Goal: Task Accomplishment & Management: Use online tool/utility

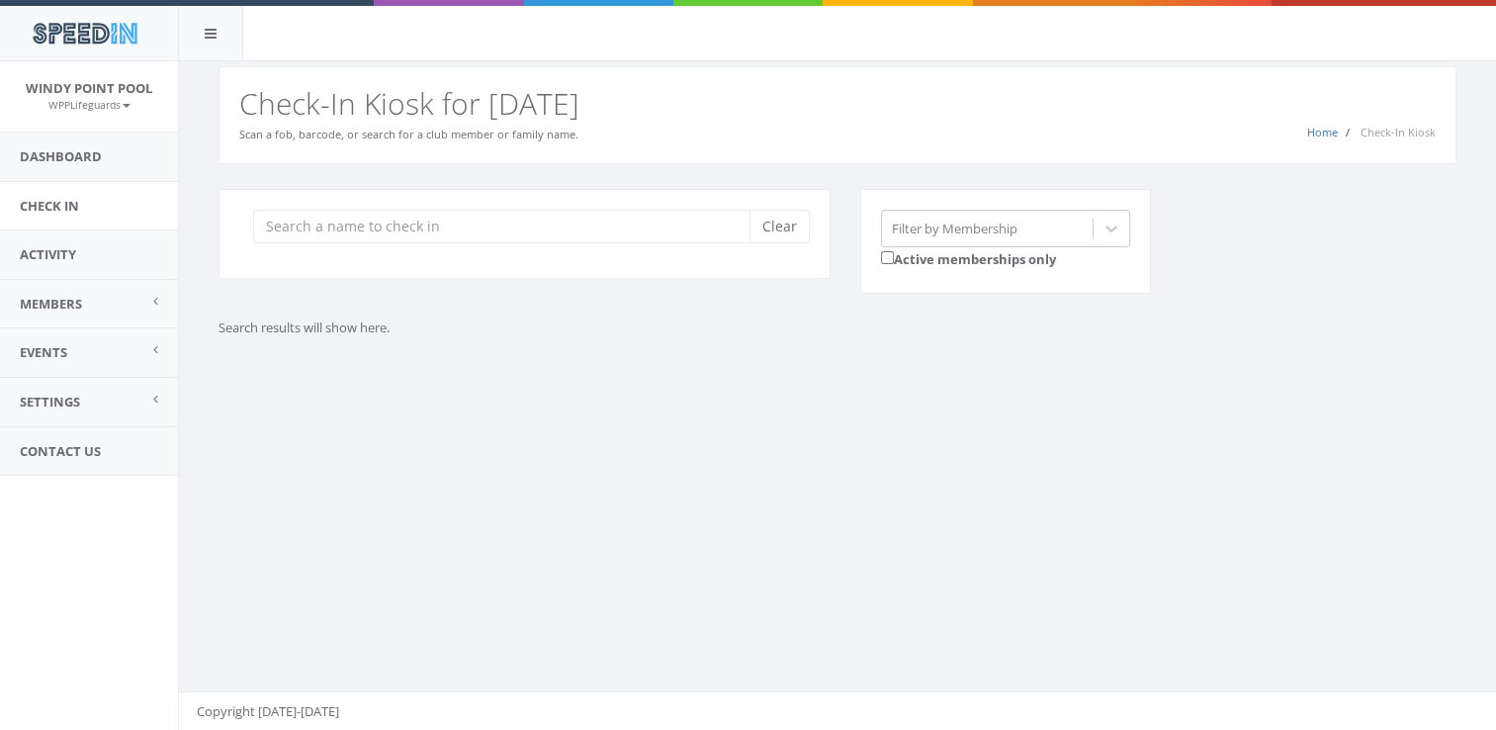
click at [591, 233] on input "search" at bounding box center [508, 227] width 511 height 34
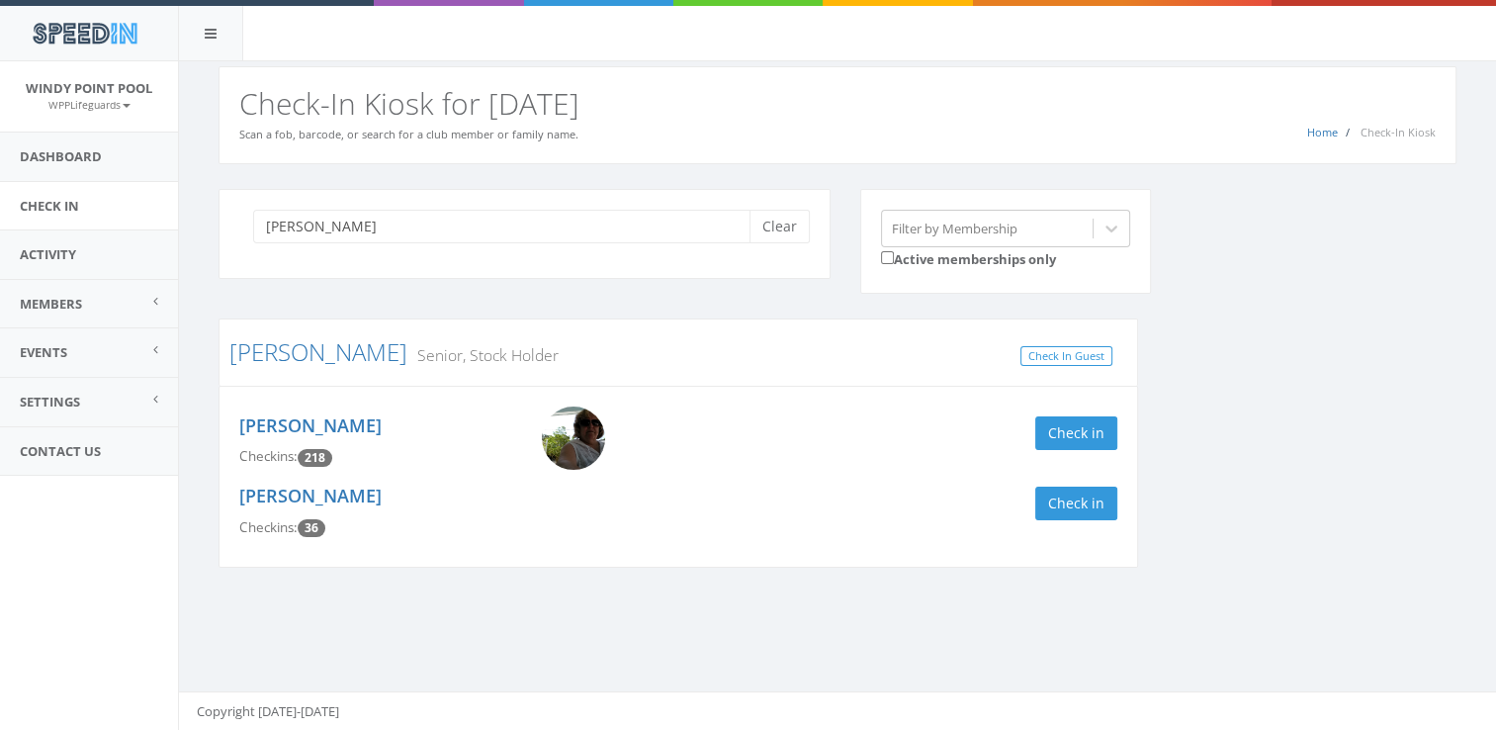
type input "[PERSON_NAME]"
click at [575, 445] on img at bounding box center [573, 437] width 63 height 63
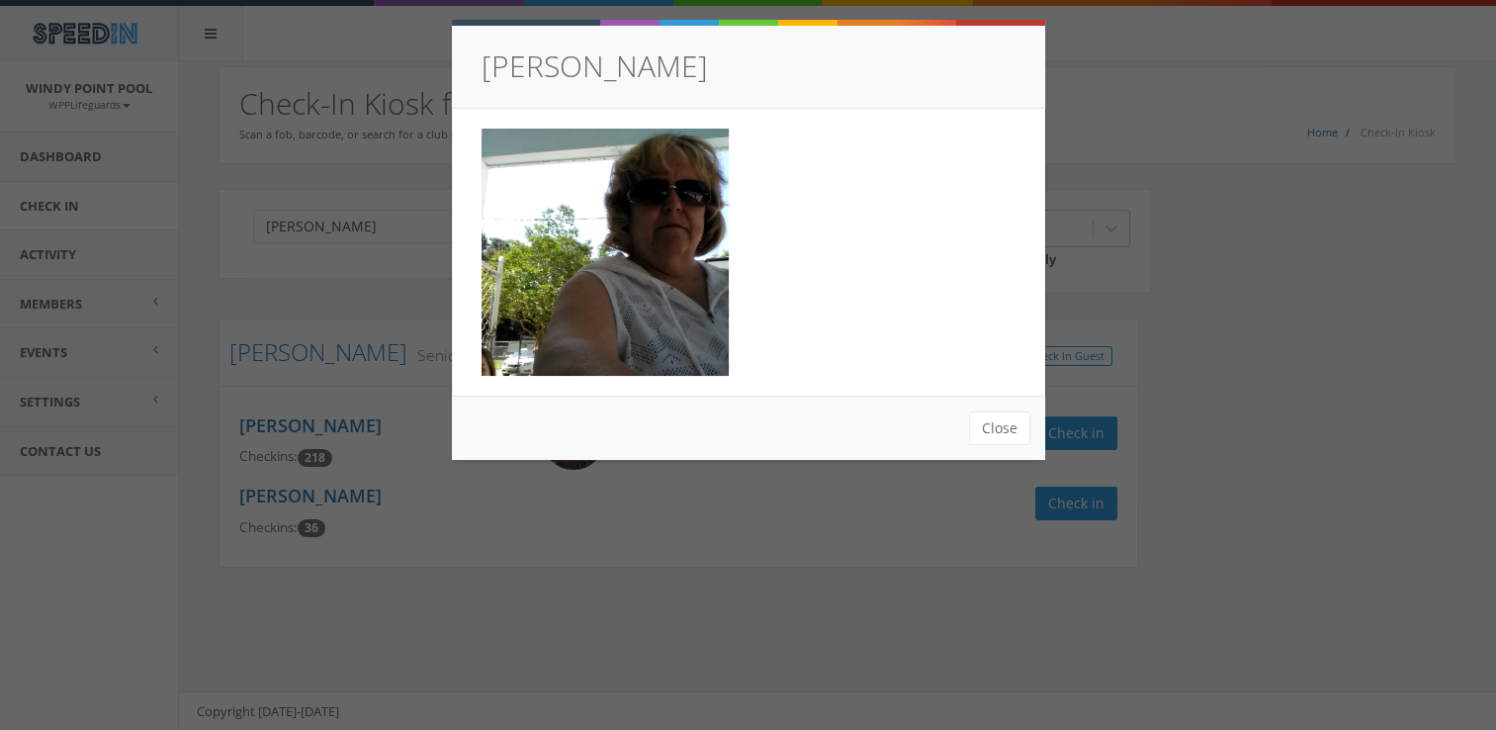
click at [968, 435] on div "Close" at bounding box center [748, 427] width 593 height 64
click at [1002, 420] on button "Close" at bounding box center [999, 428] width 61 height 34
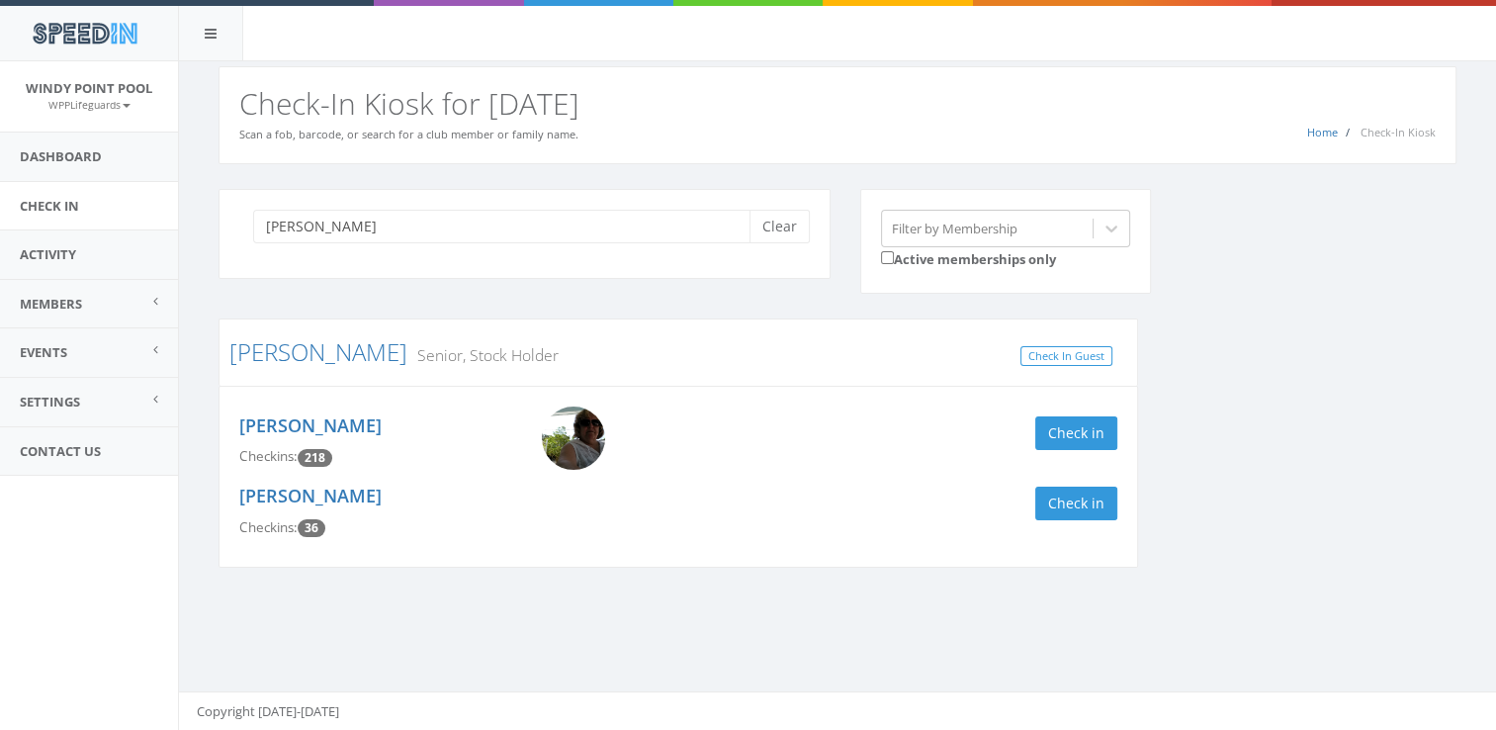
click at [569, 415] on img at bounding box center [573, 437] width 63 height 63
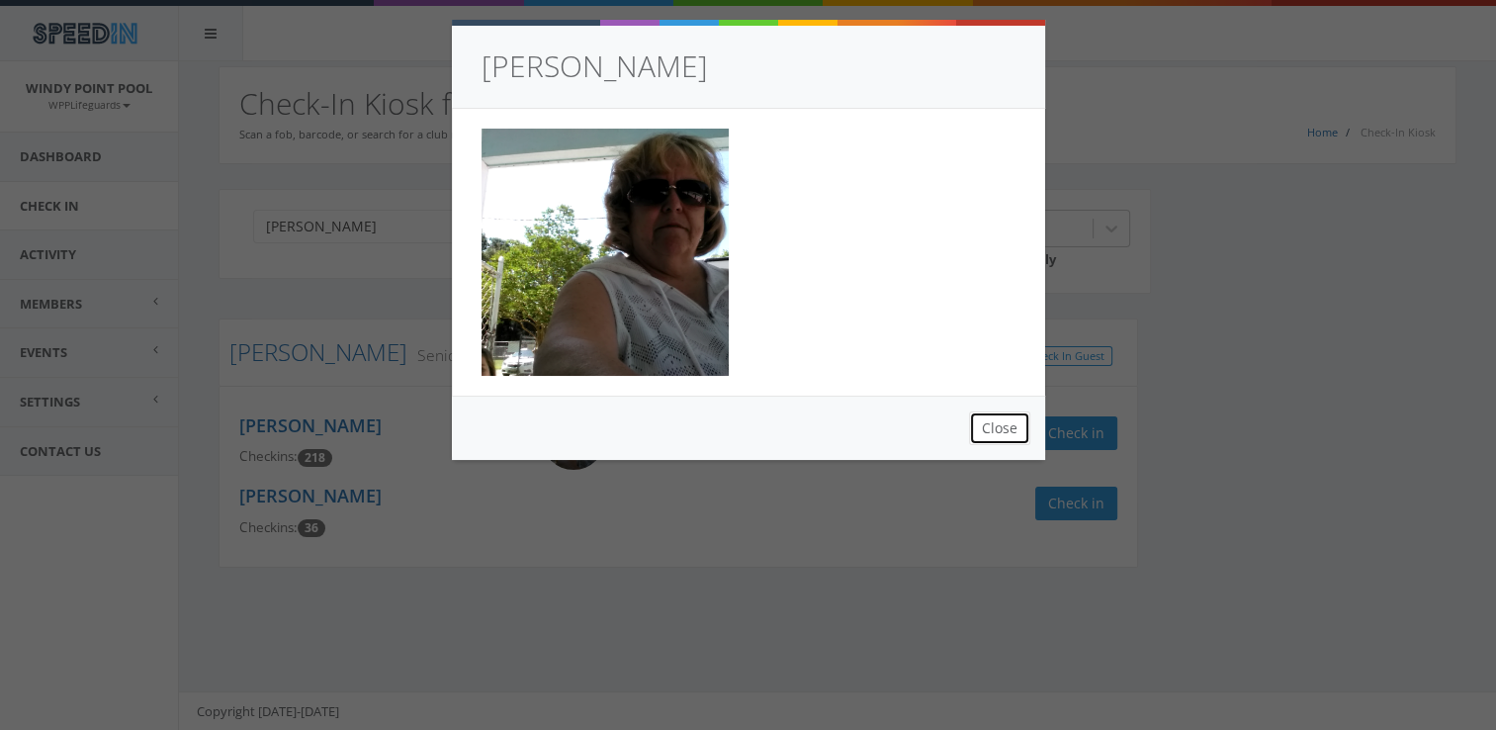
click at [1013, 417] on button "Close" at bounding box center [999, 428] width 61 height 34
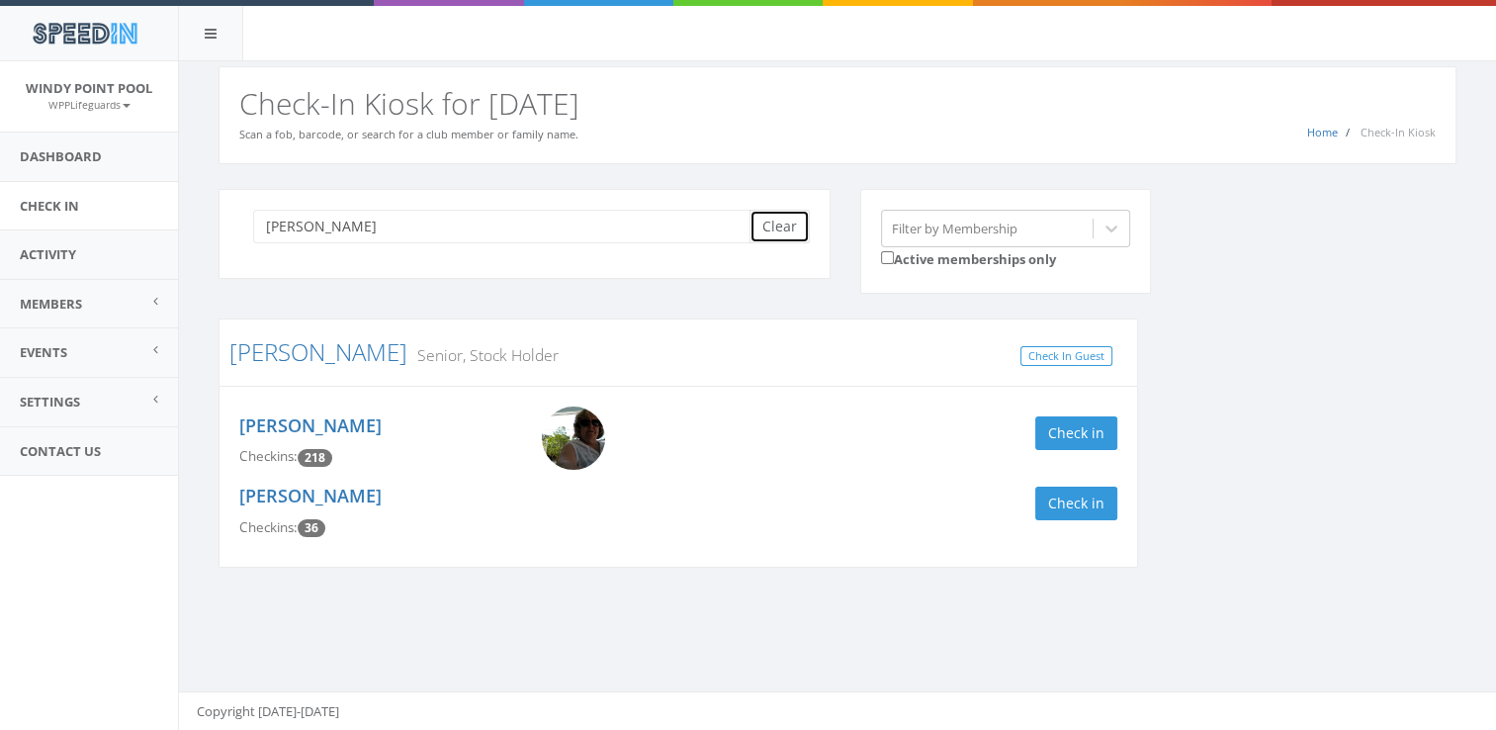
click at [793, 223] on button "Clear" at bounding box center [779, 227] width 60 height 34
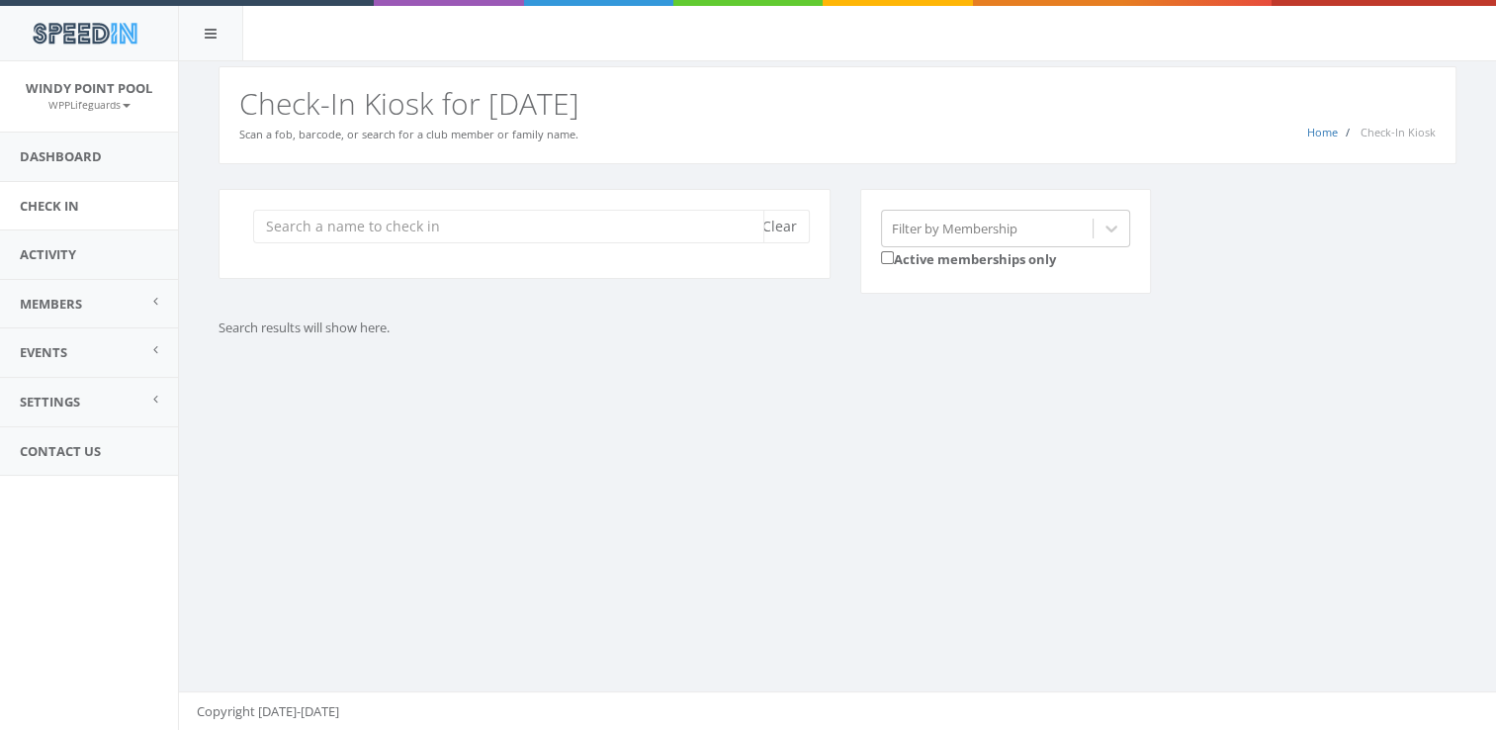
click at [354, 221] on input "search" at bounding box center [508, 227] width 511 height 34
click at [1082, 322] on p "Search results will show here." at bounding box center [677, 327] width 919 height 19
click at [1087, 419] on div "You are using Internet Explorer, which is an old, insecure browser that does no…" at bounding box center [837, 395] width 1318 height 669
click at [788, 212] on button "Clear" at bounding box center [779, 227] width 60 height 34
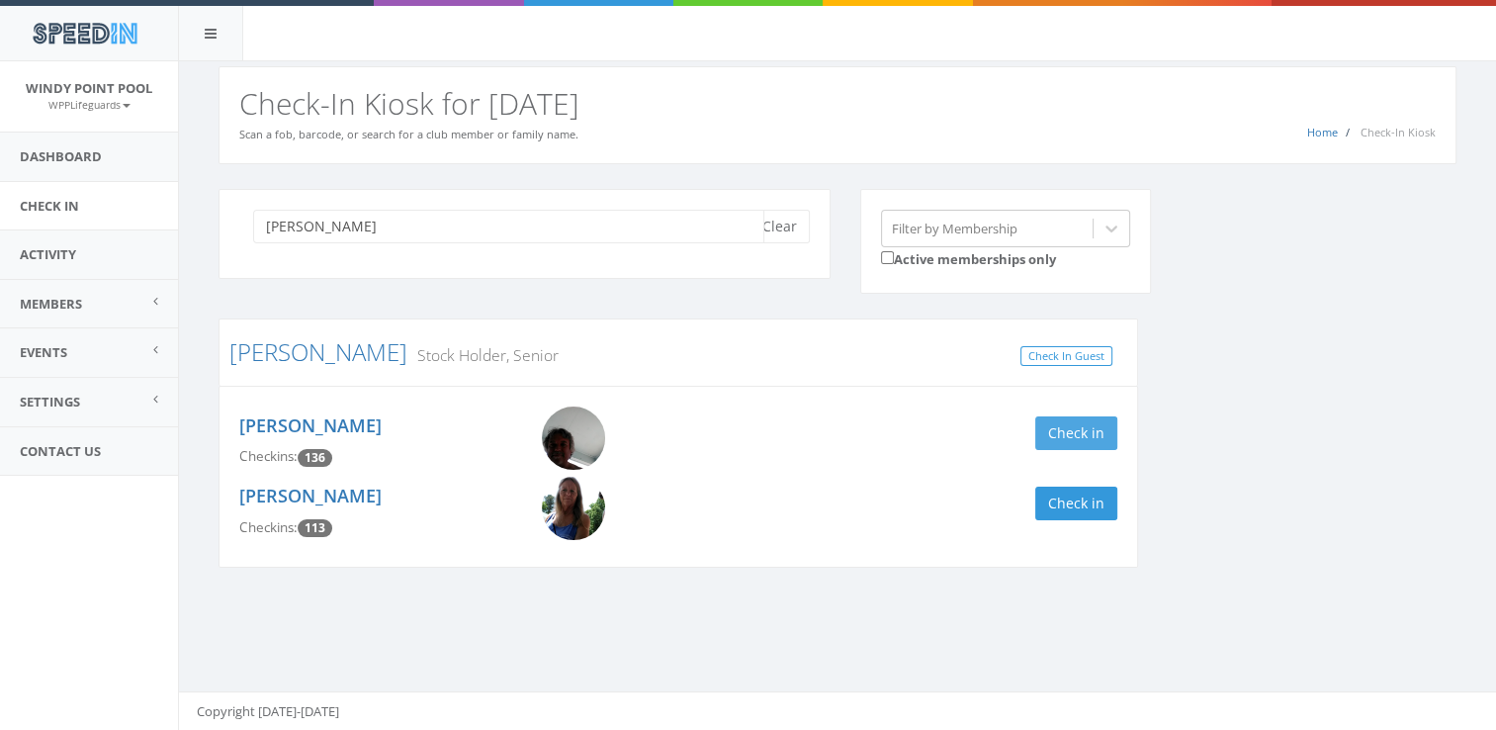
type input "[PERSON_NAME]"
click at [1076, 443] on button "Check in" at bounding box center [1076, 433] width 82 height 34
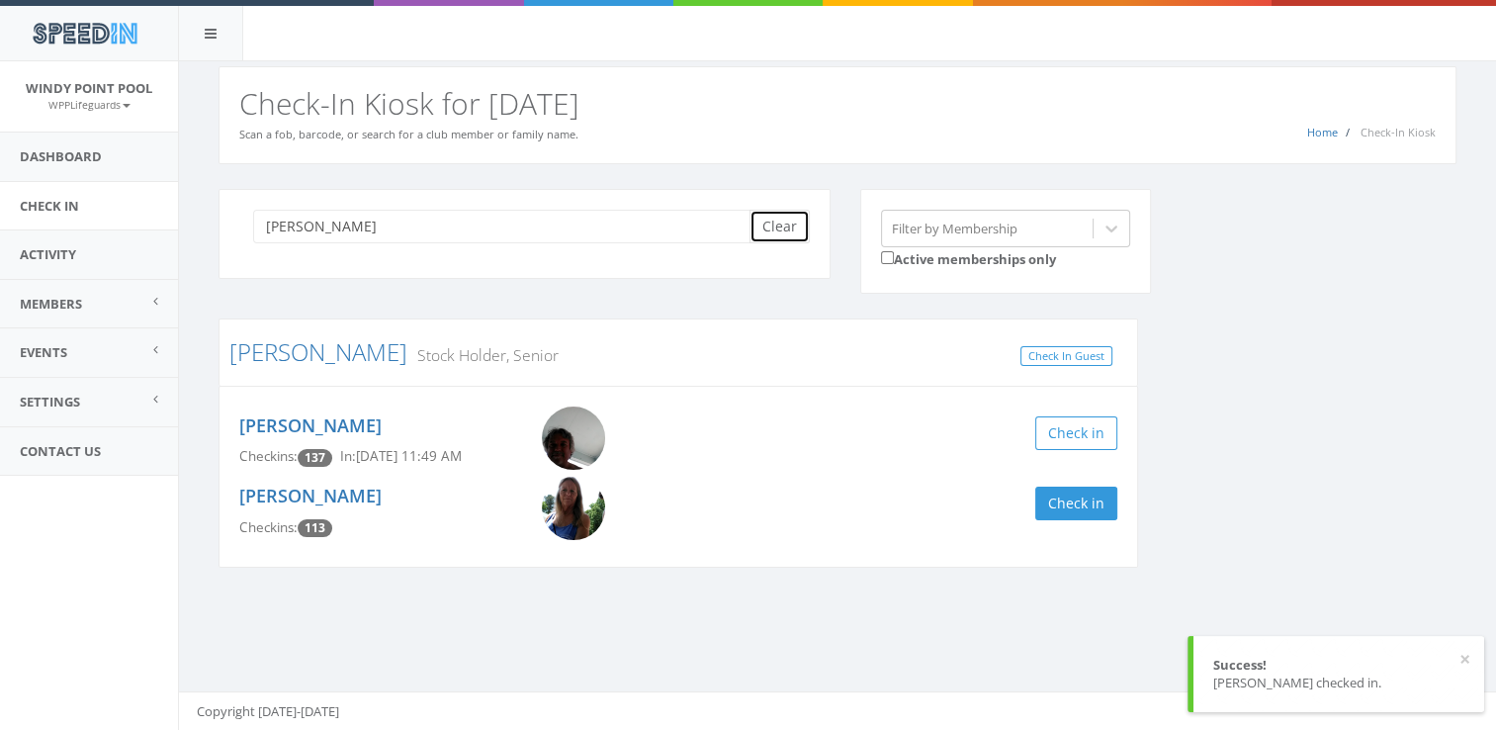
click at [793, 234] on button "Clear" at bounding box center [779, 227] width 60 height 34
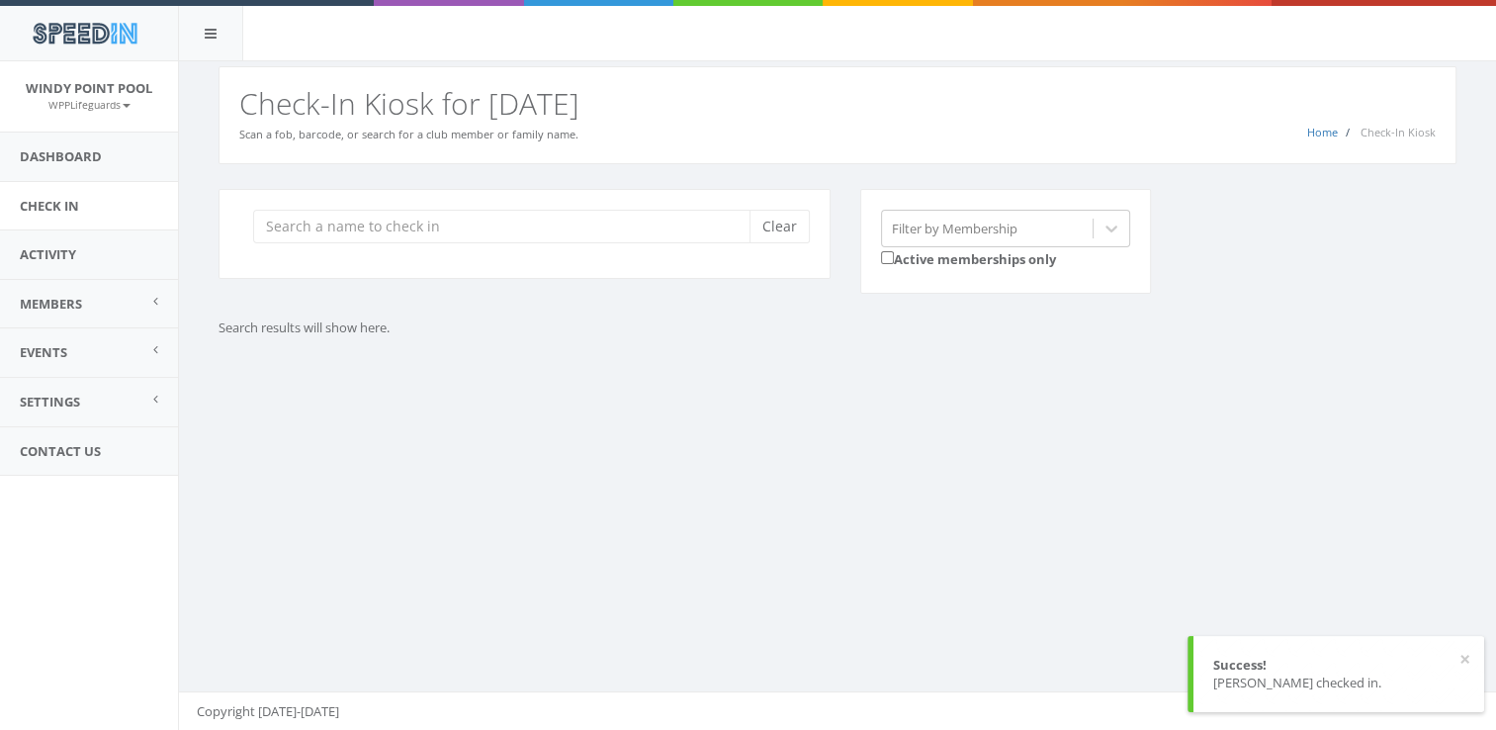
click at [788, 389] on div "Clear Filter by Membership Active memberships only Search results will show her…" at bounding box center [837, 287] width 1317 height 247
click at [447, 235] on input "search" at bounding box center [508, 227] width 511 height 34
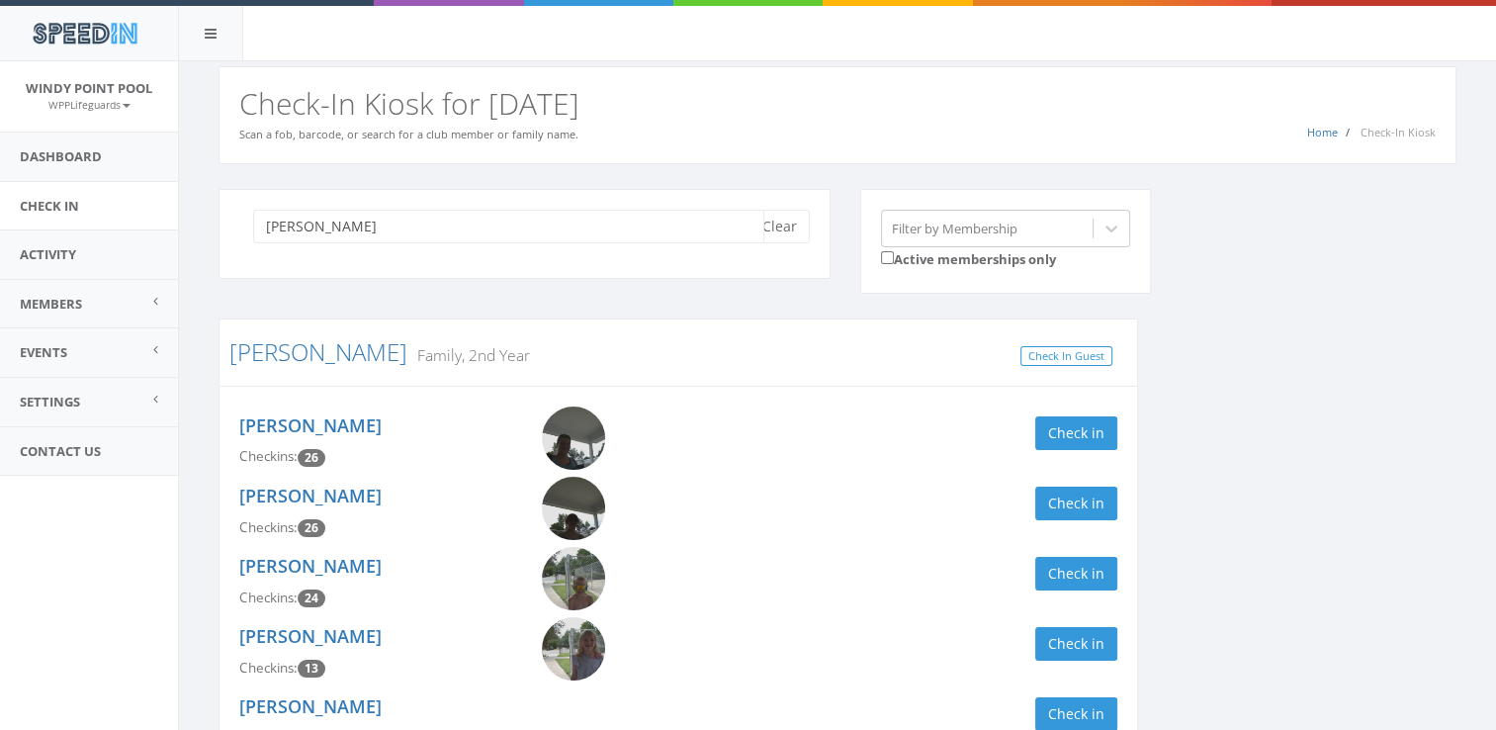
drag, startPoint x: 410, startPoint y: 233, endPoint x: 358, endPoint y: 237, distance: 52.5
click at [358, 237] on input "[PERSON_NAME]" at bounding box center [508, 227] width 511 height 34
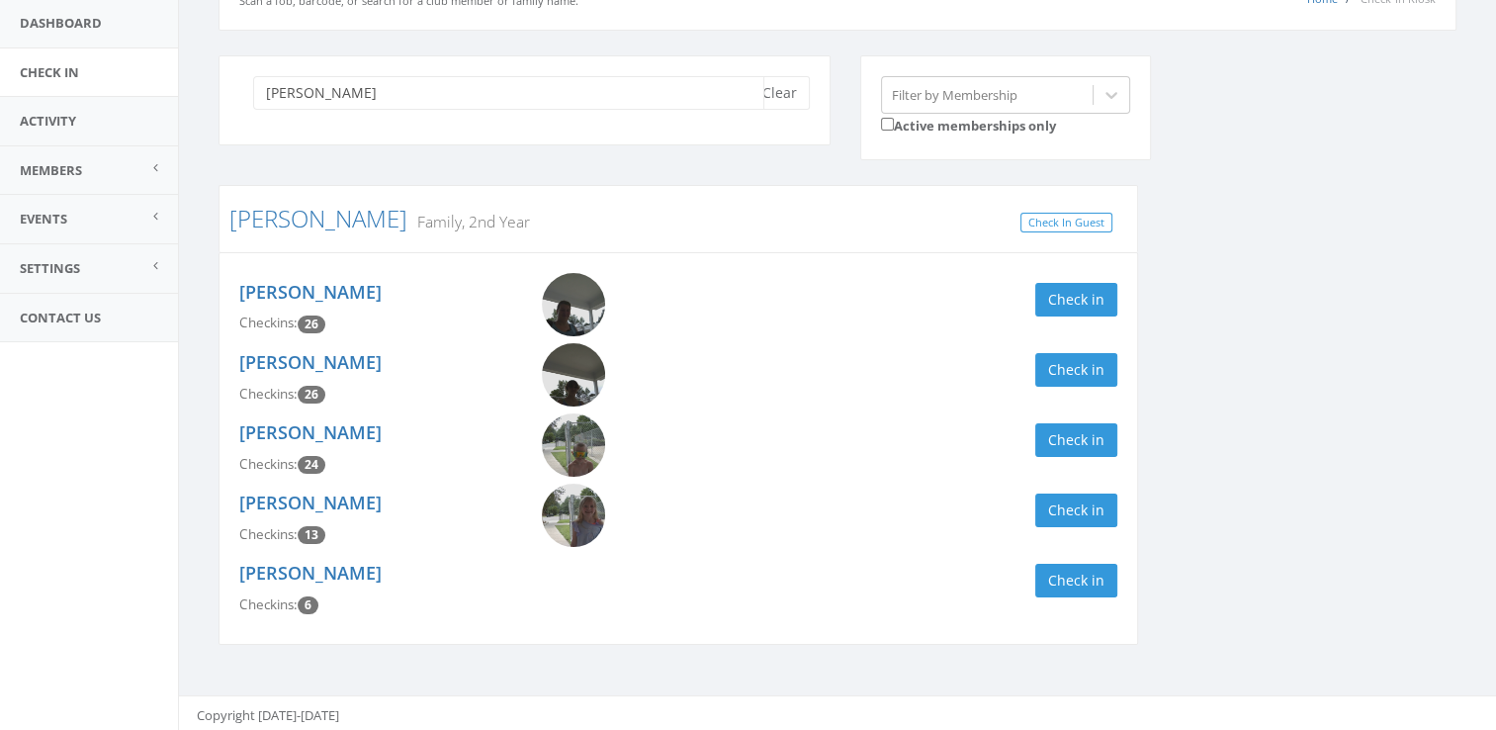
scroll to position [136, 0]
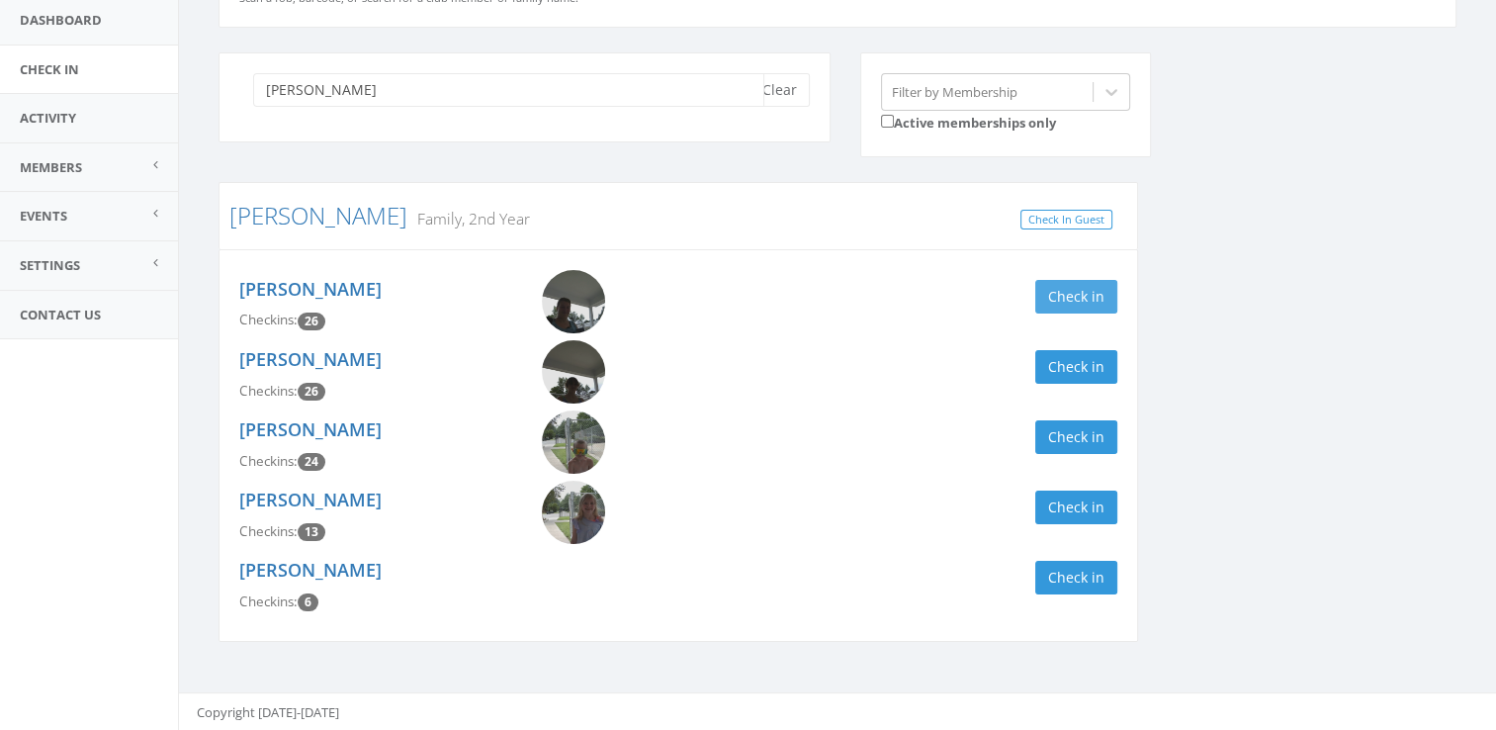
type input "[PERSON_NAME]"
click at [1082, 291] on button "Check in" at bounding box center [1076, 297] width 82 height 34
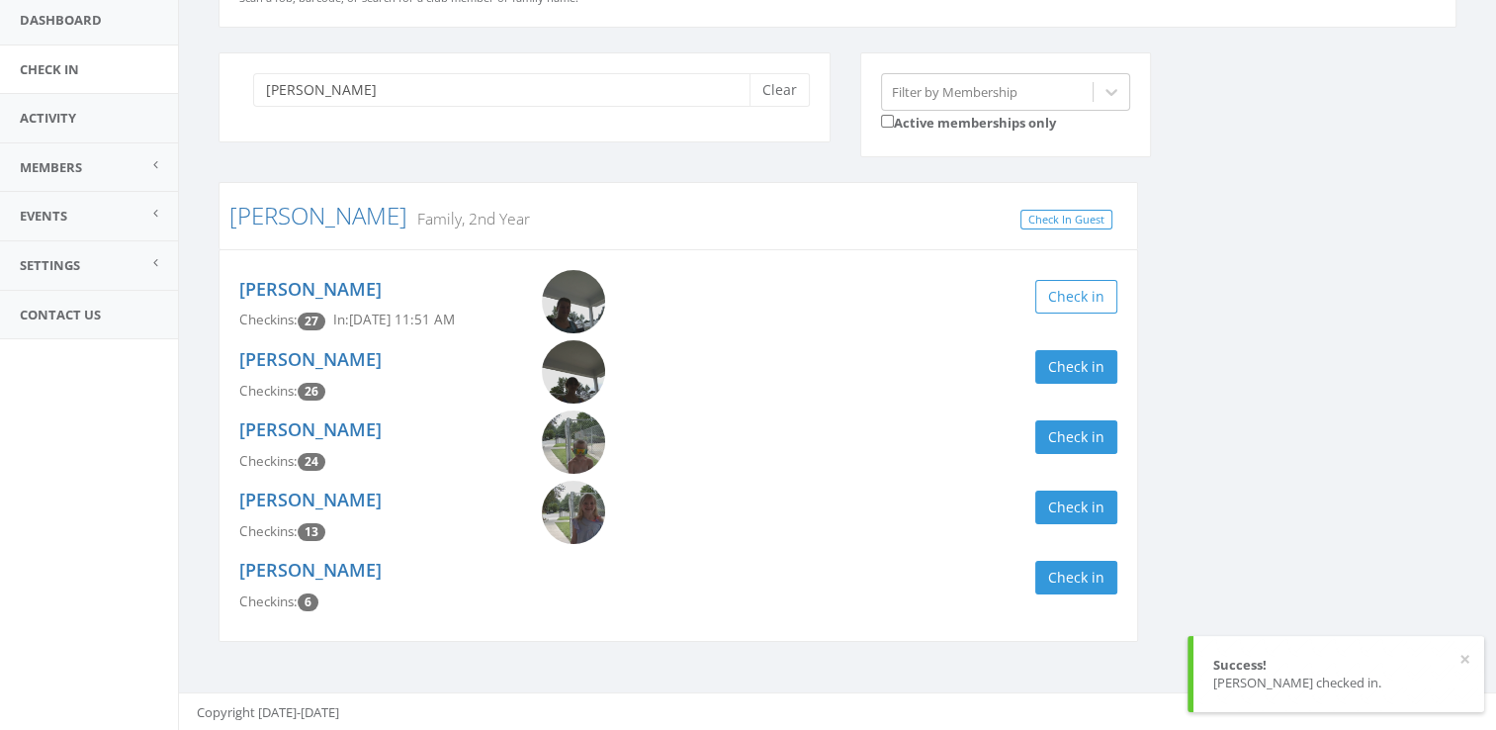
click at [1086, 325] on div "[PERSON_NAME] Checkins: 27 In: [DATE] 11:51 AM Check in" at bounding box center [678, 305] width 908 height 70
click at [1084, 382] on button "Check in" at bounding box center [1076, 367] width 82 height 34
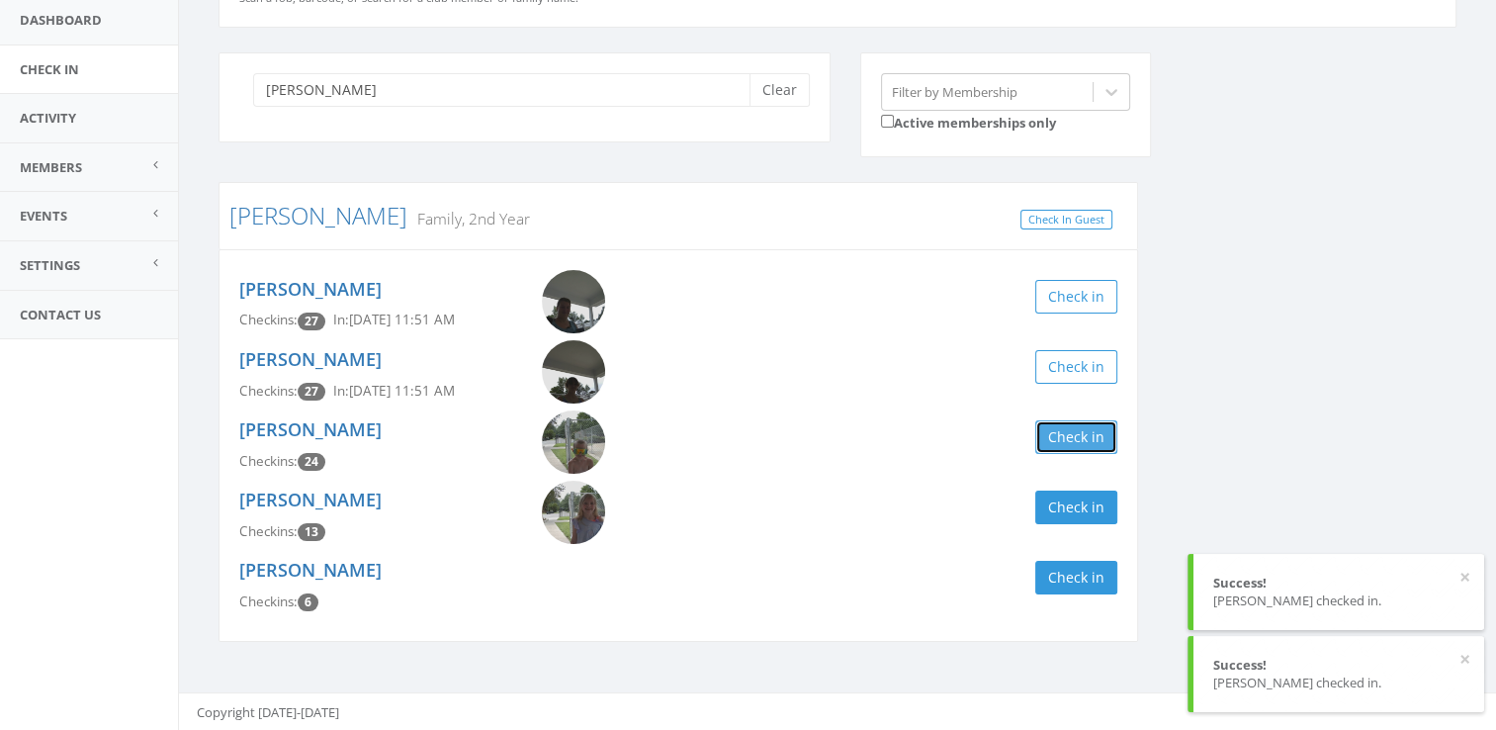
click at [1074, 437] on button "Check in" at bounding box center [1076, 437] width 82 height 34
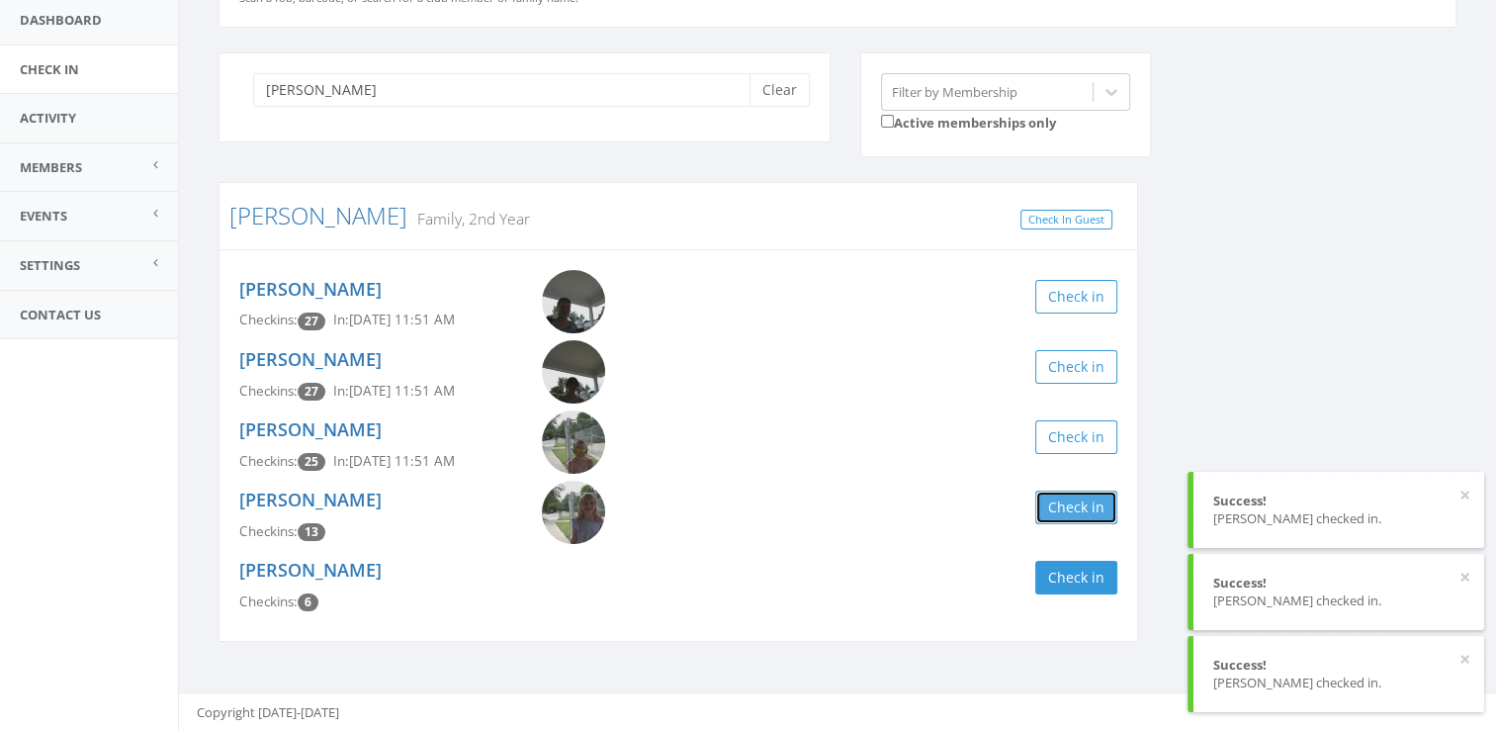
click at [1058, 508] on button "Check in" at bounding box center [1076, 507] width 82 height 34
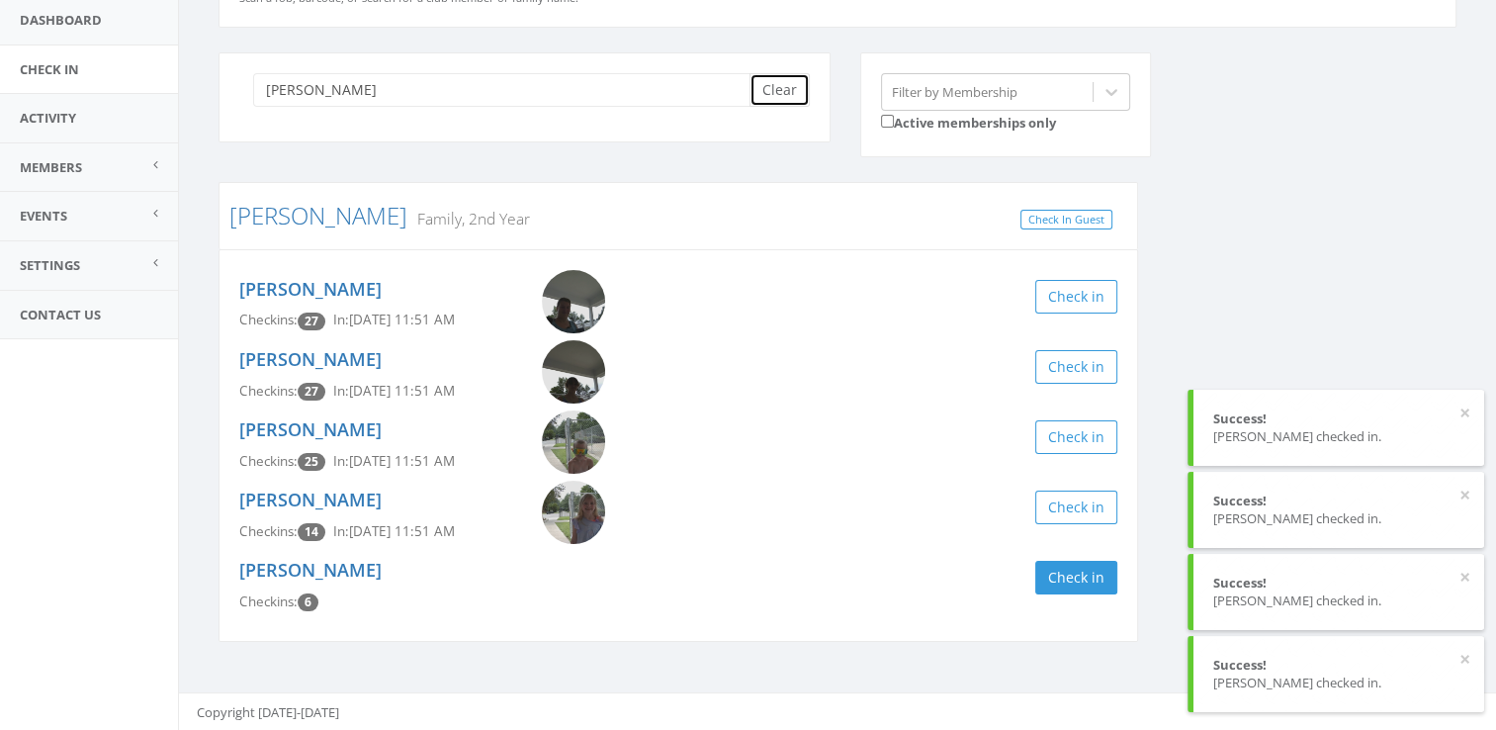
click at [770, 94] on button "Clear" at bounding box center [779, 90] width 60 height 34
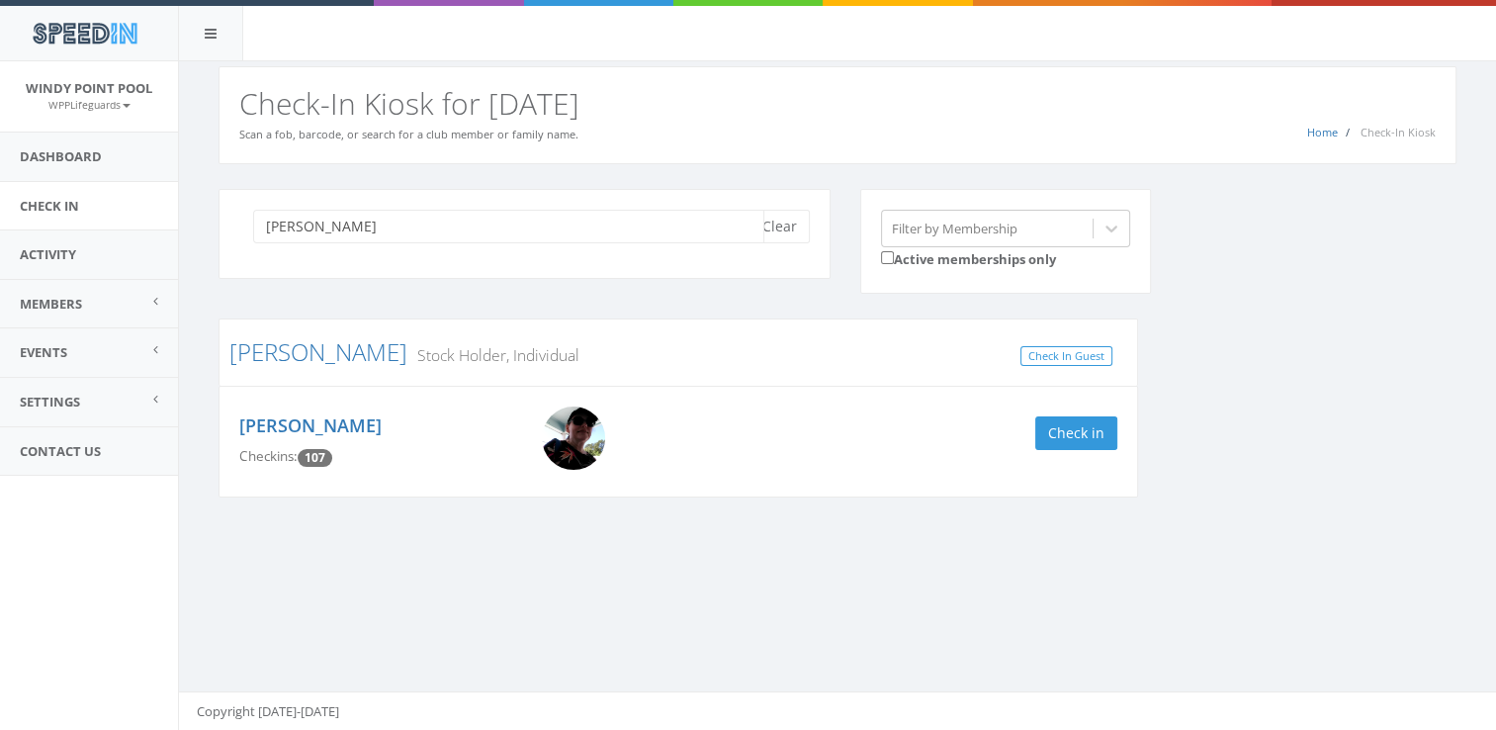
scroll to position [0, 0]
type input "[PERSON_NAME]"
click at [1073, 425] on button "Check in" at bounding box center [1076, 433] width 82 height 34
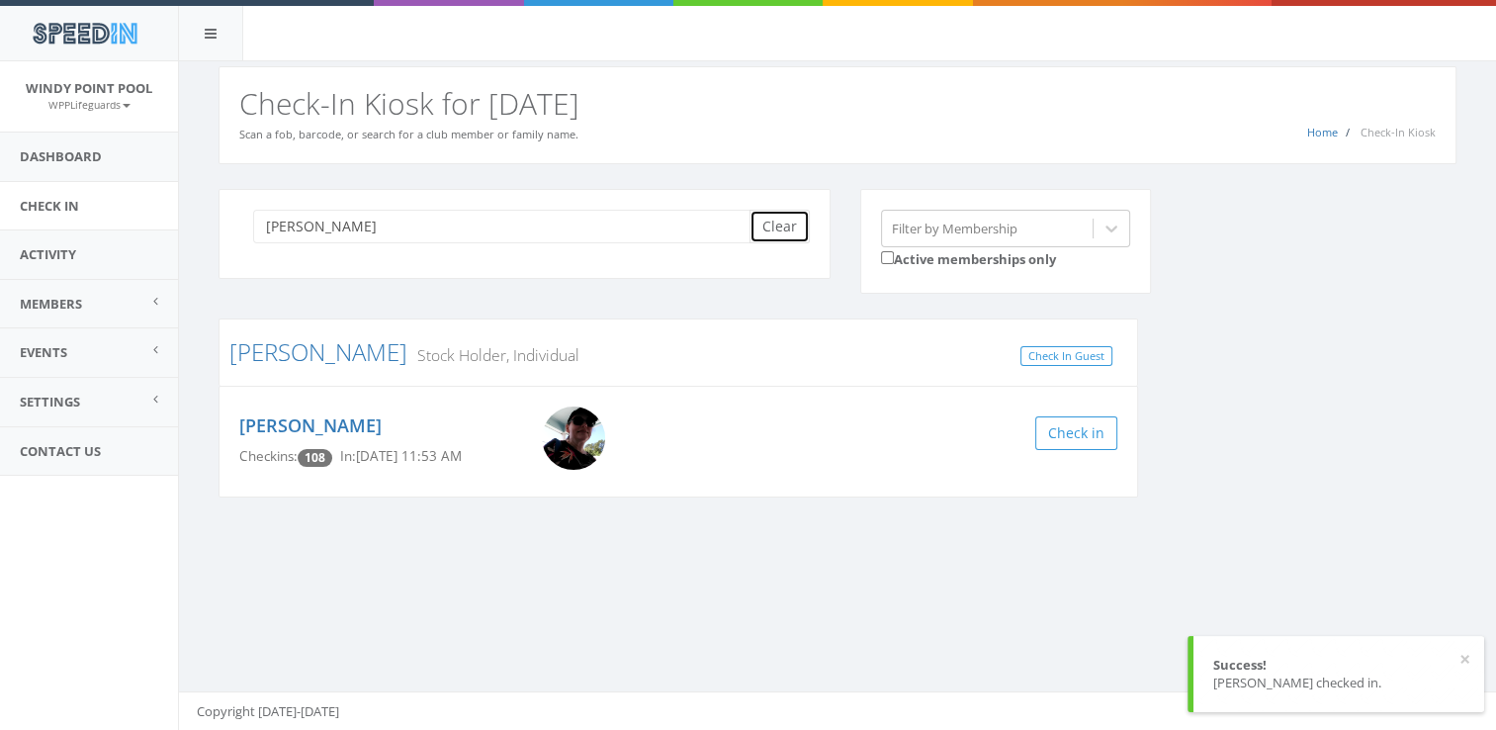
click at [782, 237] on button "Clear" at bounding box center [779, 227] width 60 height 34
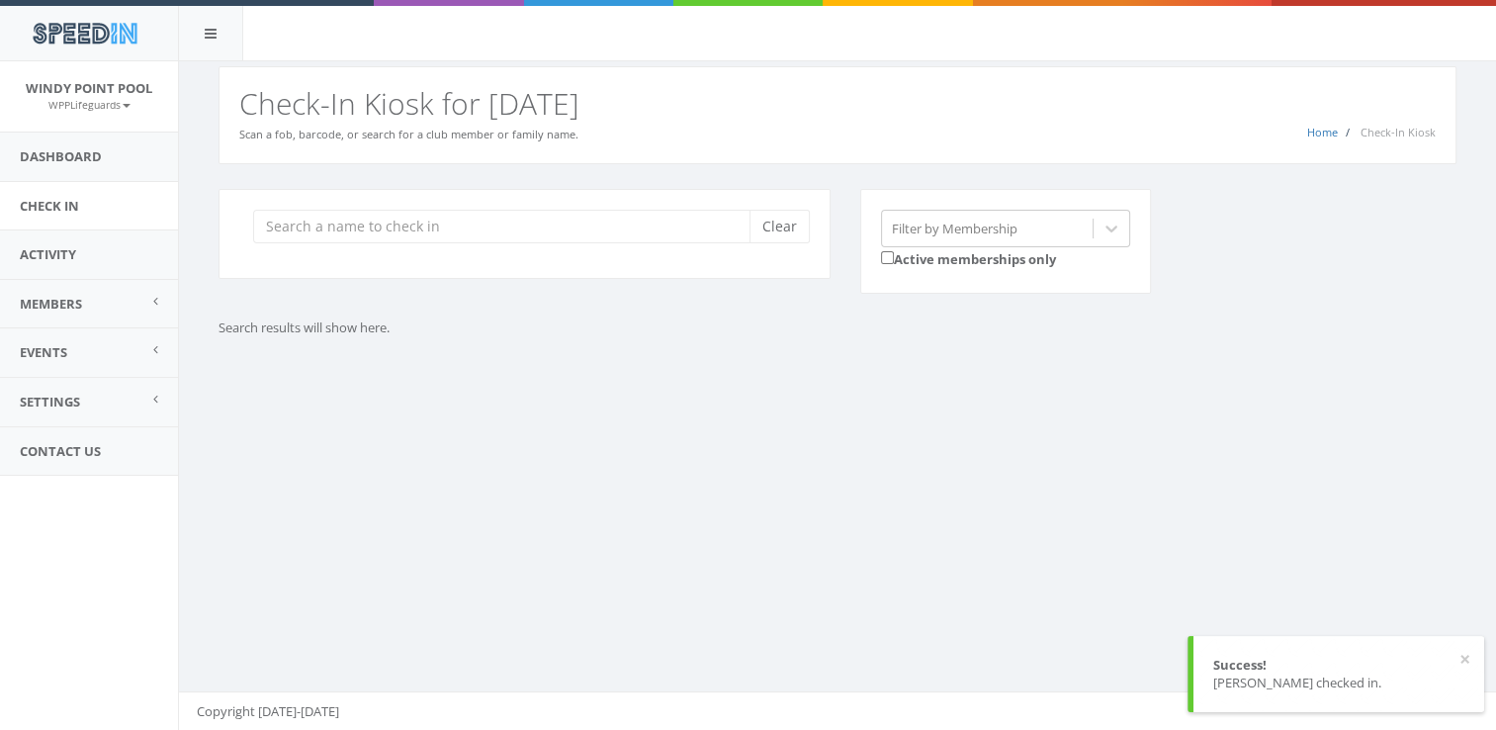
click at [941, 553] on div "You are using Internet Explorer, which is an old, insecure browser that does no…" at bounding box center [837, 395] width 1318 height 669
click at [483, 245] on div "Clear" at bounding box center [524, 234] width 612 height 90
click at [442, 236] on input "search" at bounding box center [508, 227] width 511 height 34
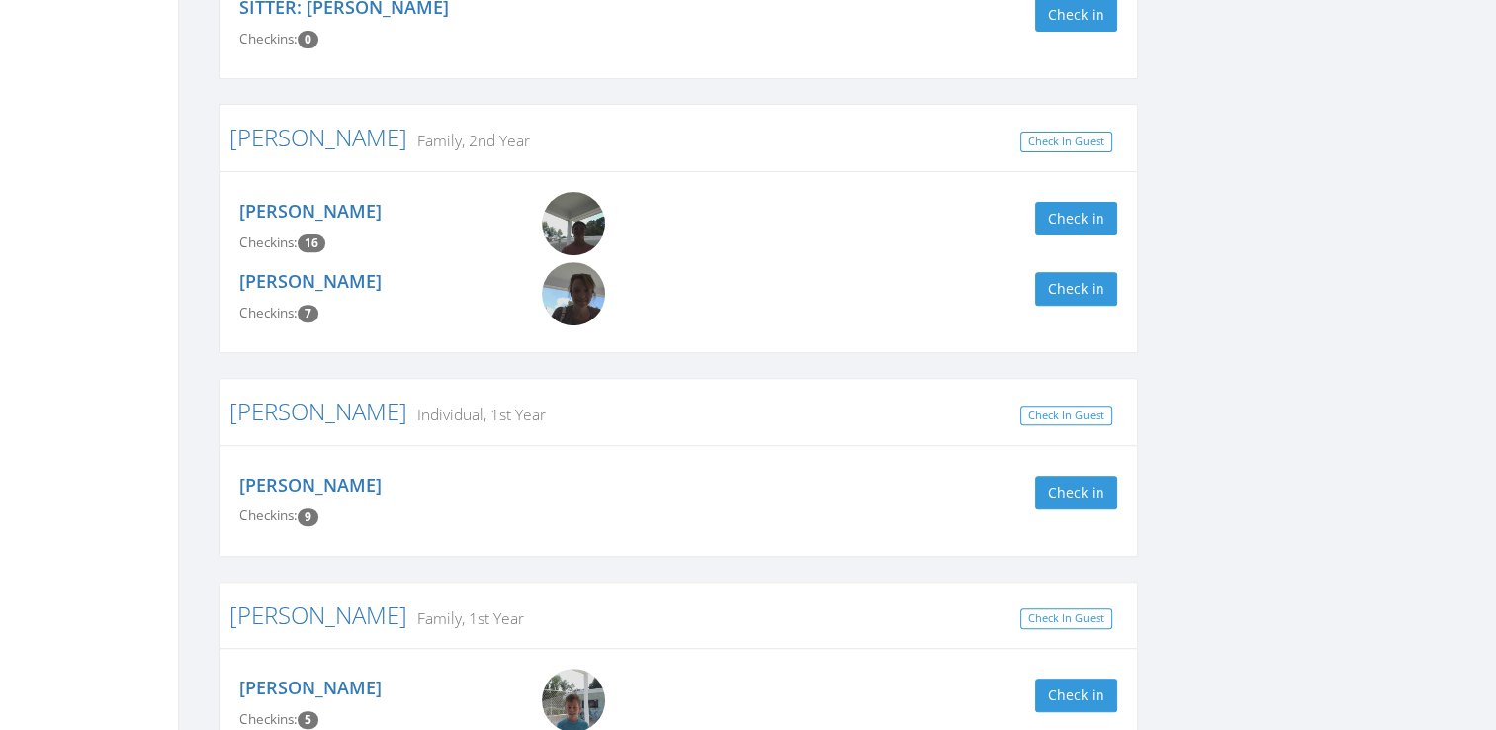
scroll to position [716, 0]
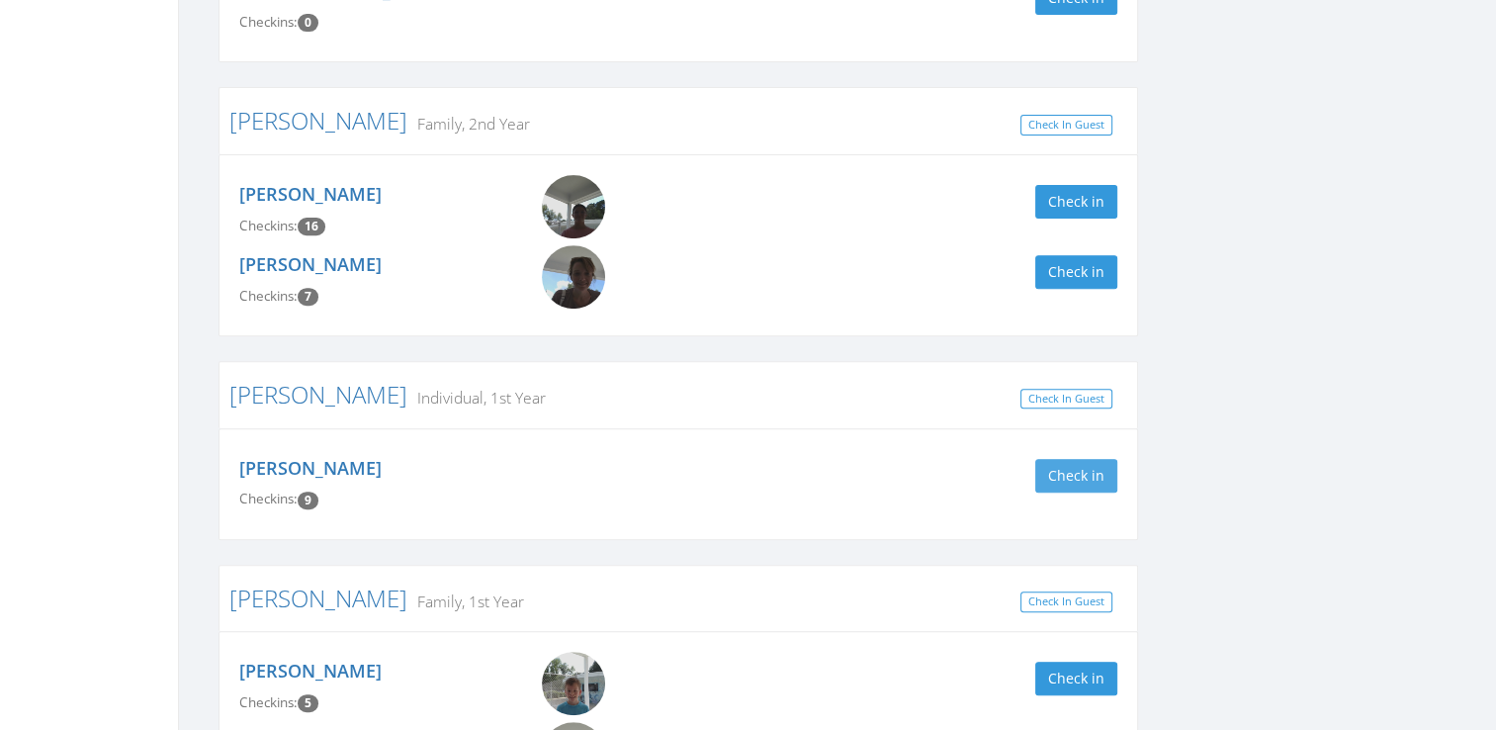
type input "[PERSON_NAME]"
click at [1086, 480] on button "Check in" at bounding box center [1076, 476] width 82 height 34
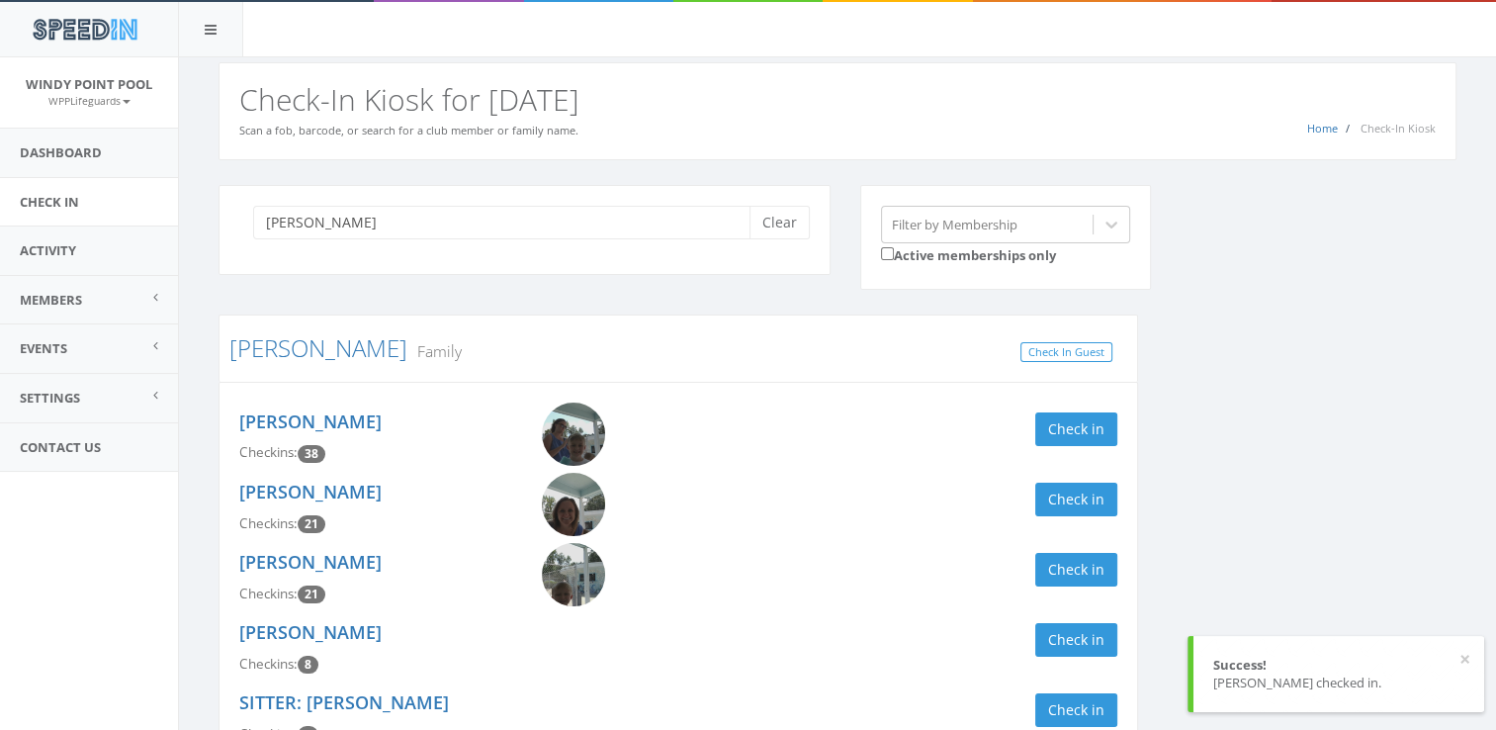
scroll to position [0, 0]
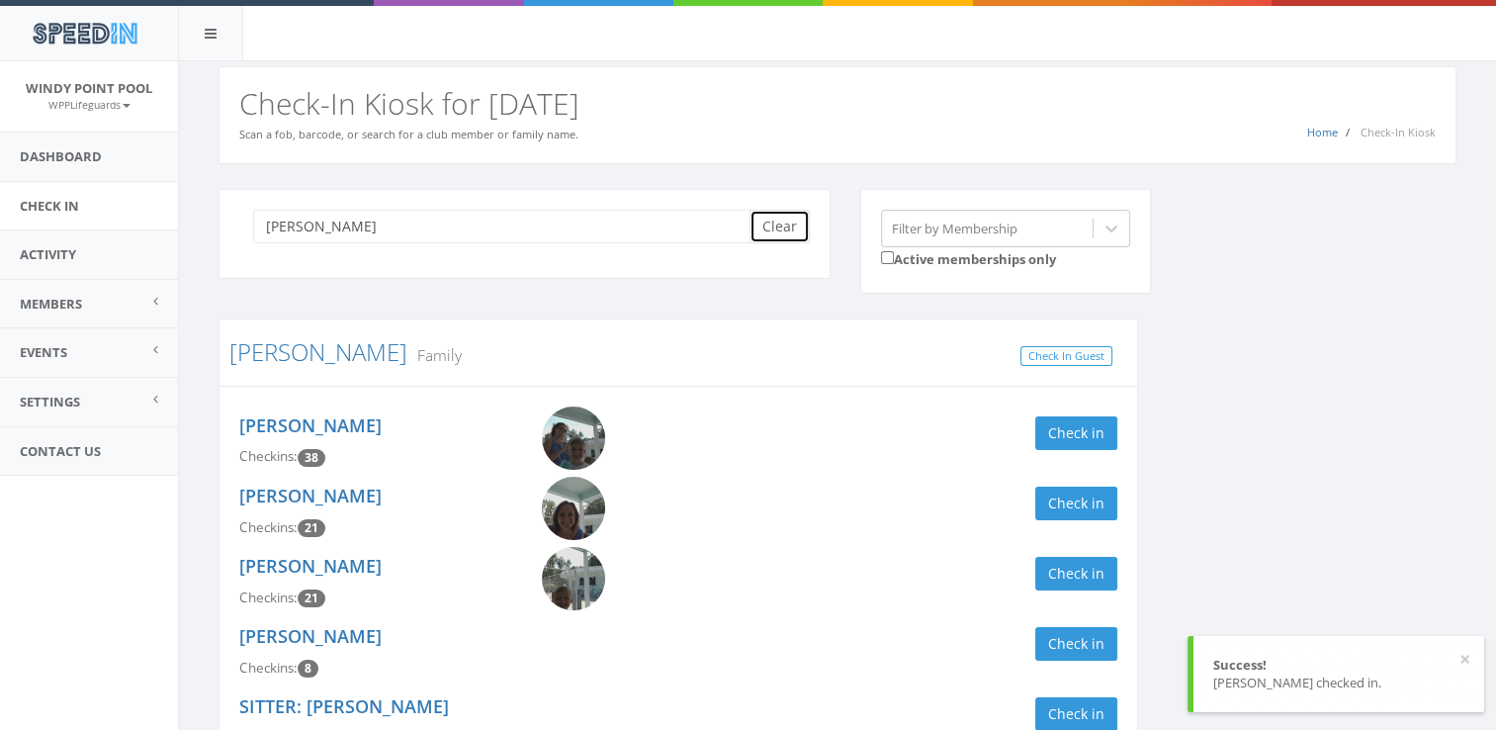
click at [786, 231] on button "Clear" at bounding box center [779, 227] width 60 height 34
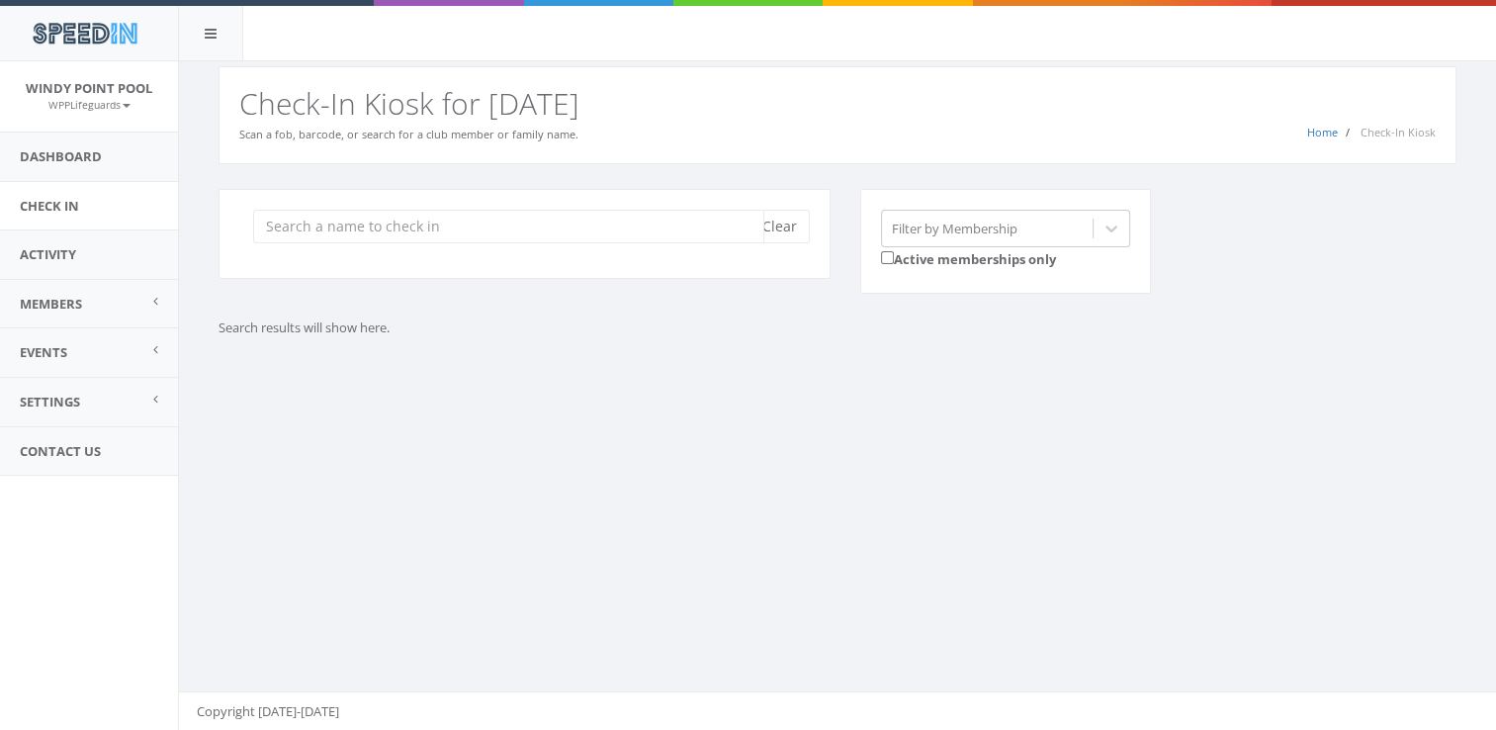
click at [601, 224] on input "search" at bounding box center [508, 227] width 511 height 34
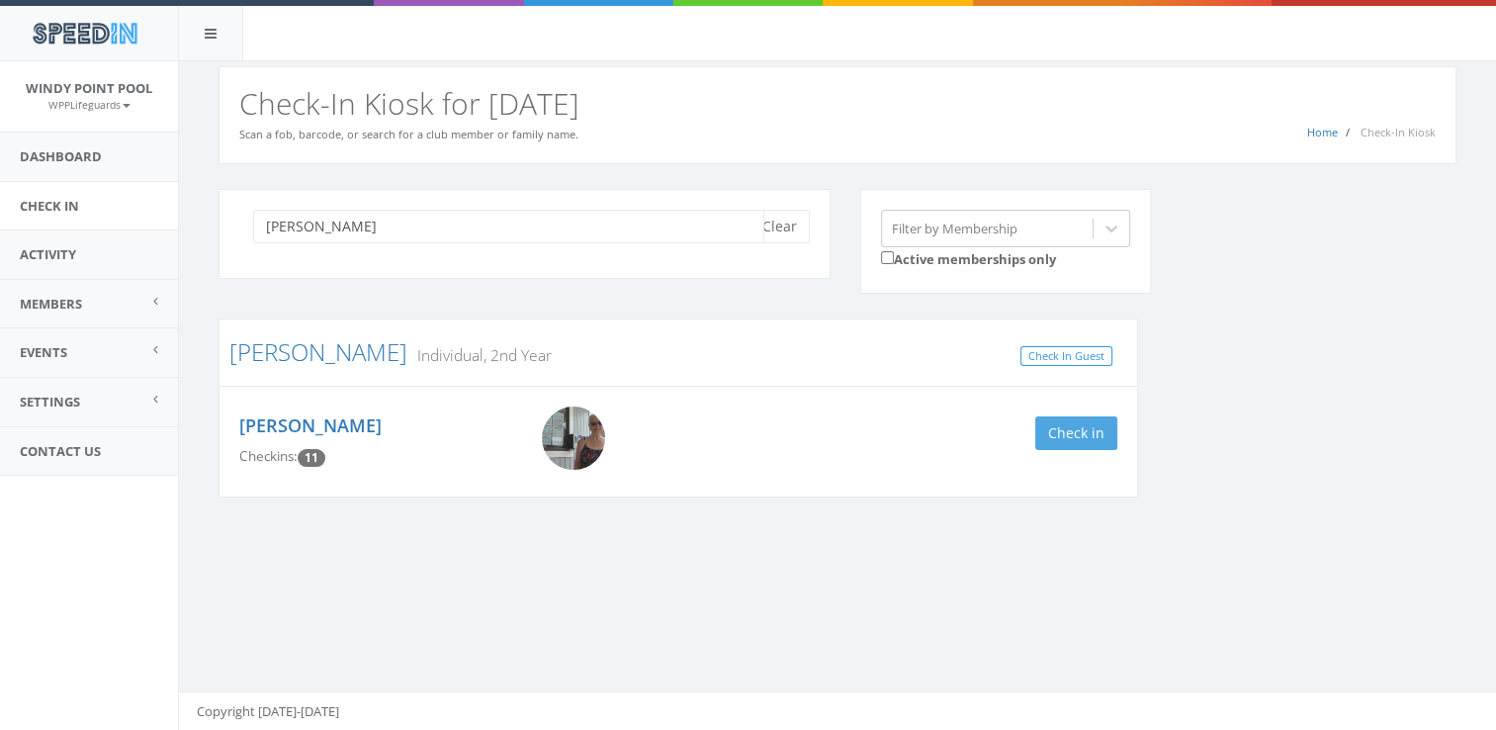
type input "[PERSON_NAME]"
click at [1053, 425] on button "Check in" at bounding box center [1076, 433] width 82 height 34
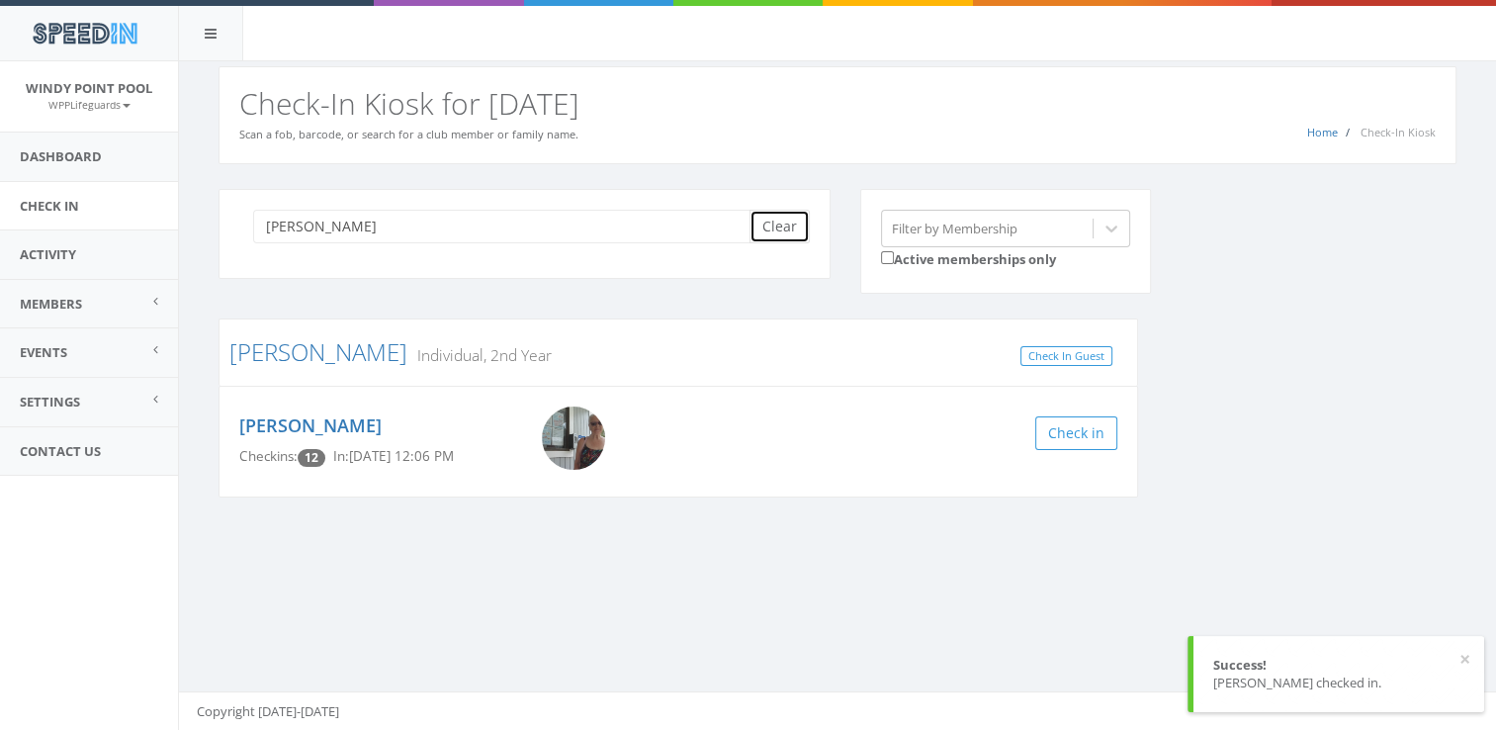
click at [767, 227] on button "Clear" at bounding box center [779, 227] width 60 height 34
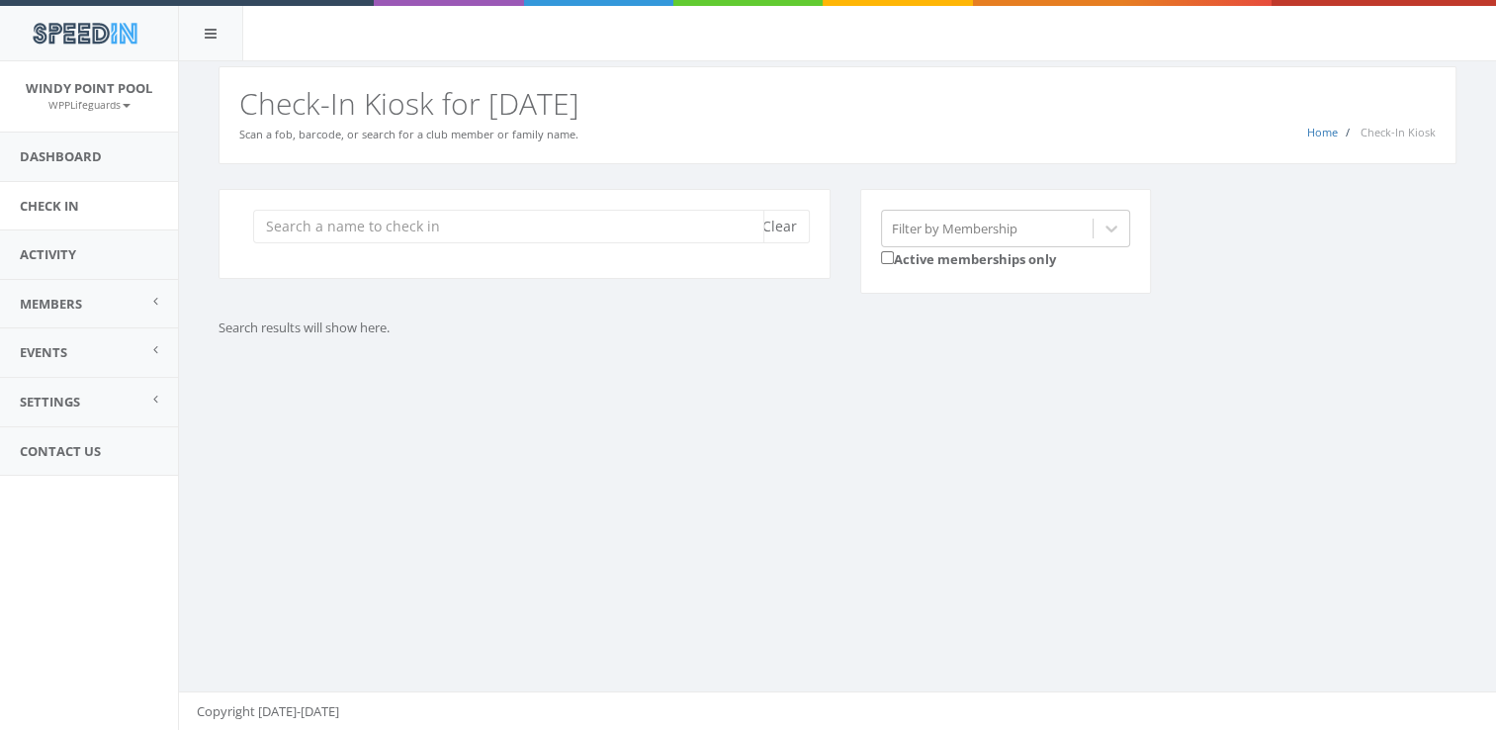
click at [499, 223] on input "search" at bounding box center [508, 227] width 511 height 34
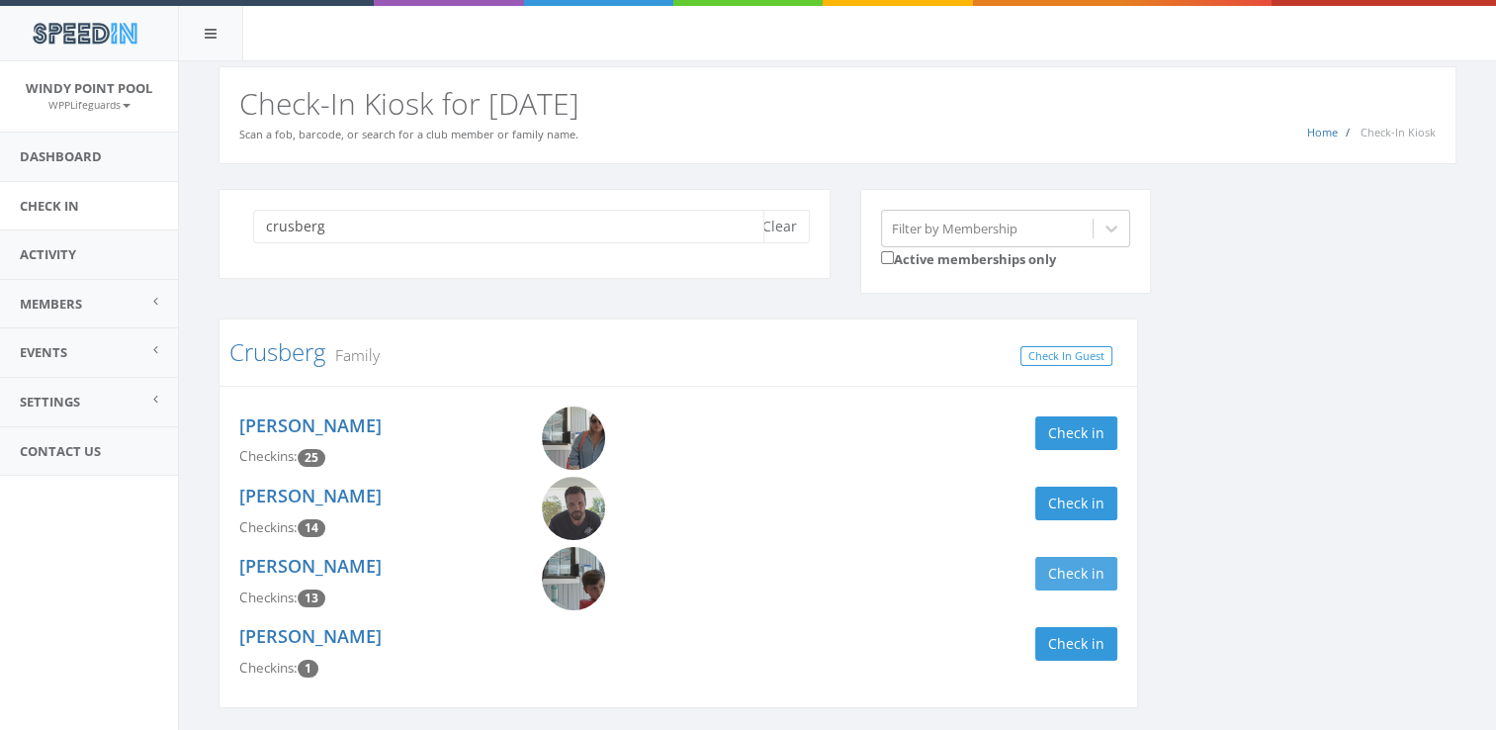
type input "crusberg"
click at [1084, 583] on button "Check in" at bounding box center [1076, 574] width 82 height 34
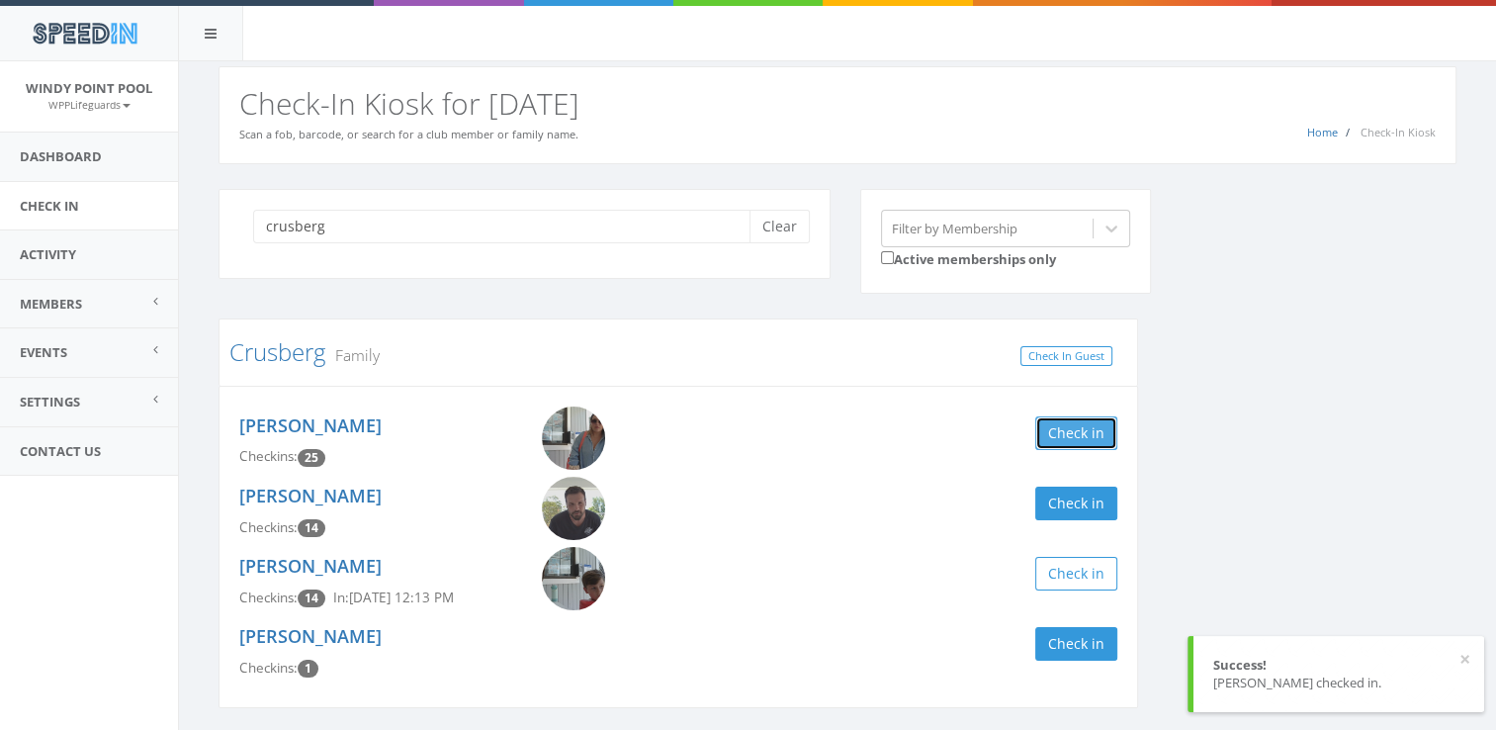
click at [1091, 427] on button "Check in" at bounding box center [1076, 433] width 82 height 34
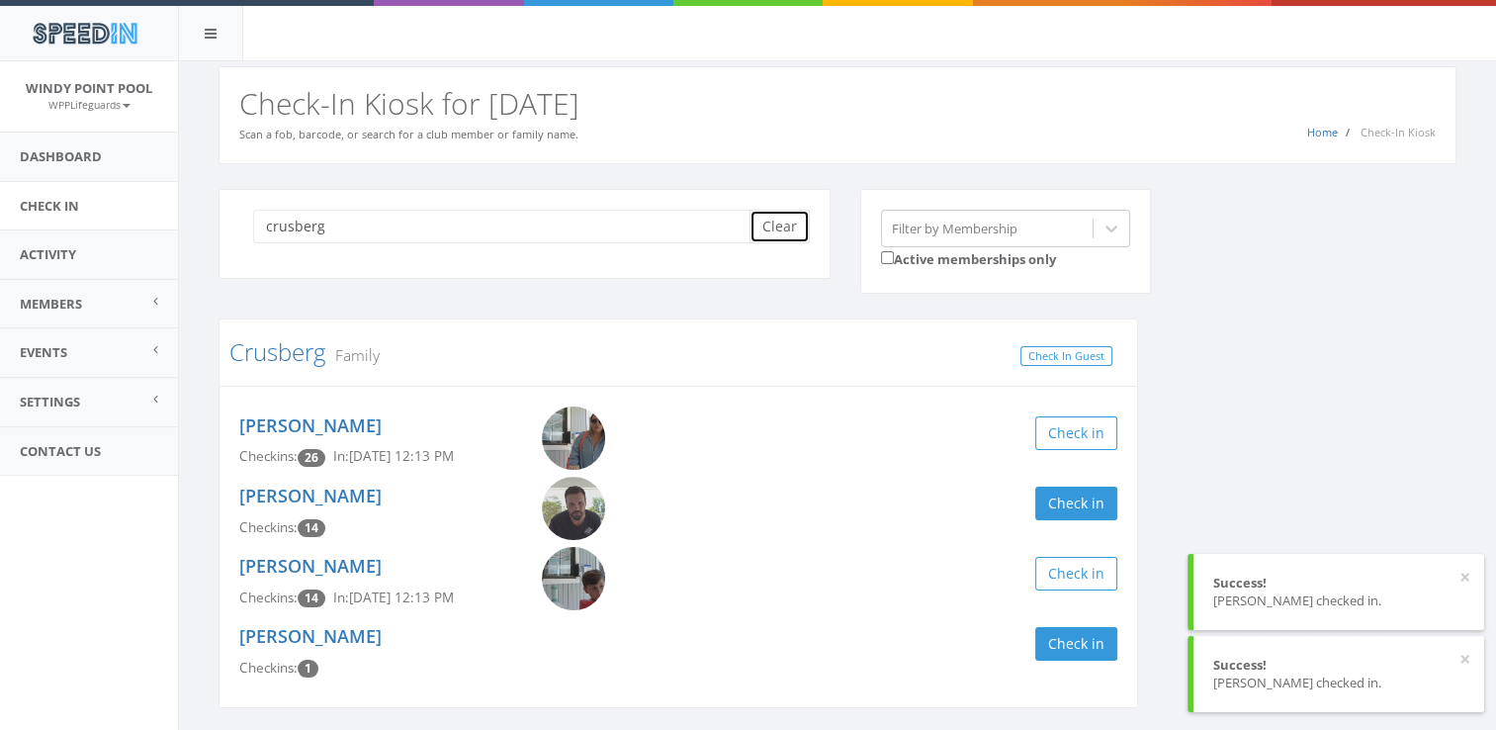
click at [800, 227] on button "Clear" at bounding box center [779, 227] width 60 height 34
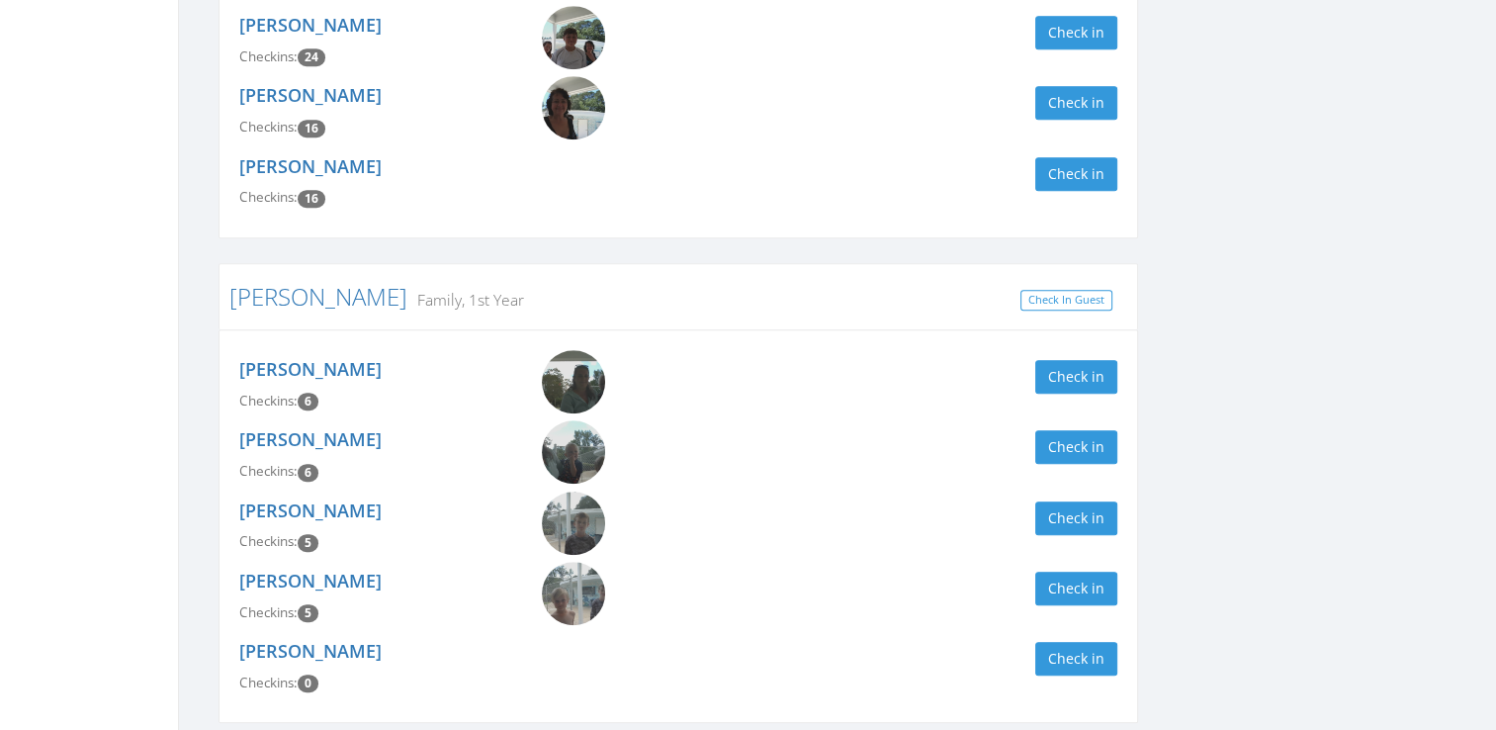
scroll to position [1167, 0]
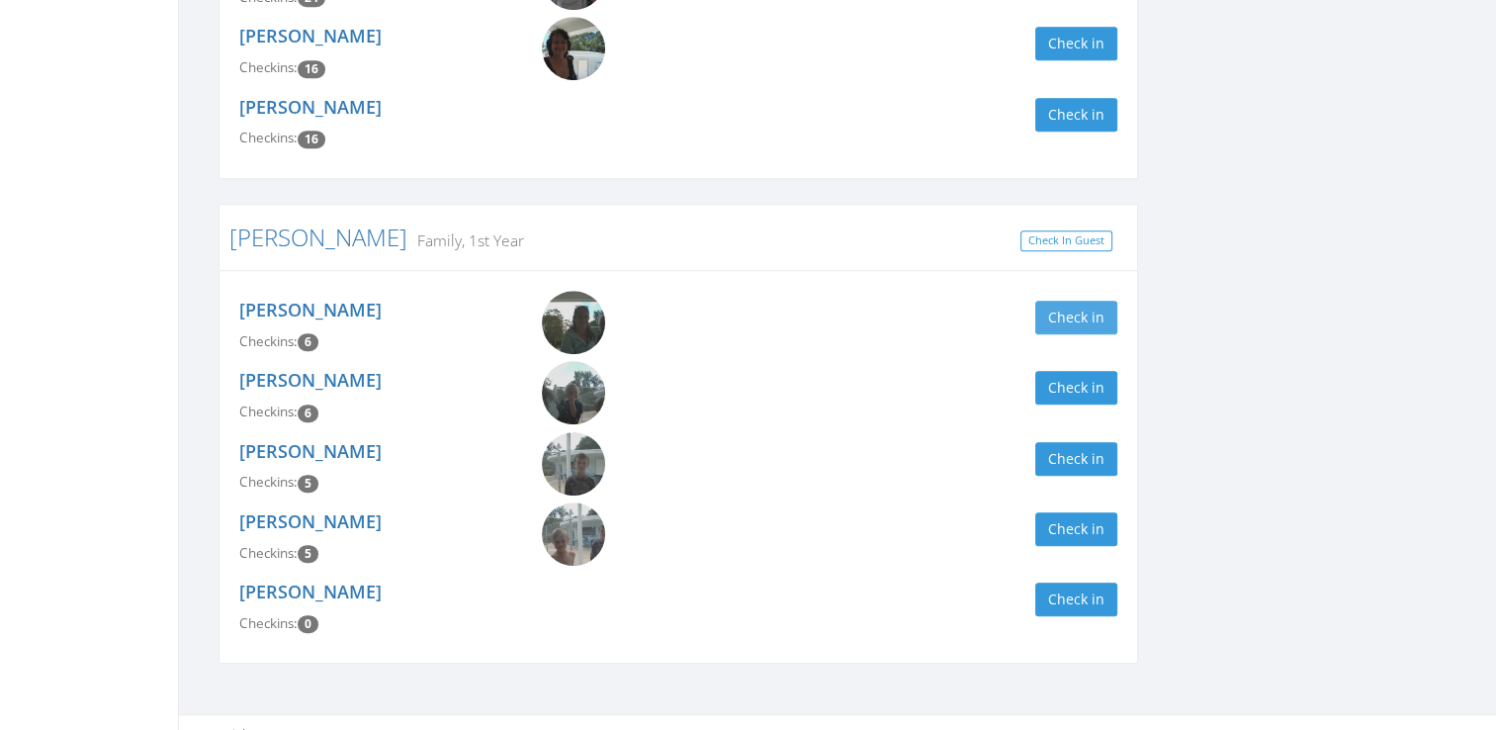
type input "rich"
click at [1086, 301] on button "Check in" at bounding box center [1076, 318] width 82 height 34
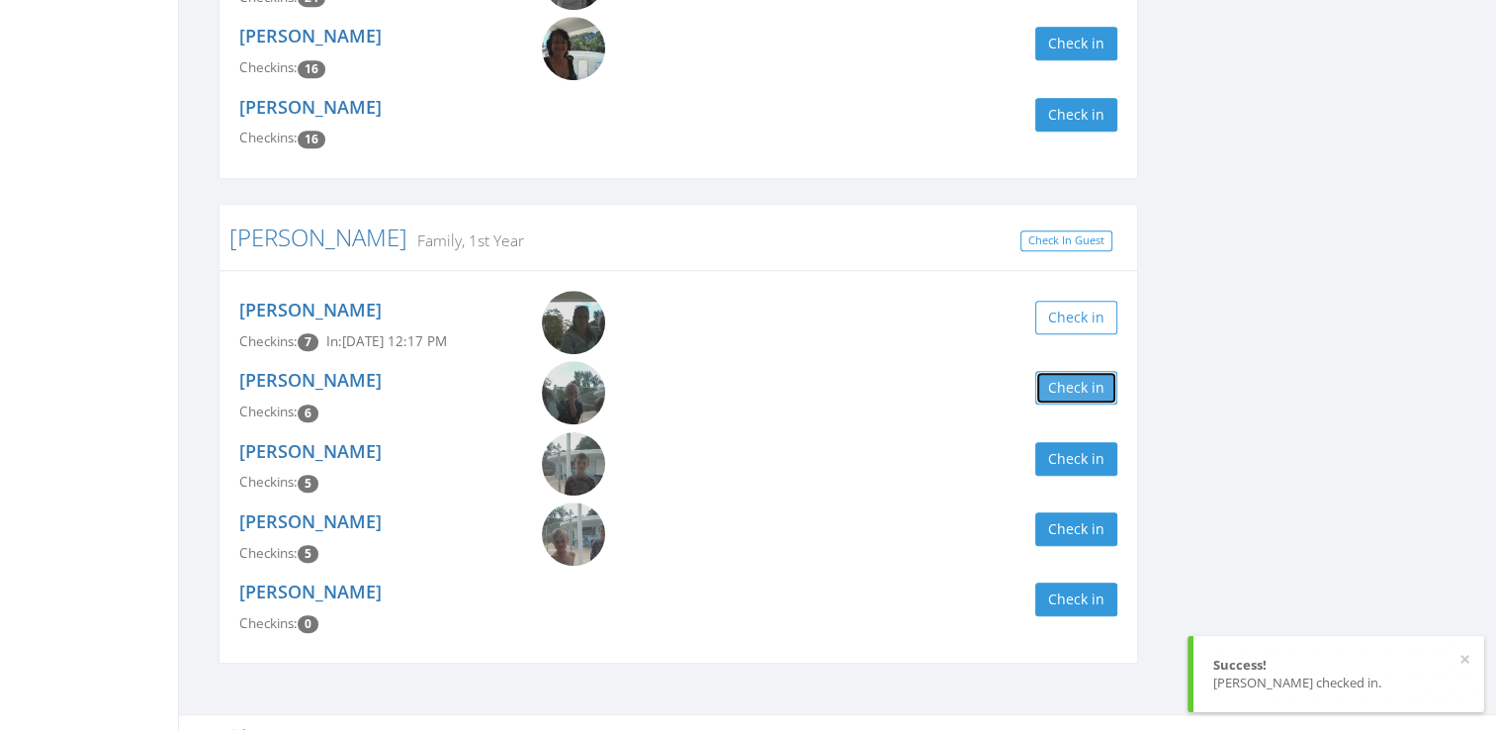
click at [1067, 374] on button "Check in" at bounding box center [1076, 388] width 82 height 34
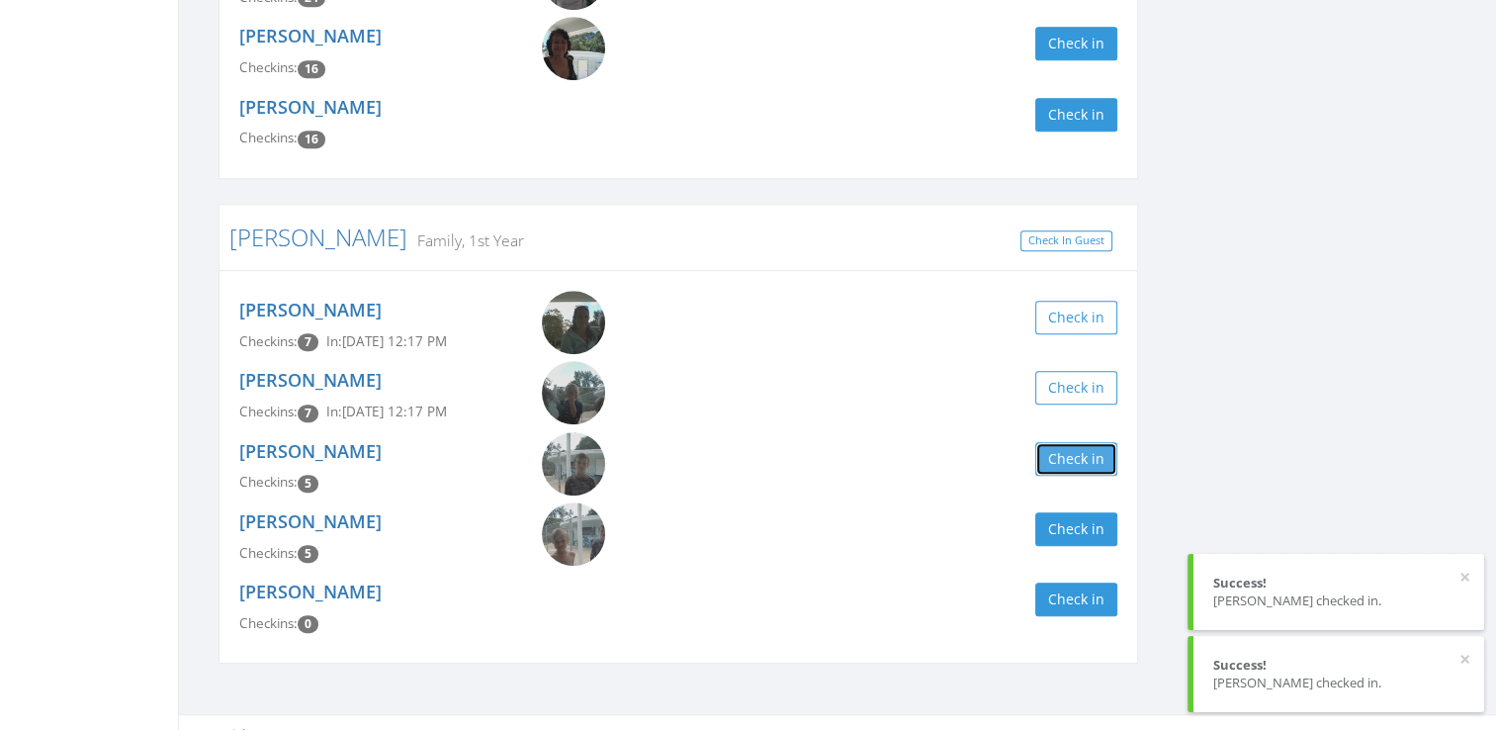
click at [1079, 442] on button "Check in" at bounding box center [1076, 459] width 82 height 34
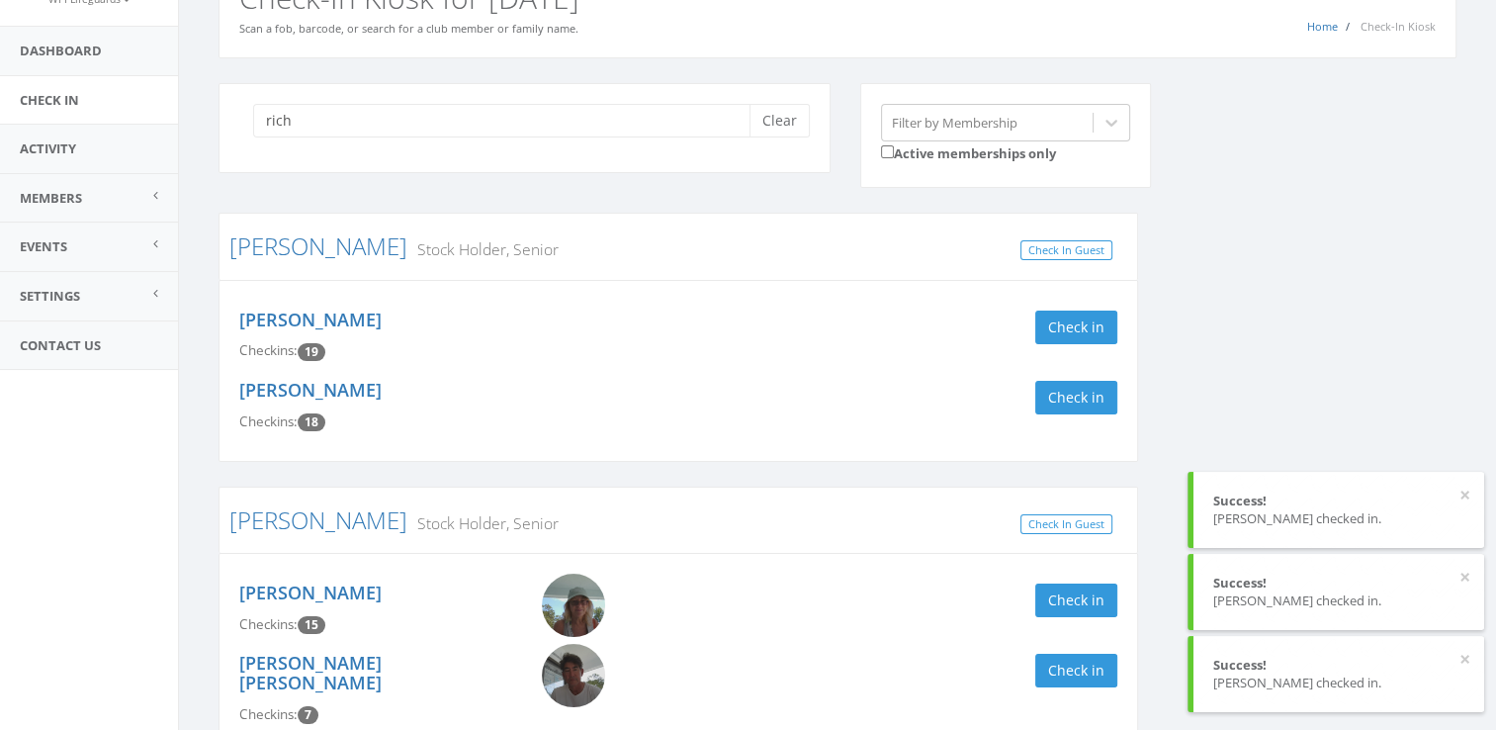
scroll to position [89, 0]
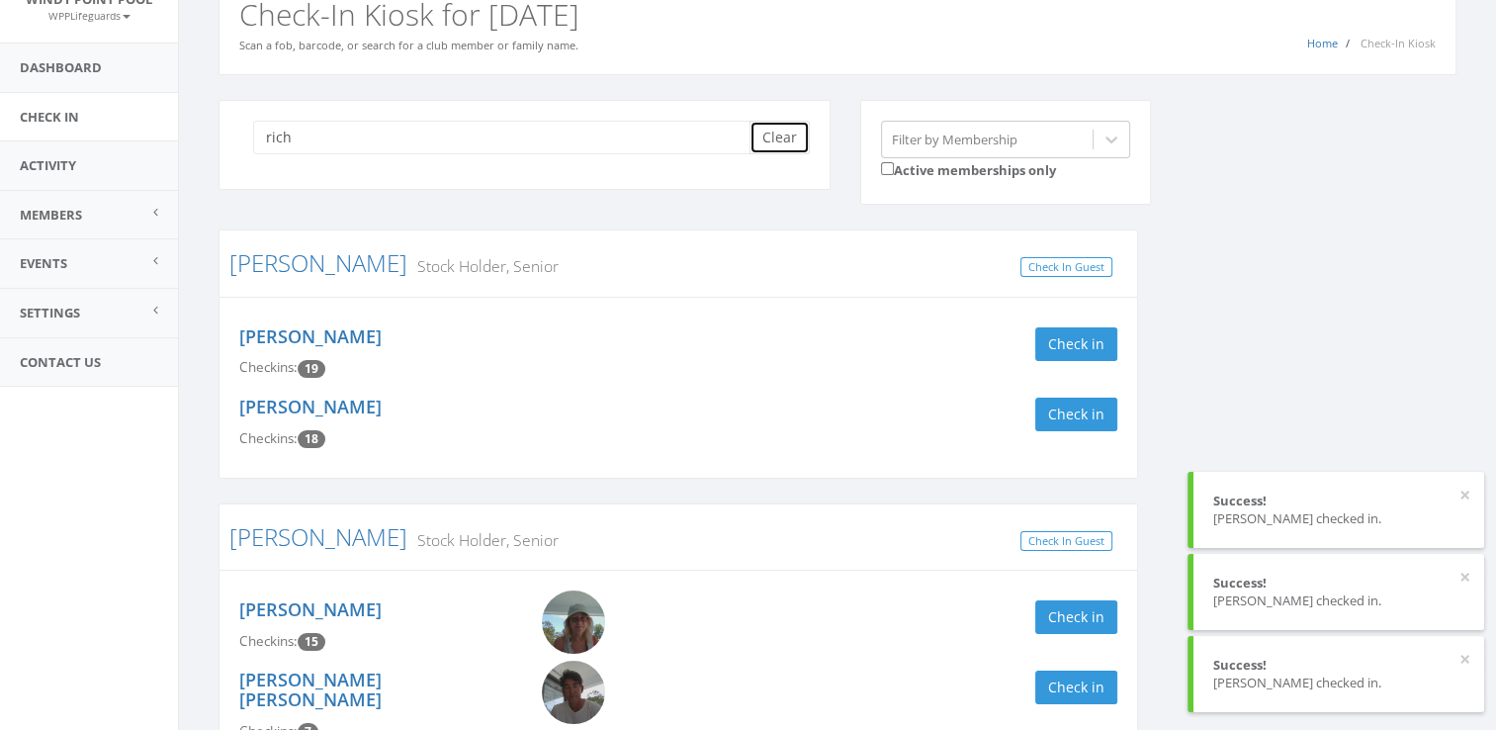
click at [780, 129] on button "Clear" at bounding box center [779, 138] width 60 height 34
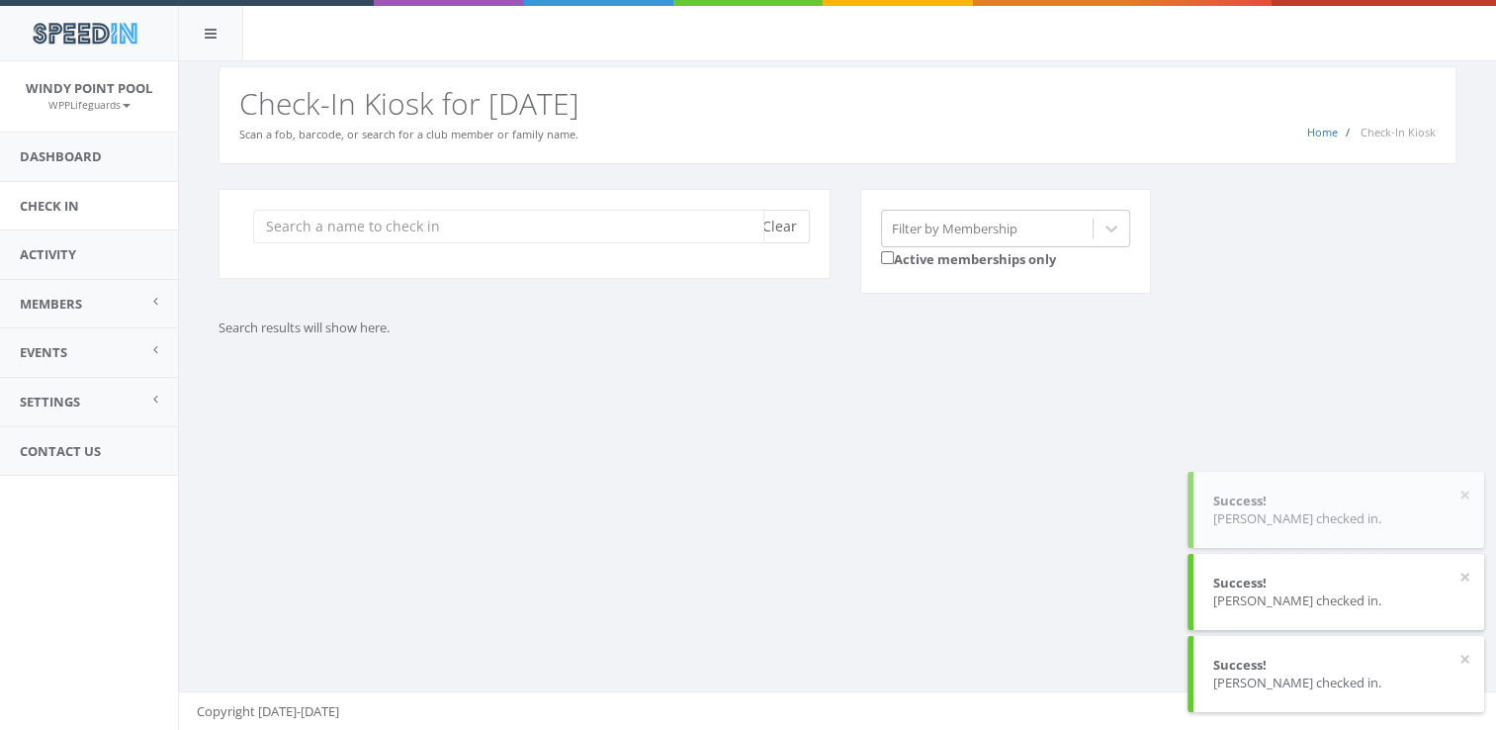
scroll to position [0, 0]
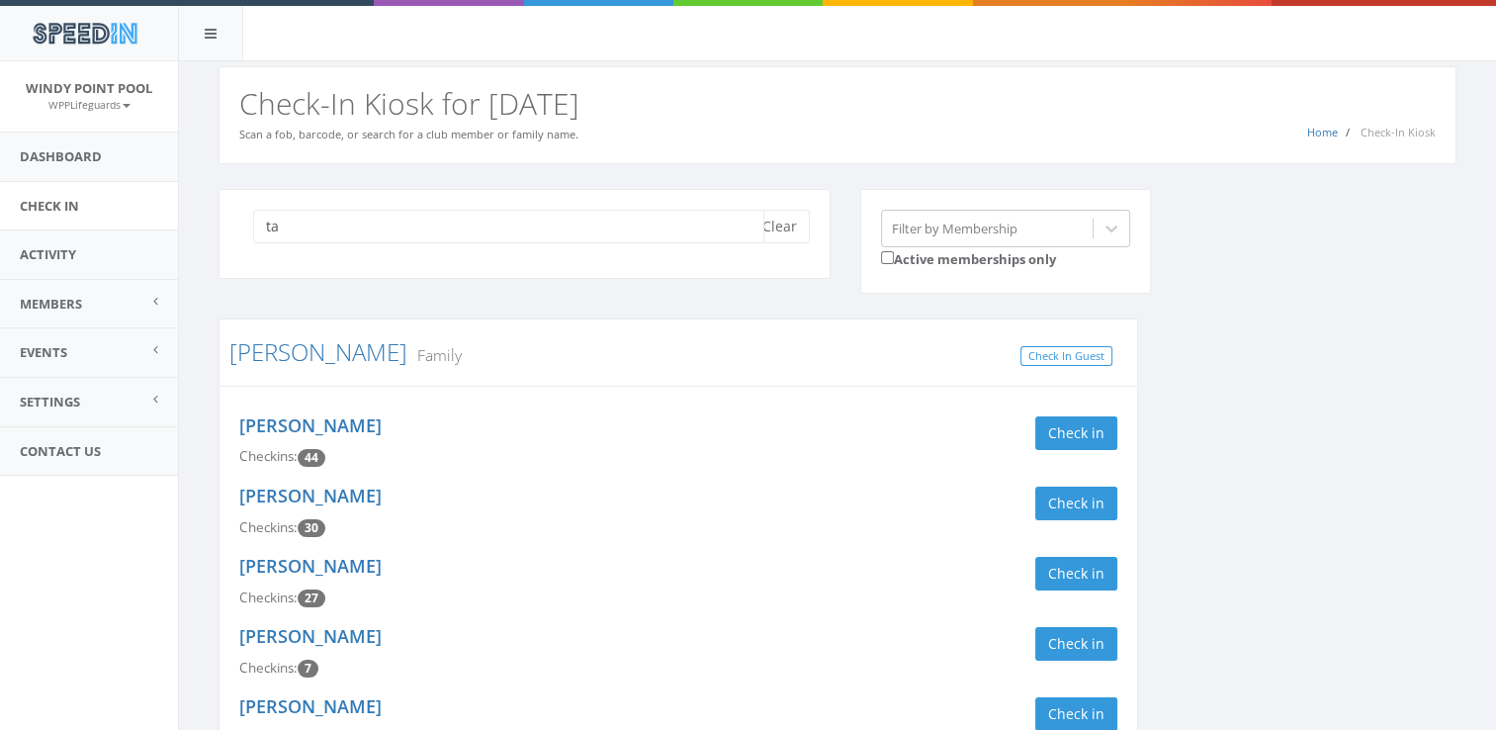
type input "t"
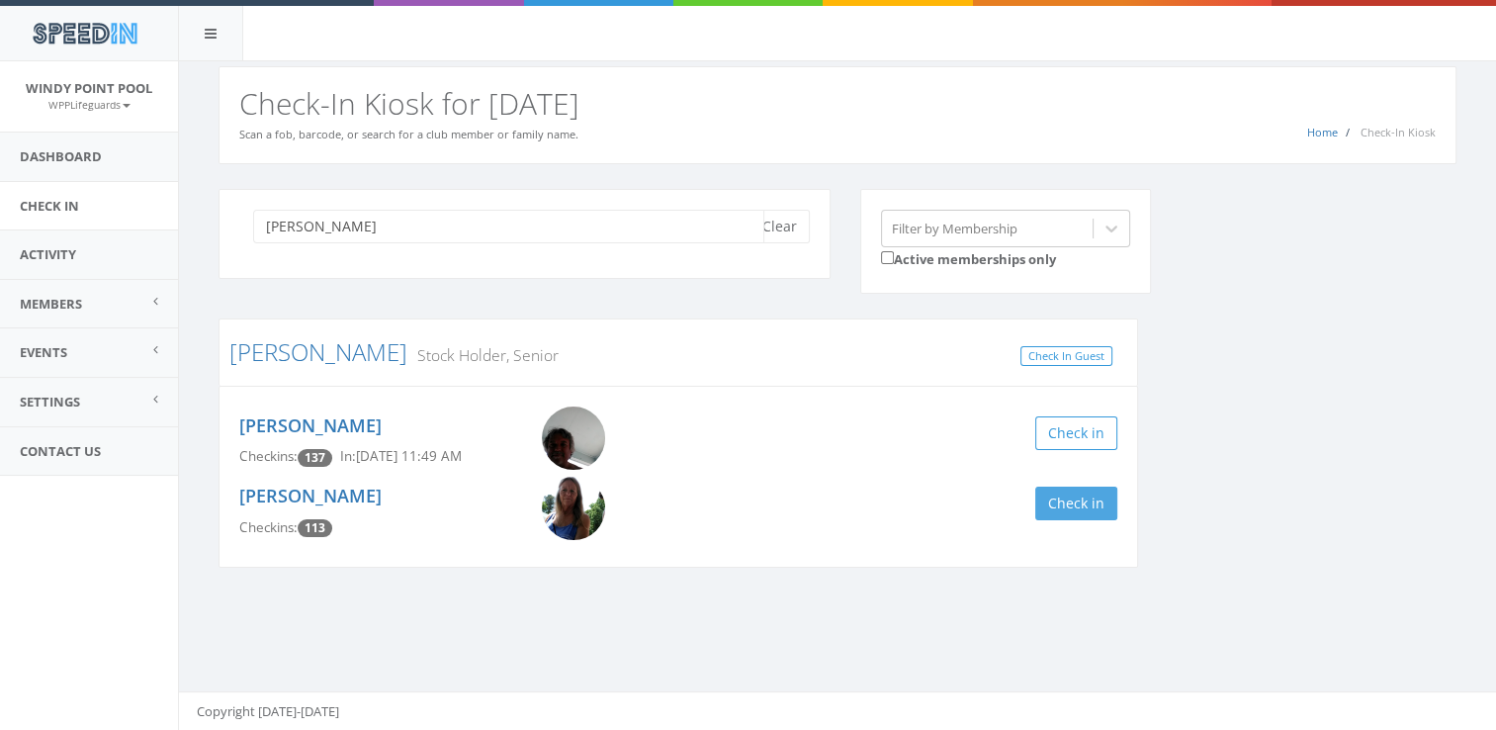
type input "[PERSON_NAME]"
click at [1063, 486] on button "Check in" at bounding box center [1076, 503] width 82 height 34
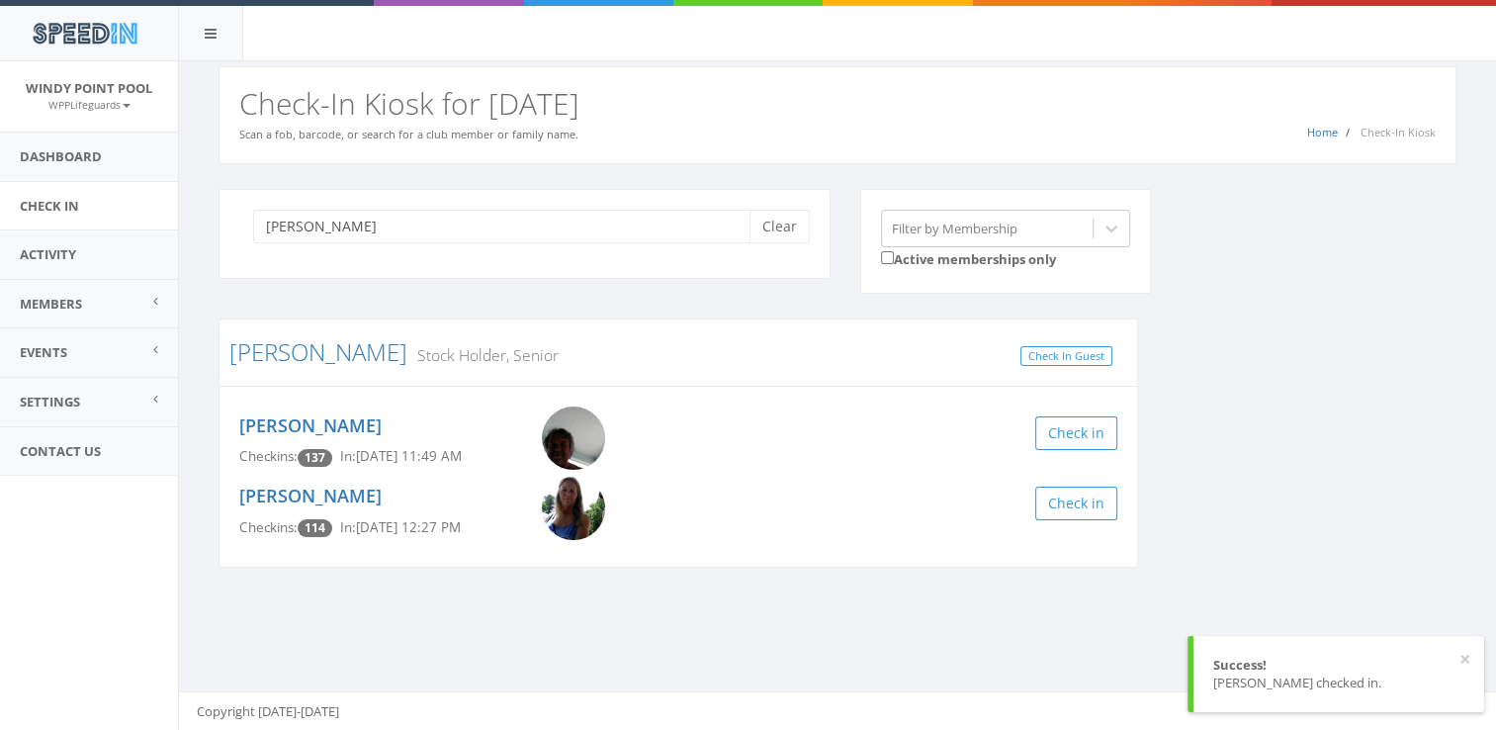
click at [771, 207] on div "[PERSON_NAME] Clear" at bounding box center [524, 234] width 612 height 90
click at [749, 239] on button "Clear" at bounding box center [779, 227] width 60 height 34
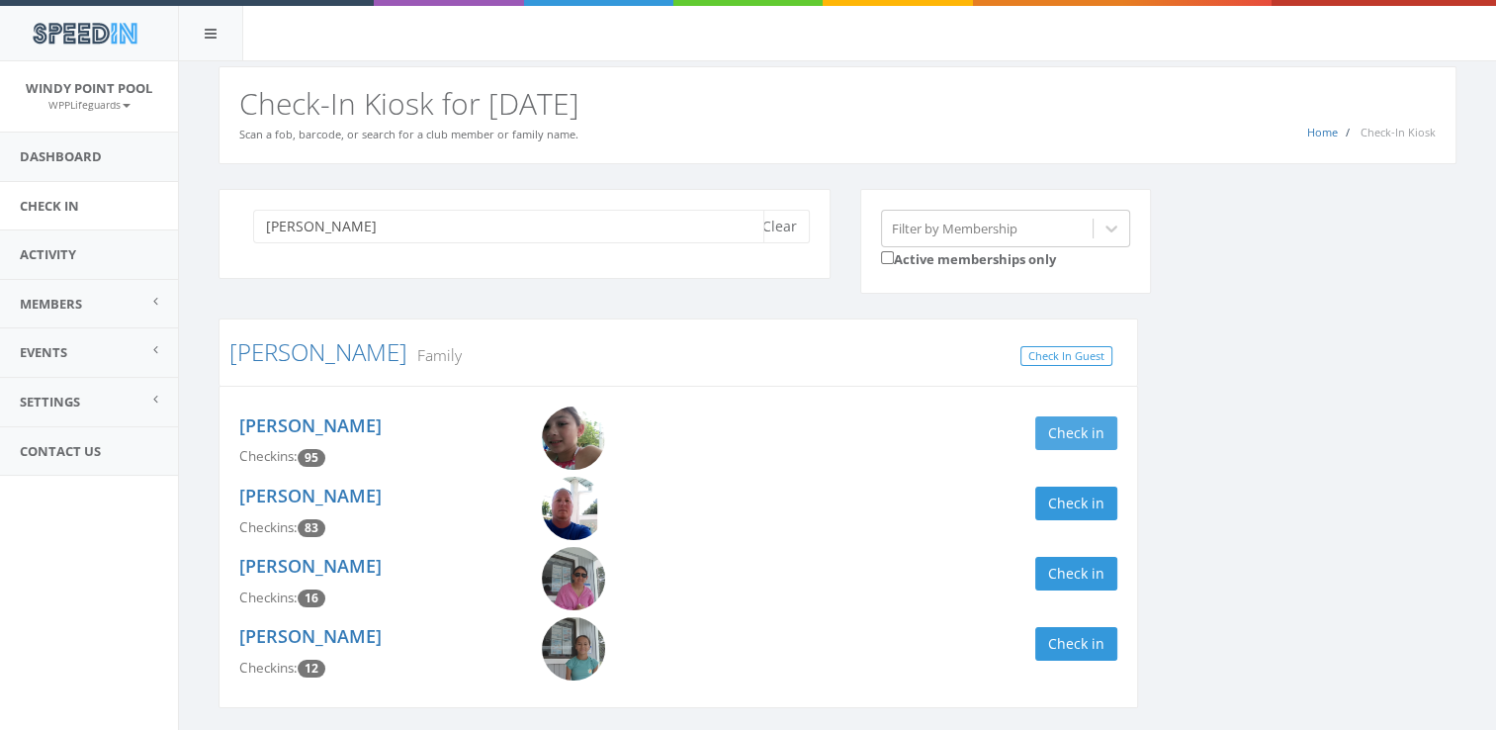
type input "[PERSON_NAME]"
click at [1062, 433] on button "Check in" at bounding box center [1076, 433] width 82 height 34
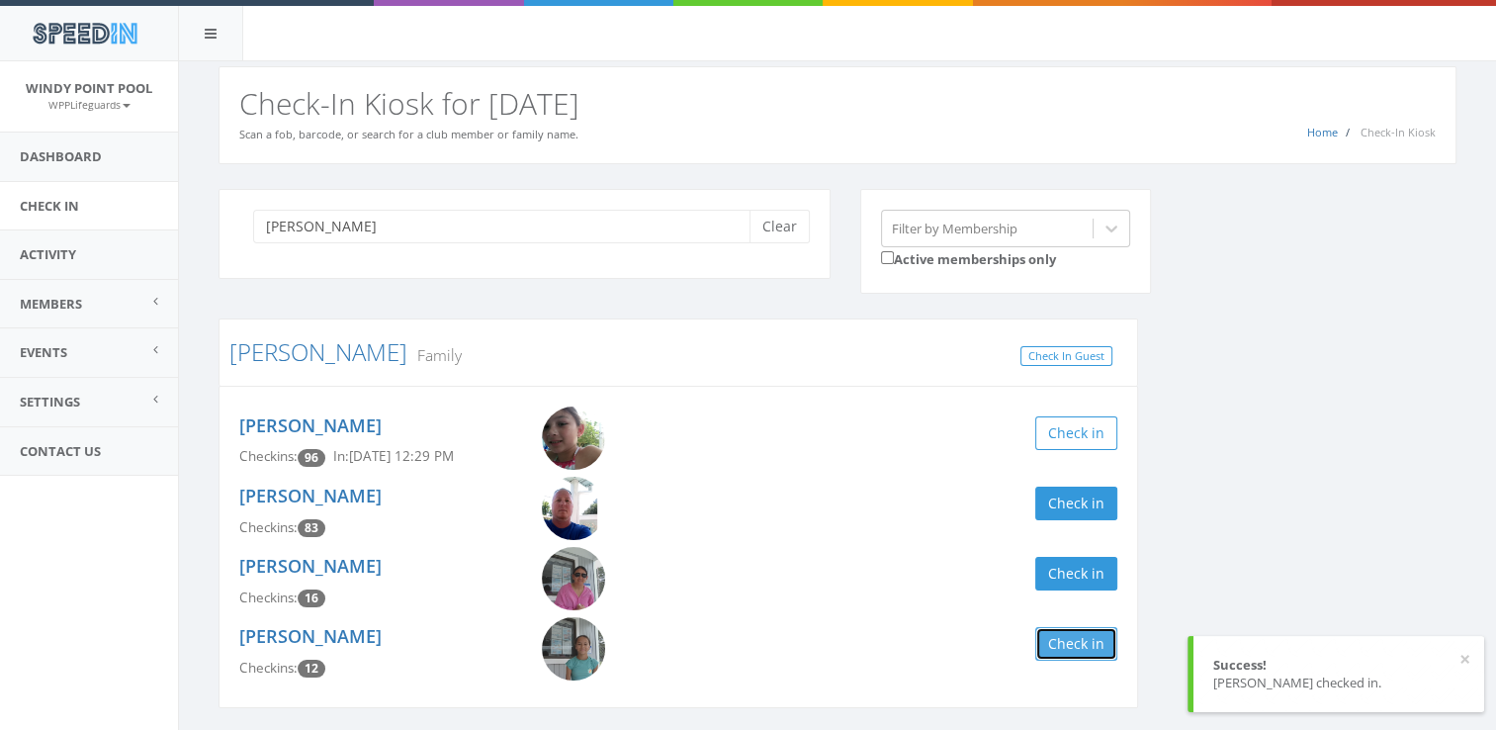
click at [1069, 642] on button "Check in" at bounding box center [1076, 644] width 82 height 34
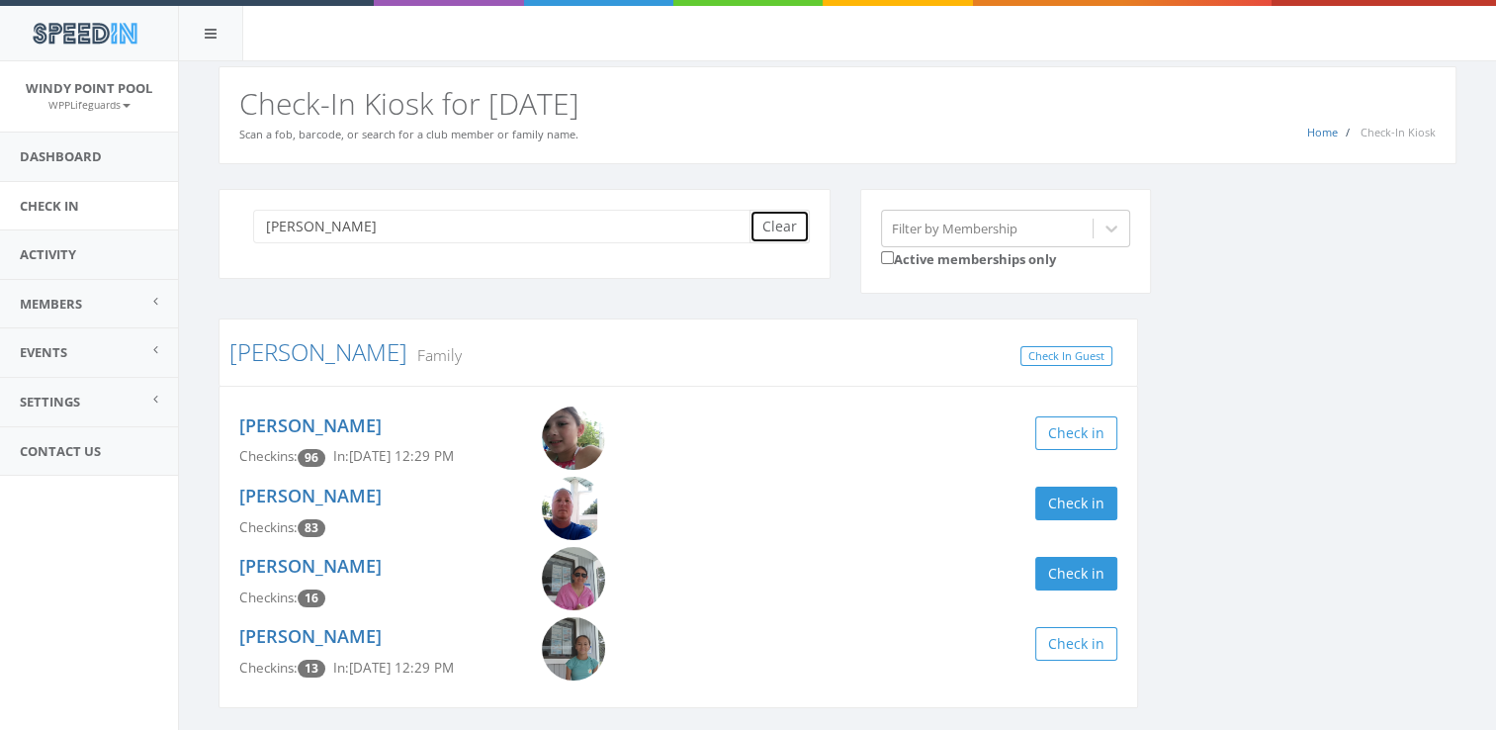
drag, startPoint x: 770, startPoint y: 227, endPoint x: 797, endPoint y: 215, distance: 29.6
click at [797, 215] on button "Clear" at bounding box center [779, 227] width 60 height 34
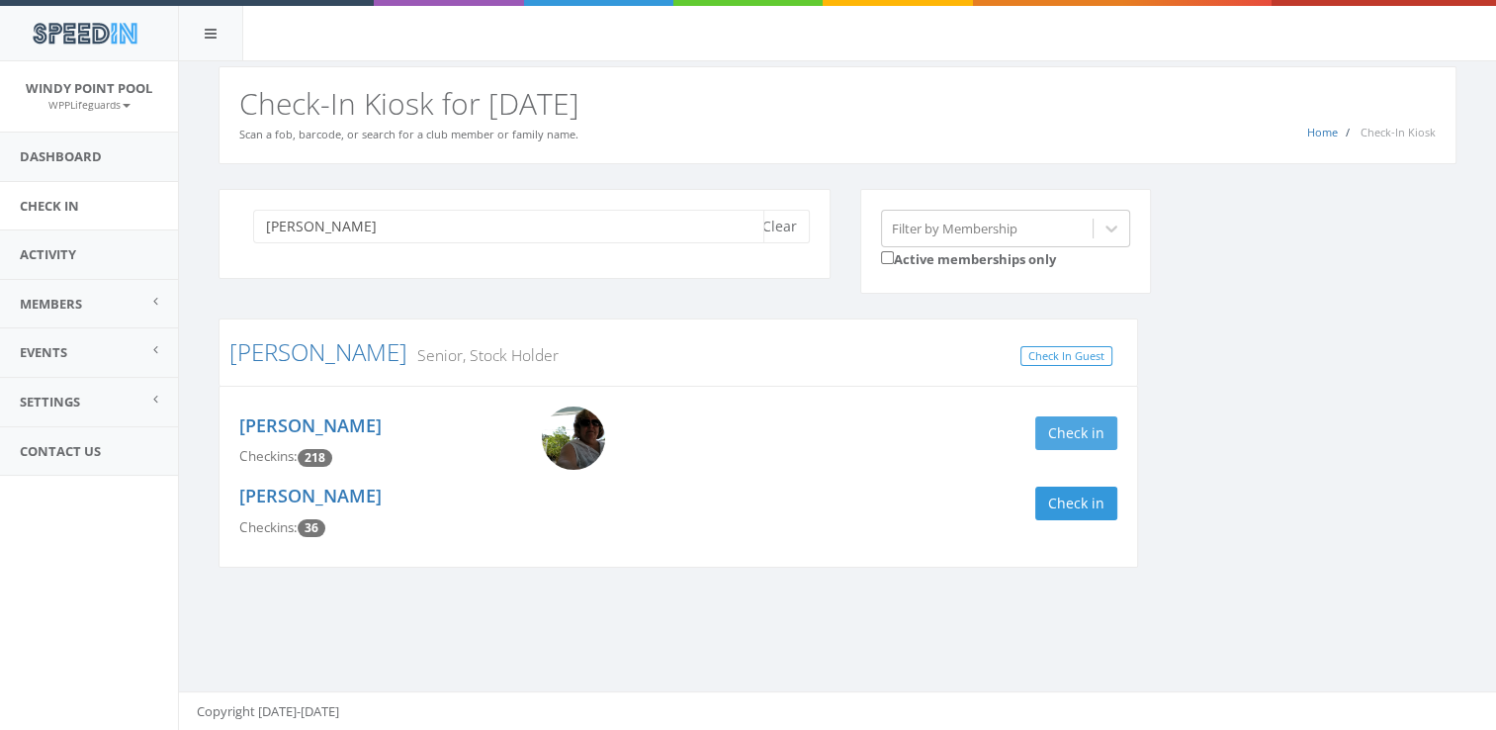
type input "[PERSON_NAME]"
click at [1078, 434] on button "Check in" at bounding box center [1076, 433] width 82 height 34
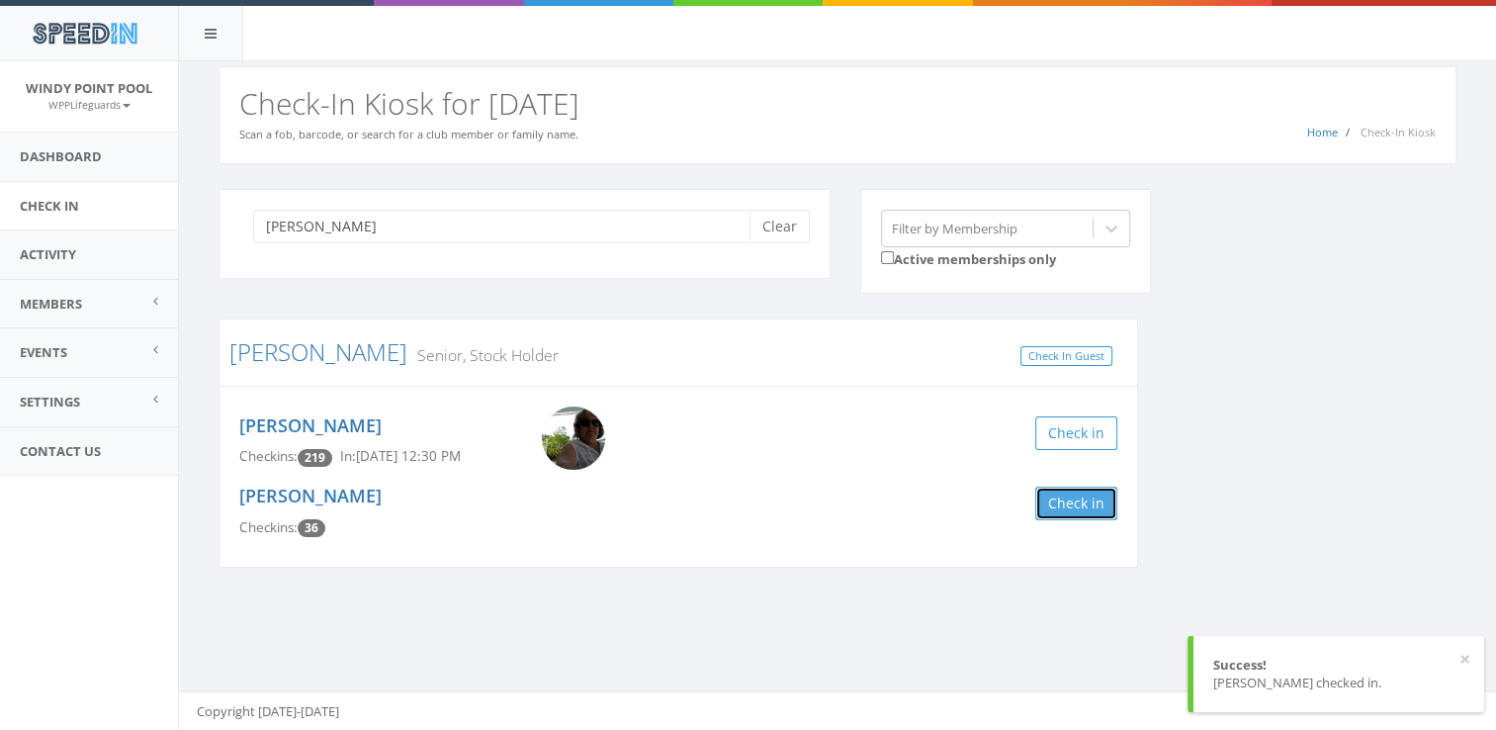
click at [1093, 504] on button "Check in" at bounding box center [1076, 503] width 82 height 34
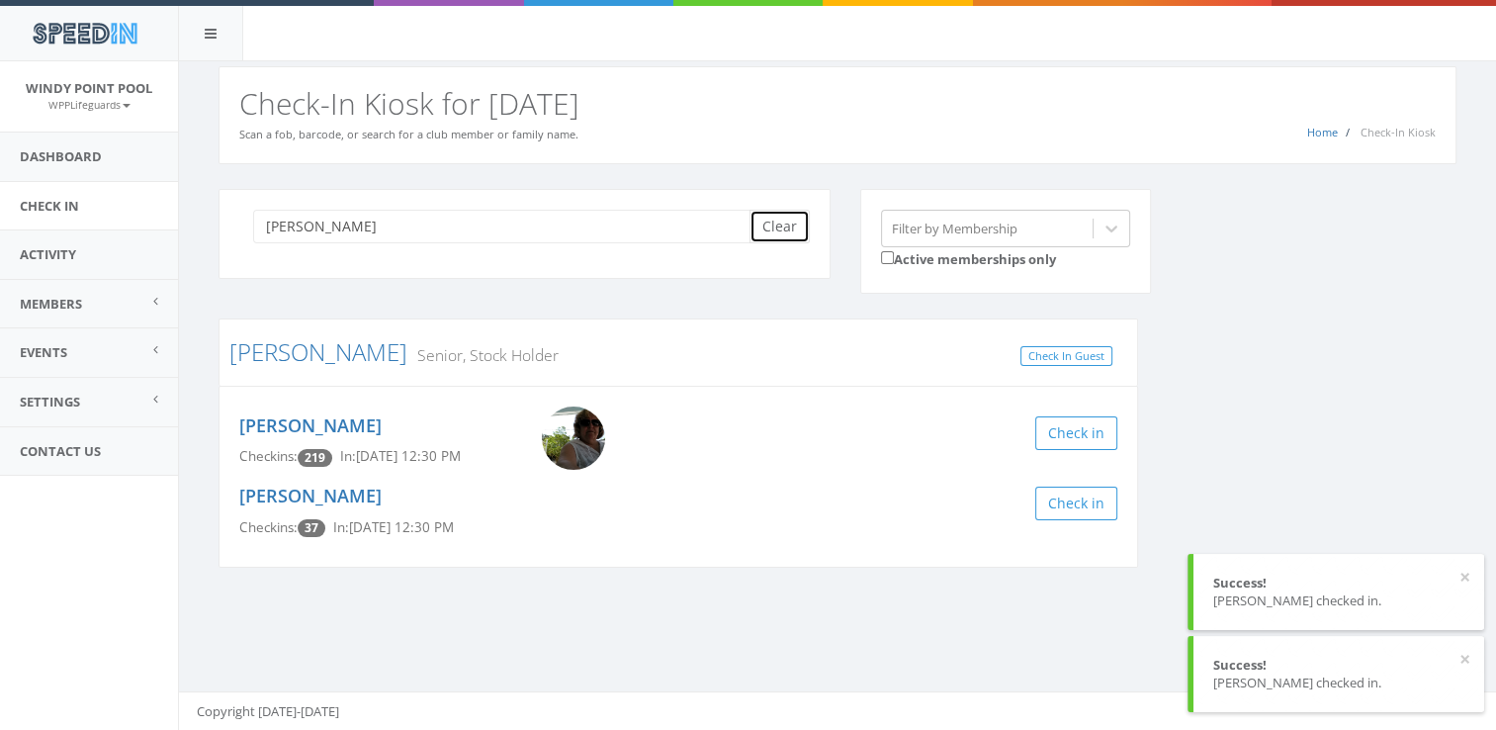
click at [759, 234] on button "Clear" at bounding box center [779, 227] width 60 height 34
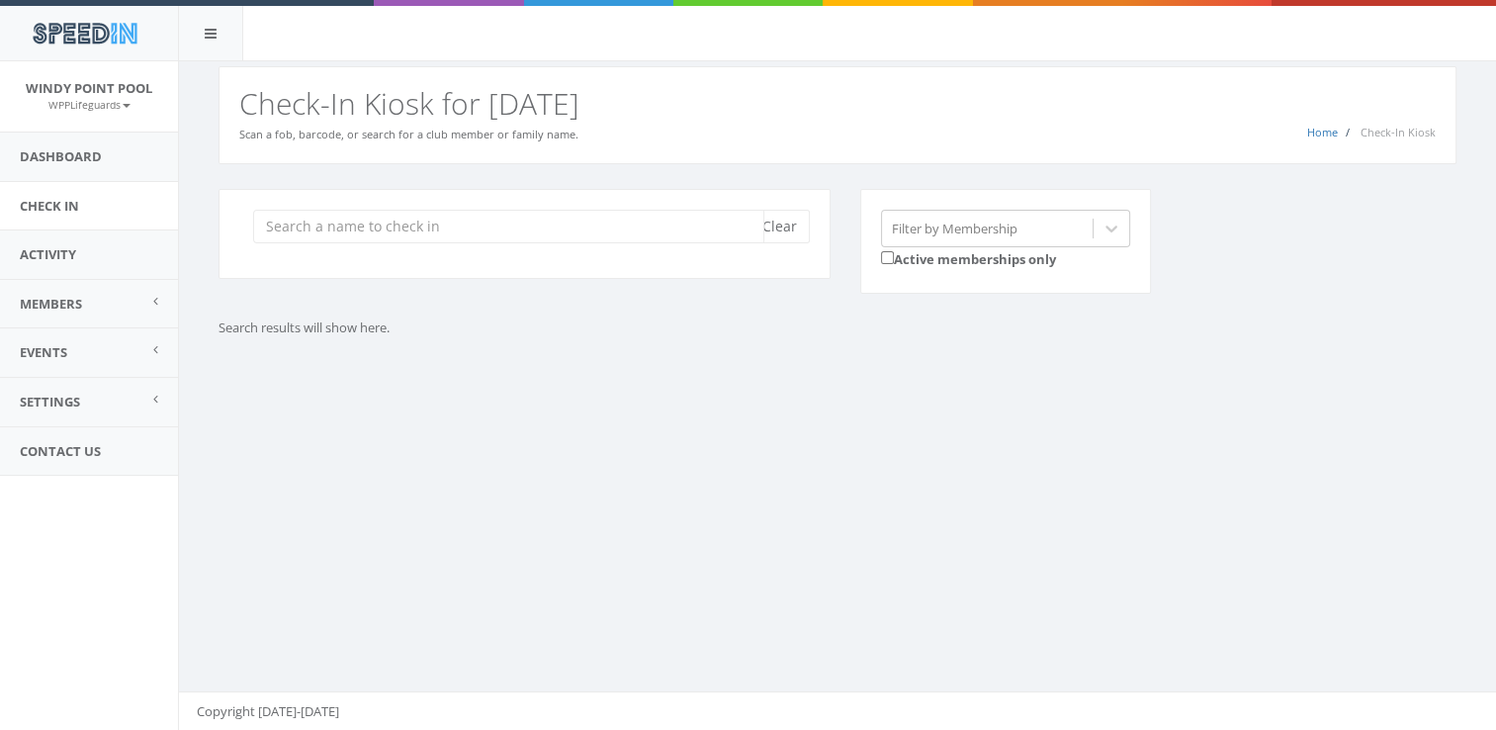
click at [458, 217] on input "search" at bounding box center [508, 227] width 511 height 34
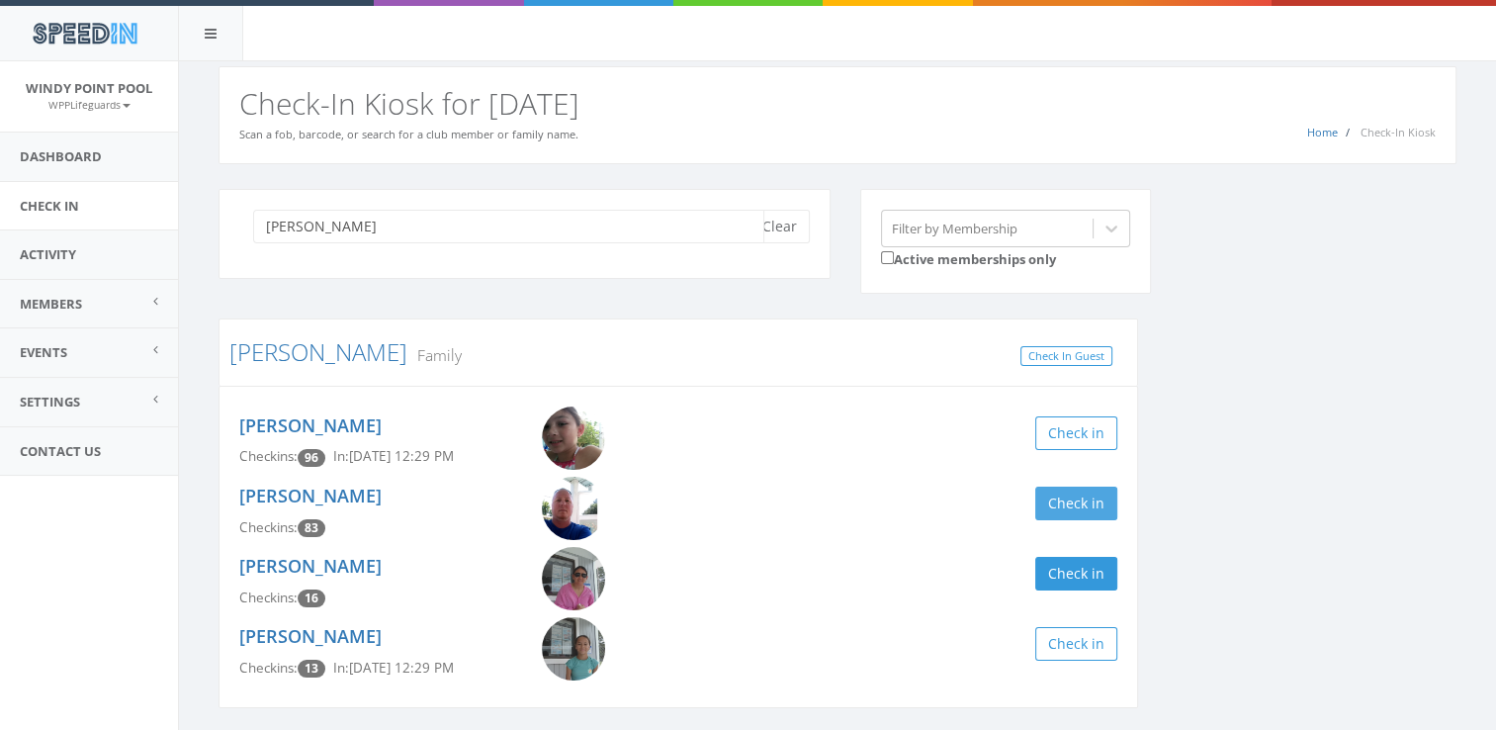
type input "[PERSON_NAME]"
drag, startPoint x: 1080, startPoint y: 508, endPoint x: 1059, endPoint y: 590, distance: 84.6
click at [1059, 590] on div "[PERSON_NAME] Checkins: 16 Check in" at bounding box center [678, 582] width 908 height 70
click at [1059, 571] on button "Check in" at bounding box center [1076, 574] width 82 height 34
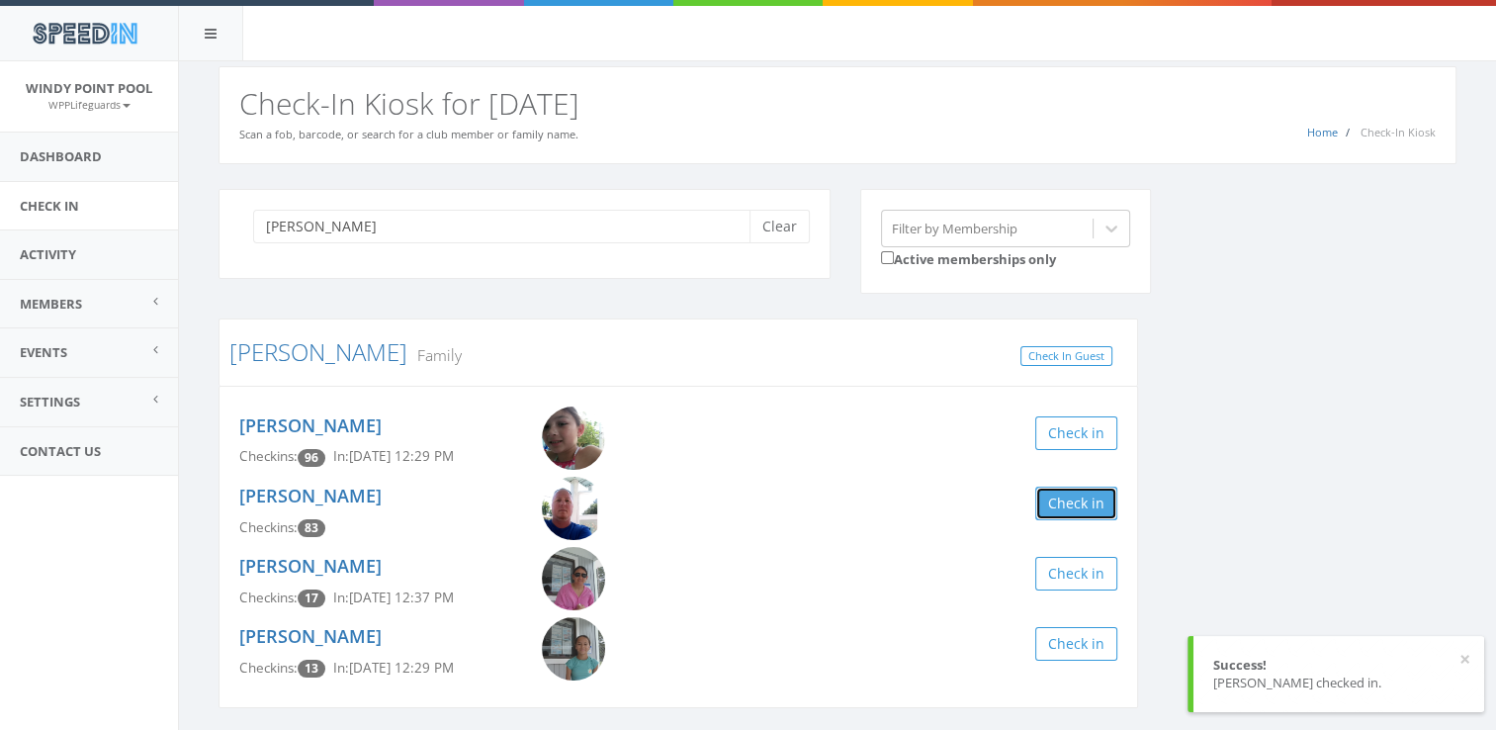
click at [1055, 507] on button "Check in" at bounding box center [1076, 503] width 82 height 34
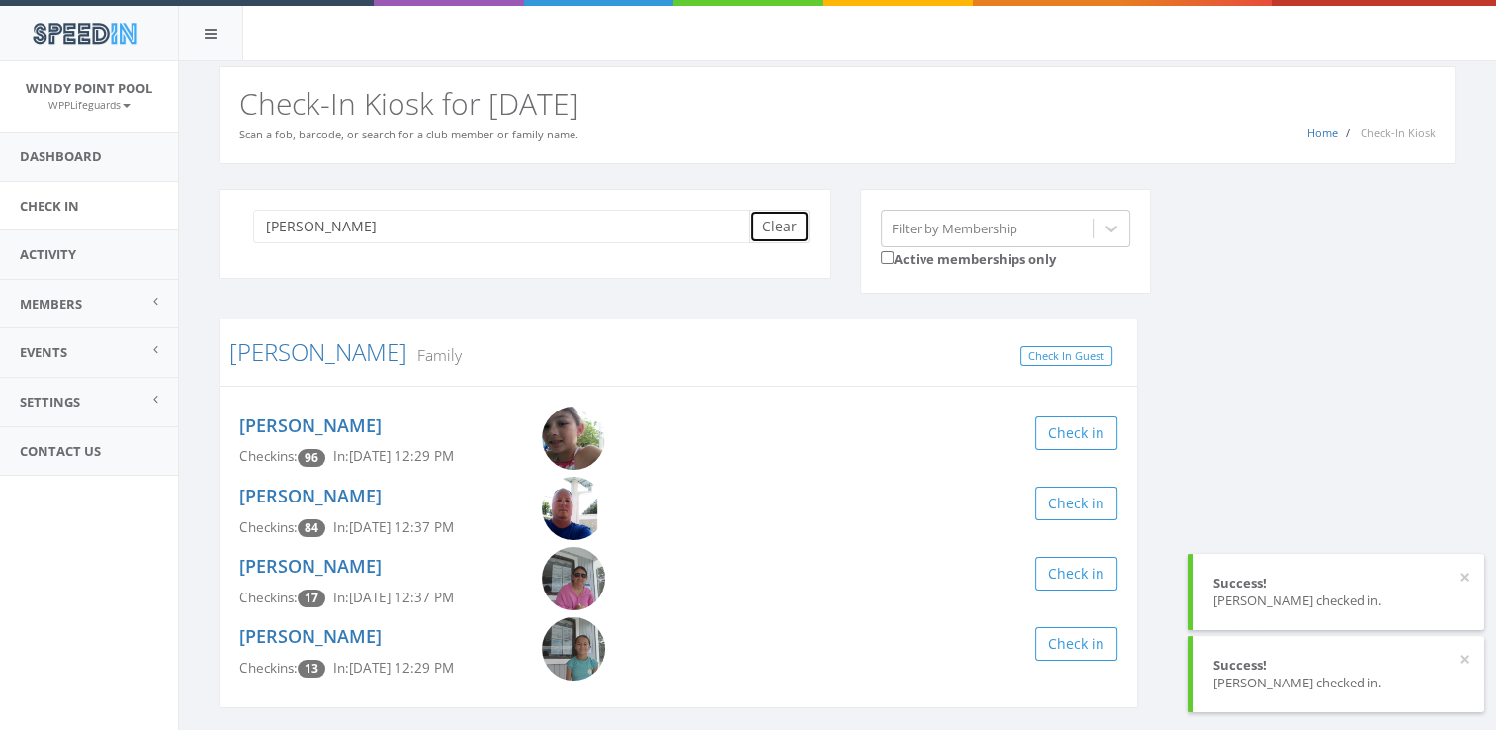
click at [777, 234] on button "Clear" at bounding box center [779, 227] width 60 height 34
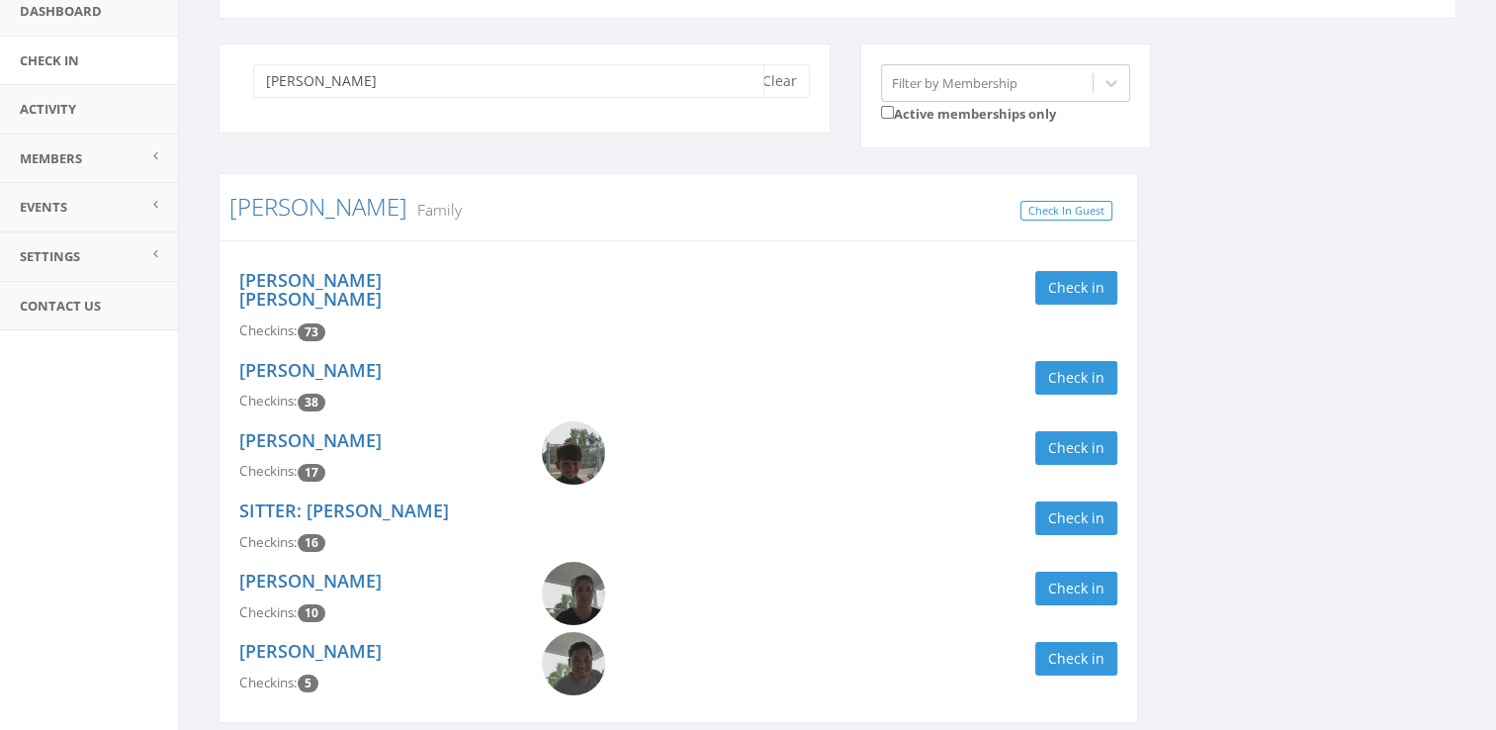
scroll to position [161, 0]
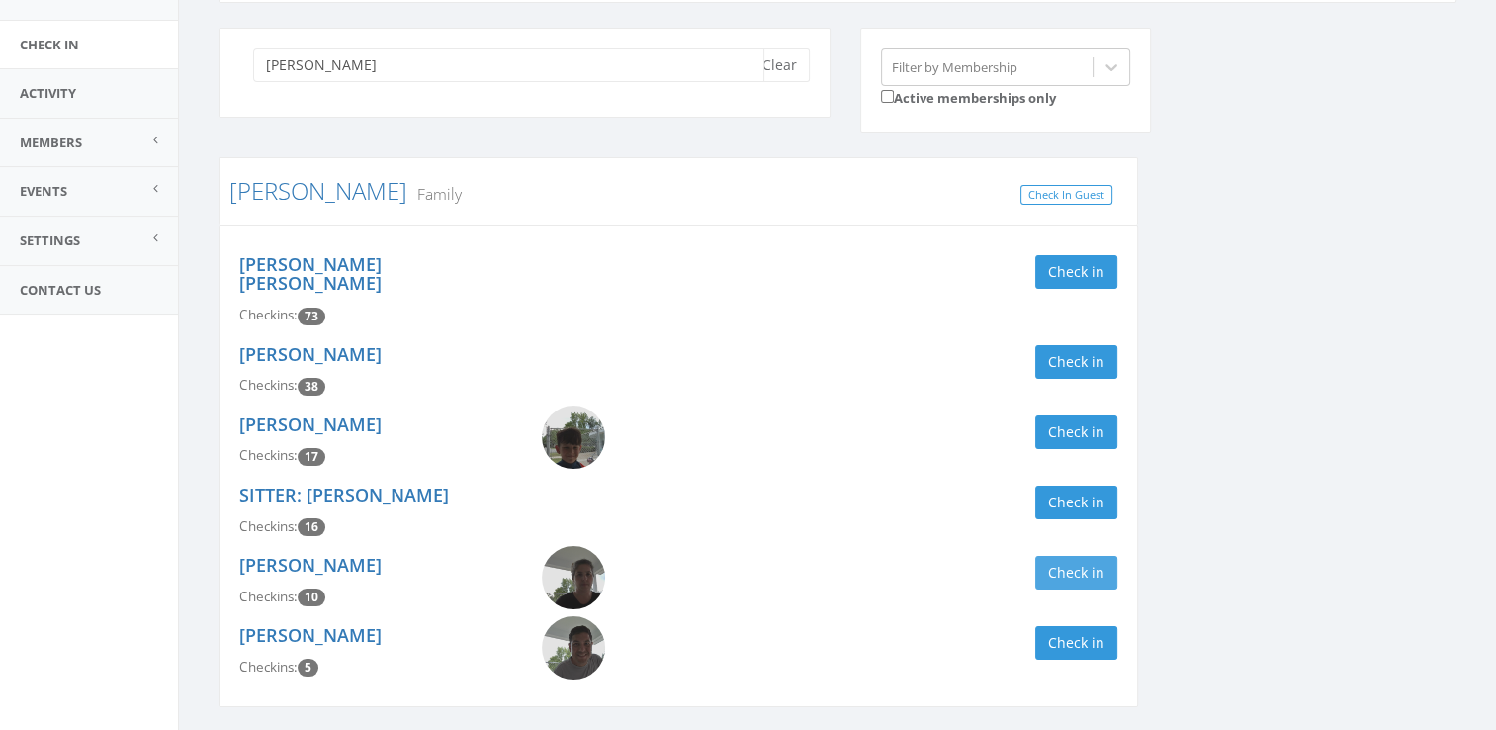
type input "[PERSON_NAME]"
click at [1069, 562] on button "Check in" at bounding box center [1076, 573] width 82 height 34
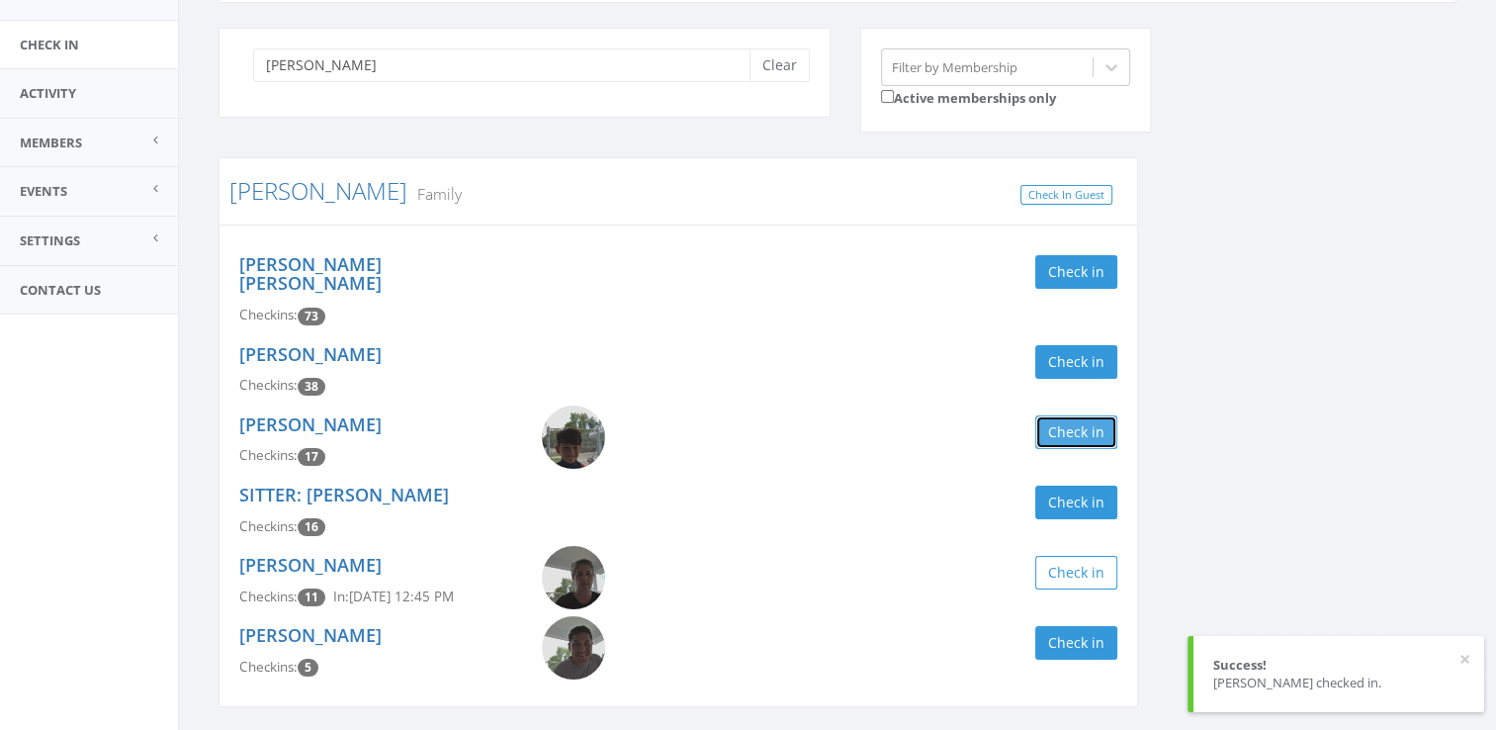
click at [1075, 415] on button "Check in" at bounding box center [1076, 432] width 82 height 34
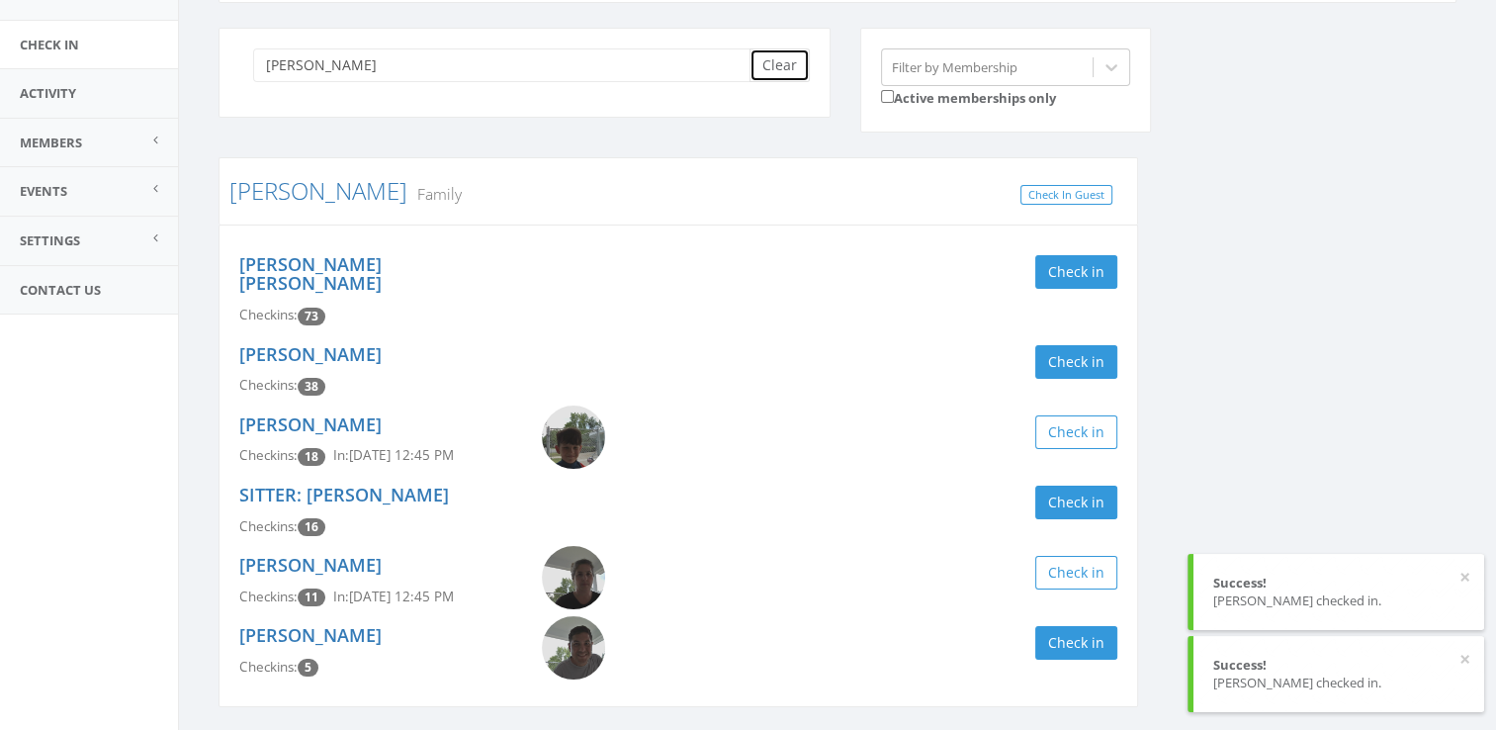
click at [767, 64] on button "Clear" at bounding box center [779, 65] width 60 height 34
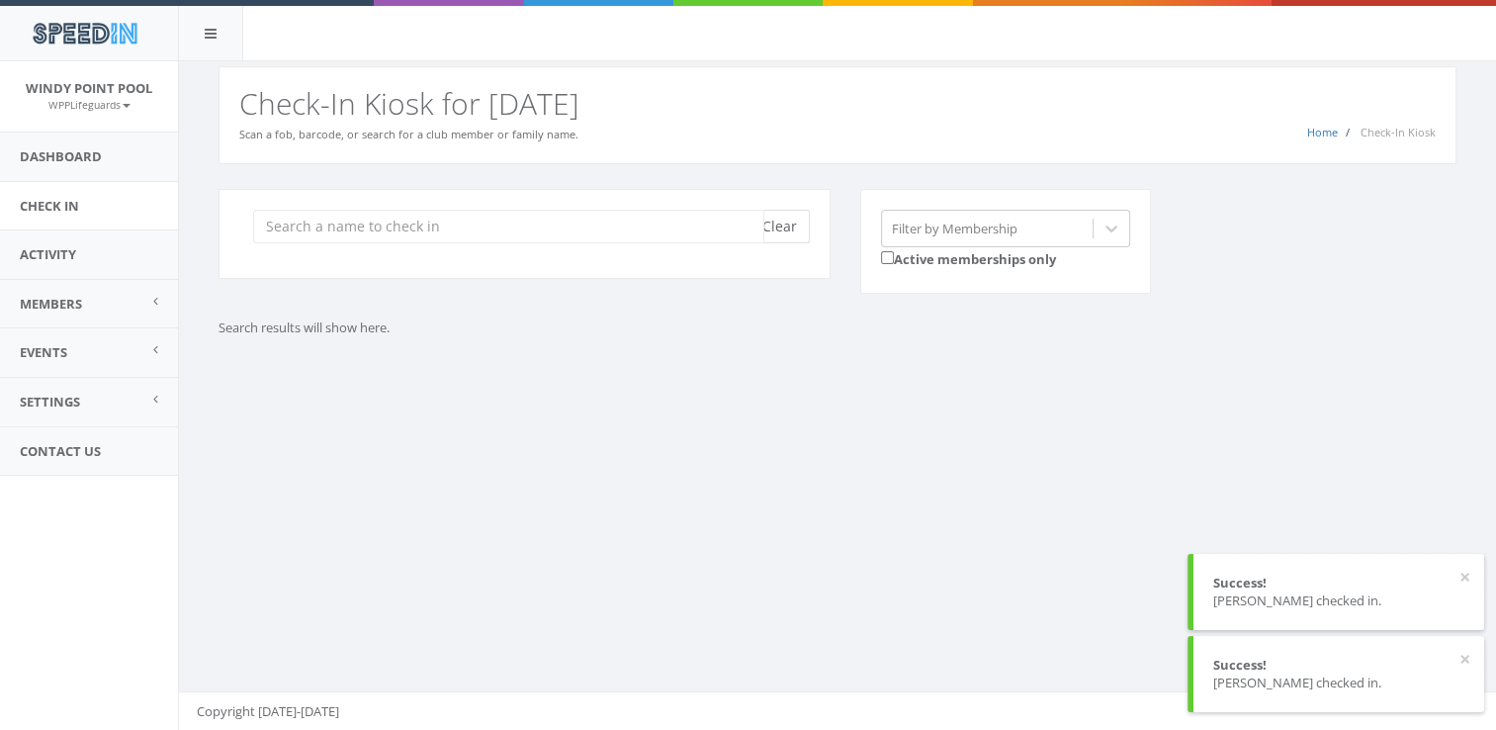
scroll to position [0, 0]
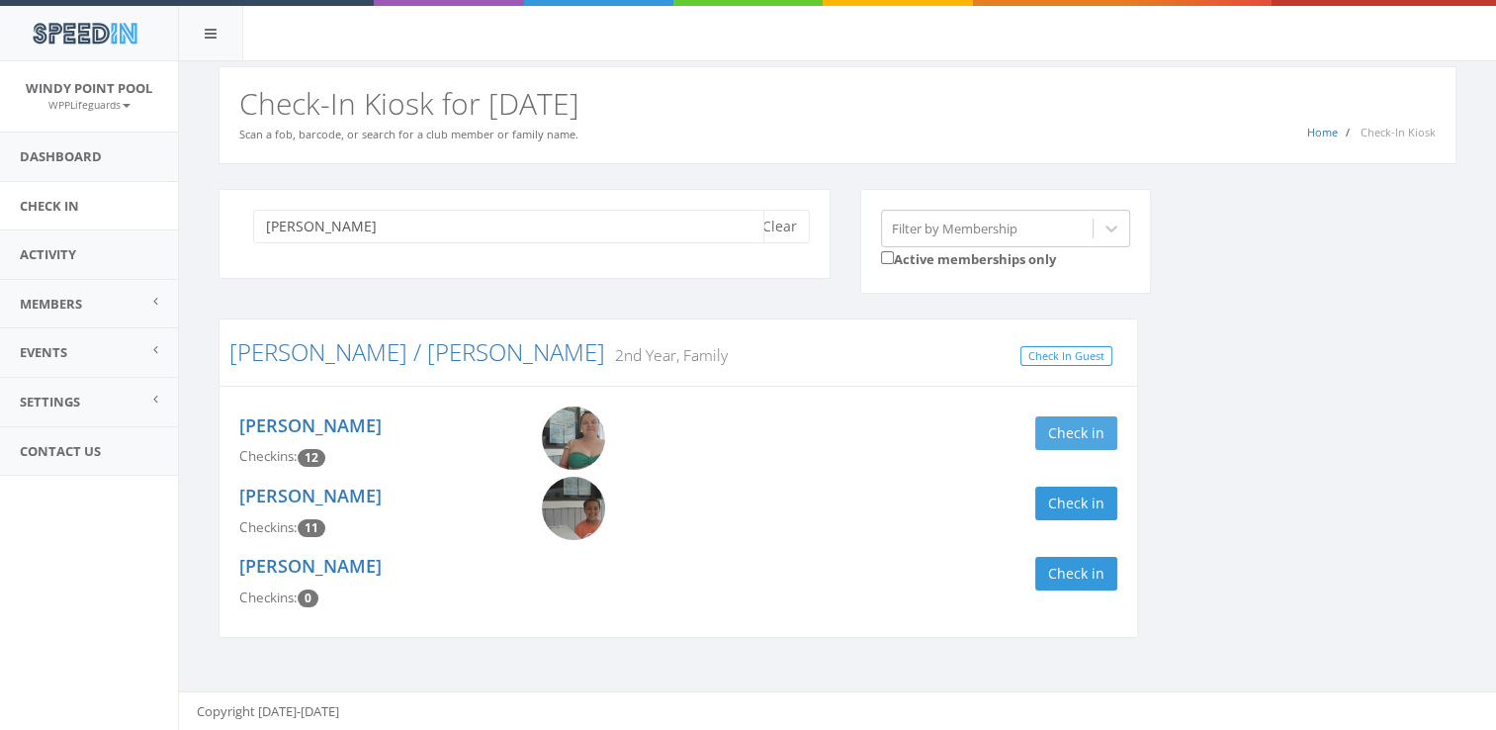
type input "[PERSON_NAME]"
click at [1051, 425] on button "Check in" at bounding box center [1076, 433] width 82 height 34
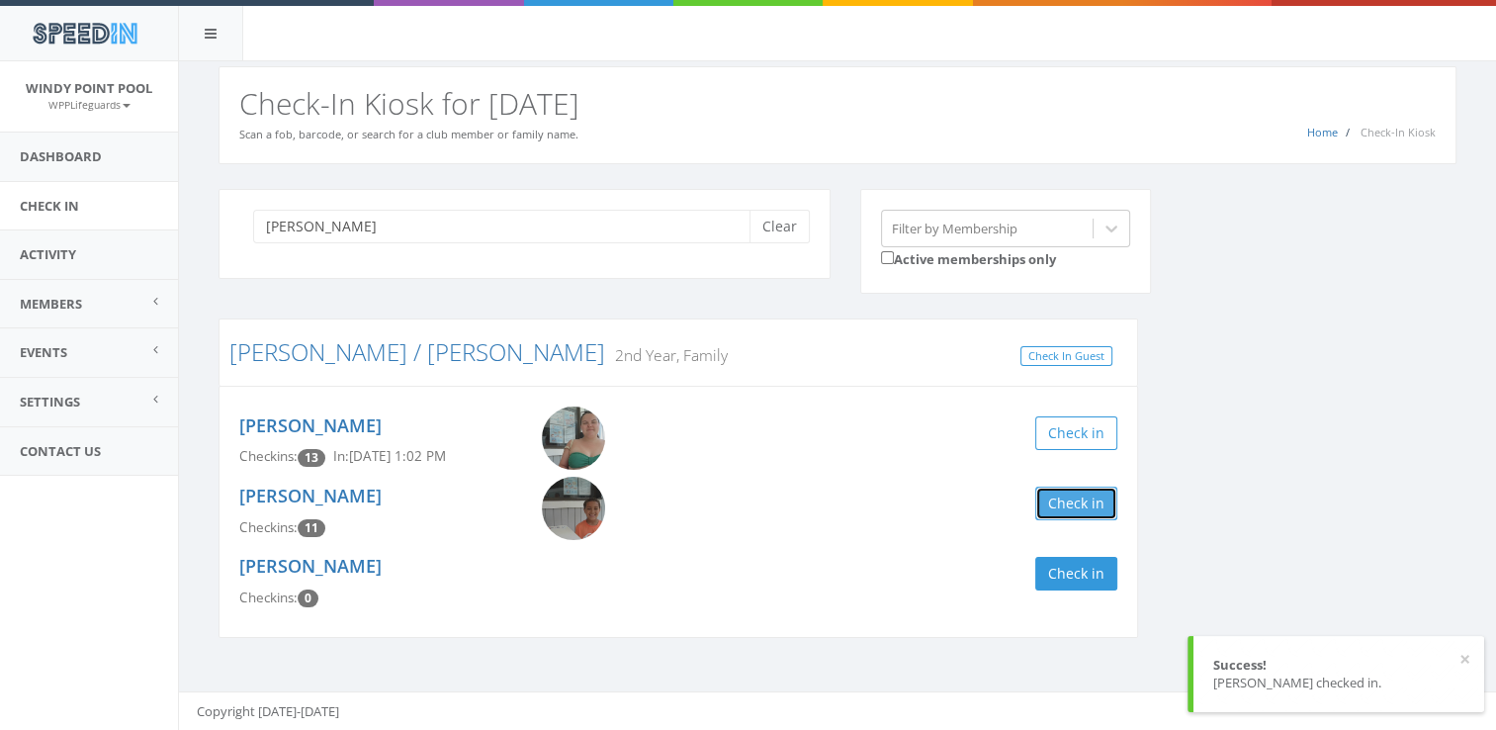
click at [1070, 510] on button "Check in" at bounding box center [1076, 503] width 82 height 34
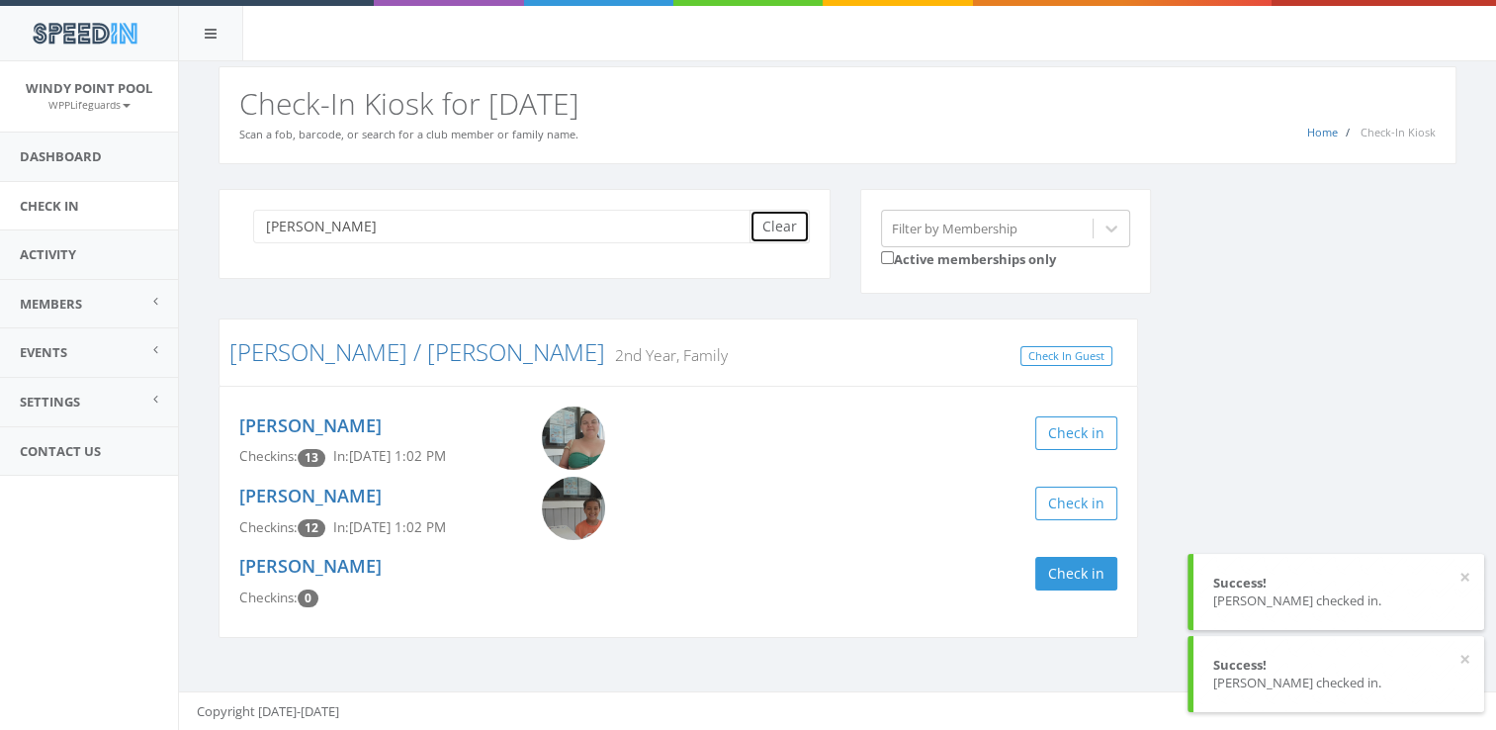
click at [764, 224] on button "Clear" at bounding box center [779, 227] width 60 height 34
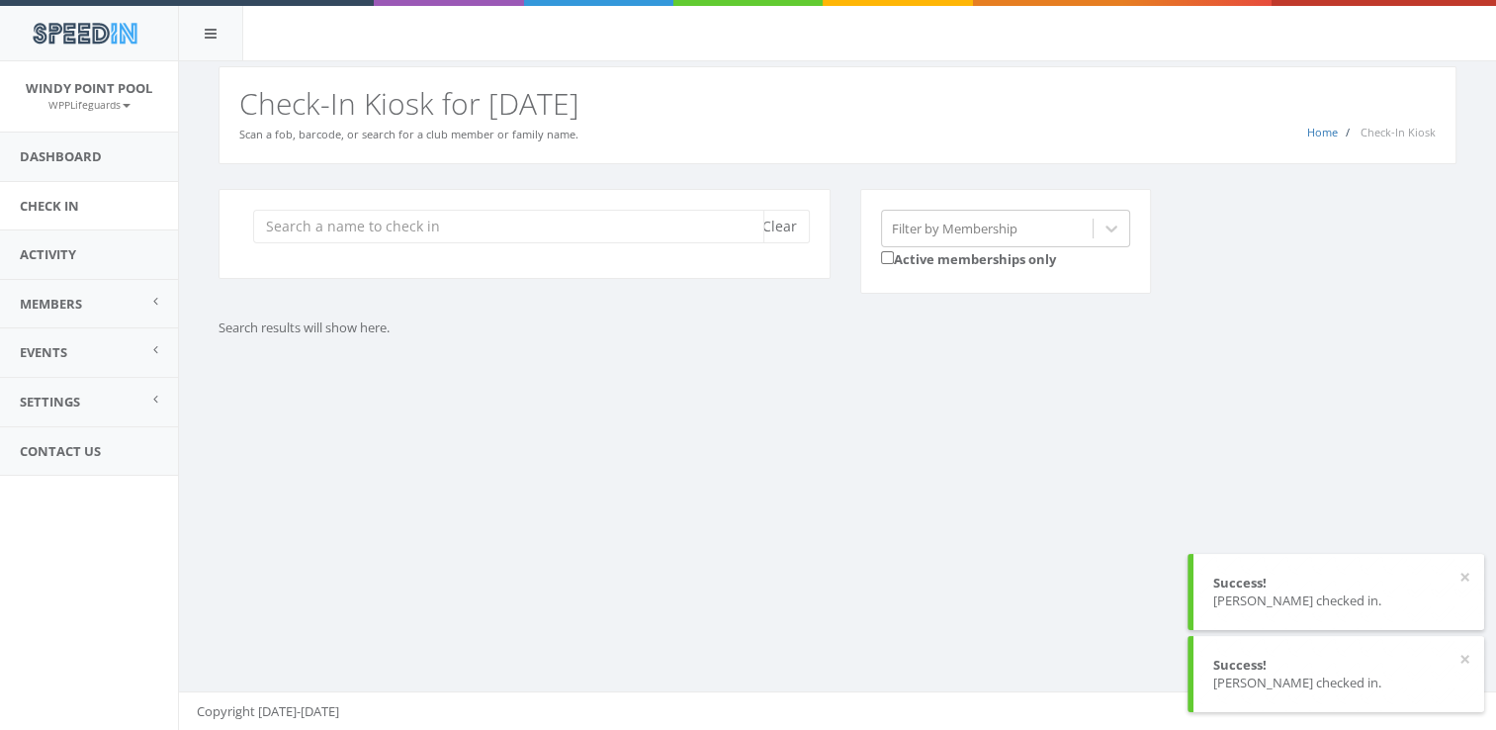
click at [659, 218] on input "search" at bounding box center [508, 227] width 511 height 34
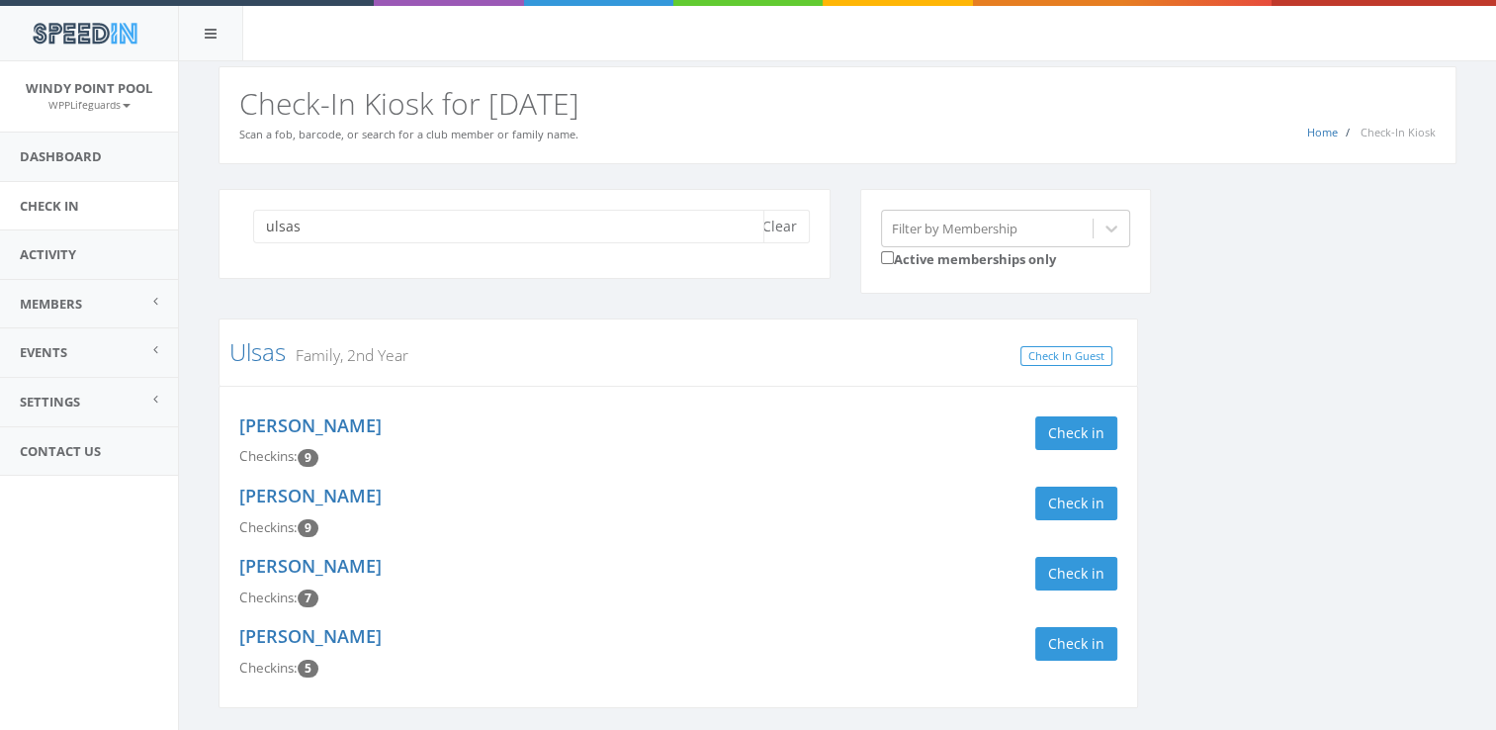
scroll to position [66, 0]
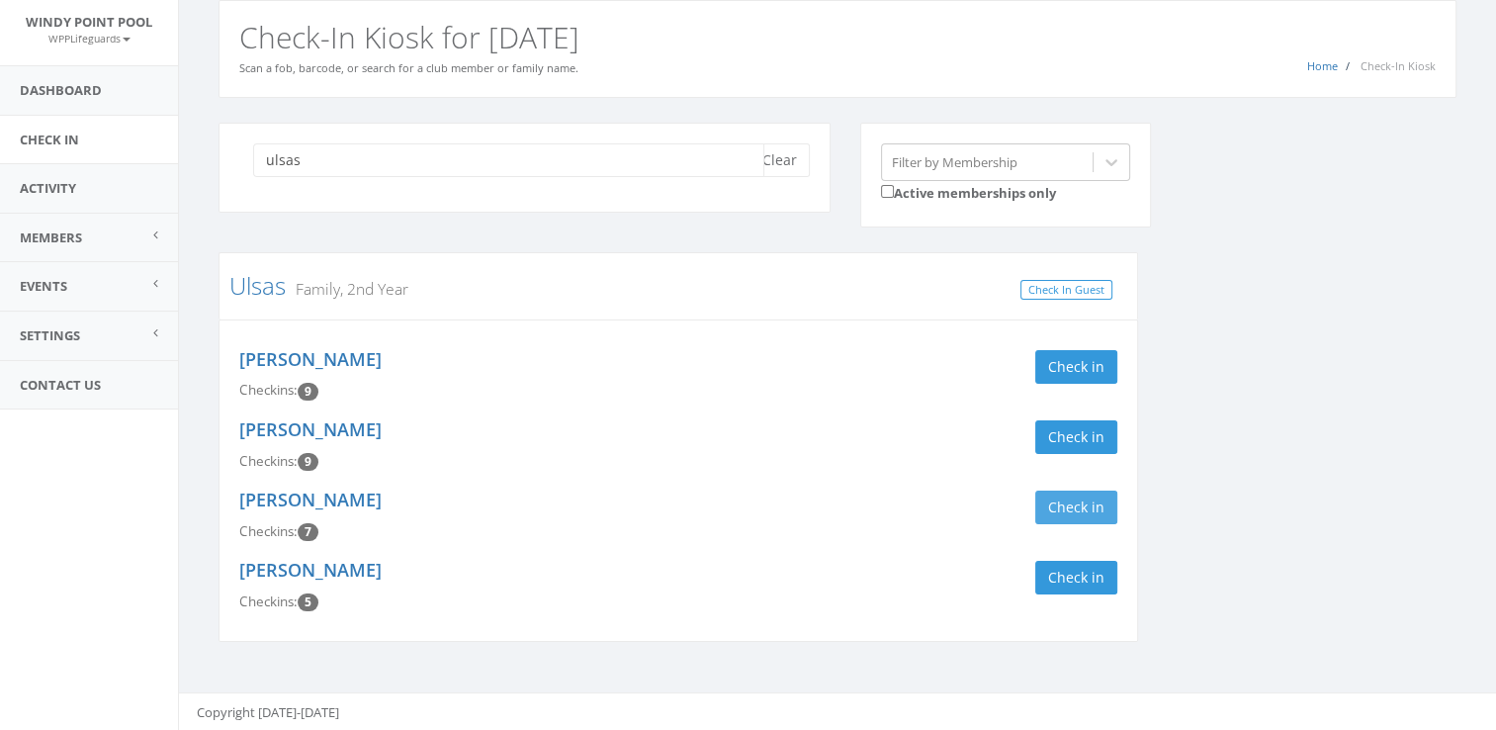
type input "ulsas"
click at [1092, 503] on button "Check in" at bounding box center [1076, 507] width 82 height 34
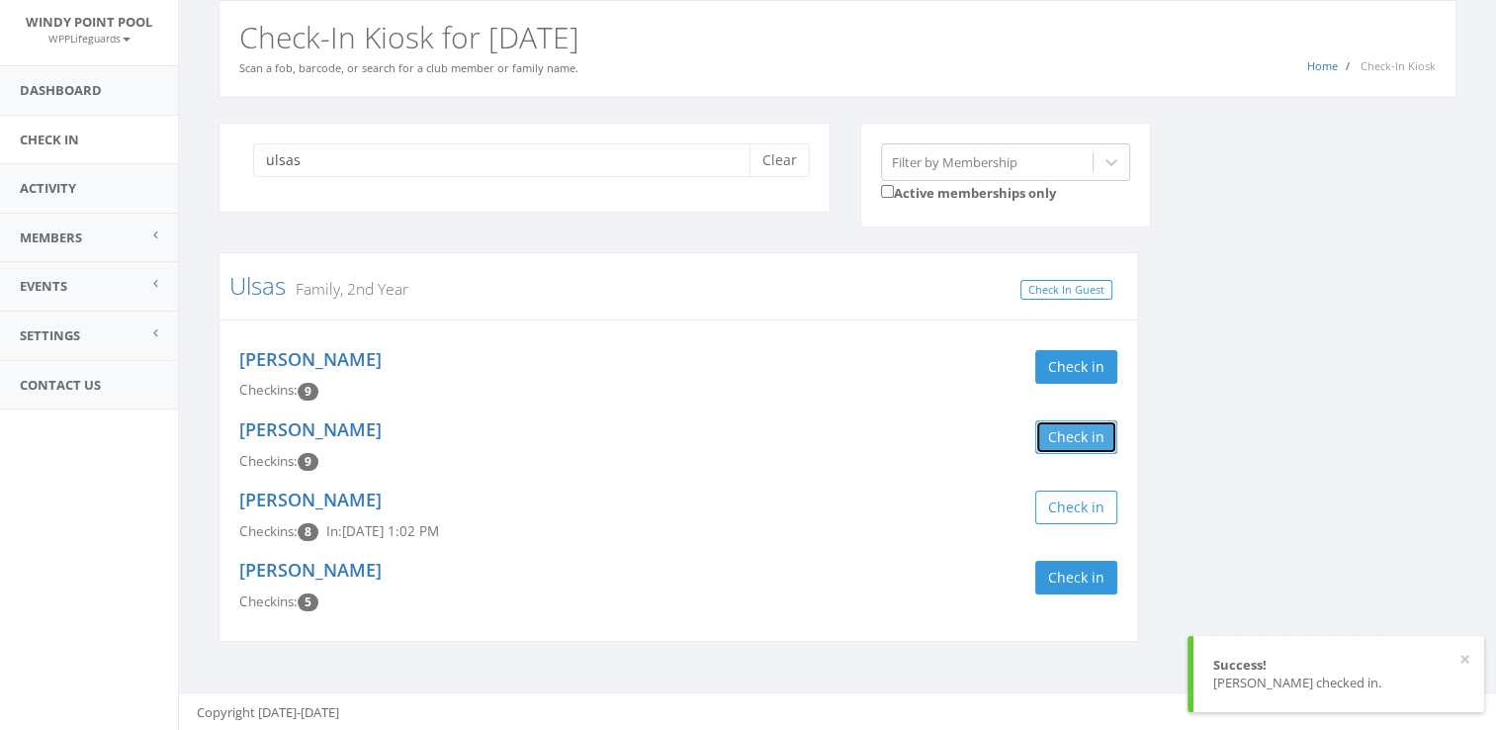
click at [1080, 436] on button "Check in" at bounding box center [1076, 437] width 82 height 34
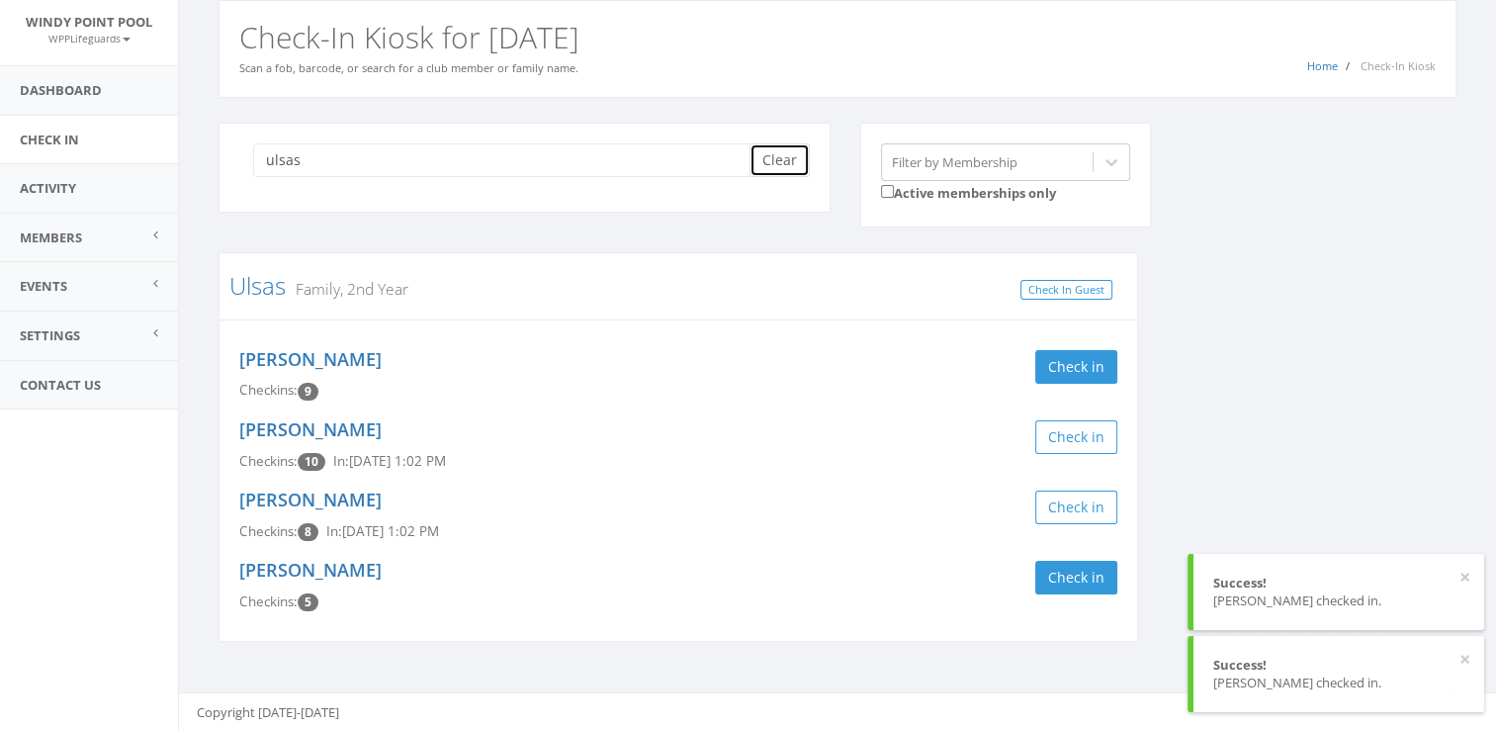
click at [769, 160] on button "Clear" at bounding box center [779, 160] width 60 height 34
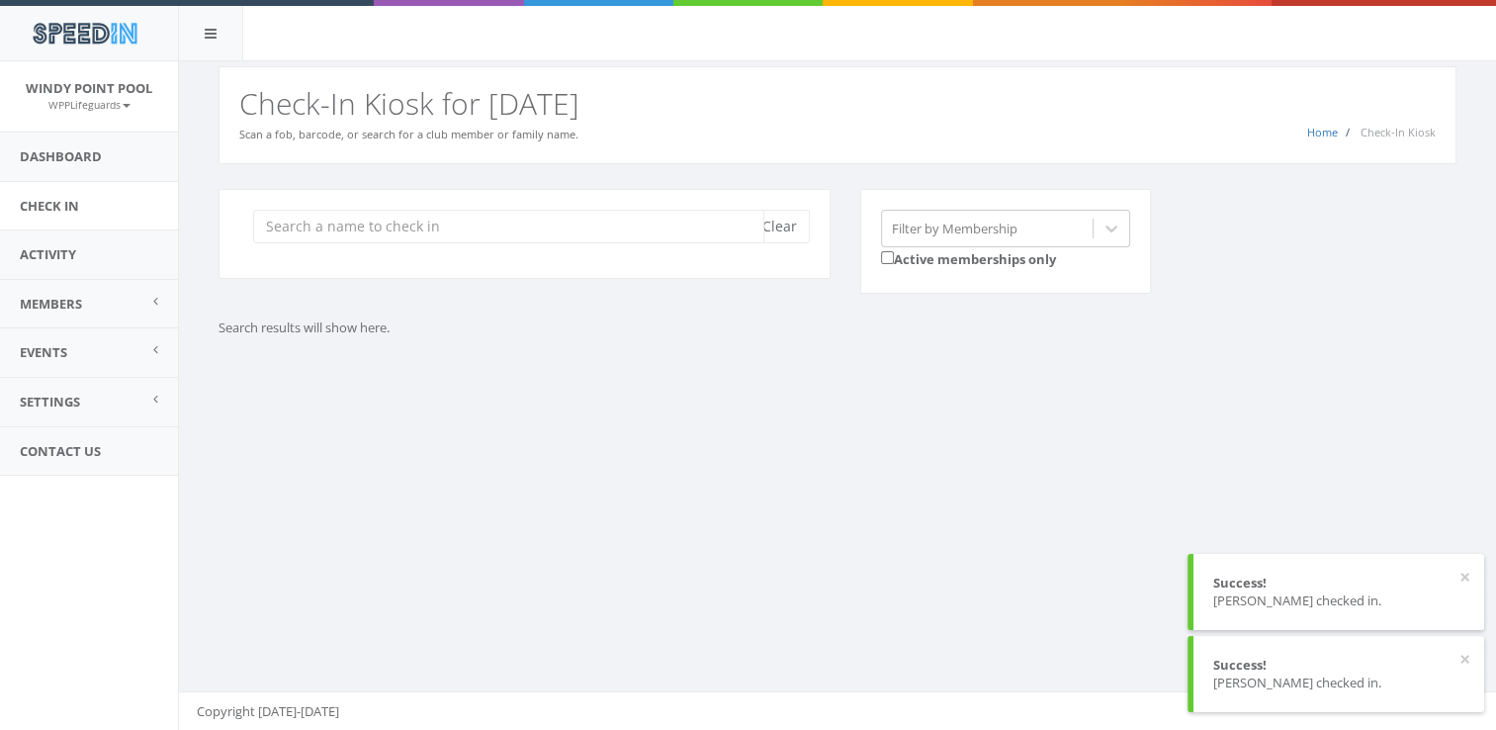
scroll to position [0, 0]
click at [632, 254] on div "Clear" at bounding box center [524, 234] width 612 height 90
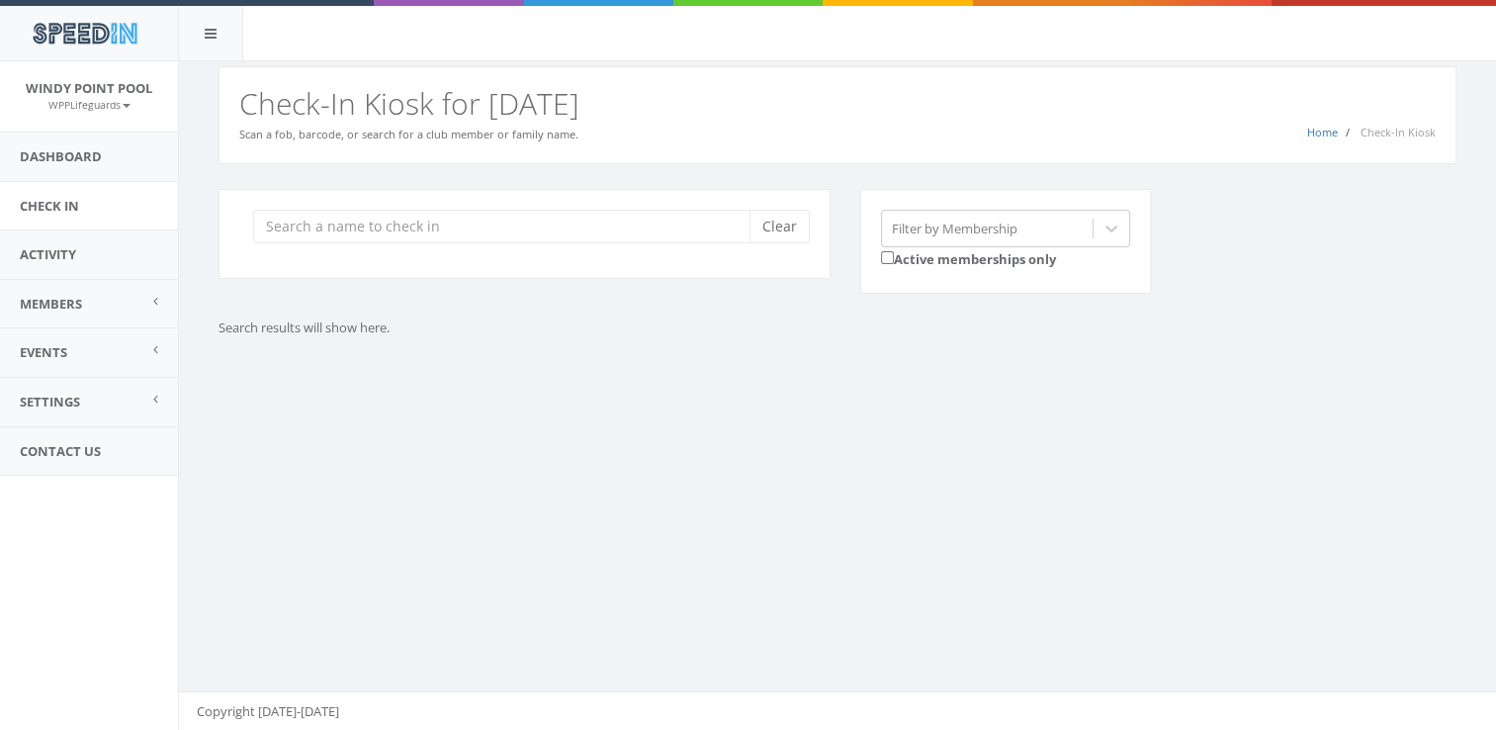
click at [648, 321] on p "Search results will show here." at bounding box center [677, 327] width 919 height 19
click at [571, 210] on input "search" at bounding box center [508, 227] width 511 height 34
click at [581, 258] on div "Clear" at bounding box center [524, 234] width 612 height 90
click at [511, 226] on input "search" at bounding box center [508, 227] width 511 height 34
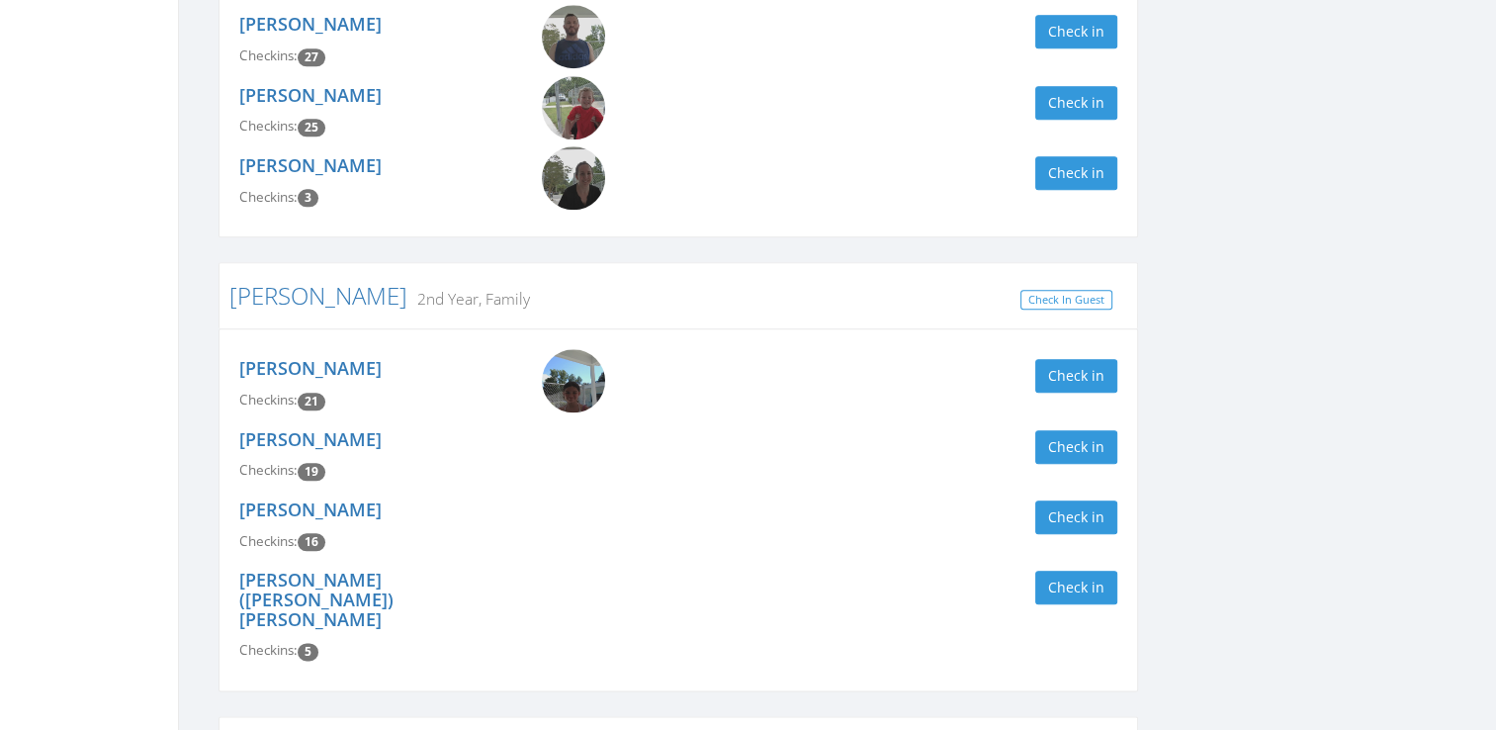
scroll to position [2471, 0]
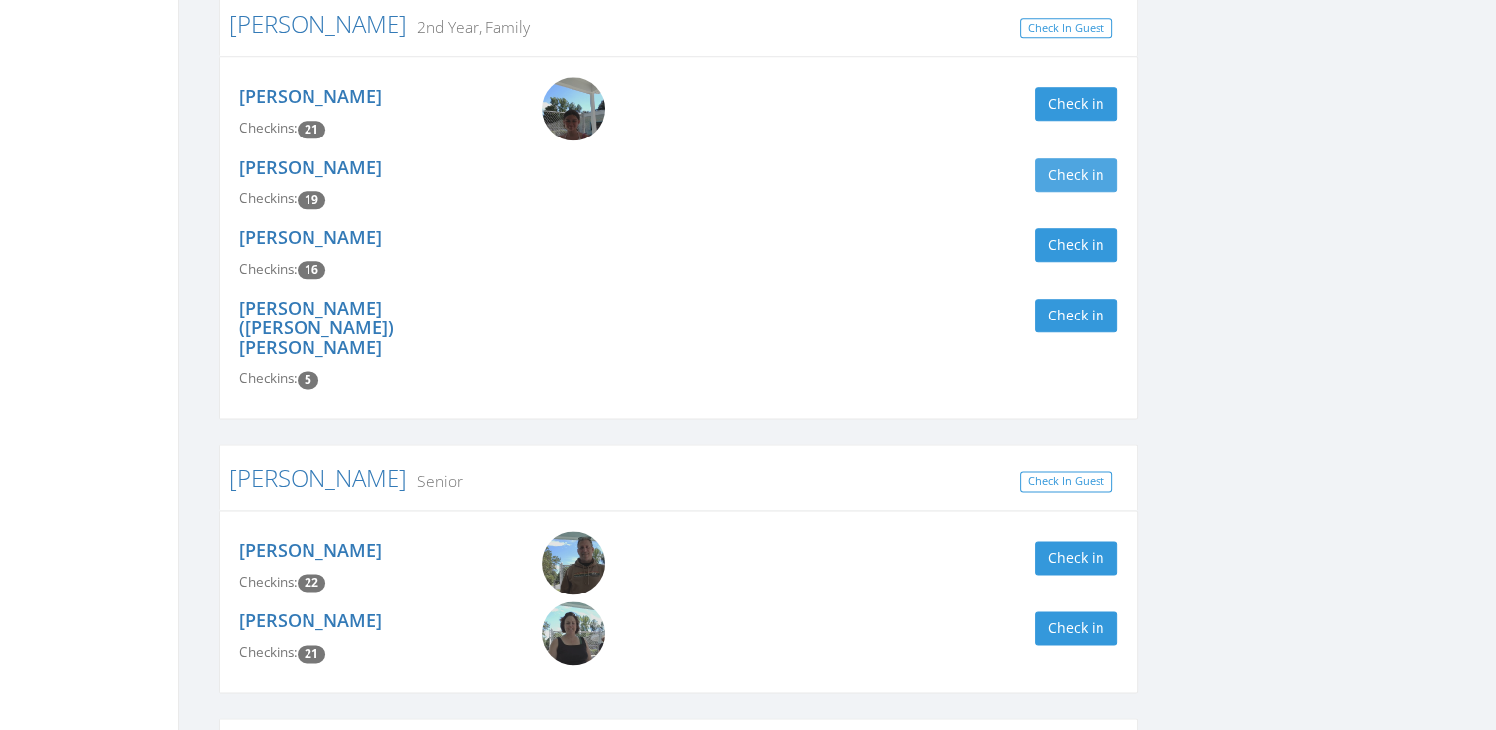
type input "[PERSON_NAME]"
click at [1097, 192] on button "Check in" at bounding box center [1076, 175] width 82 height 34
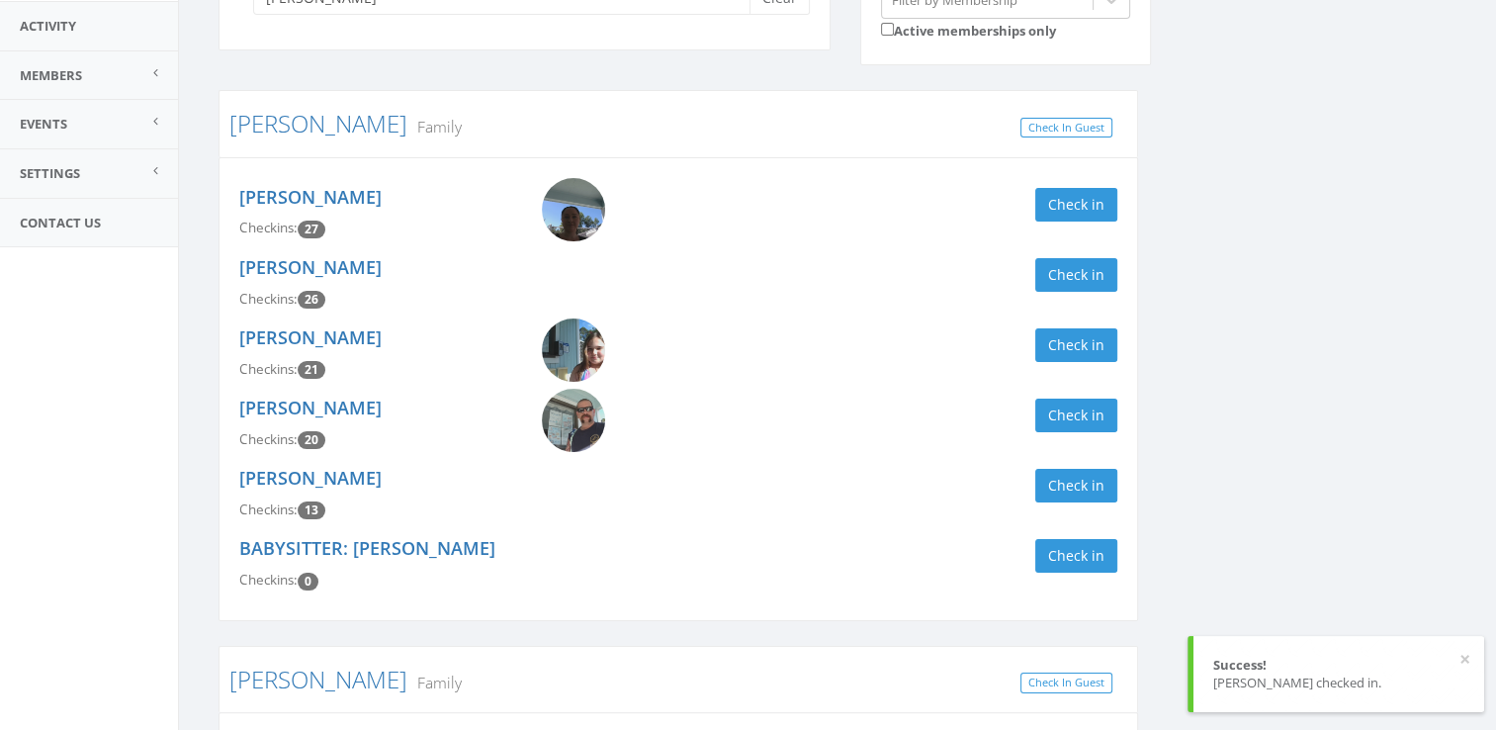
scroll to position [0, 0]
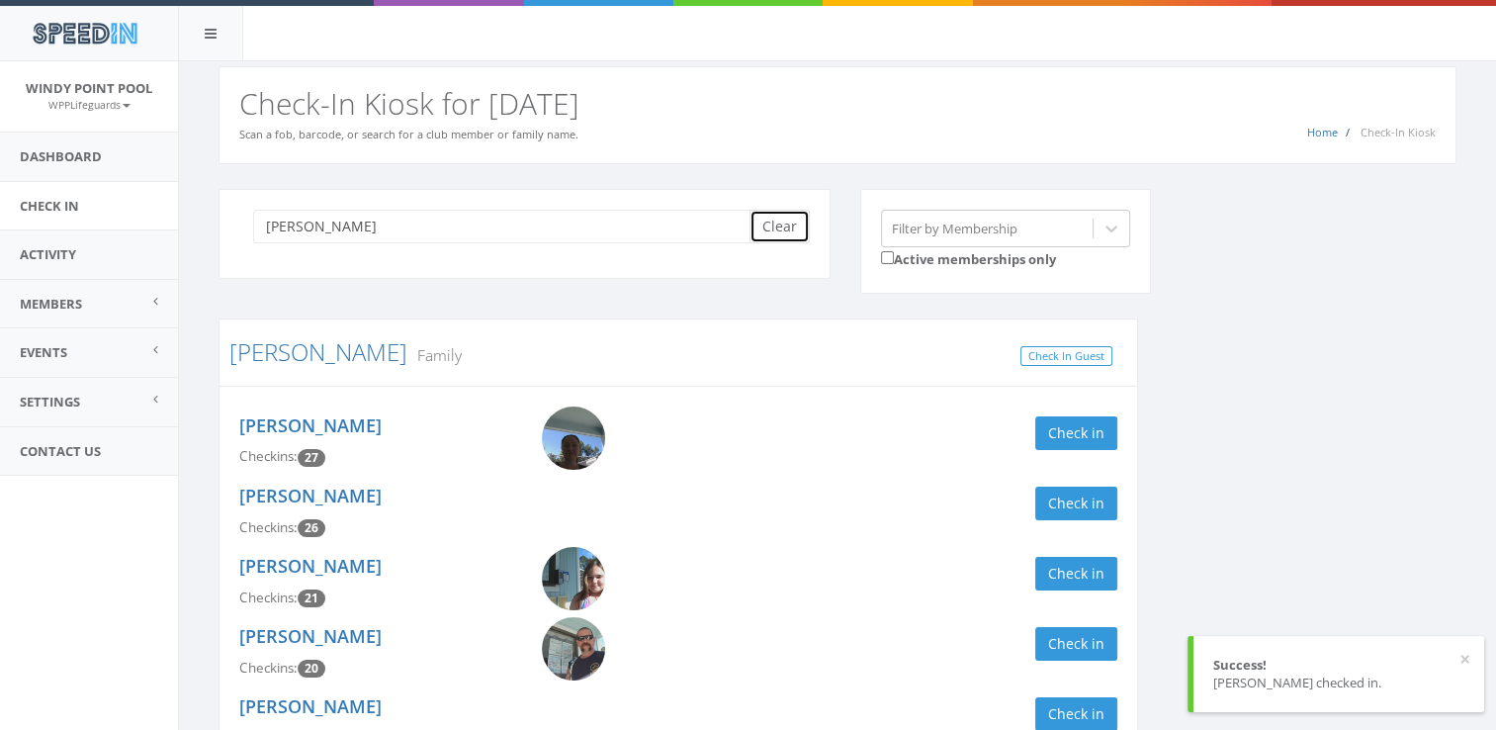
click at [771, 216] on button "Clear" at bounding box center [779, 227] width 60 height 34
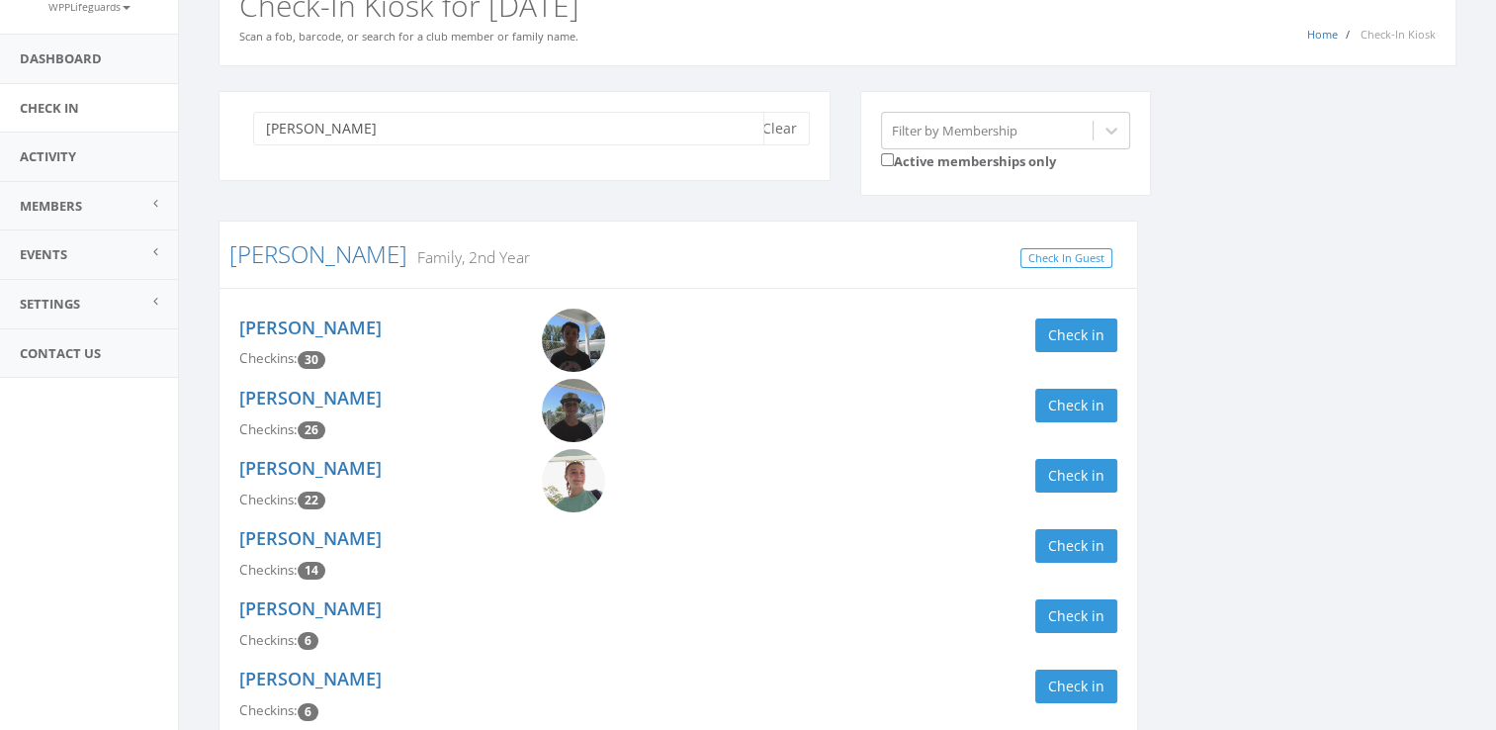
scroll to position [99, 0]
type input "[PERSON_NAME]"
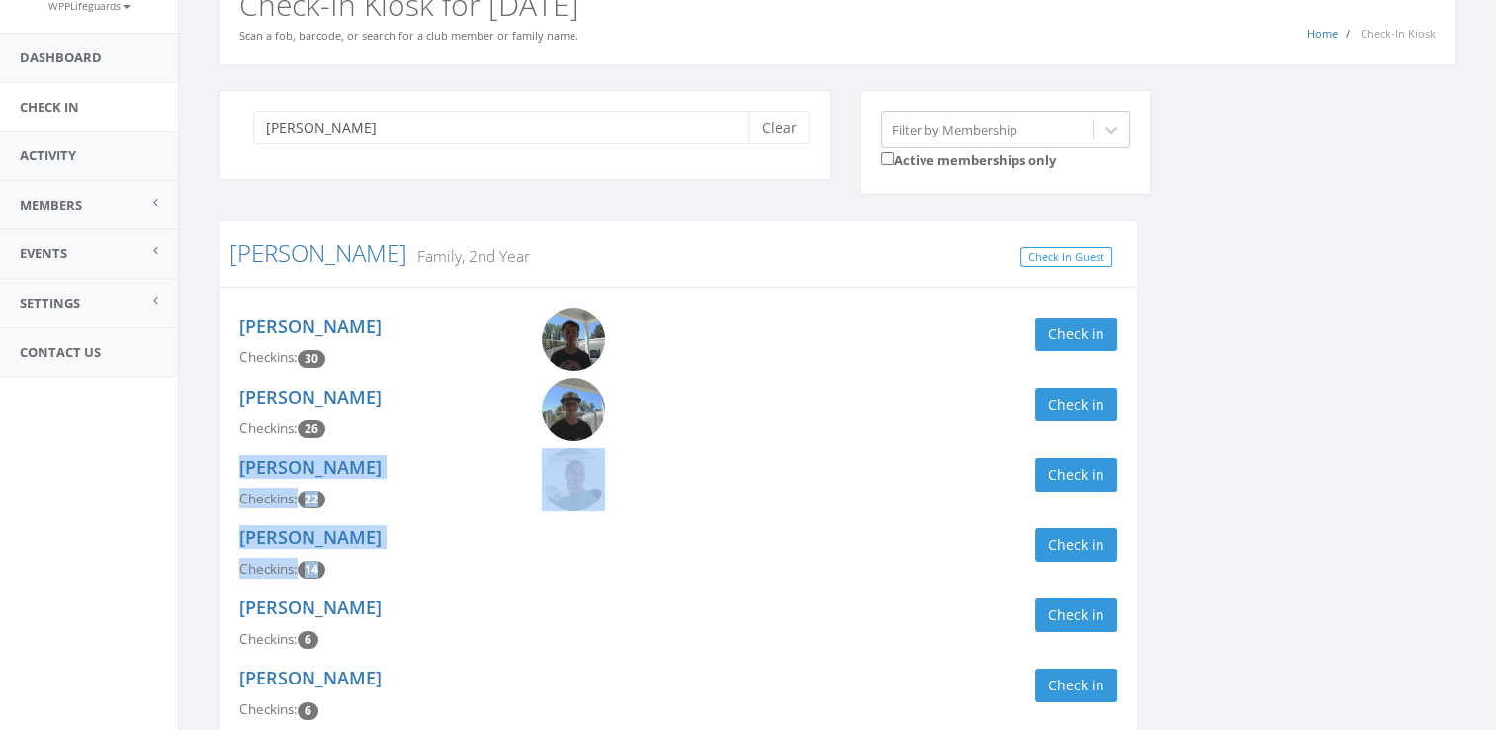
drag, startPoint x: 916, startPoint y: 429, endPoint x: 856, endPoint y: 521, distance: 109.4
click at [856, 521] on div "[PERSON_NAME] Checkins: 30 Check in [PERSON_NAME] Checkins: 26 Check in [PERSON…" at bounding box center [677, 519] width 919 height 464
click at [856, 521] on div "[PERSON_NAME] Checkins: 14 Check in" at bounding box center [678, 553] width 908 height 70
drag, startPoint x: 856, startPoint y: 521, endPoint x: 1052, endPoint y: 477, distance: 200.7
click at [1052, 477] on div "[PERSON_NAME] Checkins: 30 Check in [PERSON_NAME] Checkins: 26 Check in [PERSON…" at bounding box center [677, 519] width 919 height 464
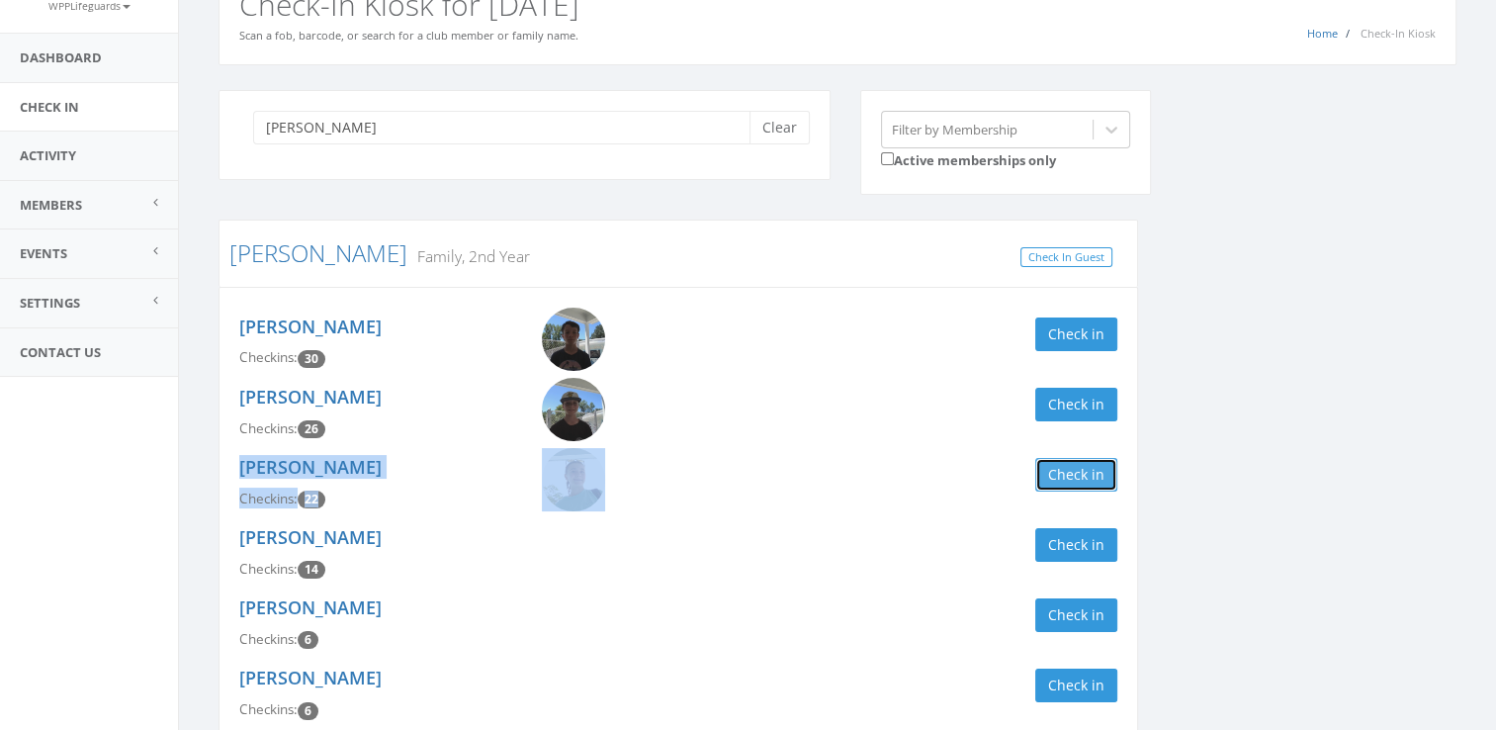
click at [1057, 480] on button "Check in" at bounding box center [1076, 475] width 82 height 34
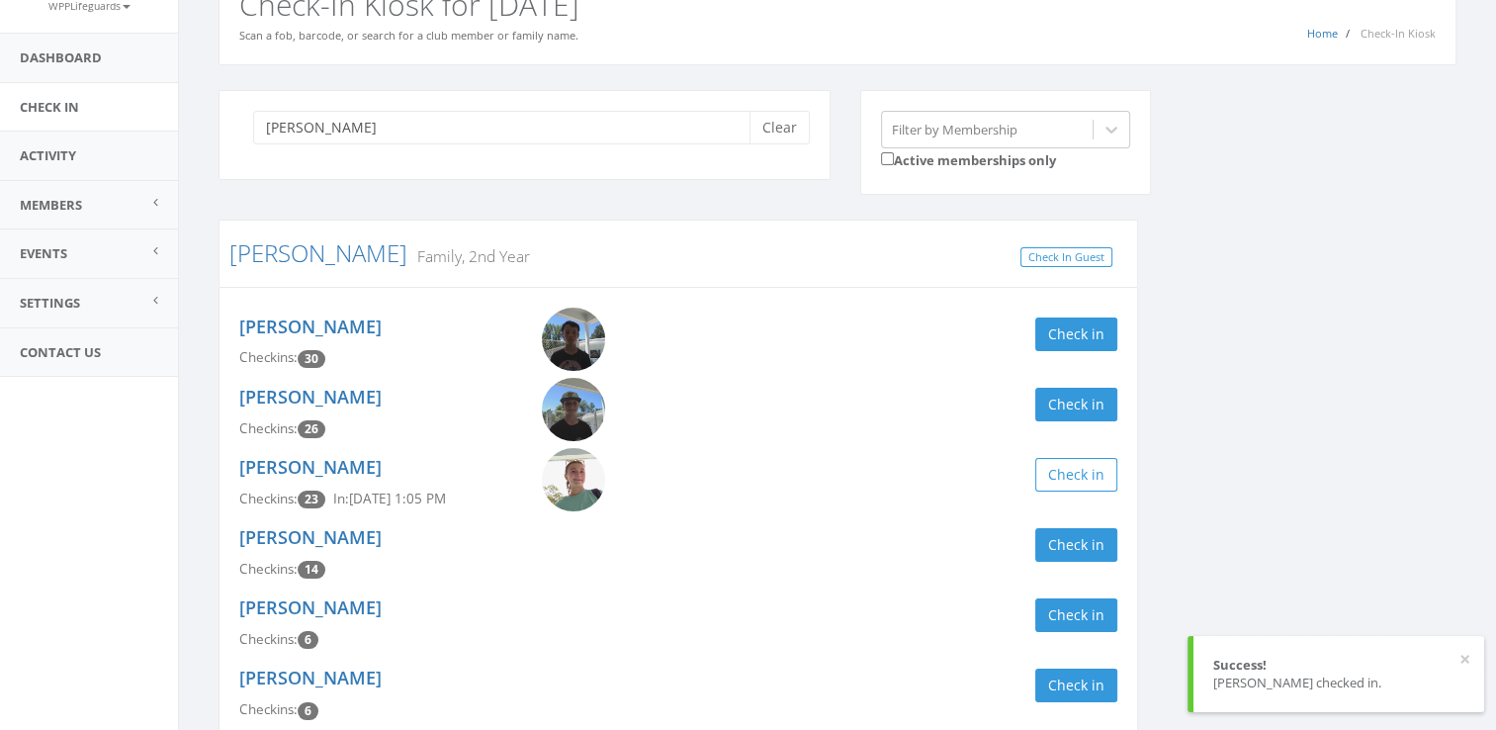
click at [1072, 313] on div "[PERSON_NAME] Checkins: 30 Check in" at bounding box center [678, 342] width 908 height 70
click at [1079, 334] on button "Check in" at bounding box center [1076, 334] width 82 height 34
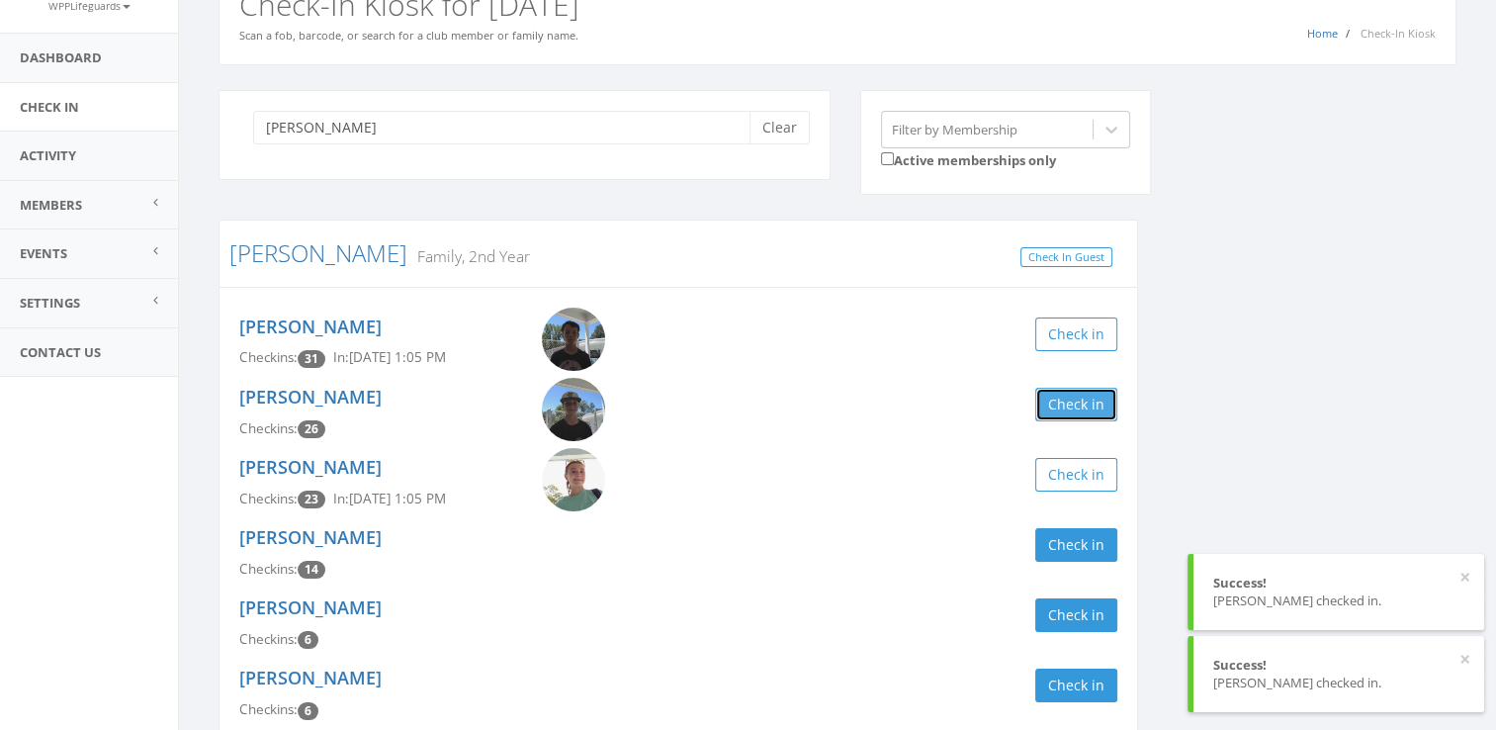
click at [1076, 410] on button "Check in" at bounding box center [1076, 405] width 82 height 34
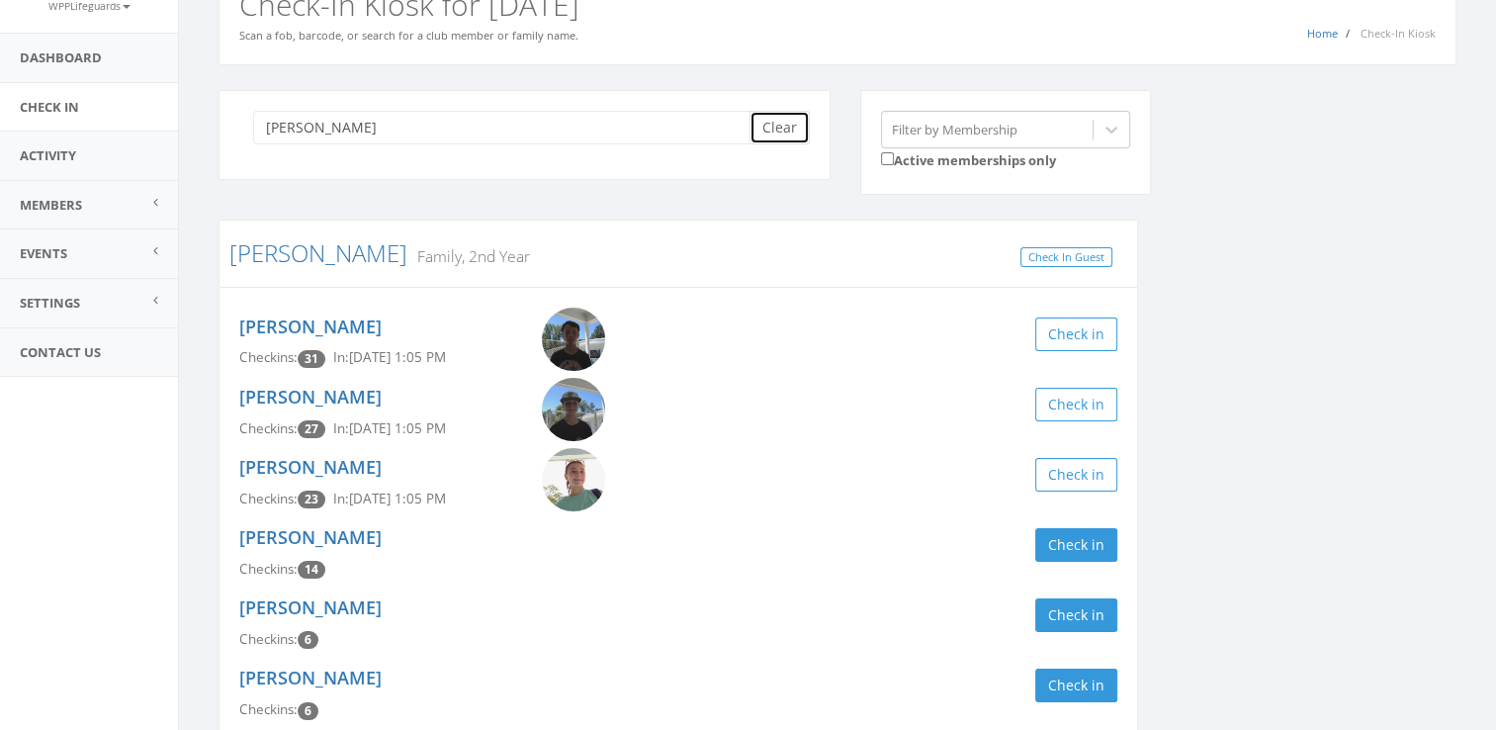
click at [802, 120] on button "Clear" at bounding box center [779, 128] width 60 height 34
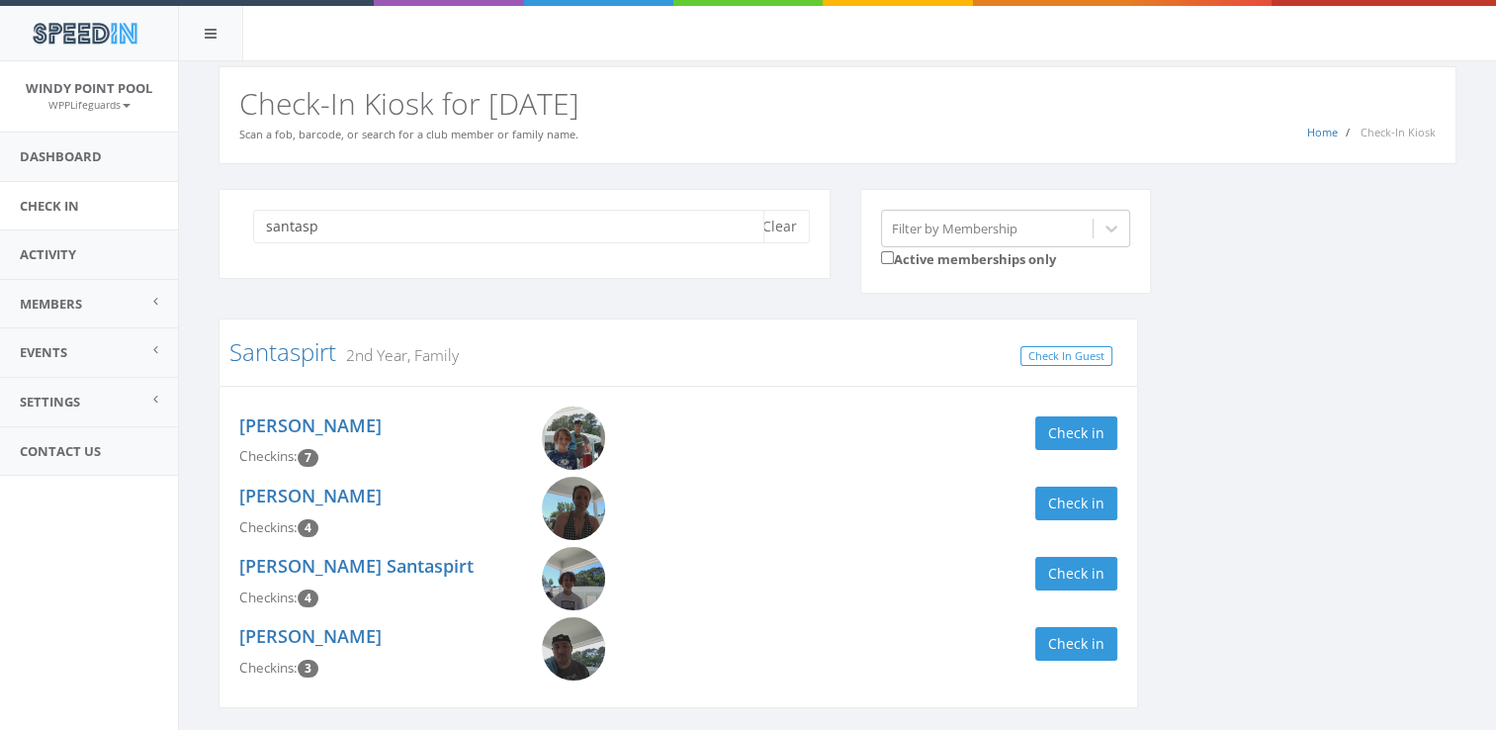
scroll to position [66, 0]
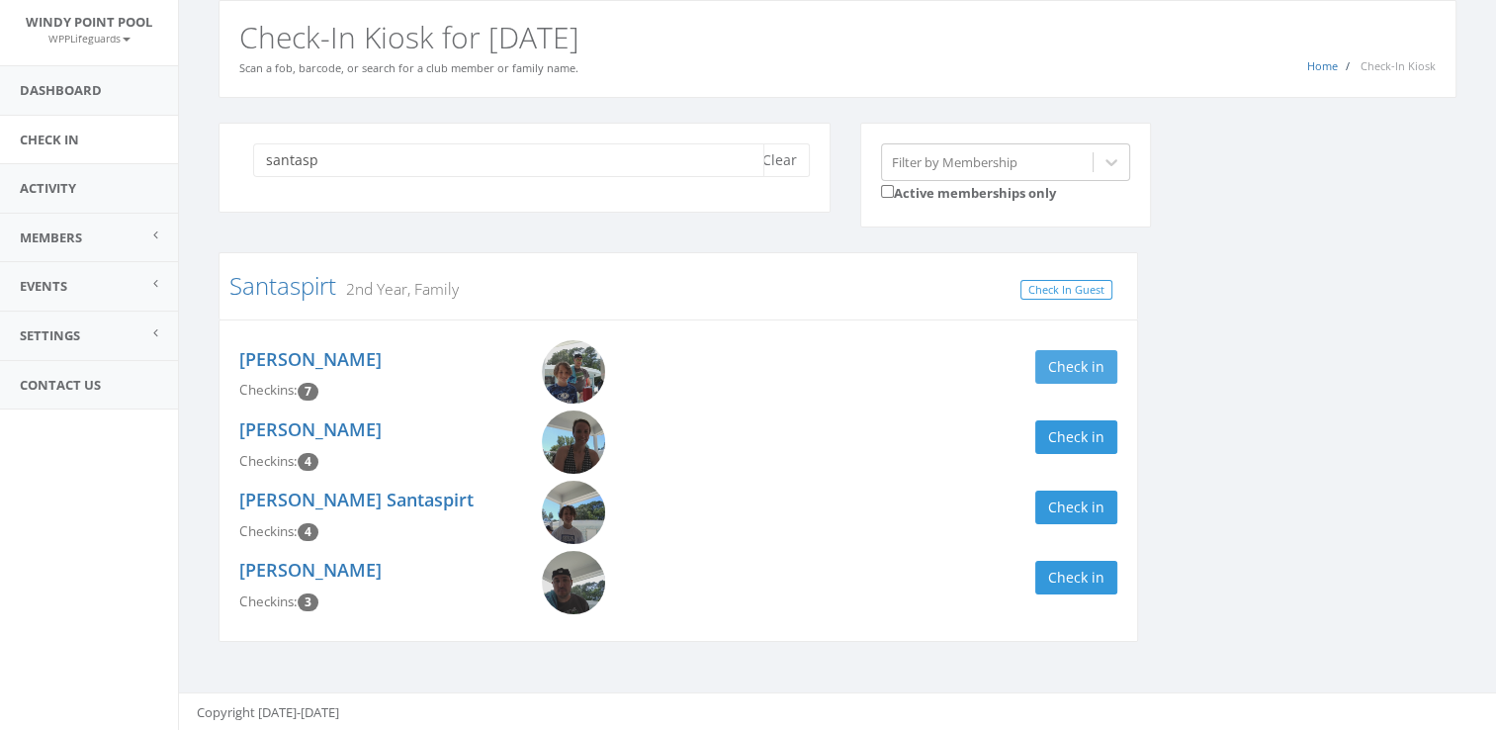
type input "santasp"
click at [1085, 366] on button "Check in" at bounding box center [1076, 367] width 82 height 34
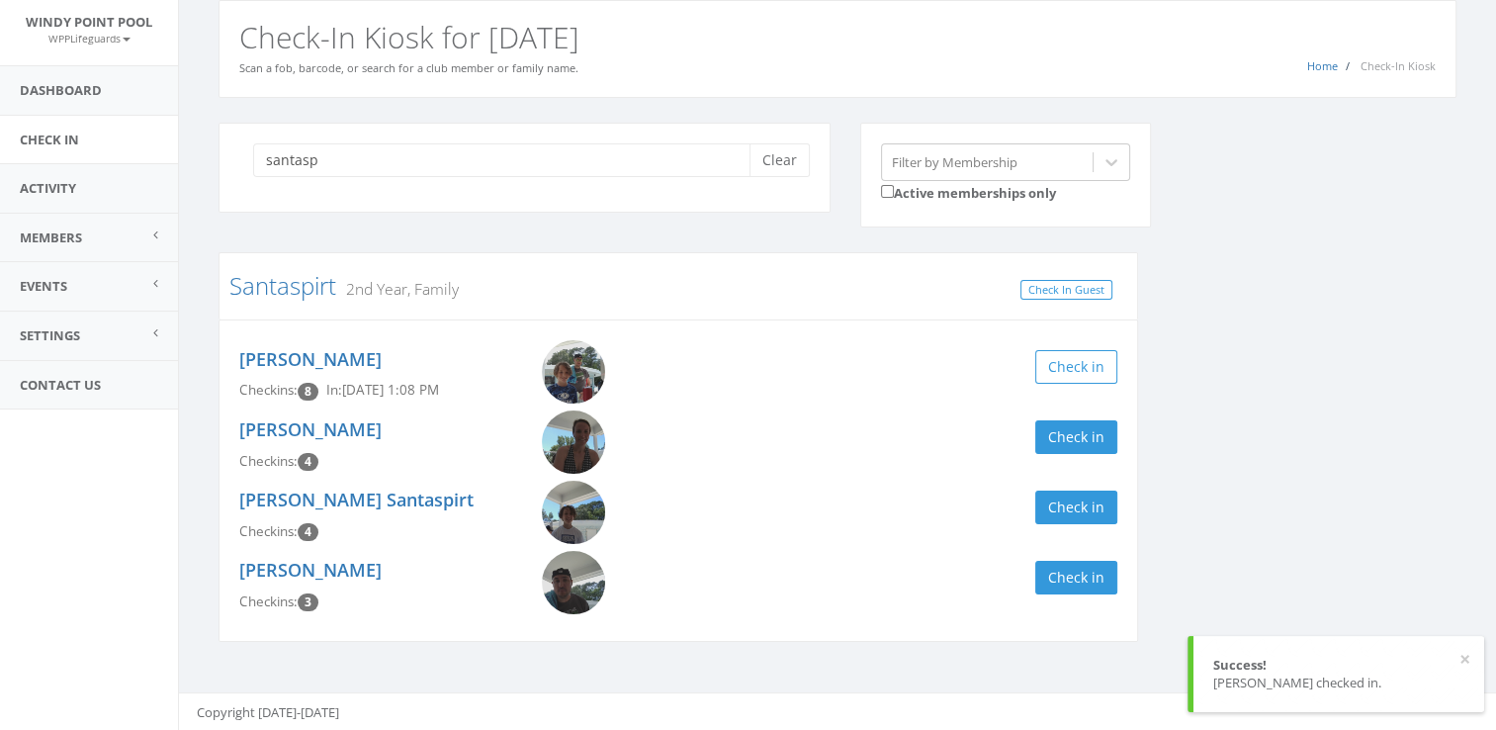
click at [1076, 402] on div "[PERSON_NAME] Checkins: 8 In: [DATE] 1:08 PM Check in" at bounding box center [678, 375] width 908 height 70
click at [1084, 444] on button "Check in" at bounding box center [1076, 437] width 82 height 34
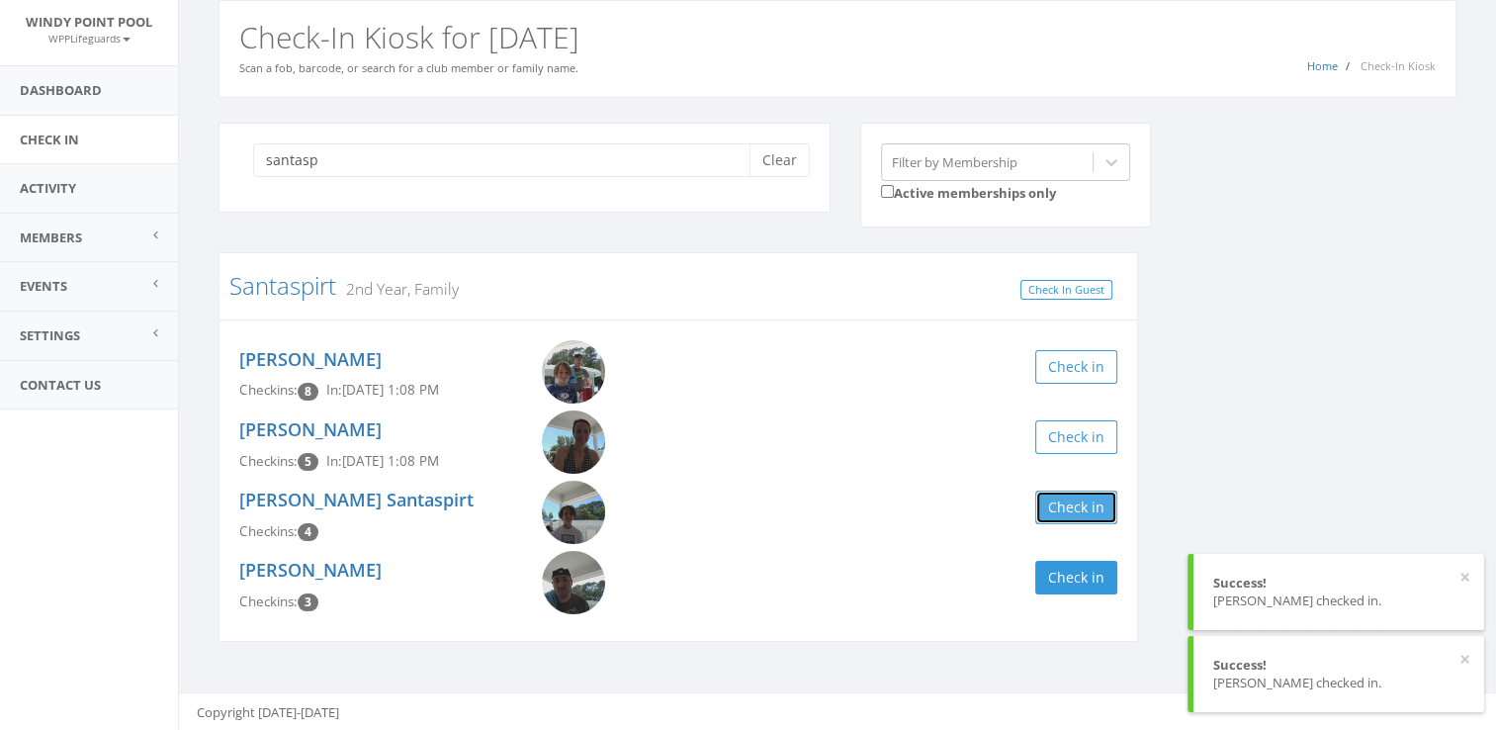
click at [1091, 515] on button "Check in" at bounding box center [1076, 507] width 82 height 34
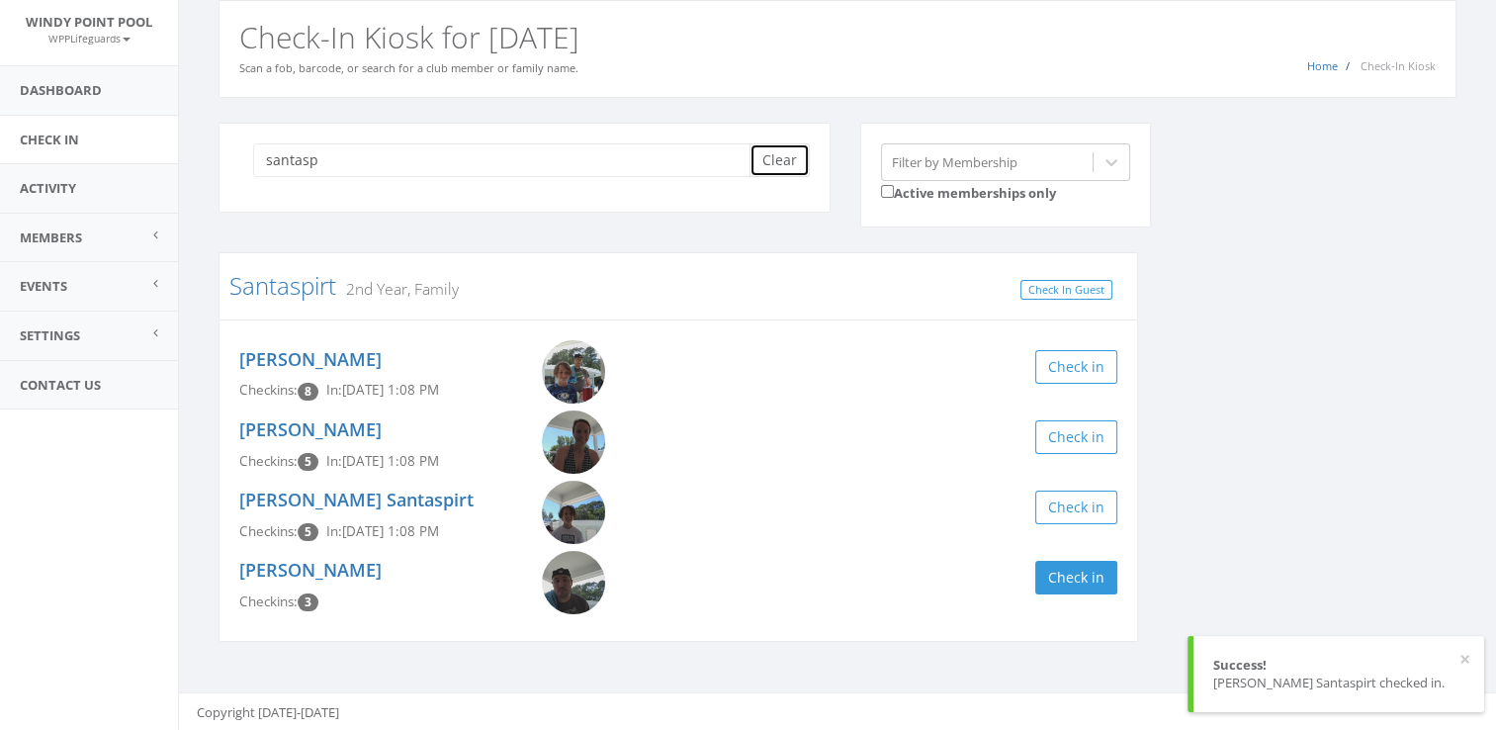
click at [768, 156] on button "Clear" at bounding box center [779, 160] width 60 height 34
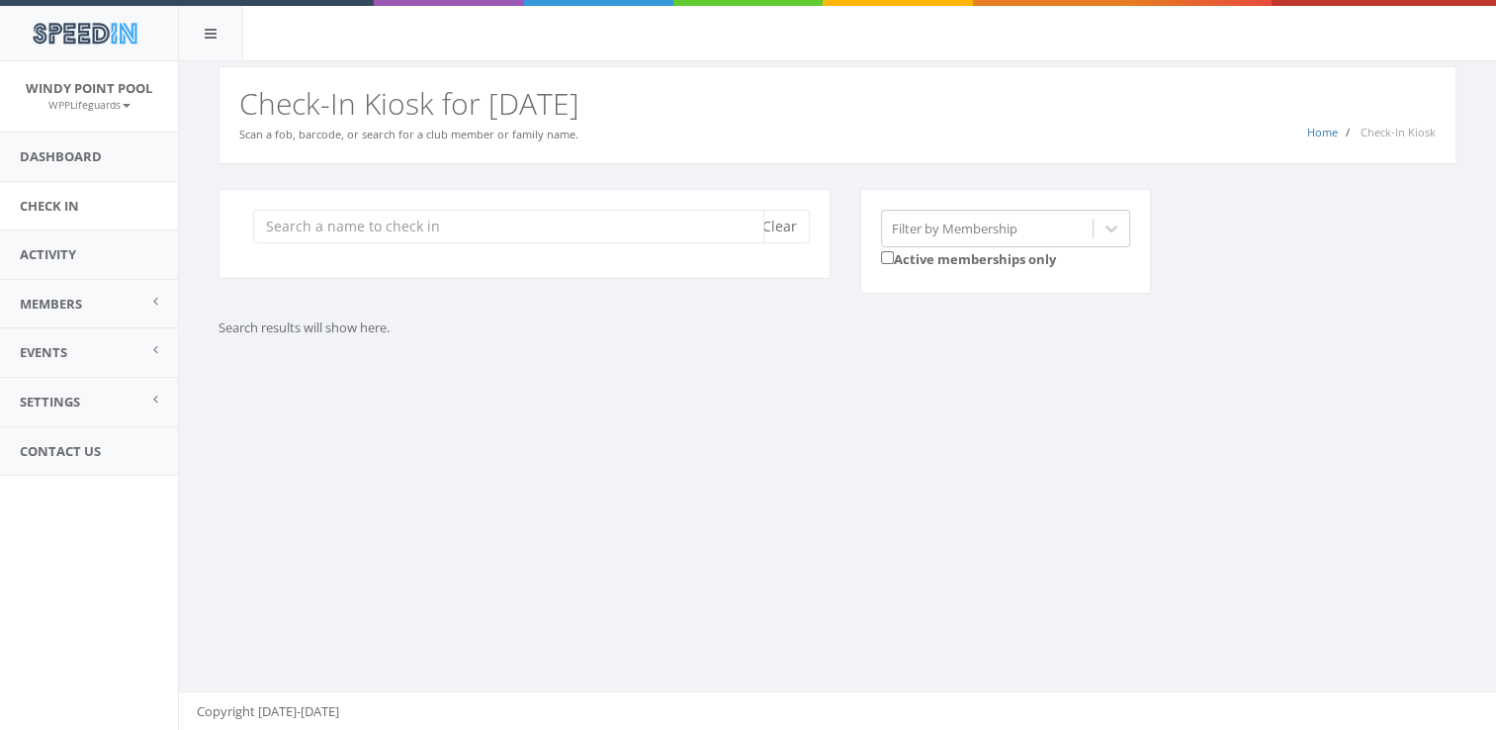
scroll to position [0, 0]
click at [652, 182] on div "Clear Filter by Membership Active memberships only Search results will show her…" at bounding box center [837, 287] width 1317 height 247
click at [512, 223] on input "search" at bounding box center [508, 227] width 511 height 34
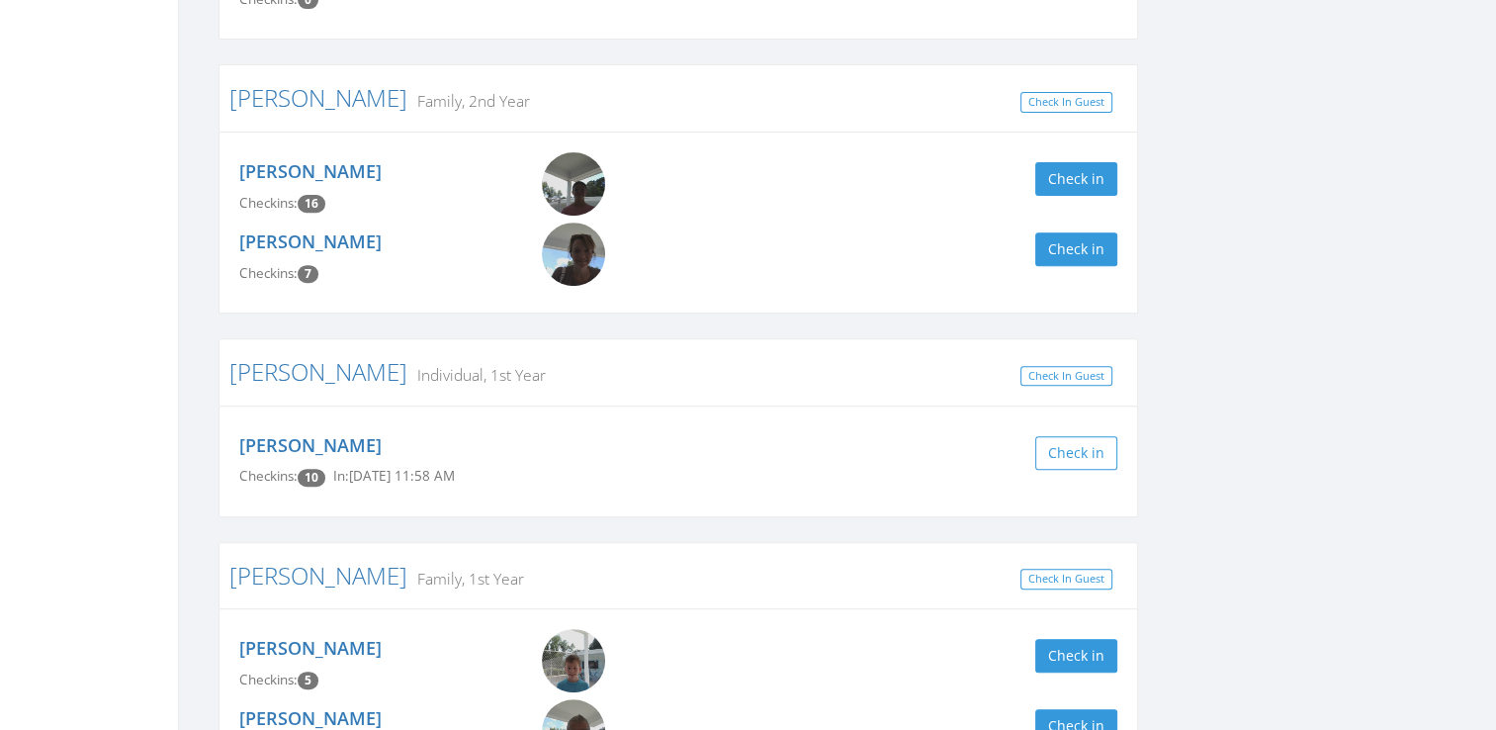
scroll to position [738, 0]
type input "[PERSON_NAME]"
click at [1098, 263] on button "Check in" at bounding box center [1076, 250] width 82 height 34
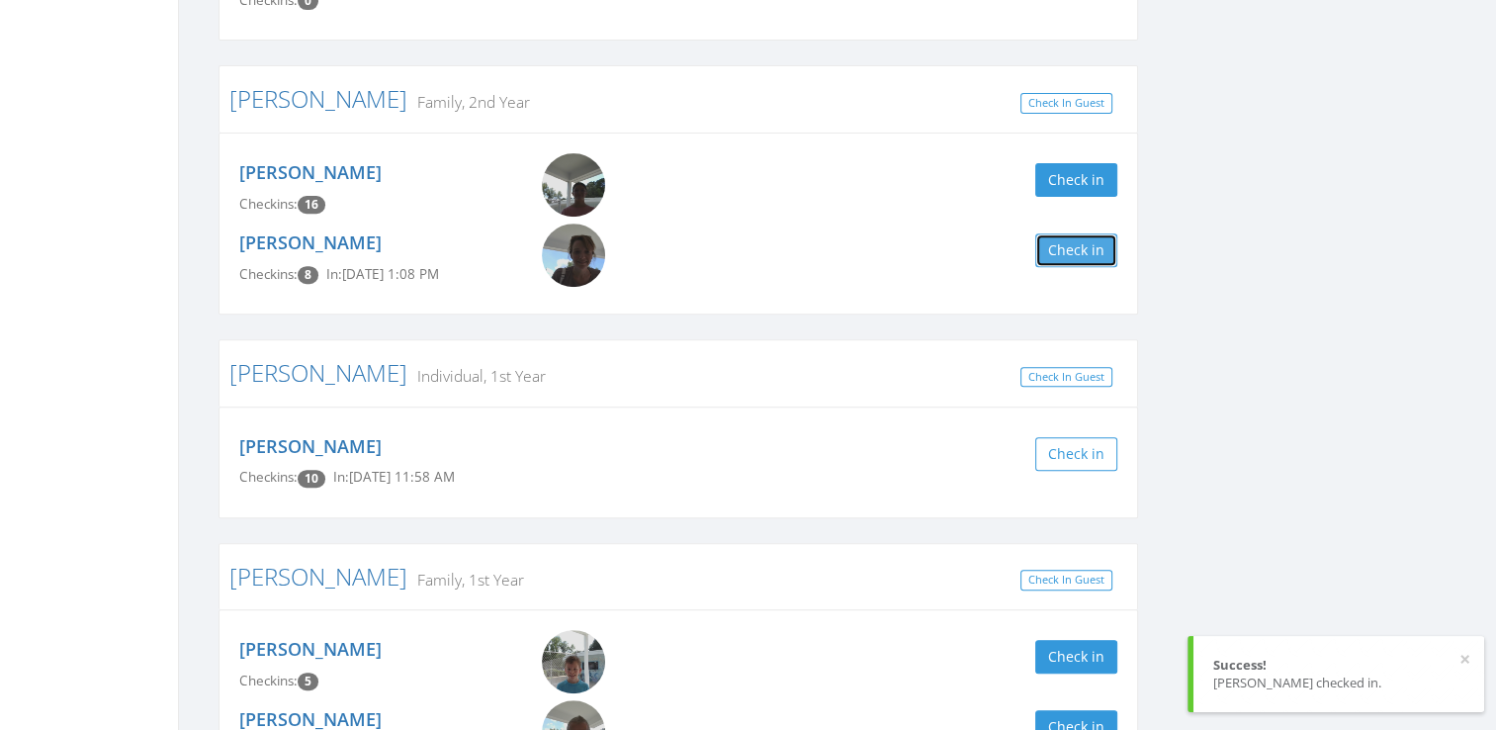
scroll to position [0, 0]
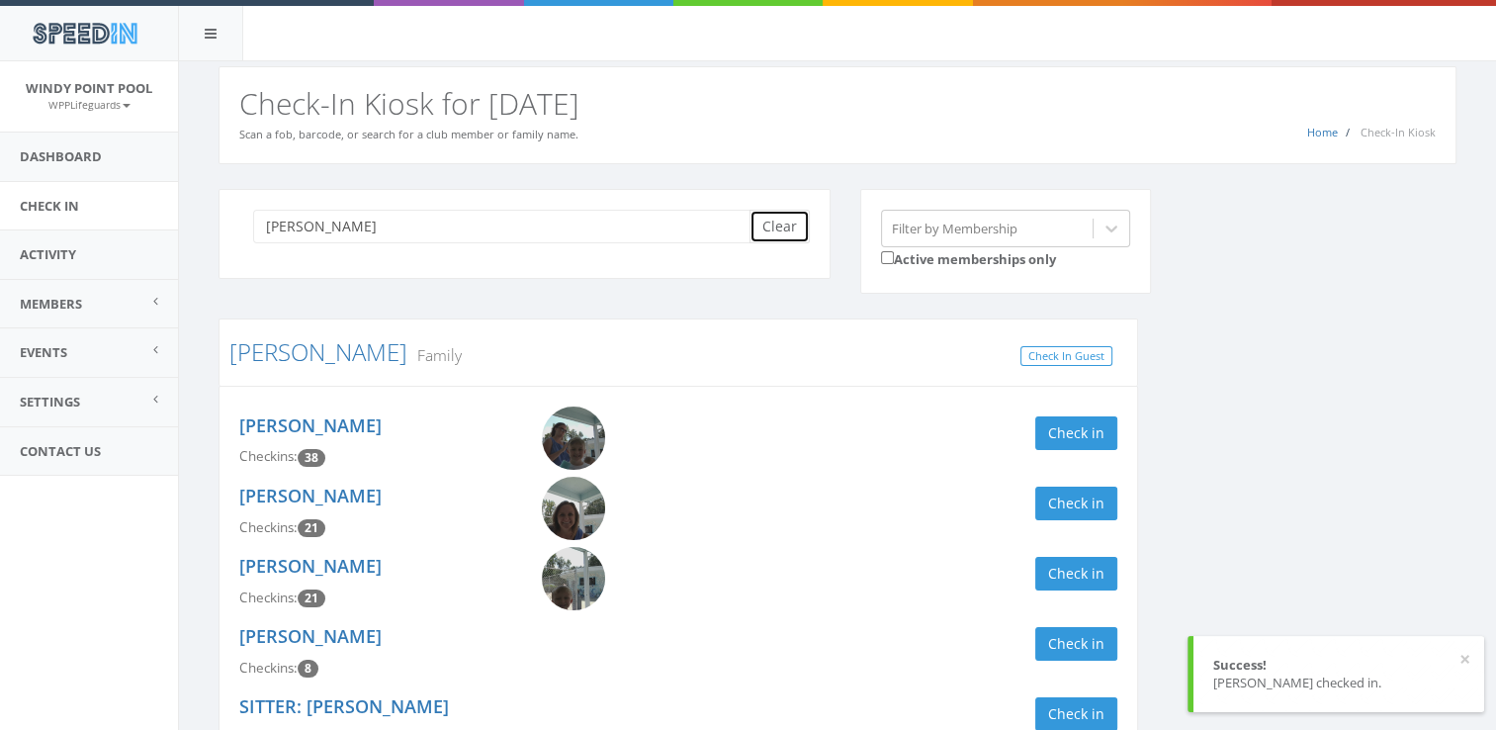
click at [793, 212] on button "Clear" at bounding box center [779, 227] width 60 height 34
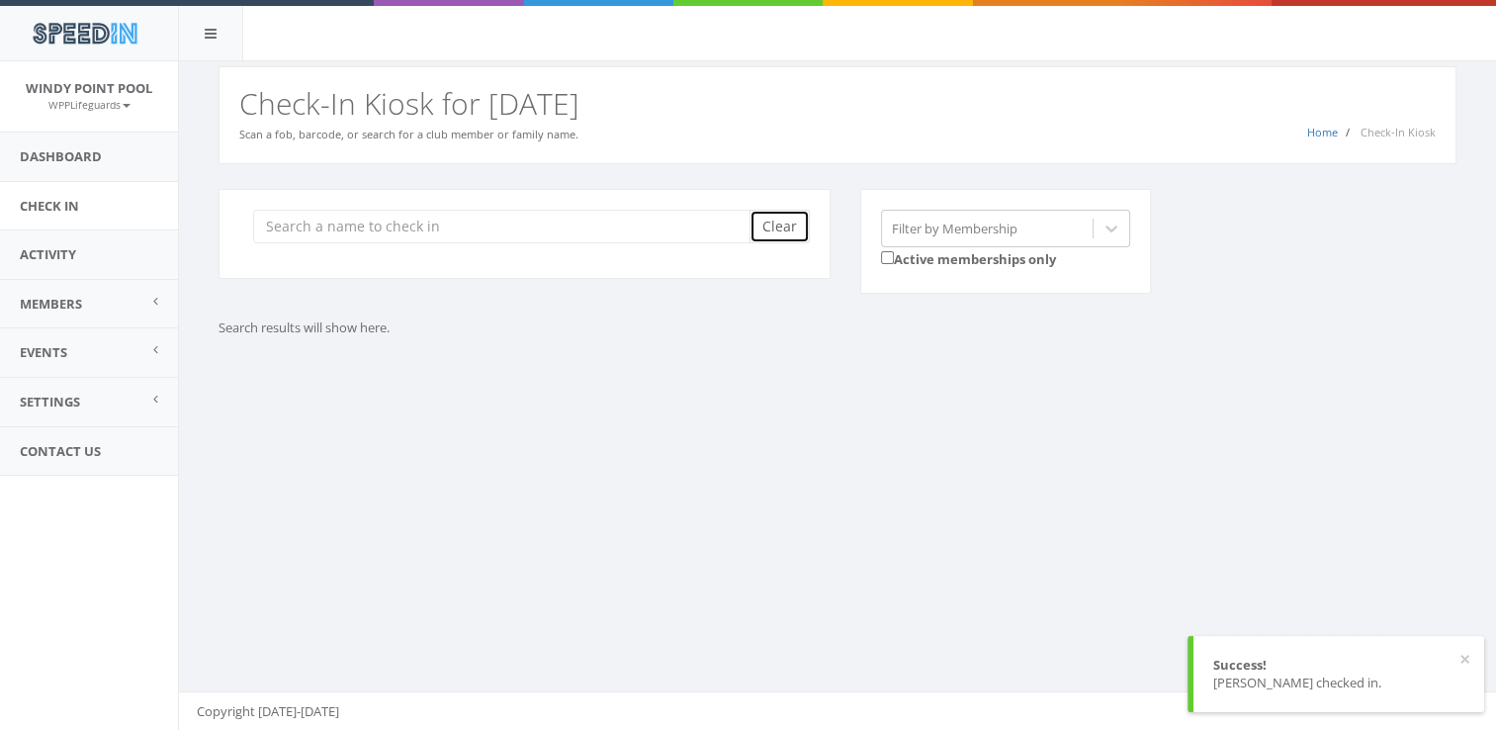
click at [793, 212] on button "Clear" at bounding box center [779, 227] width 60 height 34
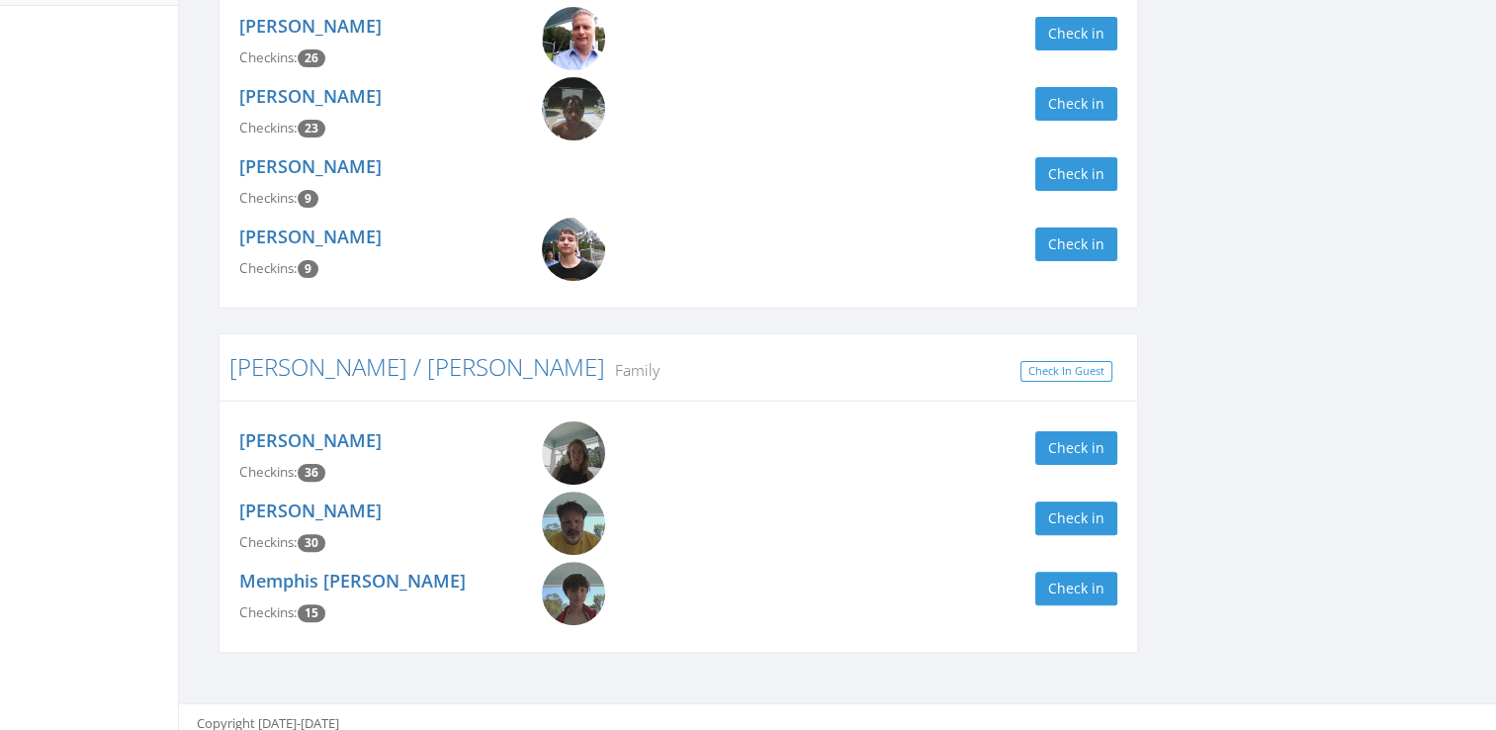
scroll to position [473, 0]
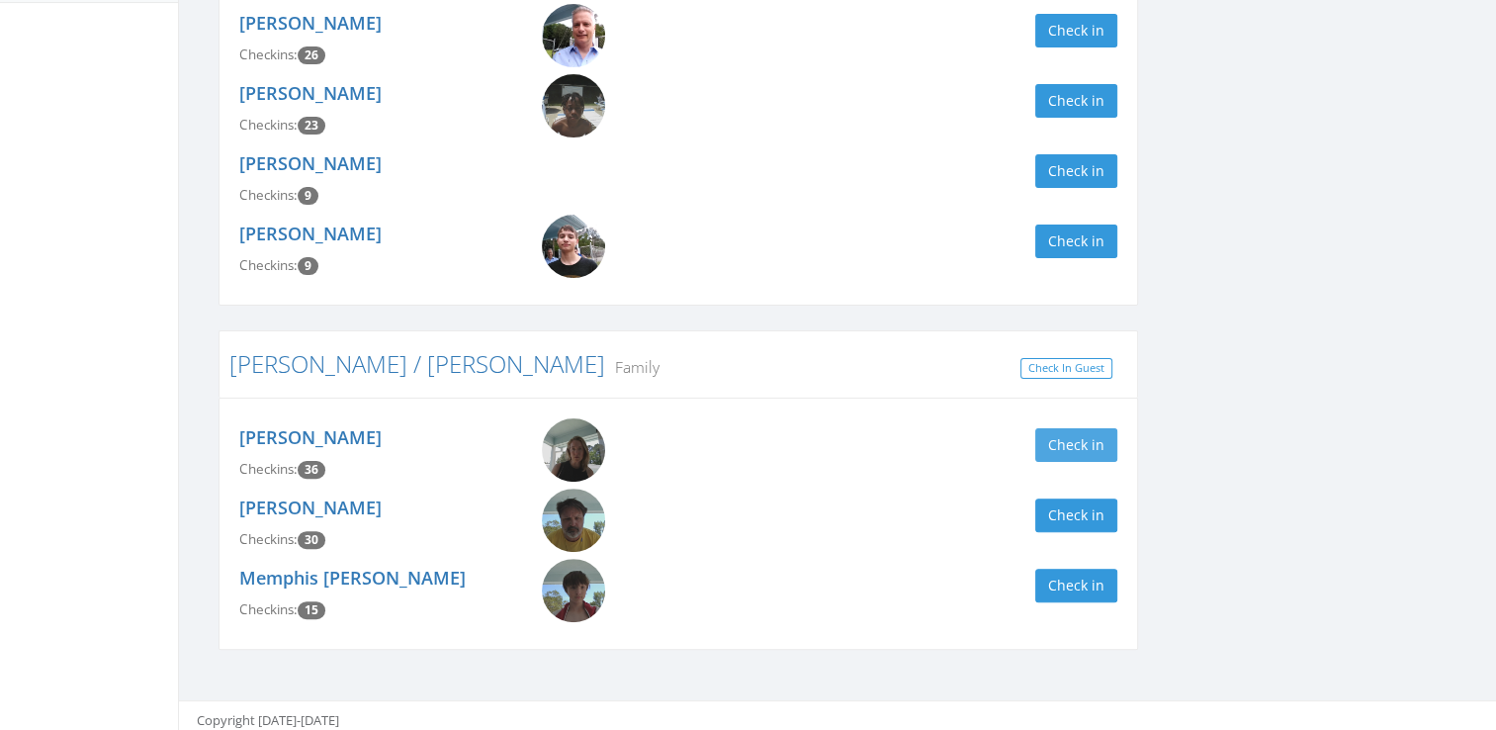
type input "[PERSON_NAME]"
click at [1070, 441] on button "Check in" at bounding box center [1076, 445] width 82 height 34
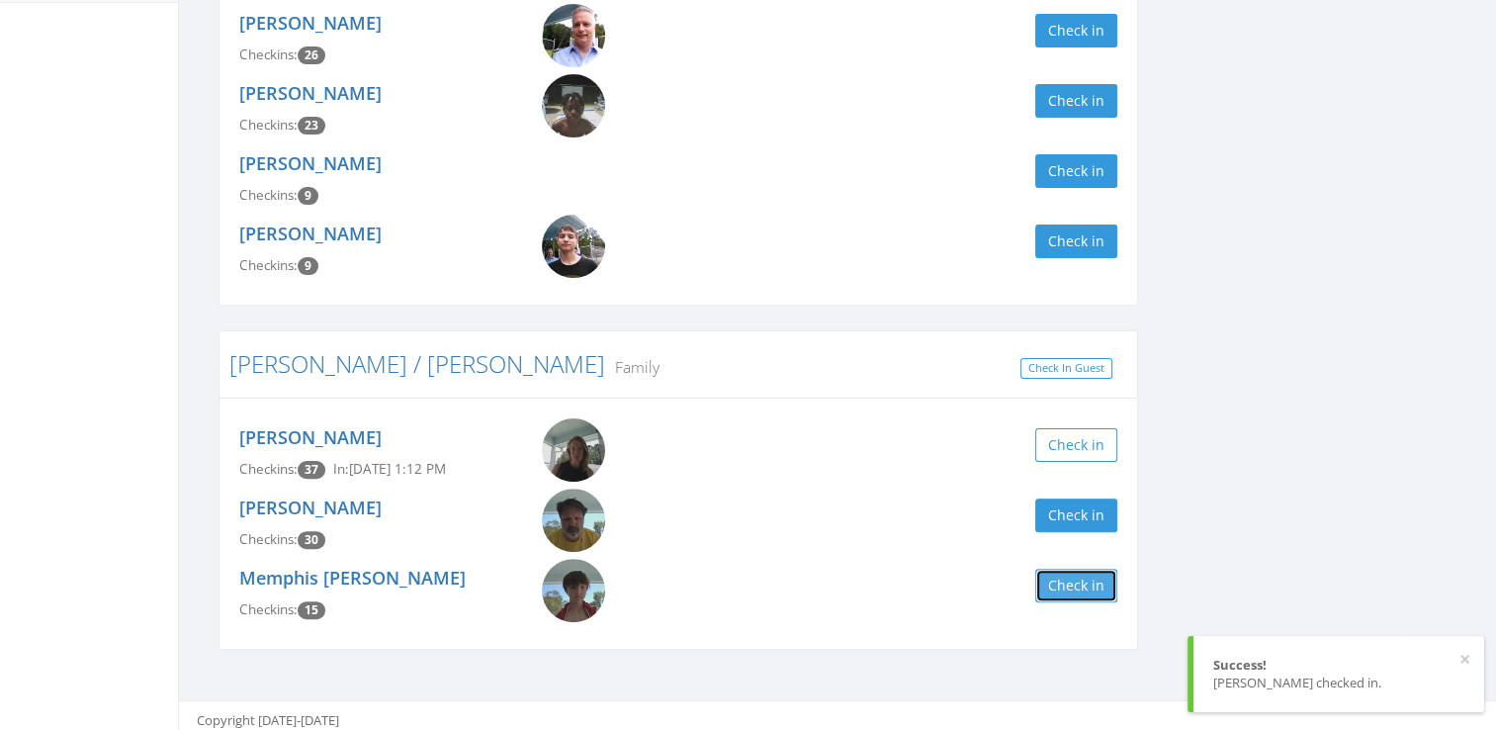
click at [1076, 585] on button "Check in" at bounding box center [1076, 585] width 82 height 34
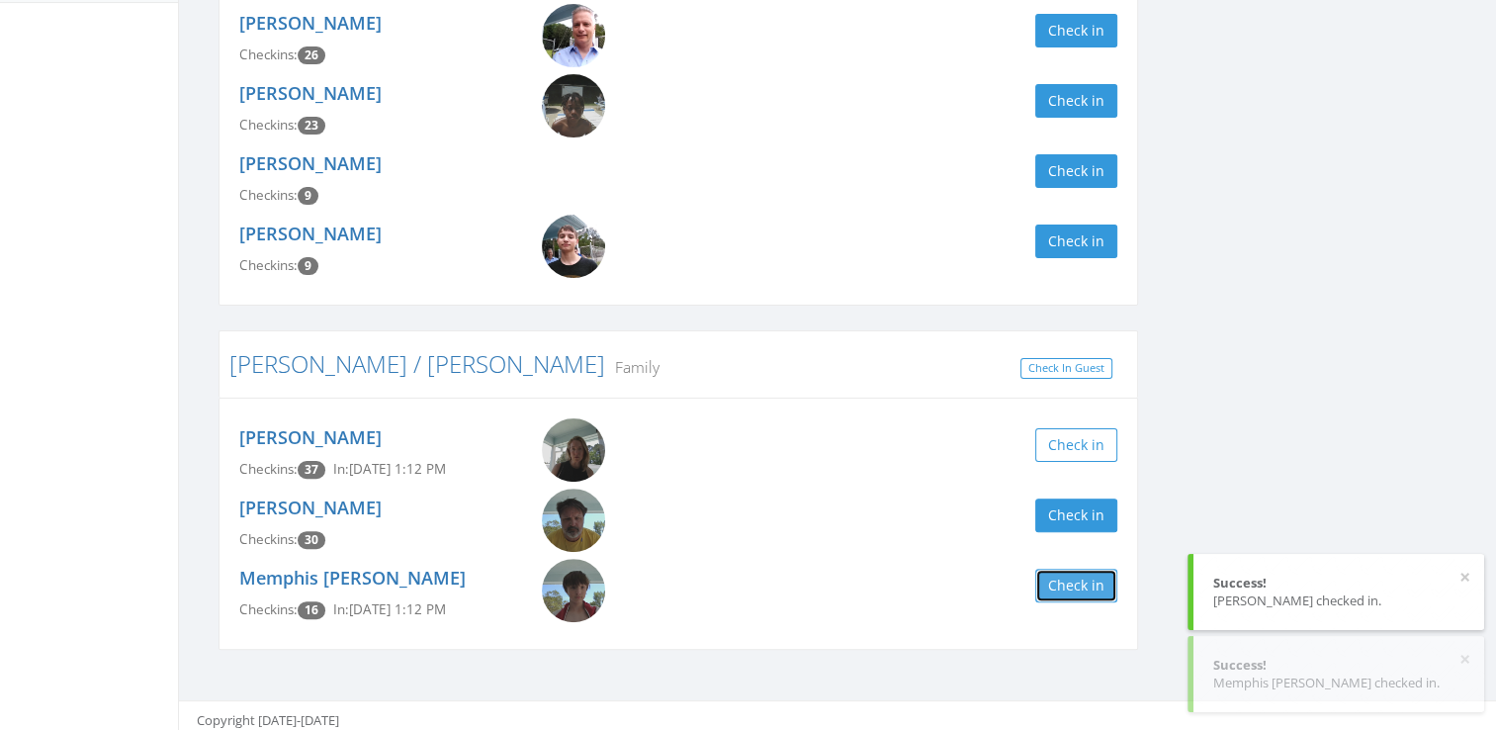
scroll to position [0, 0]
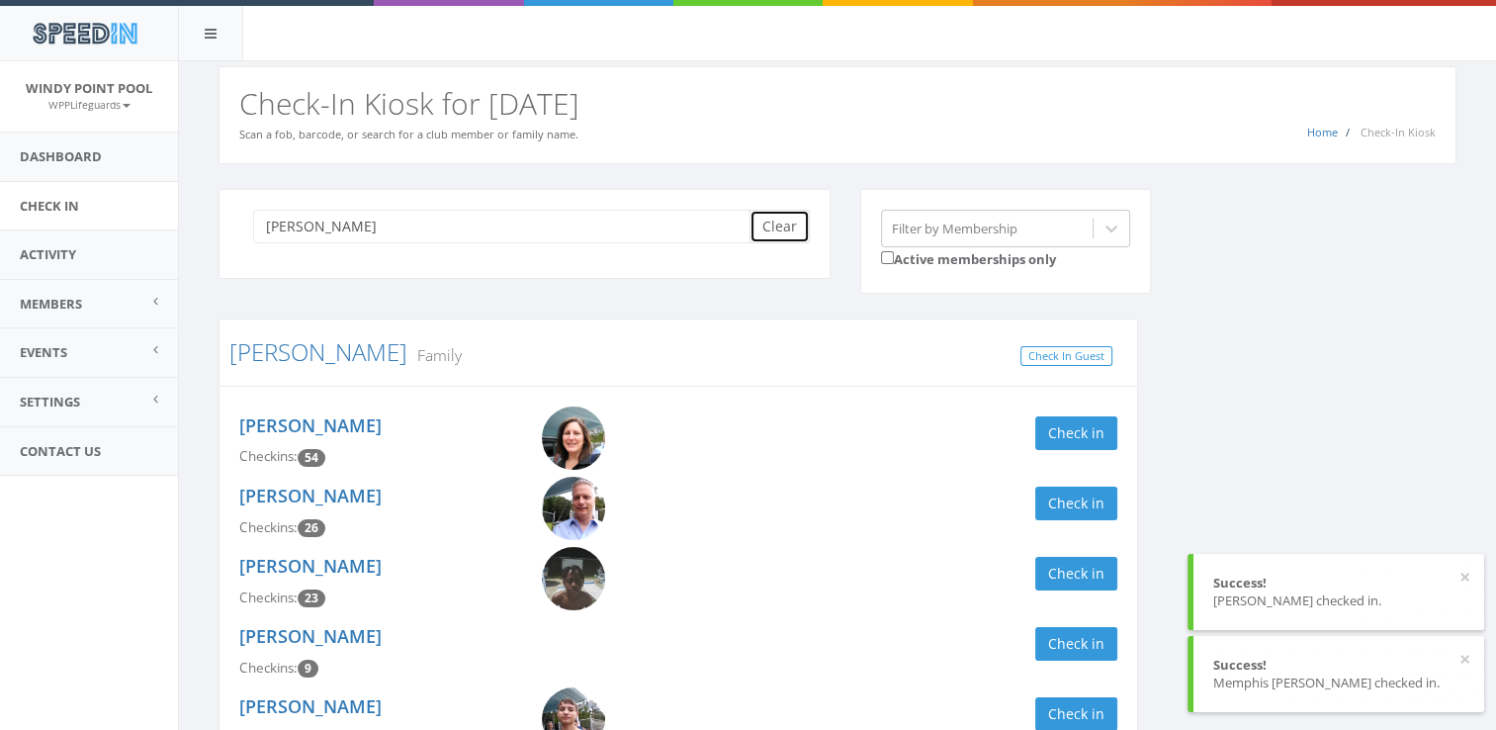
click at [778, 216] on button "Clear" at bounding box center [779, 227] width 60 height 34
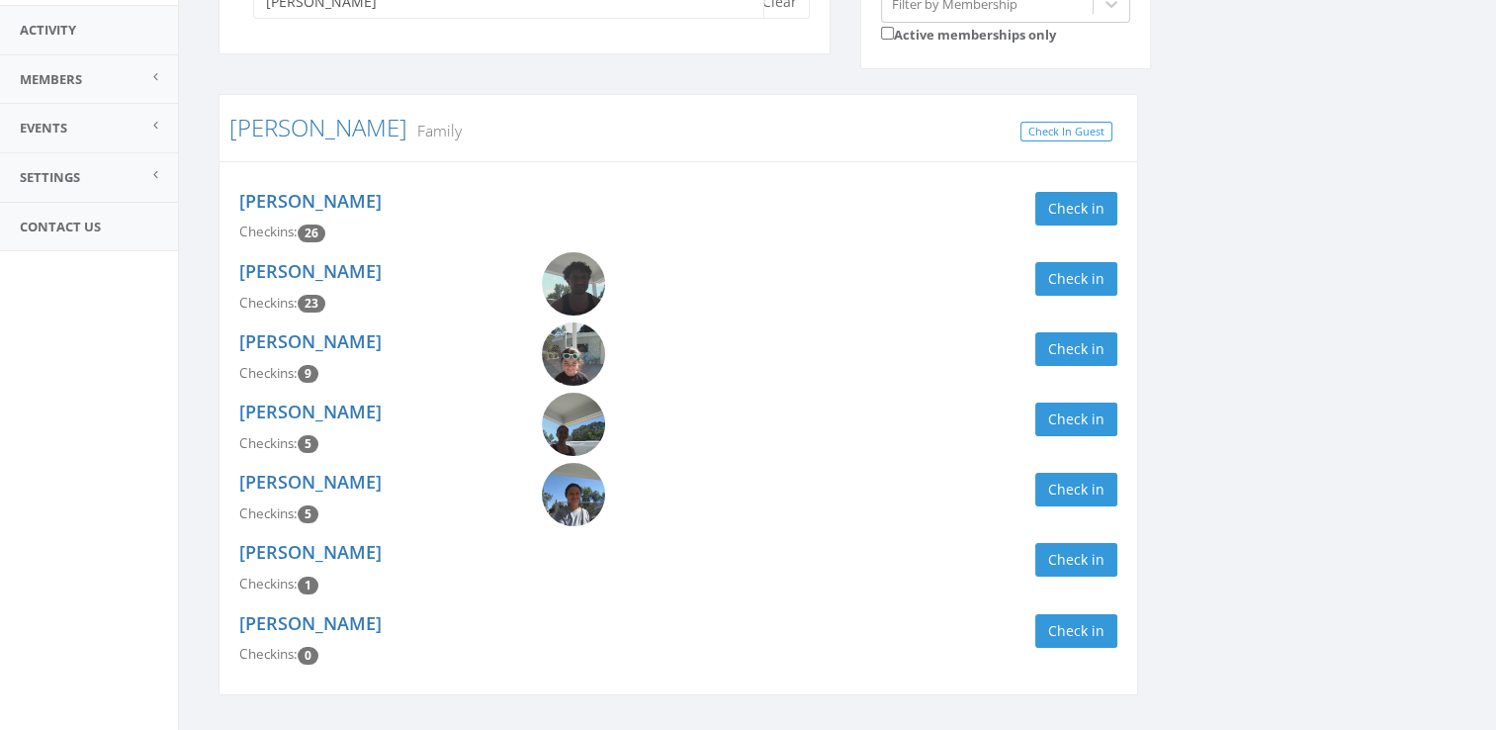
scroll to position [229, 0]
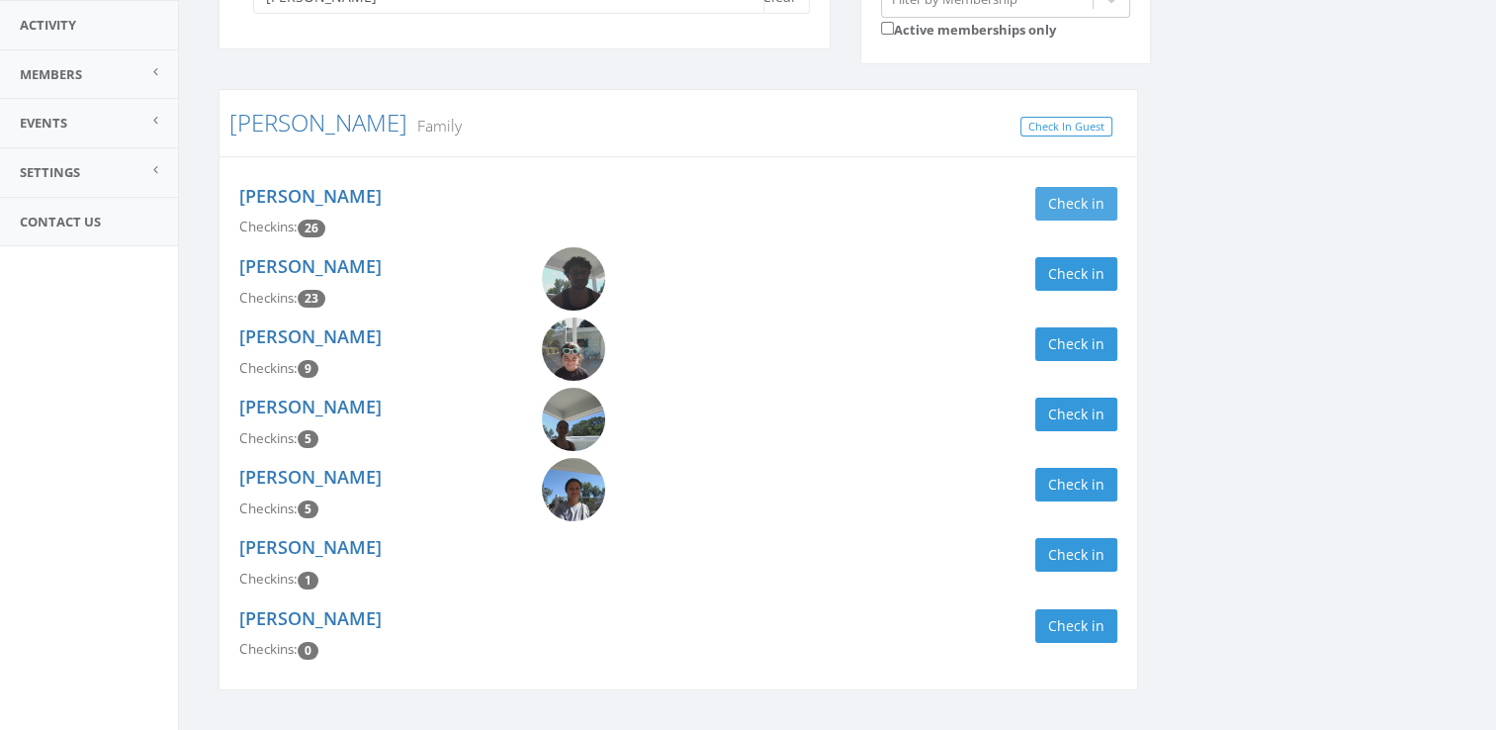
type input "[PERSON_NAME]"
click at [1052, 207] on button "Check in" at bounding box center [1076, 204] width 82 height 34
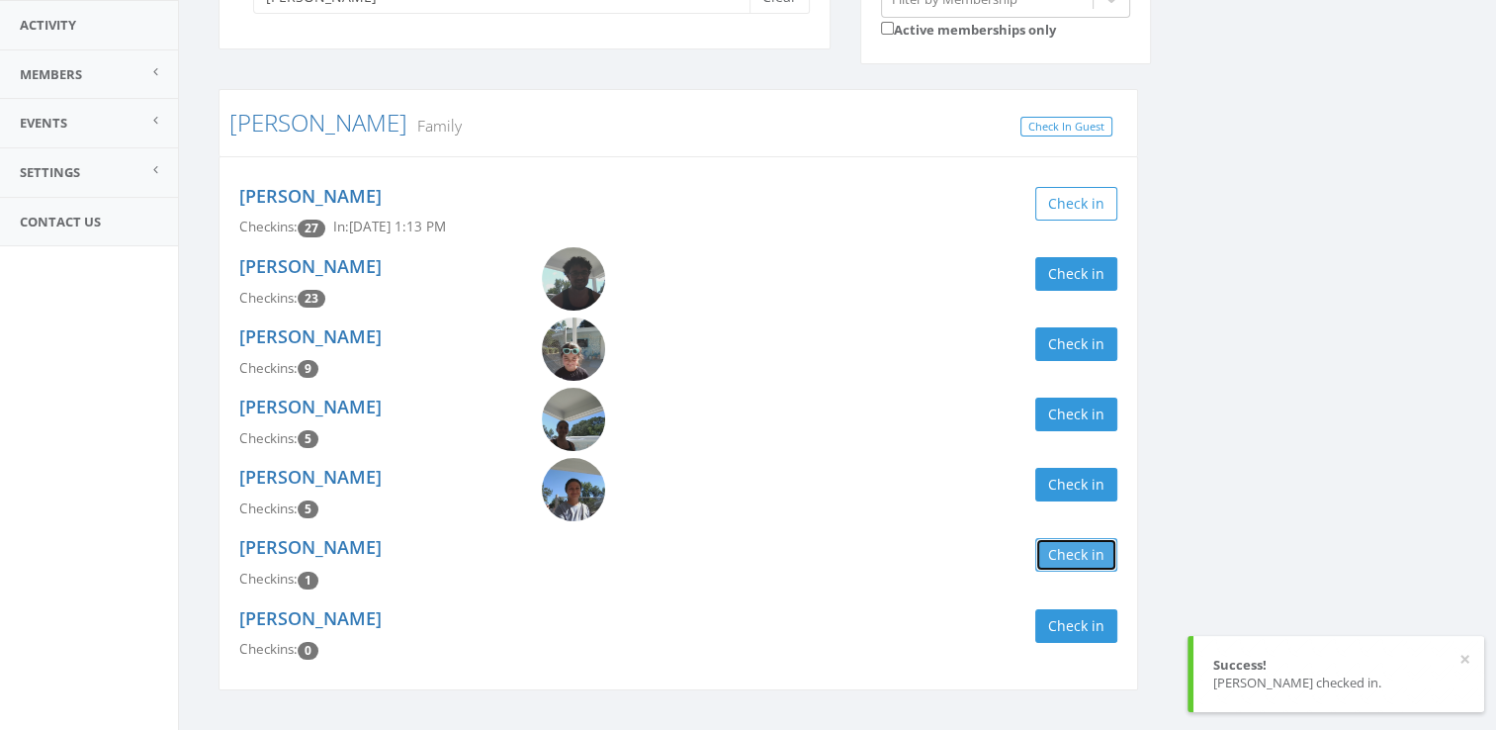
click at [1088, 555] on button "Check in" at bounding box center [1076, 555] width 82 height 34
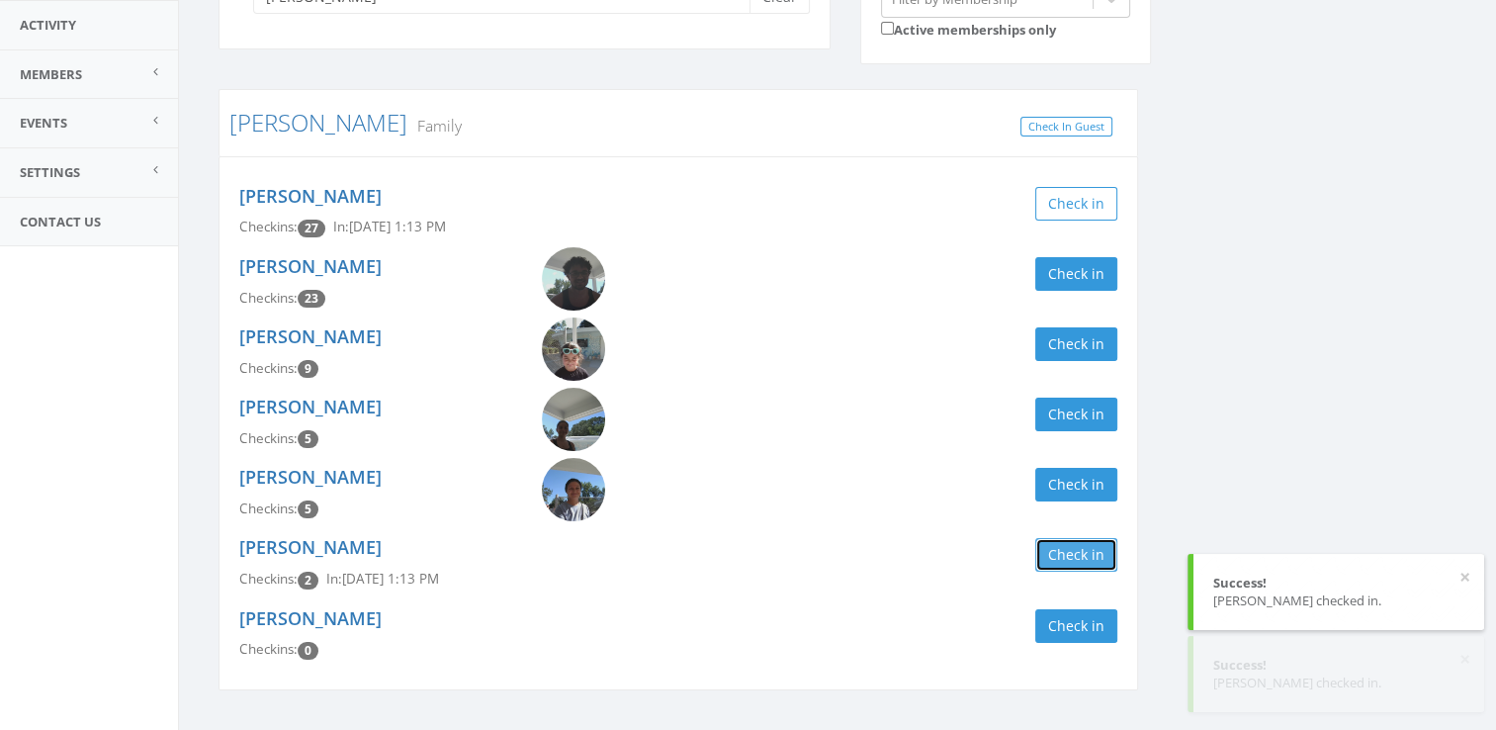
scroll to position [0, 0]
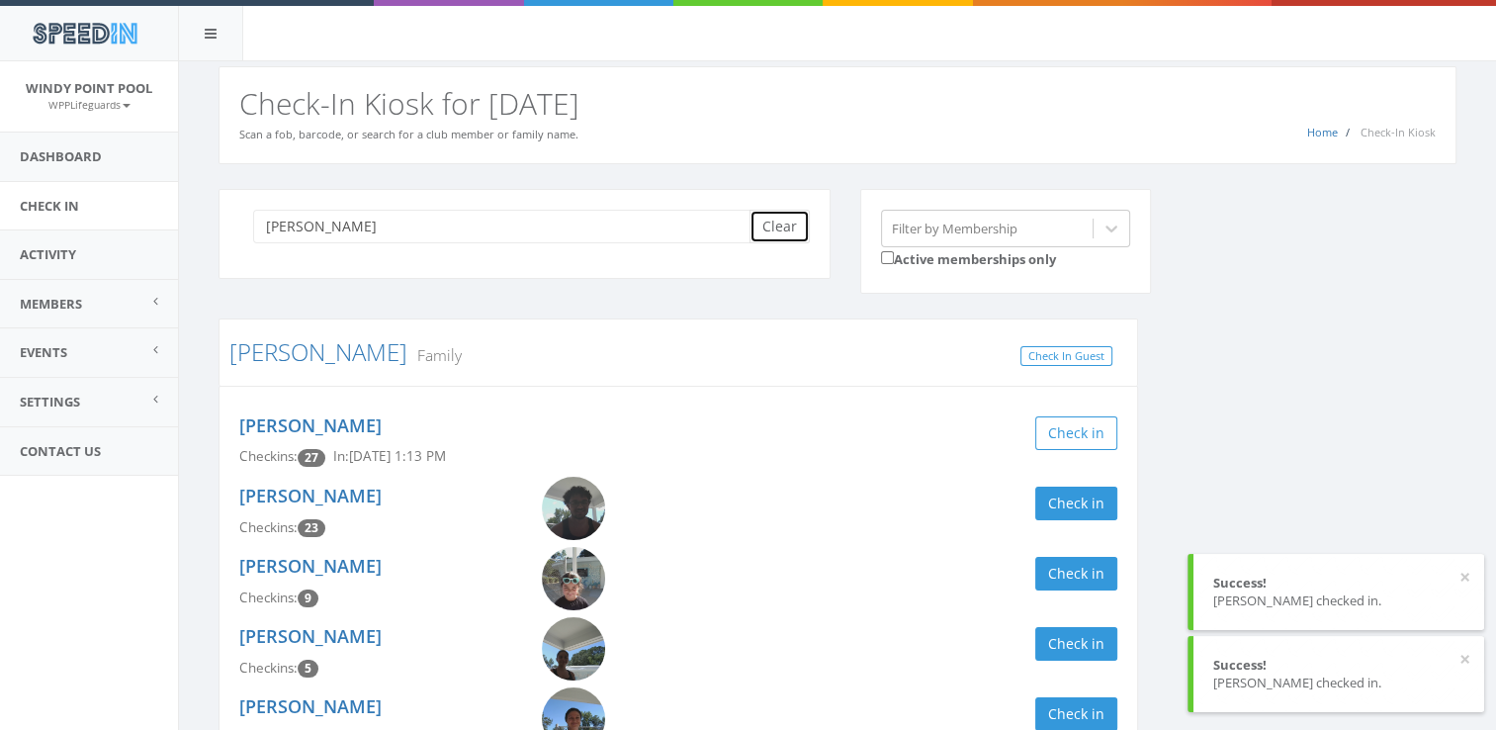
click at [790, 227] on button "Clear" at bounding box center [779, 227] width 60 height 34
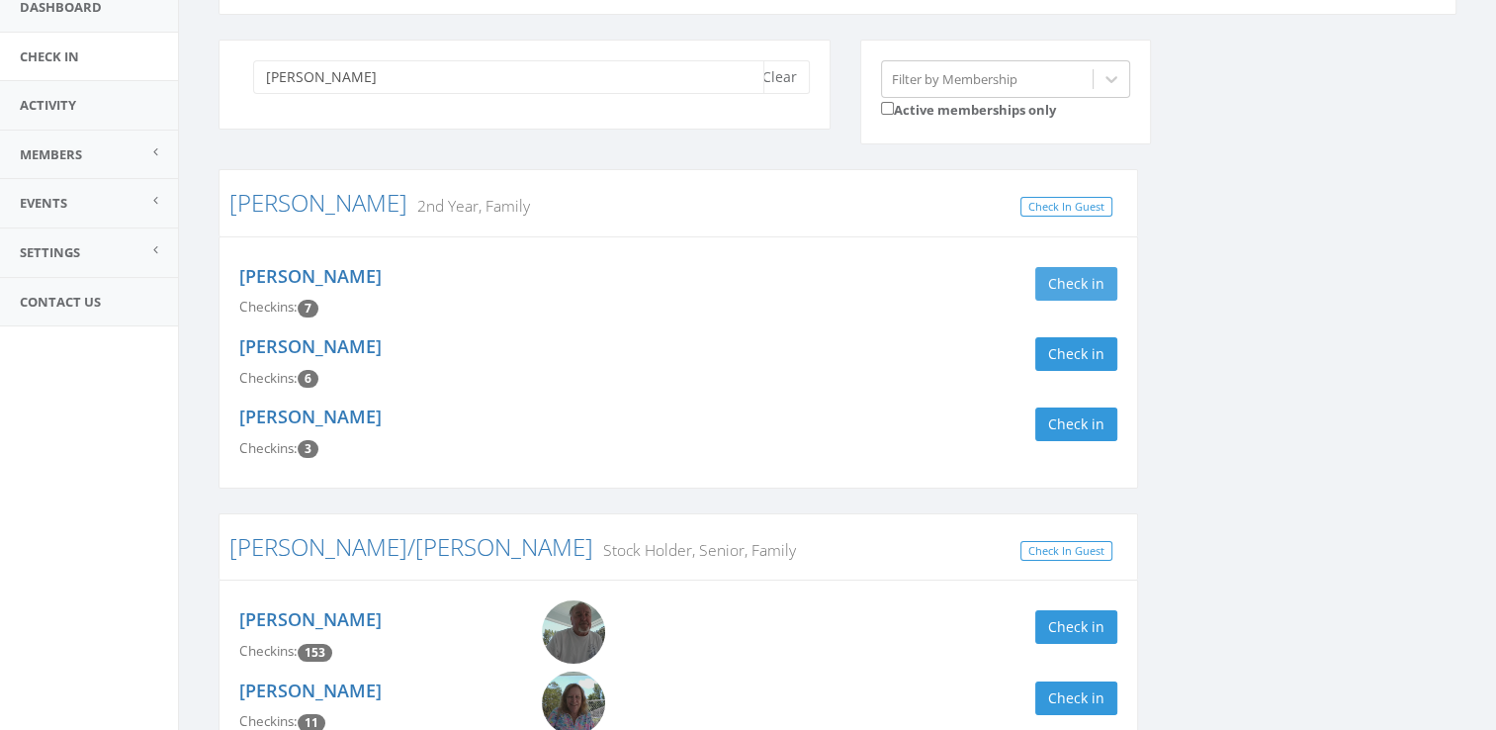
type input "[PERSON_NAME]"
click at [1077, 439] on button "Check in" at bounding box center [1076, 424] width 82 height 34
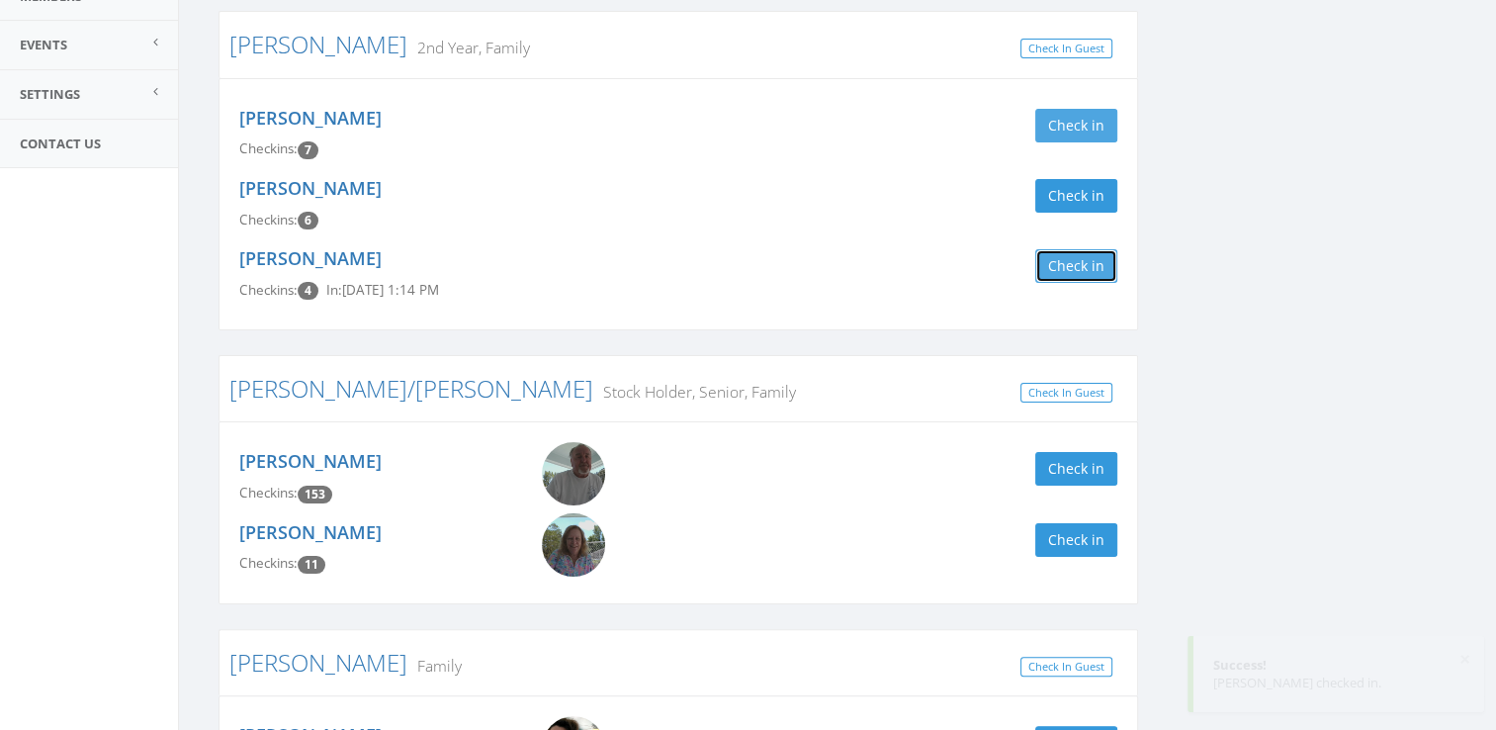
scroll to position [312, 0]
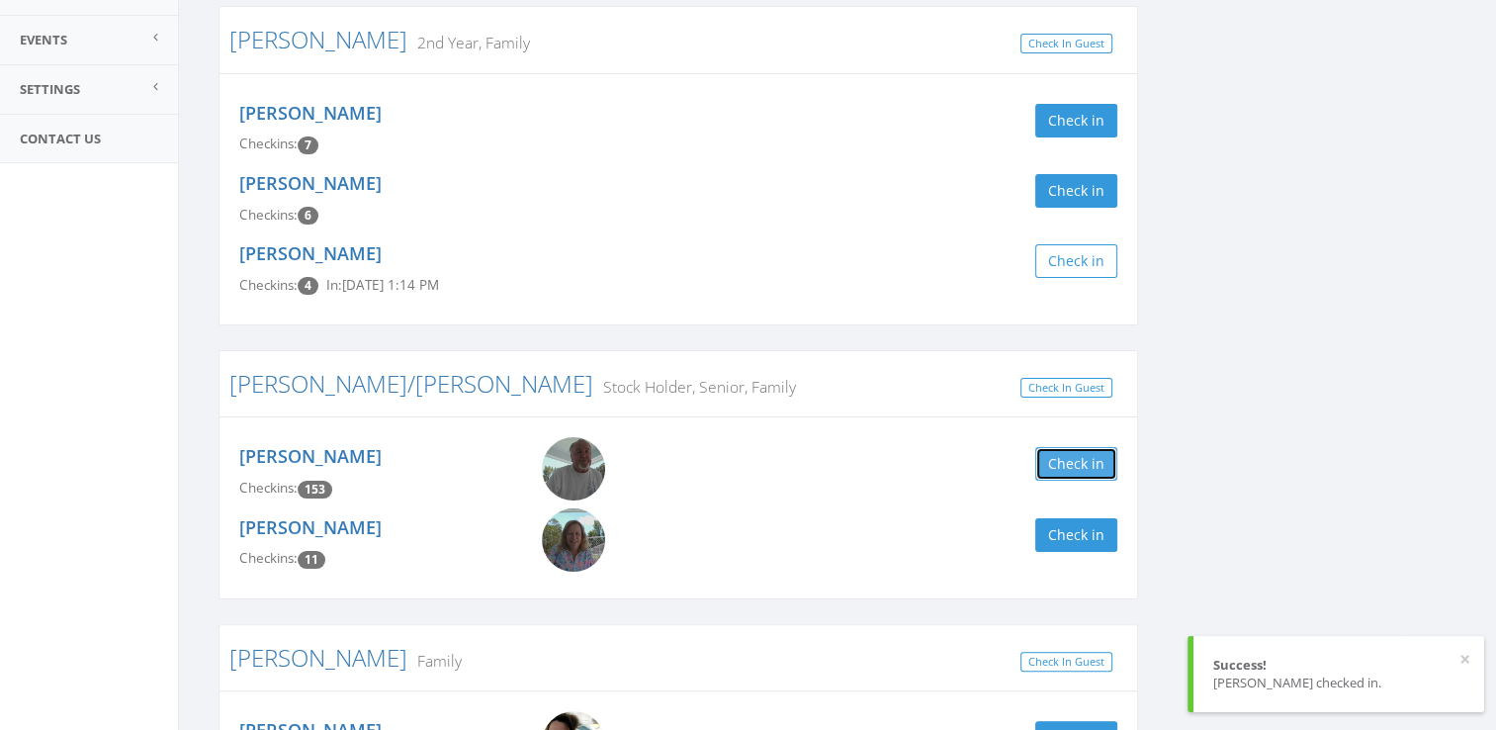
click at [1091, 470] on button "Check in" at bounding box center [1076, 464] width 82 height 34
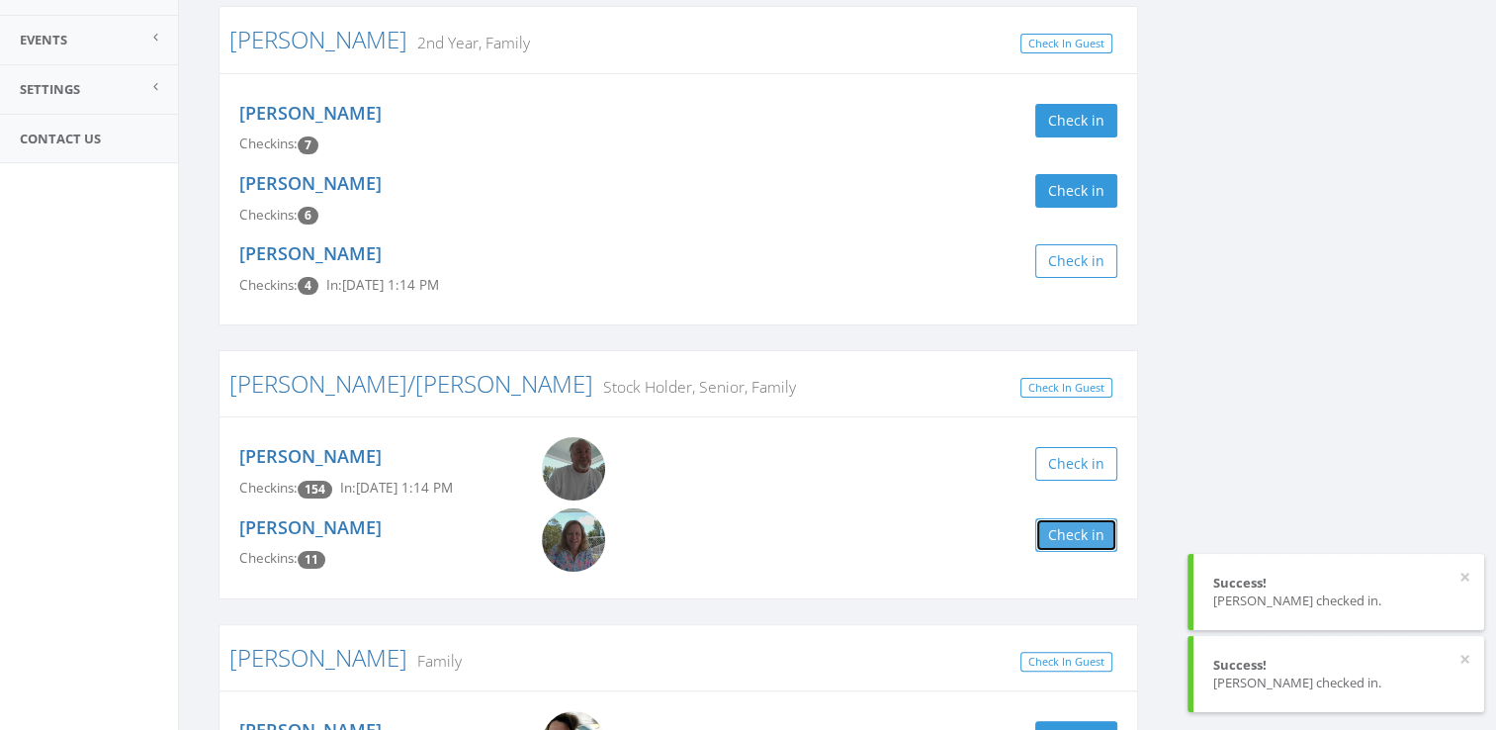
click at [1086, 526] on button "Check in" at bounding box center [1076, 535] width 82 height 34
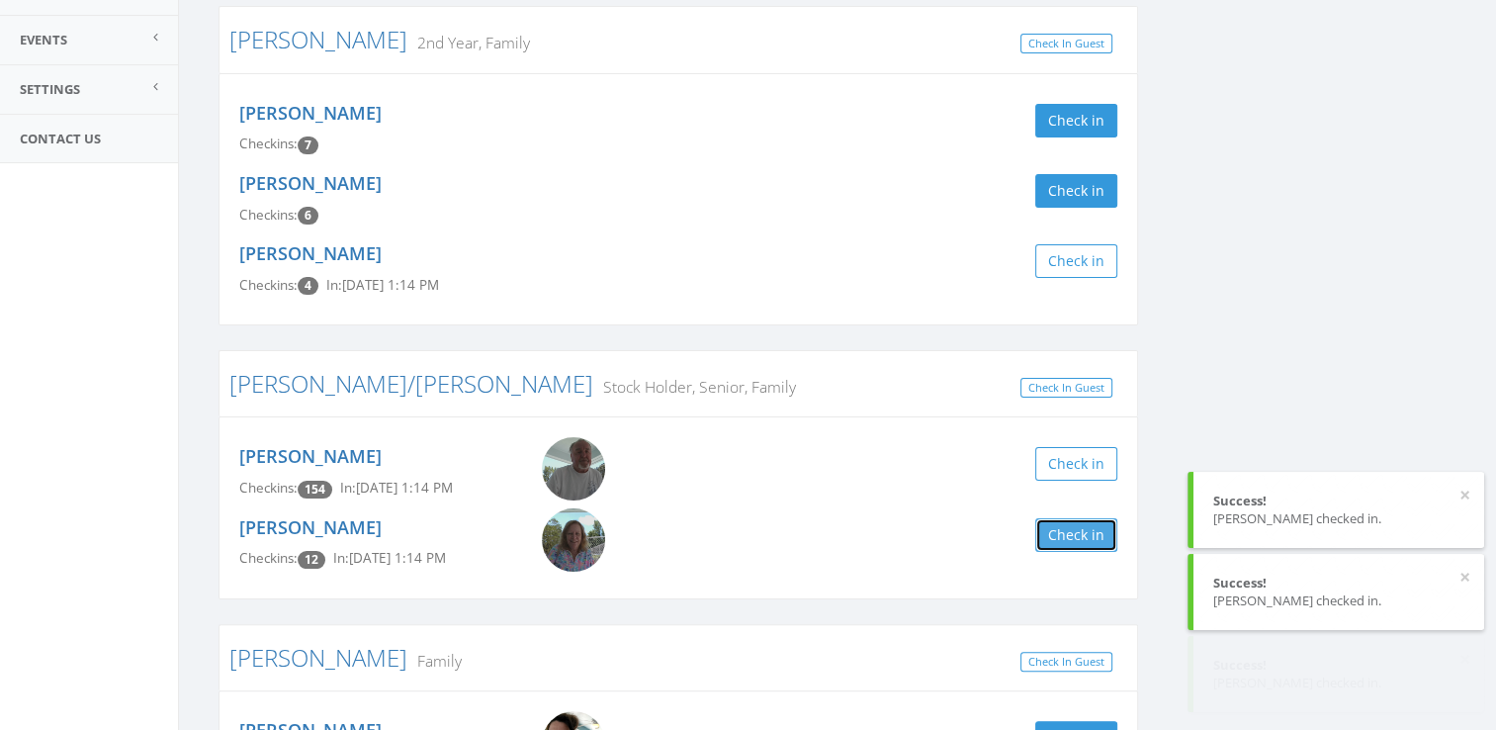
scroll to position [0, 0]
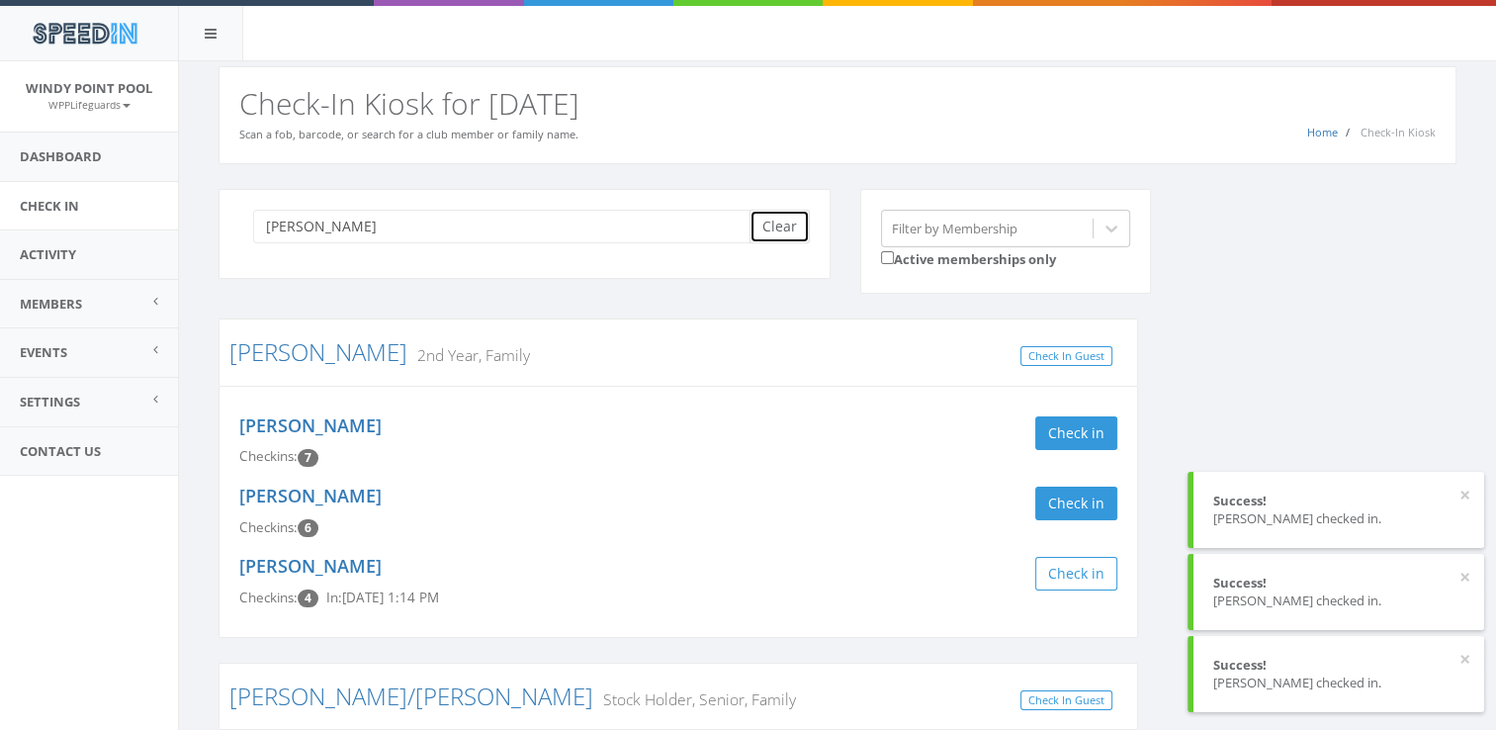
click at [787, 218] on button "Clear" at bounding box center [779, 227] width 60 height 34
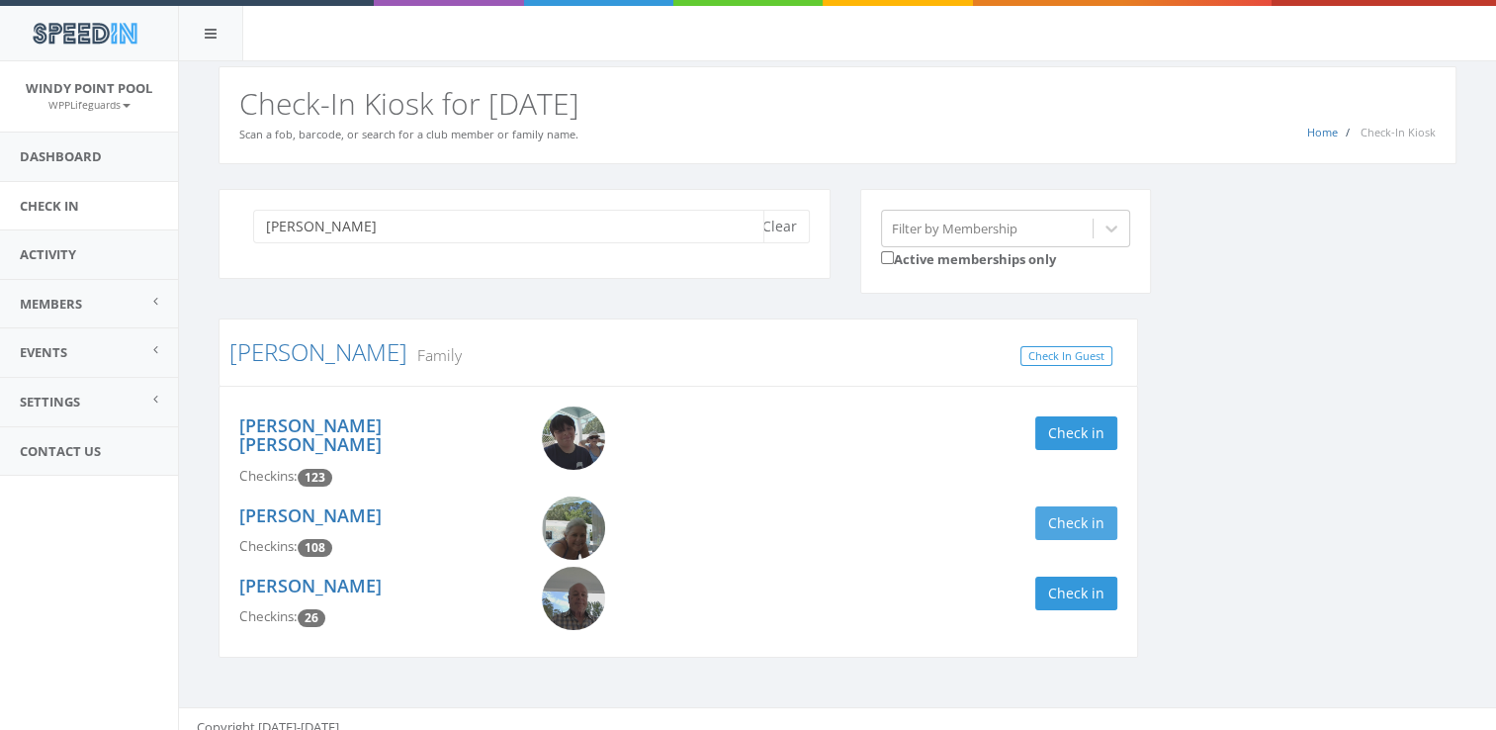
type input "[PERSON_NAME]"
click at [1062, 508] on button "Check in" at bounding box center [1076, 523] width 82 height 34
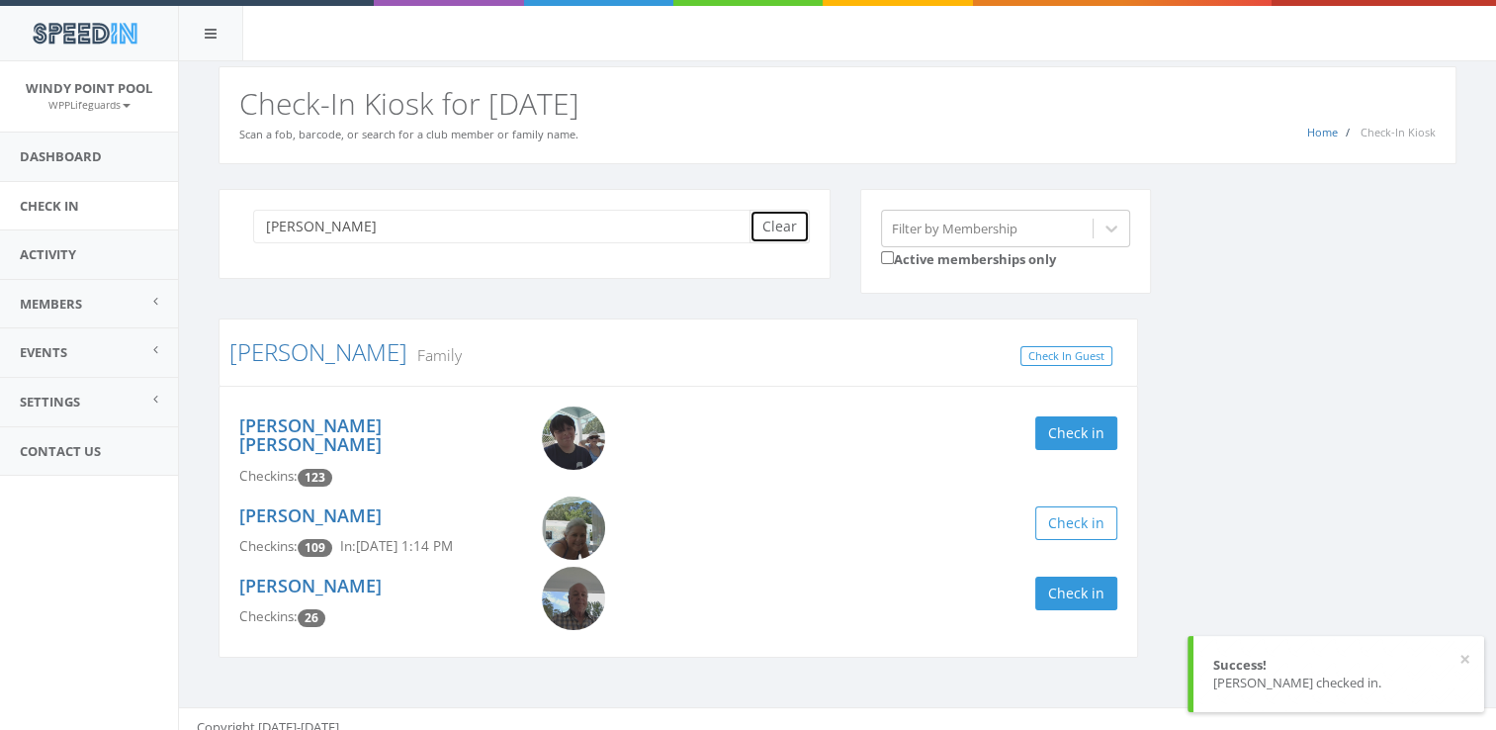
click at [788, 227] on button "Clear" at bounding box center [779, 227] width 60 height 34
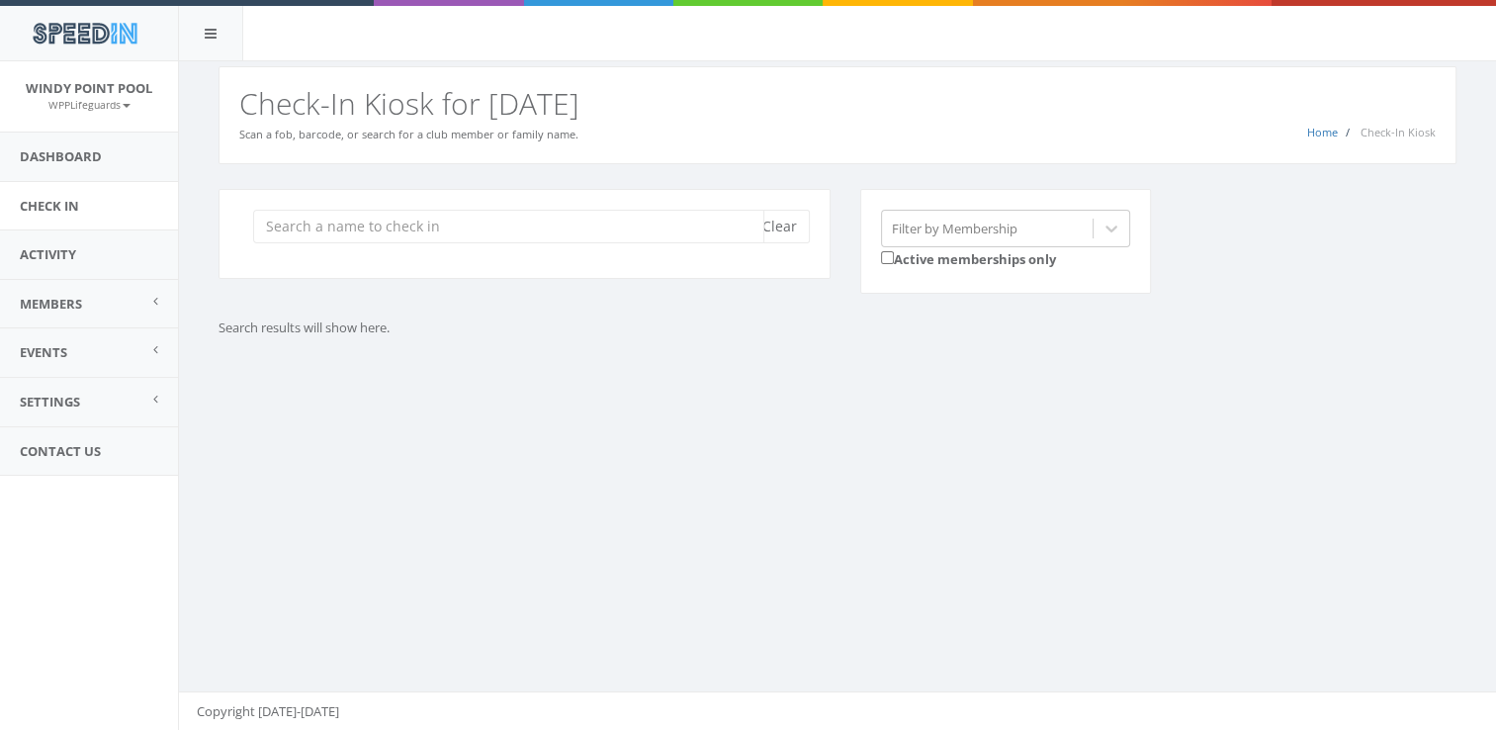
click at [504, 235] on input "search" at bounding box center [508, 227] width 511 height 34
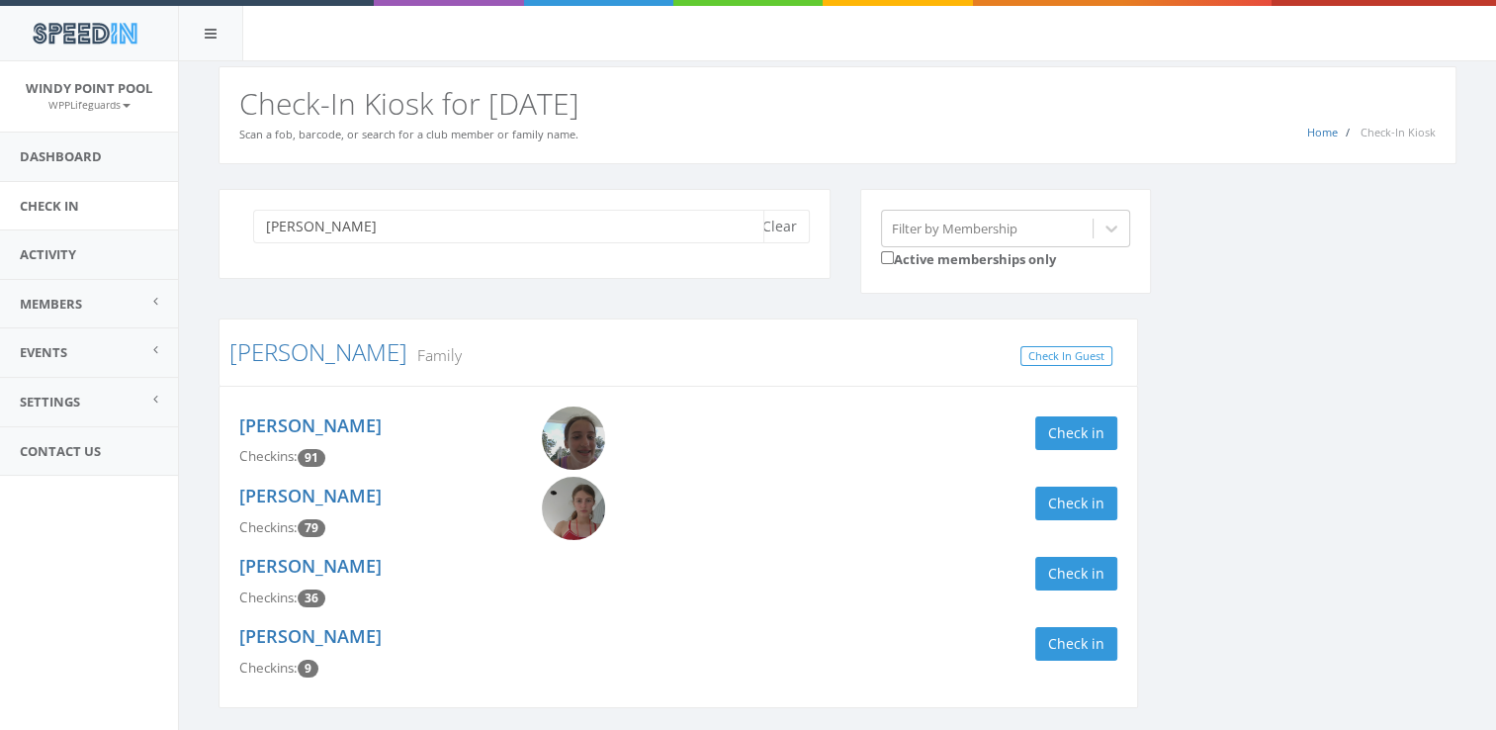
scroll to position [45, 0]
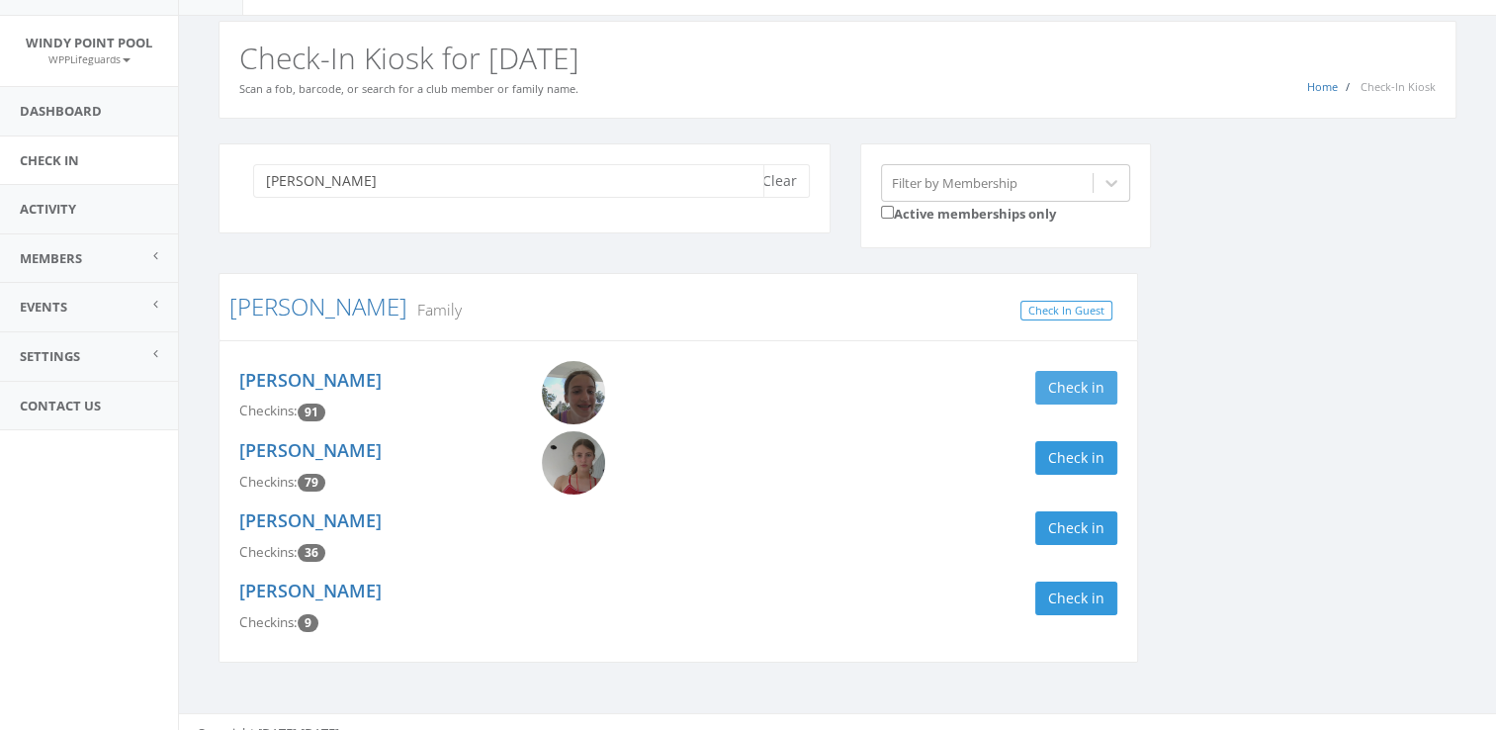
type input "[PERSON_NAME]"
click at [1055, 387] on button "Check in" at bounding box center [1076, 388] width 82 height 34
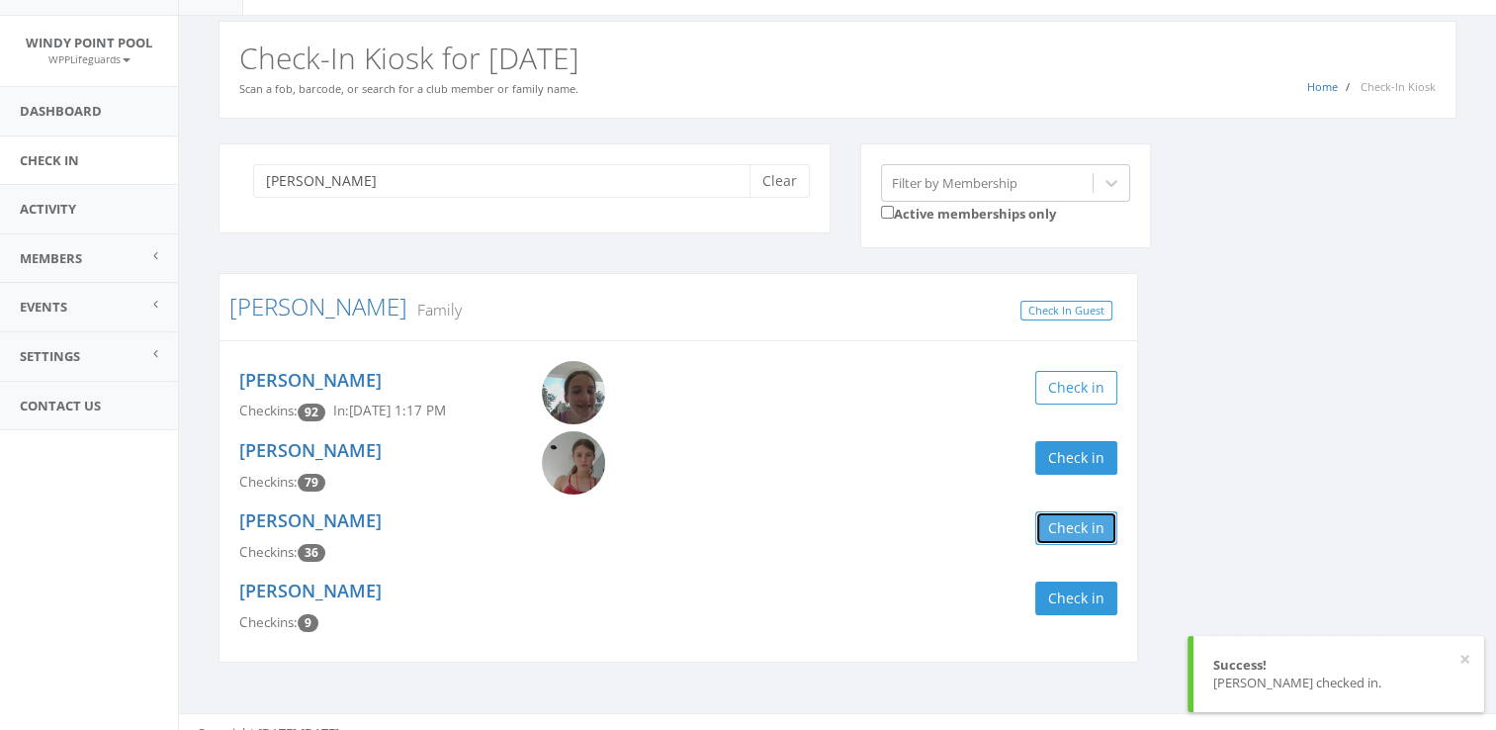
click at [1074, 520] on button "Check in" at bounding box center [1076, 528] width 82 height 34
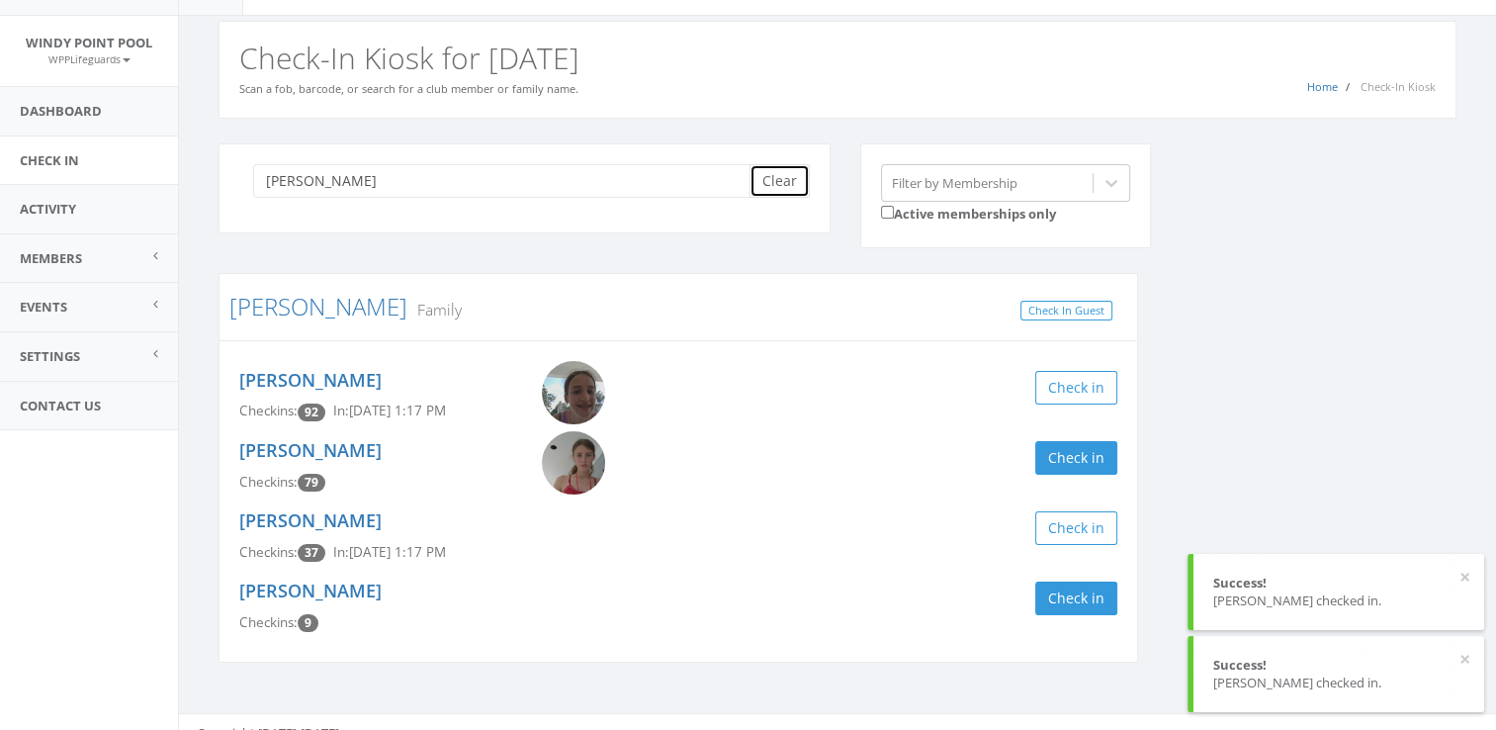
click at [802, 170] on button "Clear" at bounding box center [779, 181] width 60 height 34
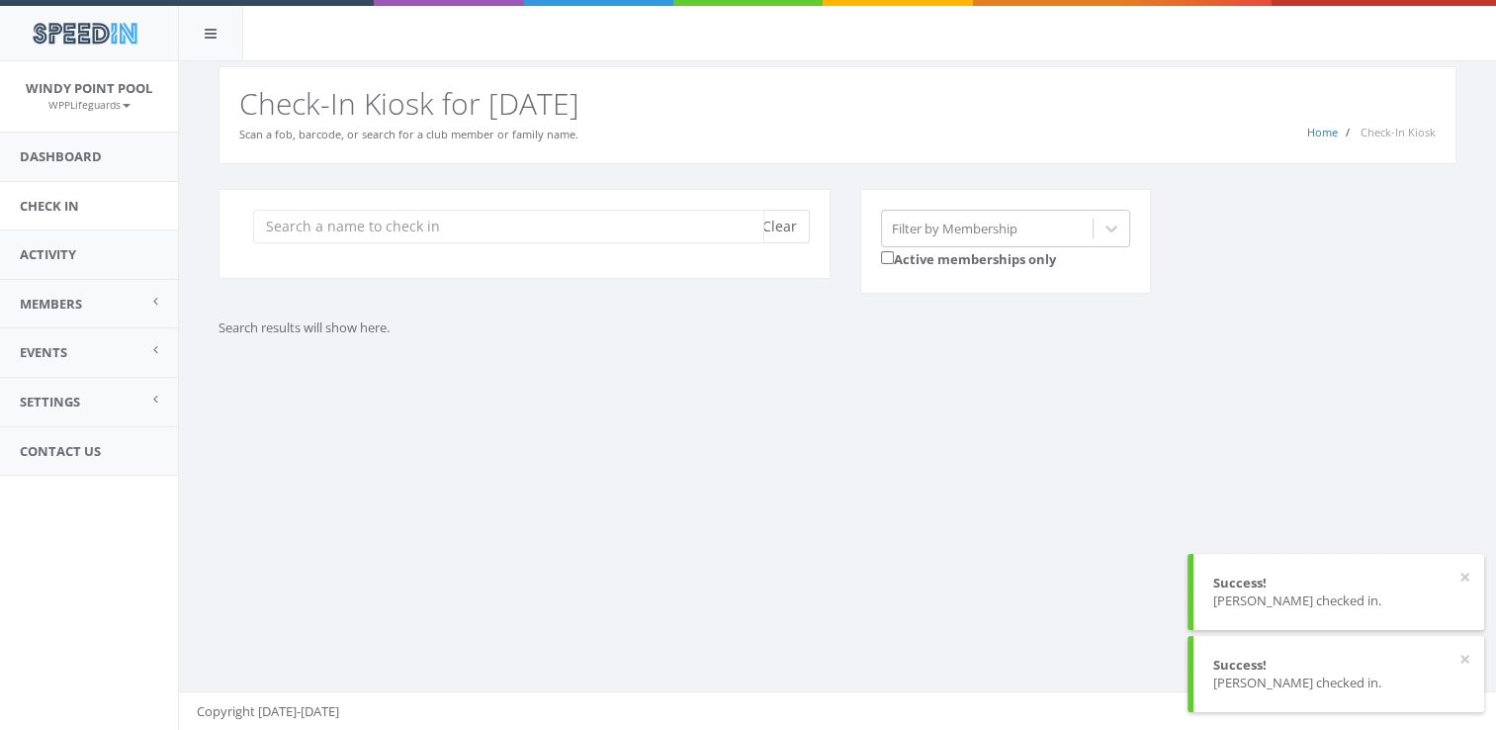
scroll to position [0, 0]
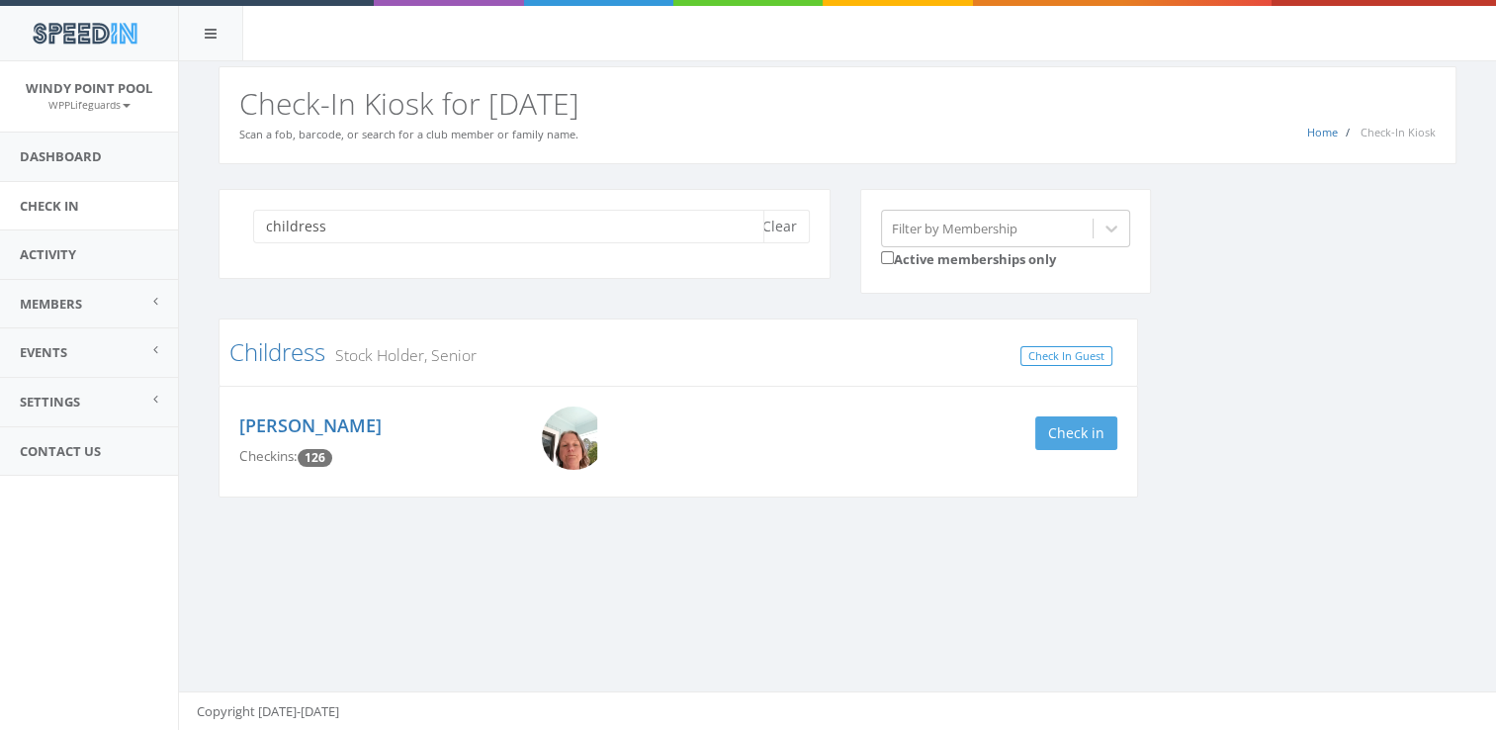
type input "childress"
click at [1066, 425] on button "Check in" at bounding box center [1076, 433] width 82 height 34
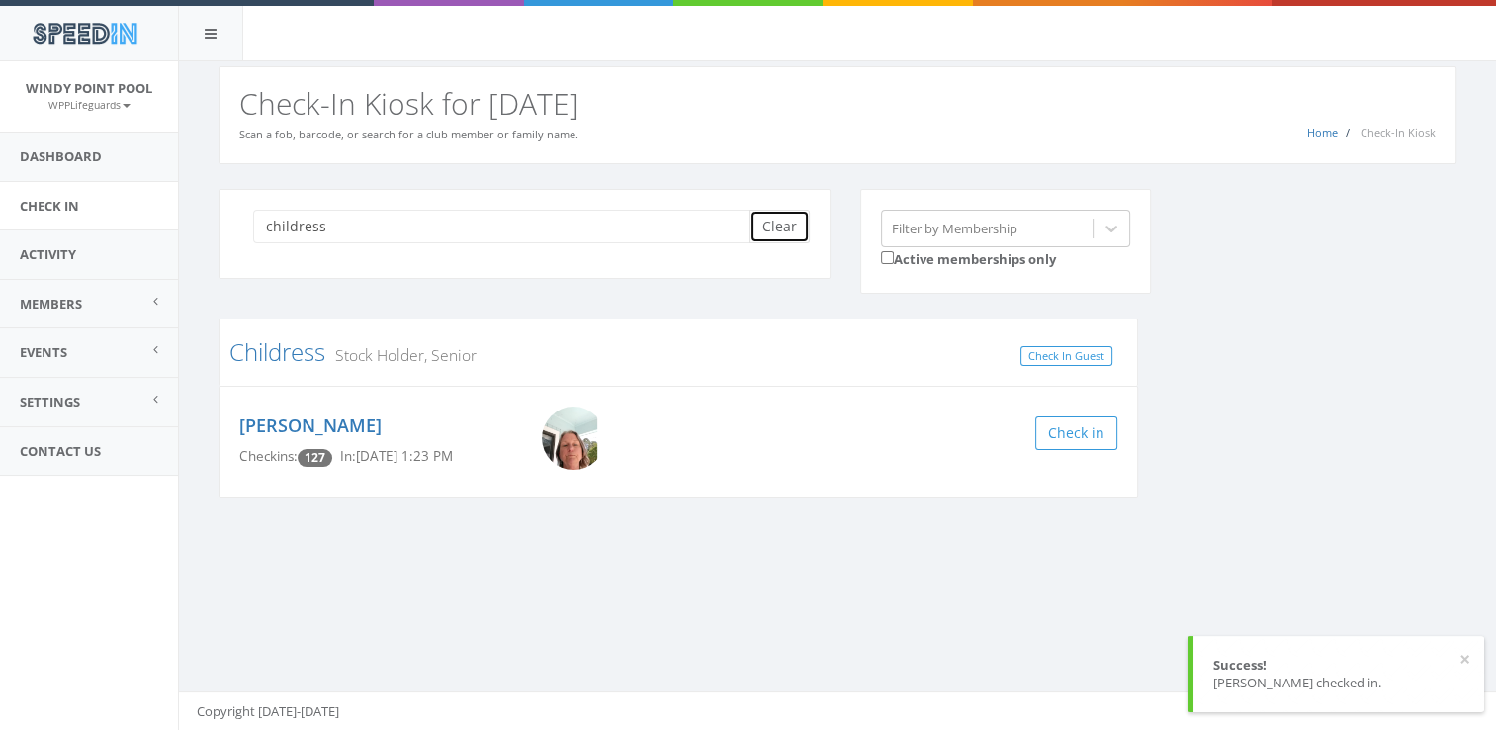
click at [797, 240] on button "Clear" at bounding box center [779, 227] width 60 height 34
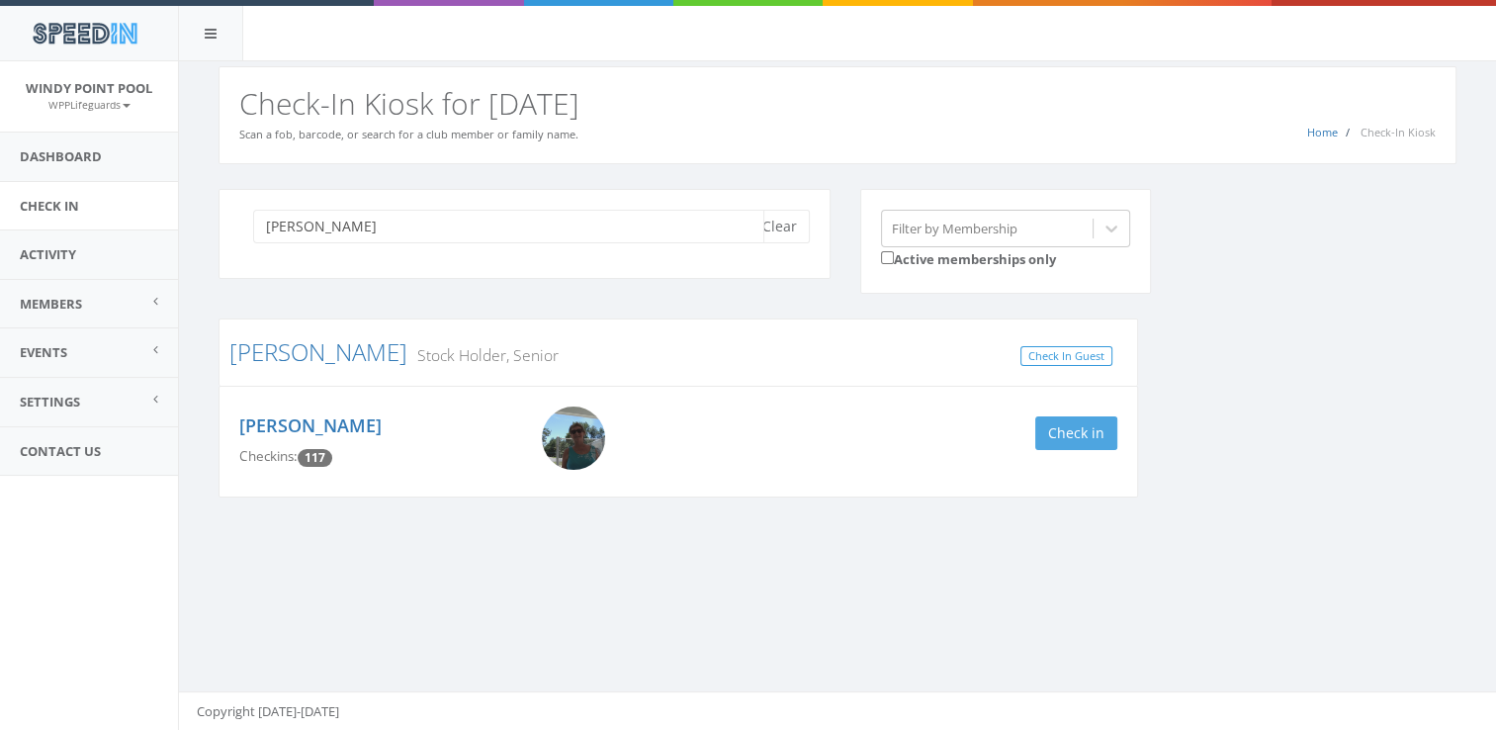
type input "[PERSON_NAME]"
click at [1050, 428] on button "Check in" at bounding box center [1076, 433] width 82 height 34
click at [771, 226] on button "Clear" at bounding box center [779, 227] width 60 height 34
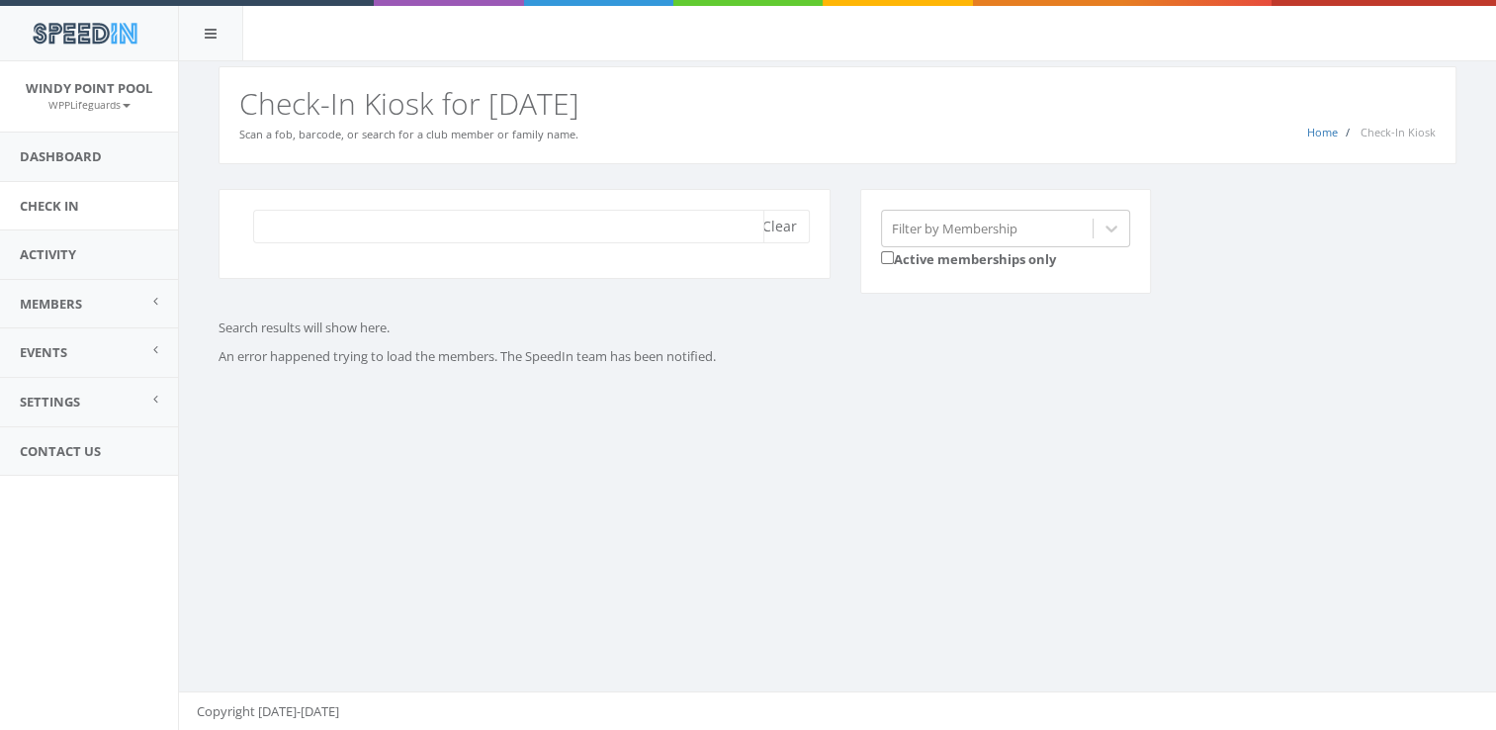
click at [627, 223] on input "search" at bounding box center [508, 227] width 511 height 34
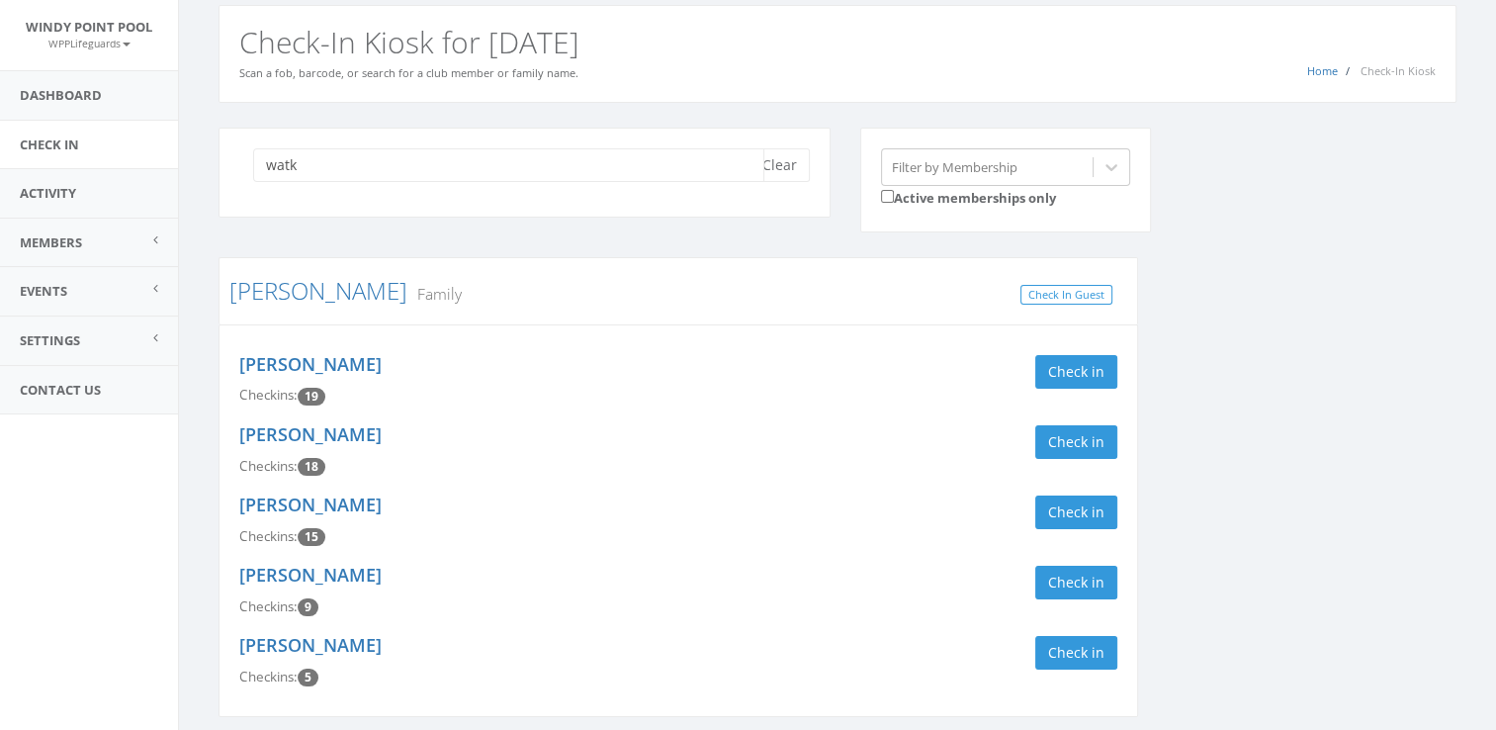
scroll to position [63, 0]
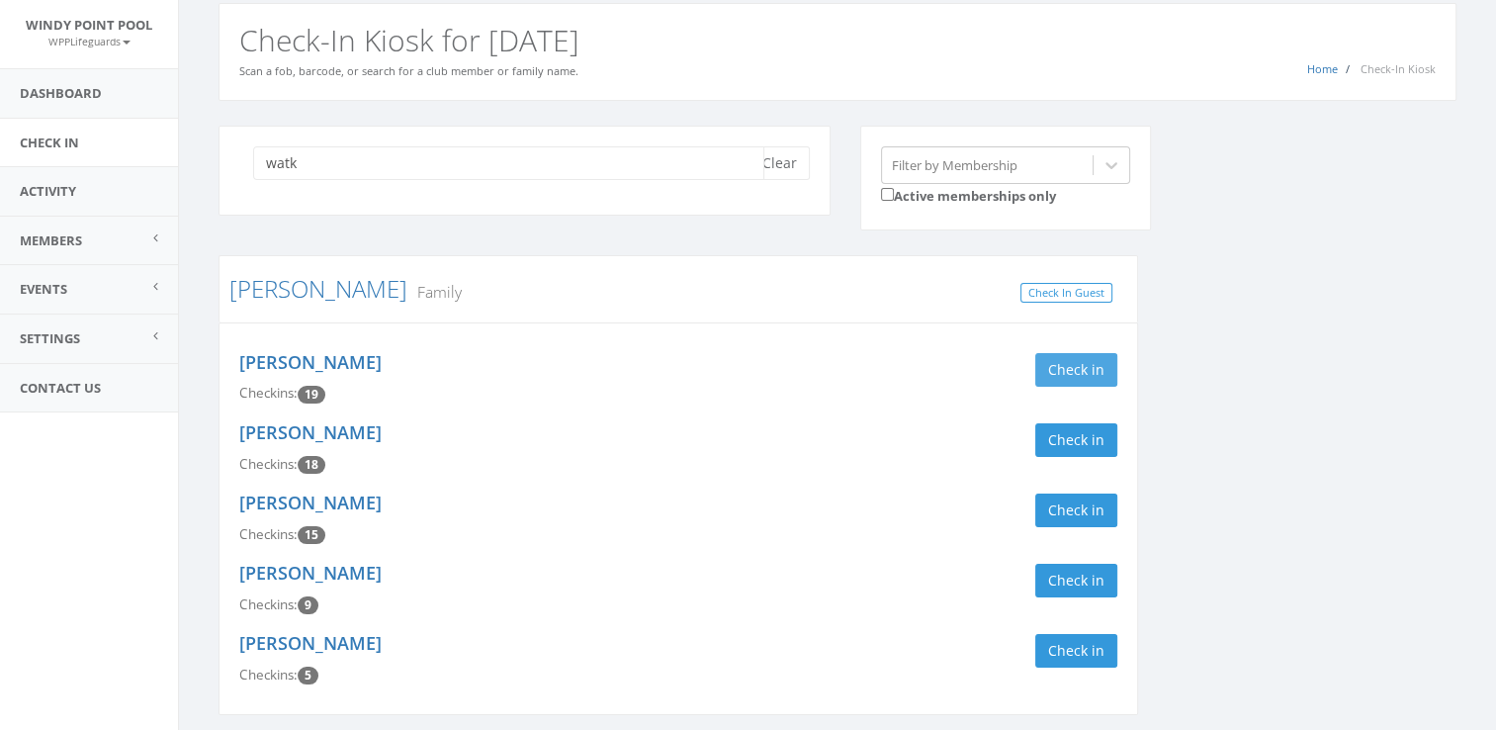
type input "watk"
click at [1107, 370] on button "Check in" at bounding box center [1076, 370] width 82 height 34
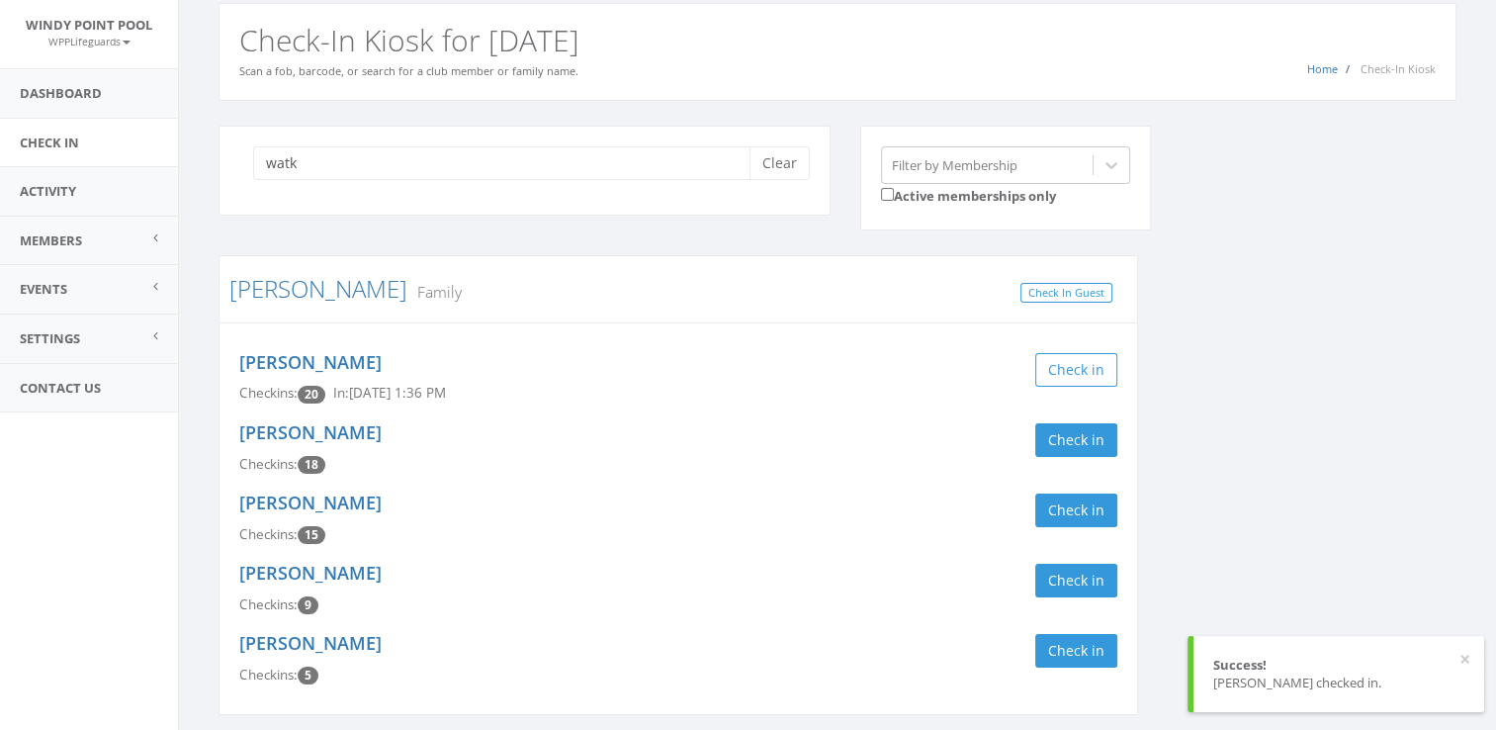
click at [1190, 365] on div "watk Clear Filter by Membership Active memberships only [PERSON_NAME] Family Ch…" at bounding box center [837, 695] width 1267 height 1139
click at [790, 180] on div "watk Clear" at bounding box center [524, 171] width 612 height 90
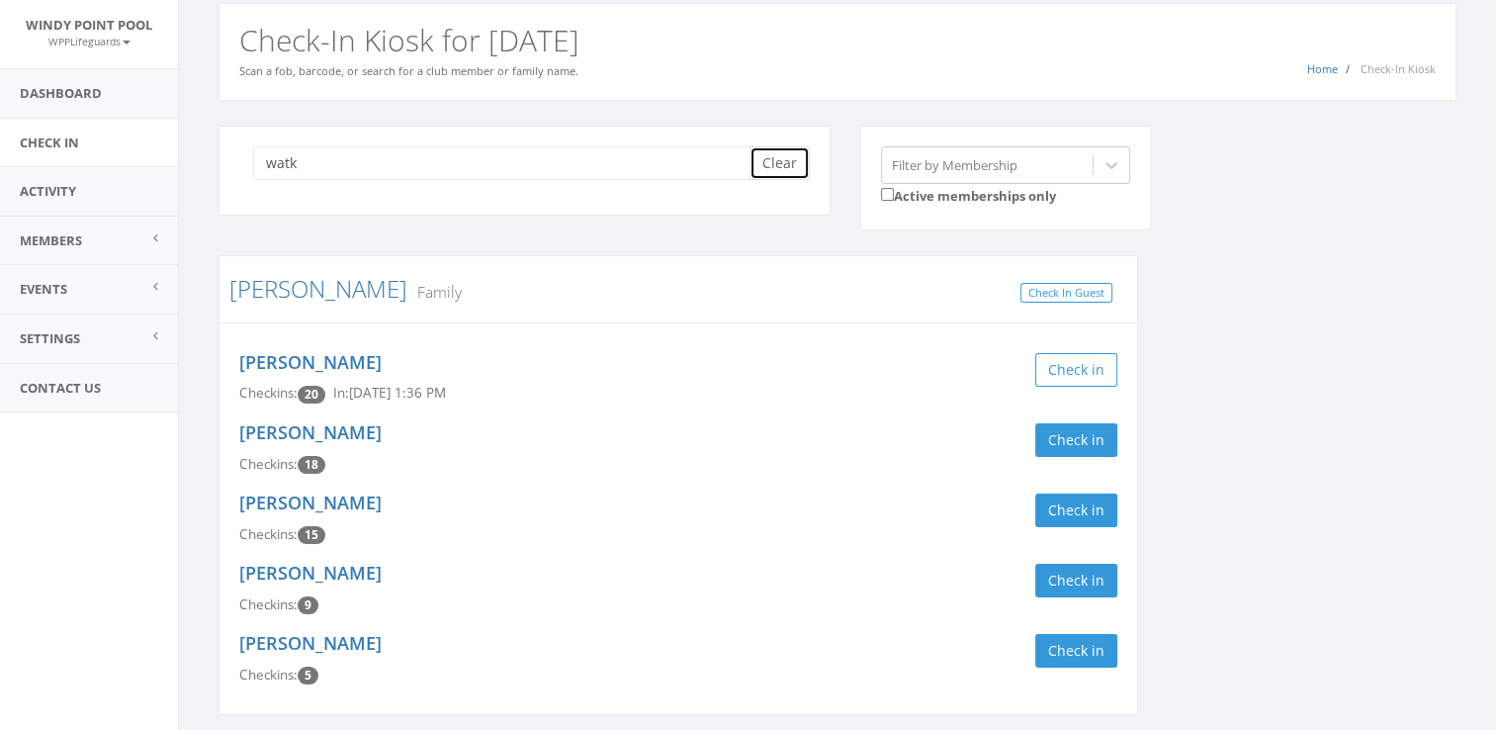
click at [782, 169] on button "Clear" at bounding box center [779, 163] width 60 height 34
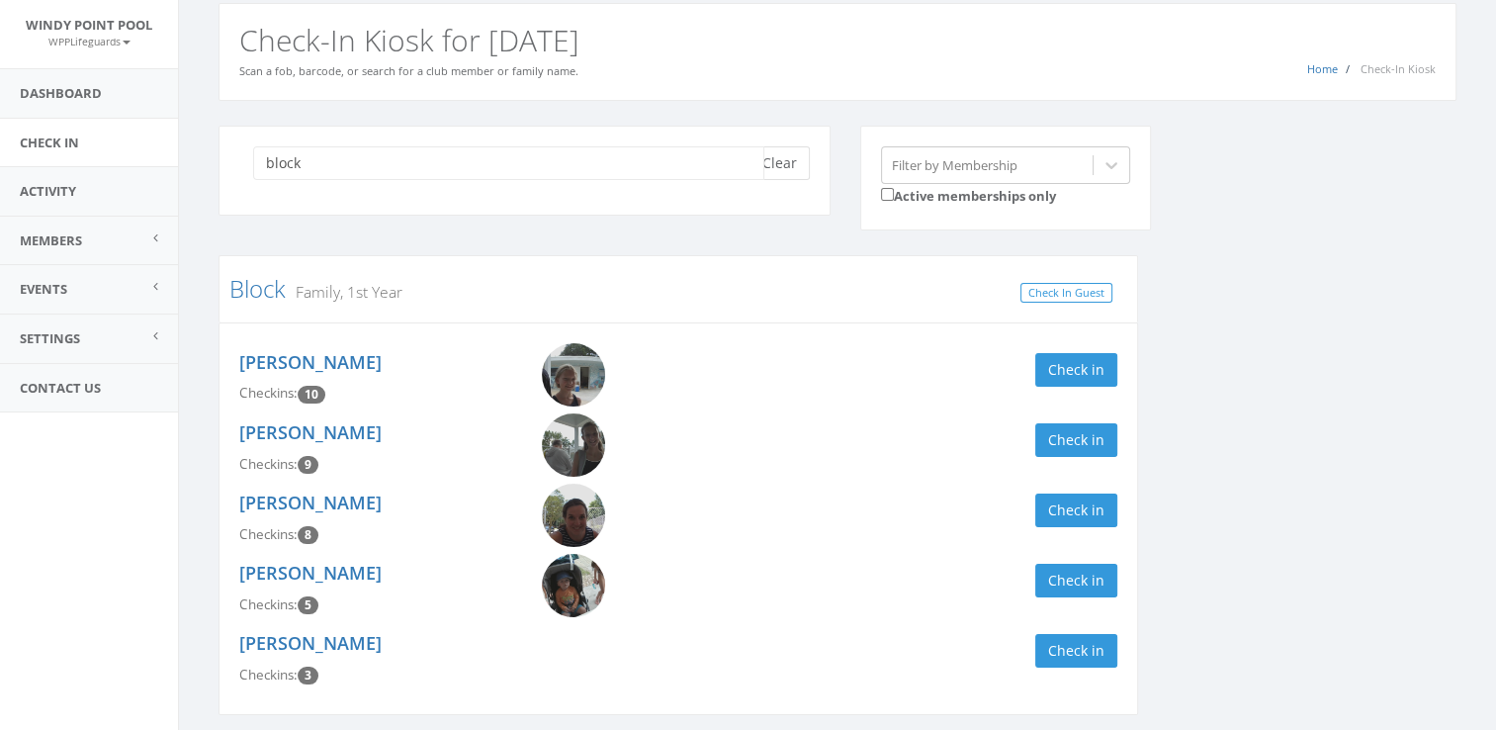
type input "block"
click at [772, 160] on button "Clear" at bounding box center [779, 163] width 60 height 34
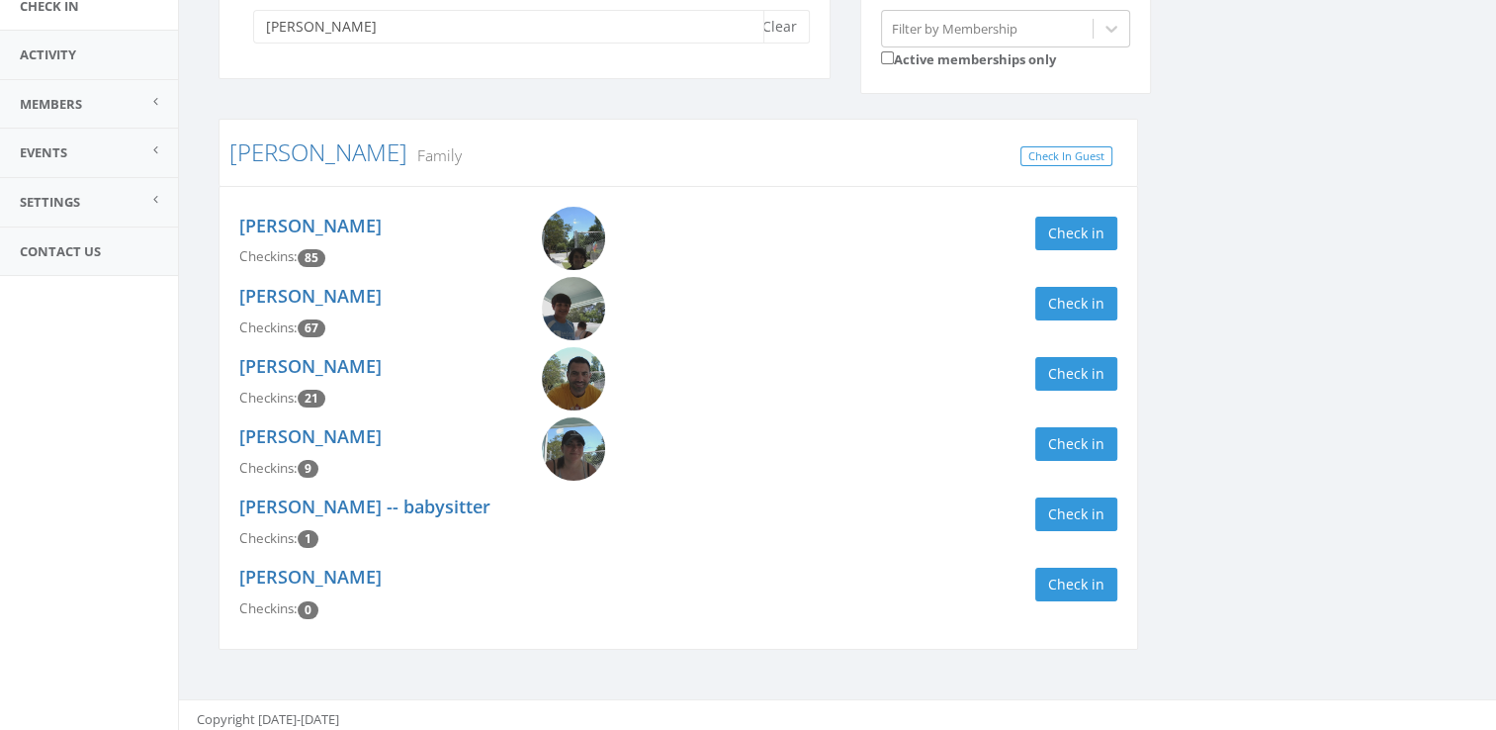
scroll to position [201, 0]
type input "[PERSON_NAME]"
click at [1080, 238] on button "Check in" at bounding box center [1076, 233] width 82 height 34
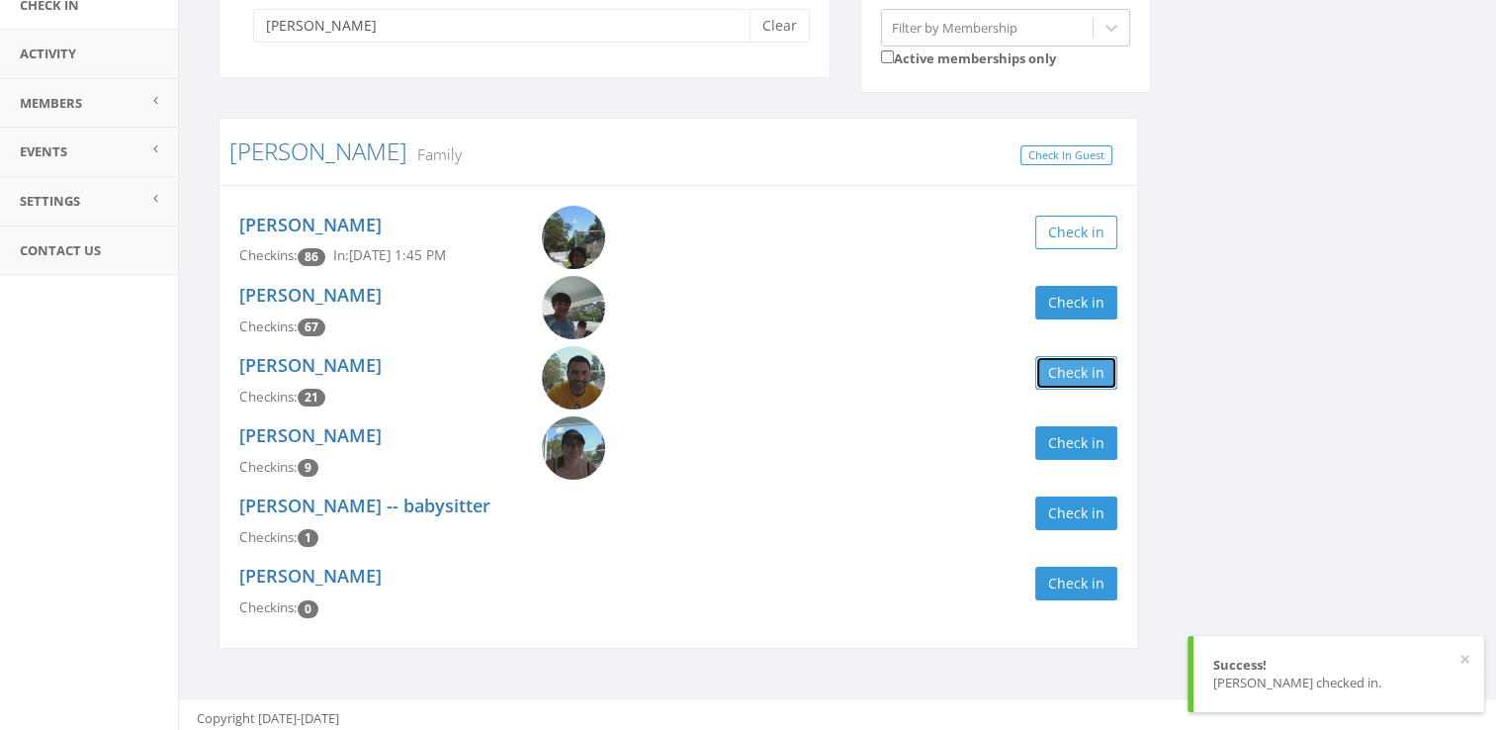
click at [1066, 362] on button "Check in" at bounding box center [1076, 373] width 82 height 34
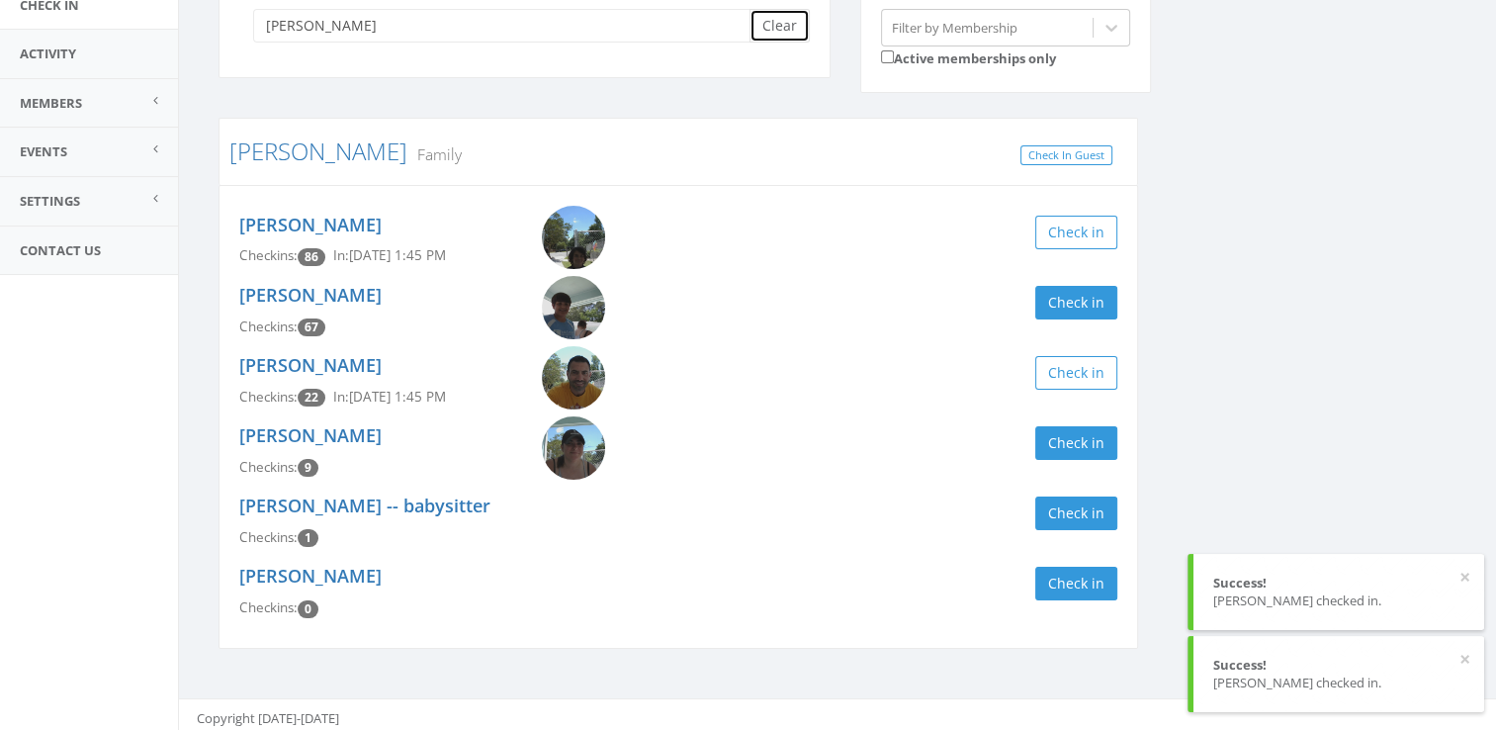
click at [792, 32] on button "Clear" at bounding box center [779, 26] width 60 height 34
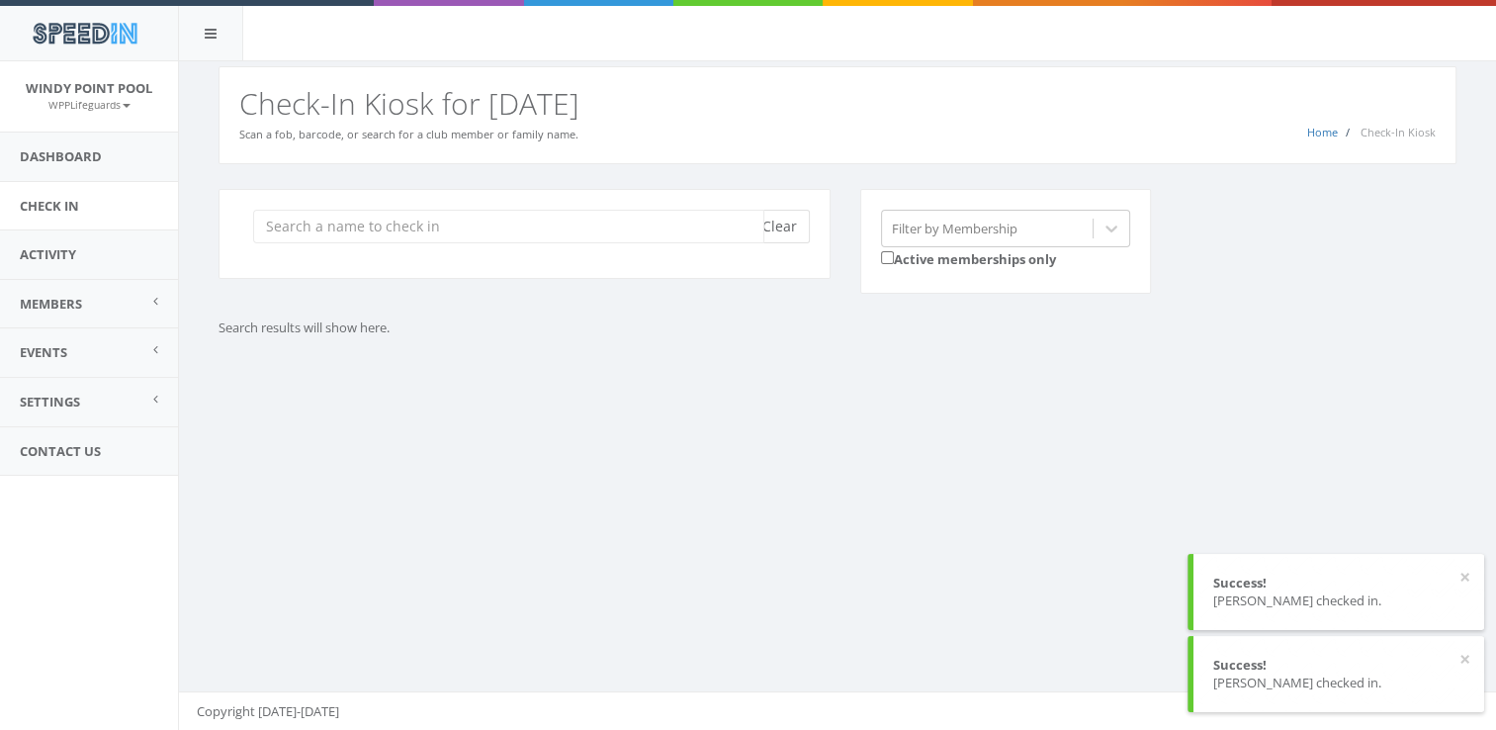
scroll to position [0, 0]
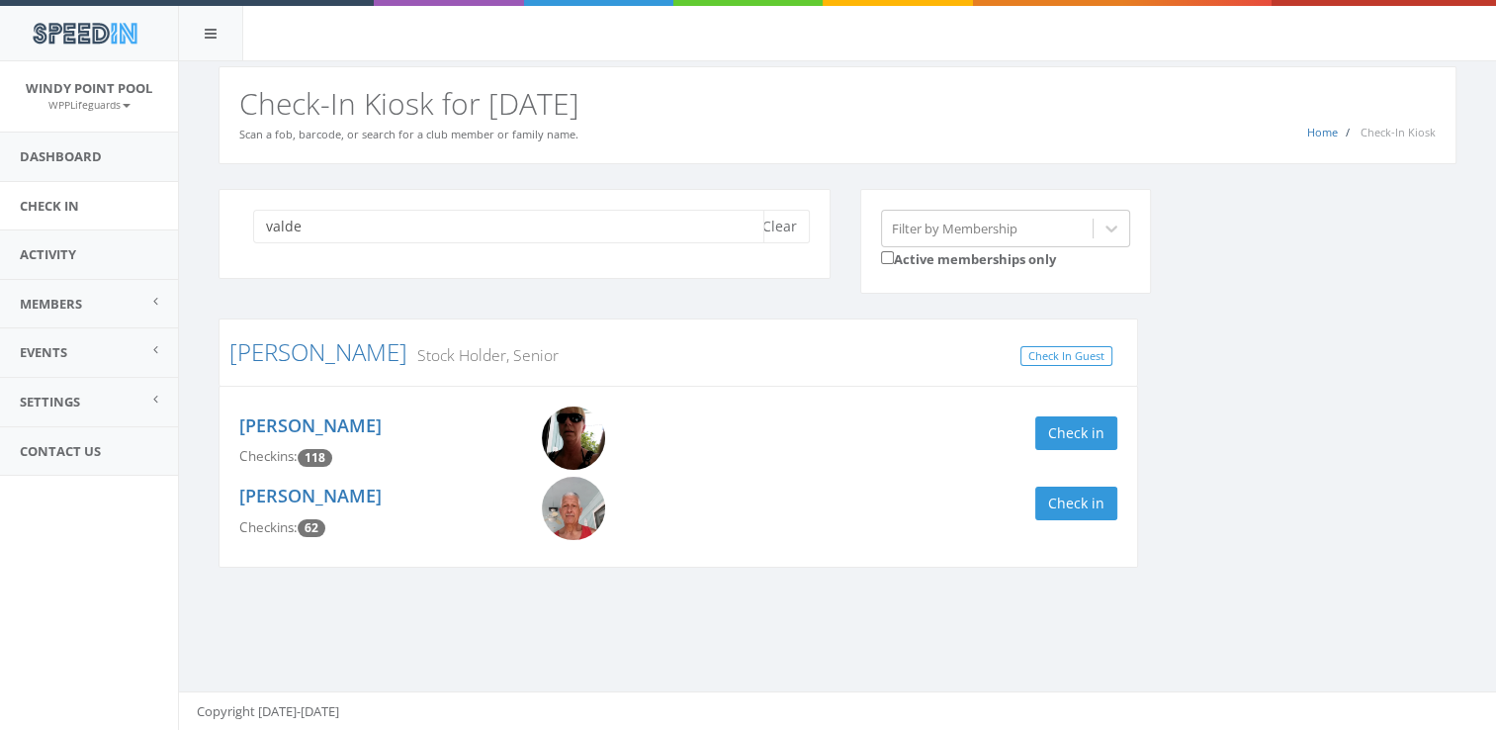
type input "valde"
click at [1084, 449] on div "[PERSON_NAME] Checkins: 118 Check in" at bounding box center [678, 441] width 908 height 70
click at [1064, 408] on div "[PERSON_NAME] Checkins: 118 Check in" at bounding box center [678, 441] width 908 height 70
click at [1074, 431] on button "Check in" at bounding box center [1076, 433] width 82 height 34
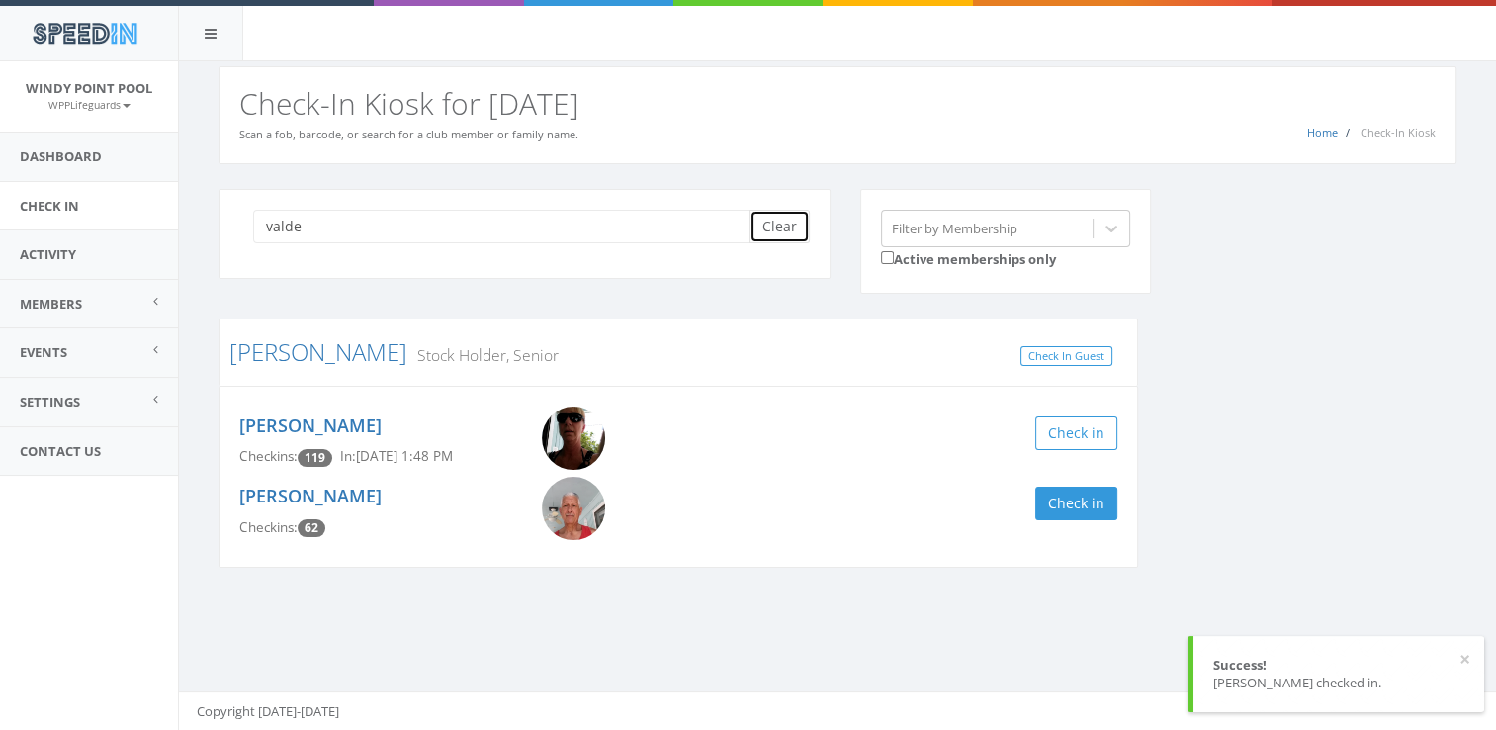
click at [779, 229] on button "Clear" at bounding box center [779, 227] width 60 height 34
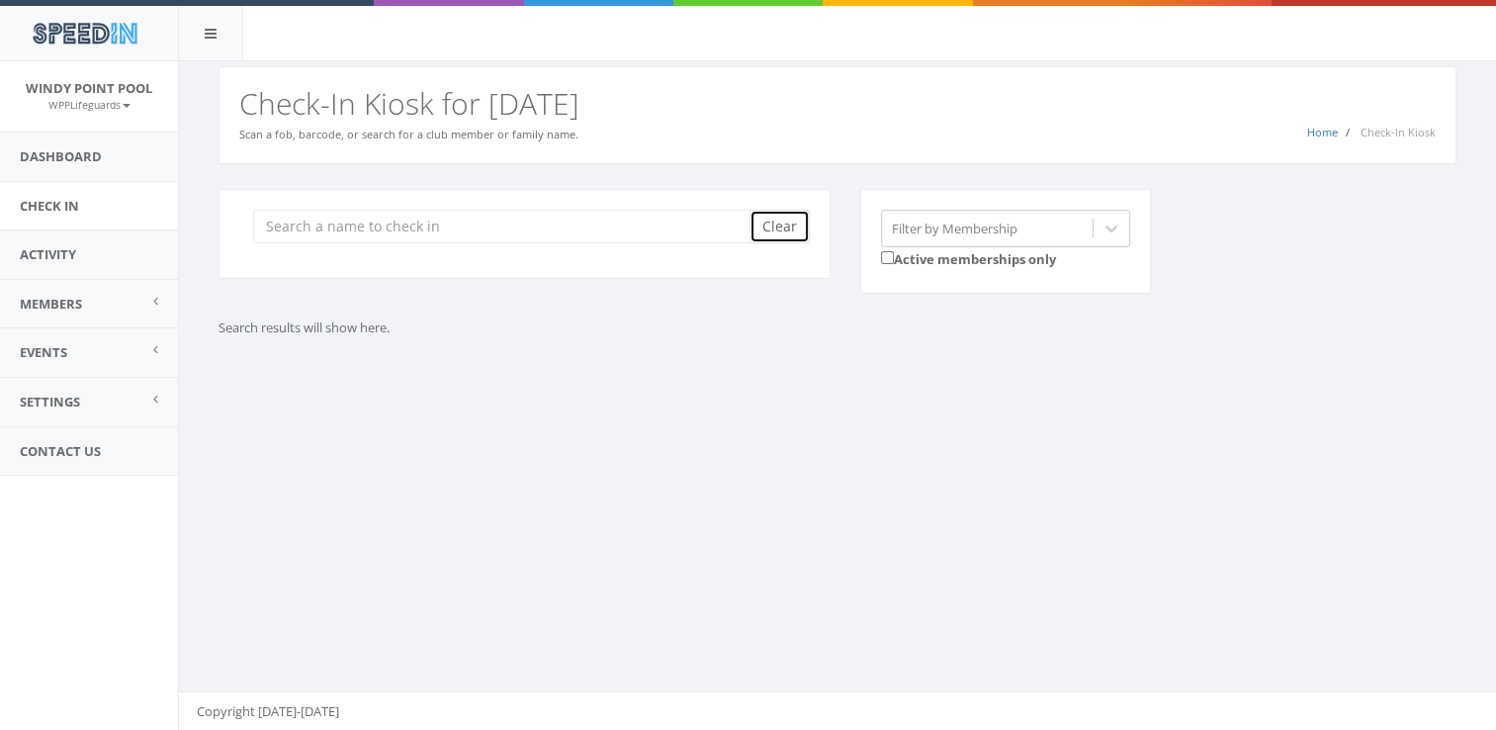
click at [779, 229] on button "Clear" at bounding box center [779, 227] width 60 height 34
click at [580, 227] on input "search" at bounding box center [508, 227] width 511 height 34
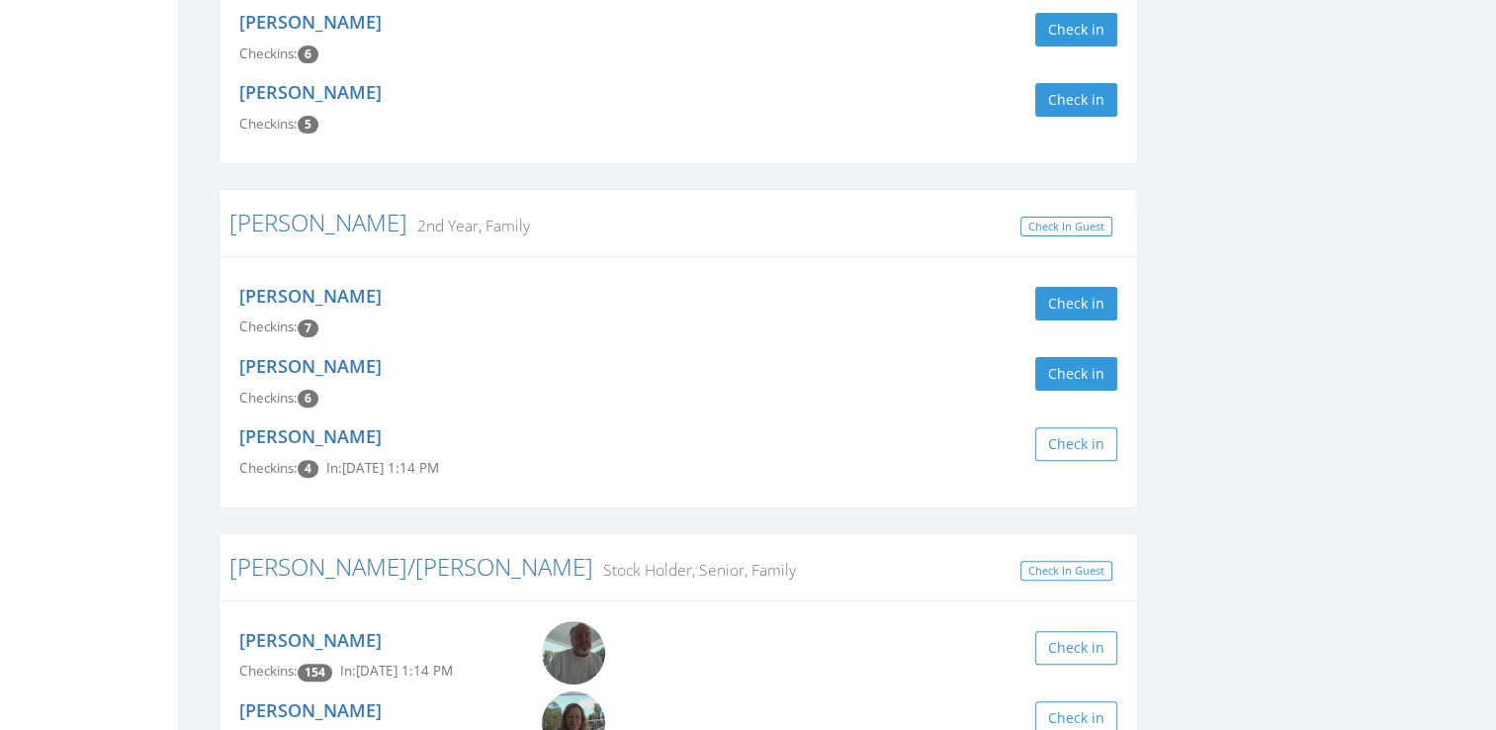
scroll to position [572, 0]
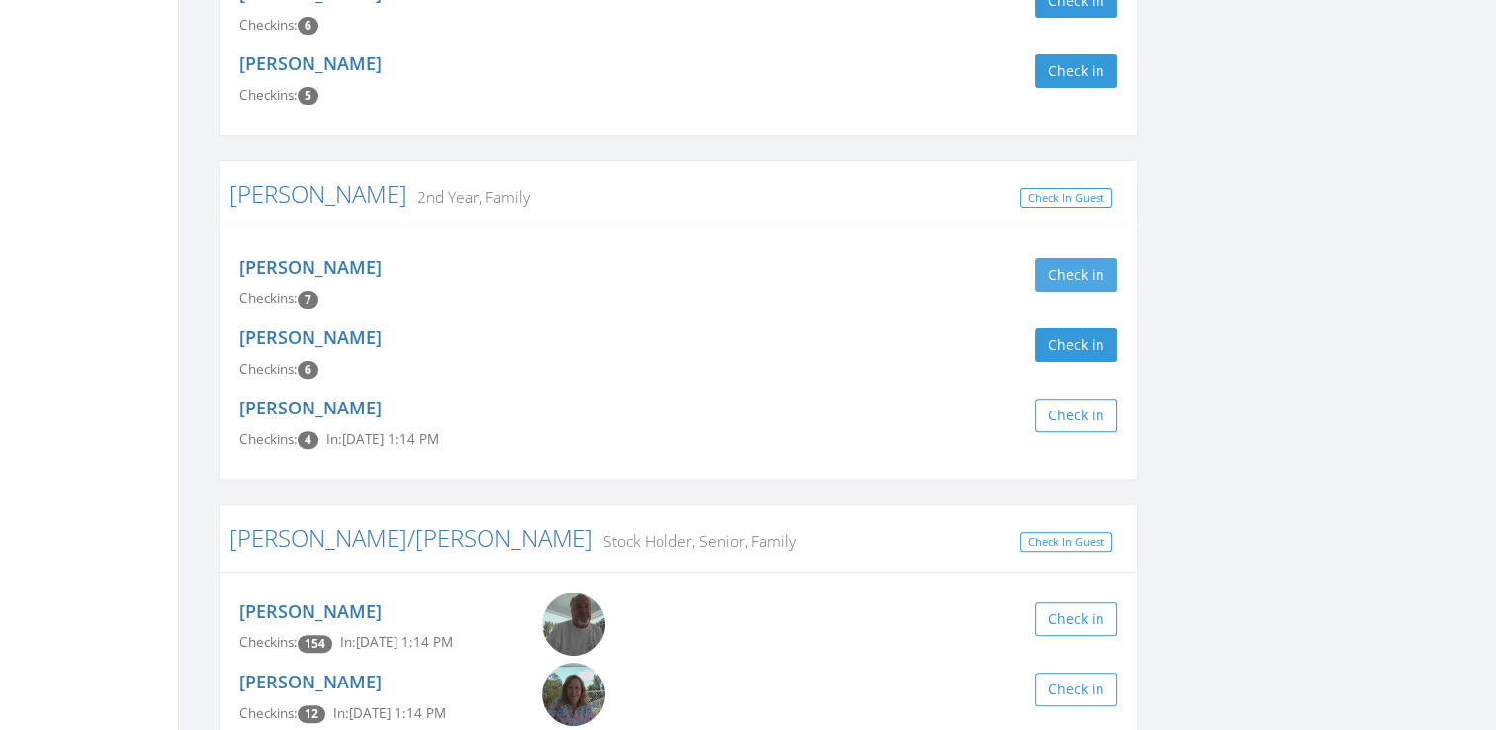
type input "[PERSON_NAME]"
click at [1093, 274] on button "Check in" at bounding box center [1076, 275] width 82 height 34
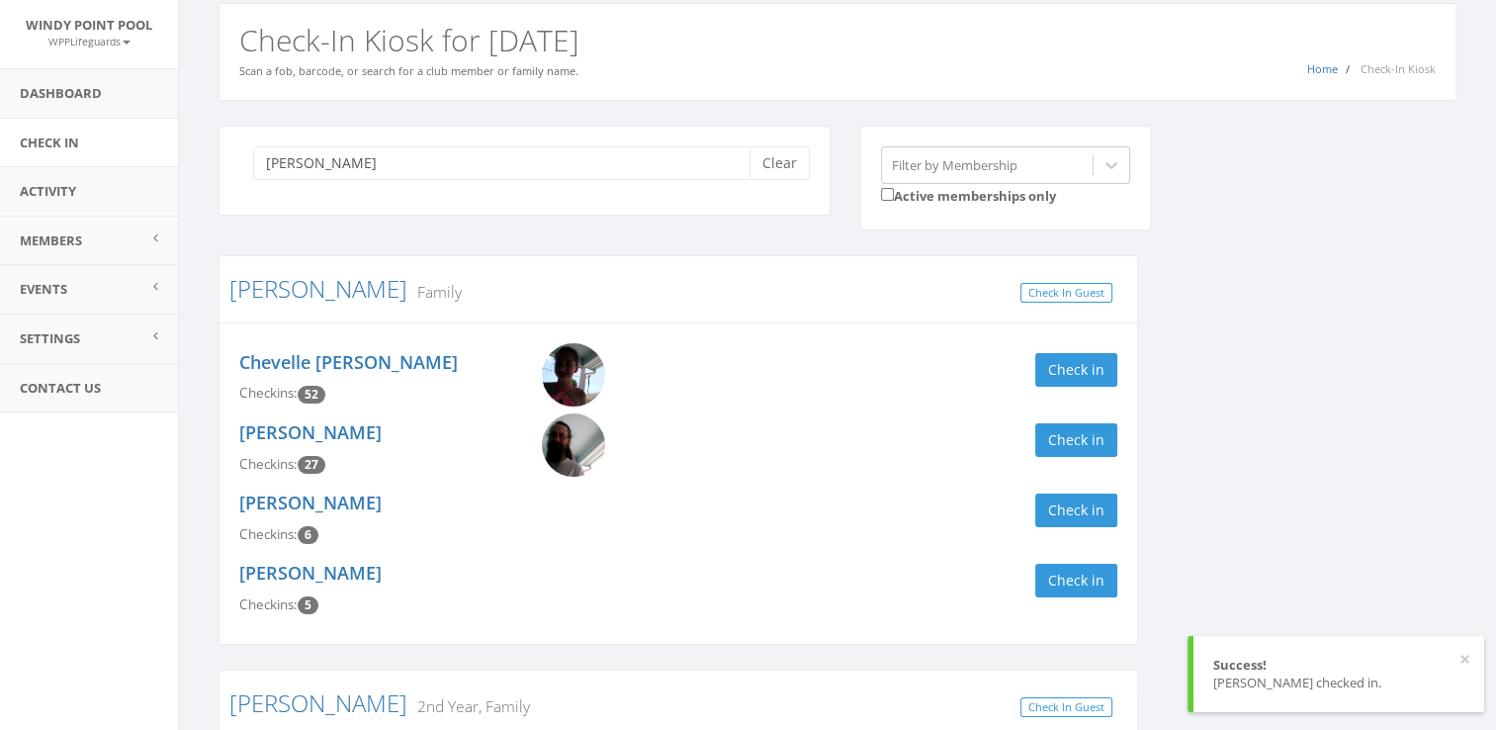
scroll to position [44, 0]
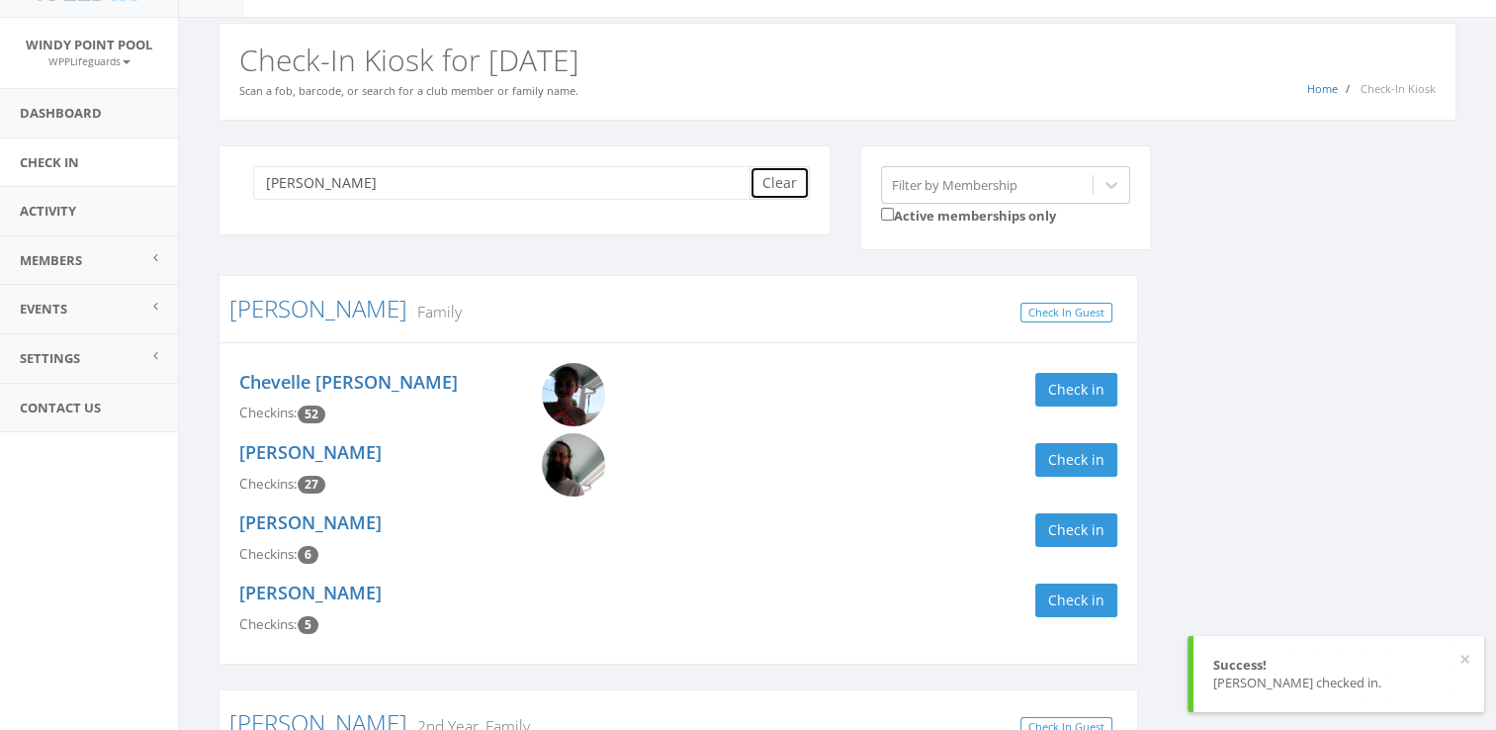
click at [799, 174] on button "Clear" at bounding box center [779, 183] width 60 height 34
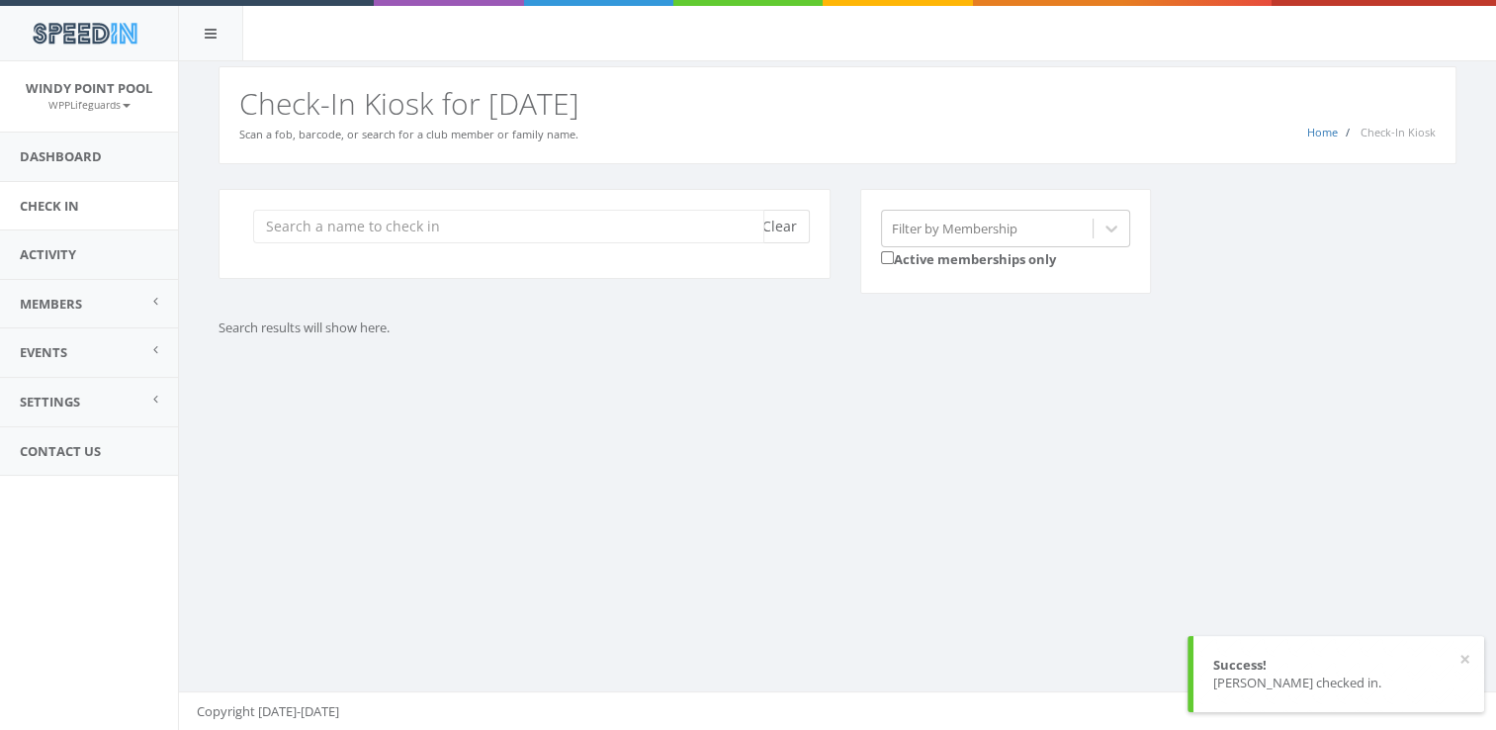
scroll to position [0, 0]
type input "1"
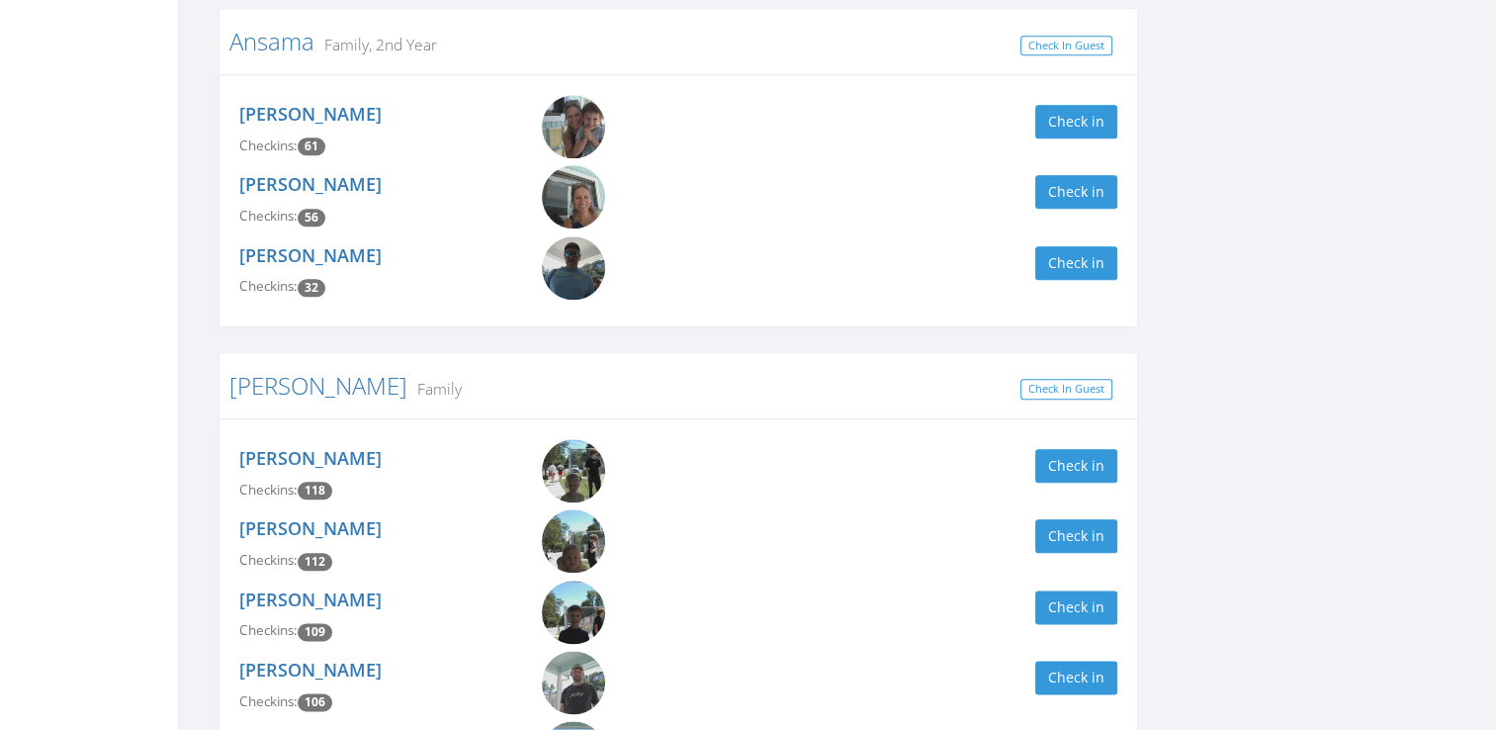
scroll to position [2203, 0]
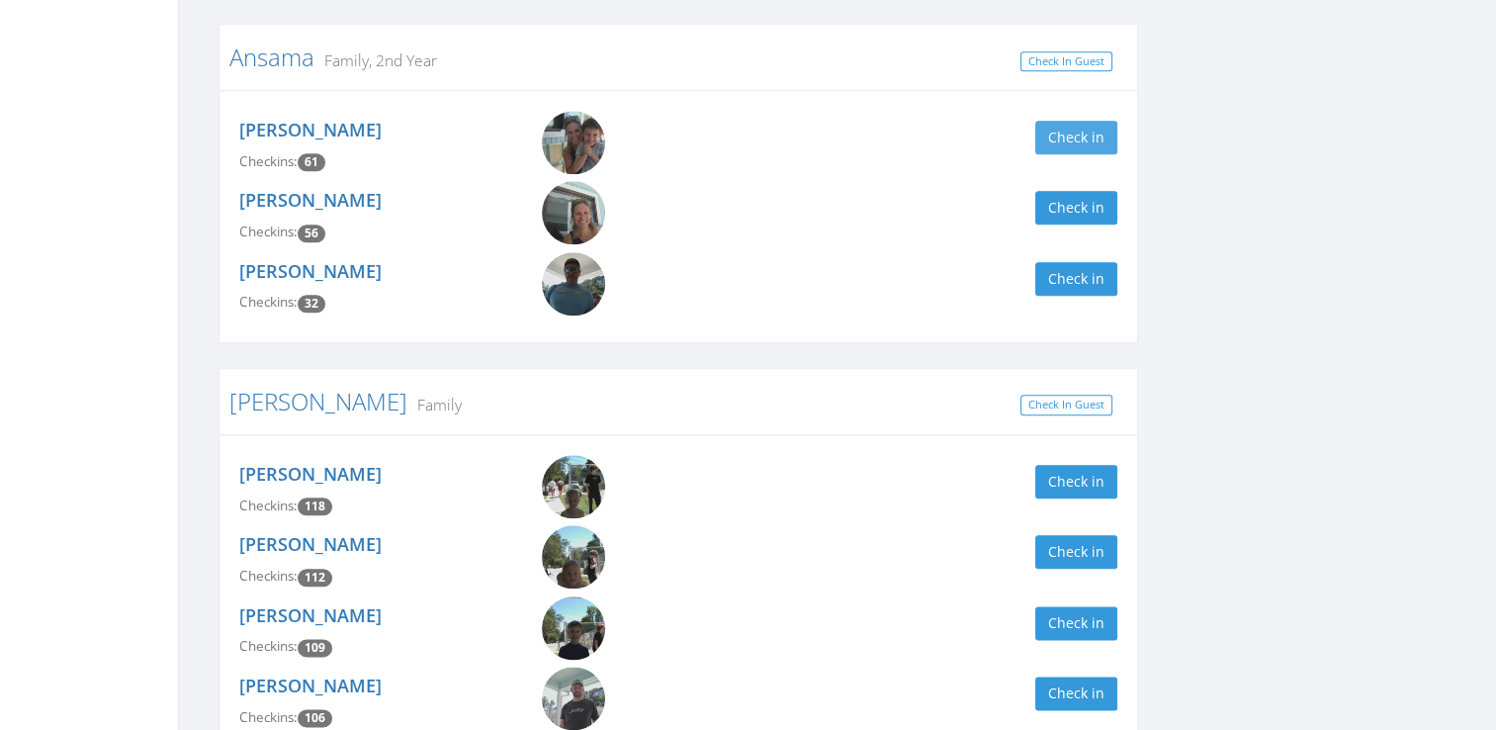
type input "ans"
click at [1074, 121] on button "Check in" at bounding box center [1076, 138] width 82 height 34
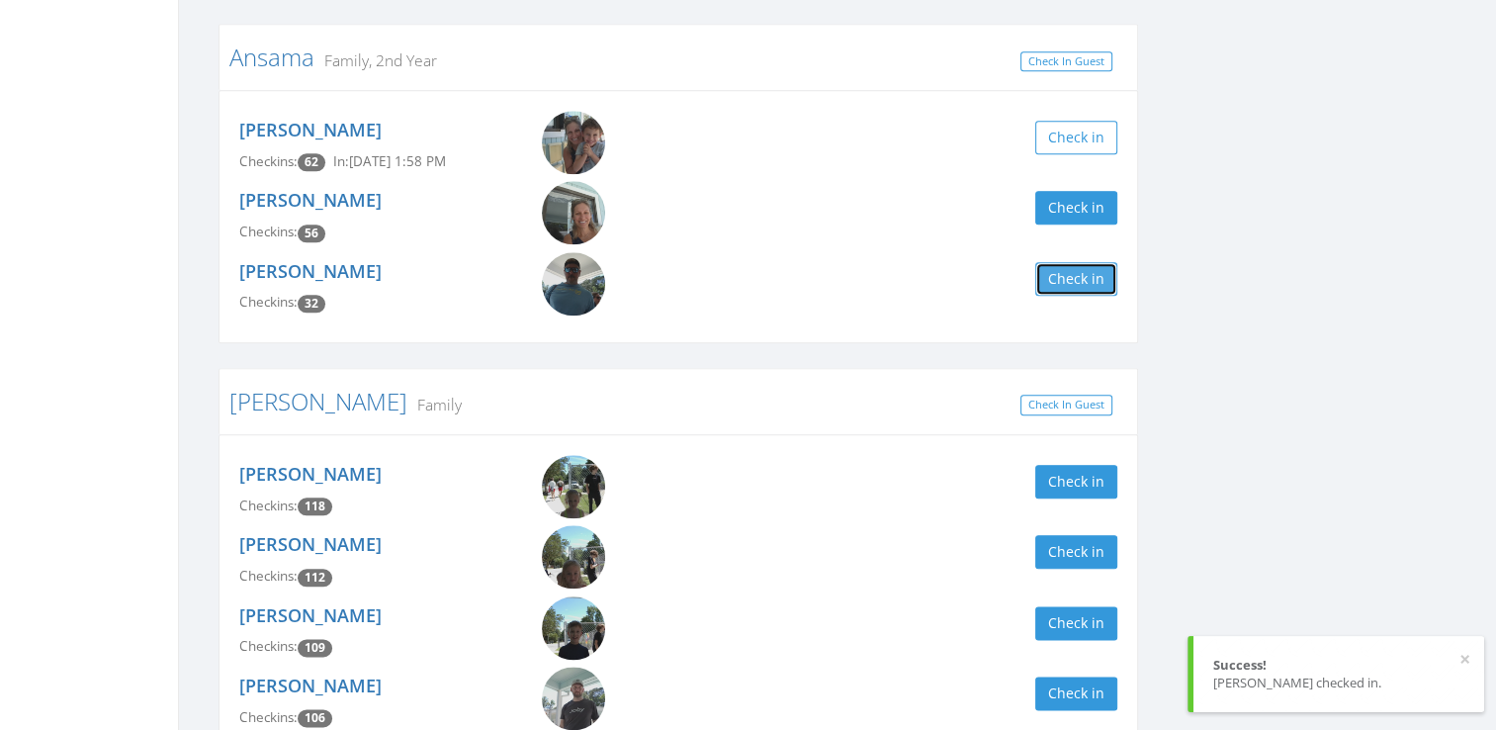
click at [1069, 262] on button "Check in" at bounding box center [1076, 279] width 82 height 34
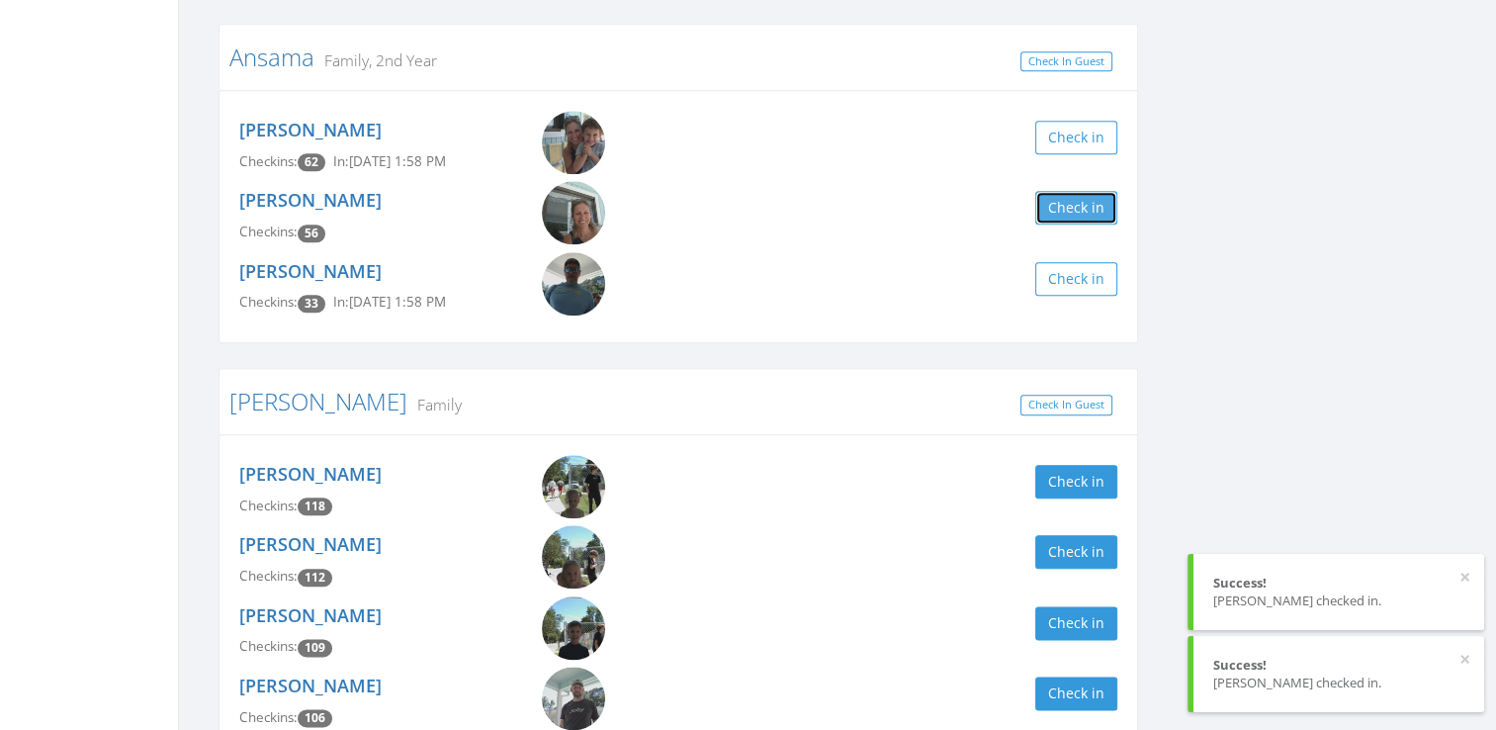
click at [1083, 191] on button "Check in" at bounding box center [1076, 208] width 82 height 34
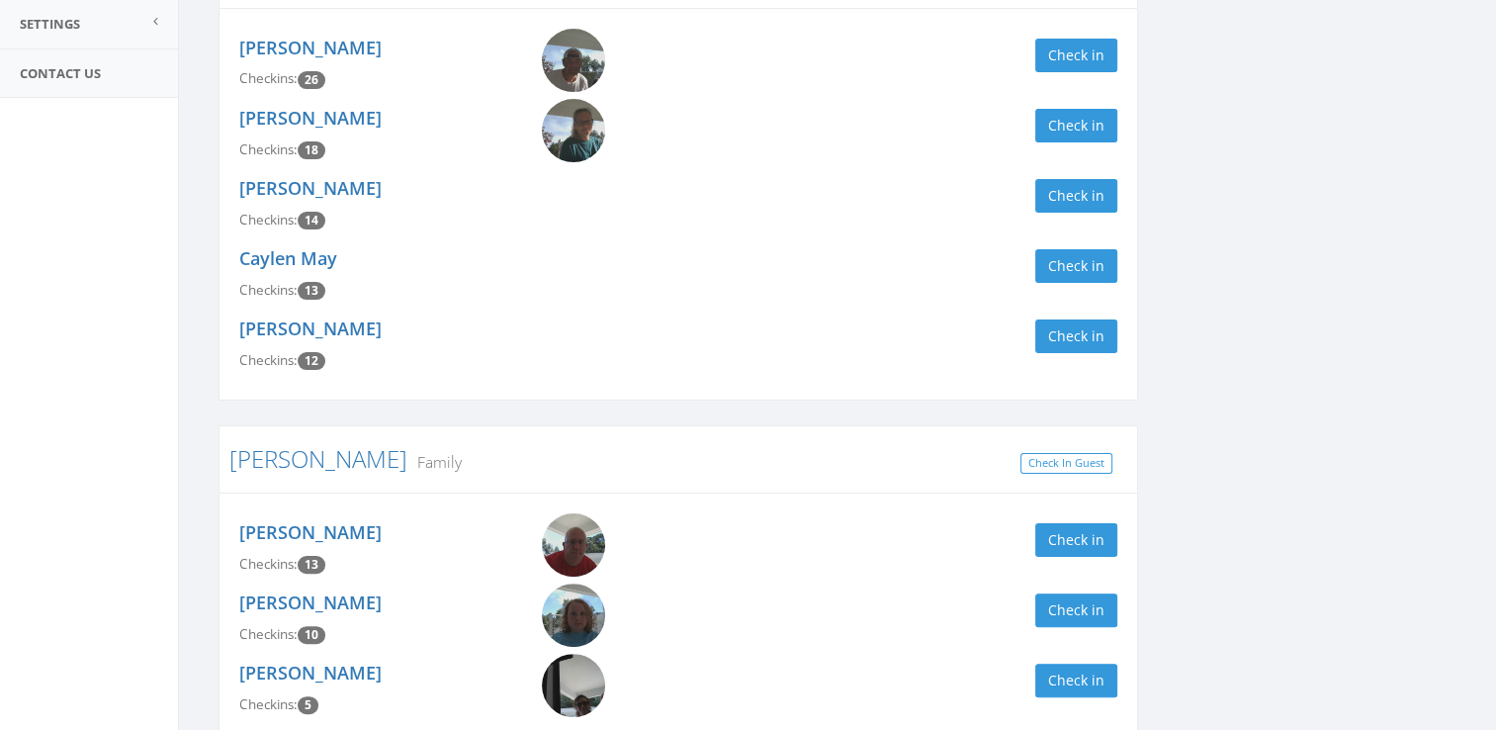
scroll to position [18, 0]
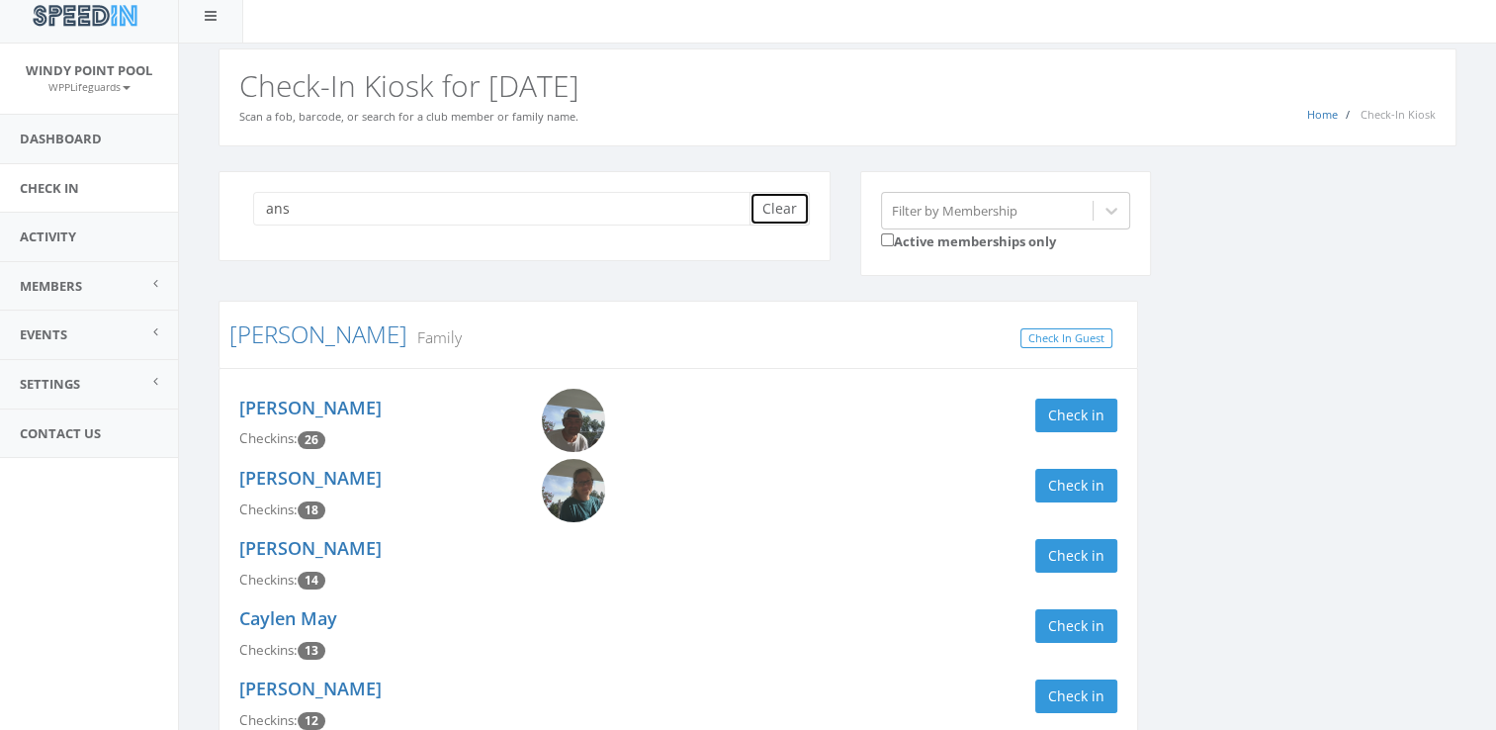
click at [795, 216] on button "Clear" at bounding box center [779, 209] width 60 height 34
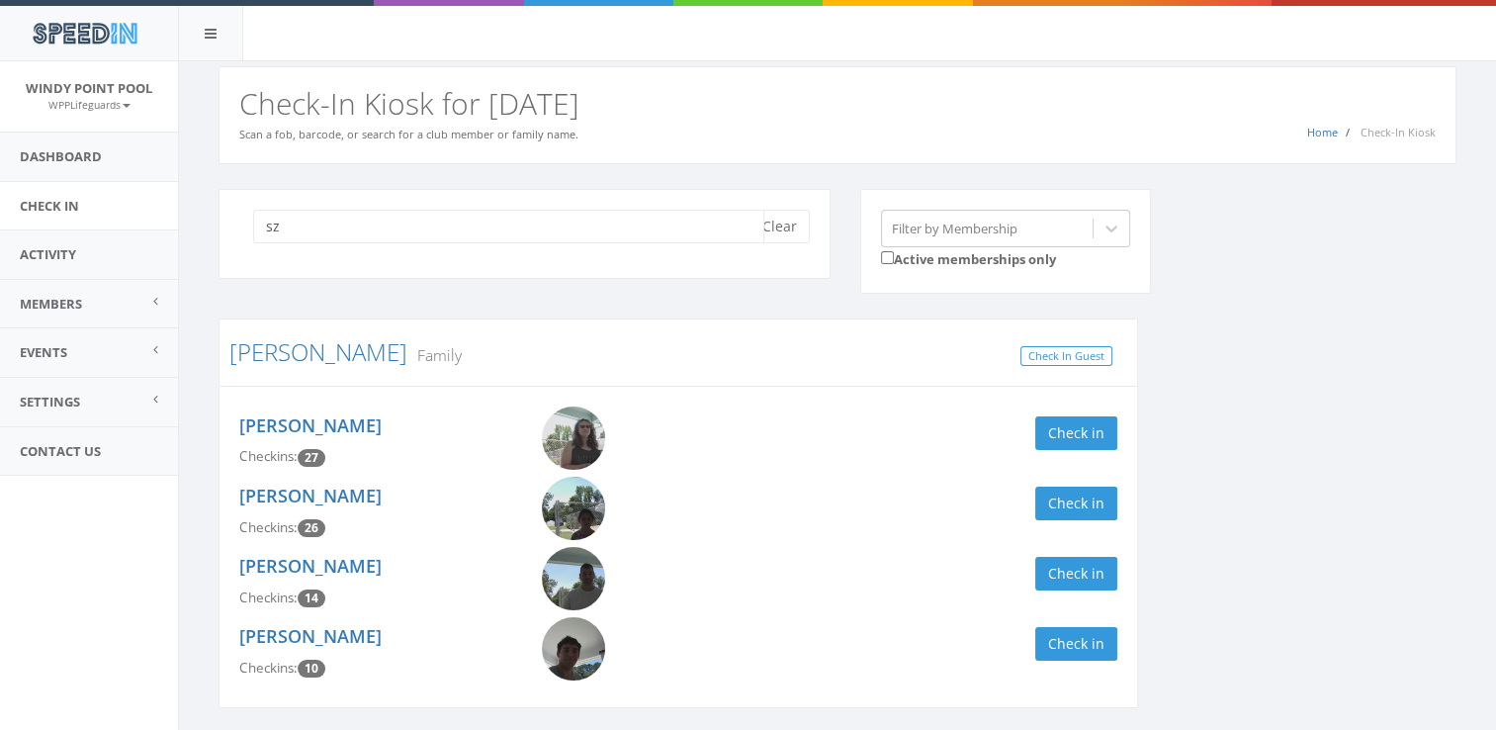
scroll to position [66, 0]
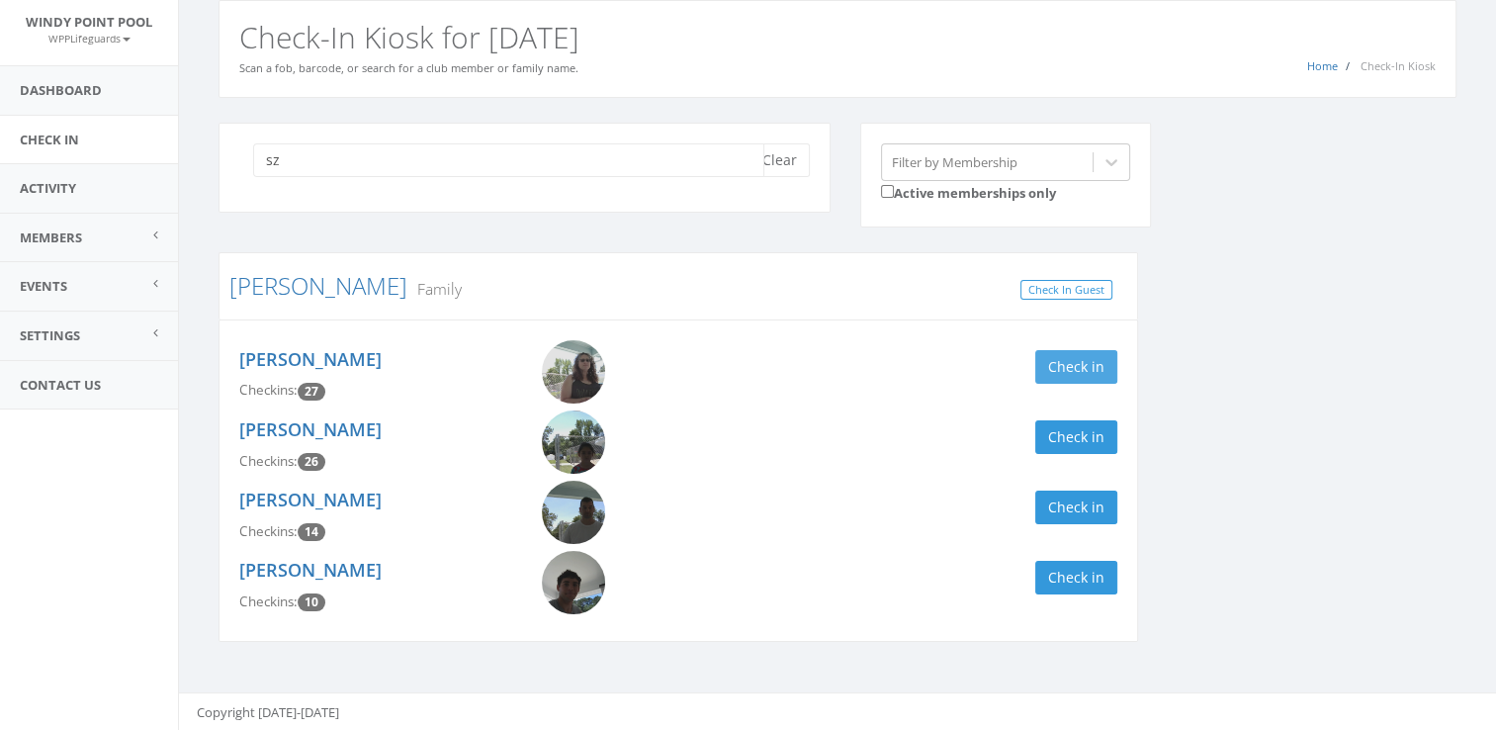
type input "sz"
click at [1064, 363] on button "Check in" at bounding box center [1076, 367] width 82 height 34
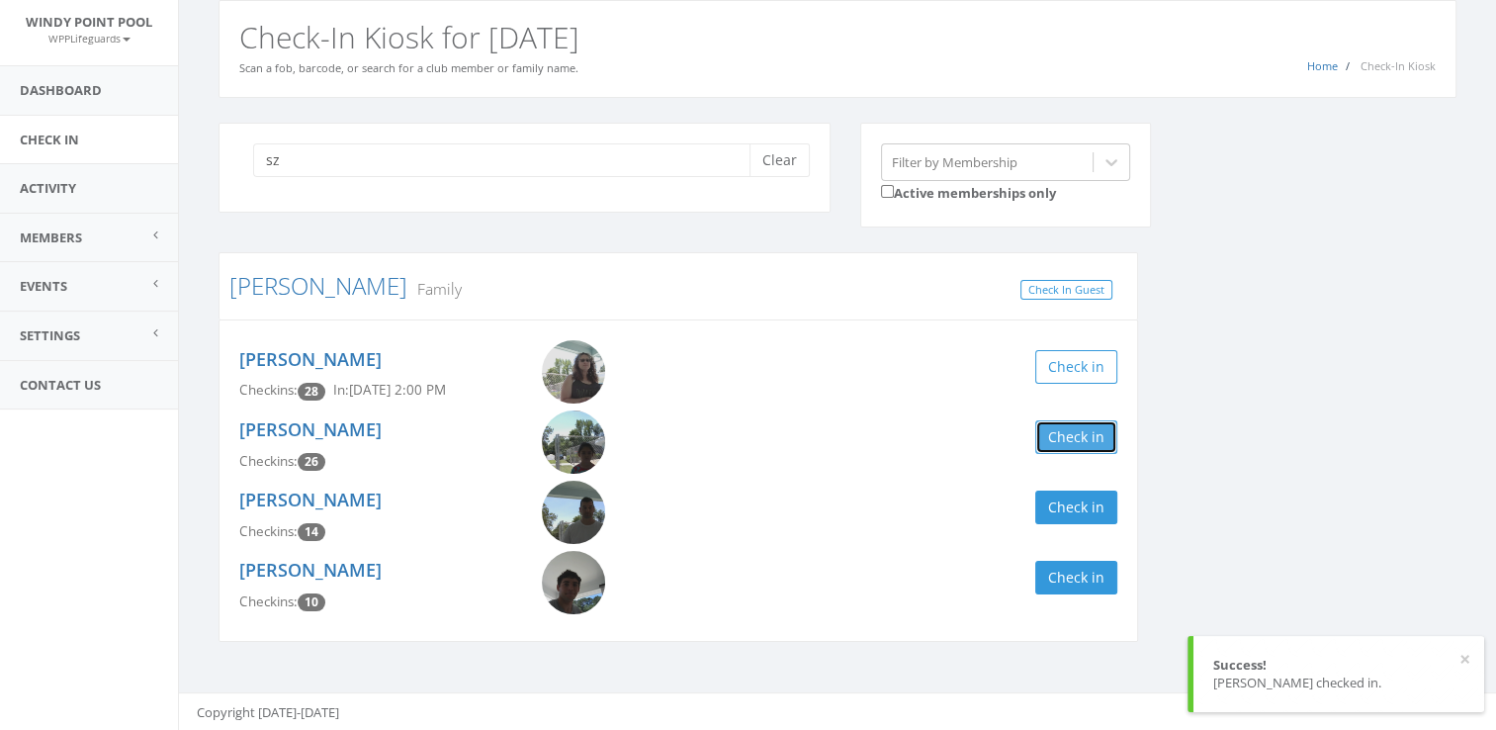
click at [1086, 428] on button "Check in" at bounding box center [1076, 437] width 82 height 34
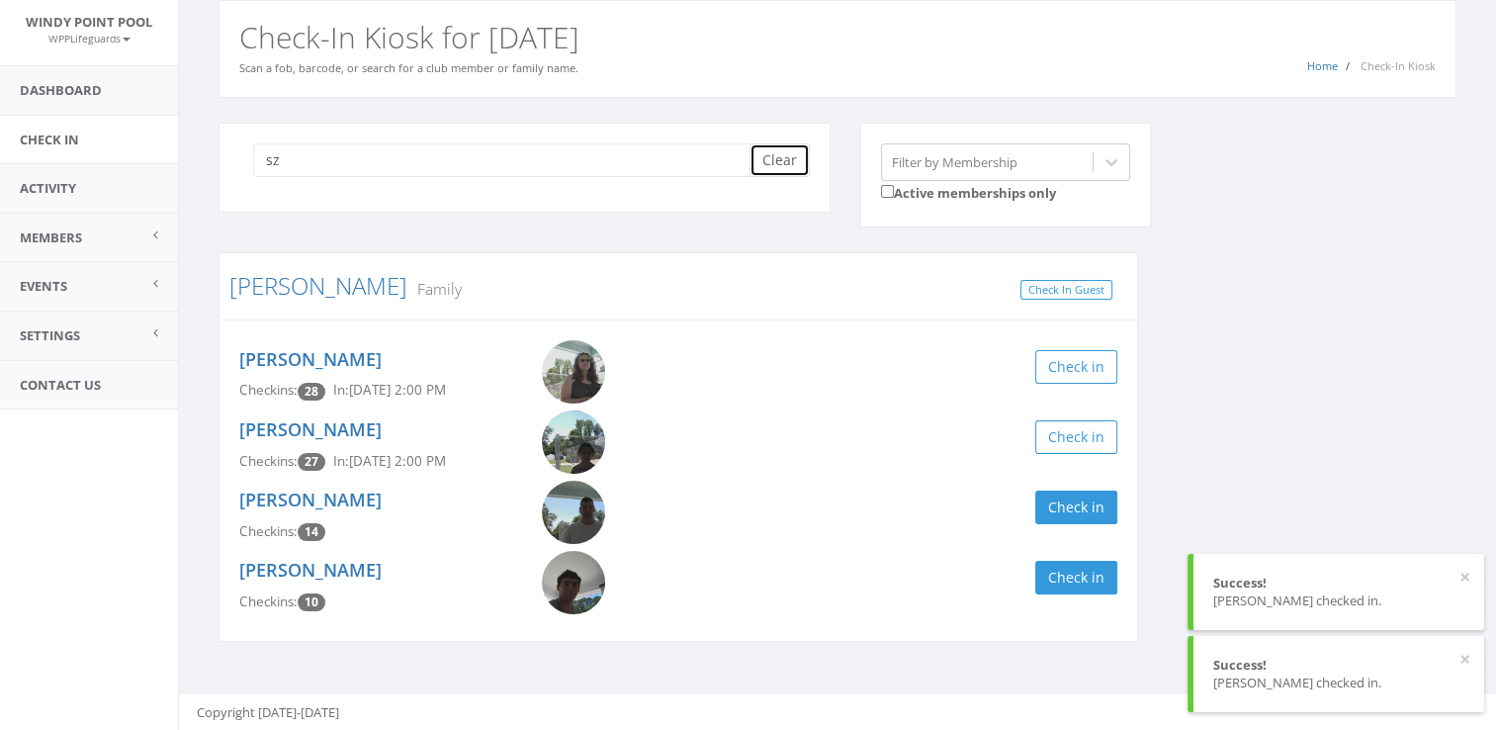
click at [775, 149] on button "Clear" at bounding box center [779, 160] width 60 height 34
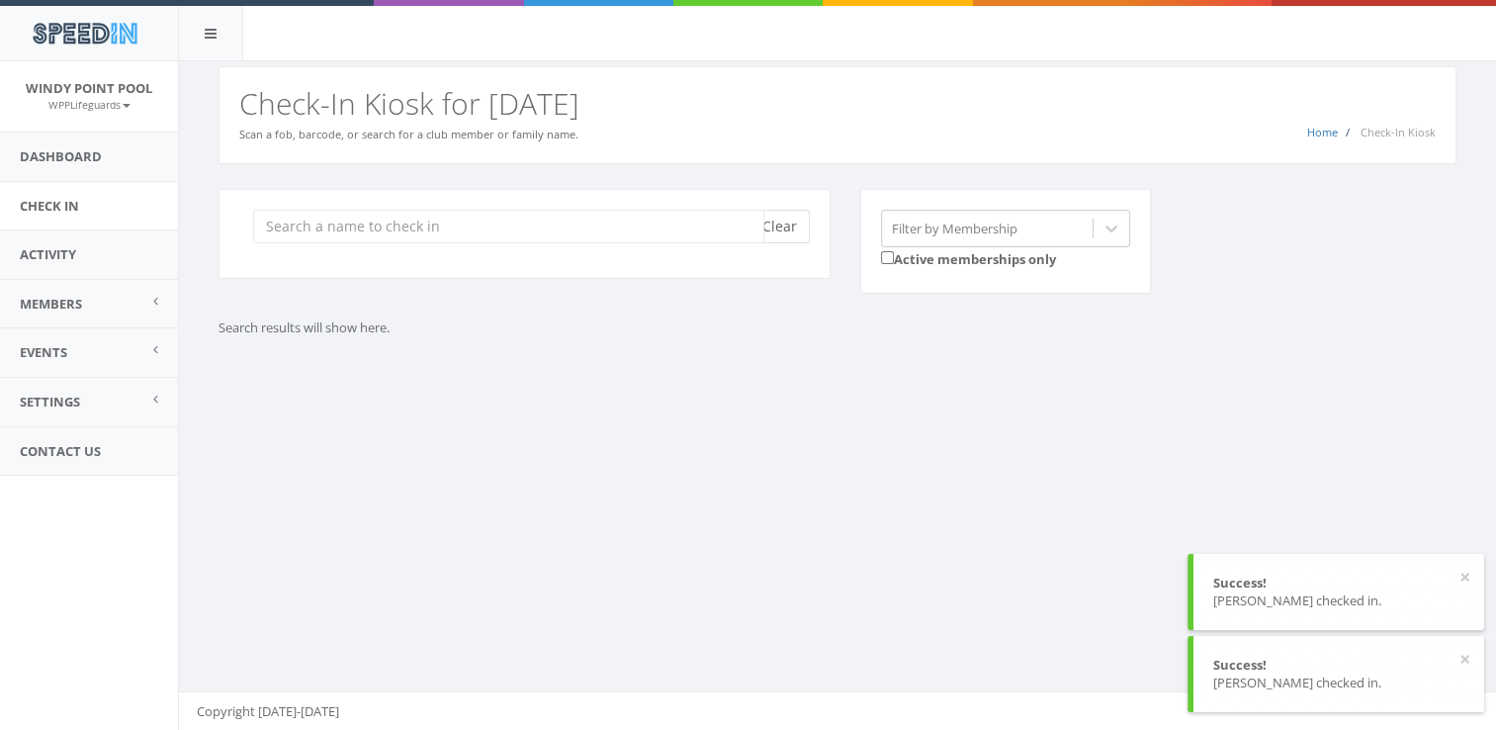
scroll to position [0, 0]
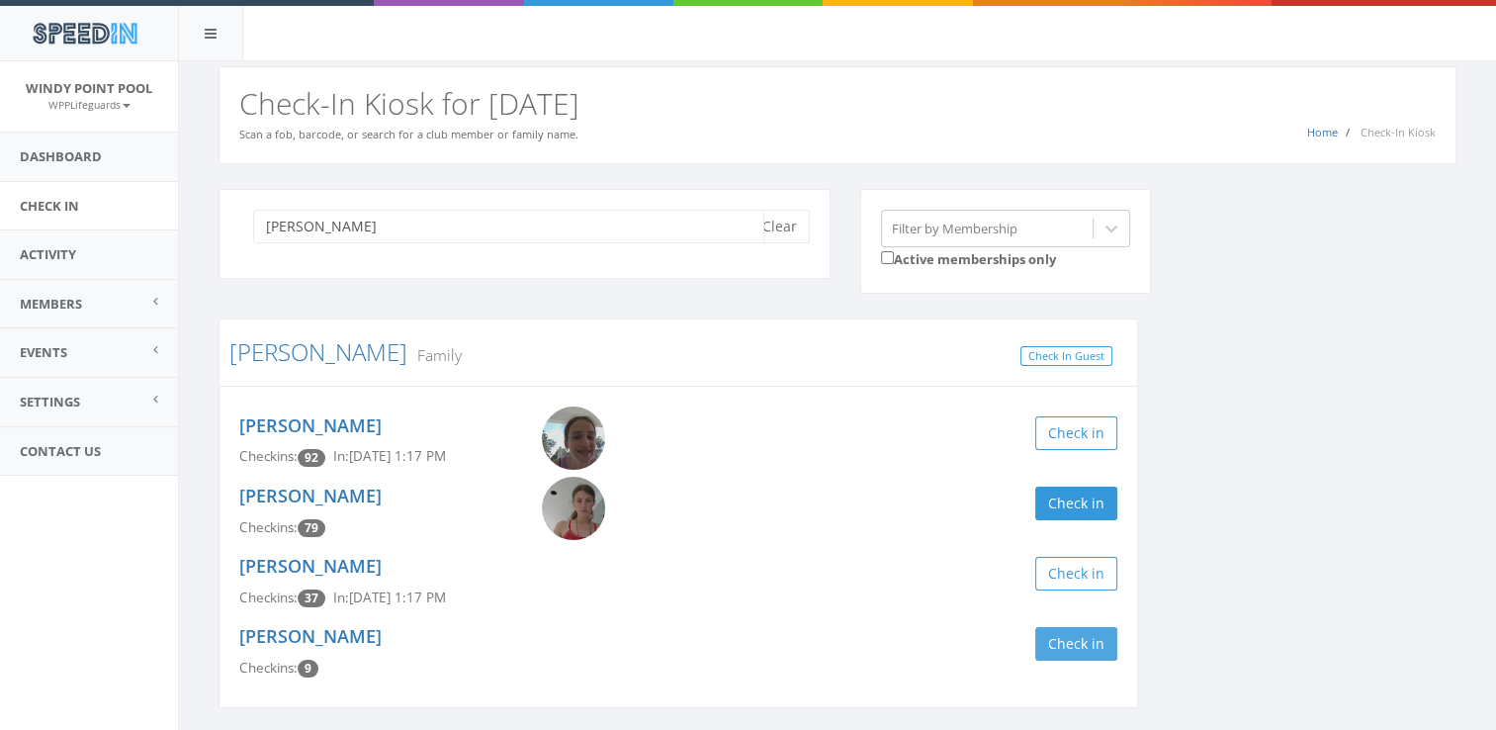
type input "[PERSON_NAME]"
click at [1100, 627] on button "Check in" at bounding box center [1076, 644] width 82 height 34
click at [781, 231] on button "Clear" at bounding box center [779, 227] width 60 height 34
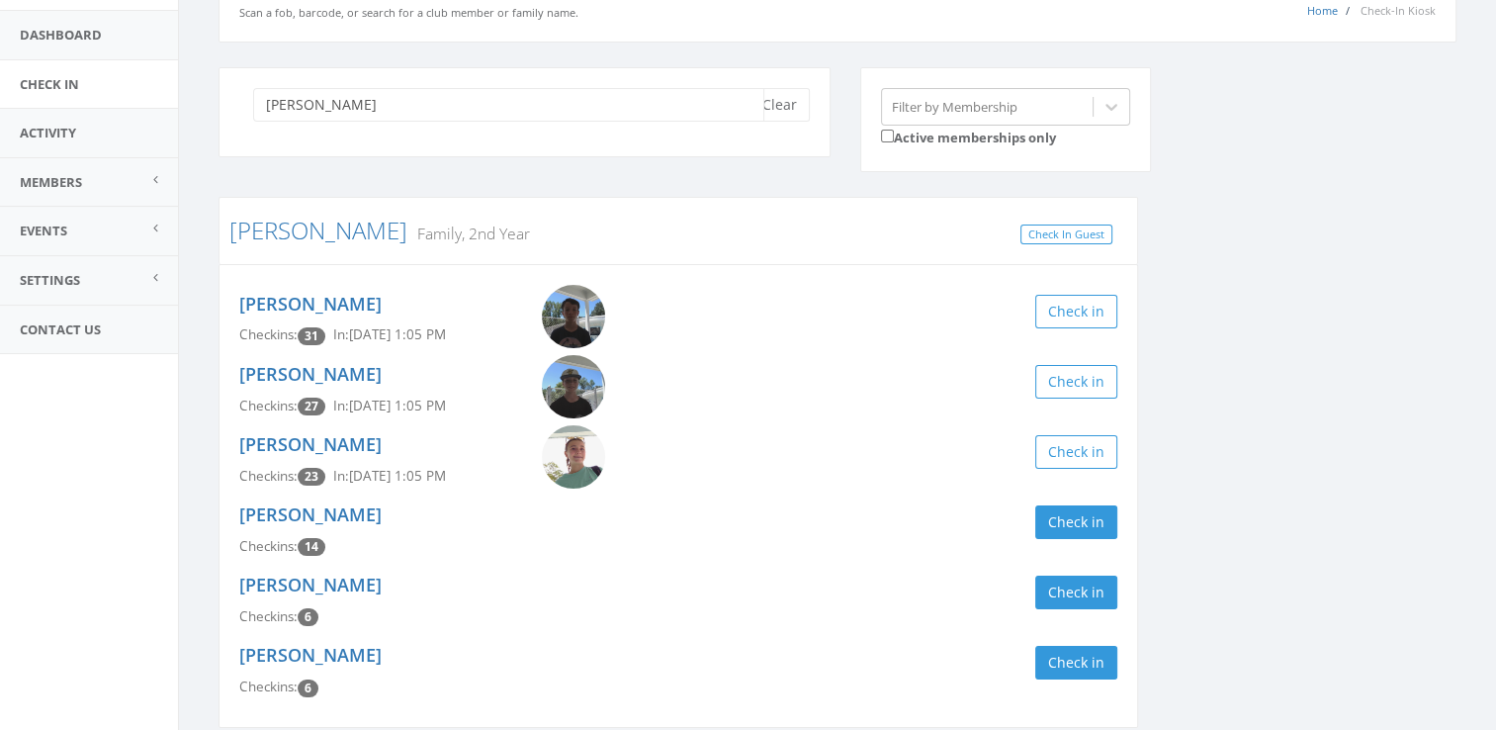
scroll to position [140, 0]
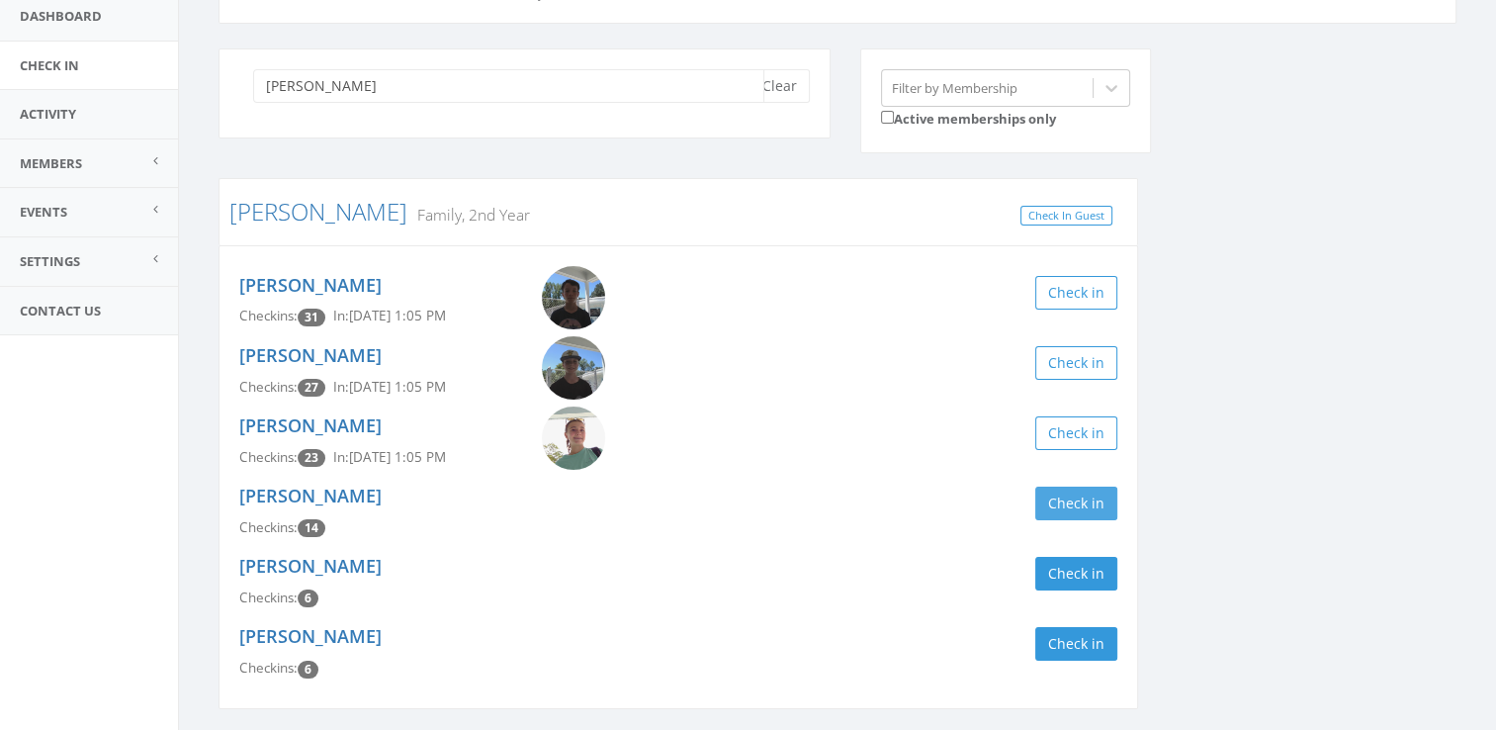
type input "[PERSON_NAME]"
click at [1070, 500] on button "Check in" at bounding box center [1076, 503] width 82 height 34
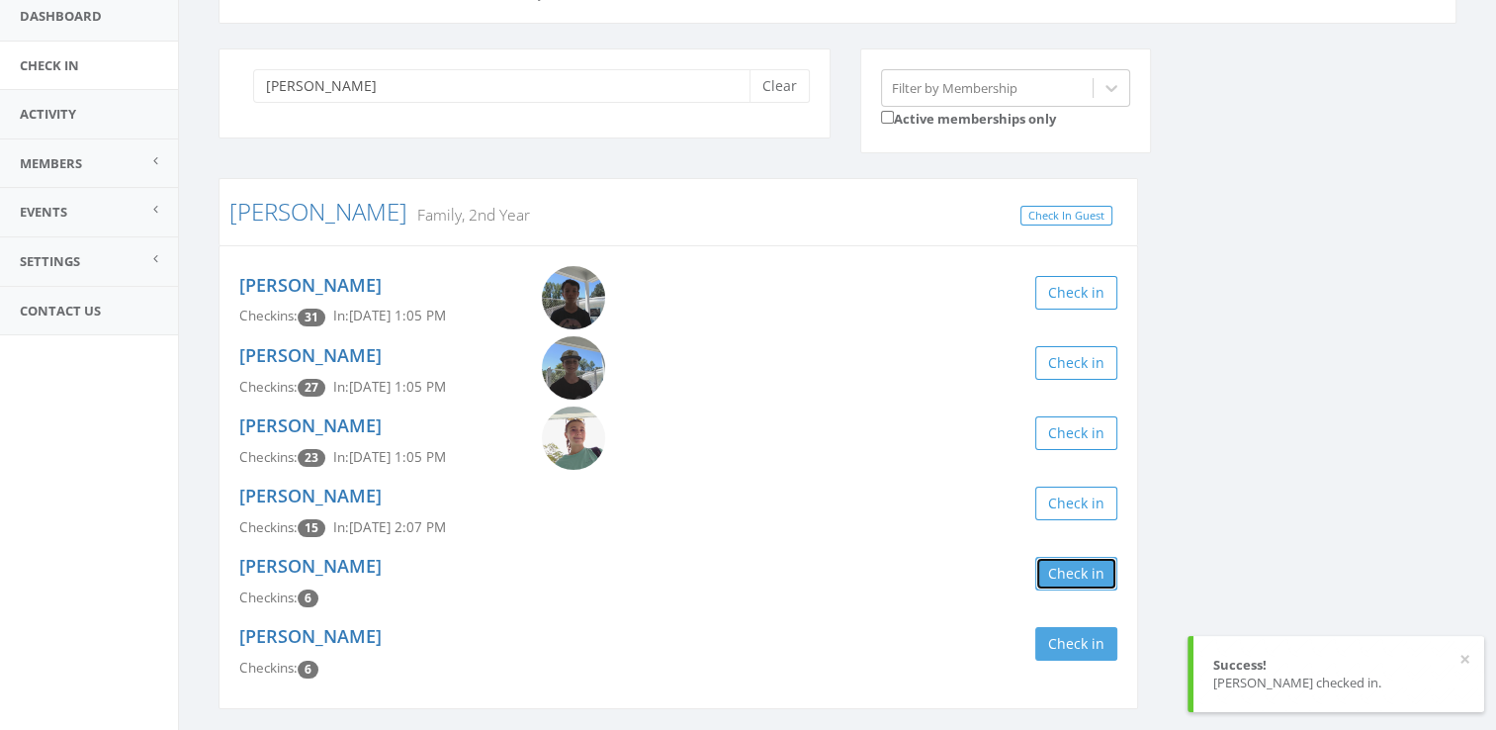
drag, startPoint x: 1058, startPoint y: 577, endPoint x: 1114, endPoint y: 639, distance: 83.3
click at [1114, 639] on div "[PERSON_NAME] Checkins: 31 In: [DATE] 1:05 PM Check in [PERSON_NAME] Checkins: …" at bounding box center [677, 477] width 919 height 464
click at [779, 99] on button "Clear" at bounding box center [779, 86] width 60 height 34
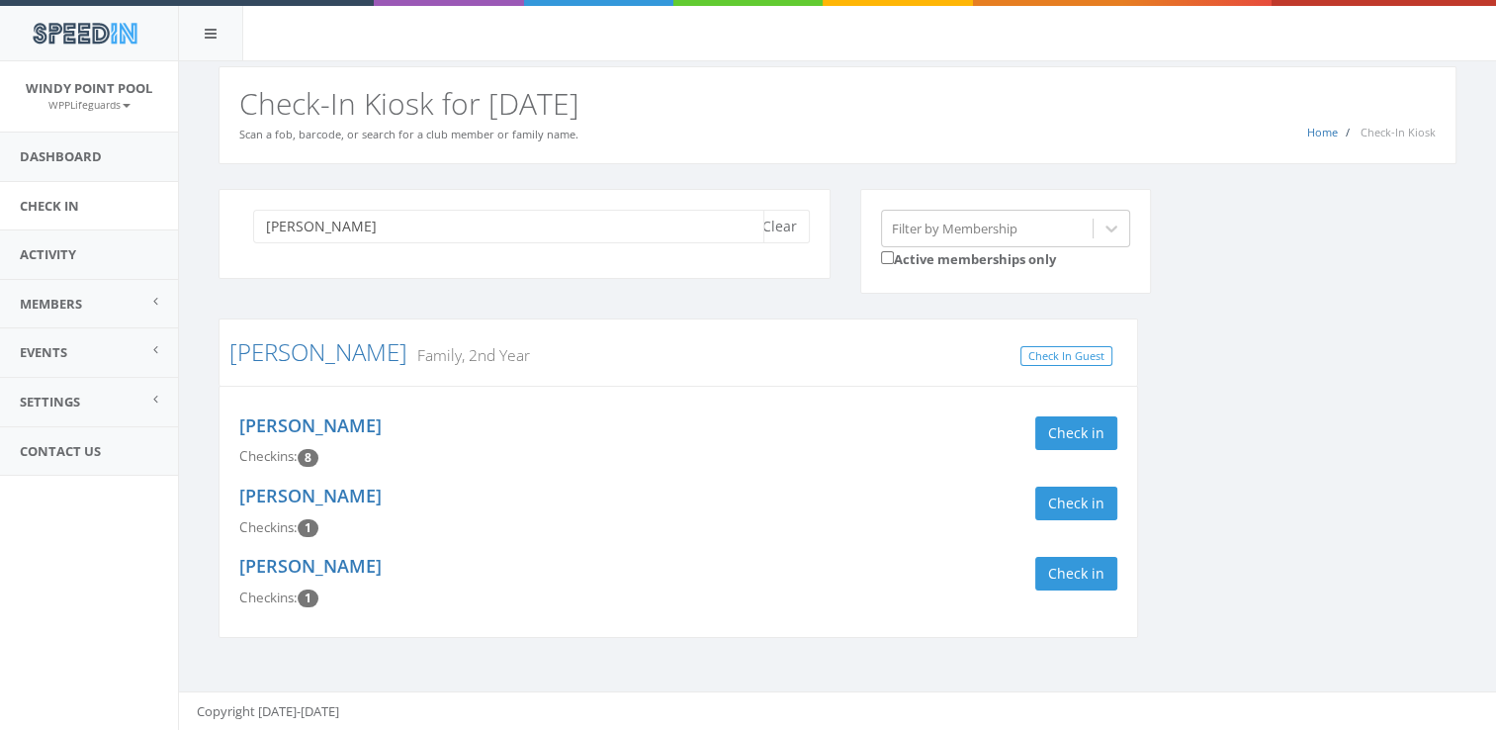
scroll to position [0, 0]
type input "[PERSON_NAME]"
click at [1095, 428] on button "Check in" at bounding box center [1076, 433] width 82 height 34
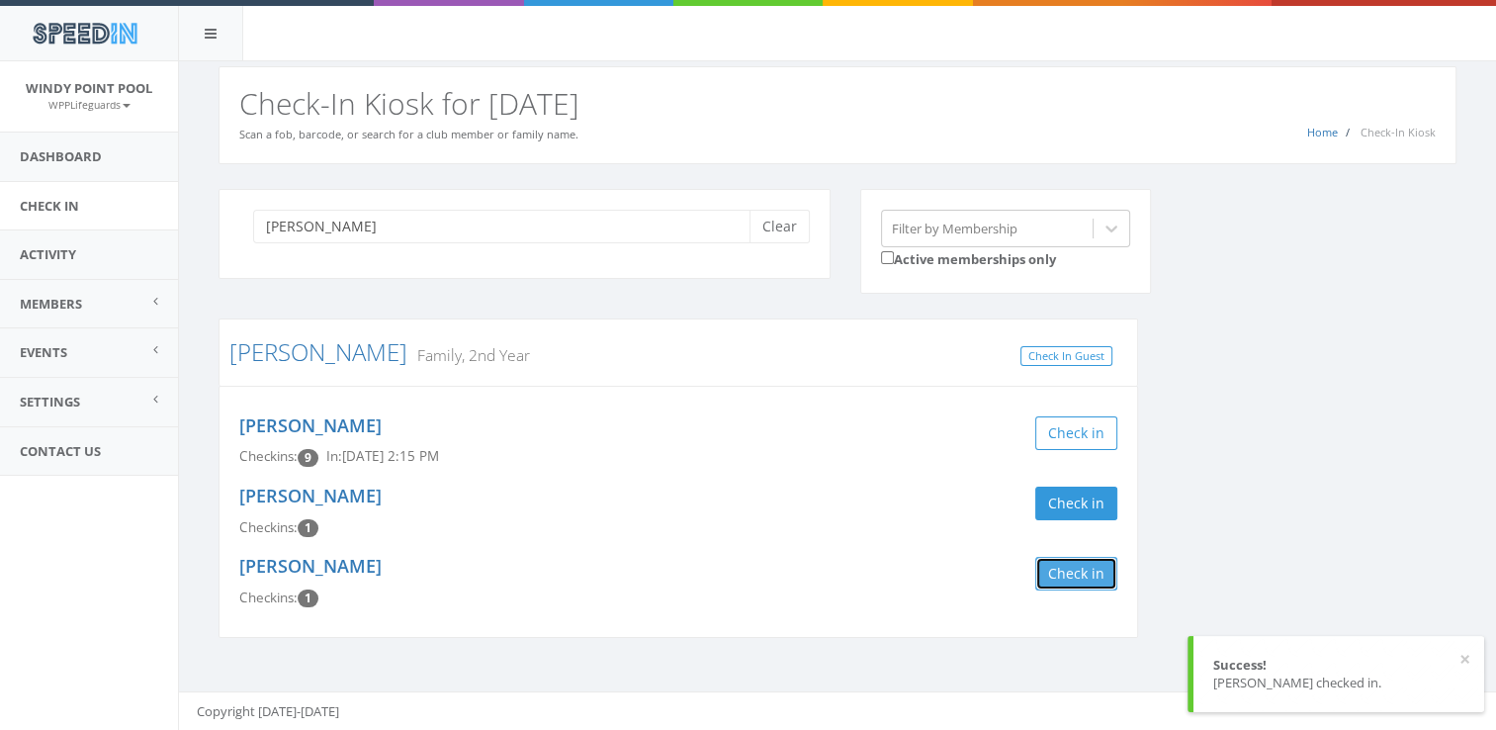
click at [1068, 574] on button "Check in" at bounding box center [1076, 574] width 82 height 34
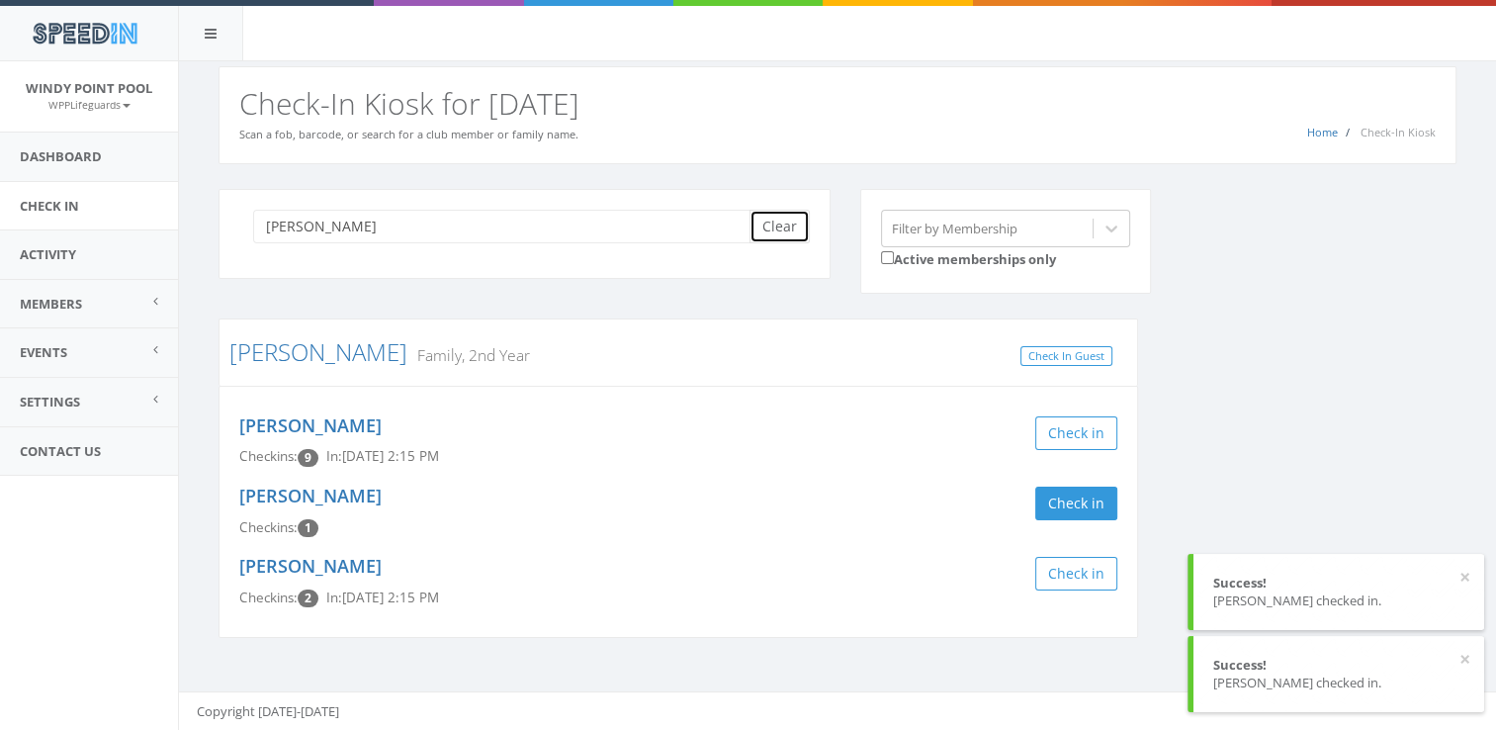
click at [783, 217] on button "Clear" at bounding box center [779, 227] width 60 height 34
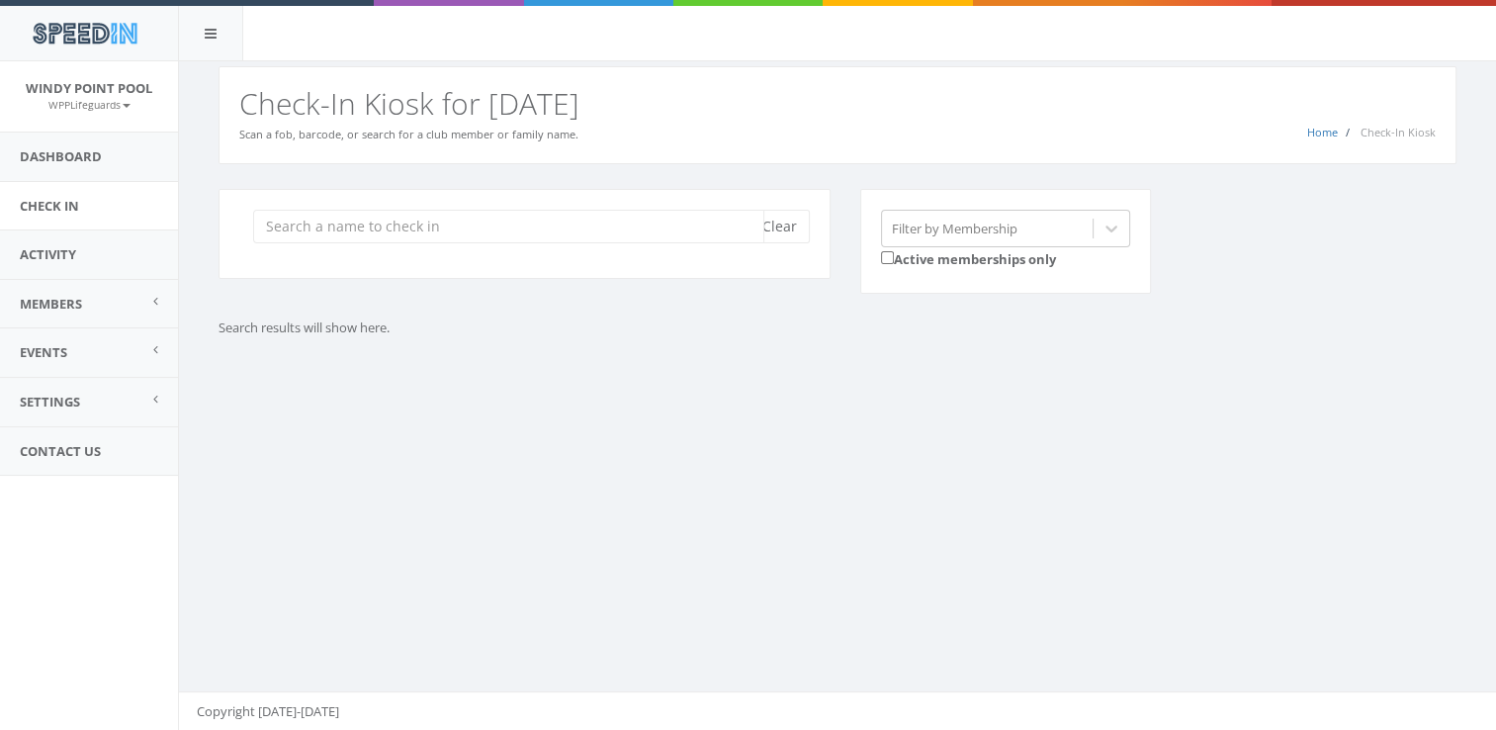
click at [281, 223] on input "search" at bounding box center [508, 227] width 511 height 34
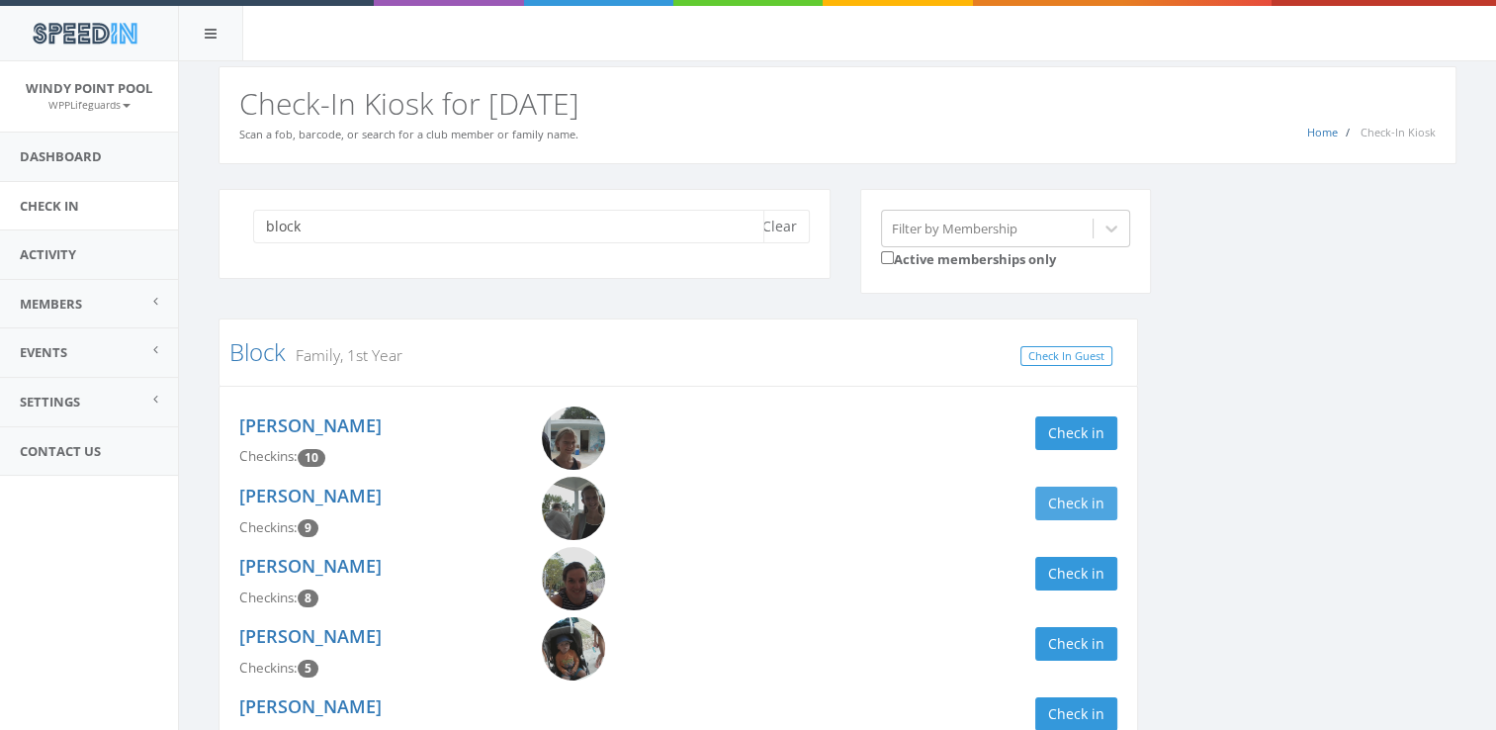
type input "block"
click at [1096, 510] on button "Check in" at bounding box center [1076, 503] width 82 height 34
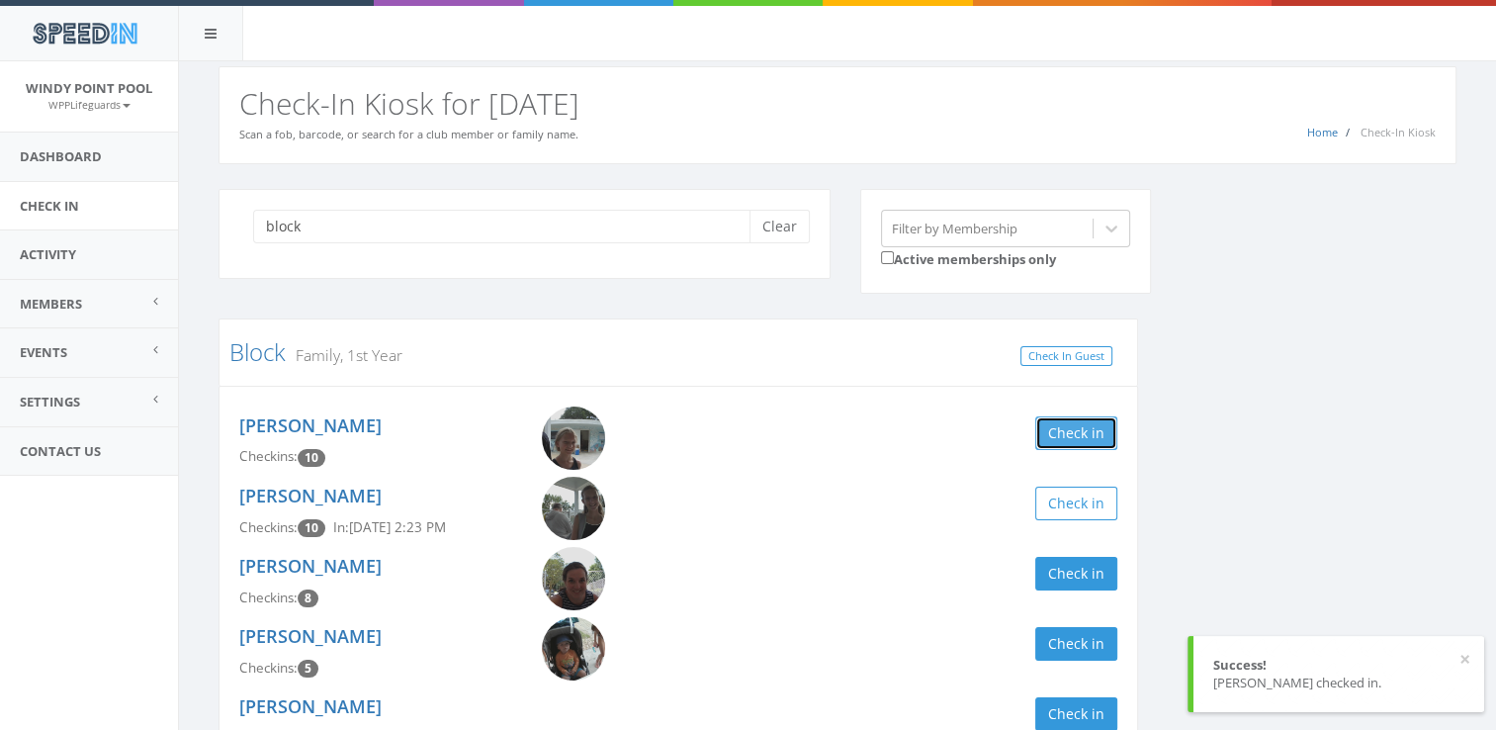
click at [1074, 429] on button "Check in" at bounding box center [1076, 433] width 82 height 34
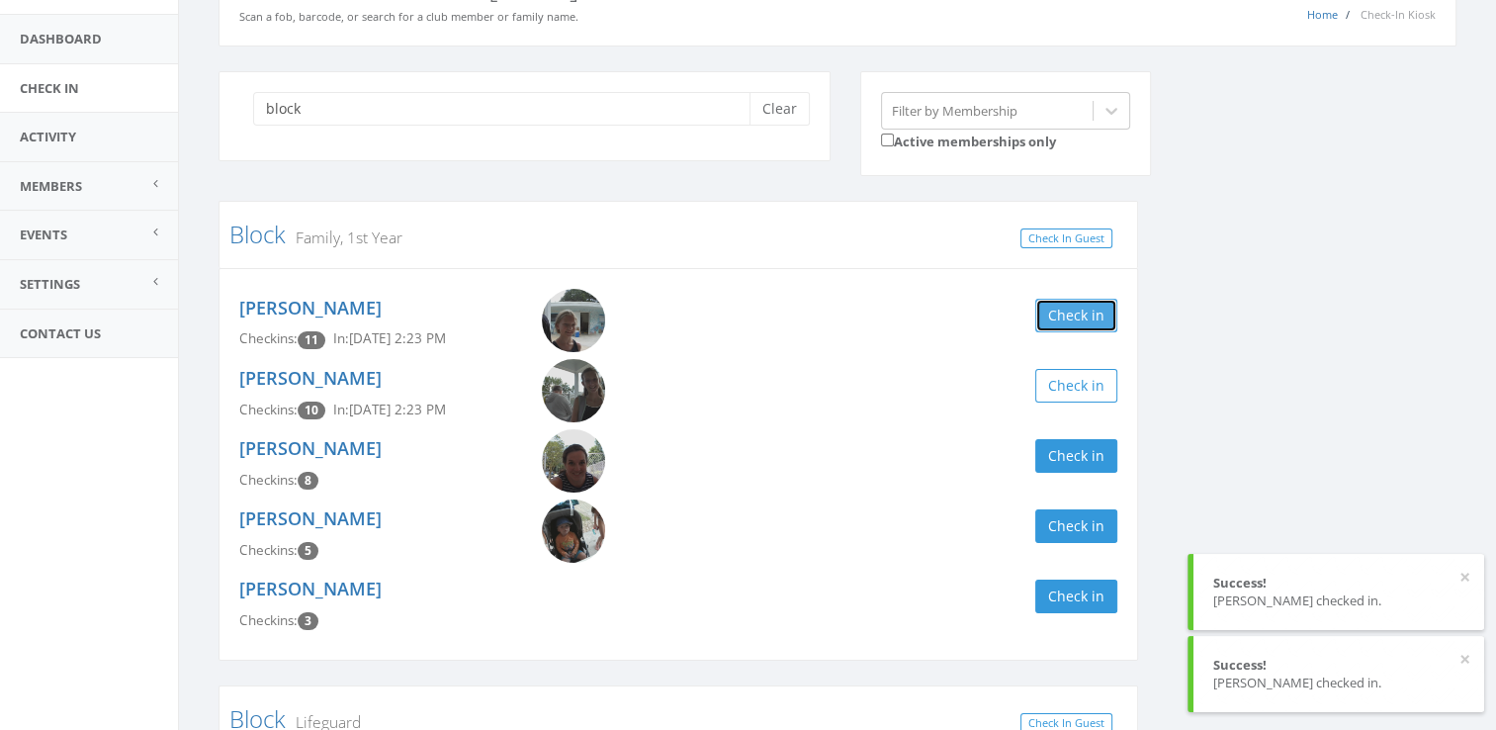
scroll to position [158, 0]
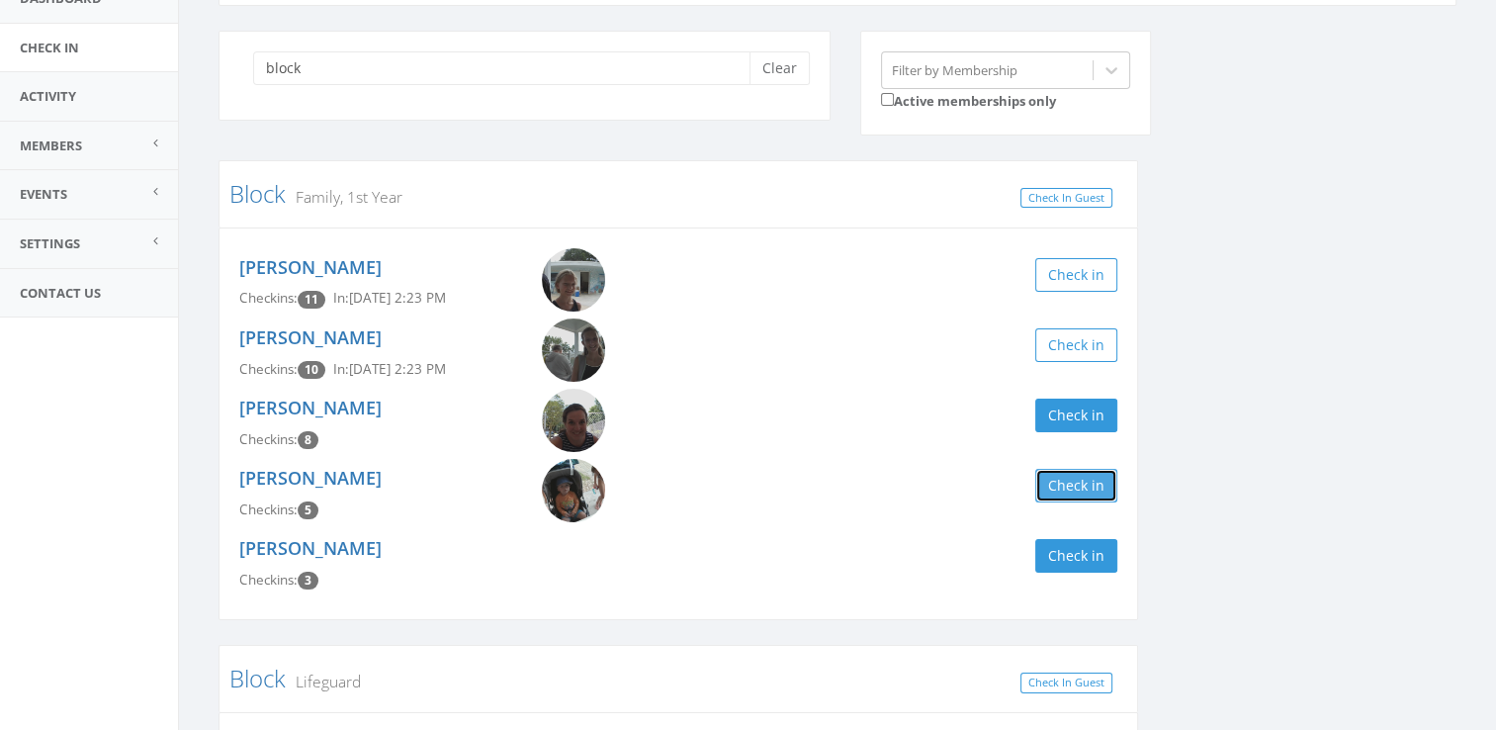
click at [1068, 492] on button "Check in" at bounding box center [1076, 486] width 82 height 34
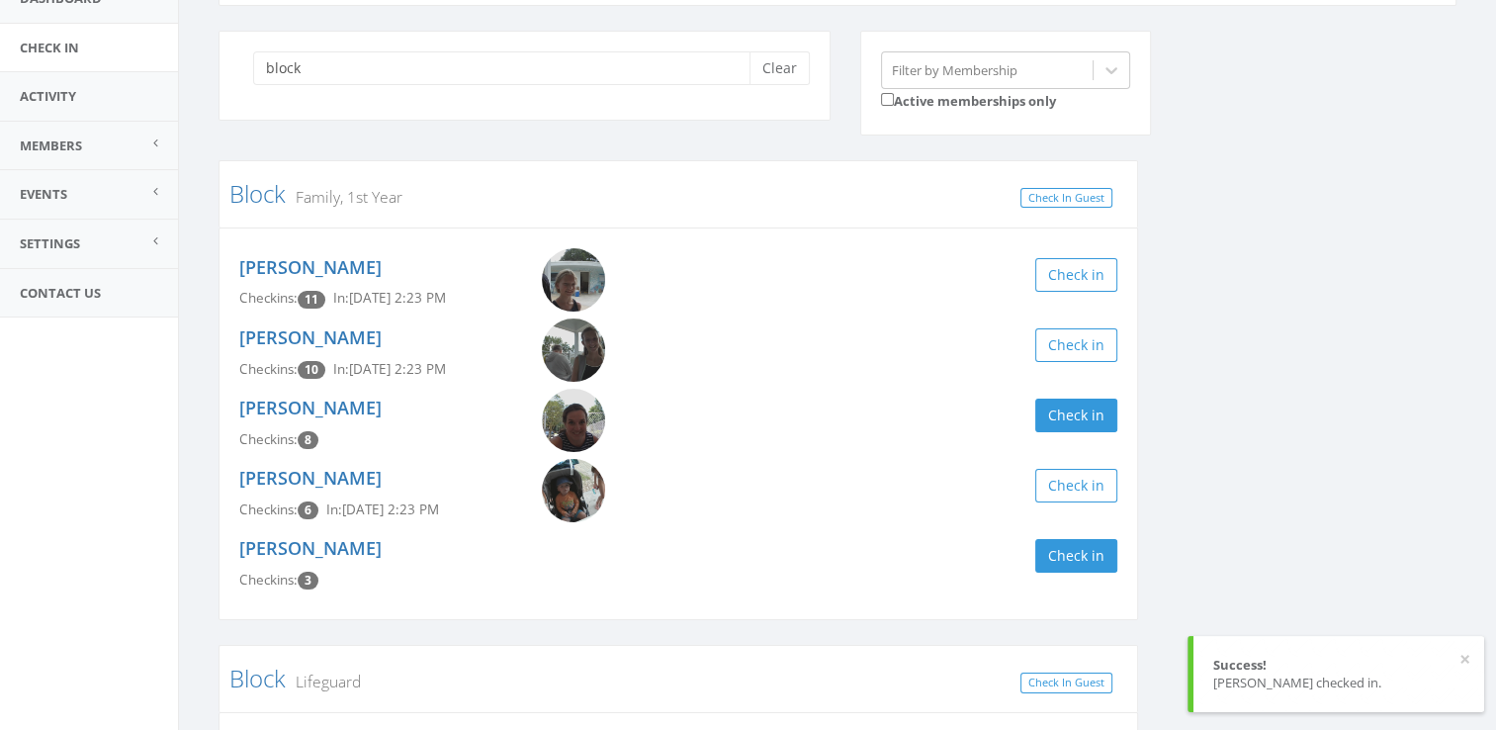
click at [1157, 506] on div "block Clear Filter by Membership Active memberships only Block Family, 1st Year…" at bounding box center [837, 485] width 1267 height 908
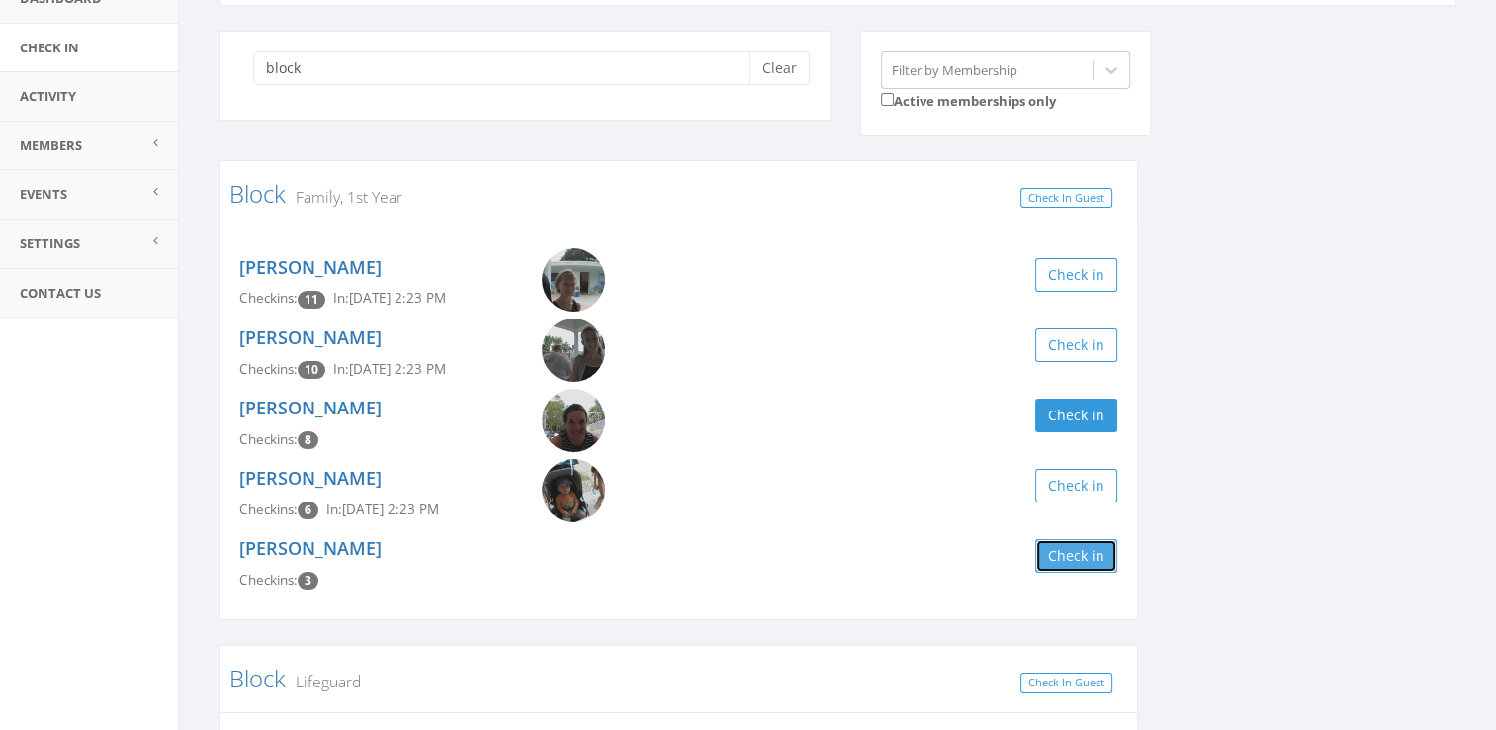
click at [1081, 567] on button "Check in" at bounding box center [1076, 556] width 82 height 34
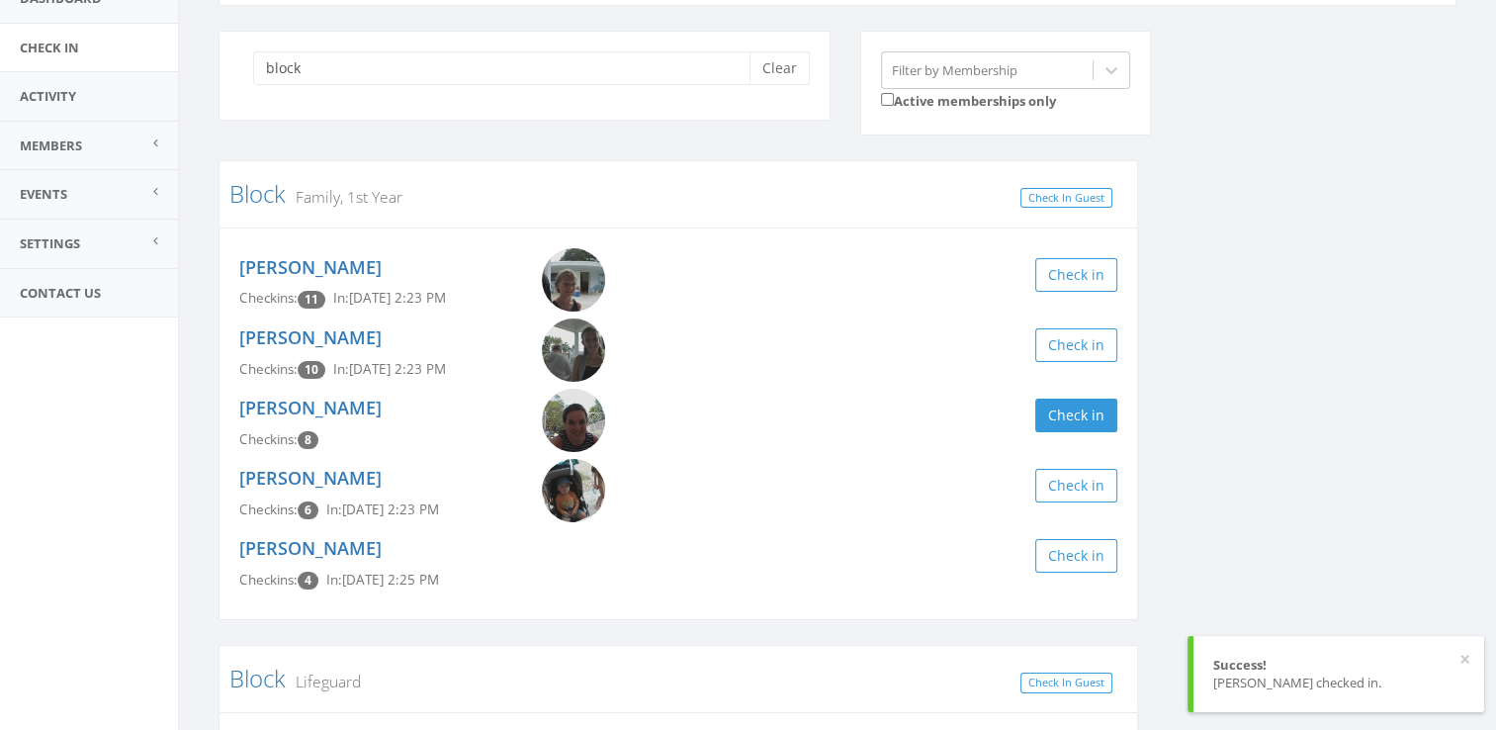
click at [815, 73] on div "block Clear" at bounding box center [524, 76] width 612 height 90
click at [782, 73] on button "Clear" at bounding box center [779, 68] width 60 height 34
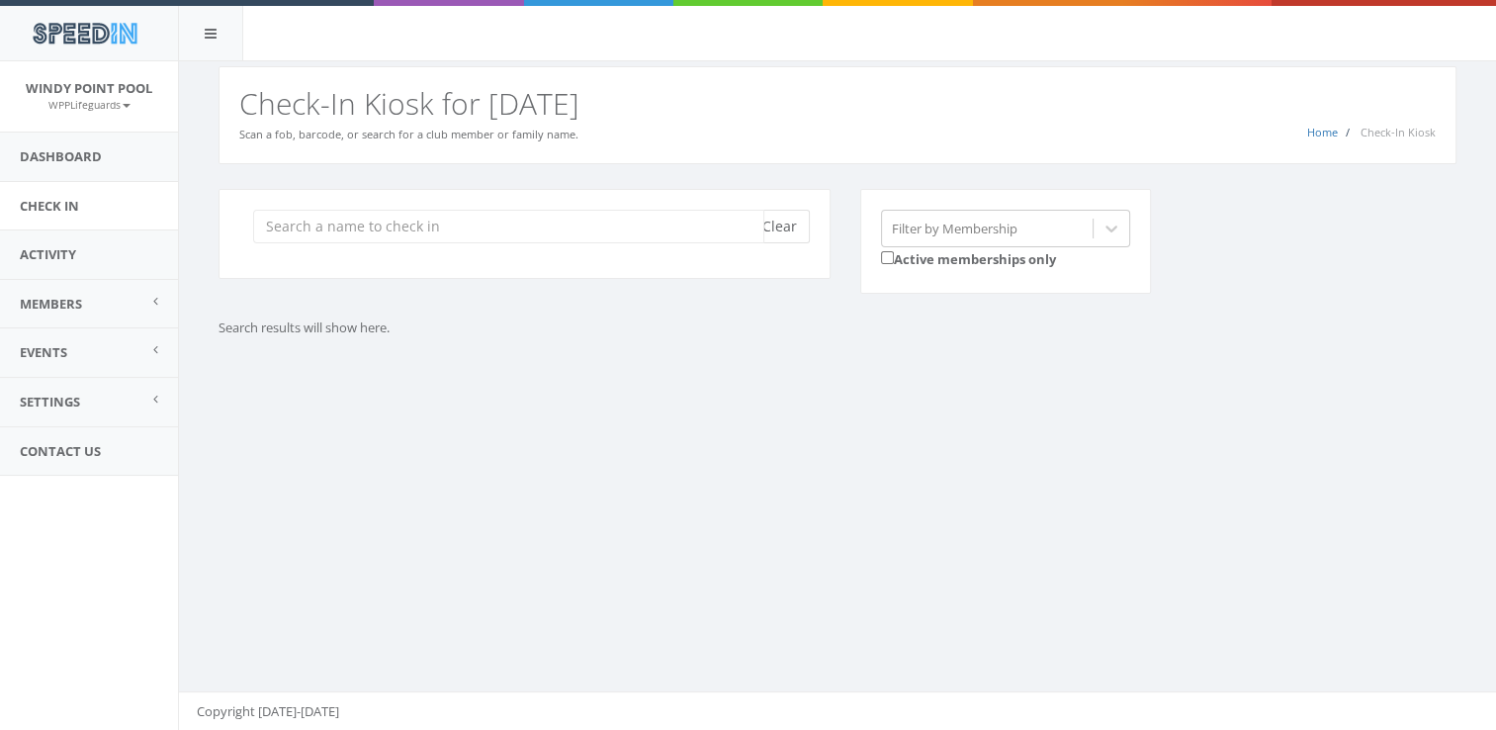
scroll to position [0, 0]
type input "h"
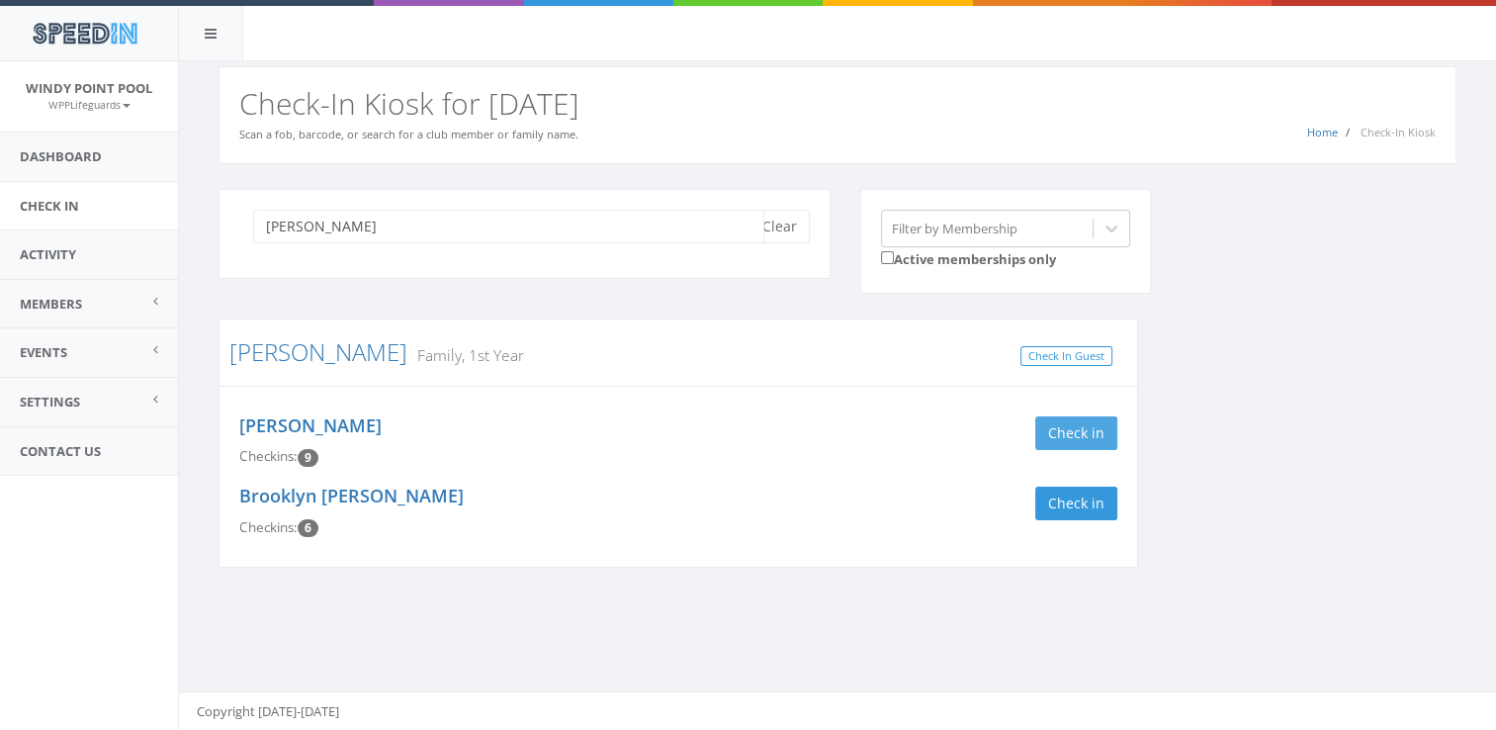
type input "[PERSON_NAME]"
click at [1098, 439] on button "Check in" at bounding box center [1076, 433] width 82 height 34
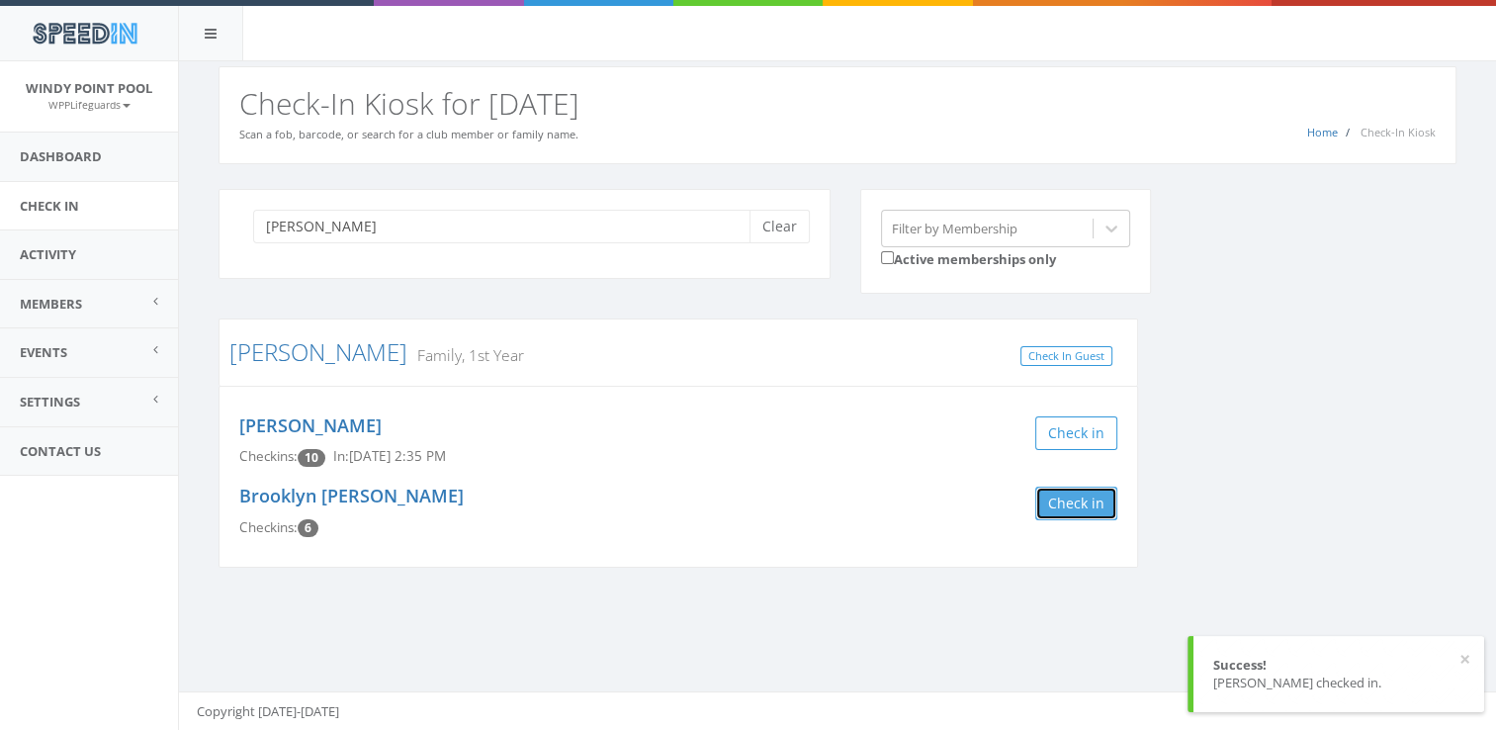
click at [1088, 491] on button "Check in" at bounding box center [1076, 503] width 82 height 34
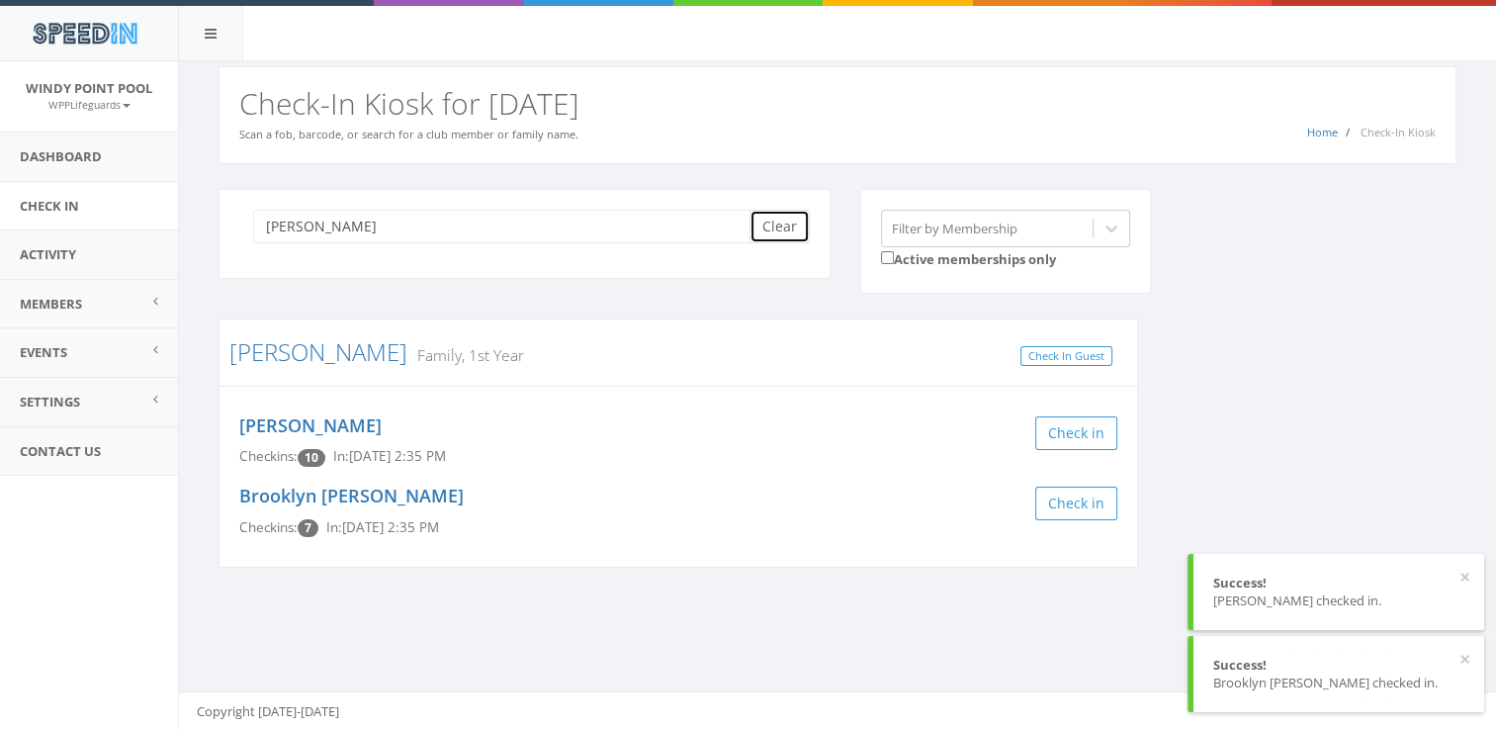
click at [787, 227] on button "Clear" at bounding box center [779, 227] width 60 height 34
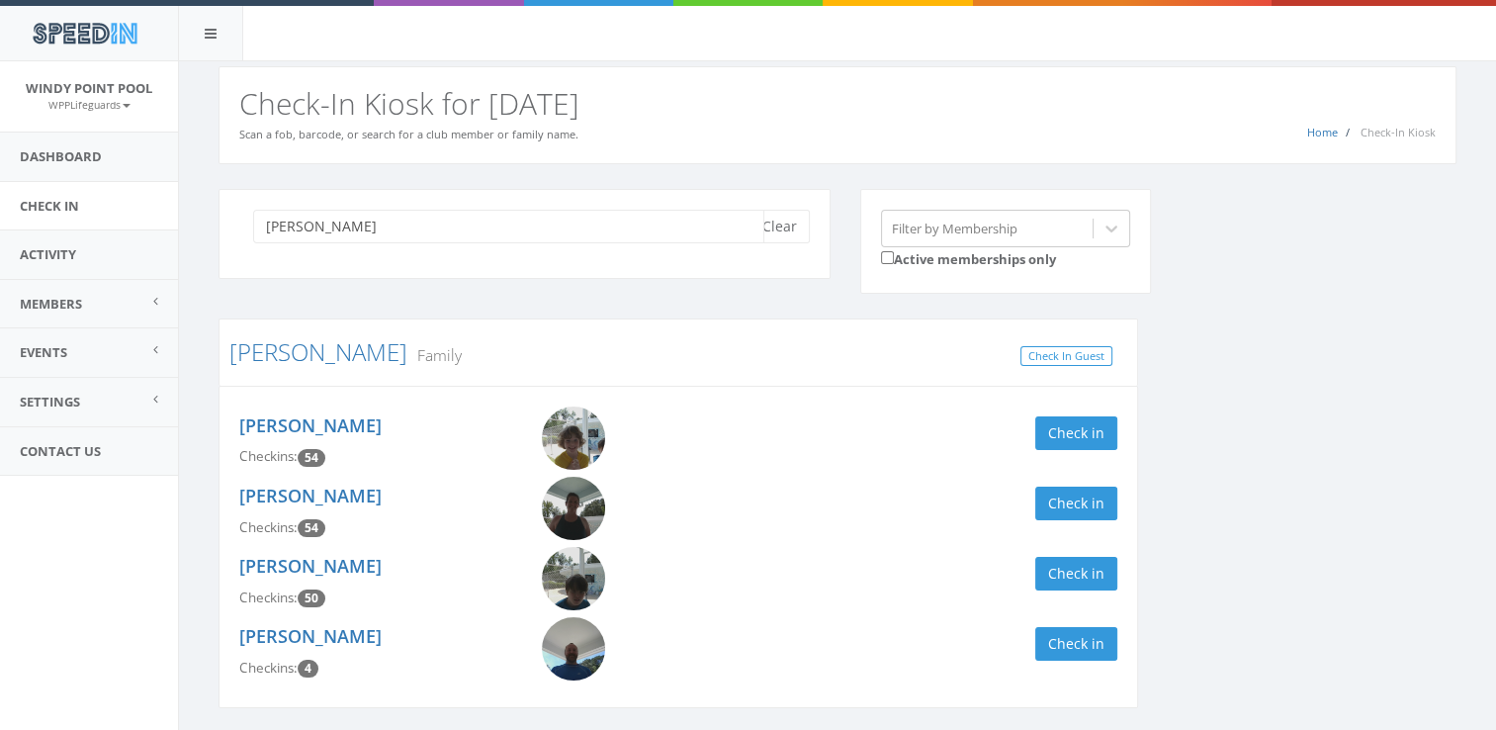
scroll to position [66, 0]
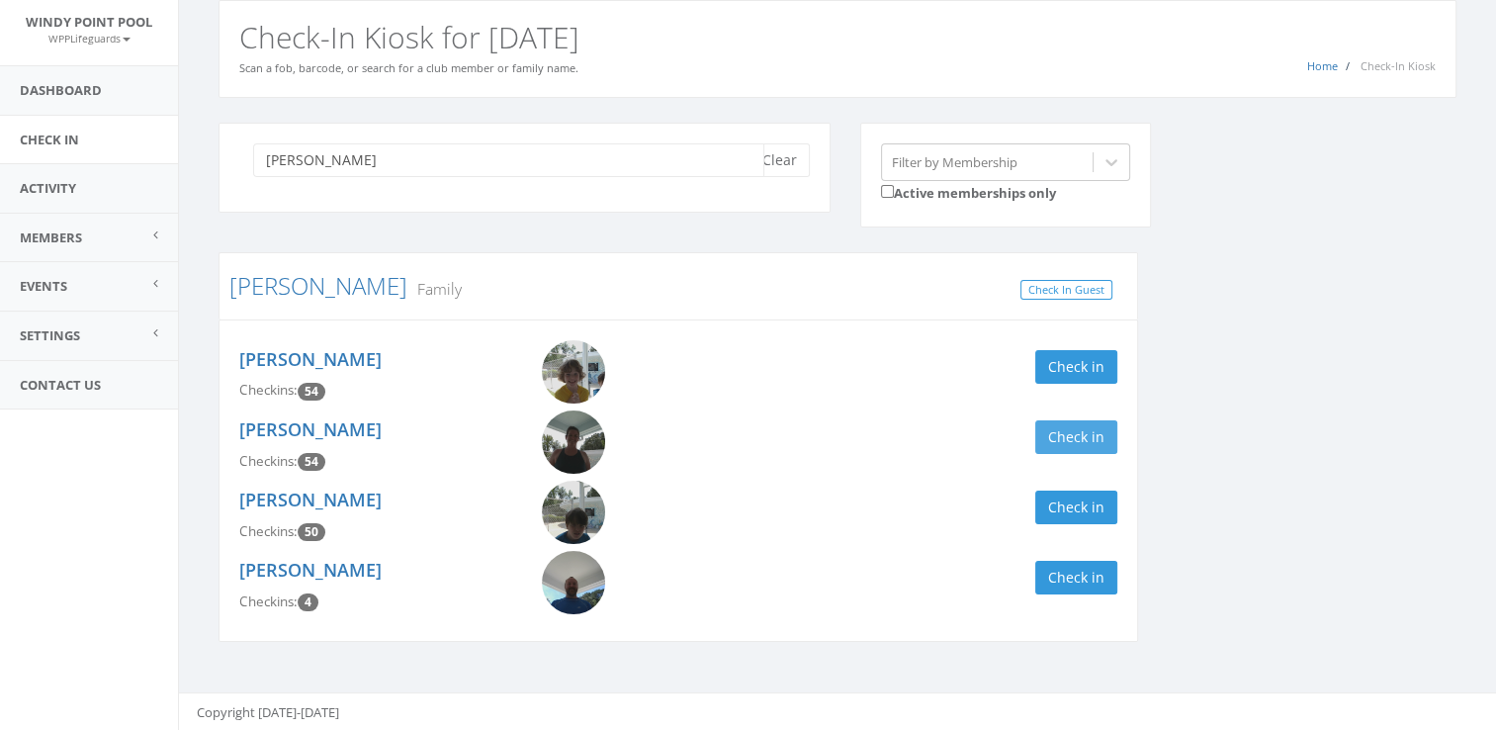
type input "[PERSON_NAME]"
click at [1068, 436] on button "Check in" at bounding box center [1076, 437] width 82 height 34
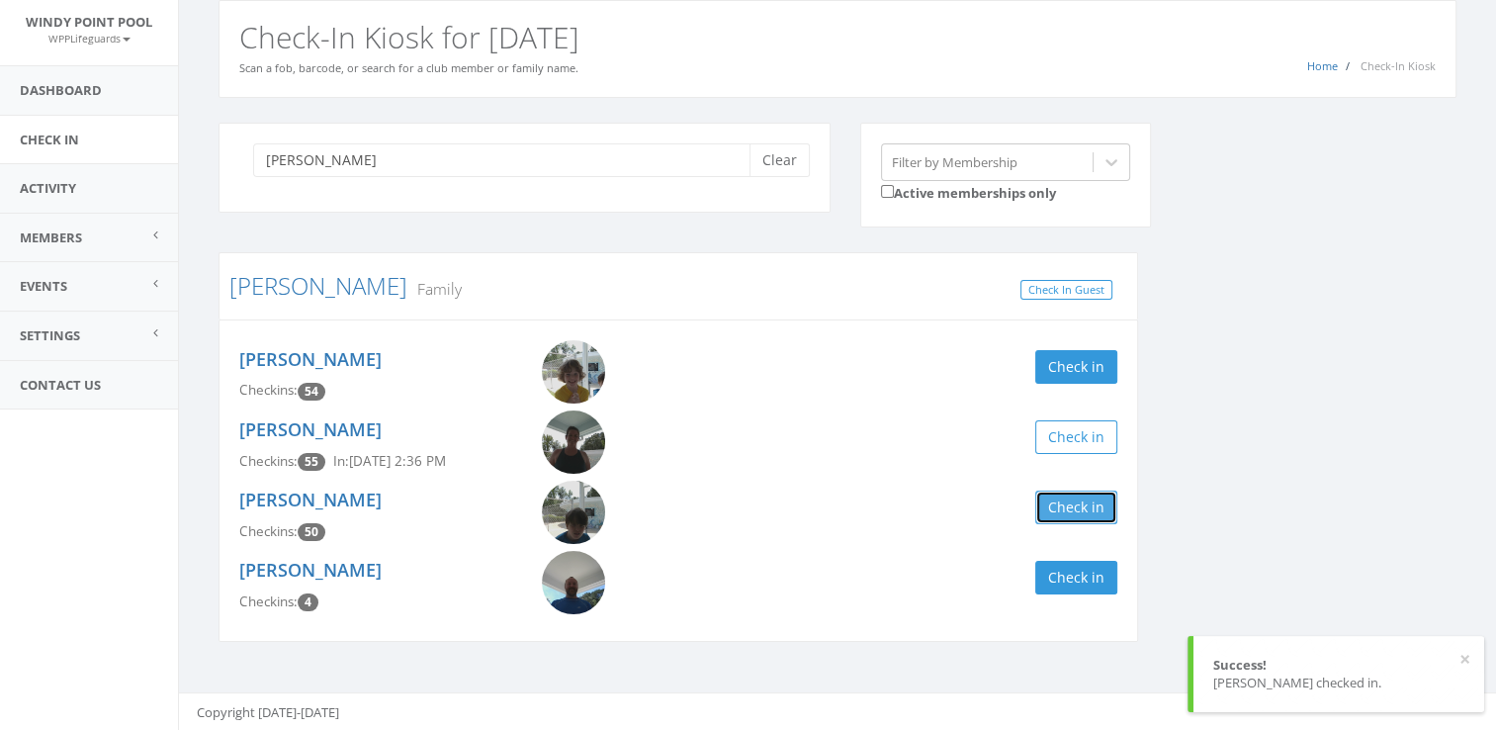
click at [1080, 495] on button "Check in" at bounding box center [1076, 507] width 82 height 34
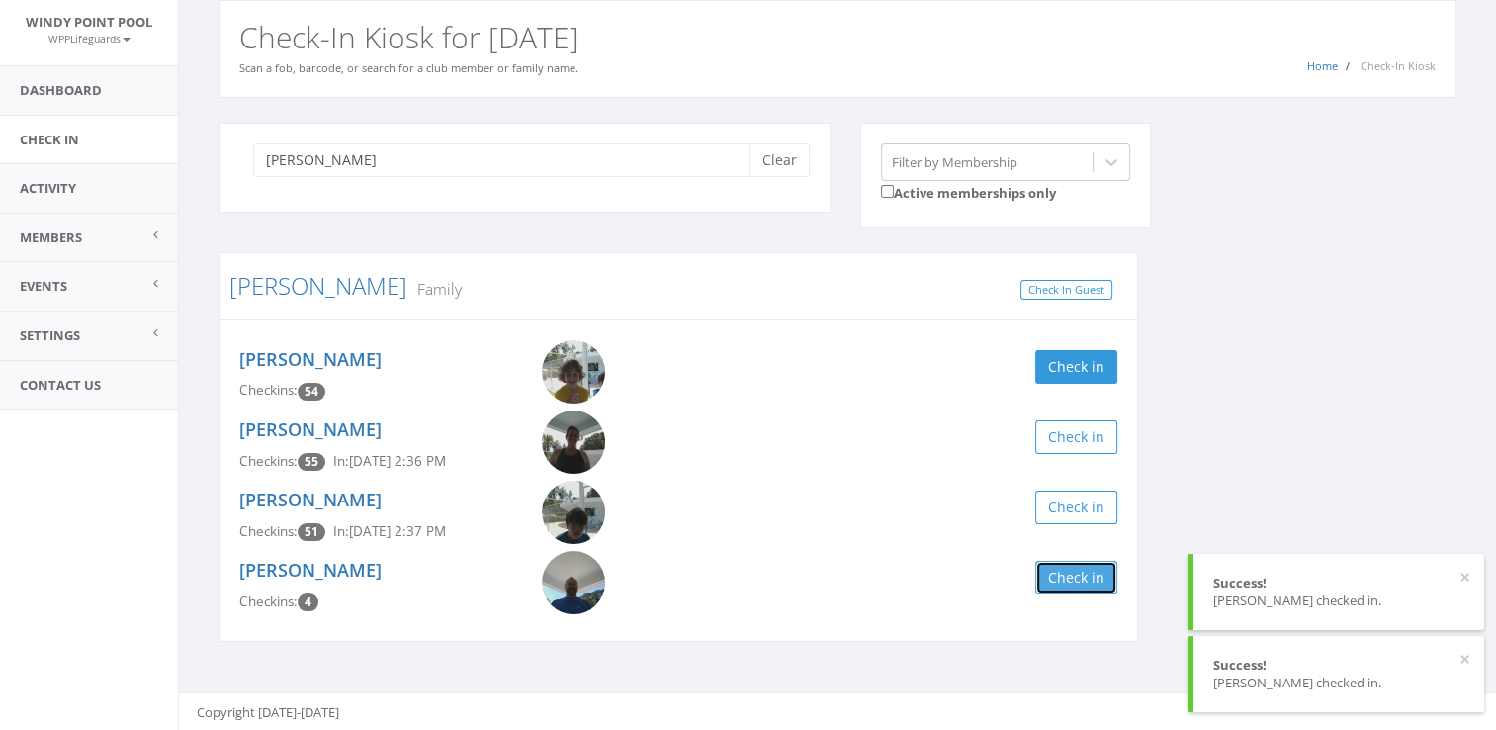
click at [1091, 571] on button "Check in" at bounding box center [1076, 578] width 82 height 34
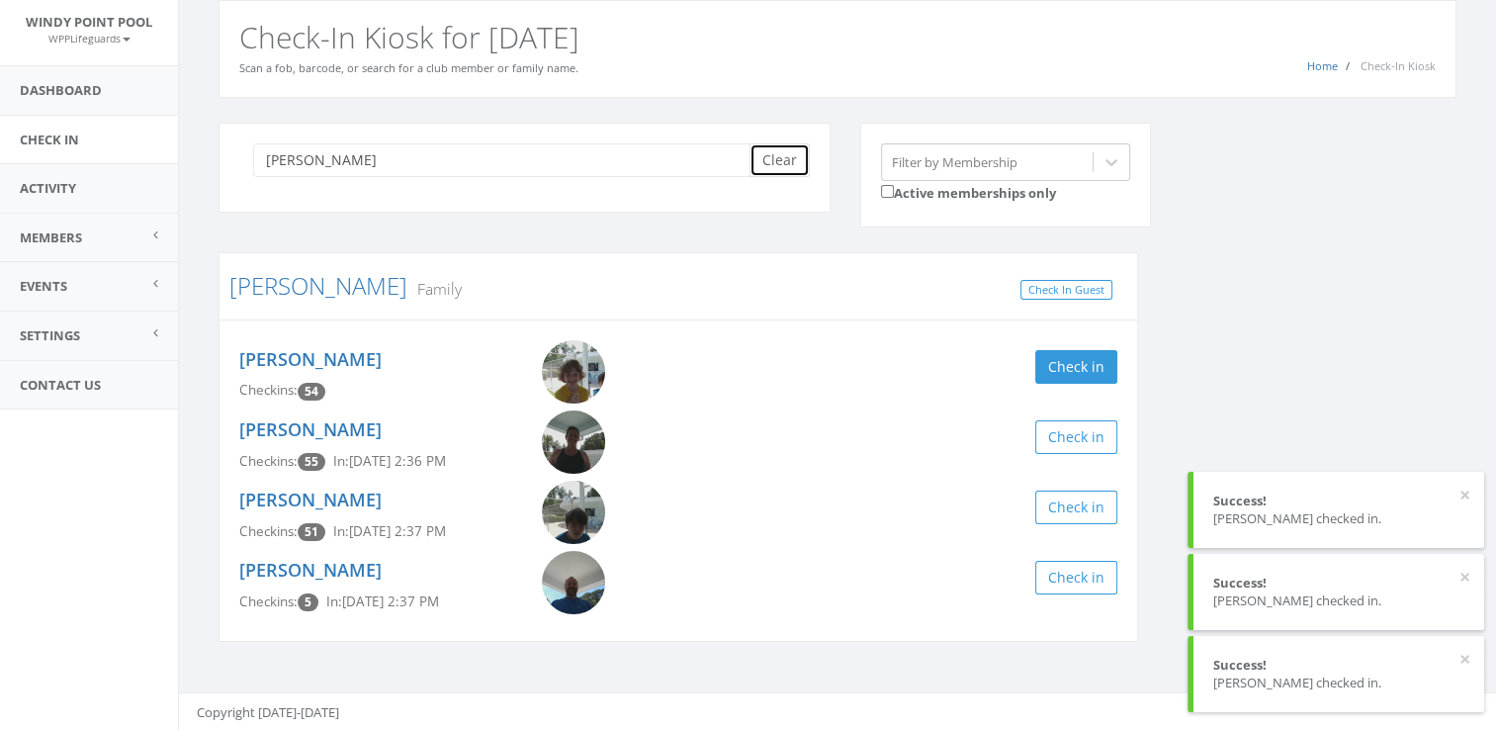
click at [767, 160] on button "Clear" at bounding box center [779, 160] width 60 height 34
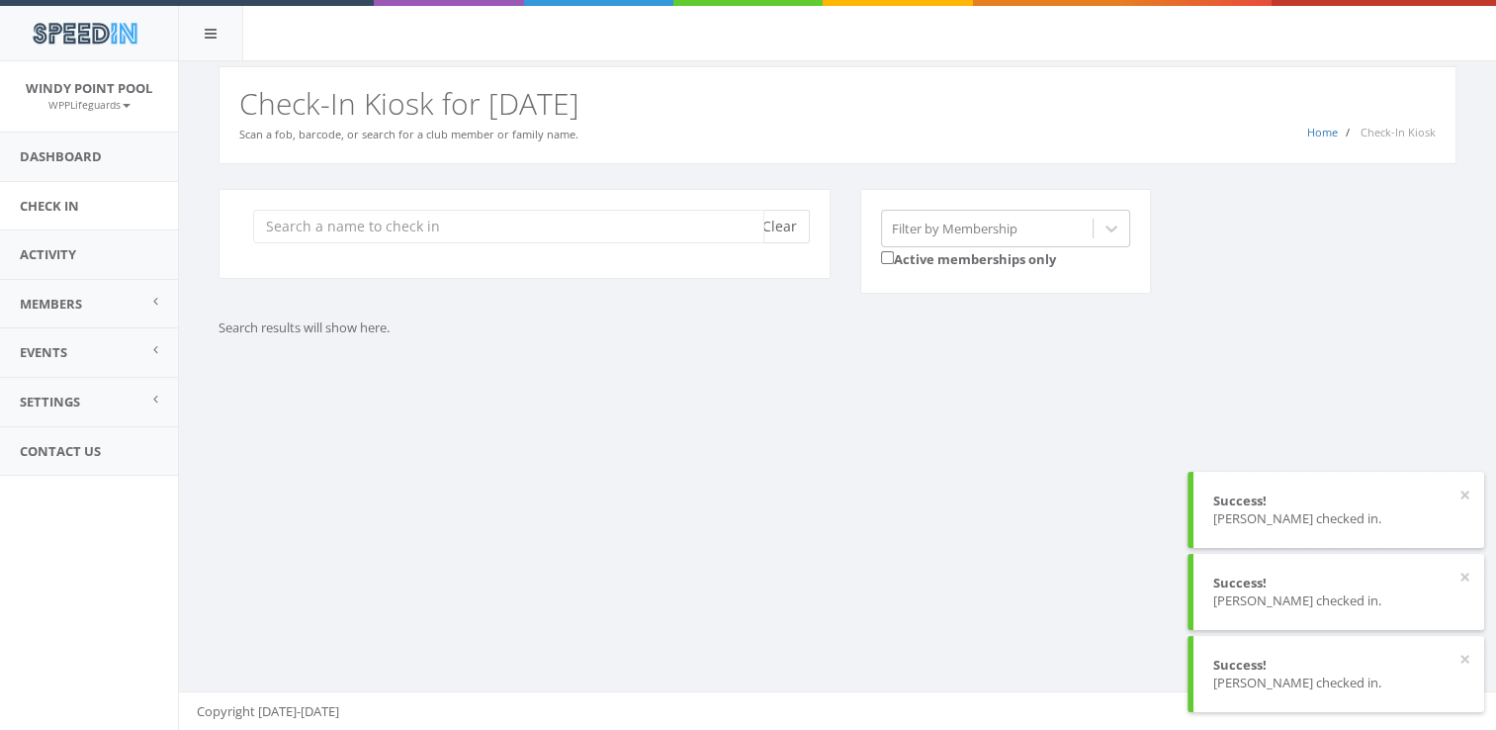
scroll to position [0, 0]
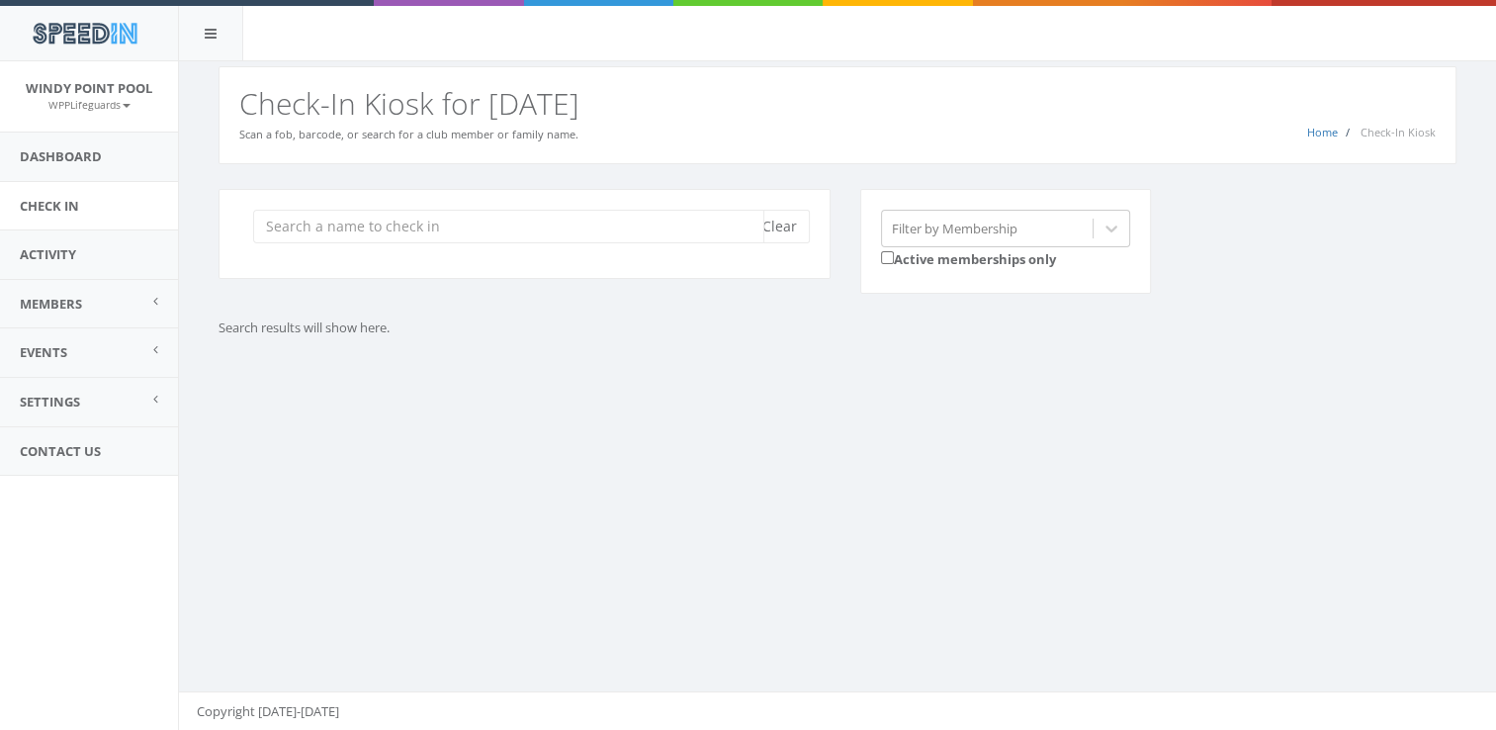
drag, startPoint x: 580, startPoint y: 229, endPoint x: 471, endPoint y: 224, distance: 109.9
click at [471, 224] on input "search" at bounding box center [508, 227] width 511 height 34
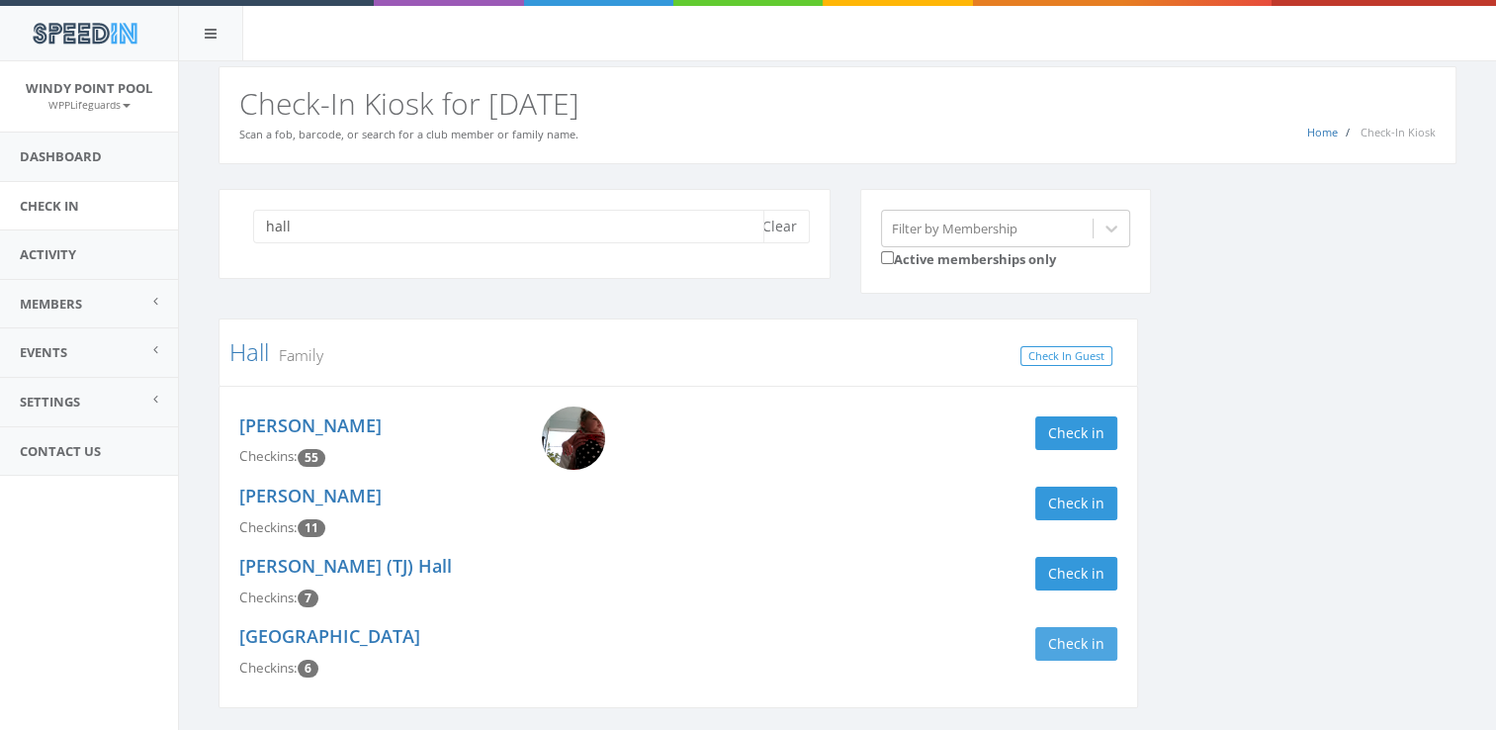
type input "hall"
click at [1080, 638] on button "Check in" at bounding box center [1076, 644] width 82 height 34
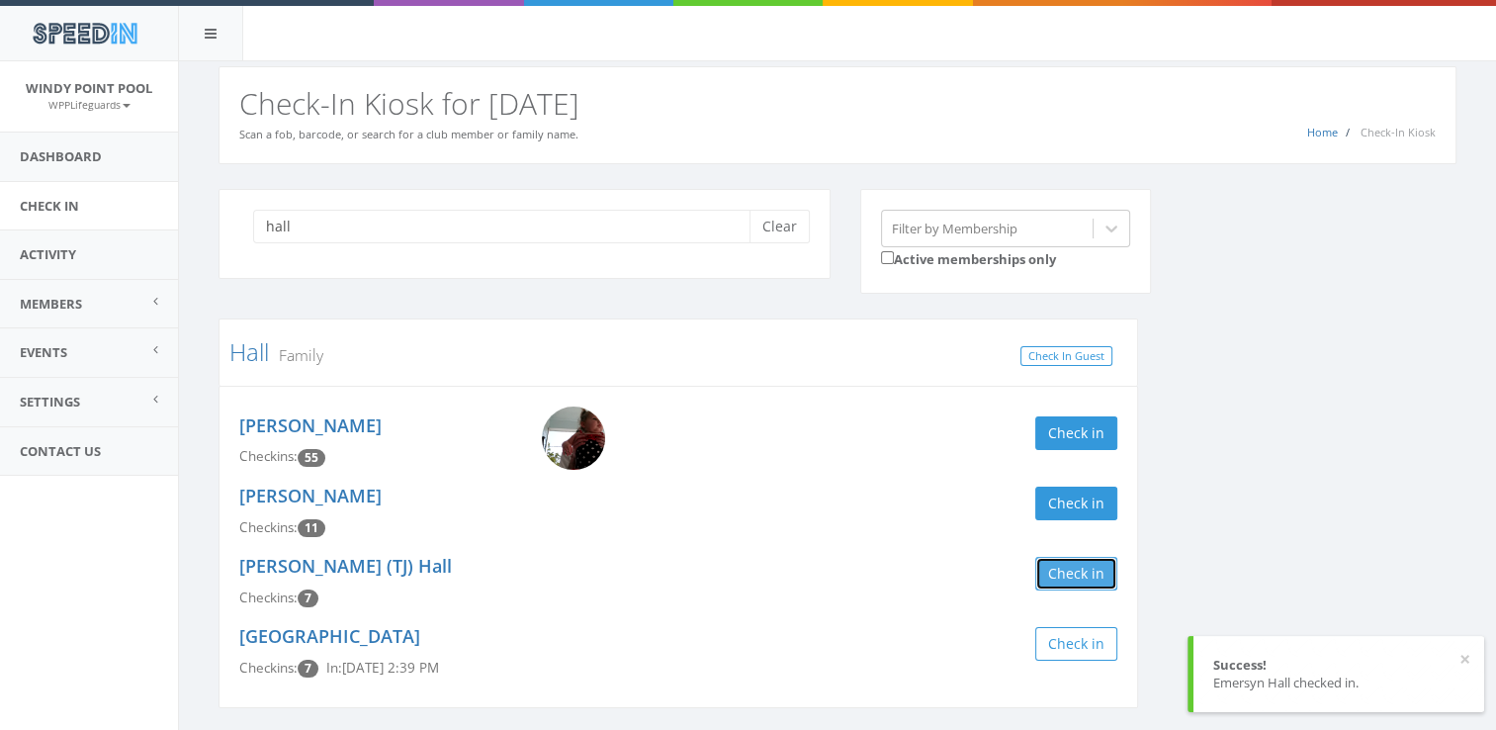
click at [1071, 583] on button "Check in" at bounding box center [1076, 574] width 82 height 34
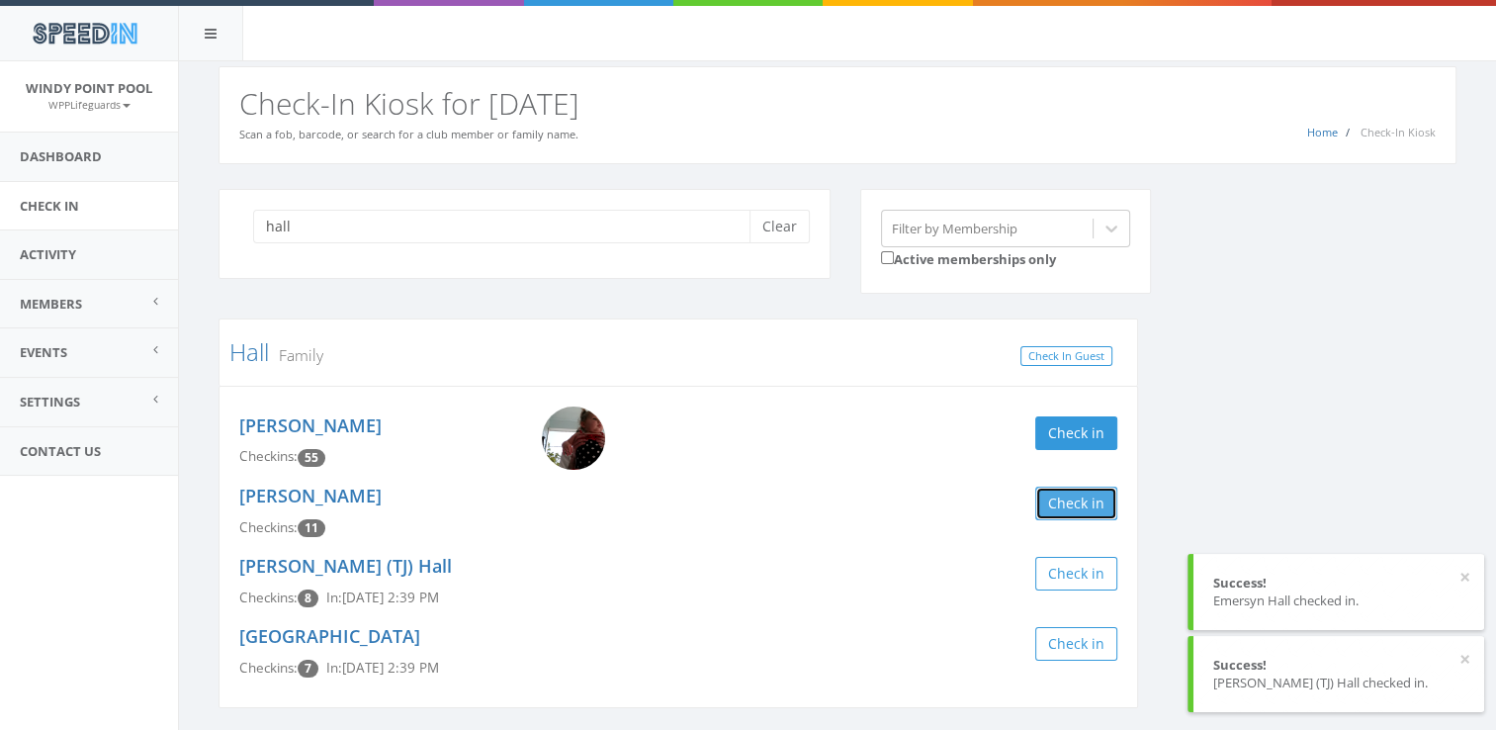
click at [1065, 492] on button "Check in" at bounding box center [1076, 503] width 82 height 34
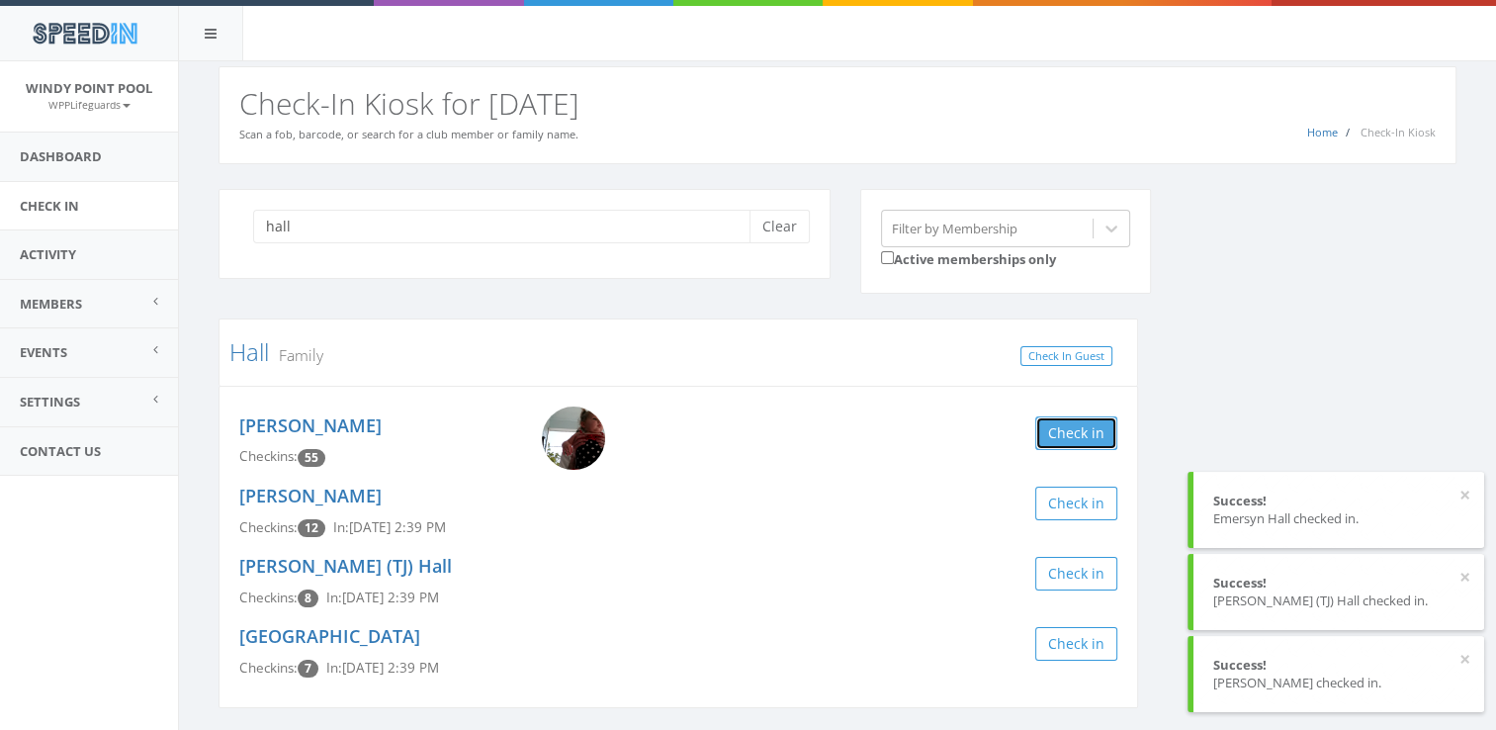
click at [1080, 433] on button "Check in" at bounding box center [1076, 433] width 82 height 34
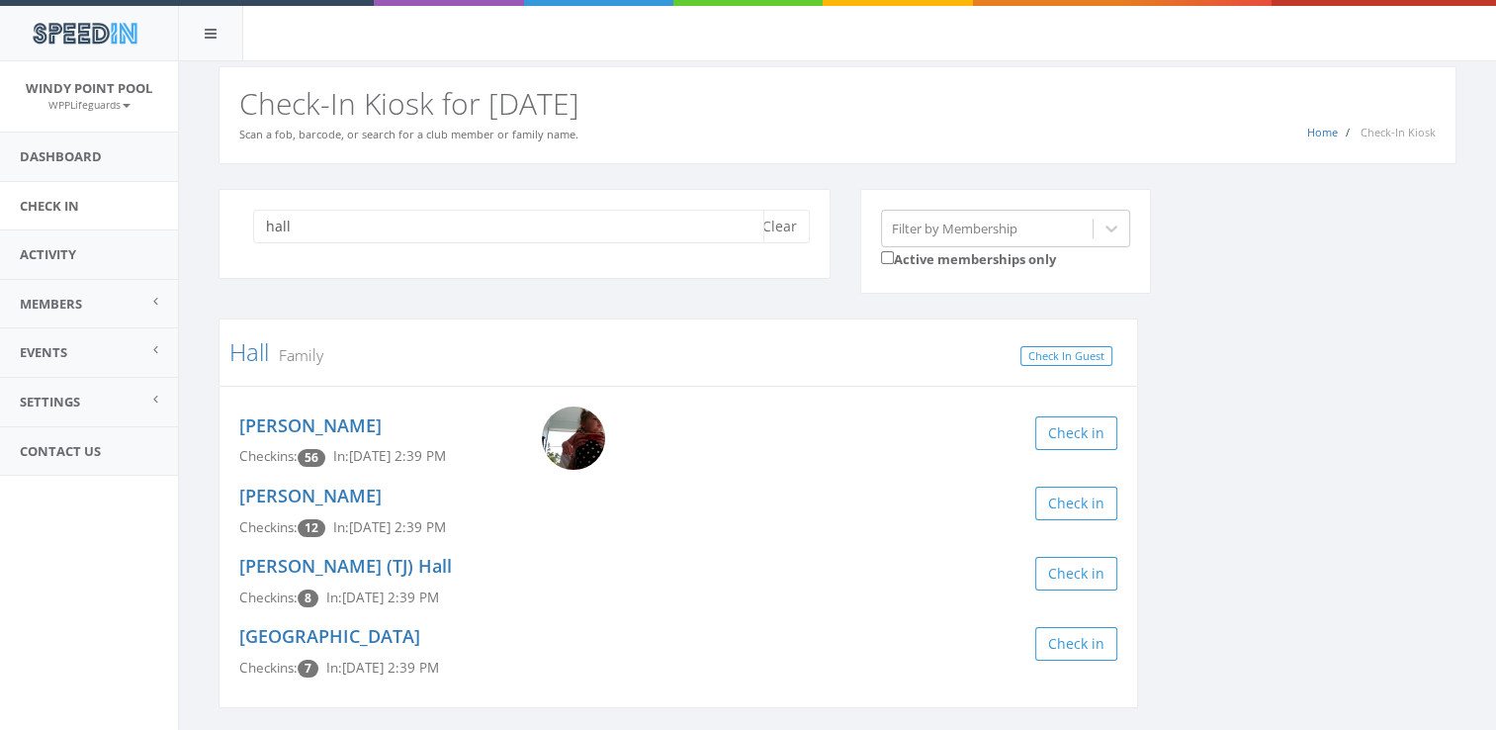
click at [351, 234] on input "hall" at bounding box center [508, 227] width 511 height 34
click at [775, 225] on button "Clear" at bounding box center [779, 227] width 60 height 34
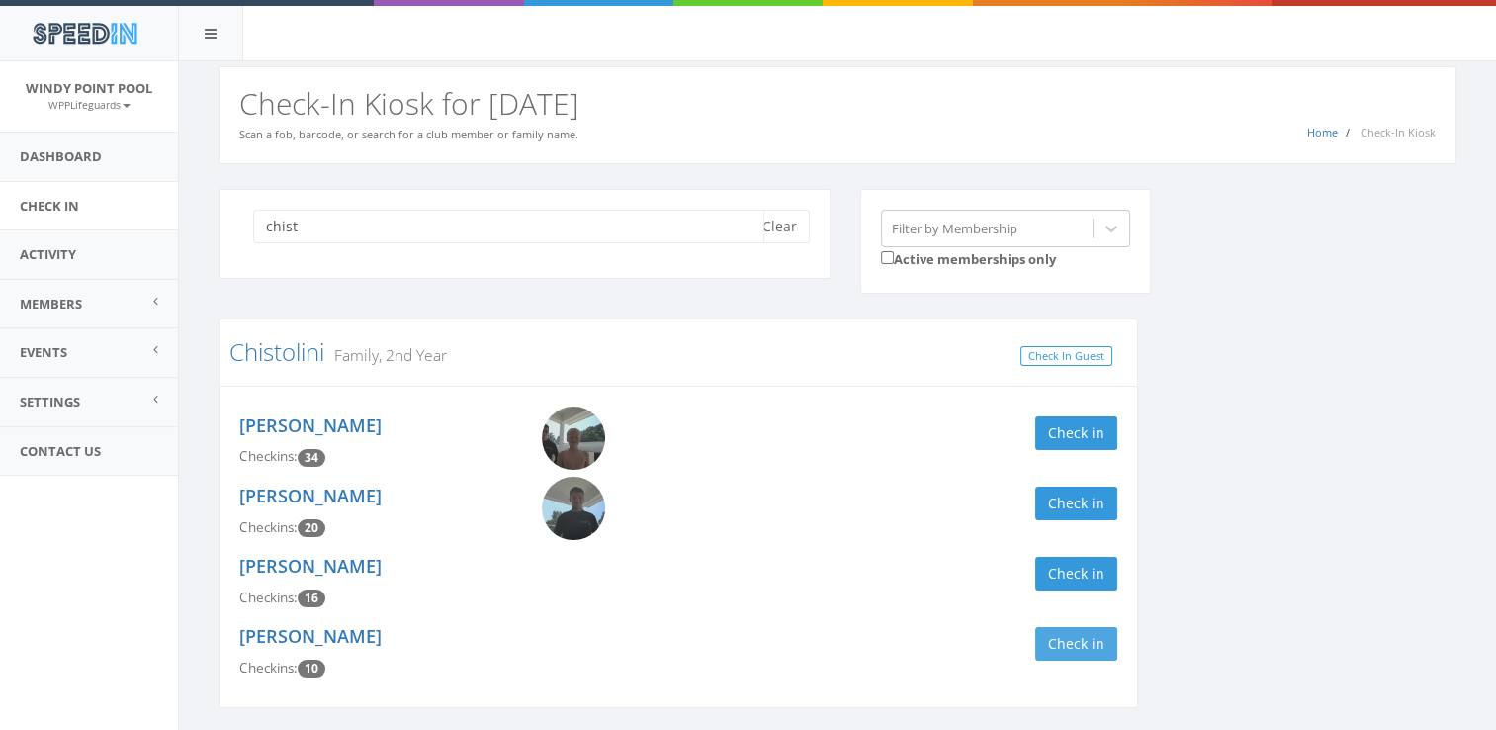
type input "chist"
click at [1047, 643] on button "Check in" at bounding box center [1076, 644] width 82 height 34
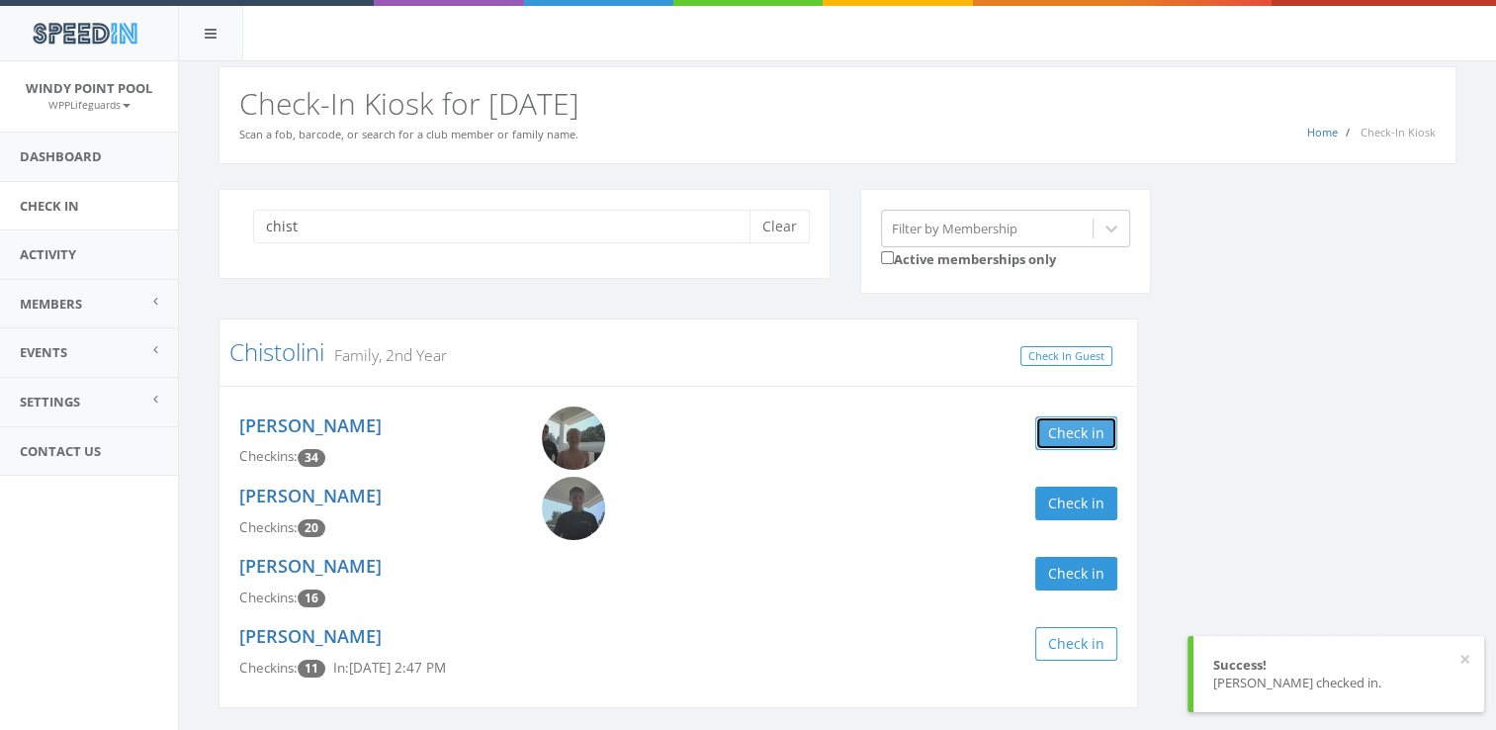
click at [1077, 433] on button "Check in" at bounding box center [1076, 433] width 82 height 34
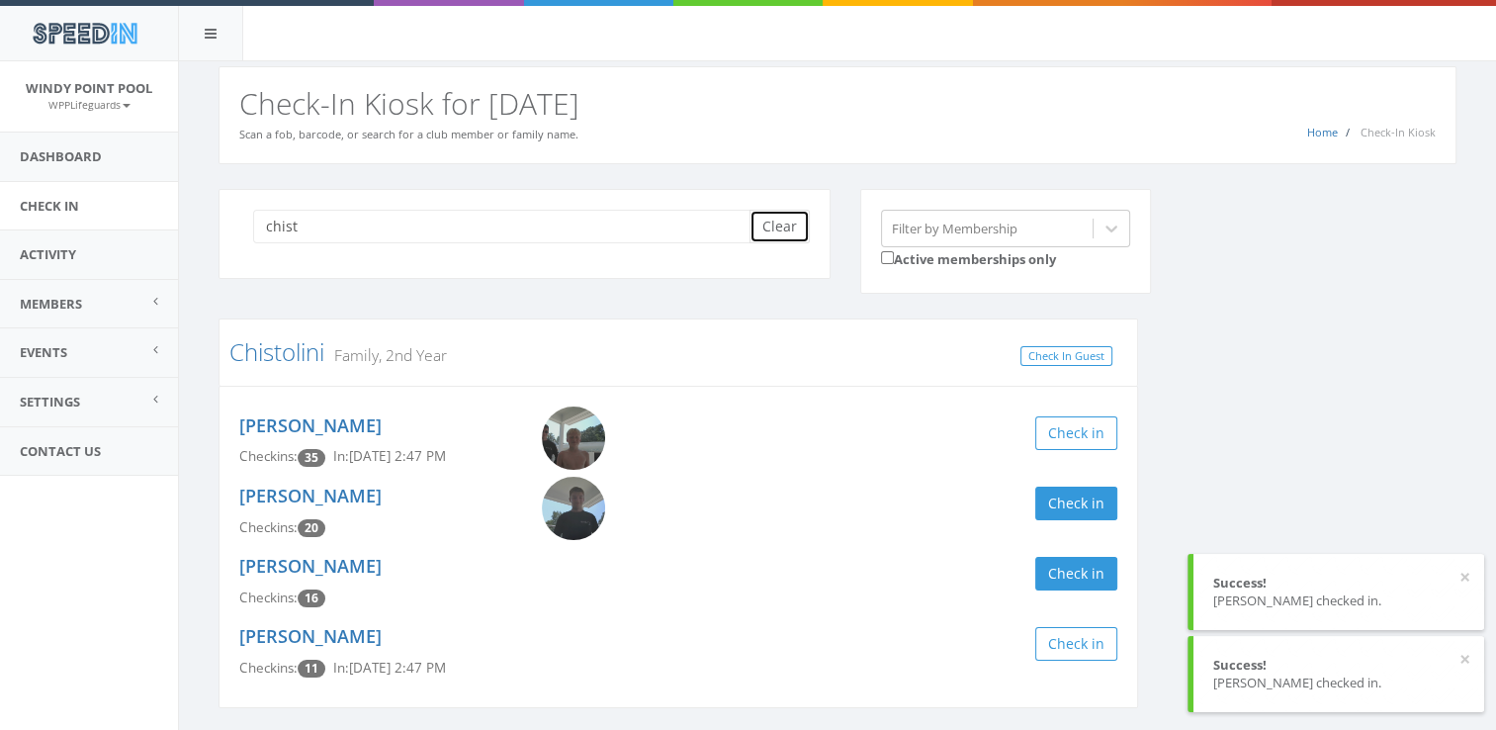
click at [776, 223] on button "Clear" at bounding box center [779, 227] width 60 height 34
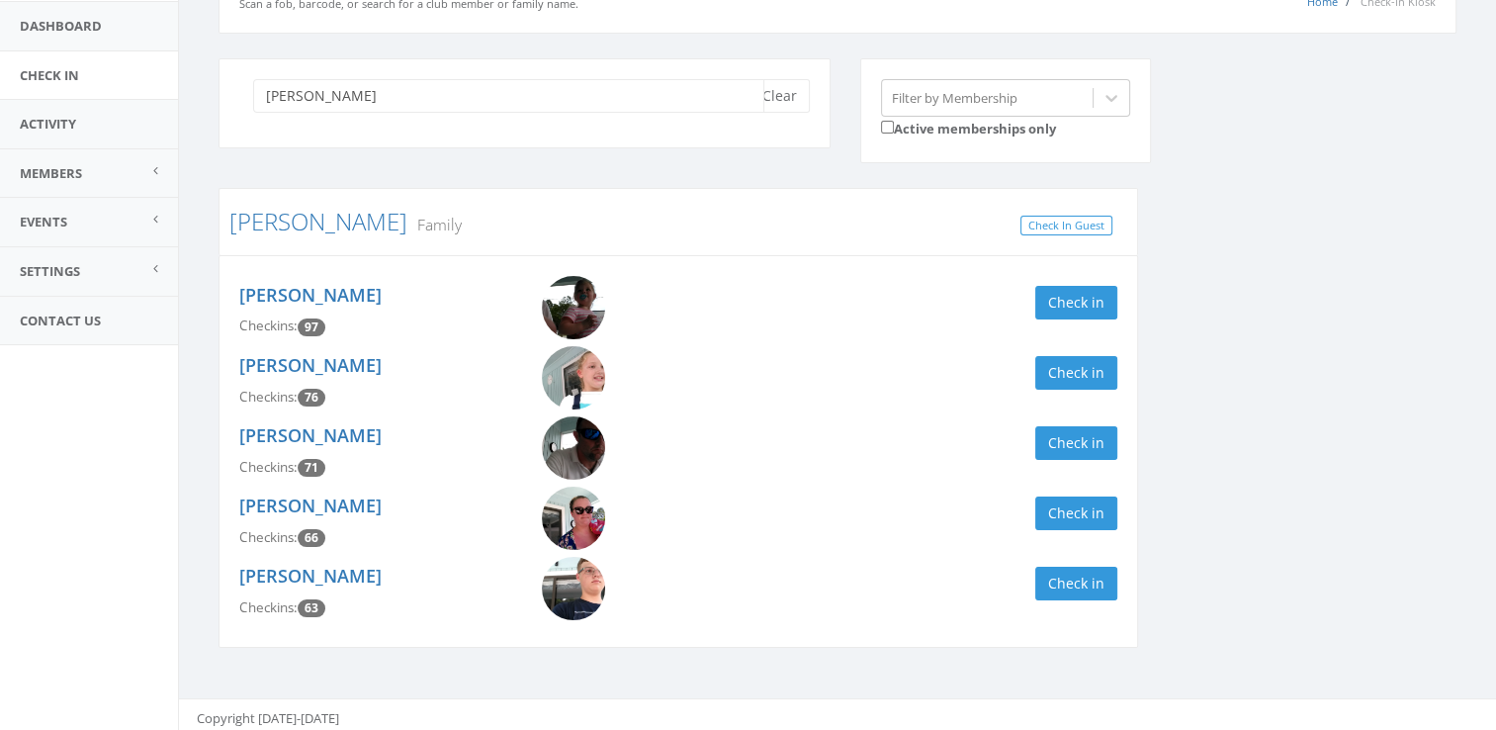
scroll to position [136, 0]
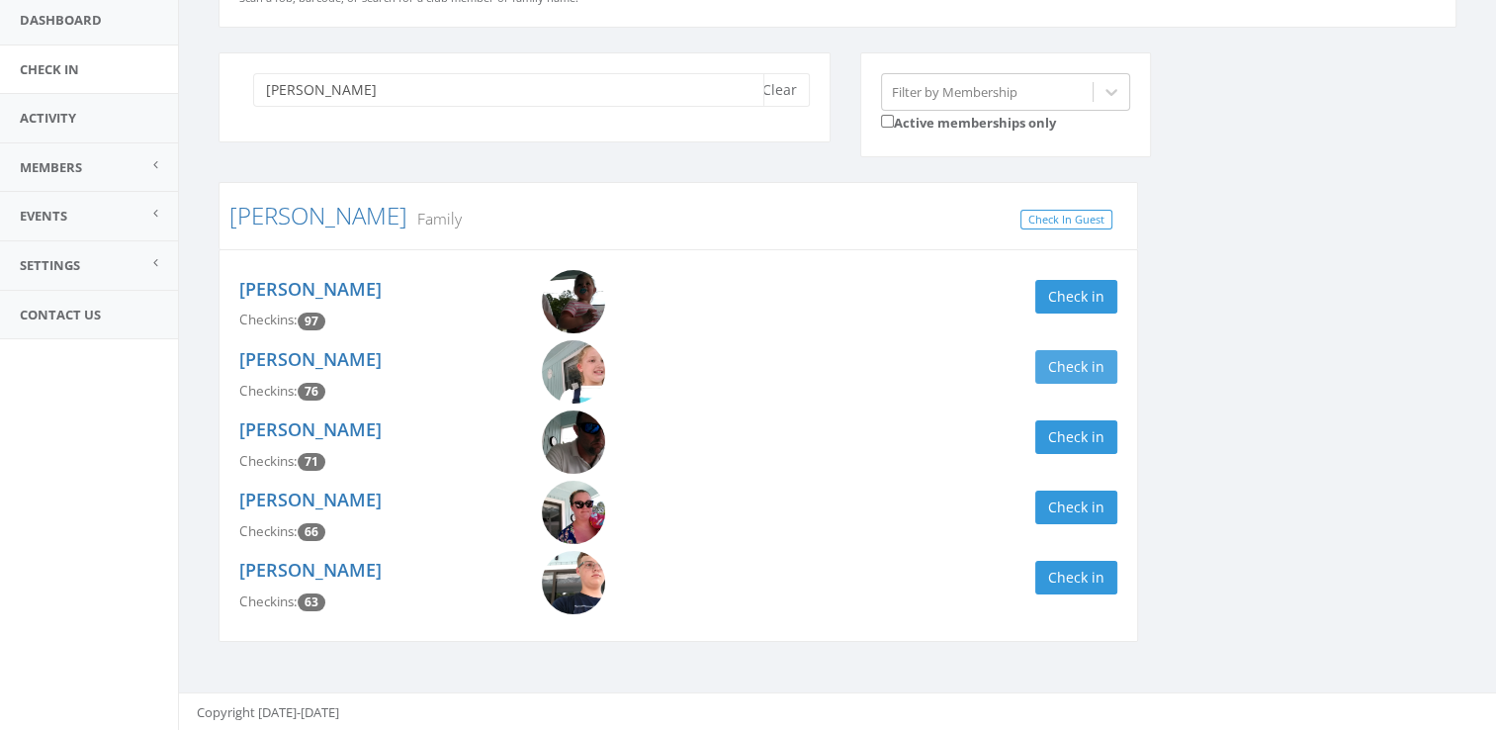
type input "[PERSON_NAME]"
click at [1042, 353] on button "Check in" at bounding box center [1076, 367] width 82 height 34
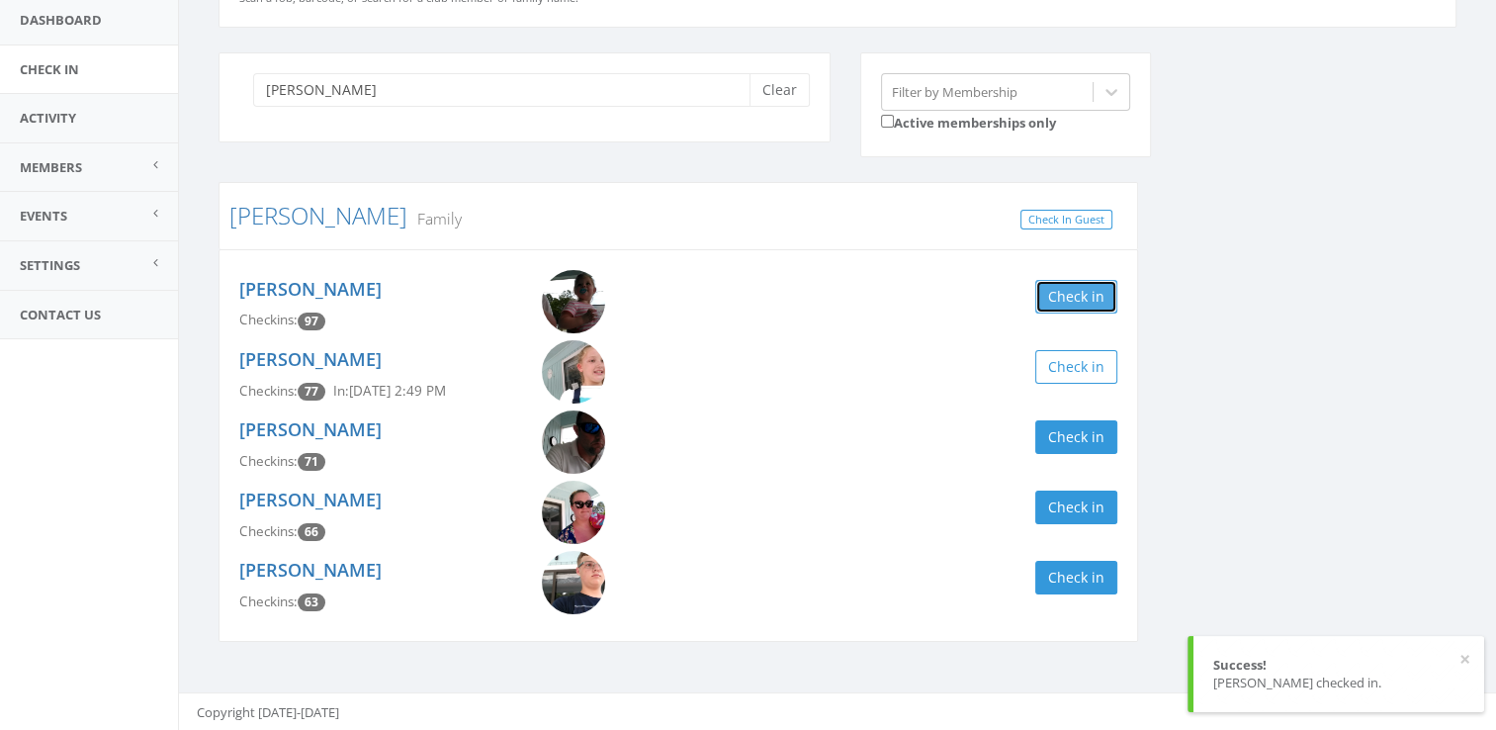
click at [1110, 297] on button "Check in" at bounding box center [1076, 297] width 82 height 34
click at [1064, 496] on button "Check in" at bounding box center [1076, 507] width 82 height 34
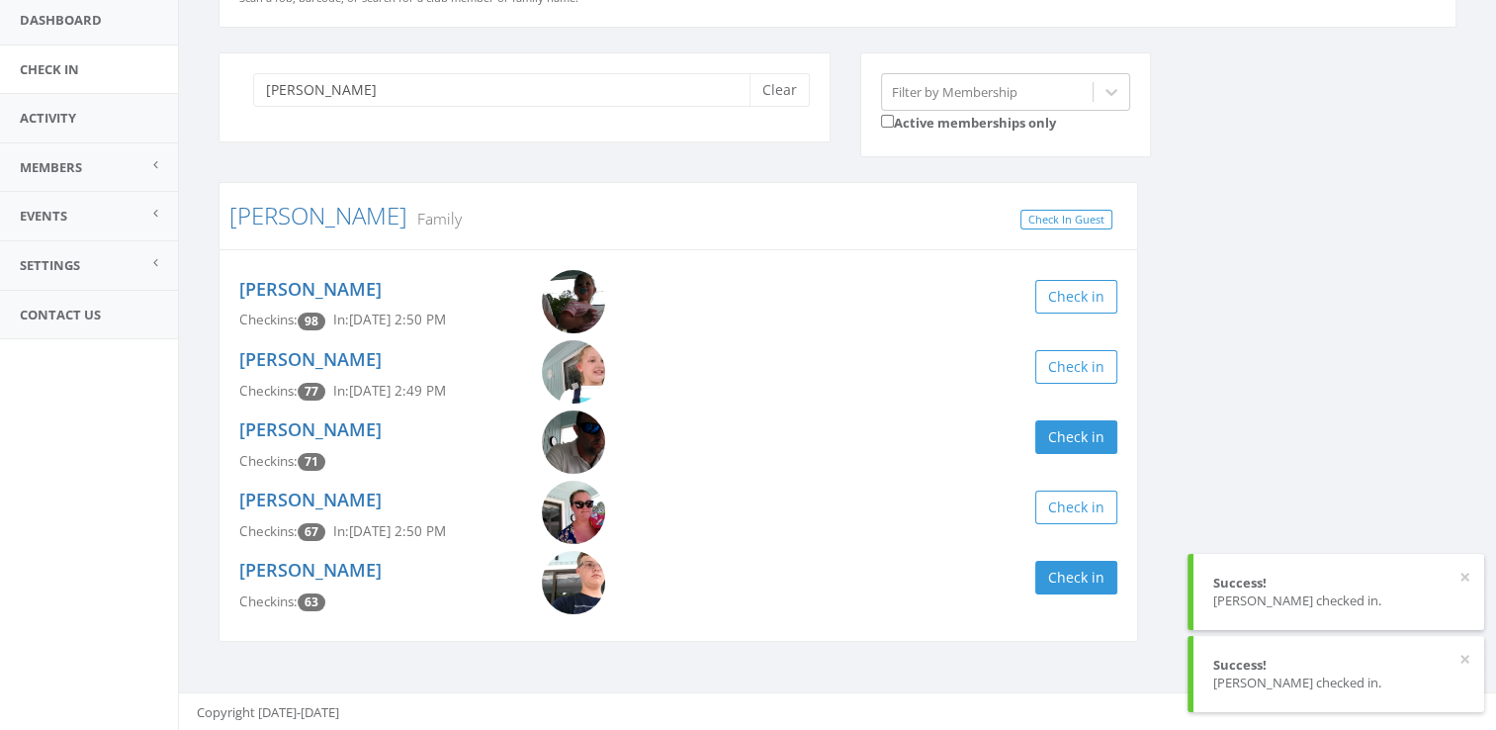
click at [783, 109] on div "[PERSON_NAME] Clear" at bounding box center [524, 97] width 612 height 90
click at [779, 98] on button "Clear" at bounding box center [779, 90] width 60 height 34
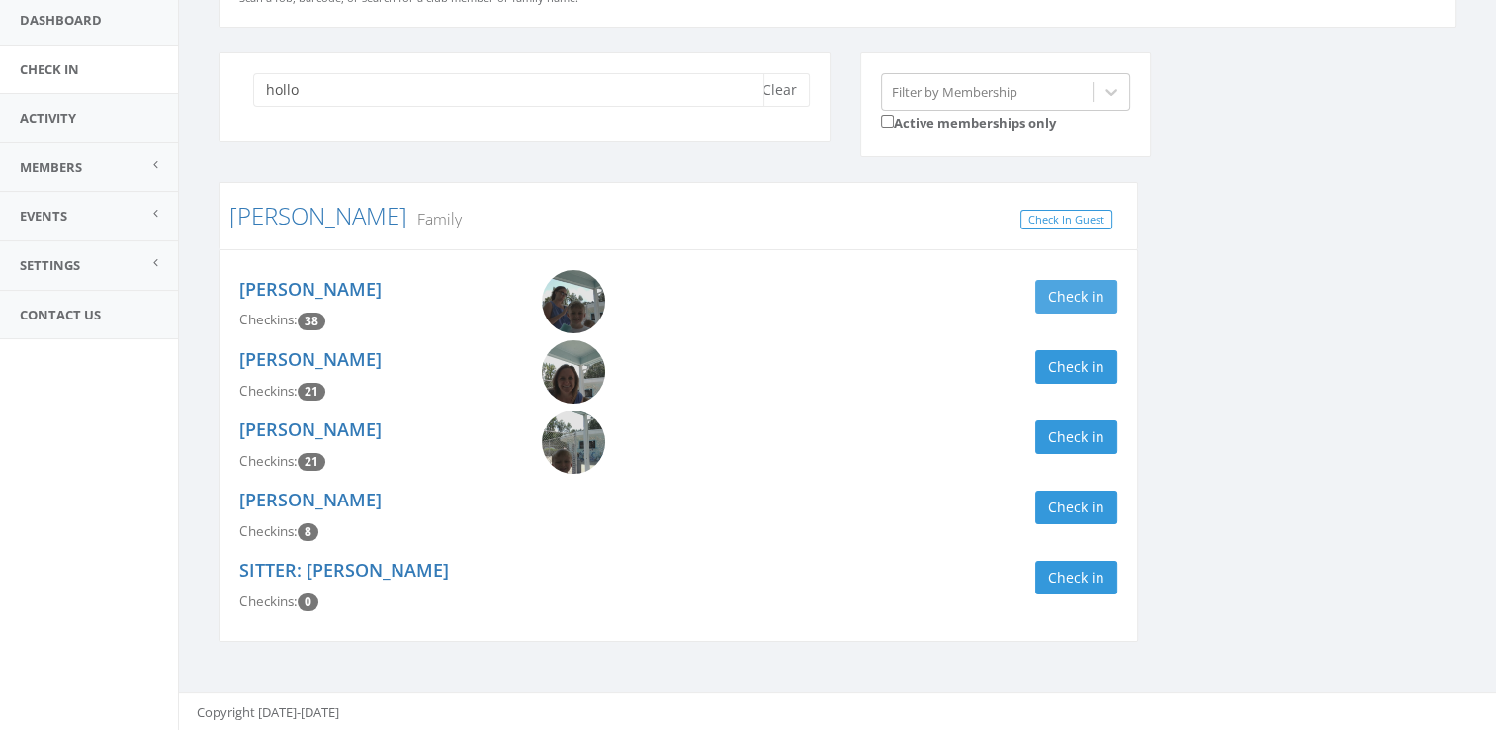
type input "hollo"
click at [1065, 302] on button "Check in" at bounding box center [1076, 297] width 82 height 34
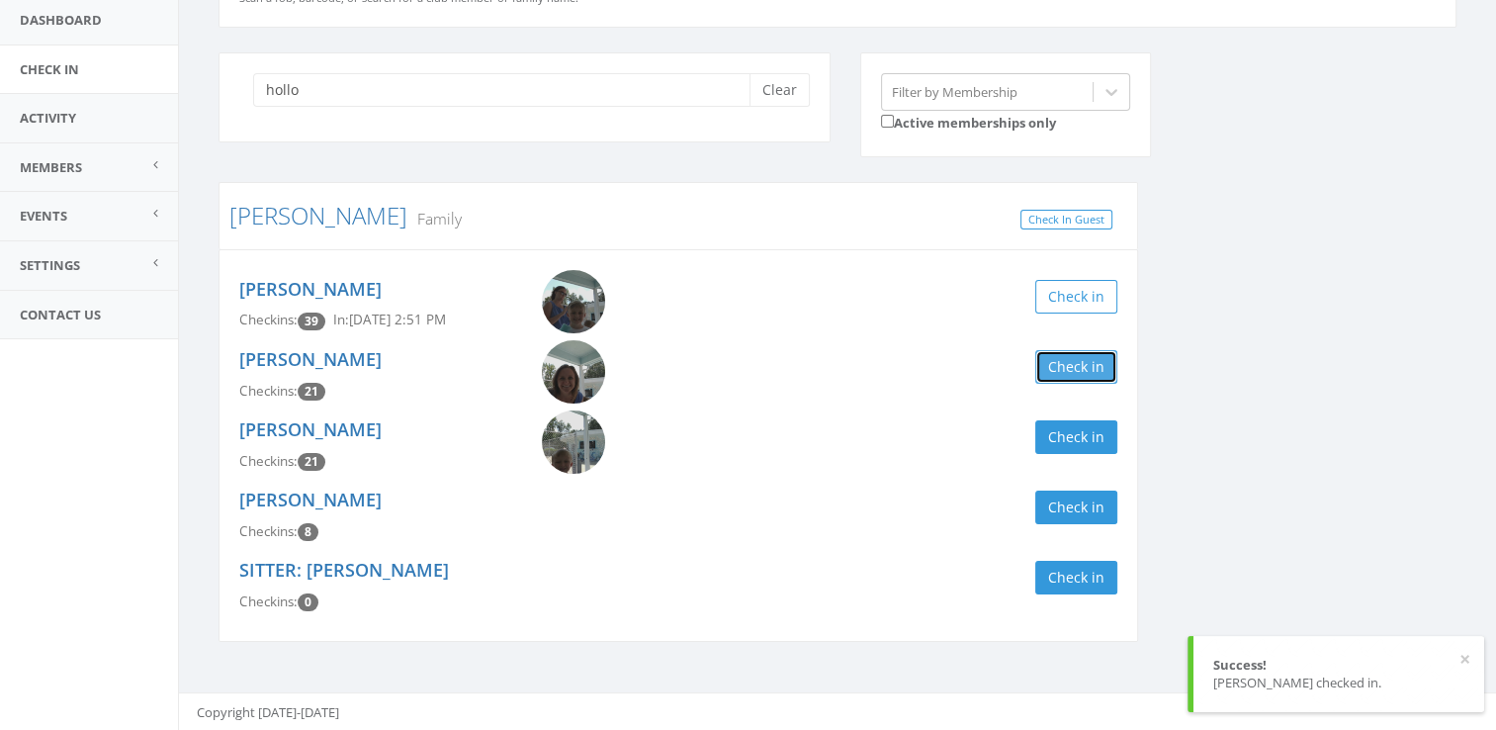
click at [1074, 366] on button "Check in" at bounding box center [1076, 367] width 82 height 34
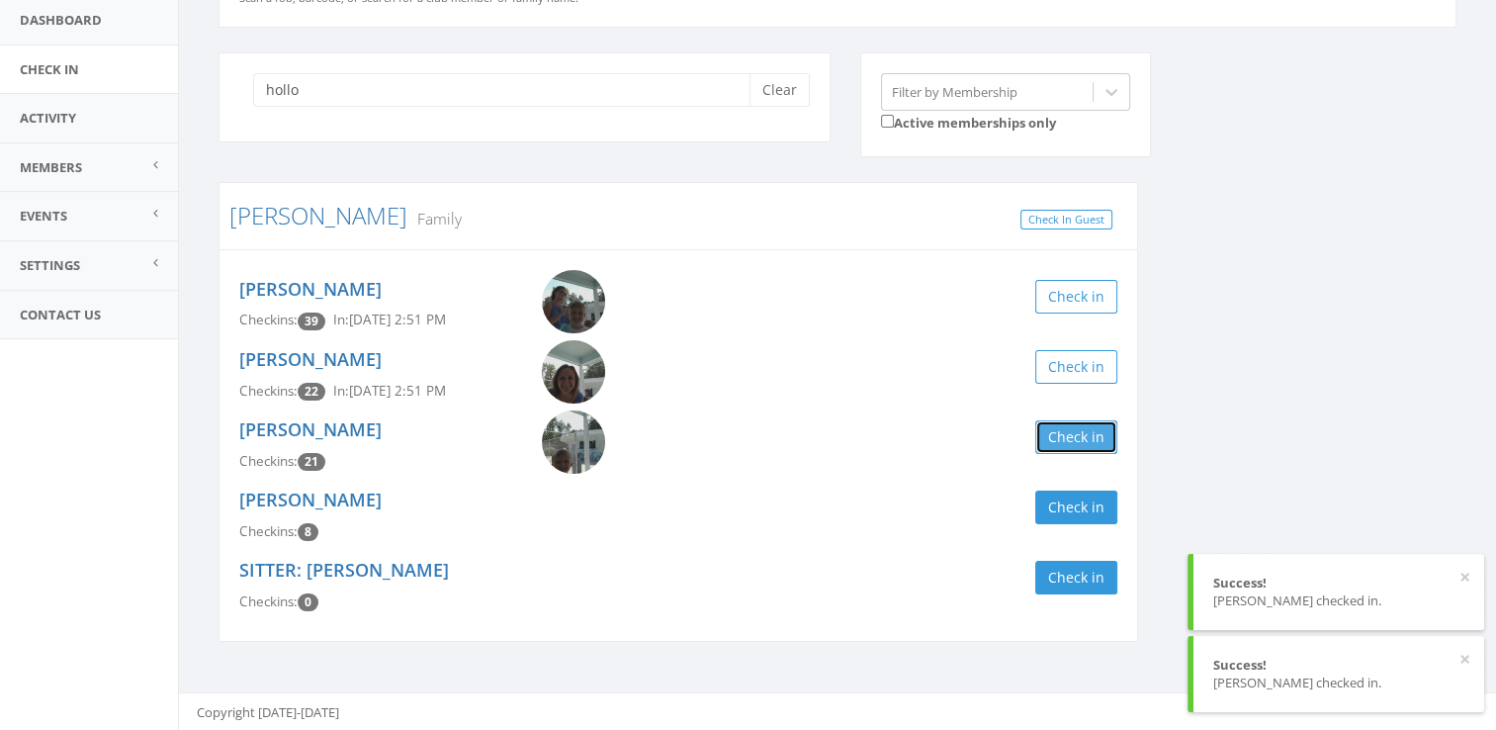
click at [1050, 430] on button "Check in" at bounding box center [1076, 437] width 82 height 34
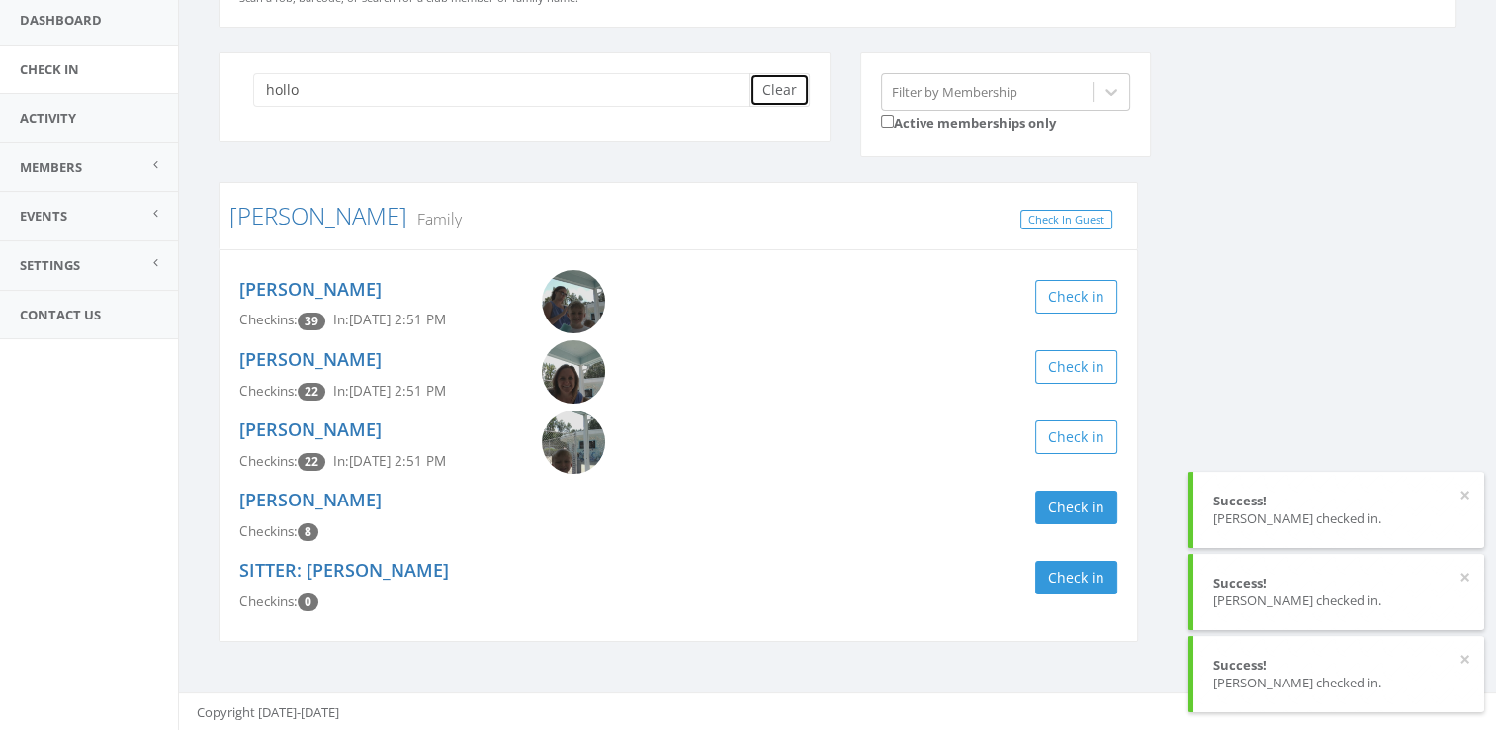
click at [771, 89] on button "Clear" at bounding box center [779, 90] width 60 height 34
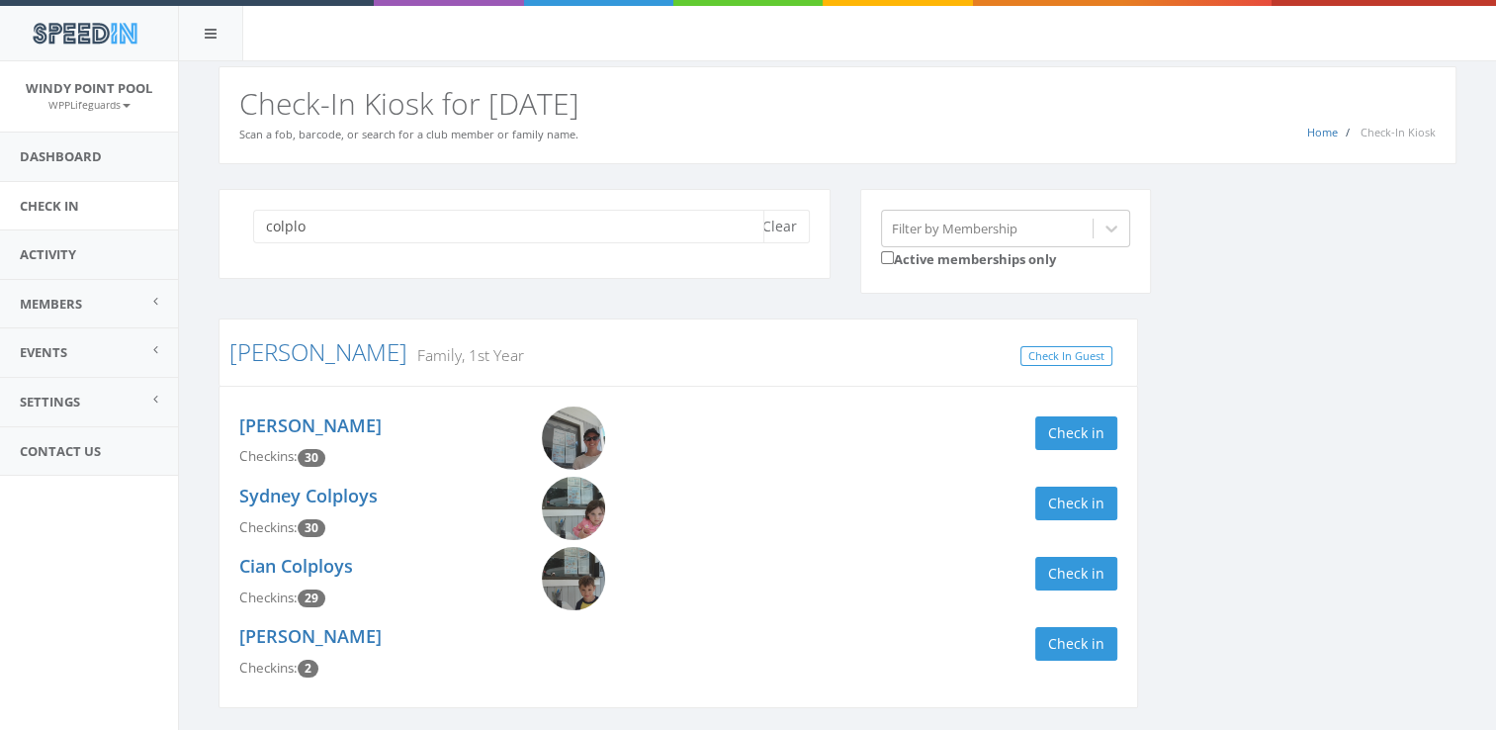
scroll to position [66, 0]
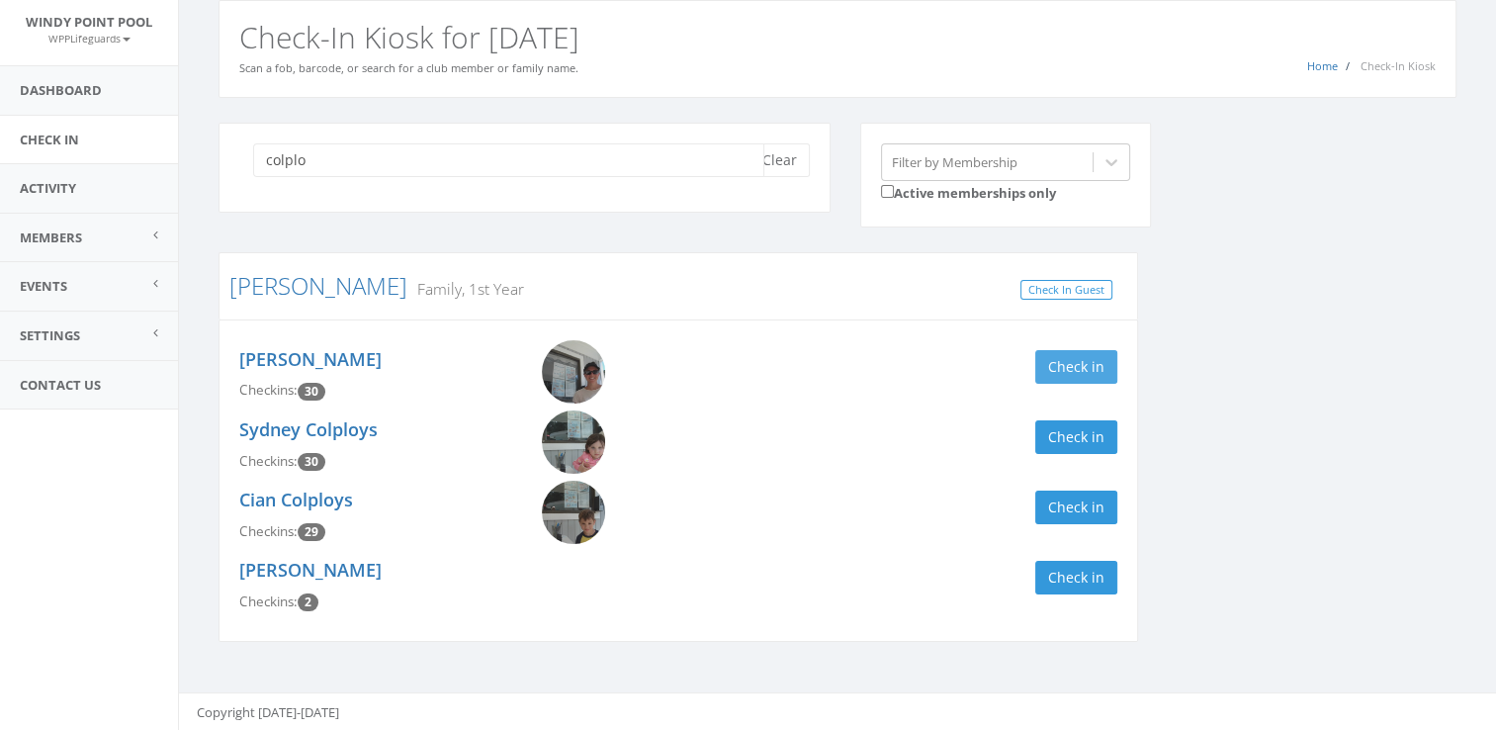
type input "colplo"
click at [1092, 354] on button "Check in" at bounding box center [1076, 367] width 82 height 34
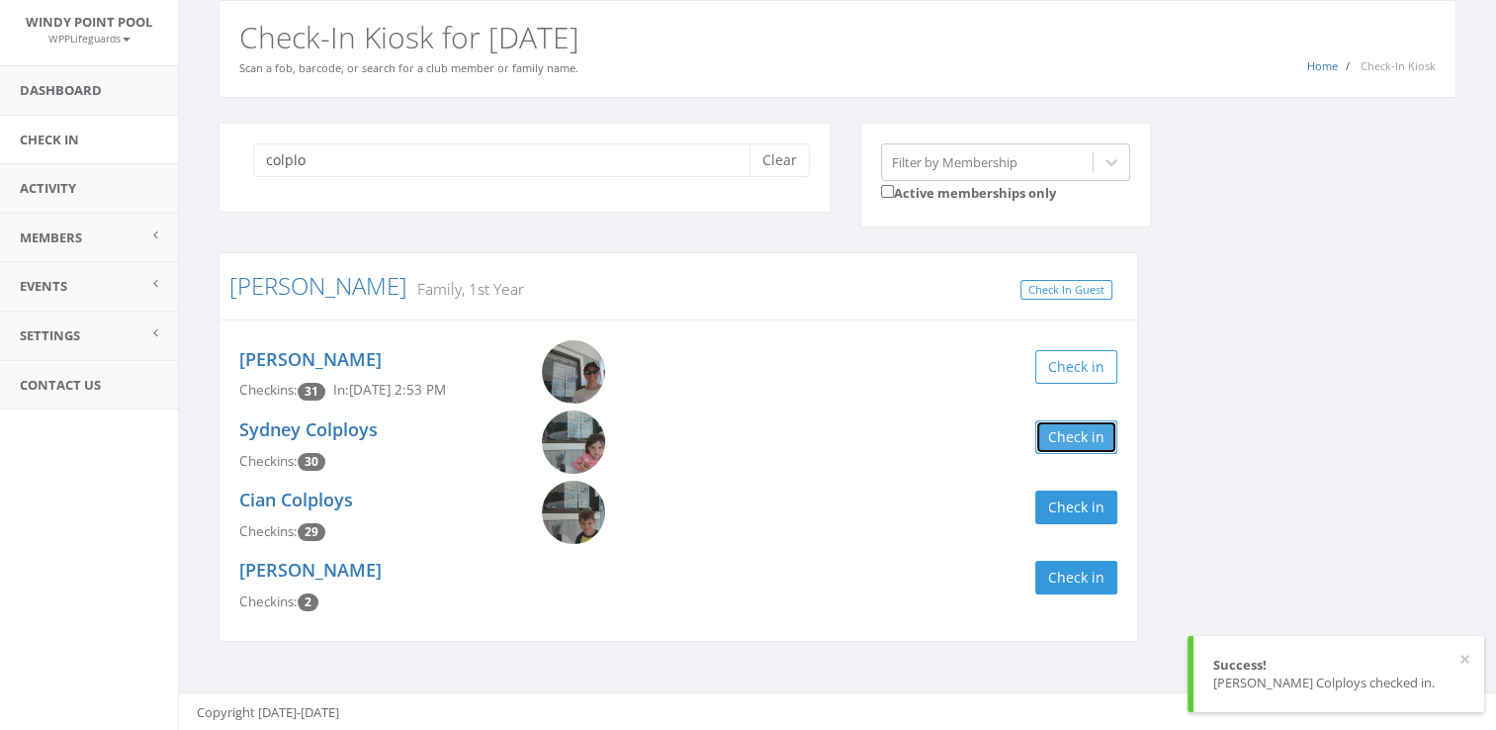
click at [1083, 434] on button "Check in" at bounding box center [1076, 437] width 82 height 34
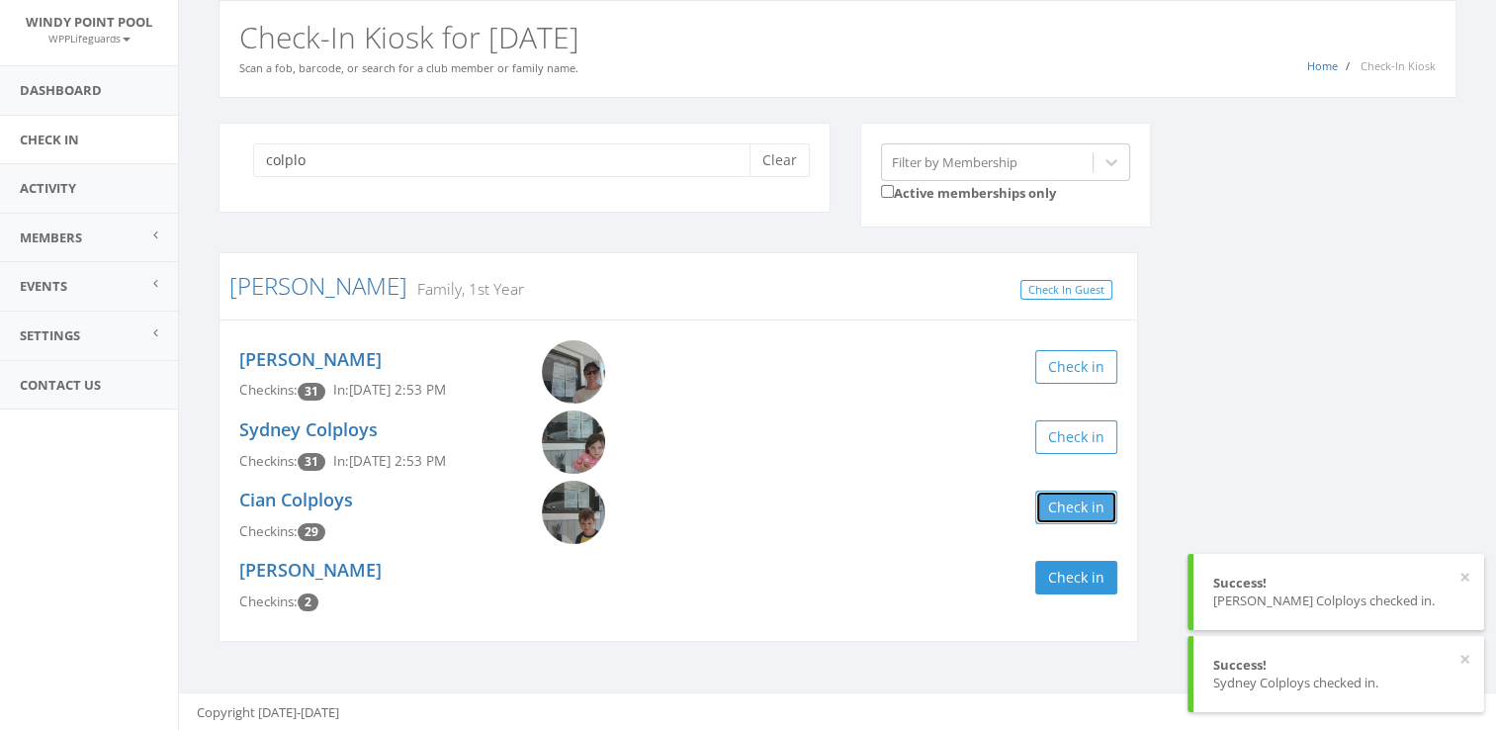
click at [1107, 512] on button "Check in" at bounding box center [1076, 507] width 82 height 34
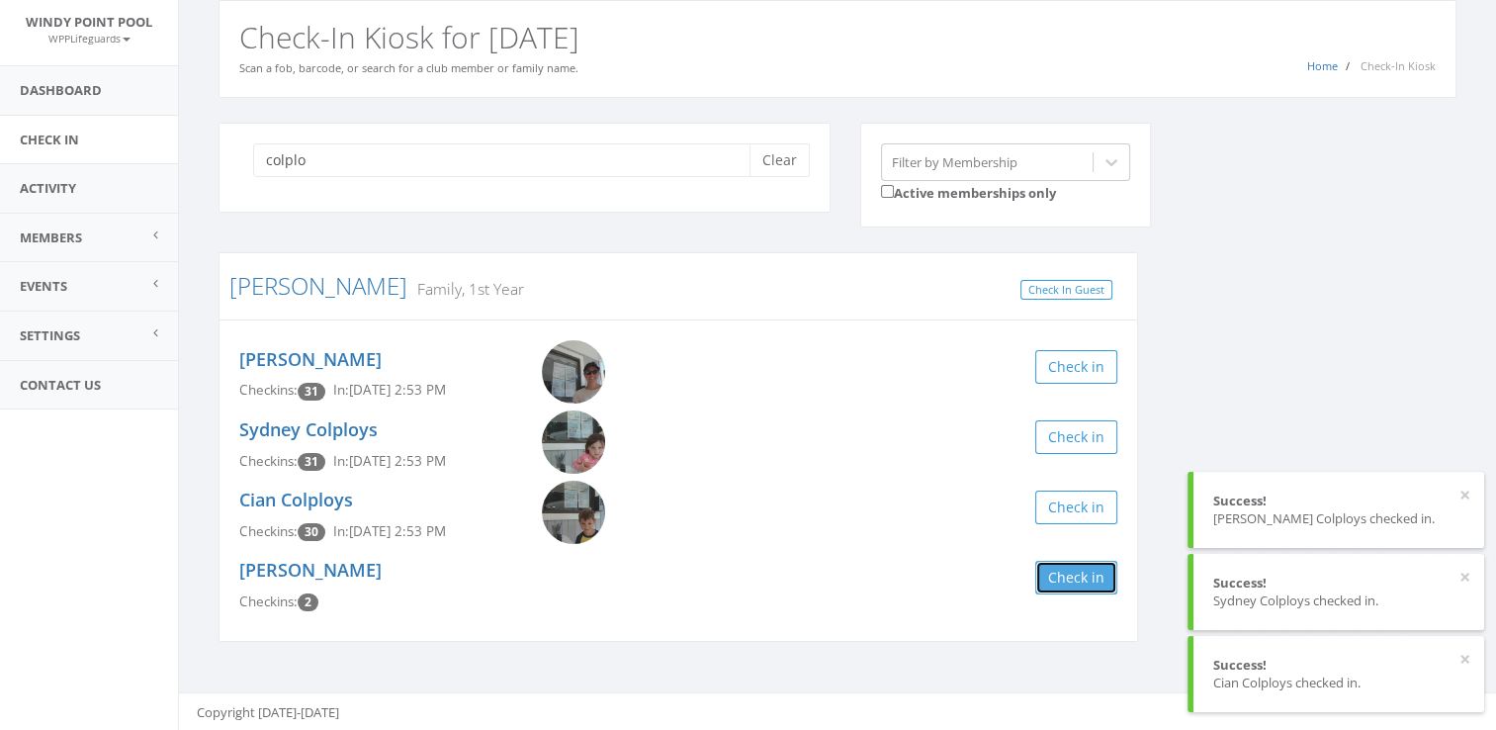
click at [1064, 567] on button "Check in" at bounding box center [1076, 578] width 82 height 34
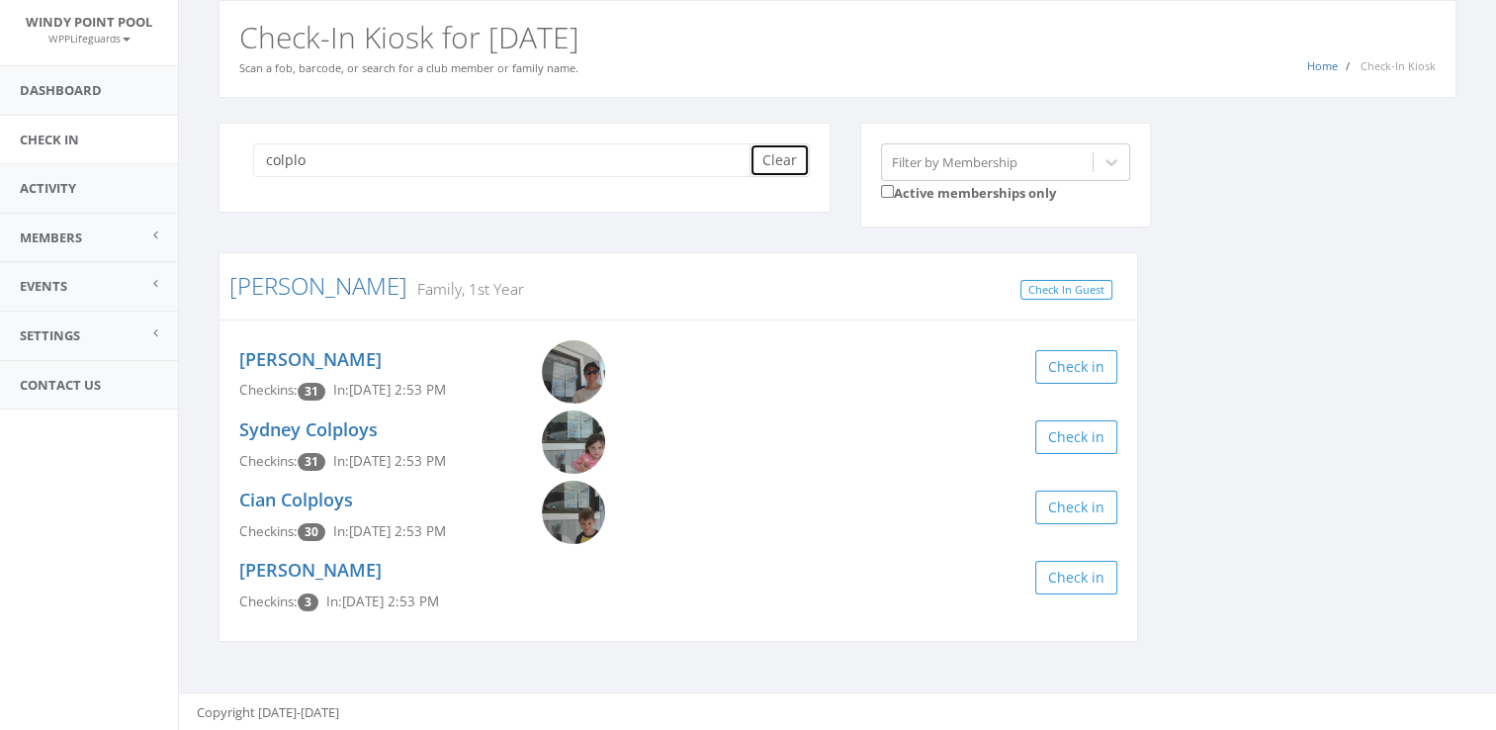
click at [774, 156] on button "Clear" at bounding box center [779, 160] width 60 height 34
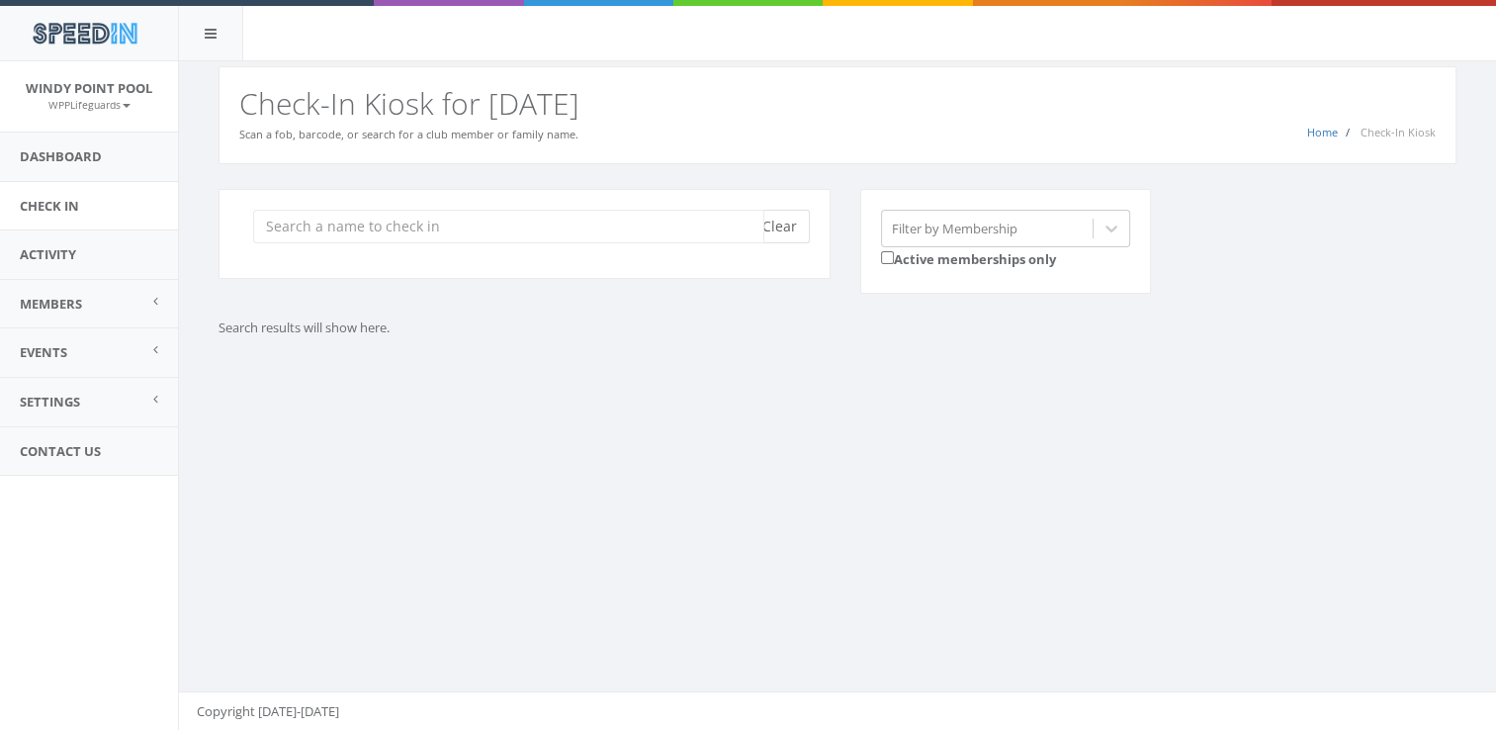
scroll to position [0, 0]
click at [774, 156] on div "Home Check-In Kiosk Check-In Kiosk for [DATE] Scan a fob, barcode, or search fo…" at bounding box center [837, 115] width 1238 height 98
click at [486, 223] on input "search" at bounding box center [508, 227] width 511 height 34
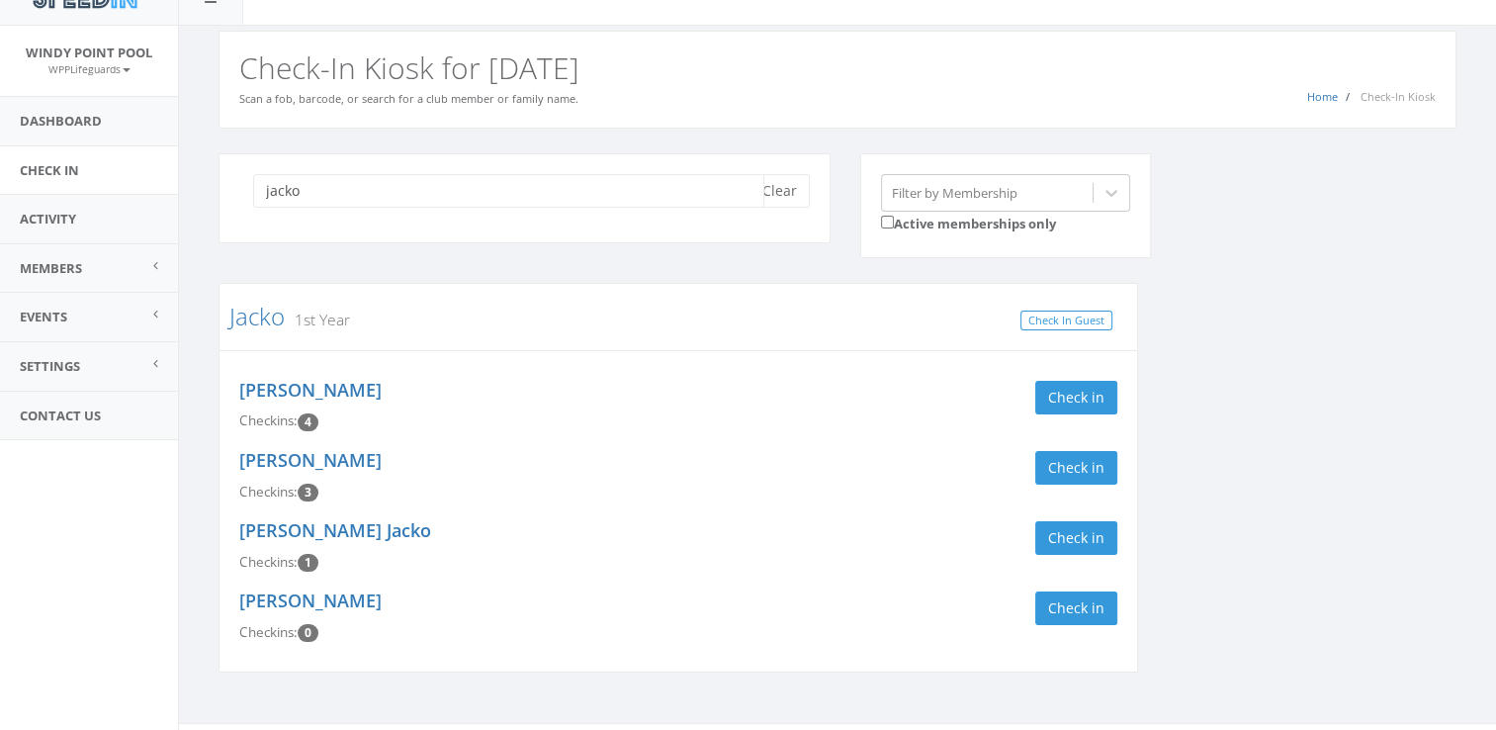
scroll to position [66, 0]
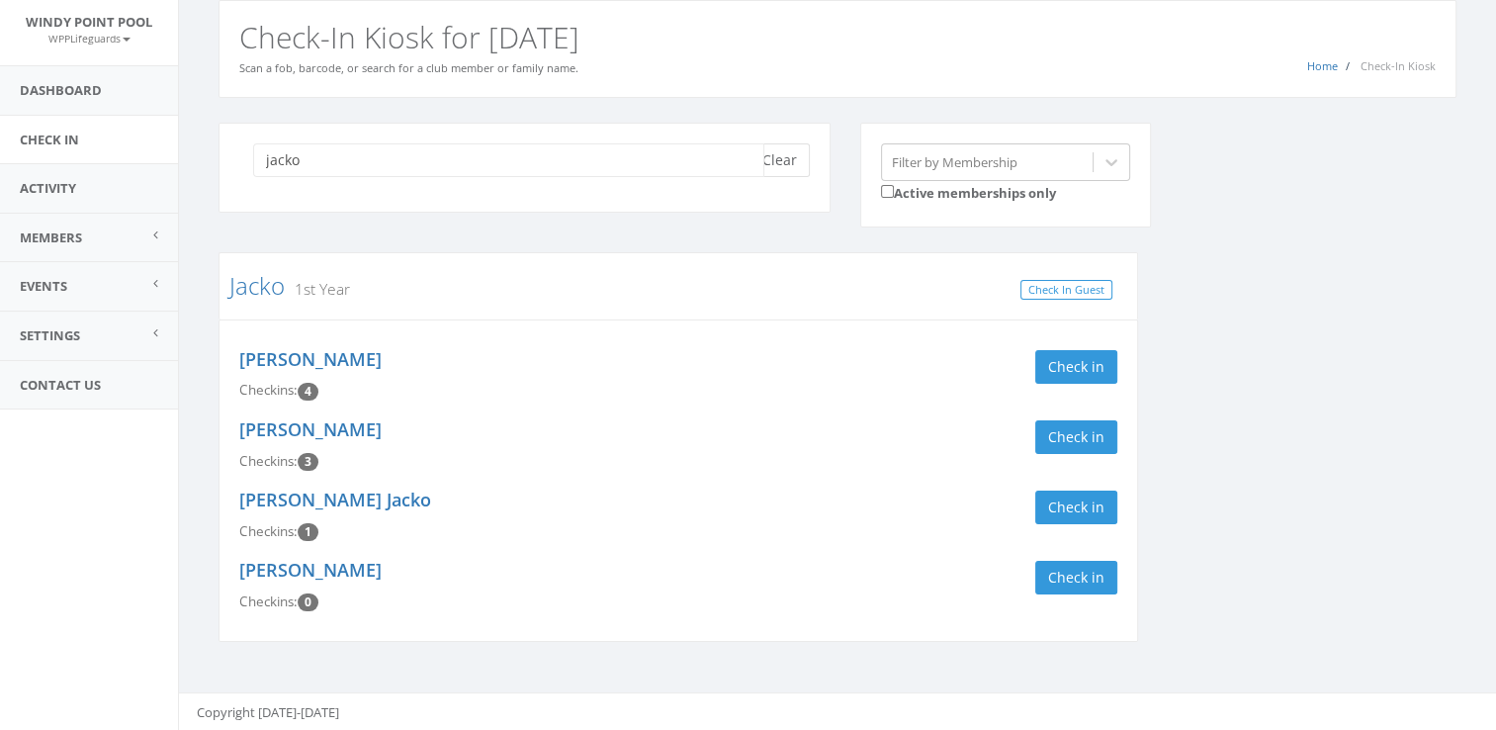
type input "jacko"
click at [790, 164] on button "Clear" at bounding box center [779, 160] width 60 height 34
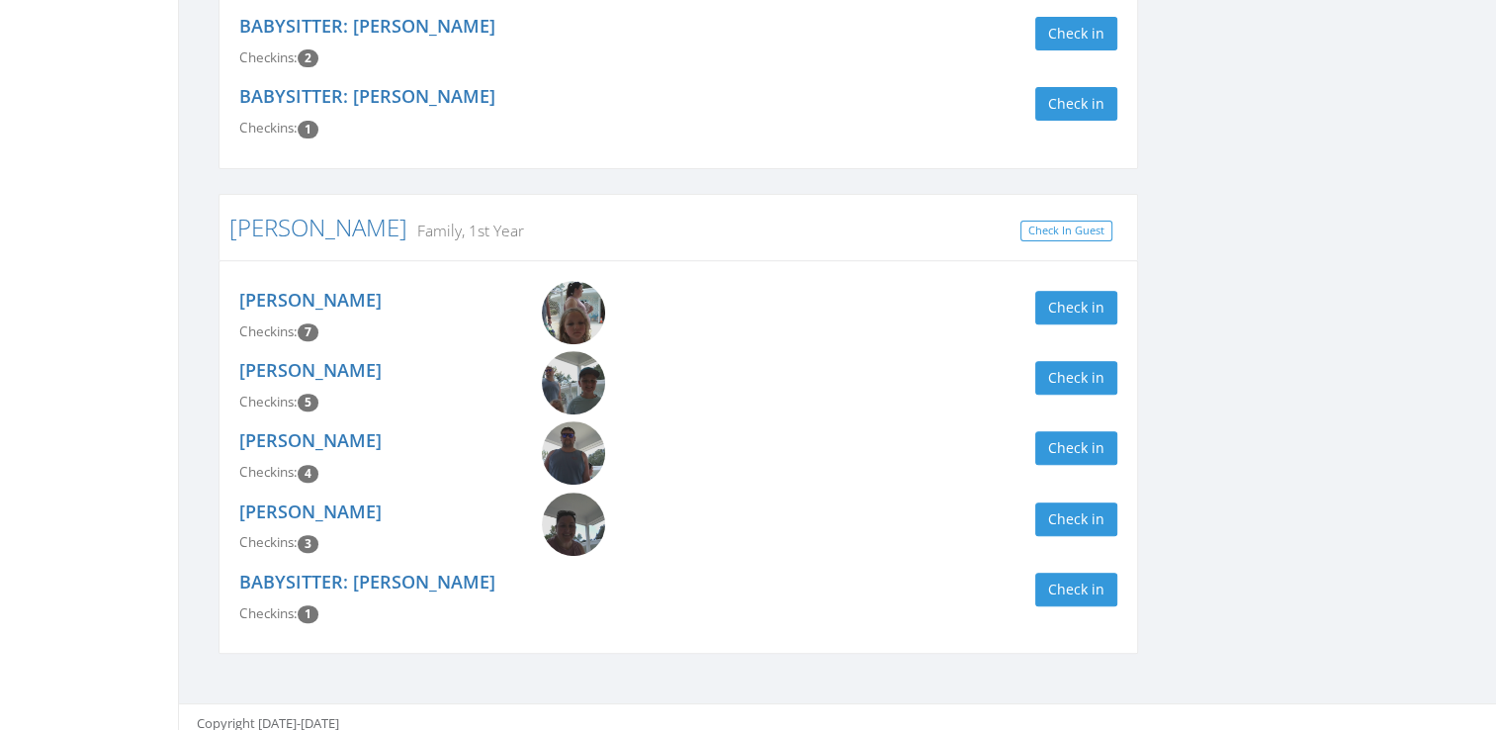
scroll to position [691, 0]
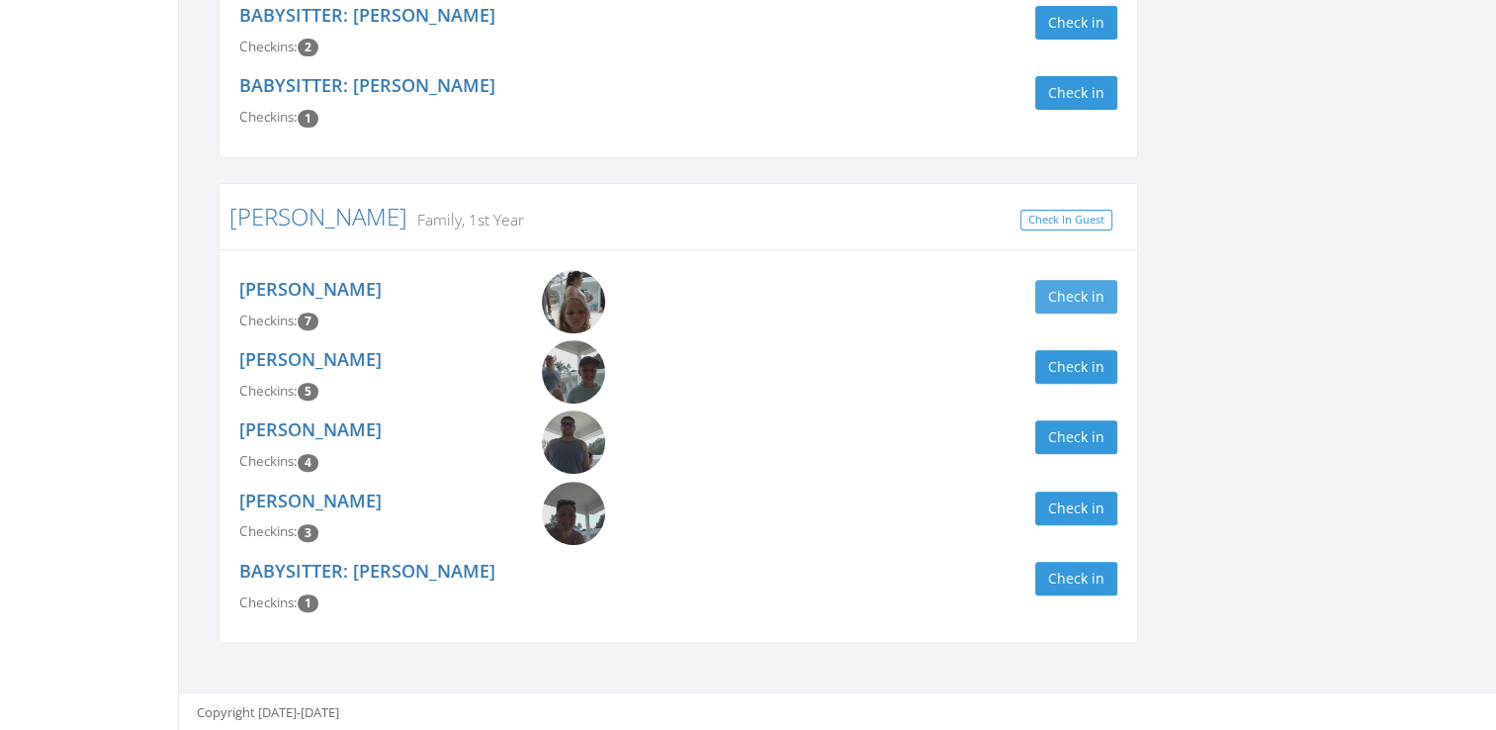
type input "gilli"
click at [1066, 302] on button "Check in" at bounding box center [1076, 297] width 82 height 34
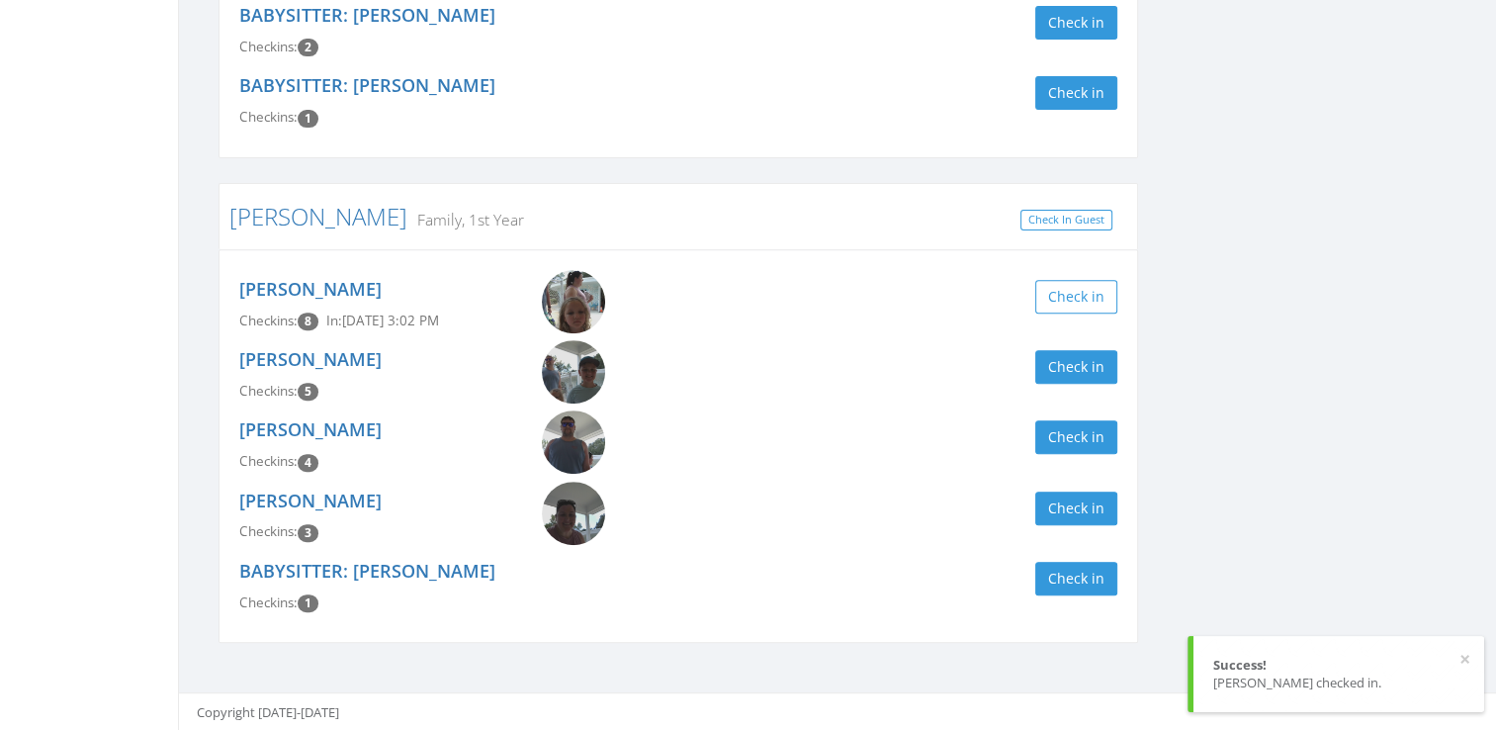
click at [1086, 383] on div "[PERSON_NAME] Checkins: 5 Check in" at bounding box center [678, 375] width 908 height 70
click at [1086, 375] on button "Check in" at bounding box center [1076, 367] width 82 height 34
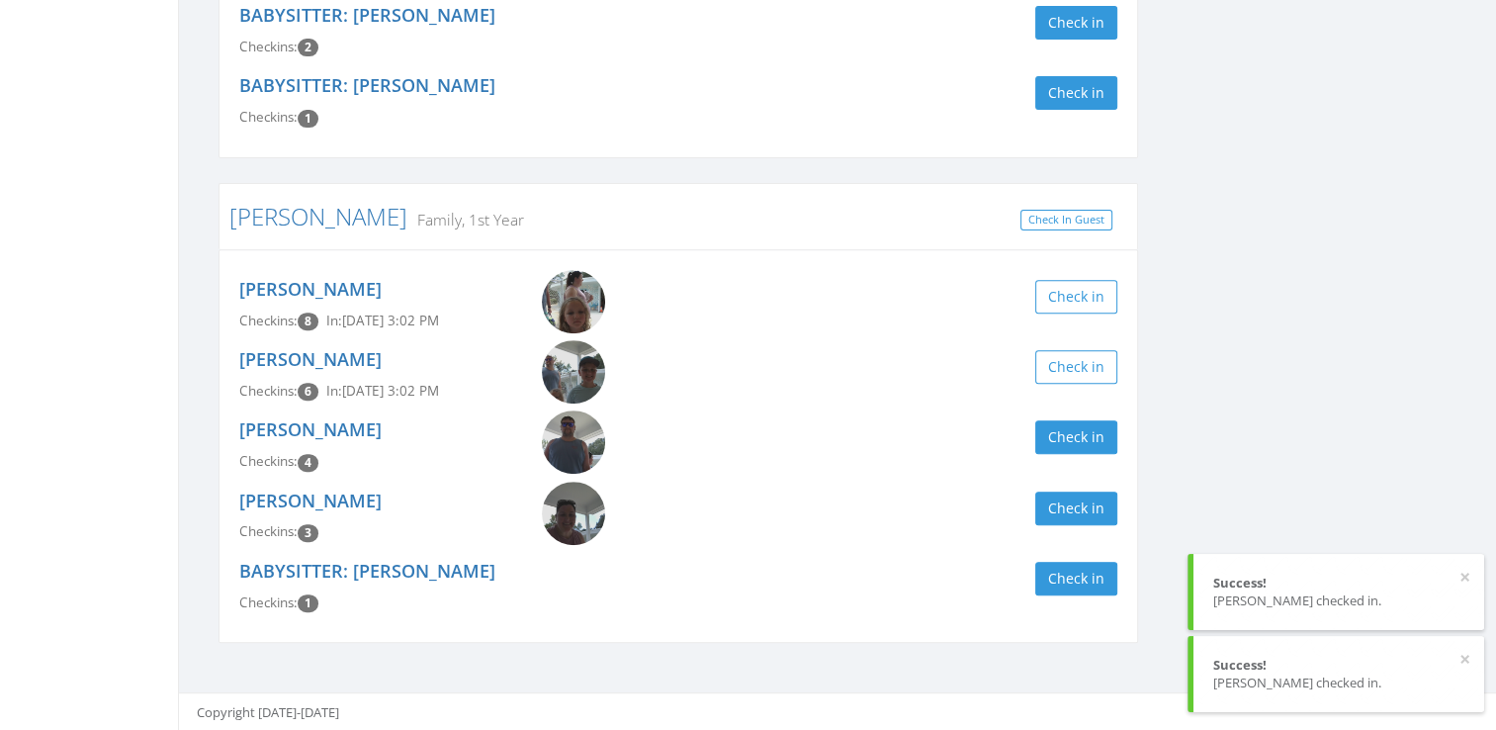
click at [1083, 417] on div "[PERSON_NAME] Checkins: 4 Check in" at bounding box center [678, 445] width 908 height 70
click at [1083, 423] on button "Check in" at bounding box center [1076, 437] width 82 height 34
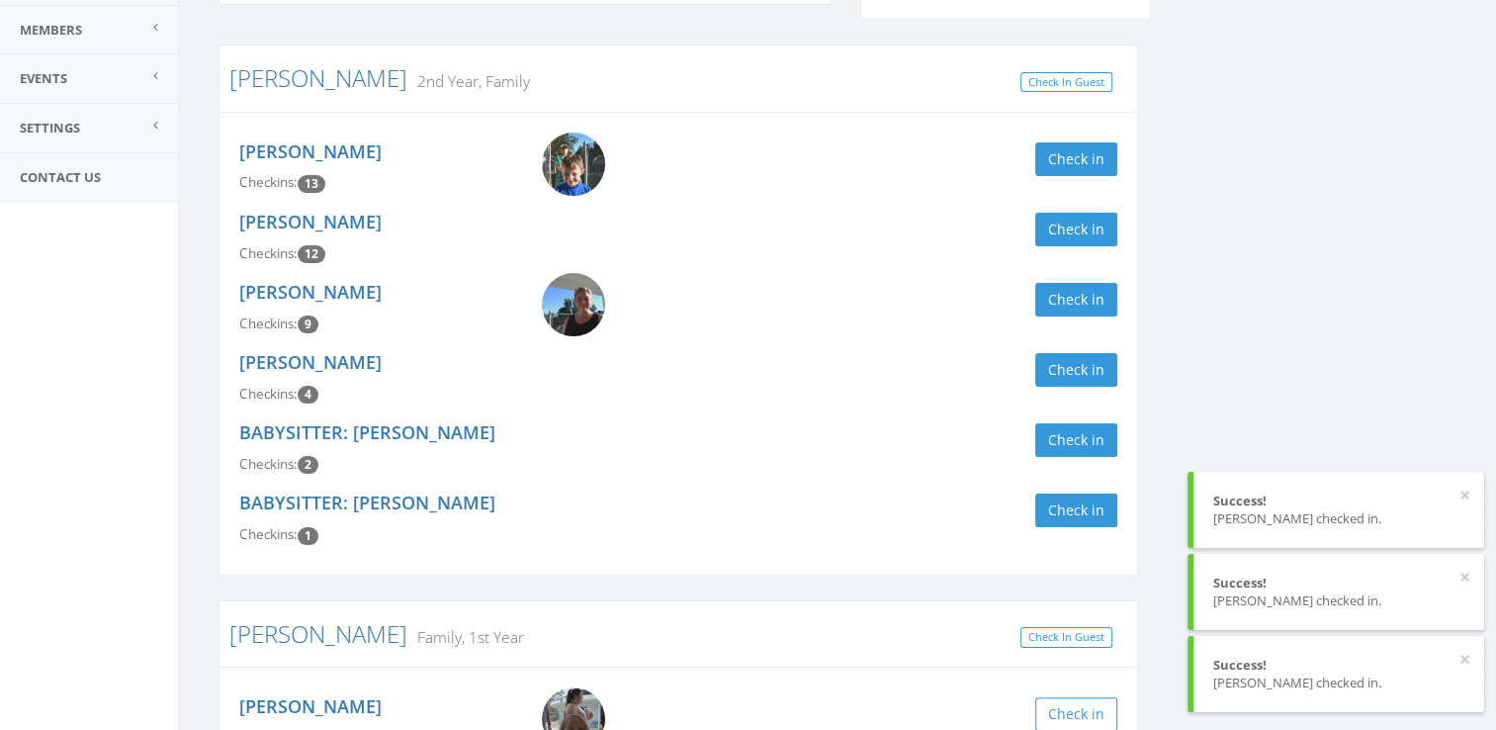
scroll to position [0, 0]
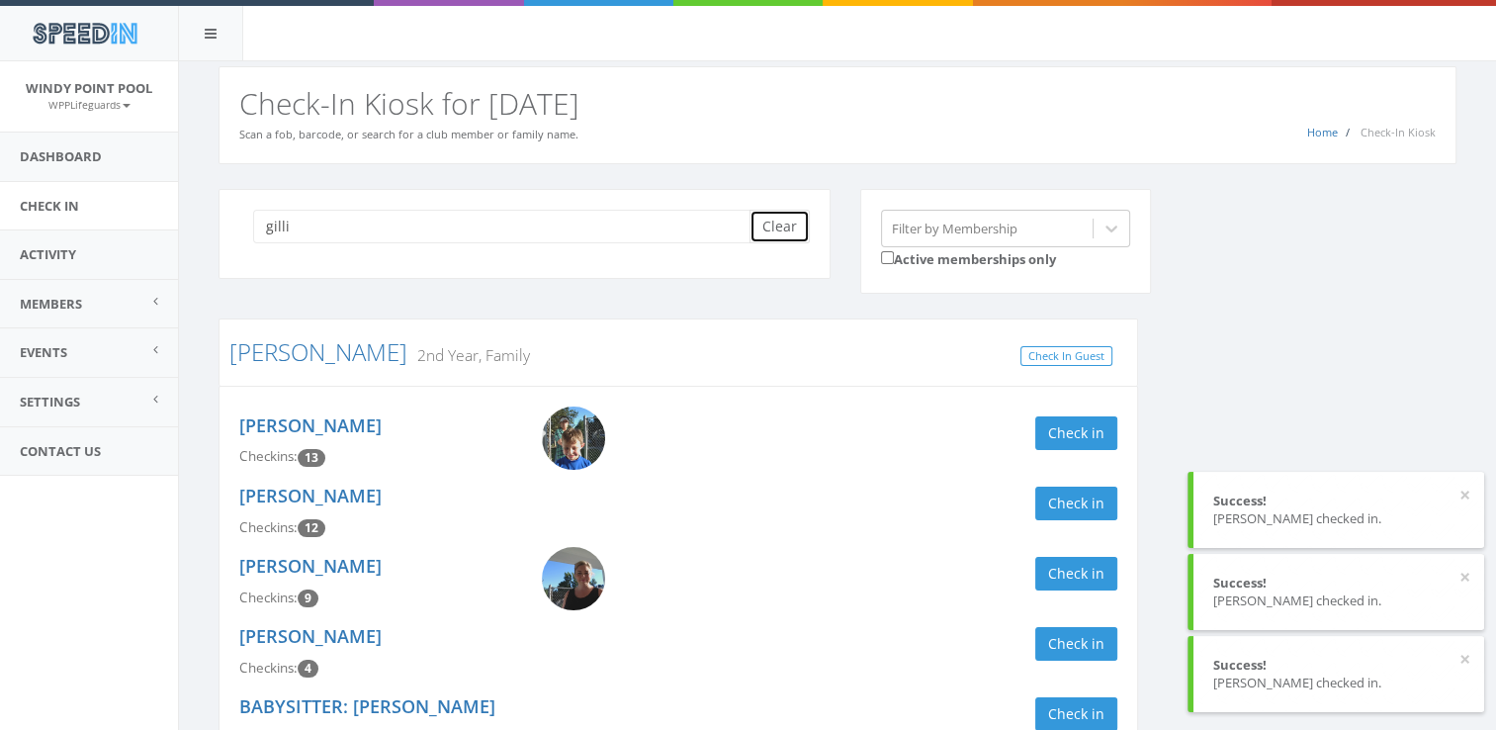
click at [776, 235] on button "Clear" at bounding box center [779, 227] width 60 height 34
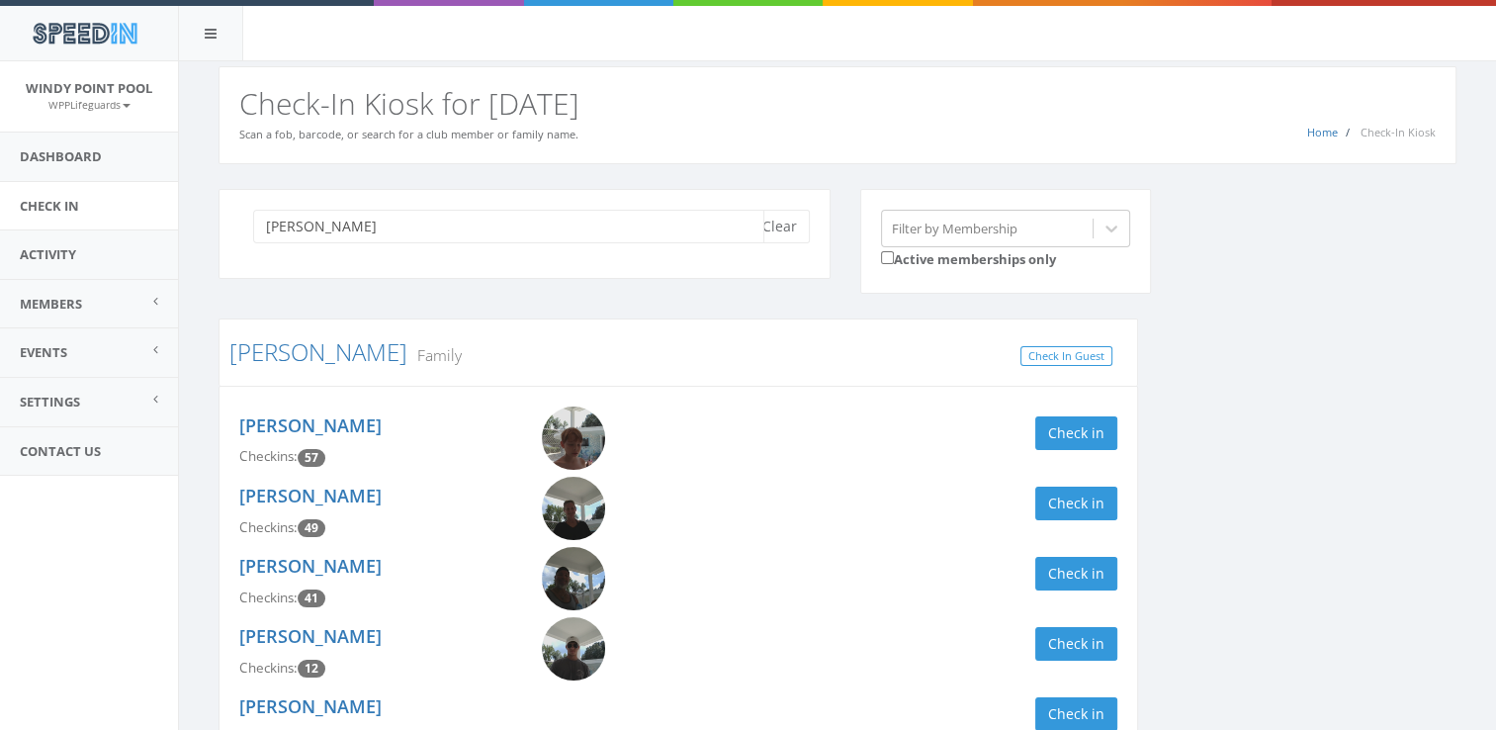
scroll to position [110, 0]
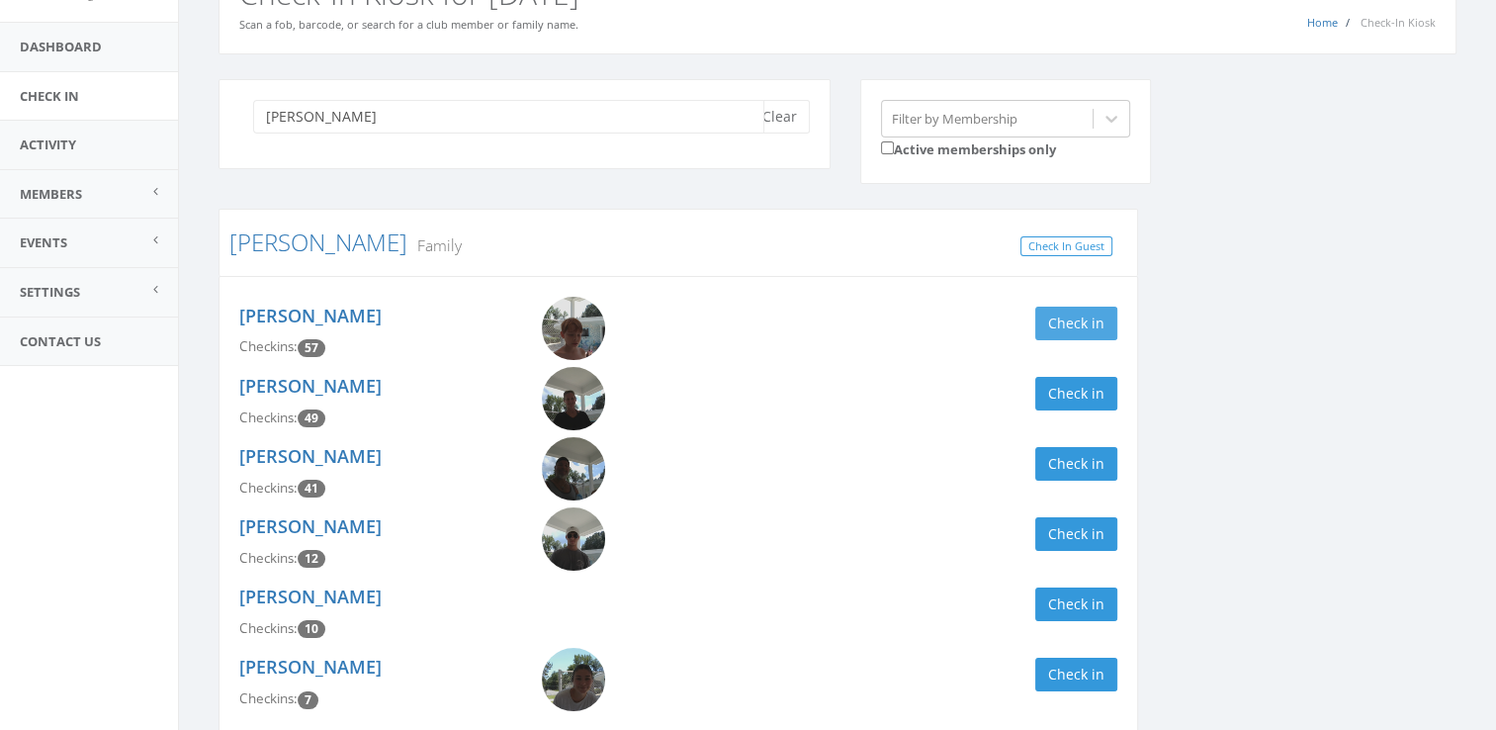
type input "[PERSON_NAME]"
click at [1089, 330] on button "Check in" at bounding box center [1076, 323] width 82 height 34
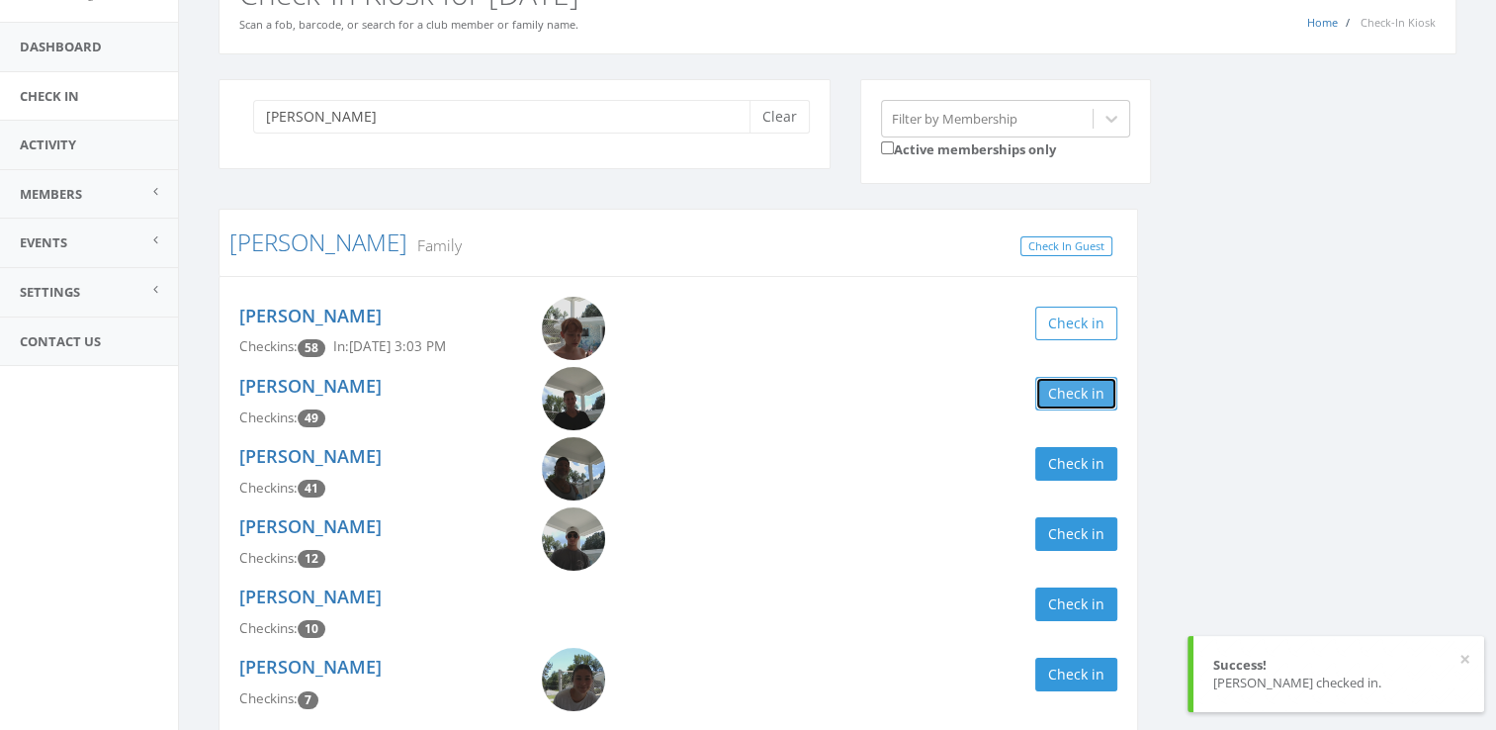
click at [1084, 392] on button "Check in" at bounding box center [1076, 394] width 82 height 34
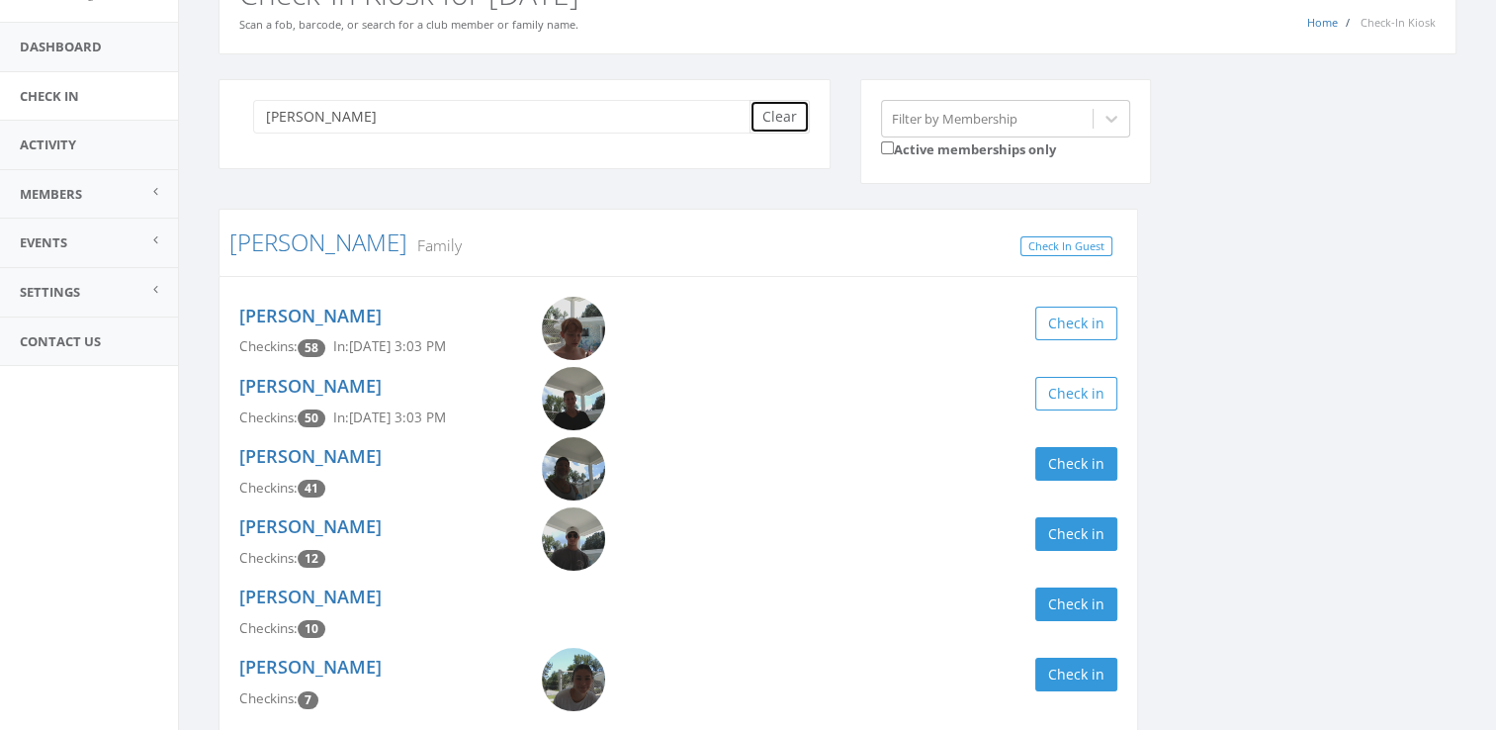
click at [776, 111] on button "Clear" at bounding box center [779, 117] width 60 height 34
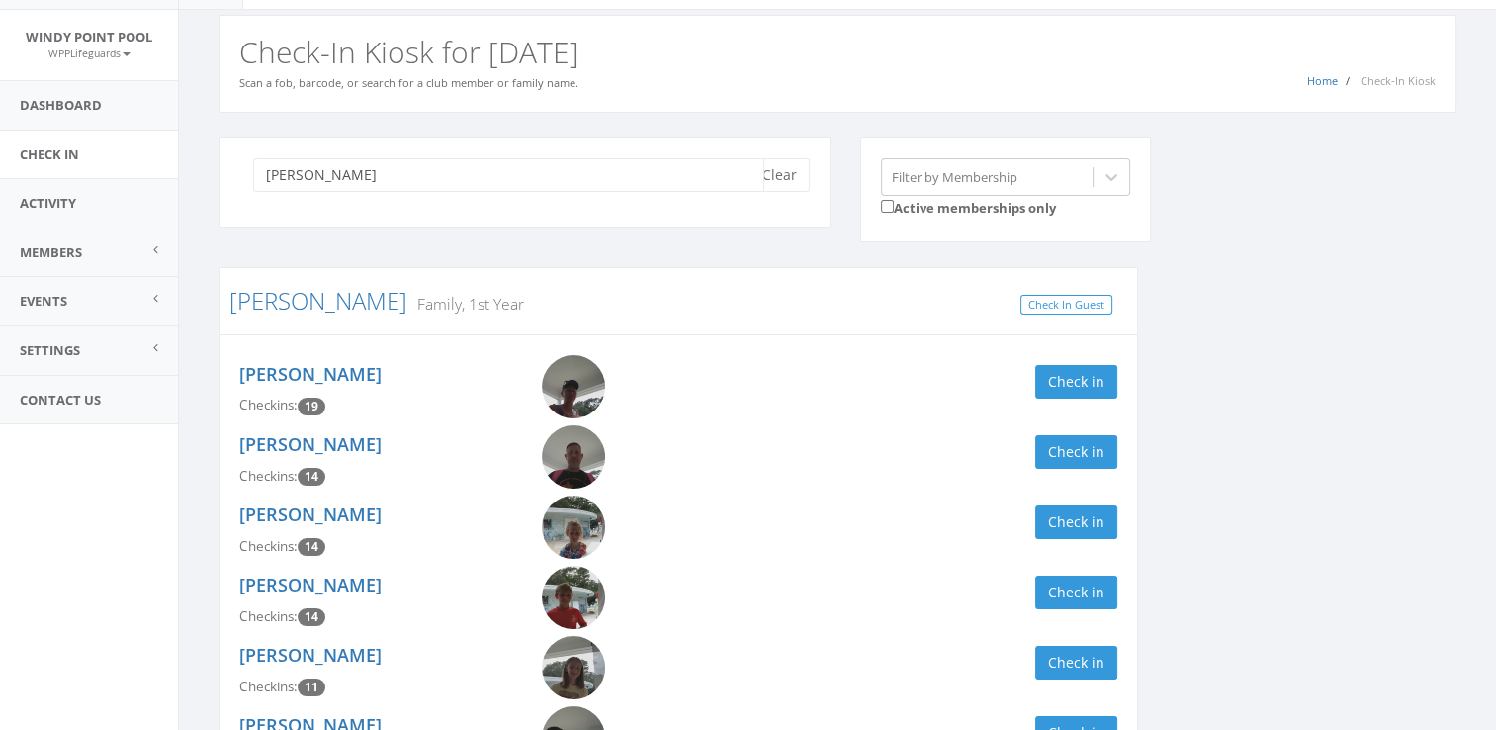
scroll to position [0, 0]
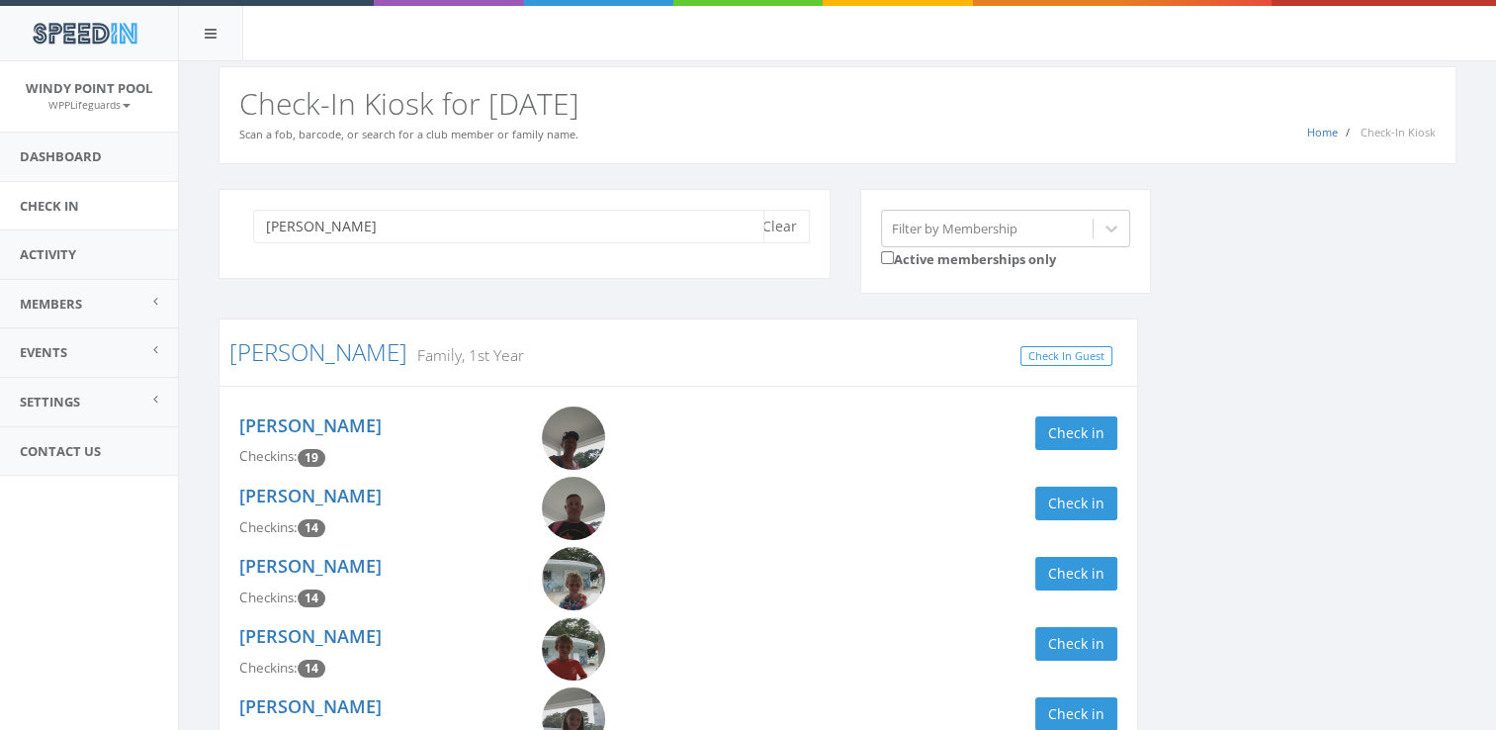
drag, startPoint x: 383, startPoint y: 232, endPoint x: 160, endPoint y: 212, distance: 223.4
click at [160, 212] on body "SpeedIn SpeedIn [GEOGRAPHIC_DATA] WPPLifeguards My Profile Logout Dashboard Che…" at bounding box center [748, 365] width 1496 height 730
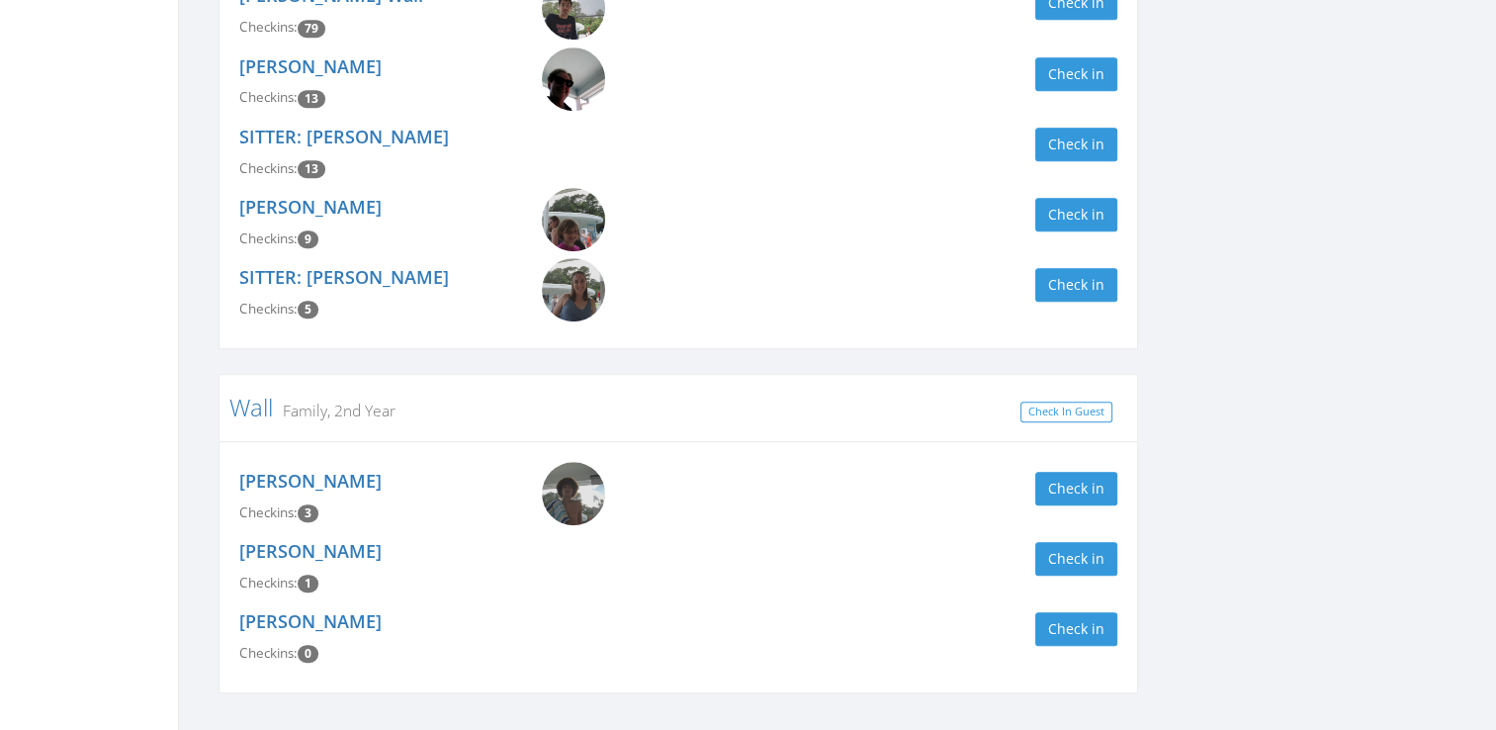
scroll to position [1175, 0]
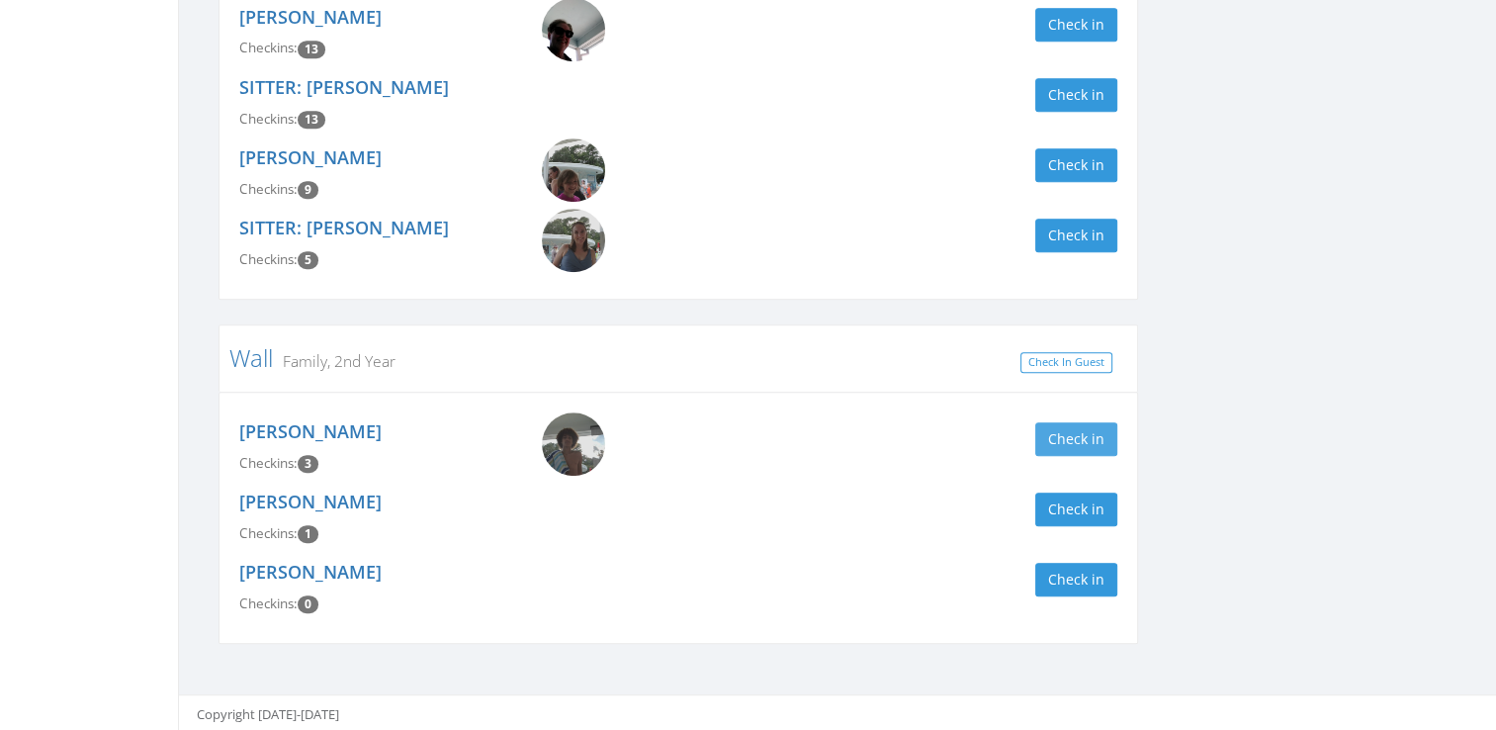
type input "wall"
click at [1098, 425] on button "Check in" at bounding box center [1076, 439] width 82 height 34
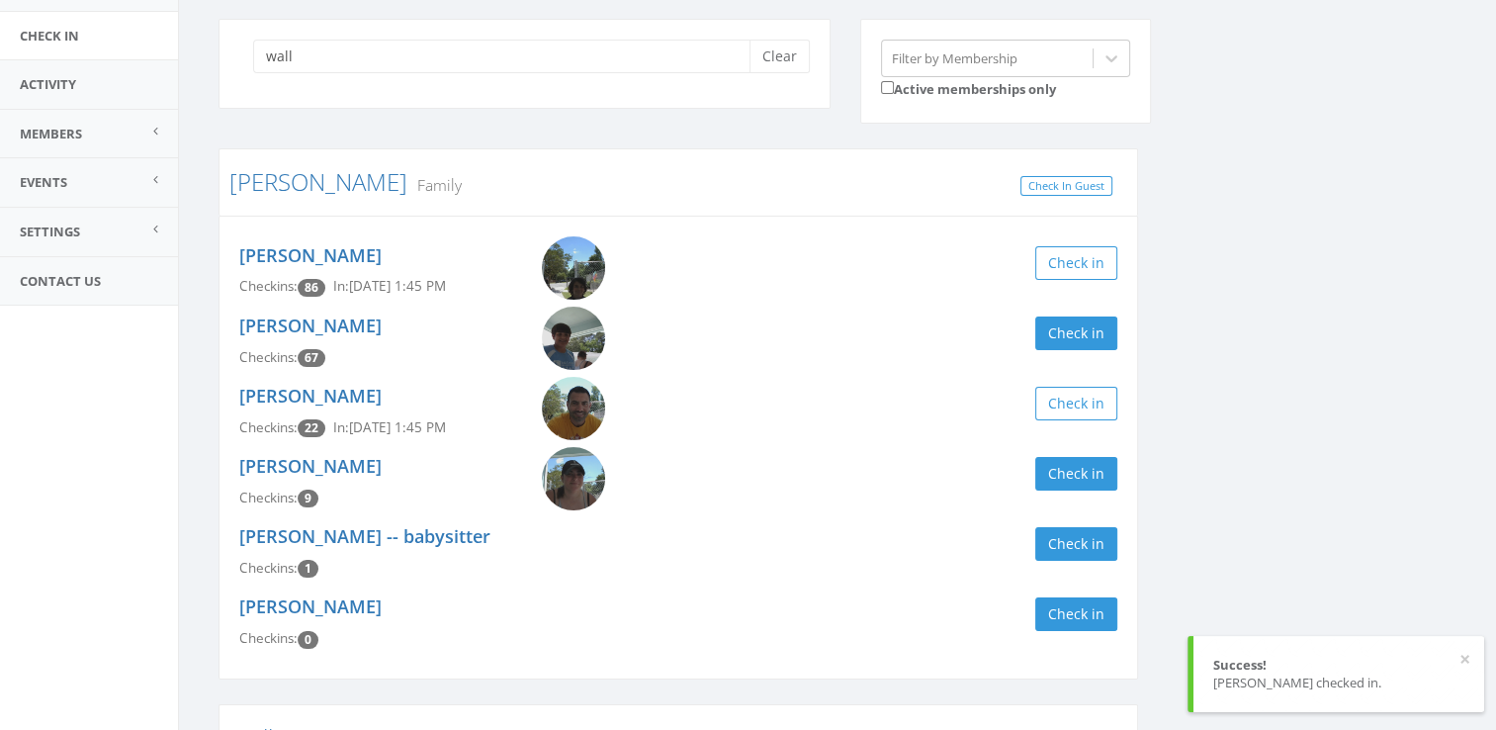
scroll to position [170, 0]
click at [780, 55] on button "Clear" at bounding box center [779, 57] width 60 height 34
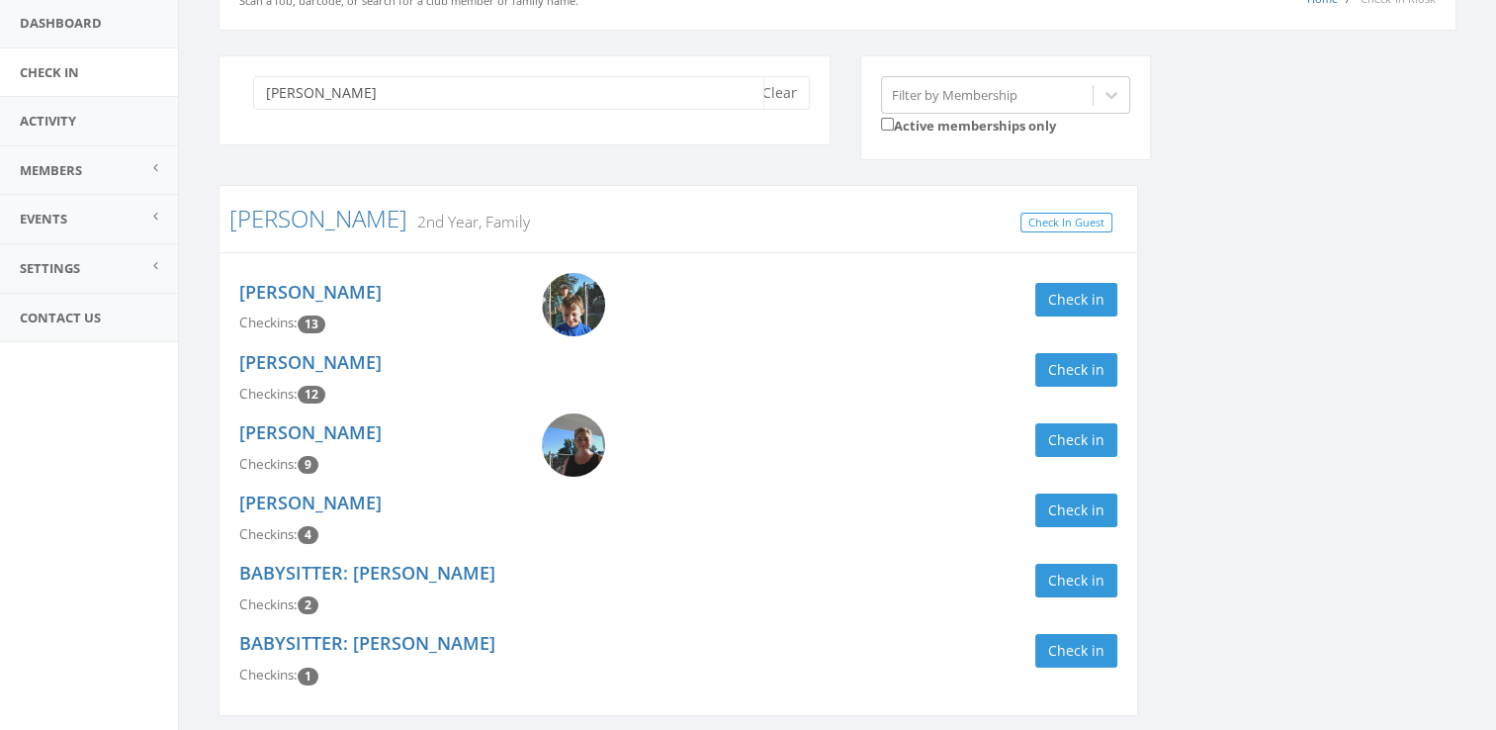
scroll to position [138, 0]
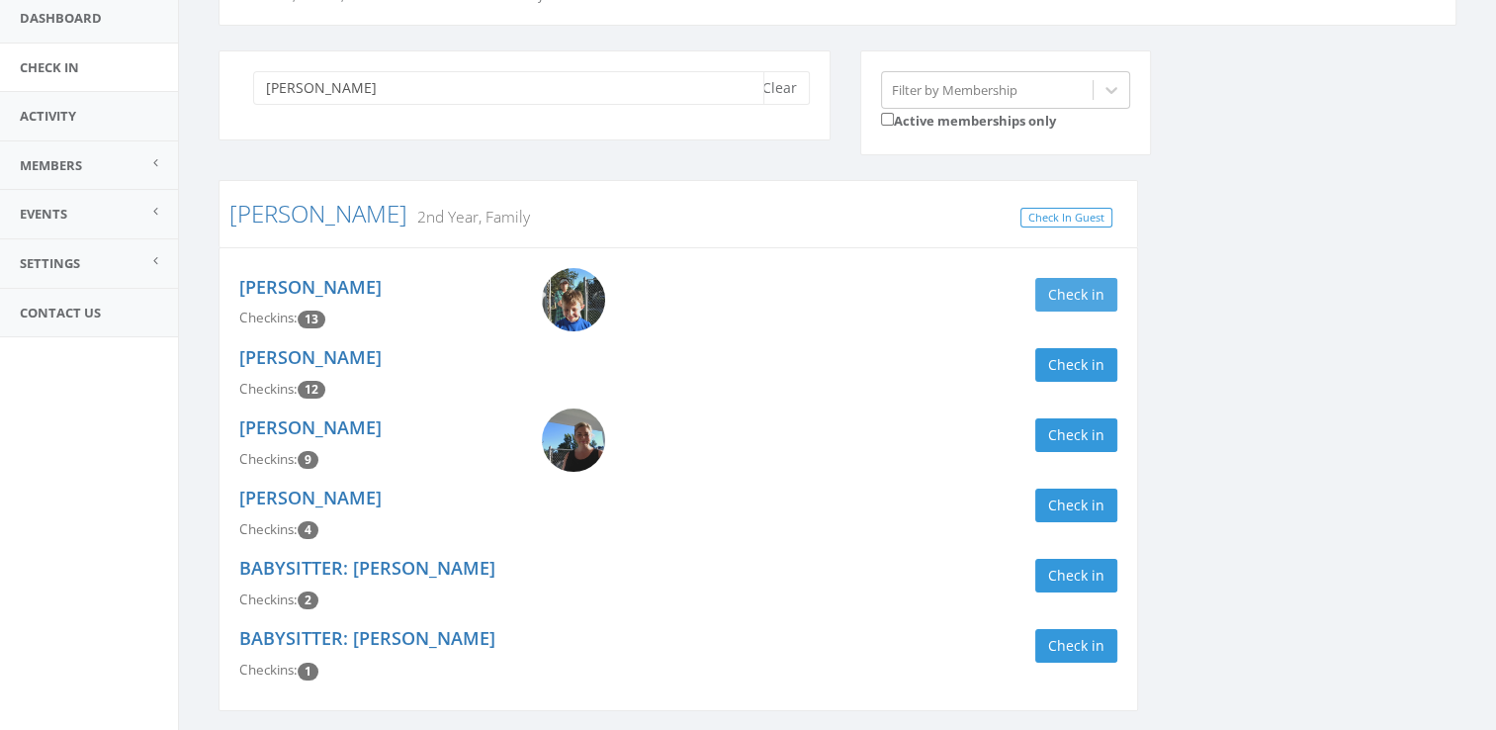
type input "[PERSON_NAME]"
click at [1086, 294] on button "Check in" at bounding box center [1076, 295] width 82 height 34
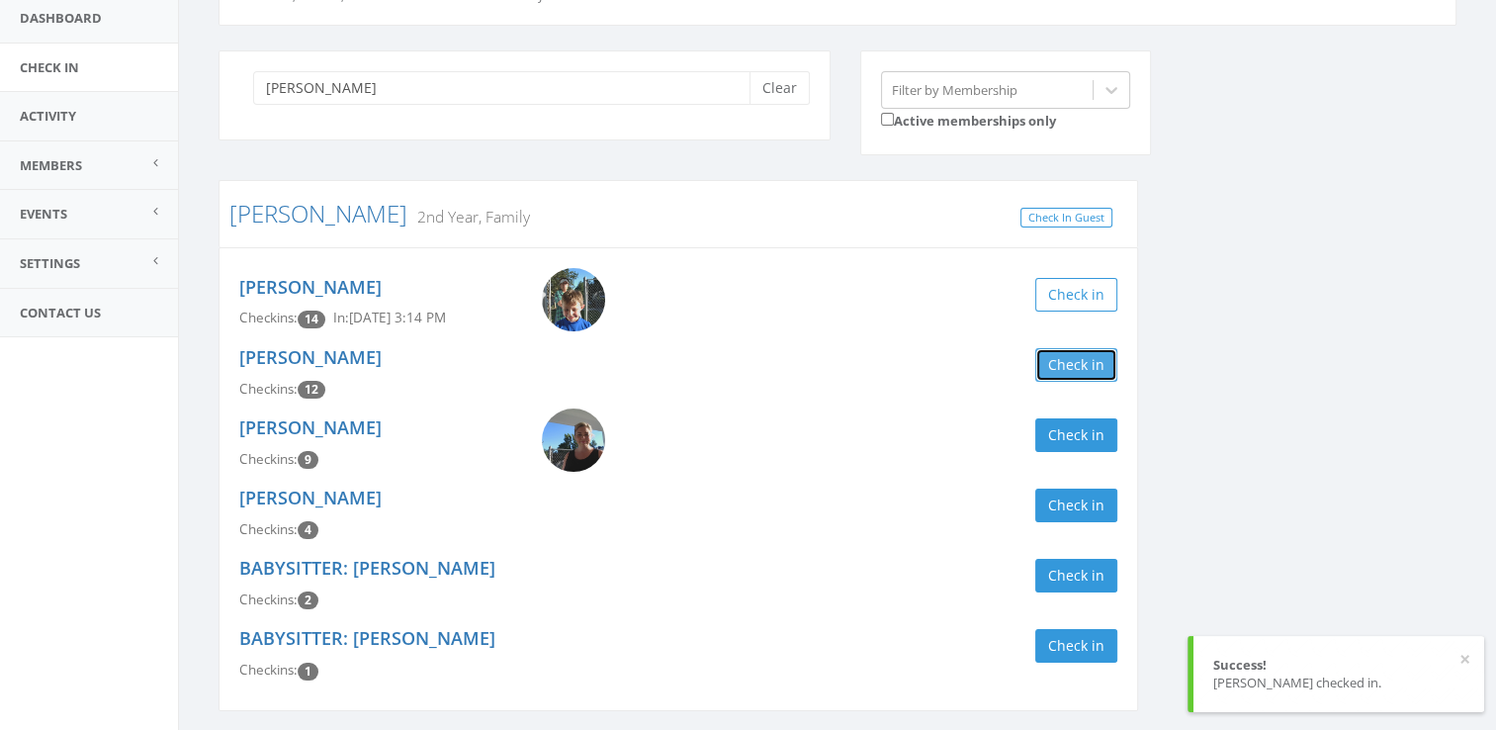
click at [1066, 370] on button "Check in" at bounding box center [1076, 365] width 82 height 34
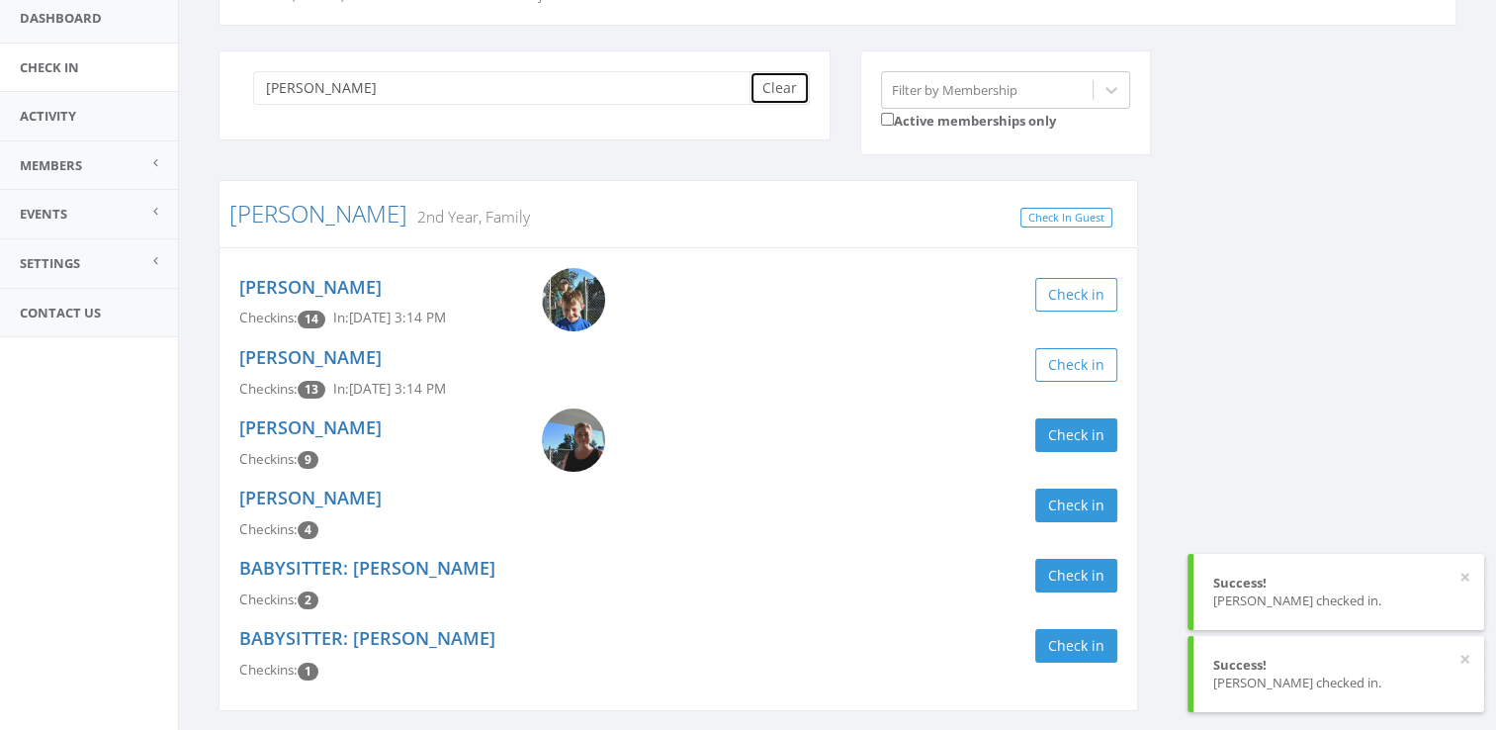
click at [796, 92] on button "Clear" at bounding box center [779, 88] width 60 height 34
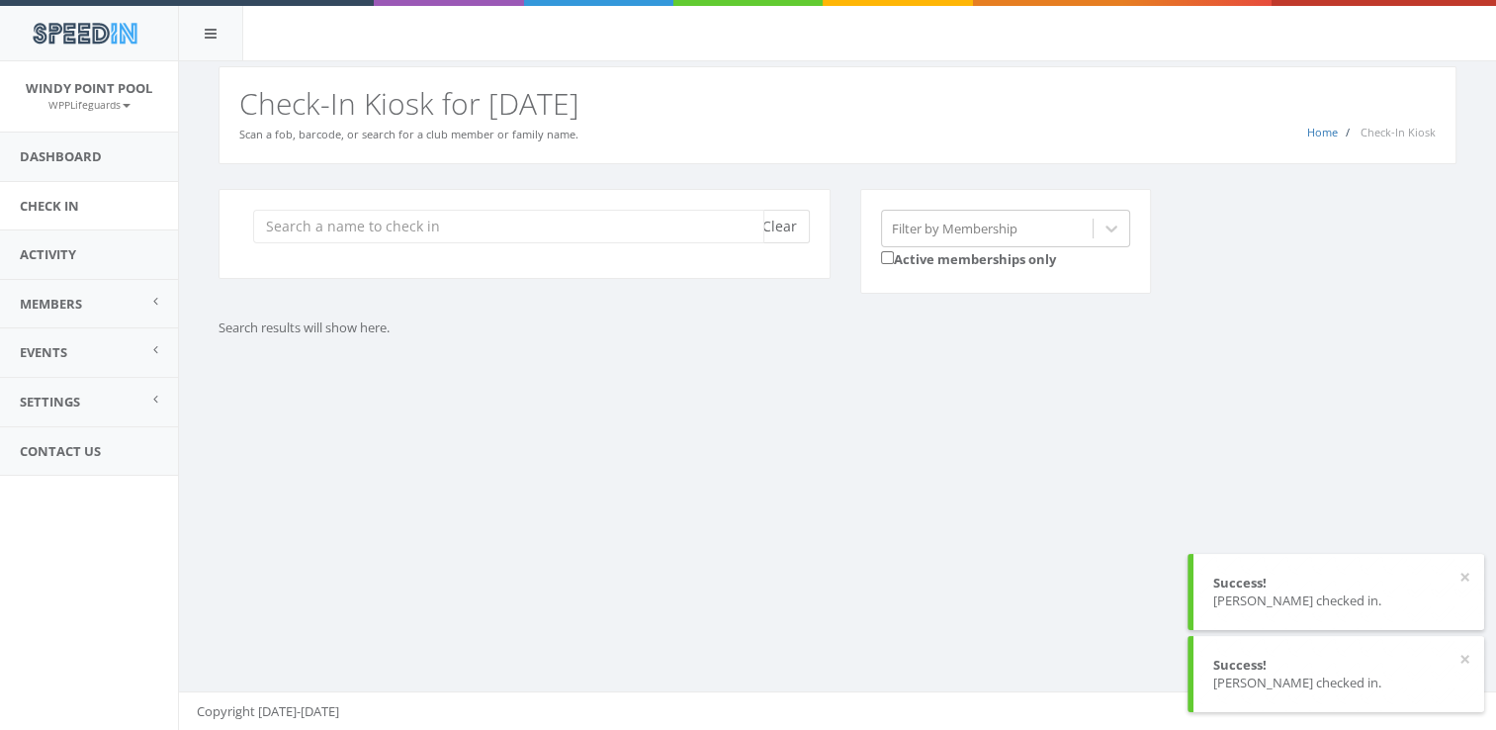
scroll to position [0, 0]
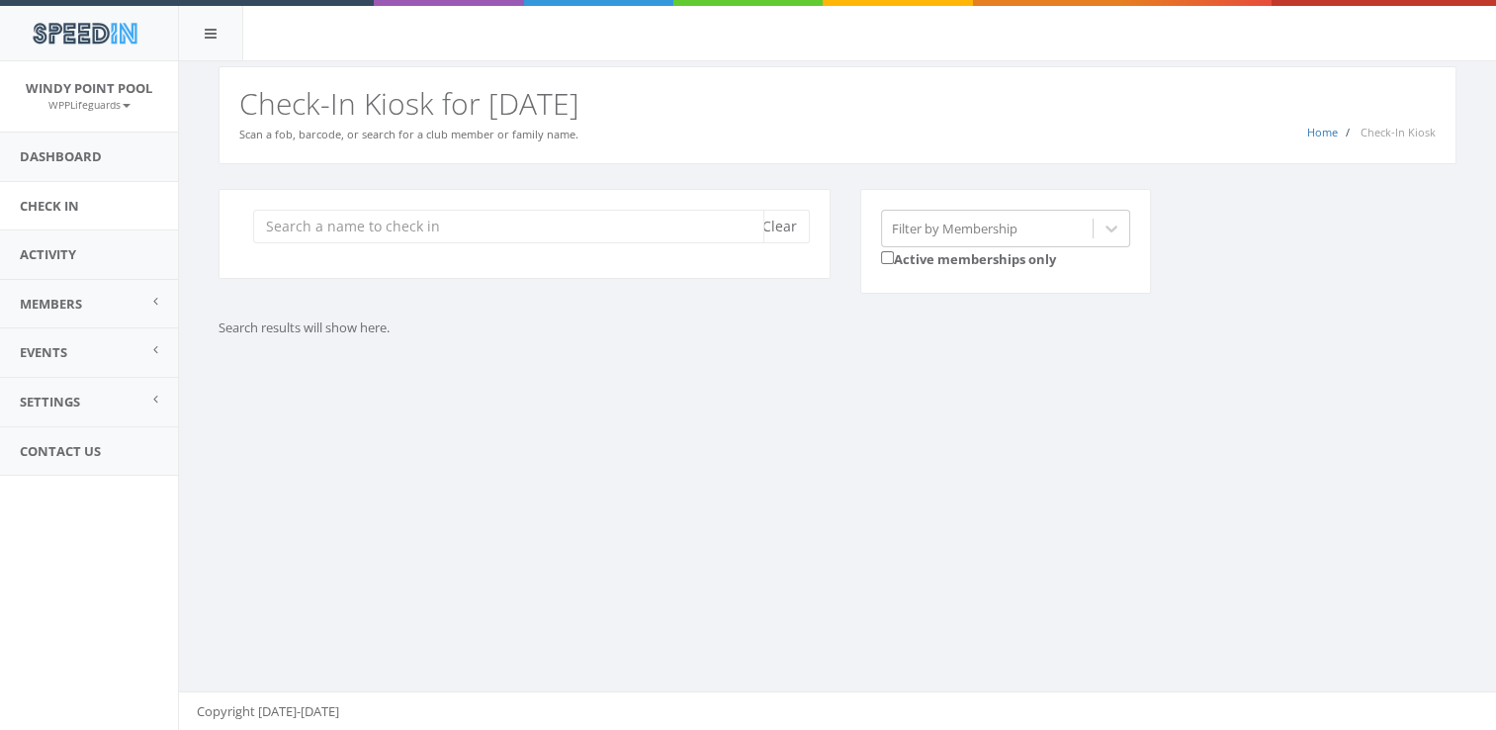
click at [495, 222] on input "search" at bounding box center [508, 227] width 511 height 34
type input "groom"
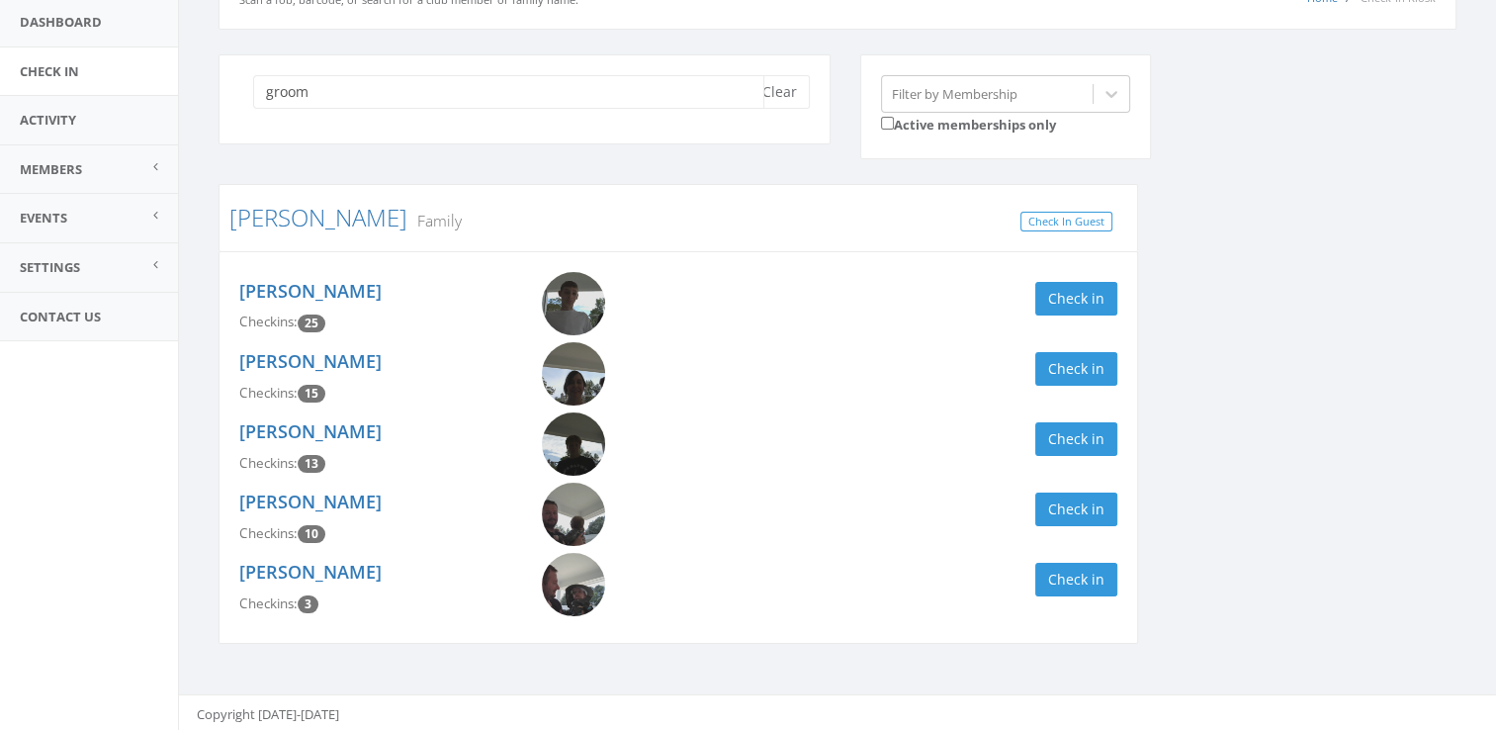
scroll to position [136, 0]
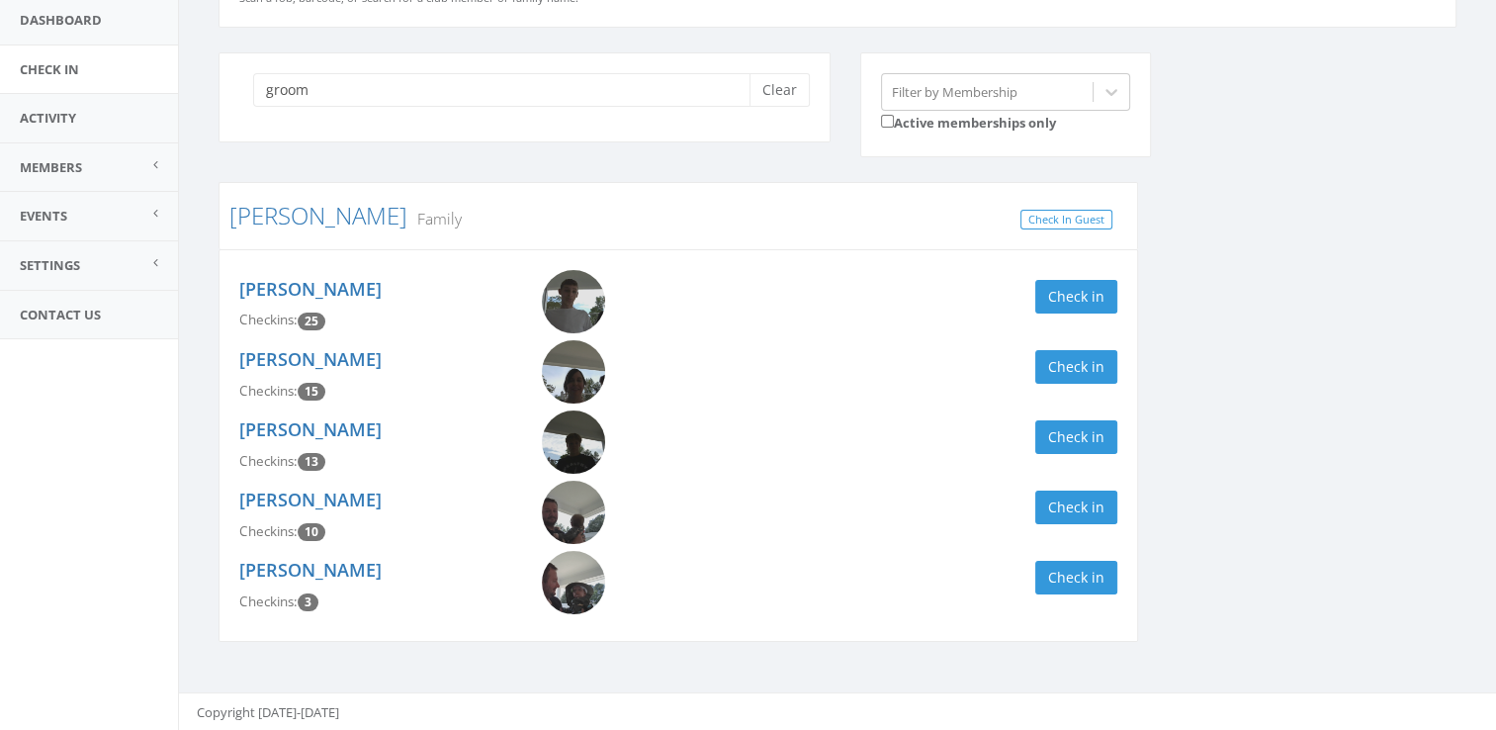
click at [587, 431] on img at bounding box center [573, 441] width 63 height 63
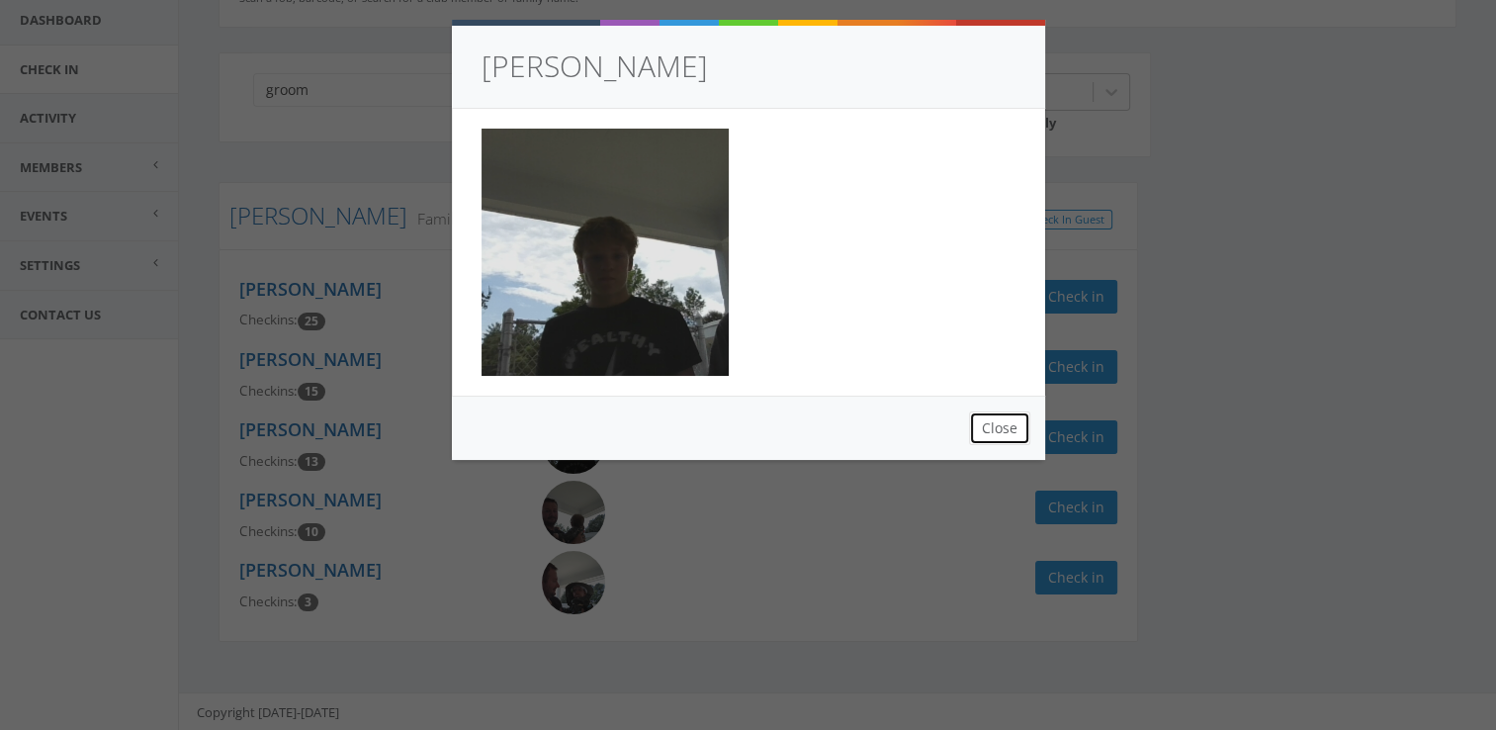
click at [1006, 434] on button "Close" at bounding box center [999, 428] width 61 height 34
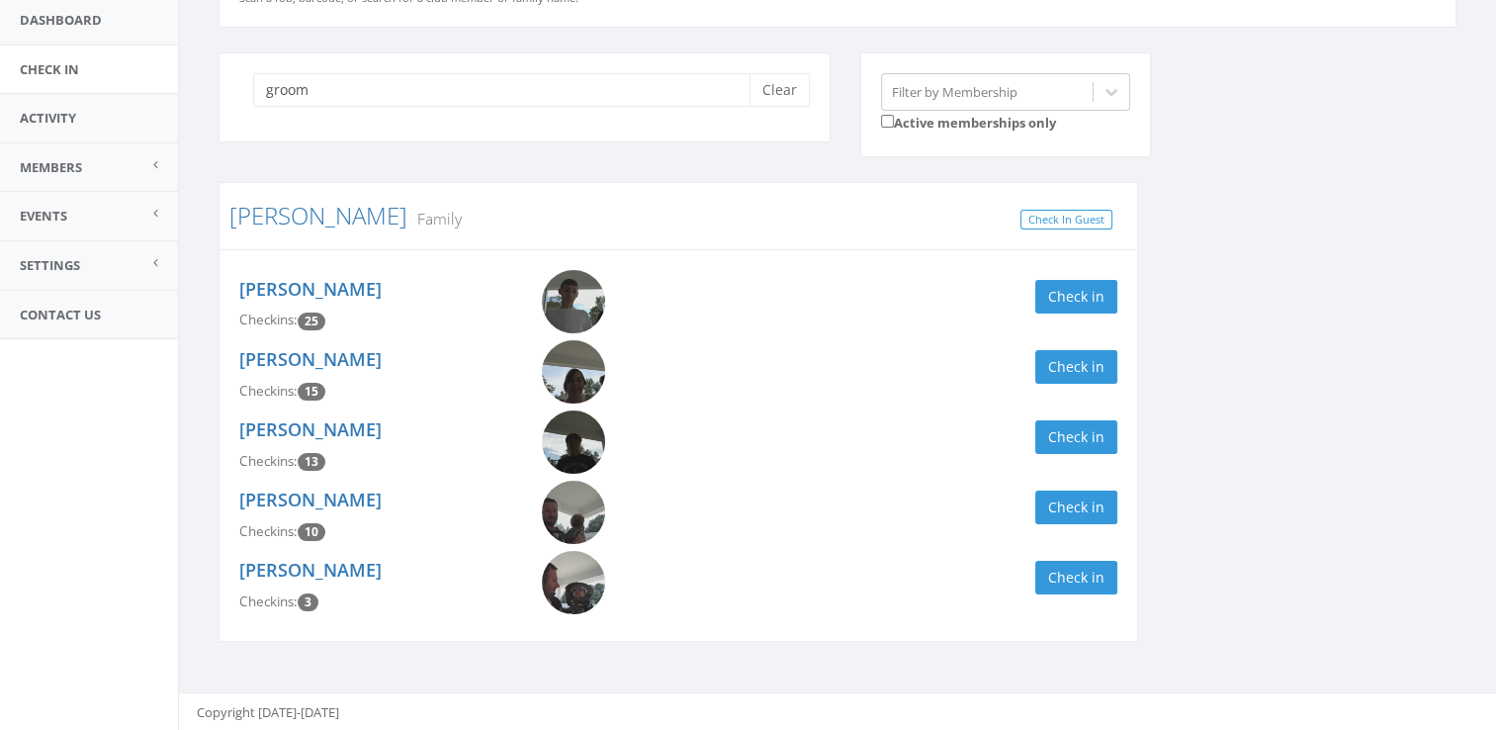
click at [593, 437] on img at bounding box center [573, 441] width 63 height 63
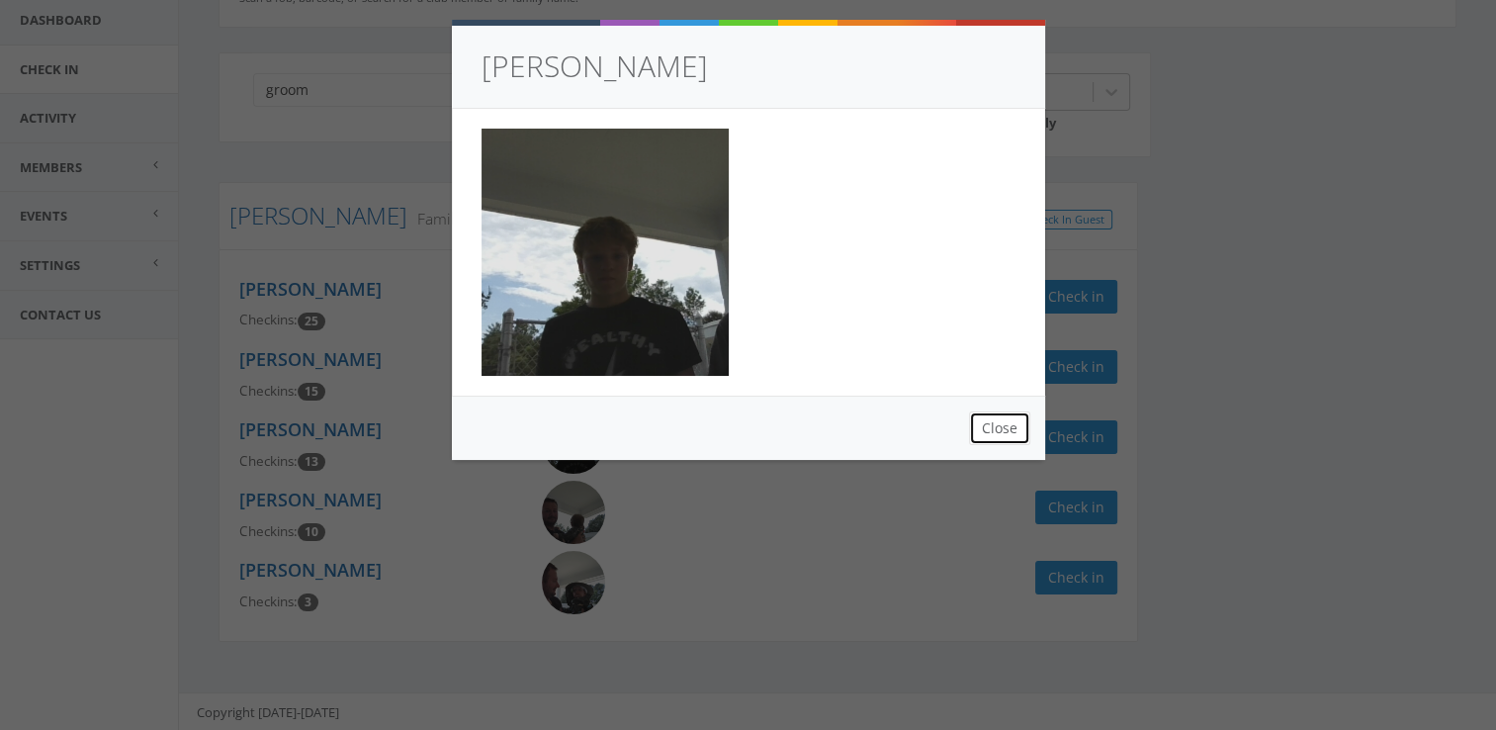
click at [997, 427] on button "Close" at bounding box center [999, 428] width 61 height 34
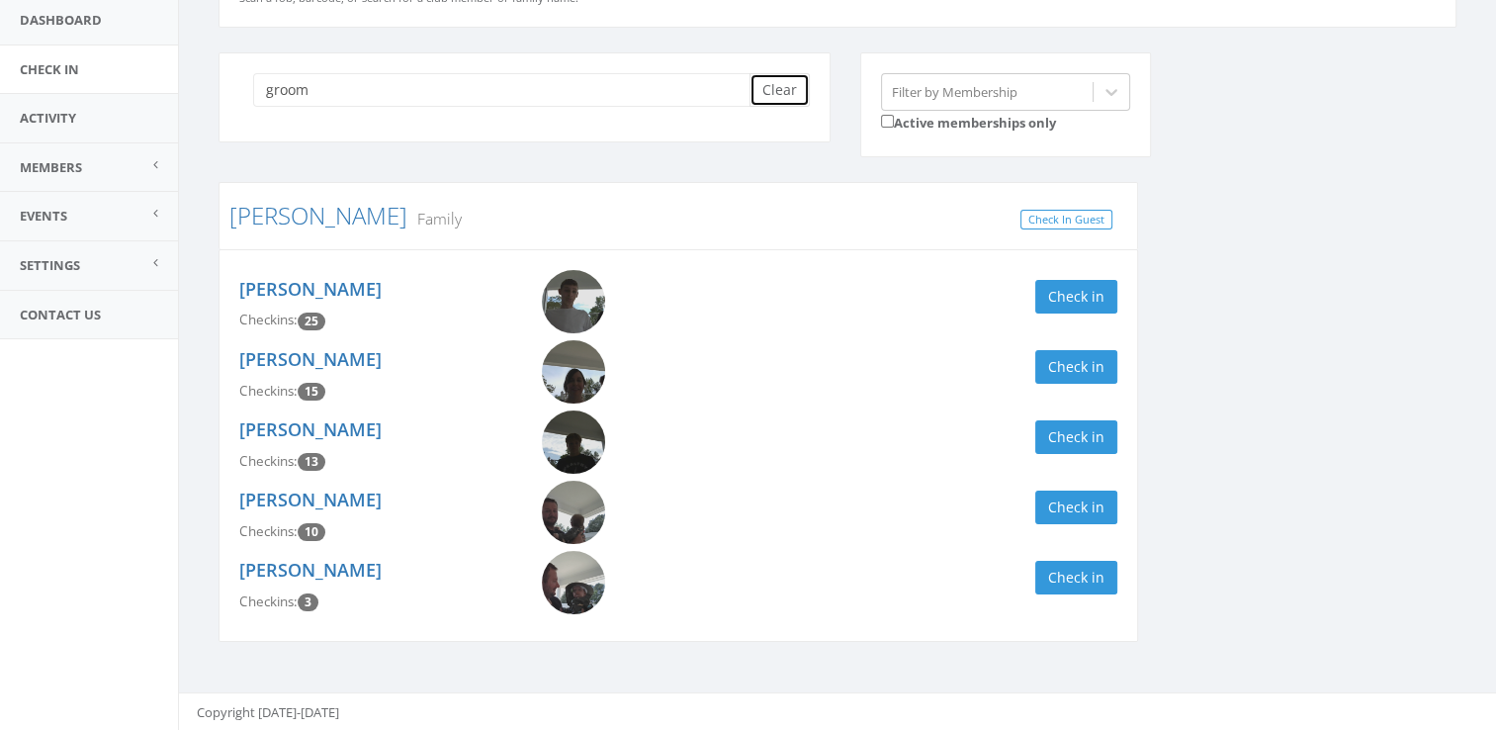
click at [780, 101] on button "Clear" at bounding box center [779, 90] width 60 height 34
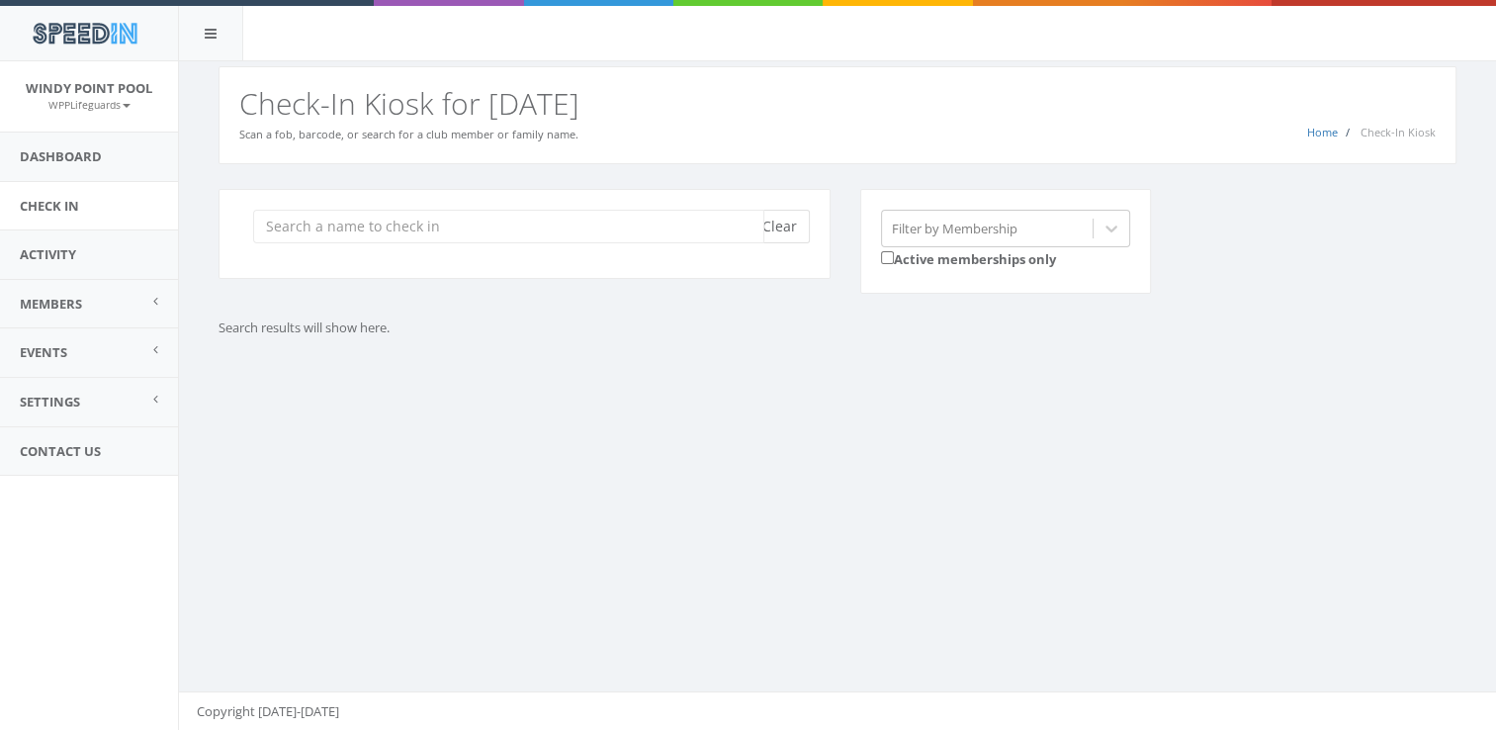
scroll to position [0, 0]
click at [577, 227] on input "search" at bounding box center [508, 227] width 511 height 34
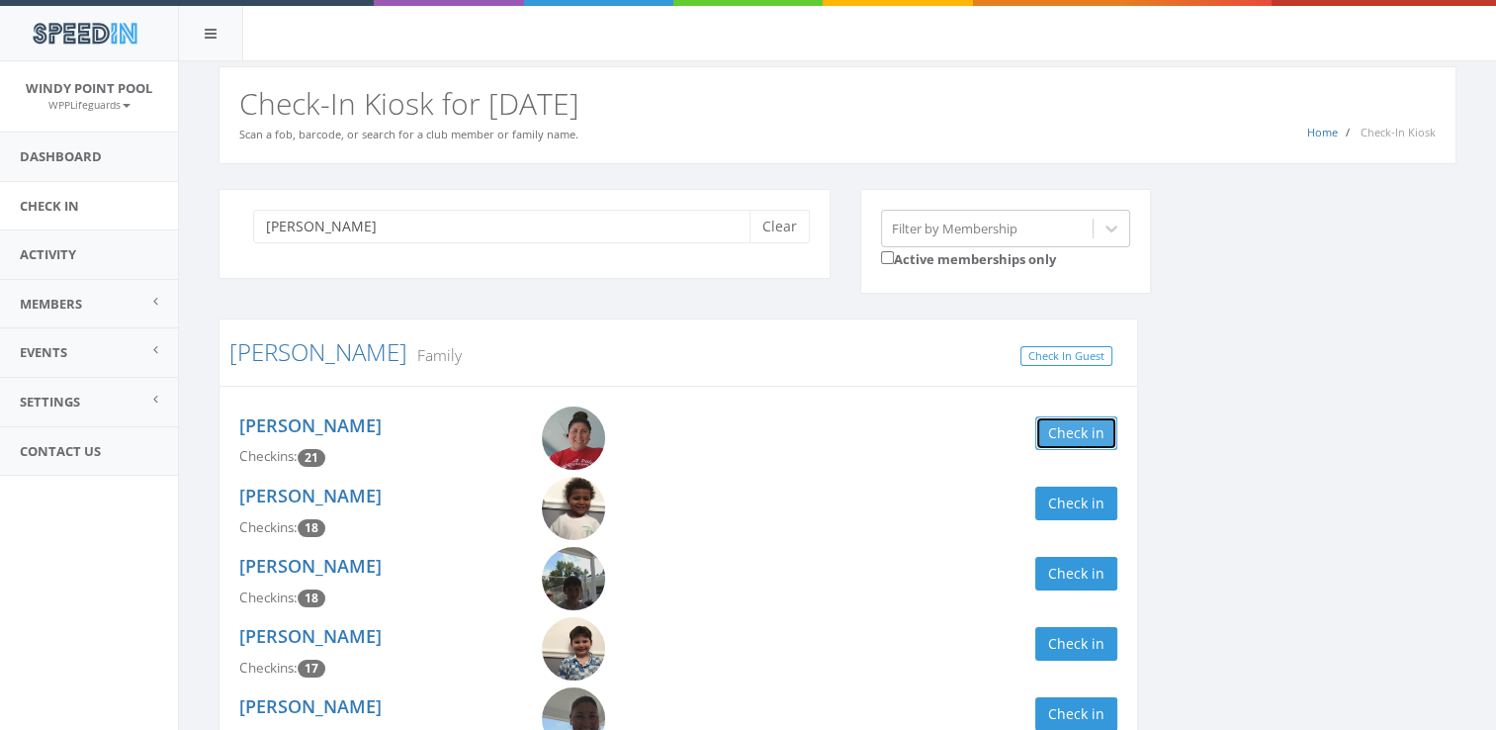
click at [1091, 422] on button "Check in" at bounding box center [1076, 433] width 82 height 34
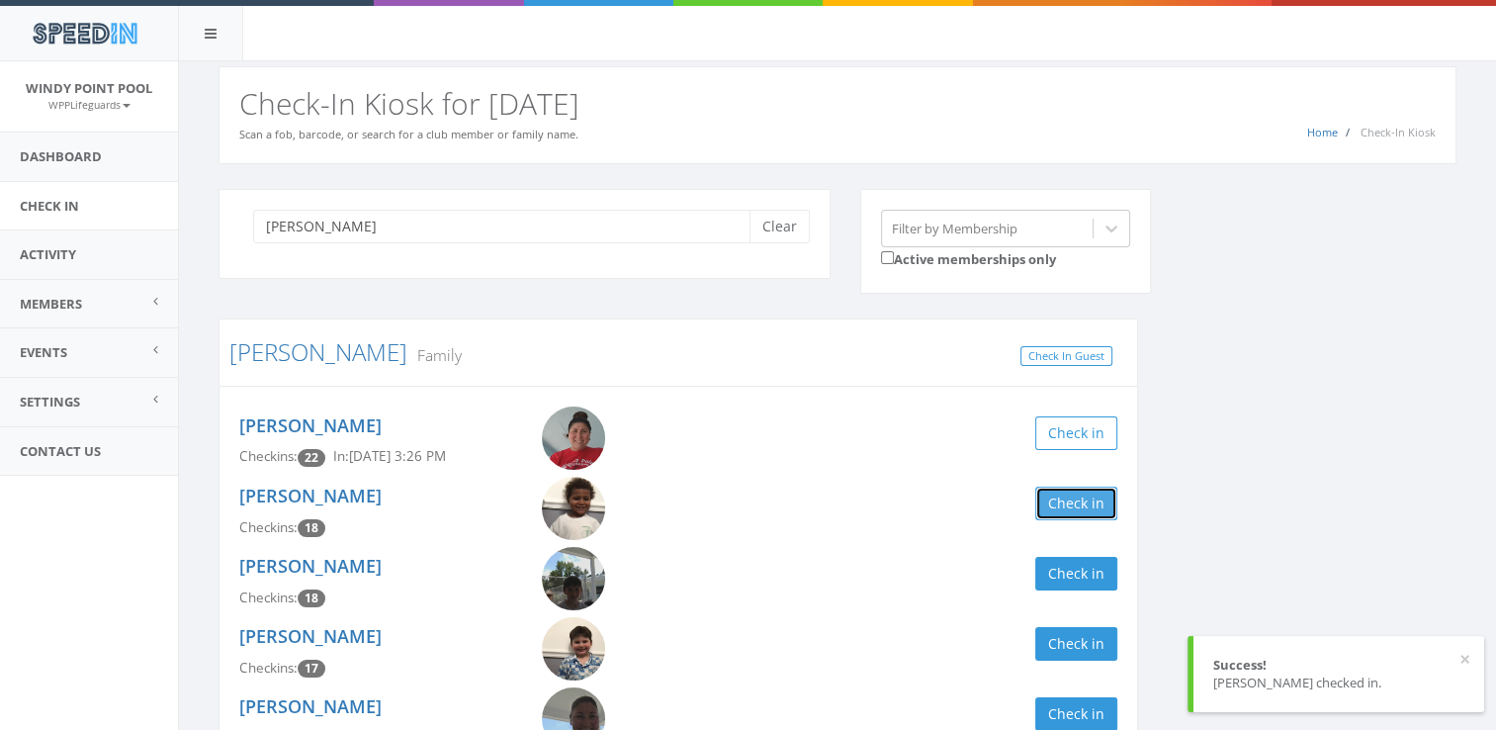
click at [1079, 512] on button "Check in" at bounding box center [1076, 503] width 82 height 34
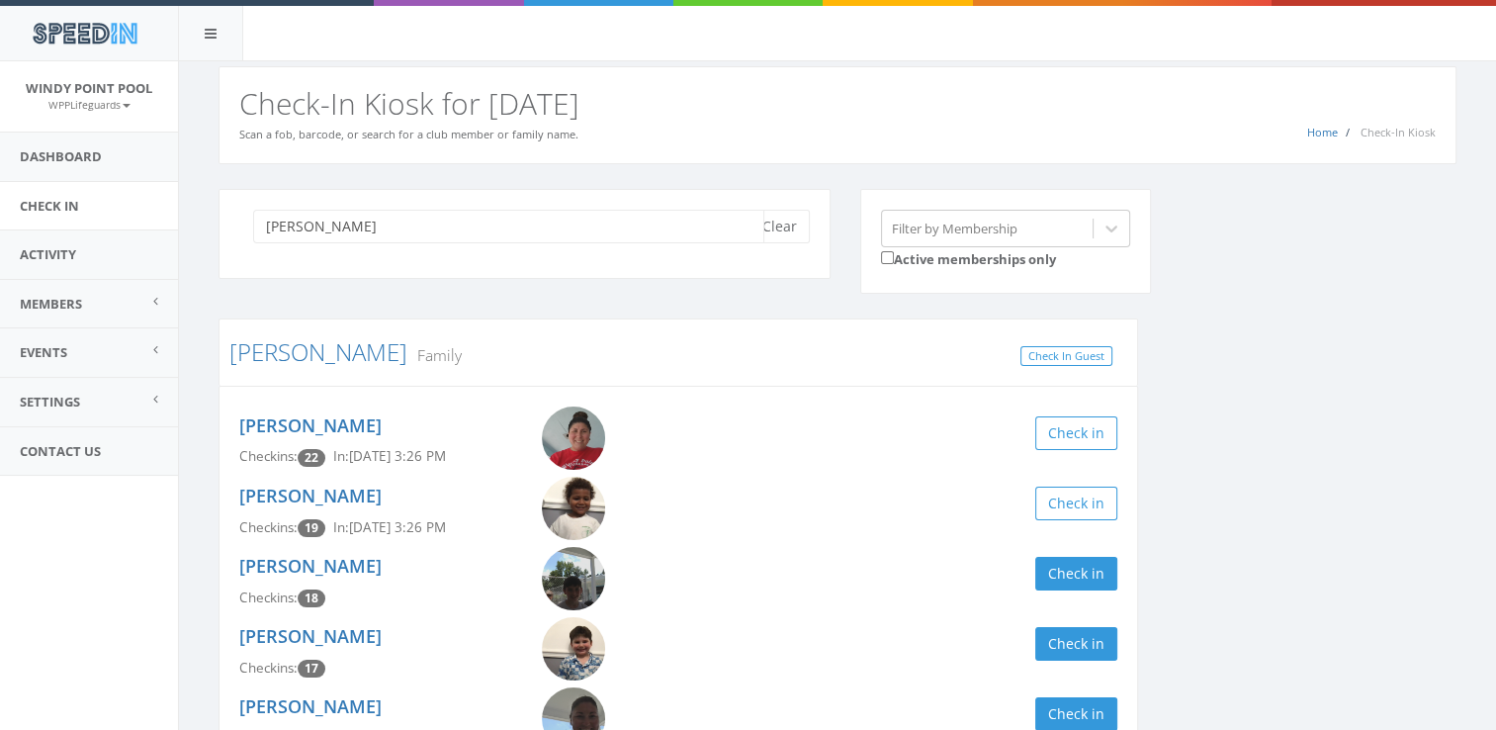
click at [463, 231] on input "[PERSON_NAME]" at bounding box center [508, 227] width 511 height 34
type input "b"
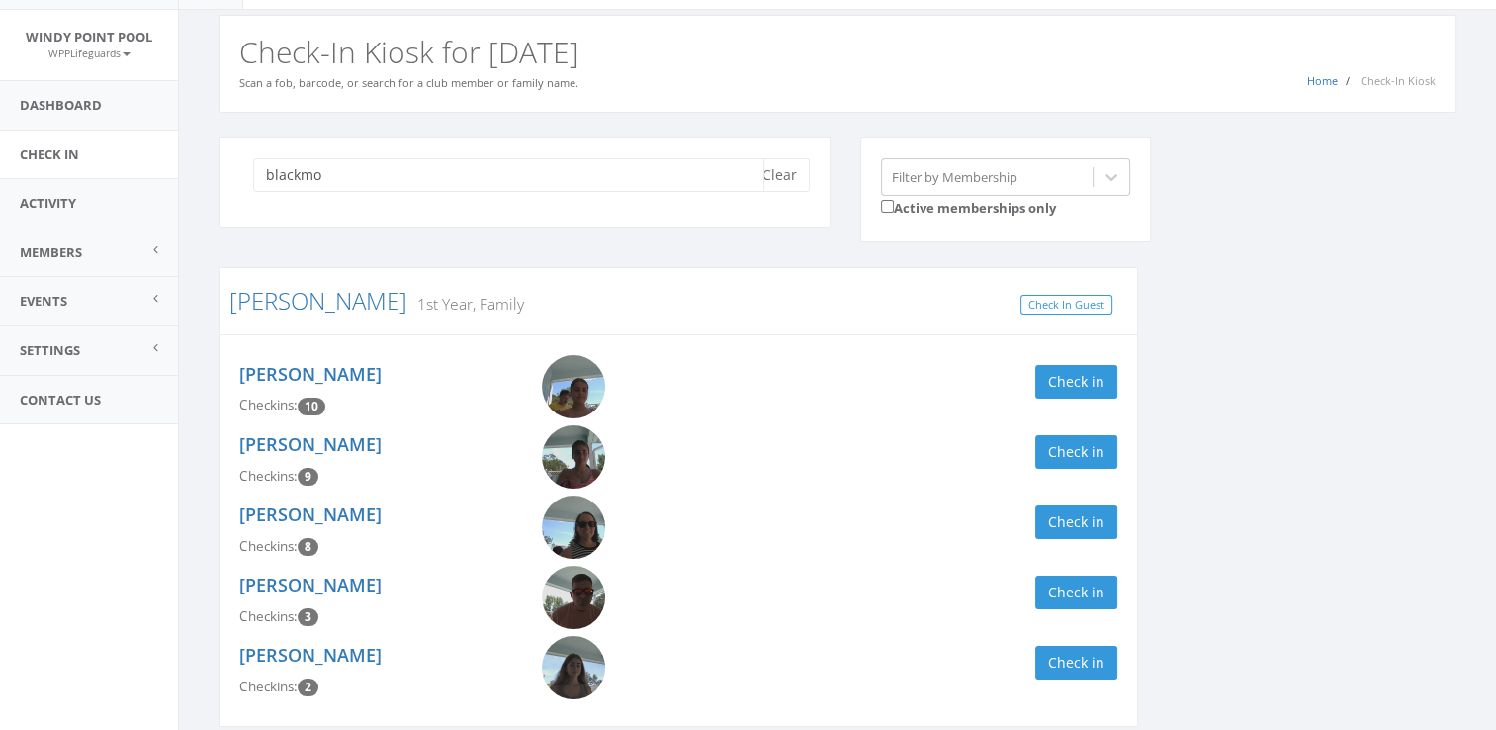
scroll to position [63, 0]
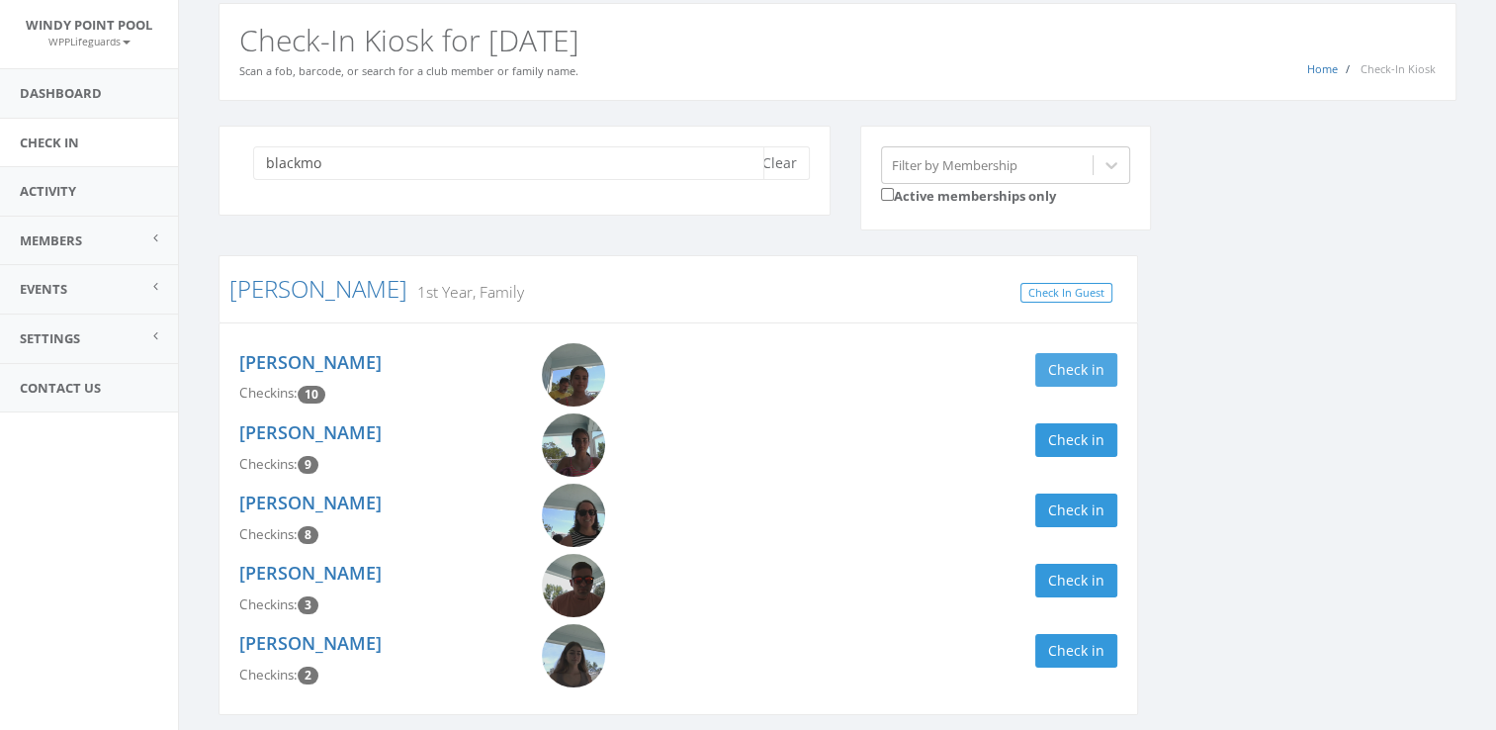
type input "blackmo"
click at [1070, 361] on button "Check in" at bounding box center [1076, 370] width 82 height 34
drag, startPoint x: 1091, startPoint y: 508, endPoint x: 1265, endPoint y: 540, distance: 175.9
click at [1265, 540] on div "blackmo Clear Filter by Membership Active memberships only [PERSON_NAME] 1st Ye…" at bounding box center [837, 433] width 1267 height 615
drag, startPoint x: 1265, startPoint y: 540, endPoint x: 1081, endPoint y: 496, distance: 189.0
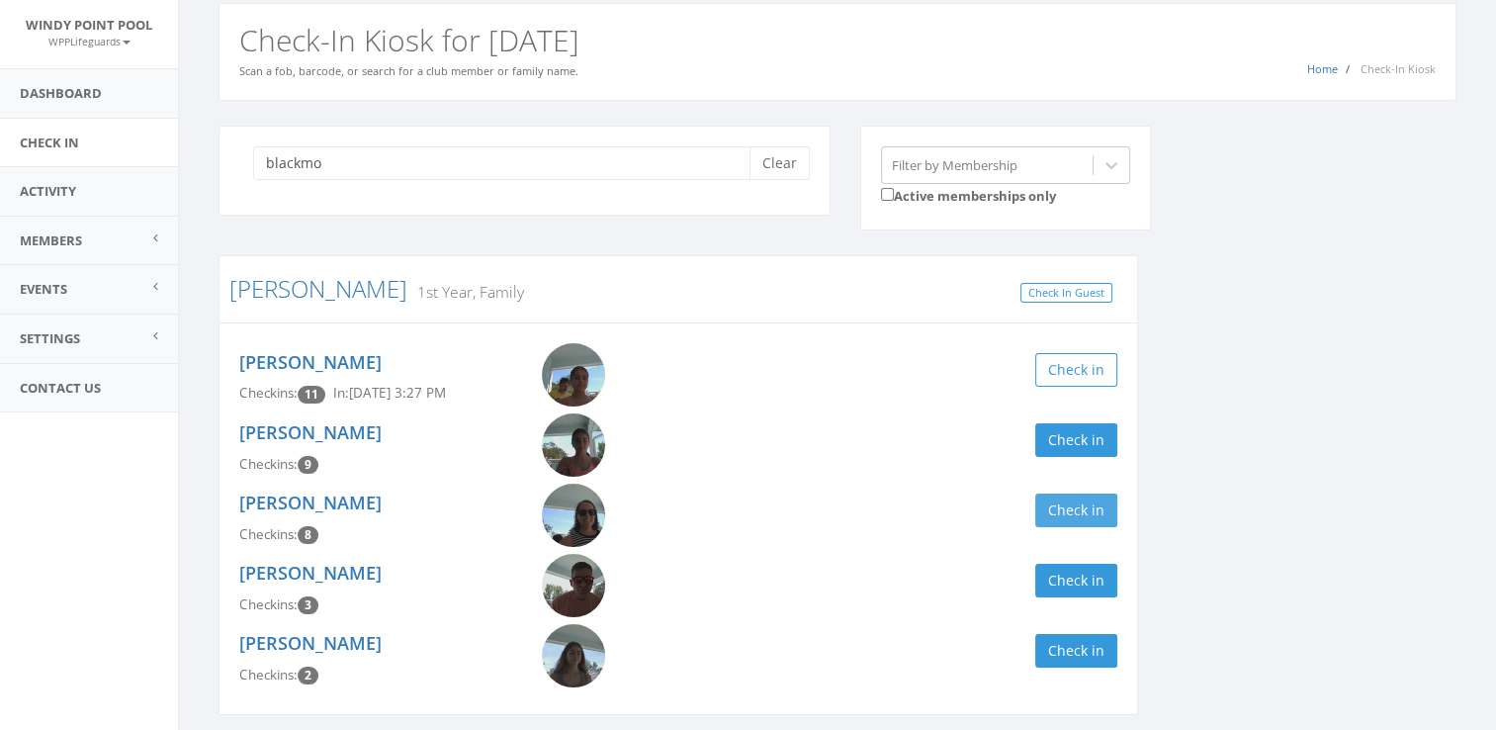
click at [1081, 496] on div "blackmo Clear Filter by Membership Active memberships only [PERSON_NAME] 1st Ye…" at bounding box center [837, 433] width 1267 height 615
click at [1081, 496] on button "Check in" at bounding box center [1076, 510] width 82 height 34
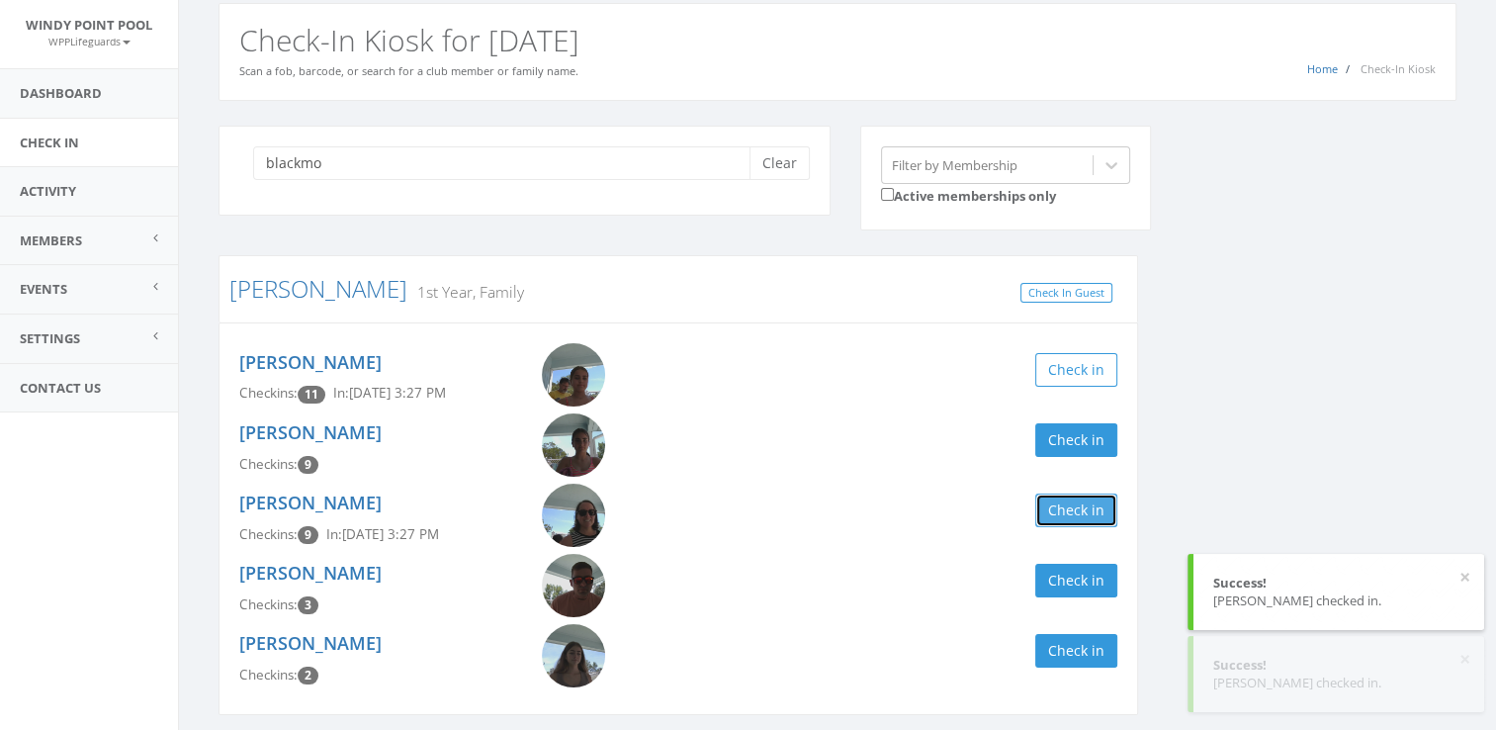
click at [1081, 496] on button "Check in" at bounding box center [1076, 510] width 82 height 34
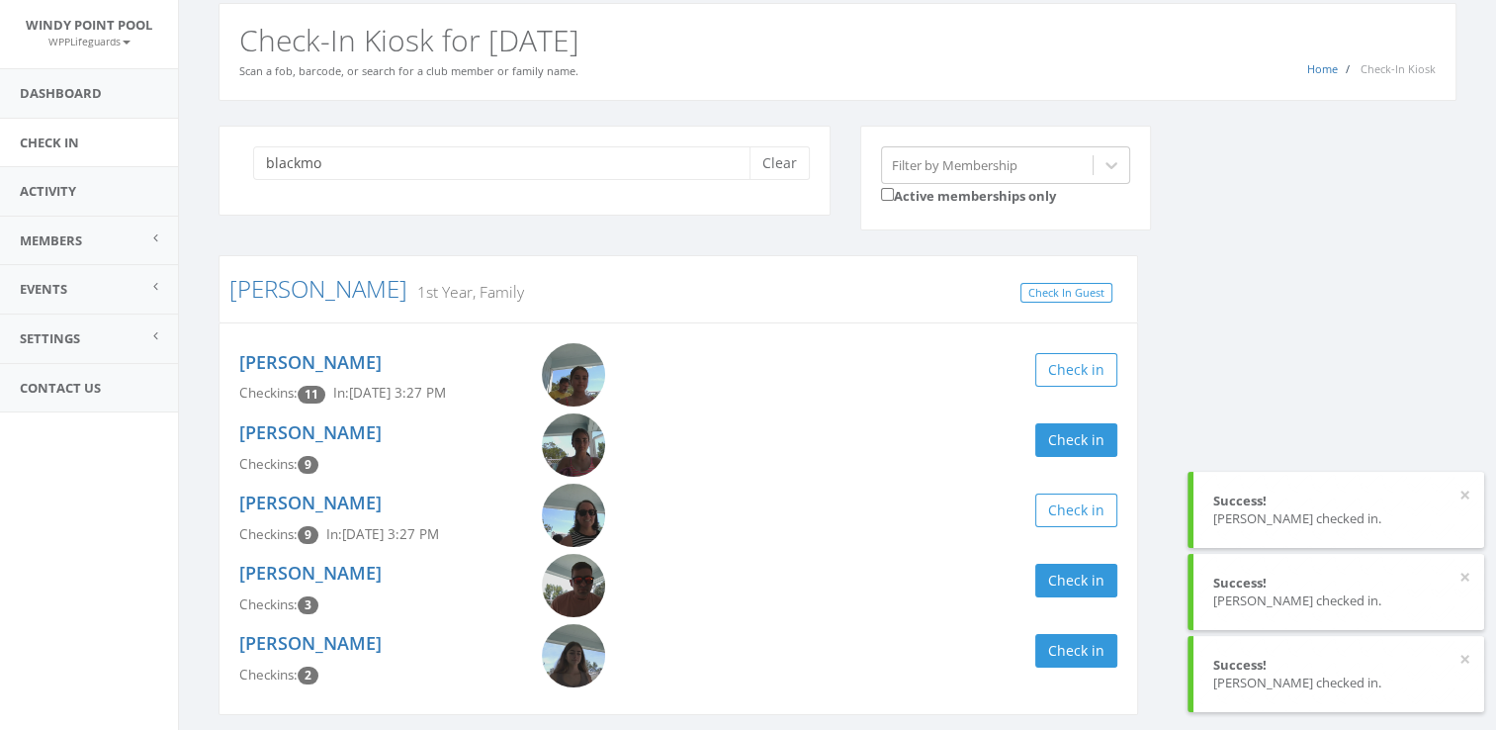
click at [1194, 409] on div "blackmo Clear Filter by Membership Active memberships only [PERSON_NAME] 1st Ye…" at bounding box center [837, 433] width 1267 height 615
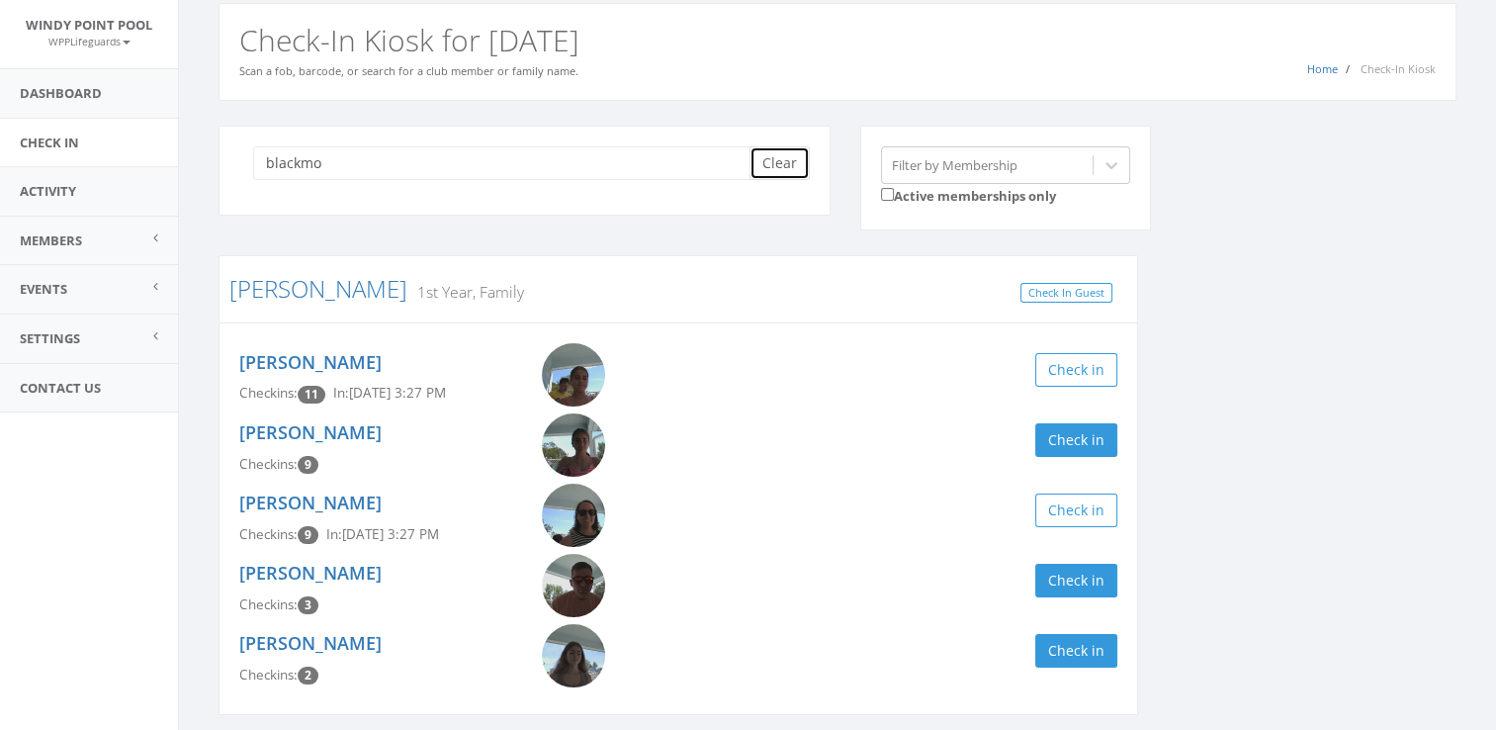
click at [769, 157] on button "Clear" at bounding box center [779, 163] width 60 height 34
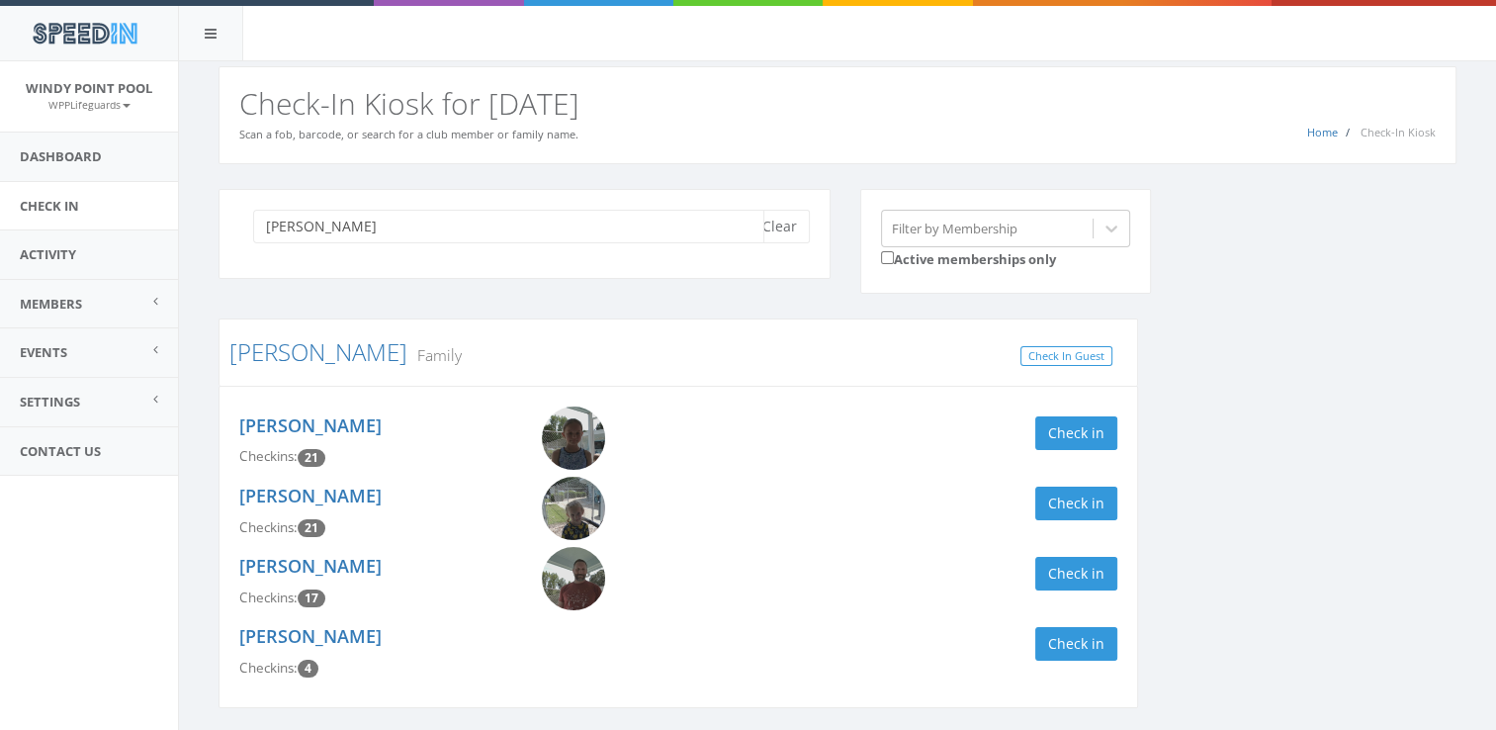
scroll to position [66, 0]
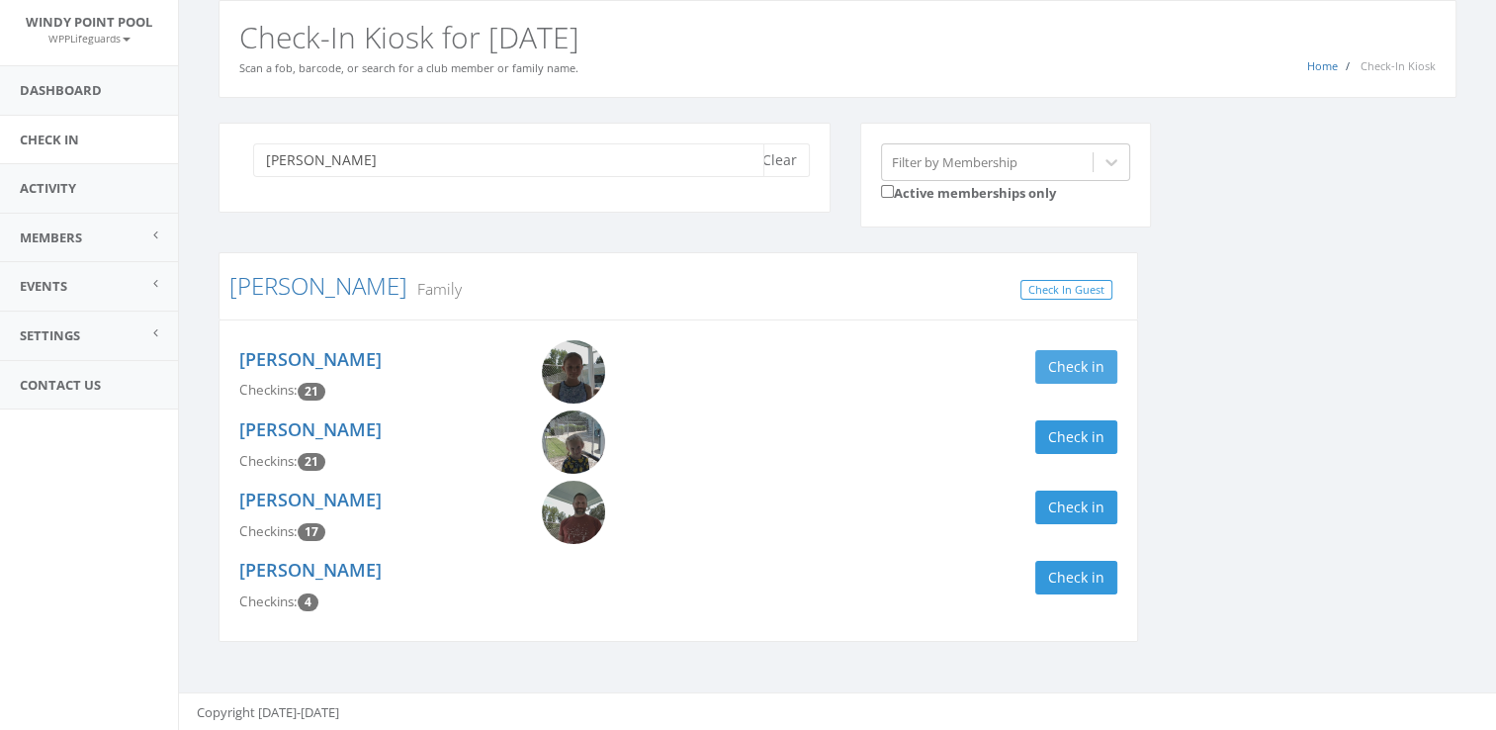
type input "[PERSON_NAME]"
click at [1070, 350] on button "Check in" at bounding box center [1076, 367] width 82 height 34
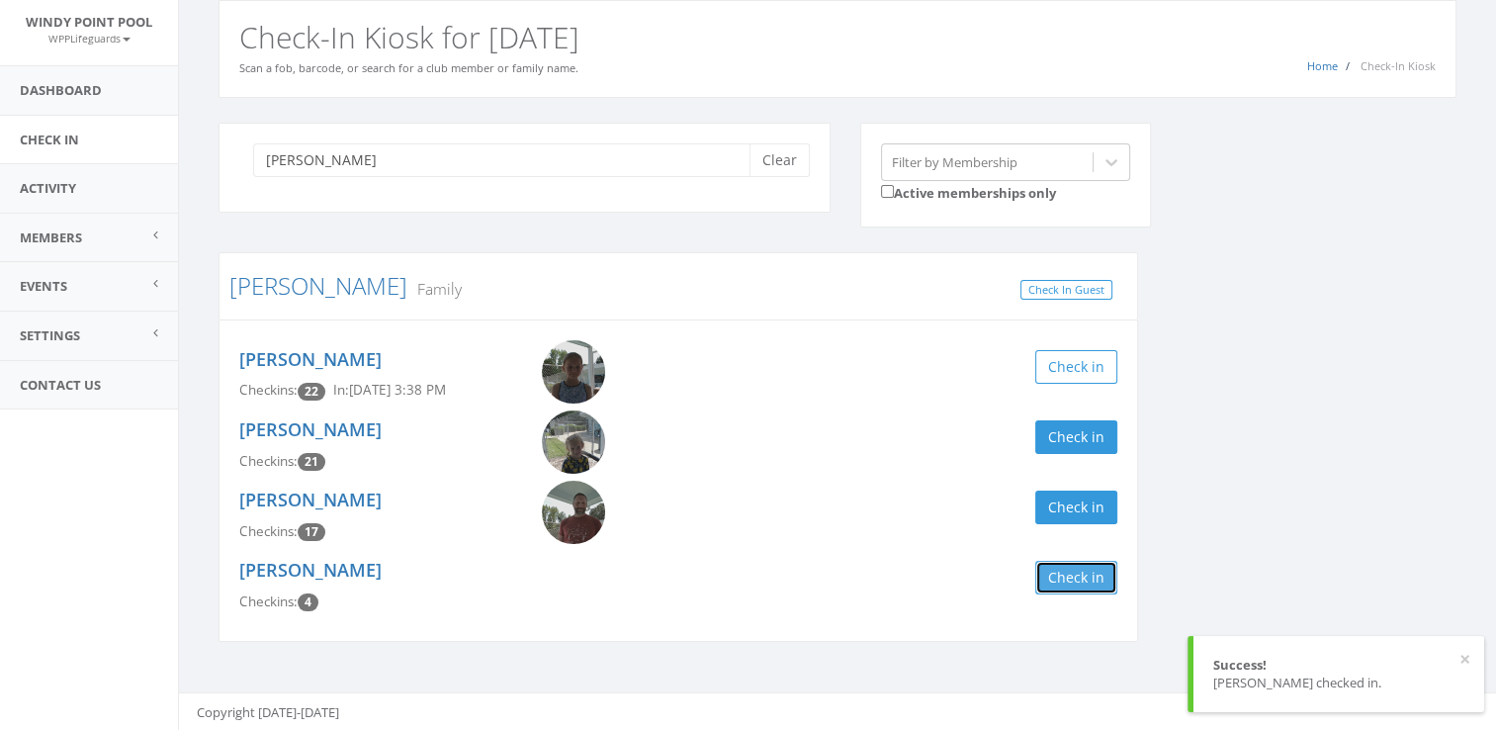
click at [1081, 581] on button "Check in" at bounding box center [1076, 578] width 82 height 34
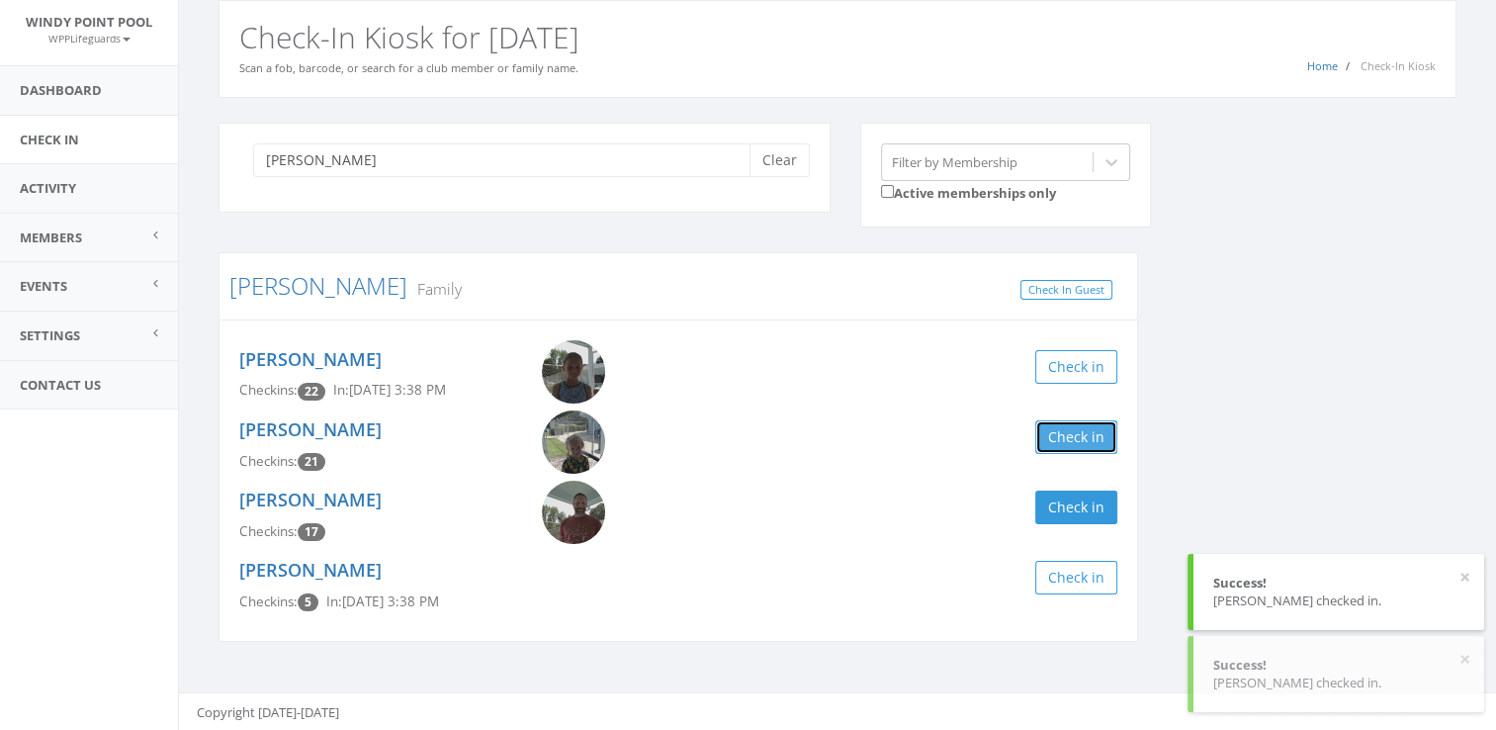
click at [1050, 421] on button "Check in" at bounding box center [1076, 437] width 82 height 34
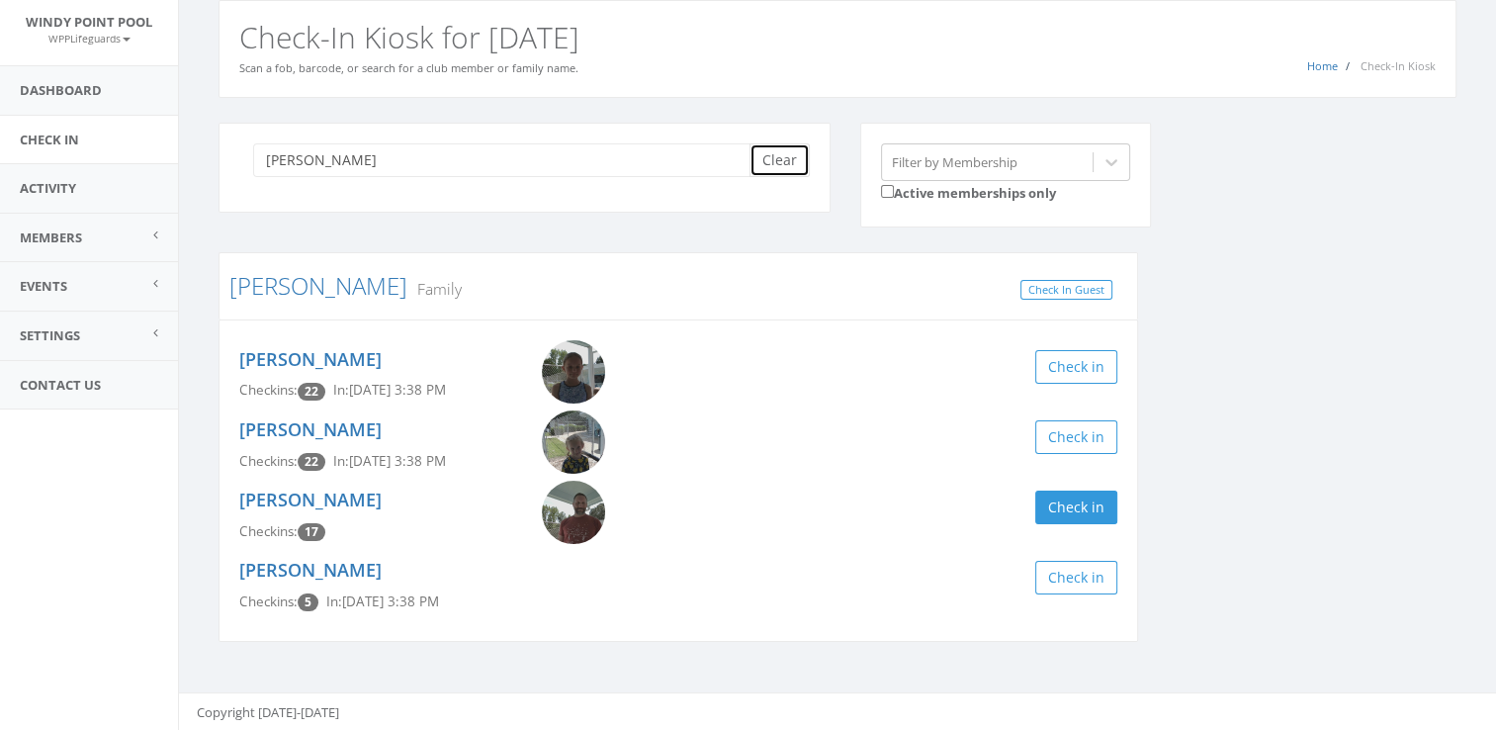
click at [763, 155] on button "Clear" at bounding box center [779, 160] width 60 height 34
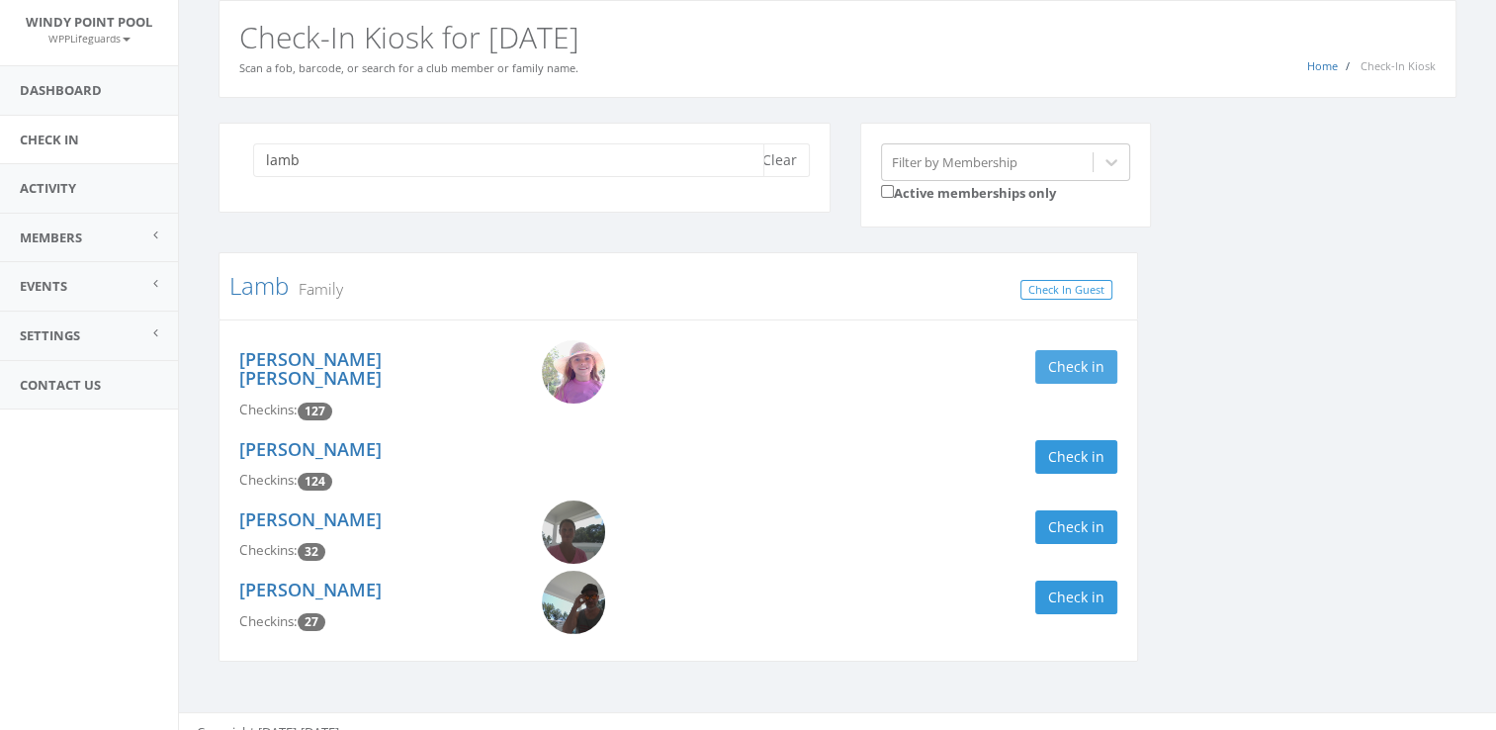
type input "lamb"
click at [1075, 373] on button "Check in" at bounding box center [1076, 367] width 82 height 34
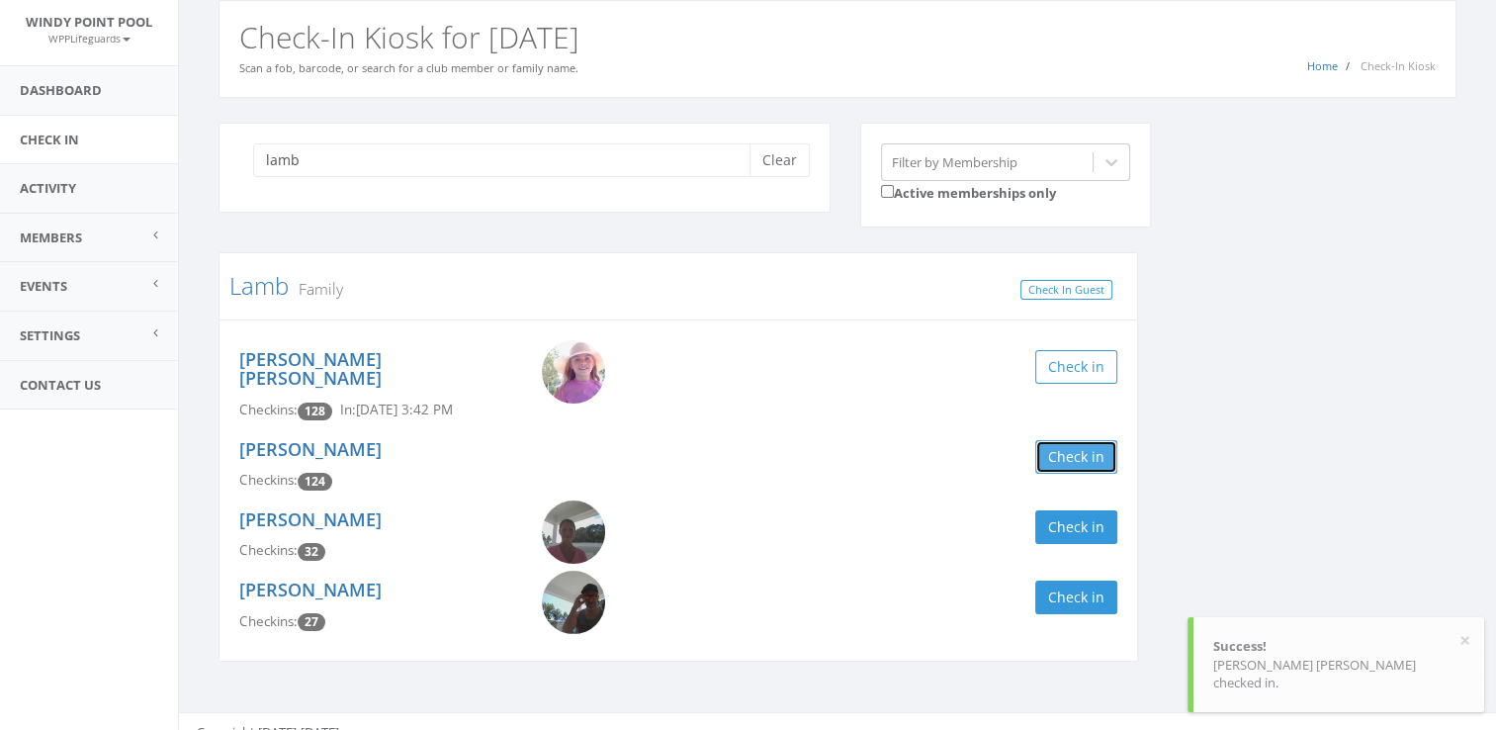
click at [1093, 449] on button "Check in" at bounding box center [1076, 457] width 82 height 34
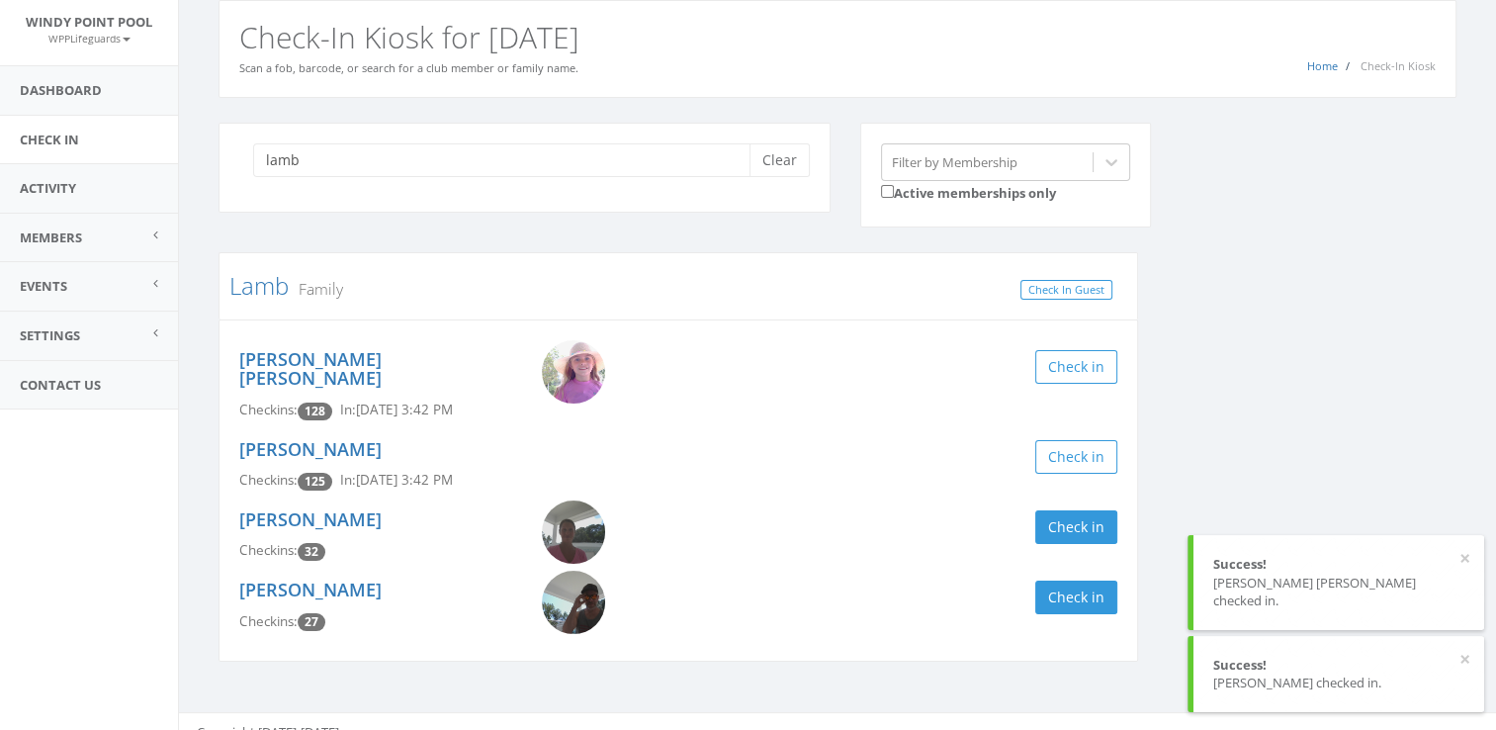
click at [1069, 533] on div "[PERSON_NAME] Checkins: 32 Check in" at bounding box center [678, 535] width 908 height 70
click at [1073, 510] on button "Check in" at bounding box center [1076, 527] width 82 height 34
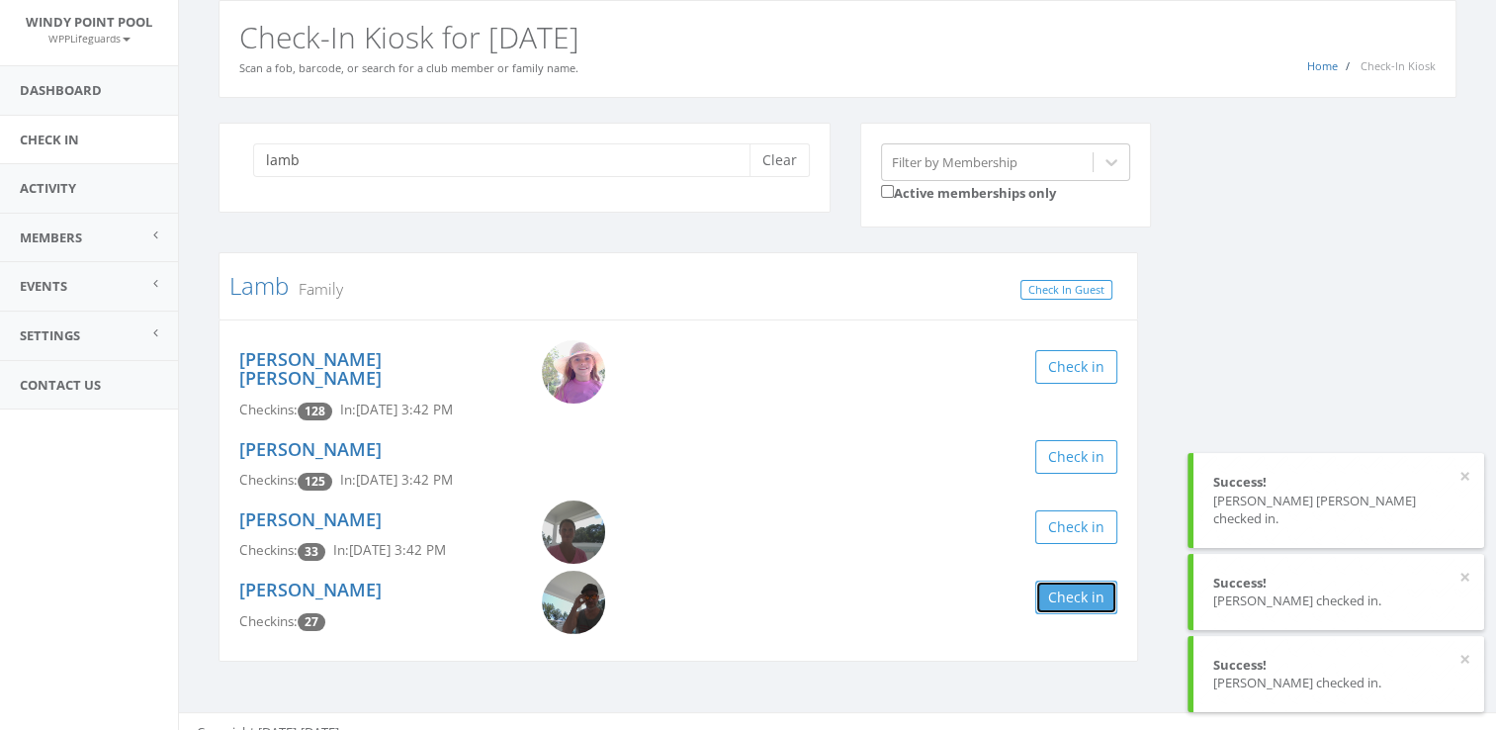
click at [1049, 585] on button "Check in" at bounding box center [1076, 597] width 82 height 34
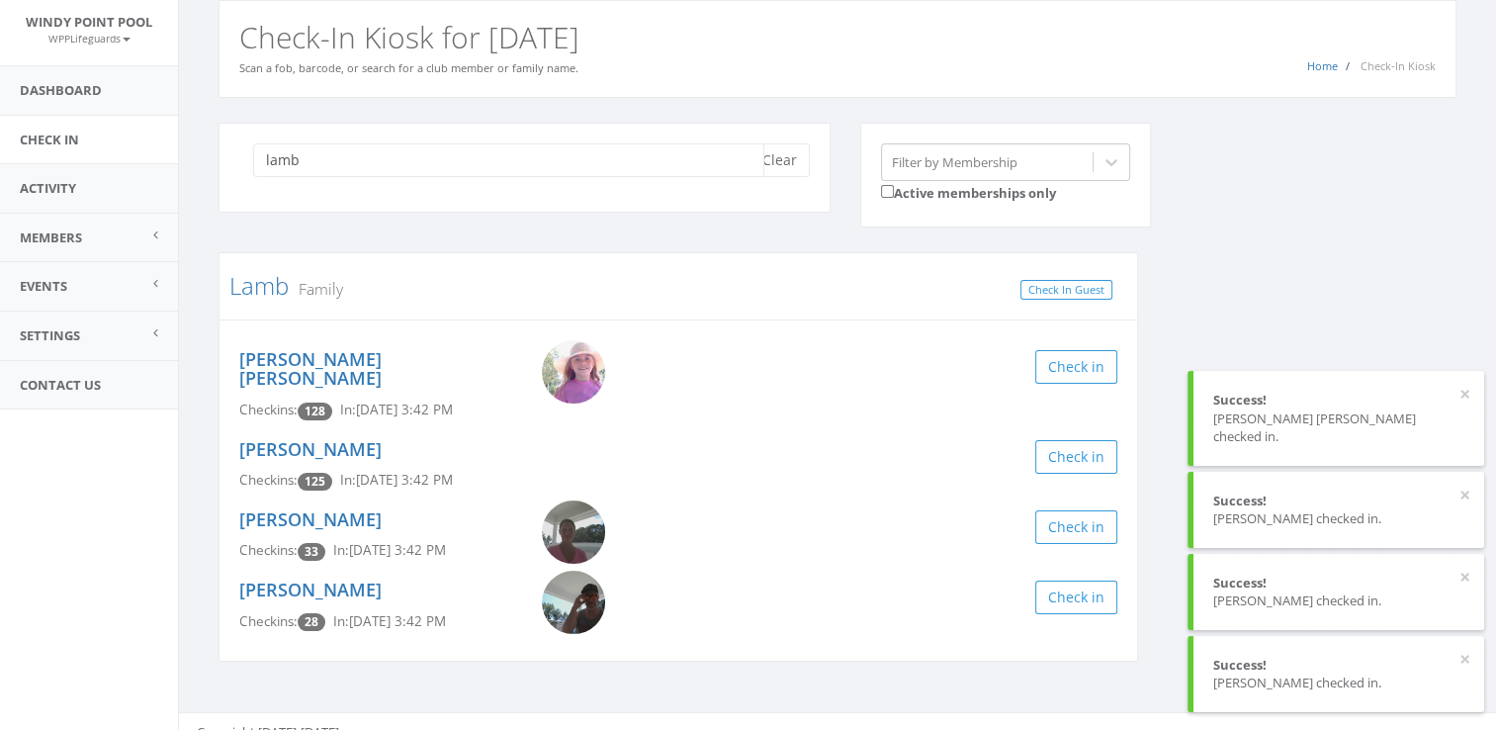
click at [739, 172] on input "lamb" at bounding box center [508, 160] width 511 height 34
drag, startPoint x: 770, startPoint y: 168, endPoint x: 776, endPoint y: 152, distance: 16.9
click at [776, 152] on button "Clear" at bounding box center [779, 160] width 60 height 34
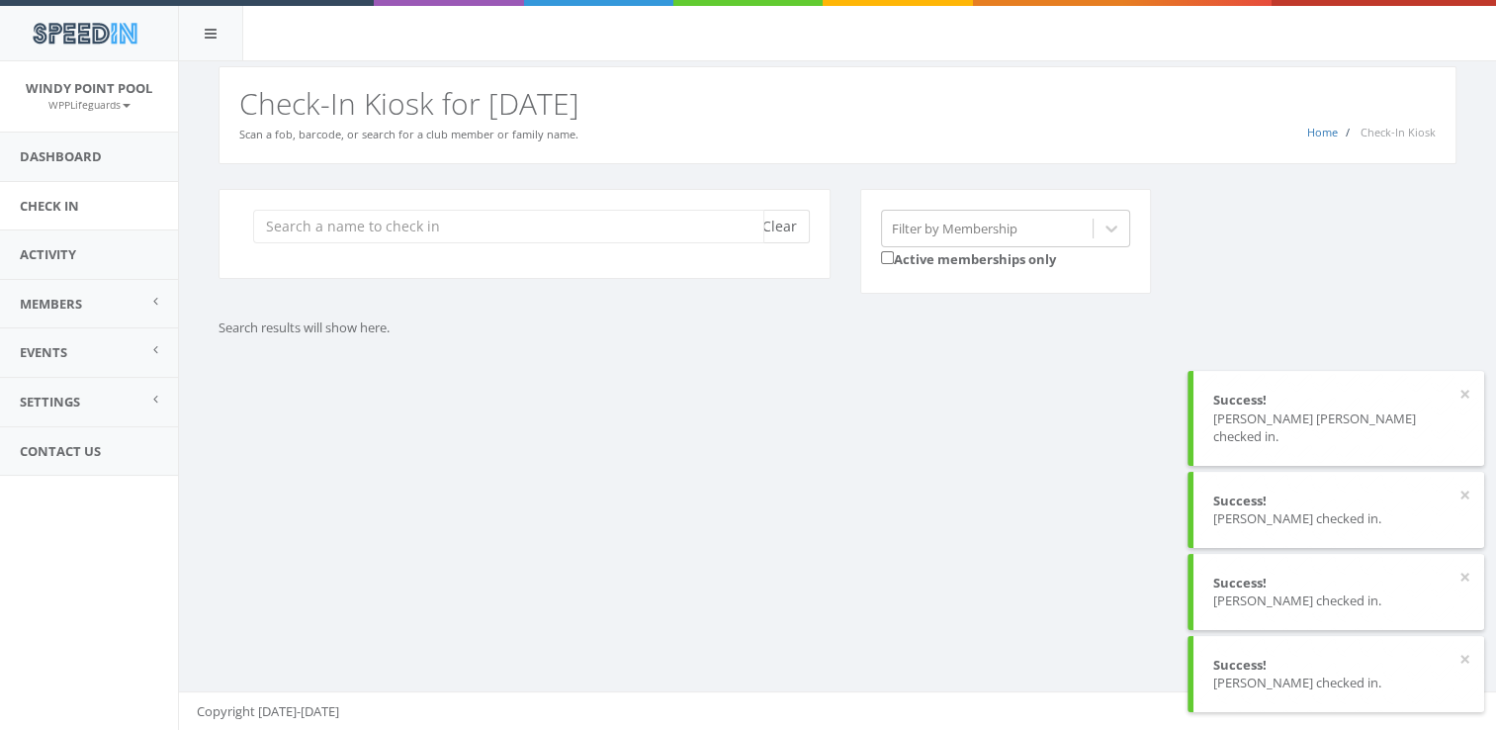
scroll to position [0, 0]
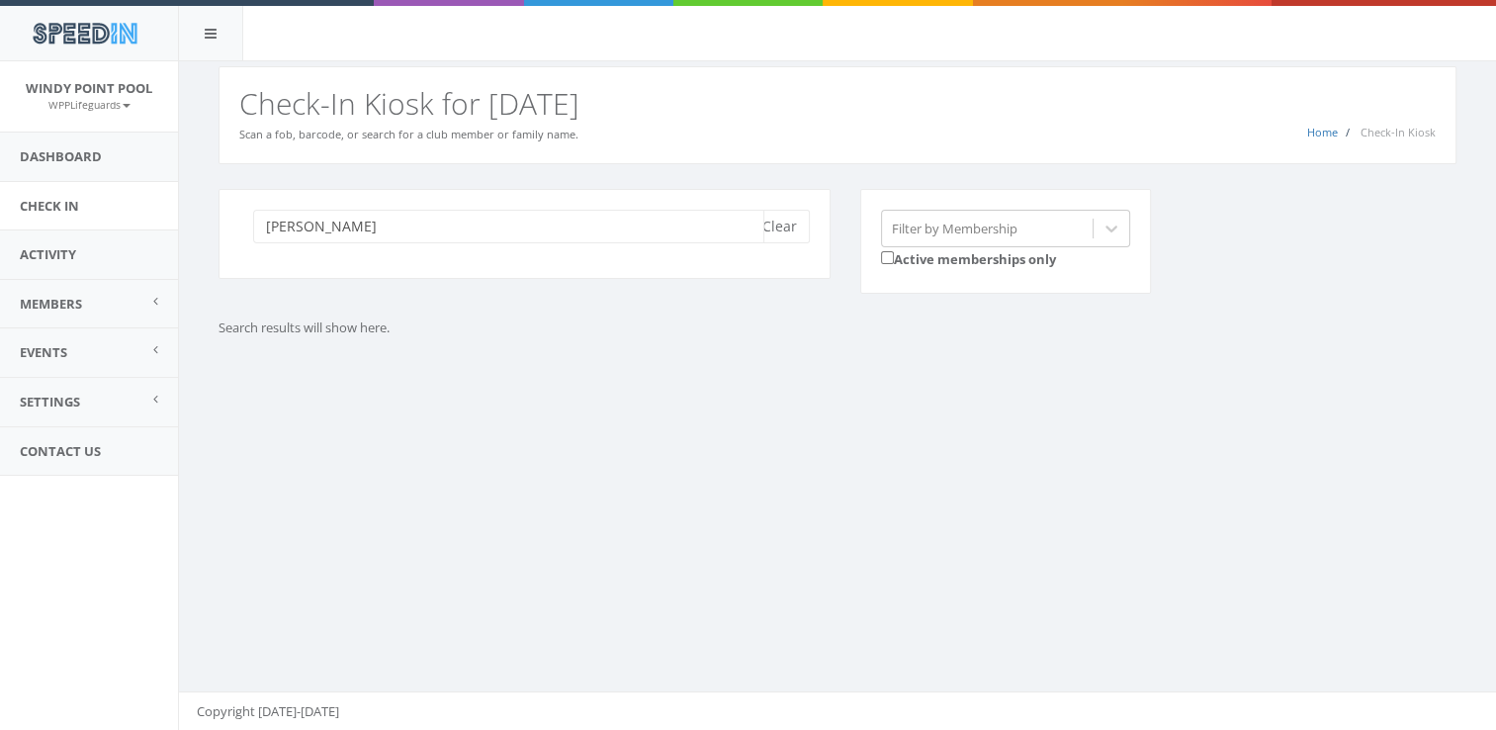
type input "[PERSON_NAME]"
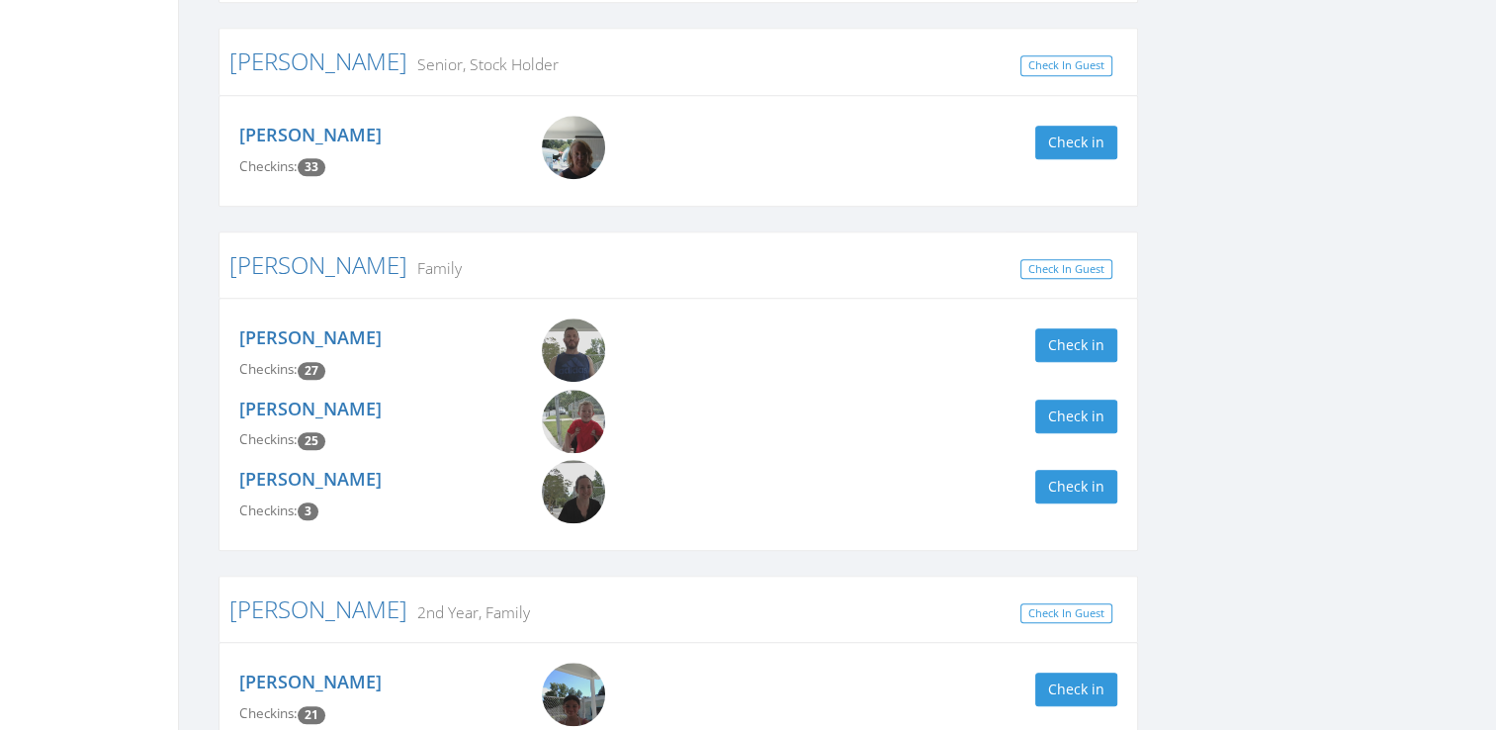
scroll to position [1918, 0]
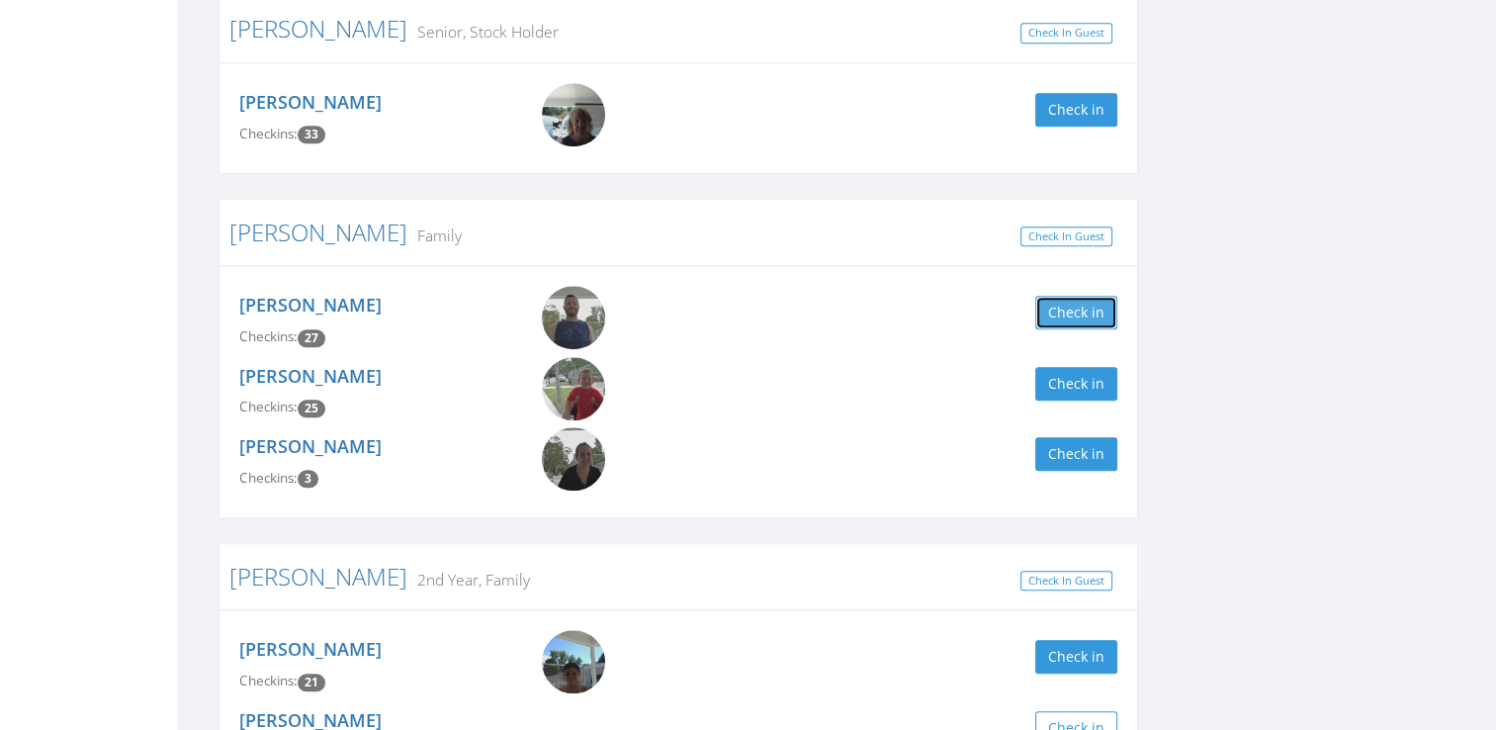
click at [1074, 329] on button "Check in" at bounding box center [1076, 313] width 82 height 34
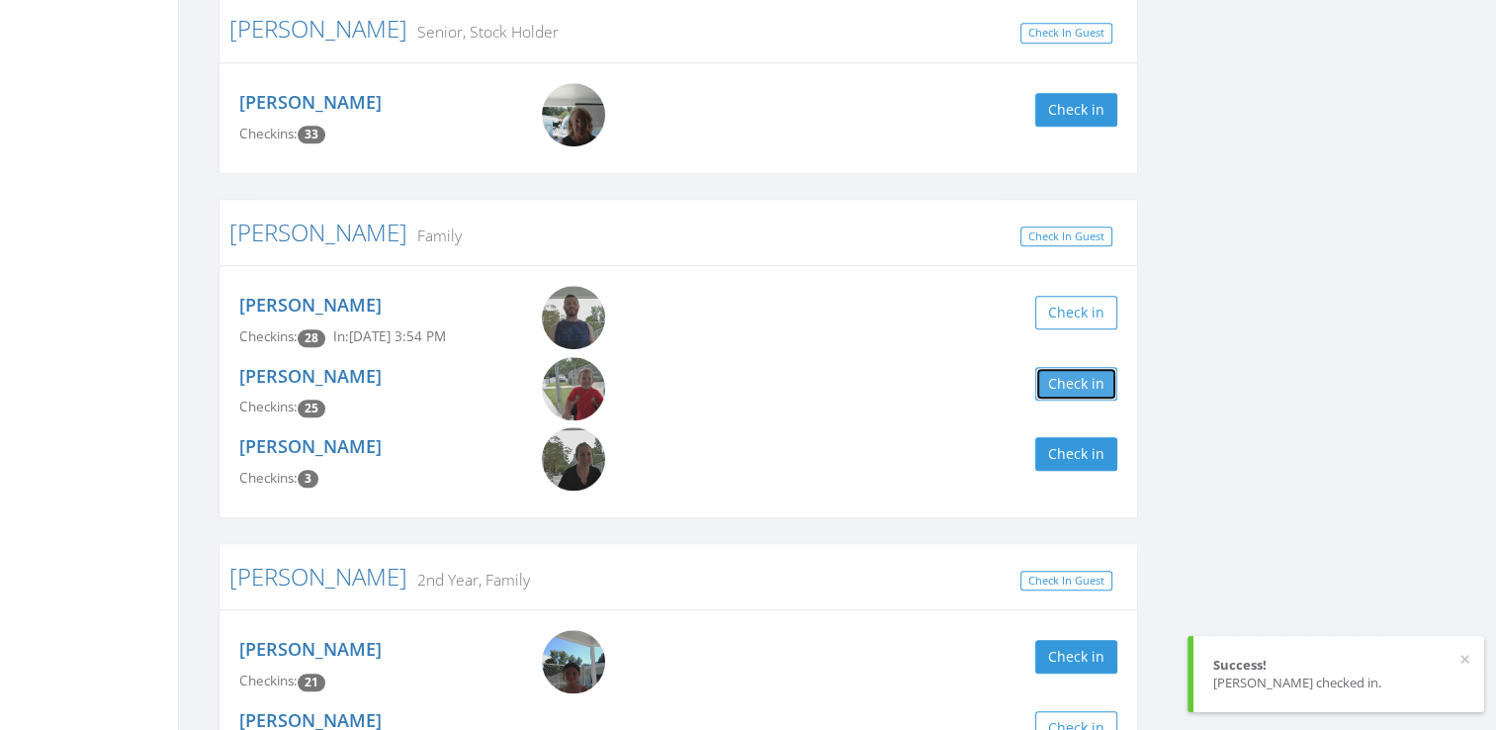
click at [1072, 400] on button "Check in" at bounding box center [1076, 384] width 82 height 34
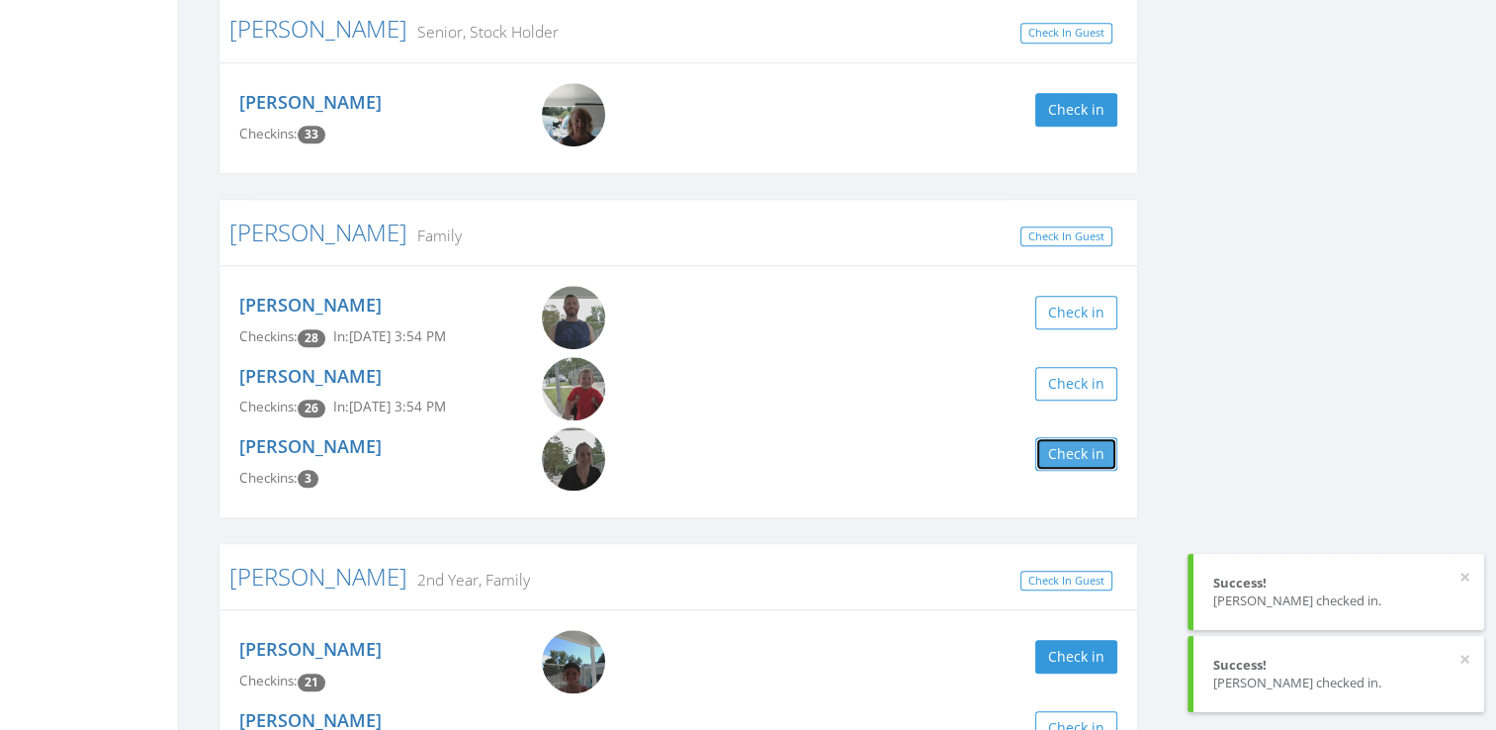
click at [1072, 461] on button "Check in" at bounding box center [1076, 454] width 82 height 34
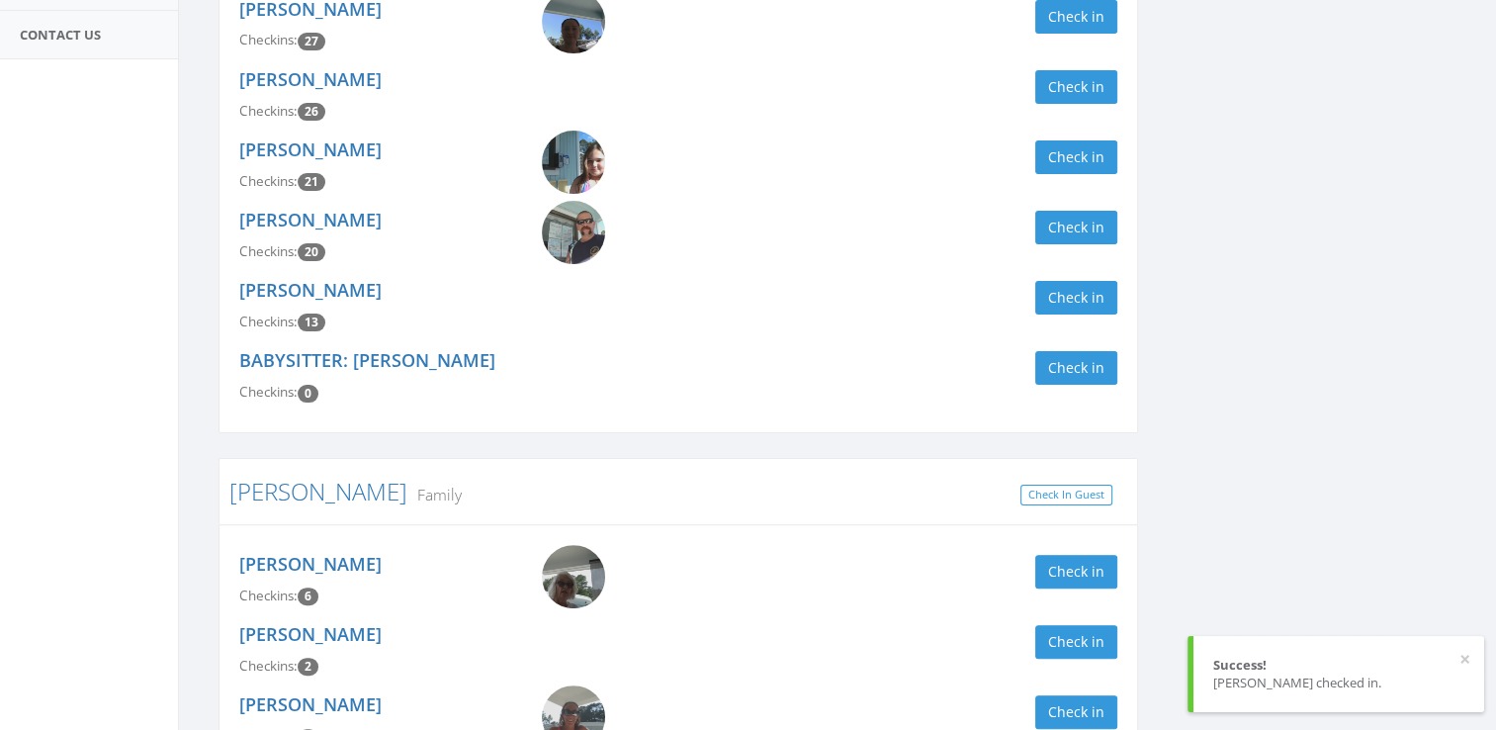
scroll to position [0, 0]
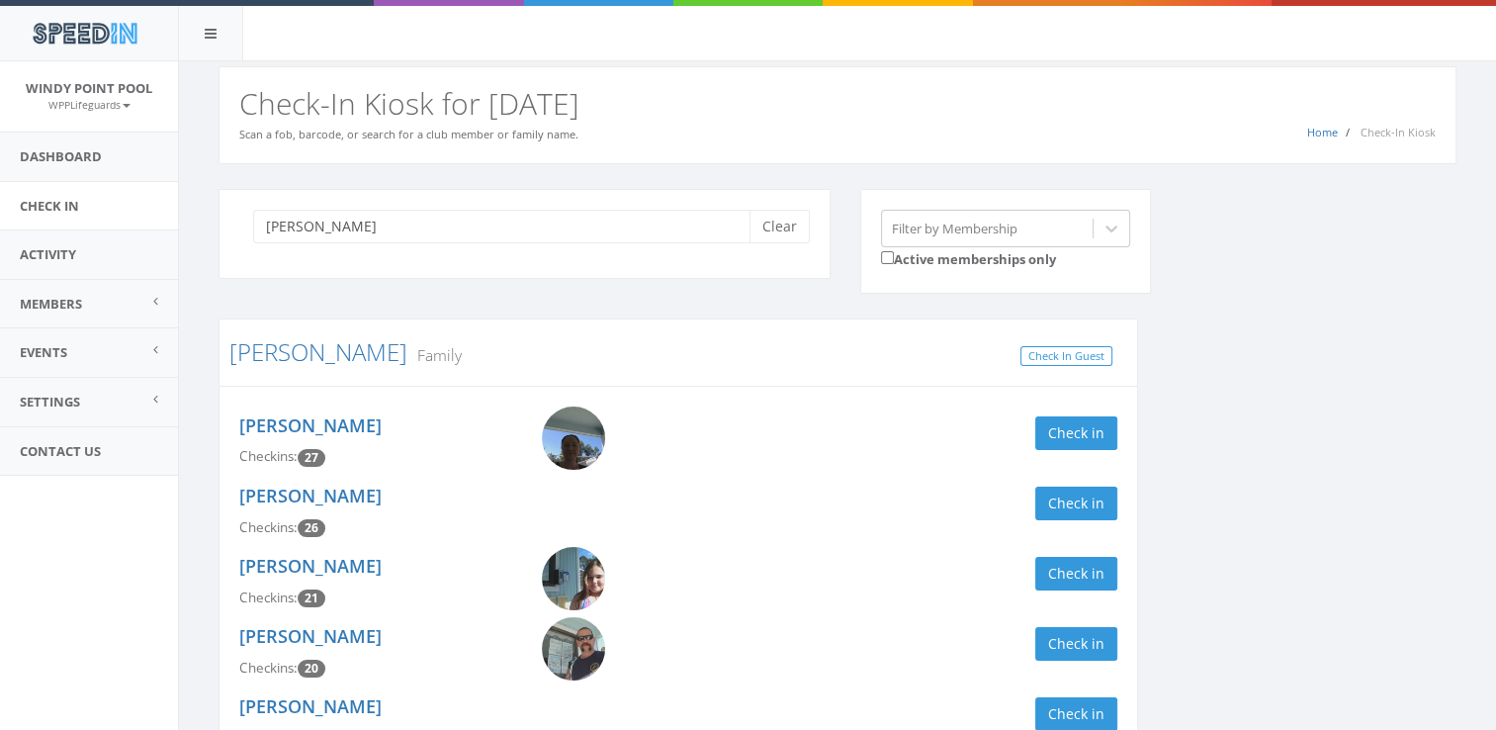
click at [816, 212] on div "[PERSON_NAME] Clear" at bounding box center [524, 234] width 612 height 90
click at [784, 231] on button "Clear" at bounding box center [779, 227] width 60 height 34
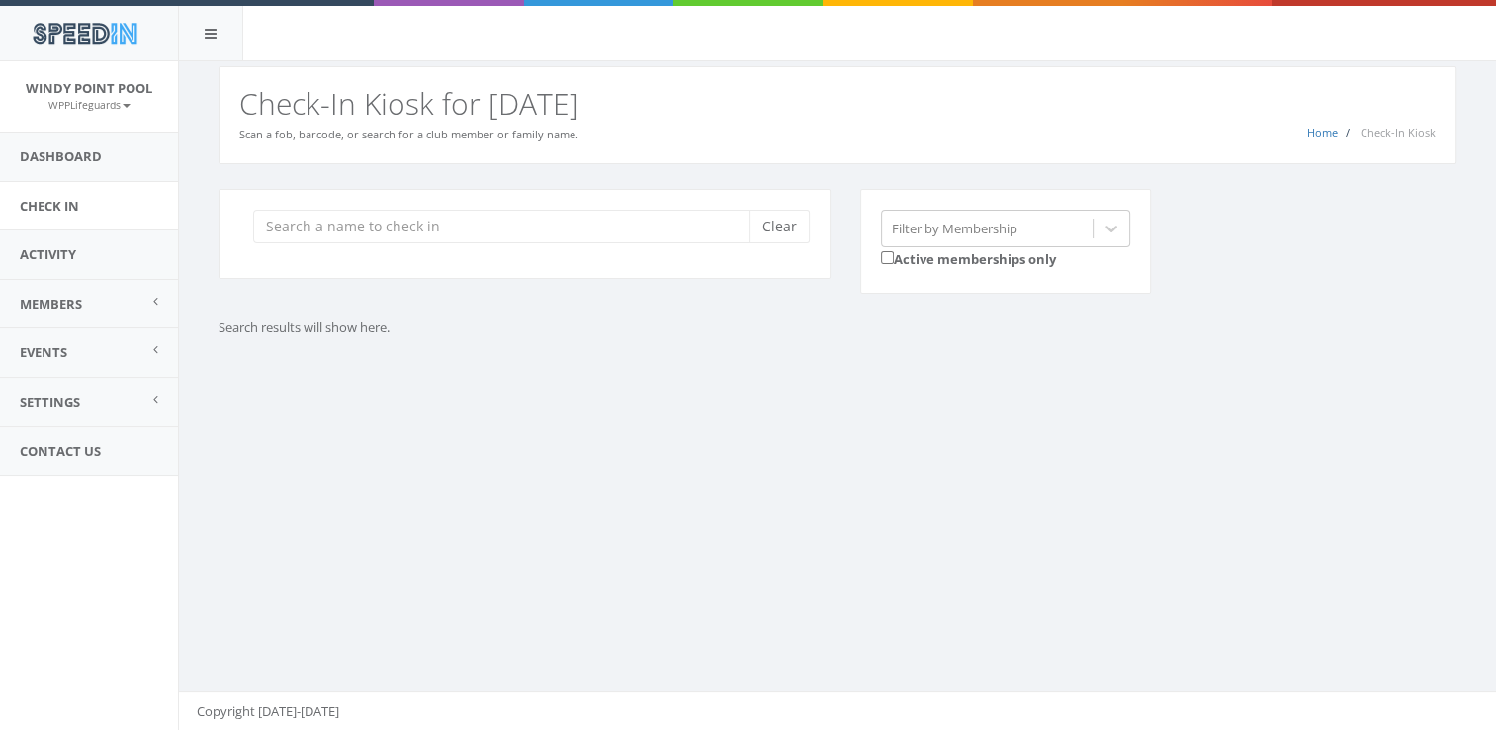
click at [668, 531] on div "You are using Internet Explorer, which is an old, insecure browser that does no…" at bounding box center [837, 395] width 1318 height 669
click at [519, 257] on div "Clear" at bounding box center [524, 234] width 612 height 90
click at [455, 218] on input "search" at bounding box center [508, 227] width 511 height 34
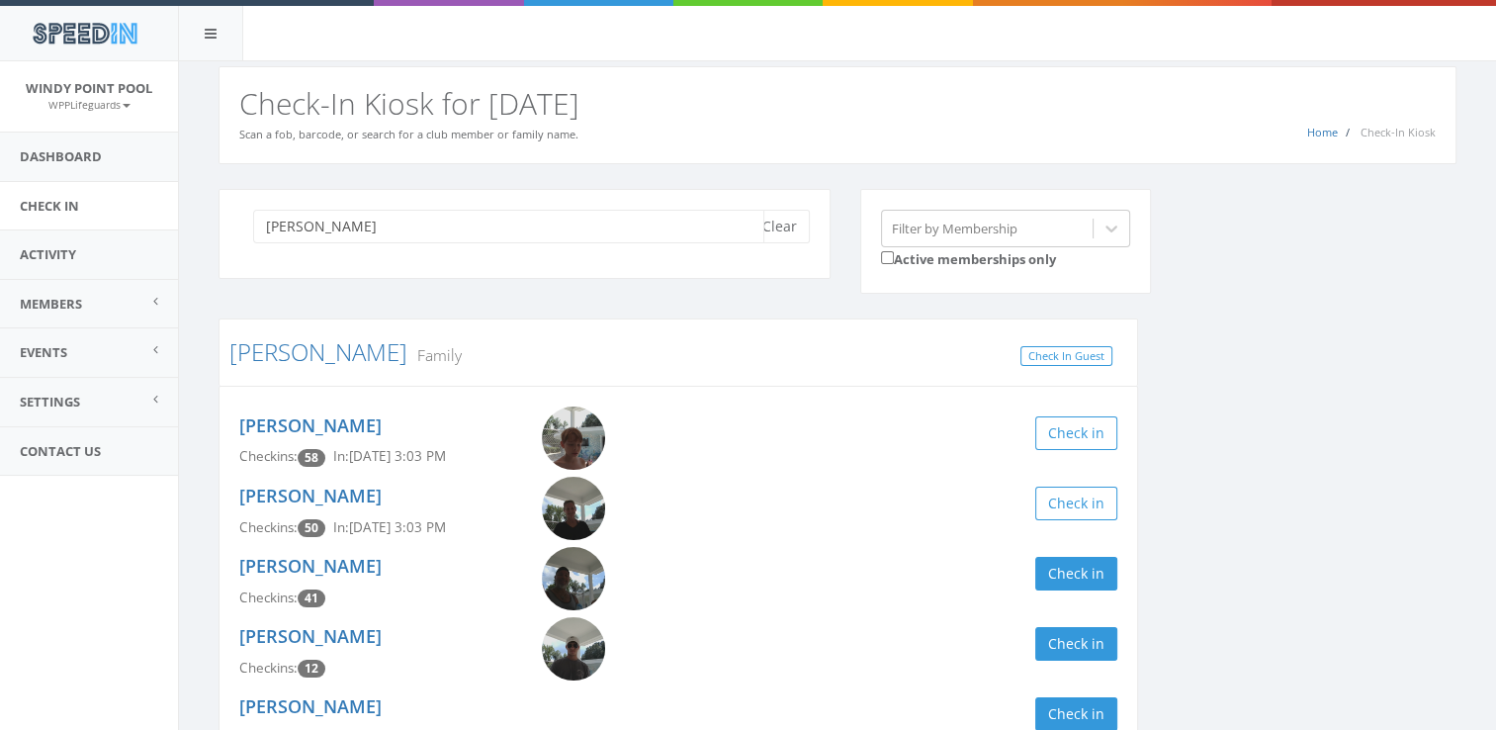
type input "[PERSON_NAME]"
drag, startPoint x: 1494, startPoint y: 482, endPoint x: 1494, endPoint y: 591, distance: 108.8
click at [1494, 591] on div "[PERSON_NAME] Clear Filter by Membership Active memberships only [PERSON_NAME] …" at bounding box center [837, 551] width 1317 height 774
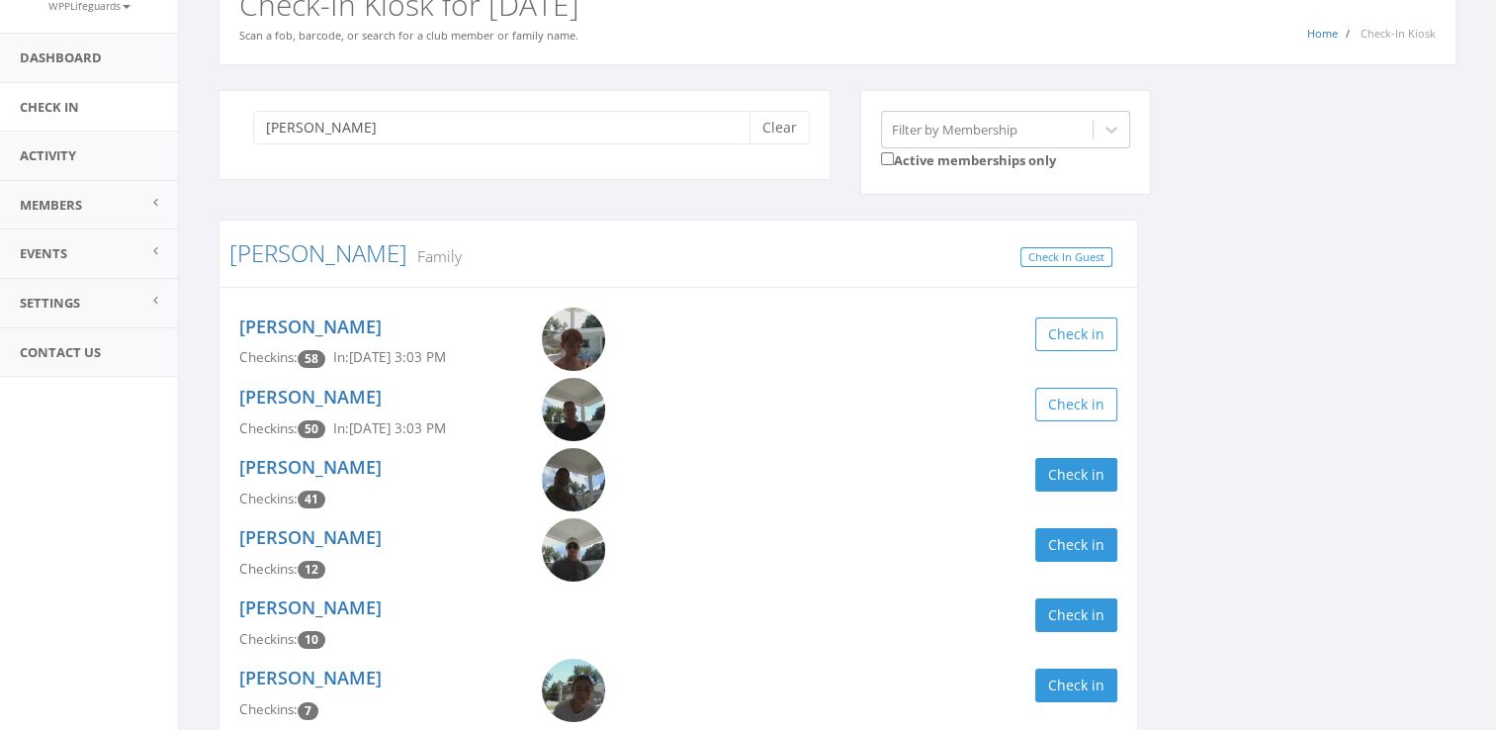
scroll to position [97, 0]
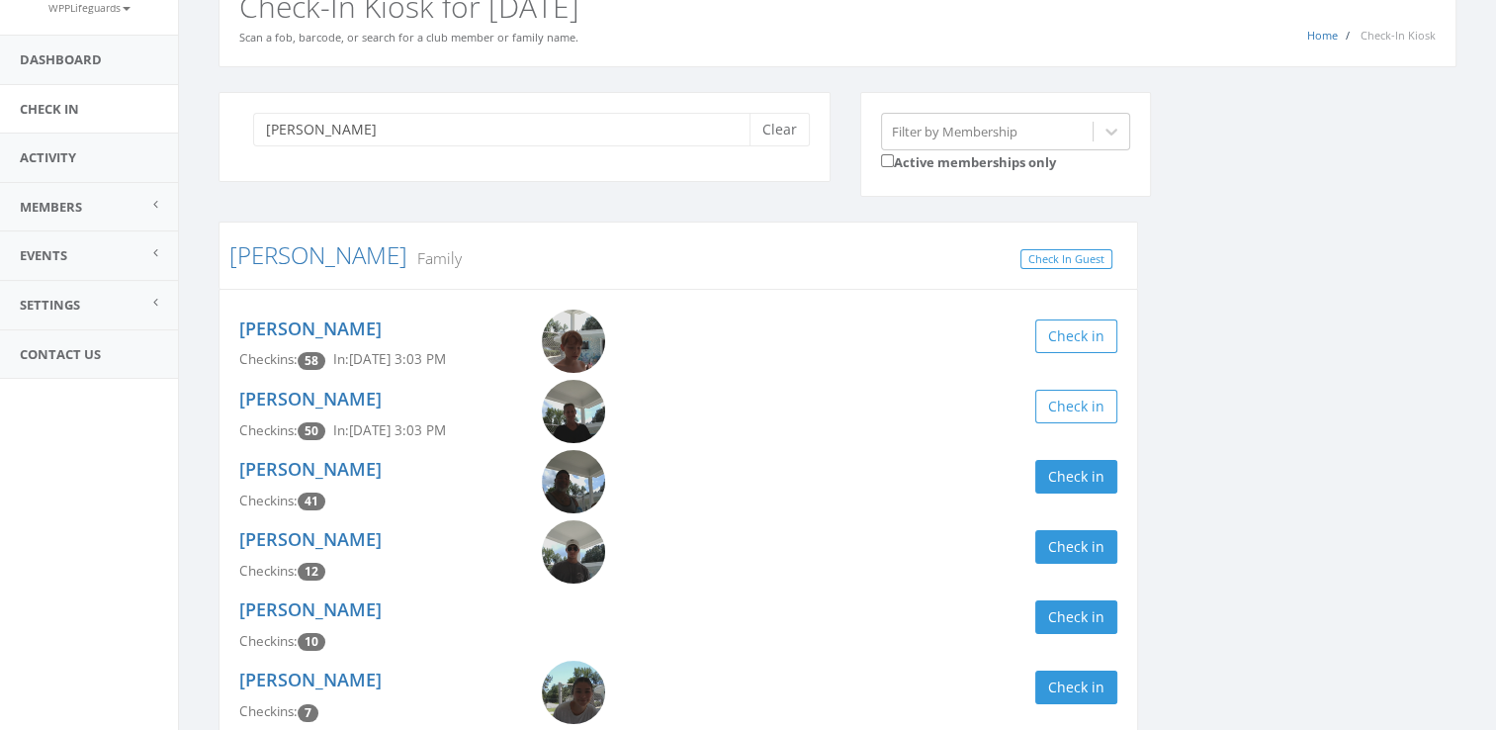
click at [585, 329] on img at bounding box center [573, 340] width 63 height 63
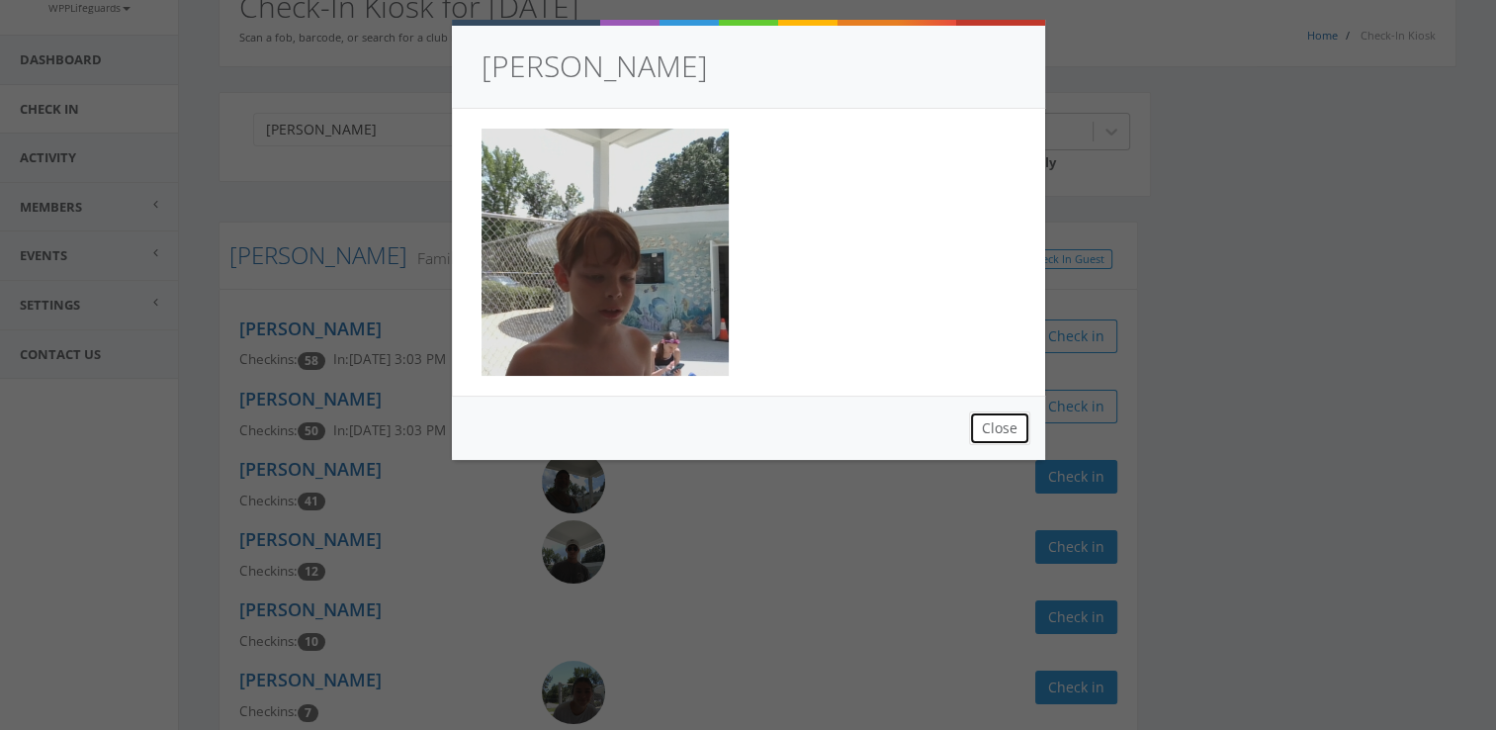
click at [987, 429] on button "Close" at bounding box center [999, 428] width 61 height 34
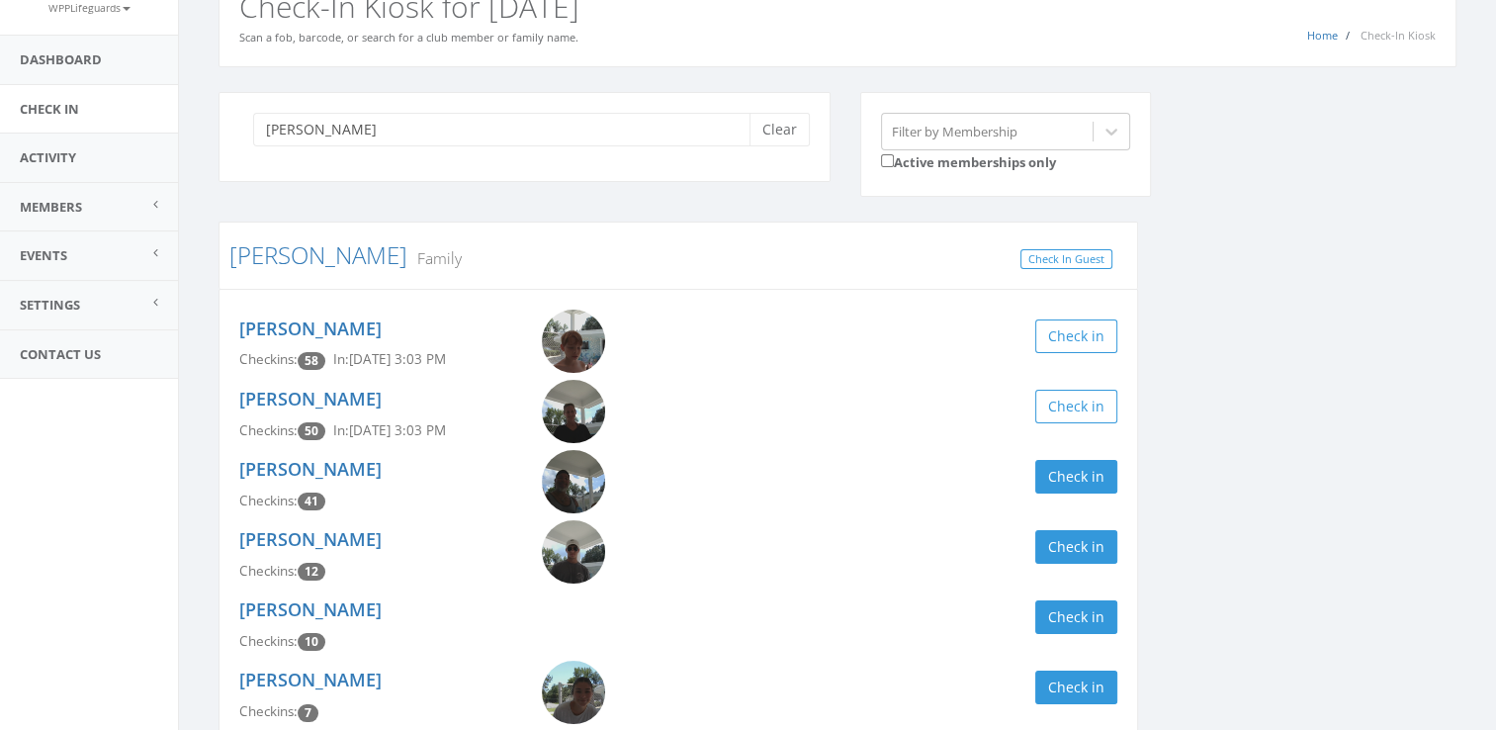
click at [564, 554] on img at bounding box center [573, 551] width 63 height 63
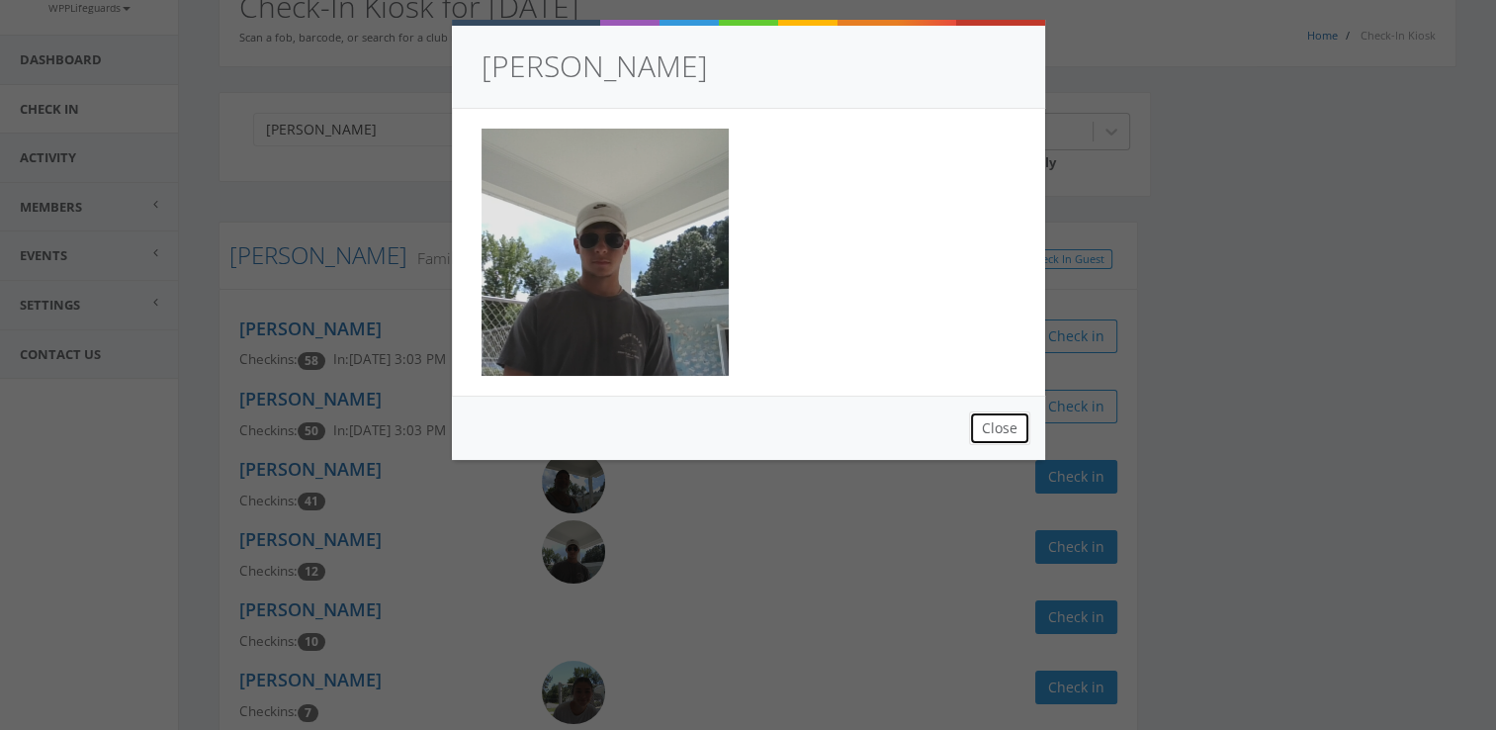
click at [1016, 442] on button "Close" at bounding box center [999, 428] width 61 height 34
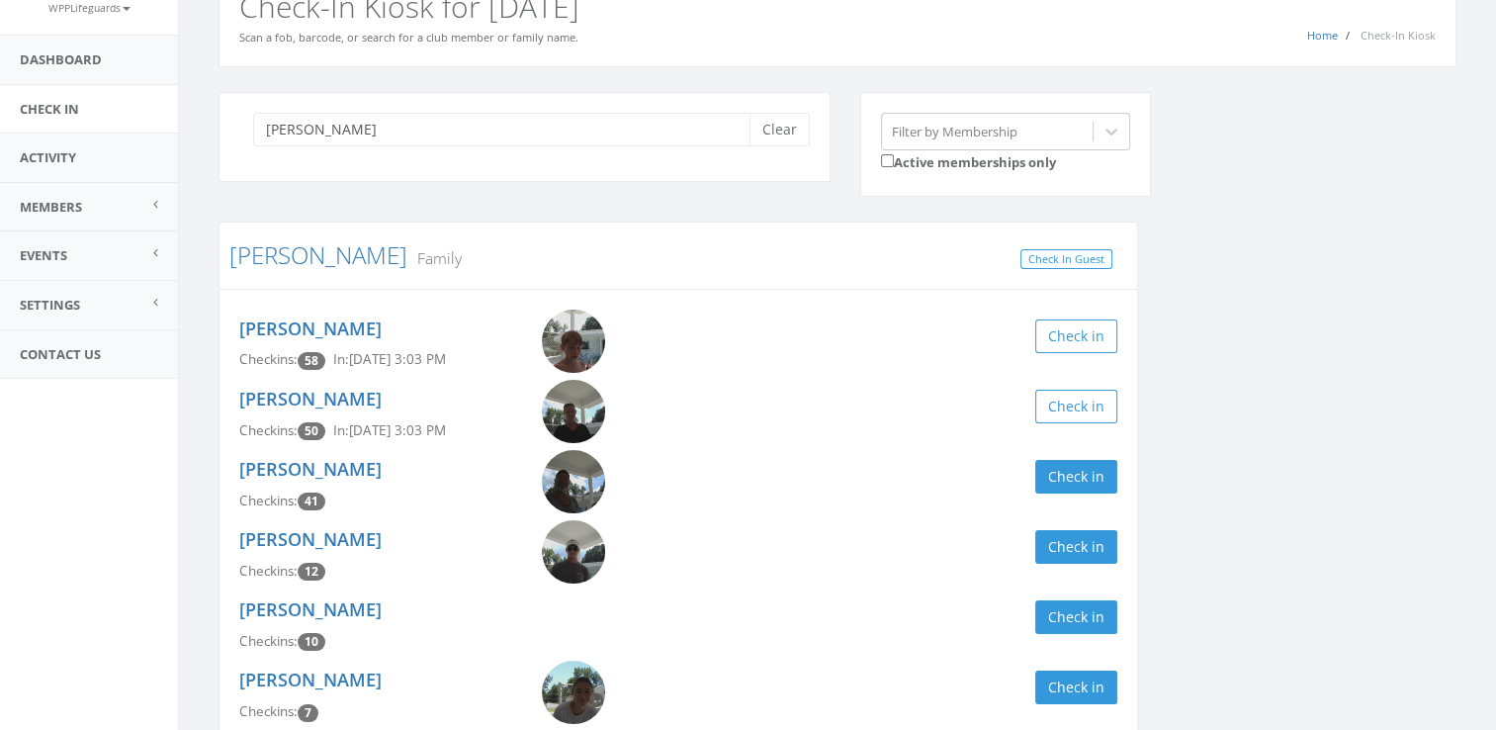
click at [574, 474] on img at bounding box center [573, 481] width 63 height 63
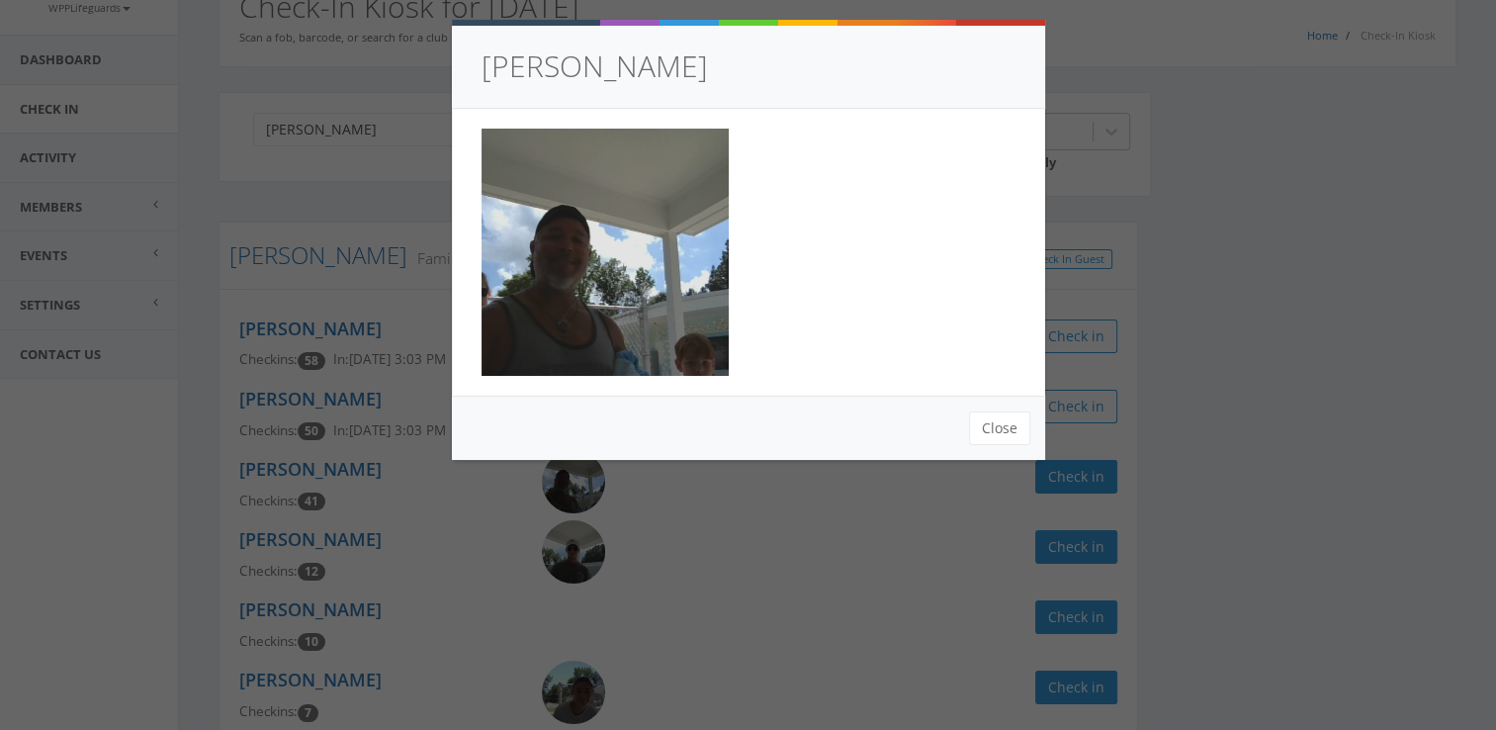
click at [571, 532] on div "[PERSON_NAME] Close" at bounding box center [748, 365] width 1496 height 730
click at [1005, 435] on button "Close" at bounding box center [999, 428] width 61 height 34
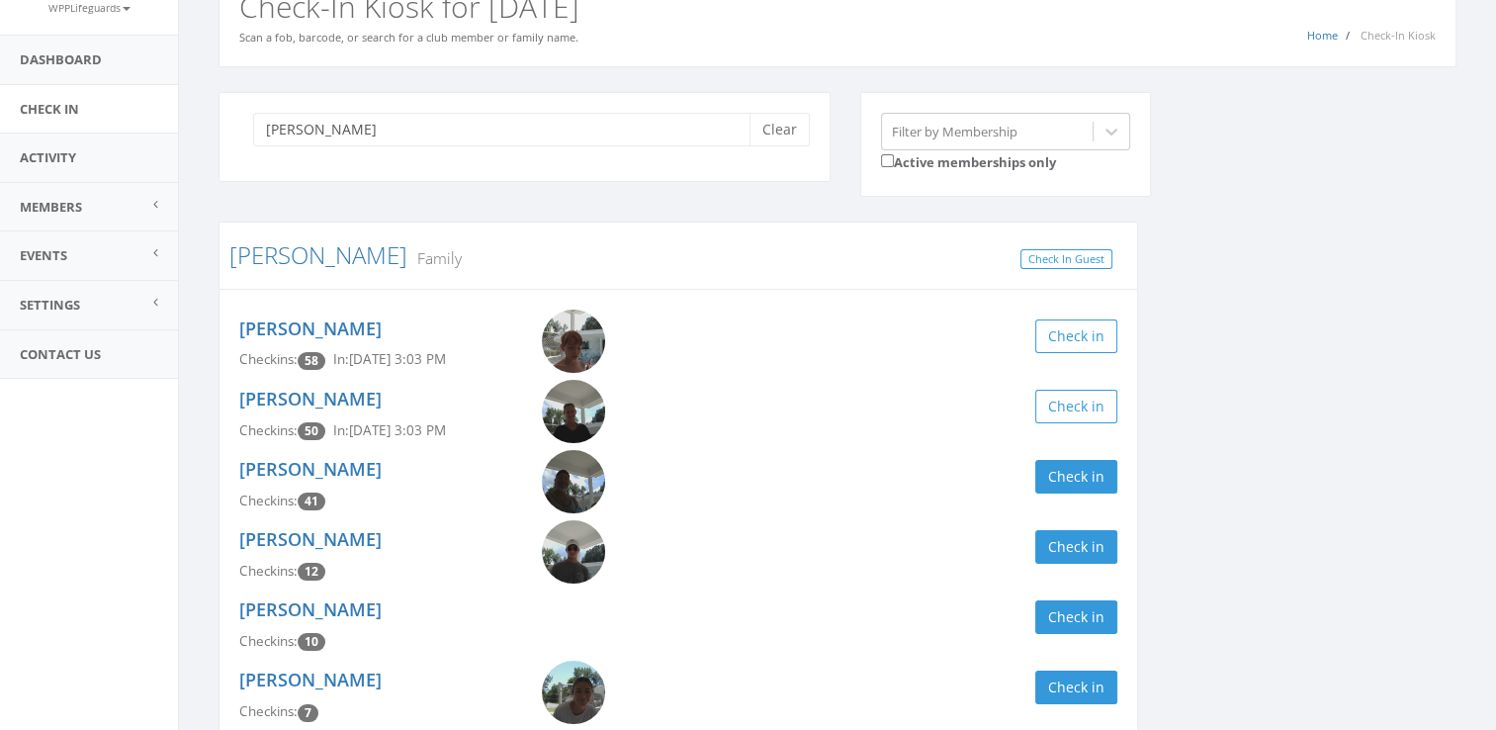
scroll to position [207, 0]
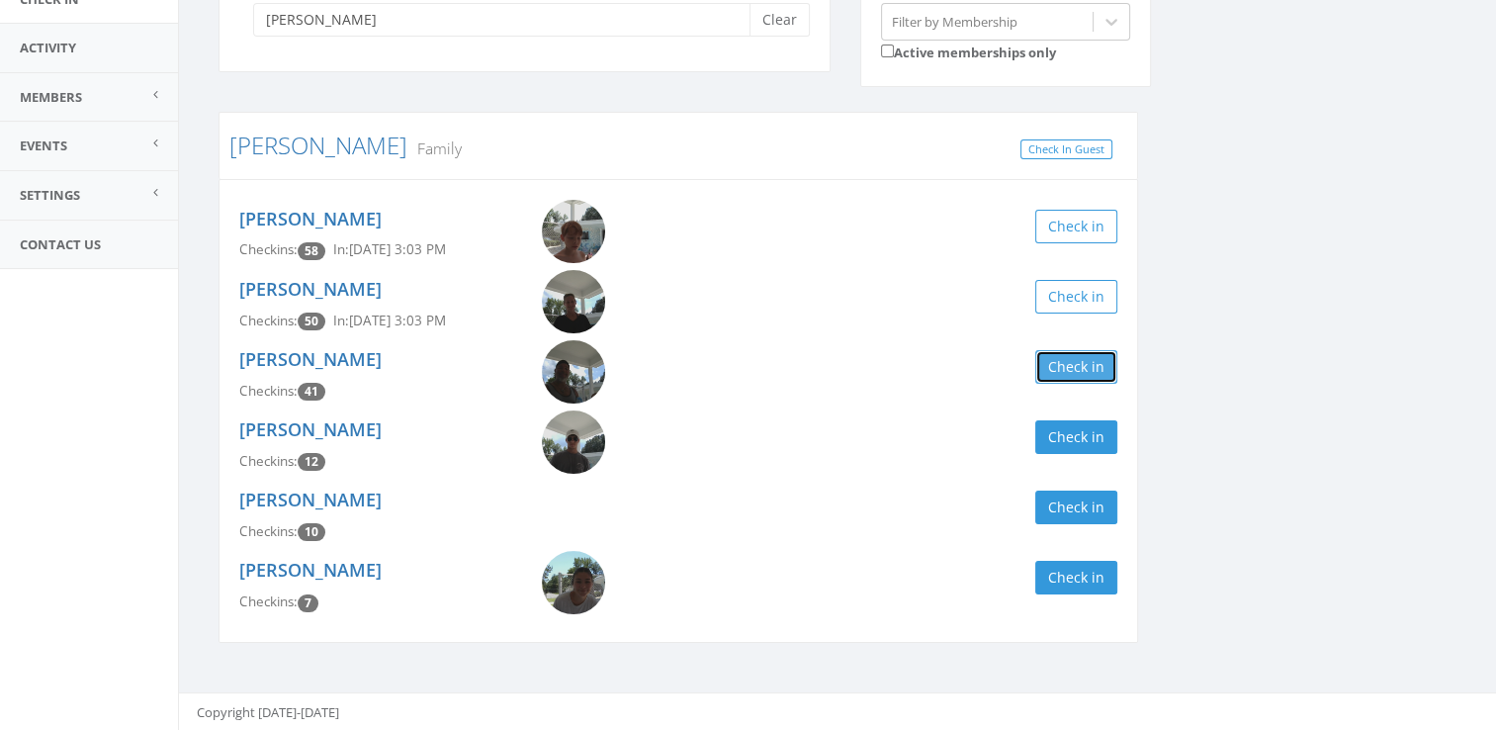
click at [1070, 374] on button "Check in" at bounding box center [1076, 367] width 82 height 34
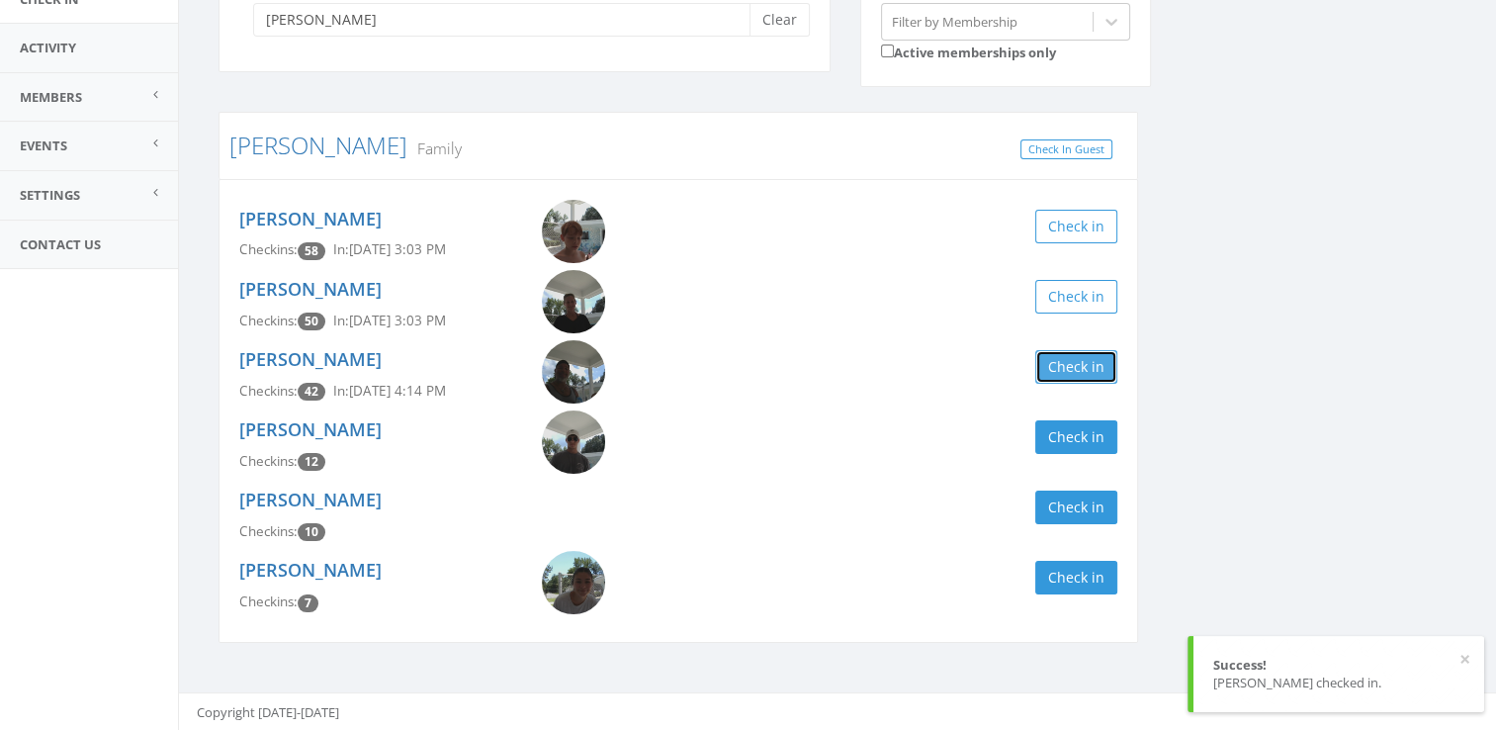
scroll to position [0, 0]
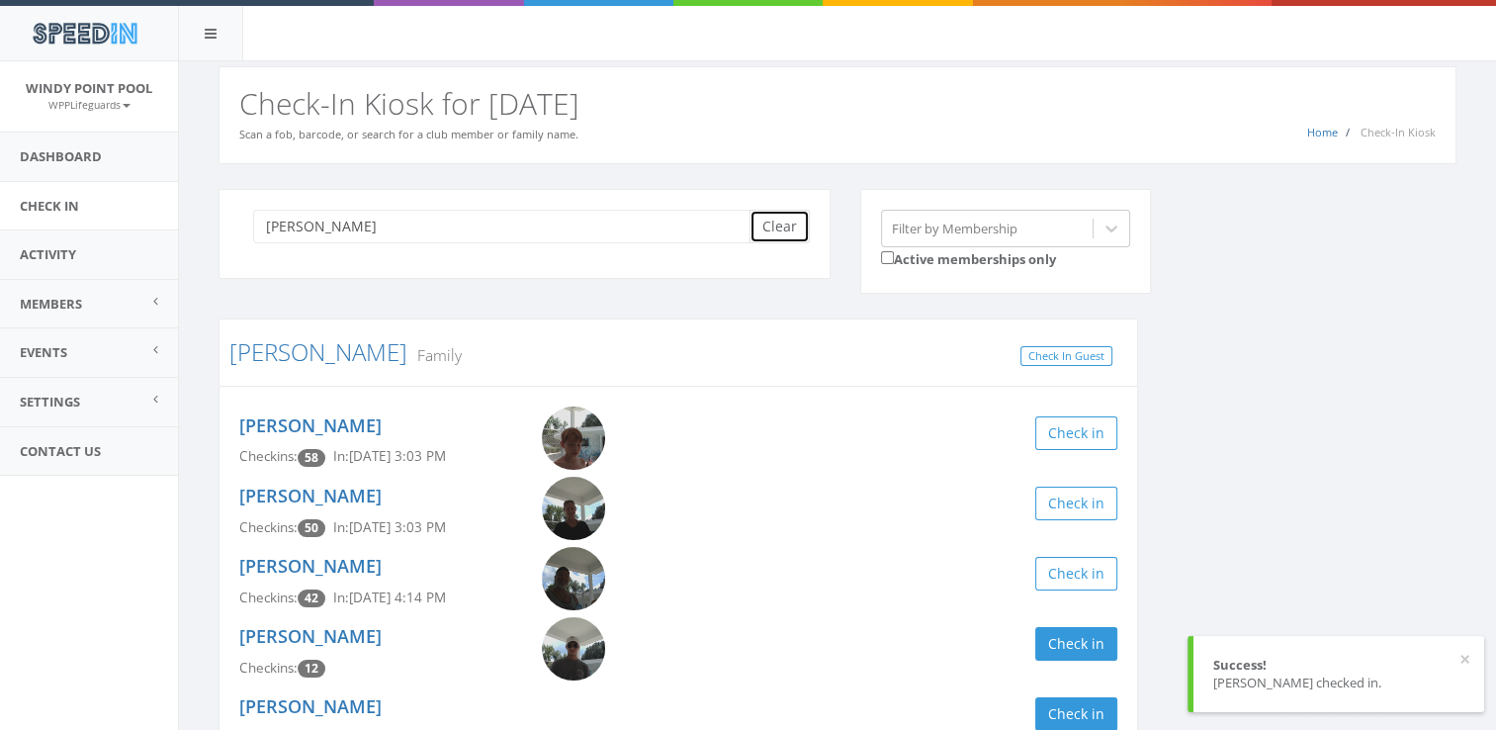
click at [791, 218] on button "Clear" at bounding box center [779, 227] width 60 height 34
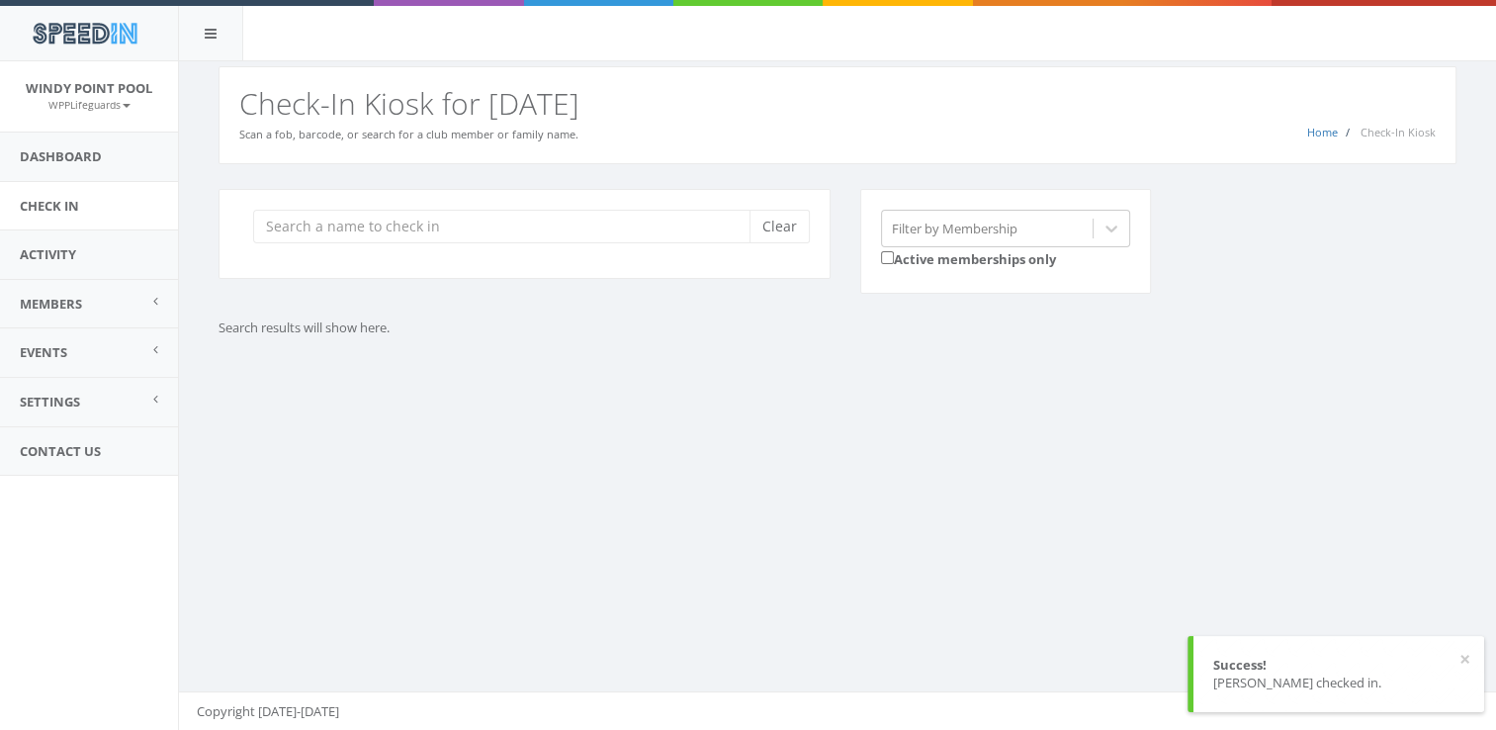
click at [773, 334] on p "Search results will show here." at bounding box center [677, 327] width 919 height 19
click at [614, 231] on input "search" at bounding box center [508, 227] width 511 height 34
type input "pierceson"
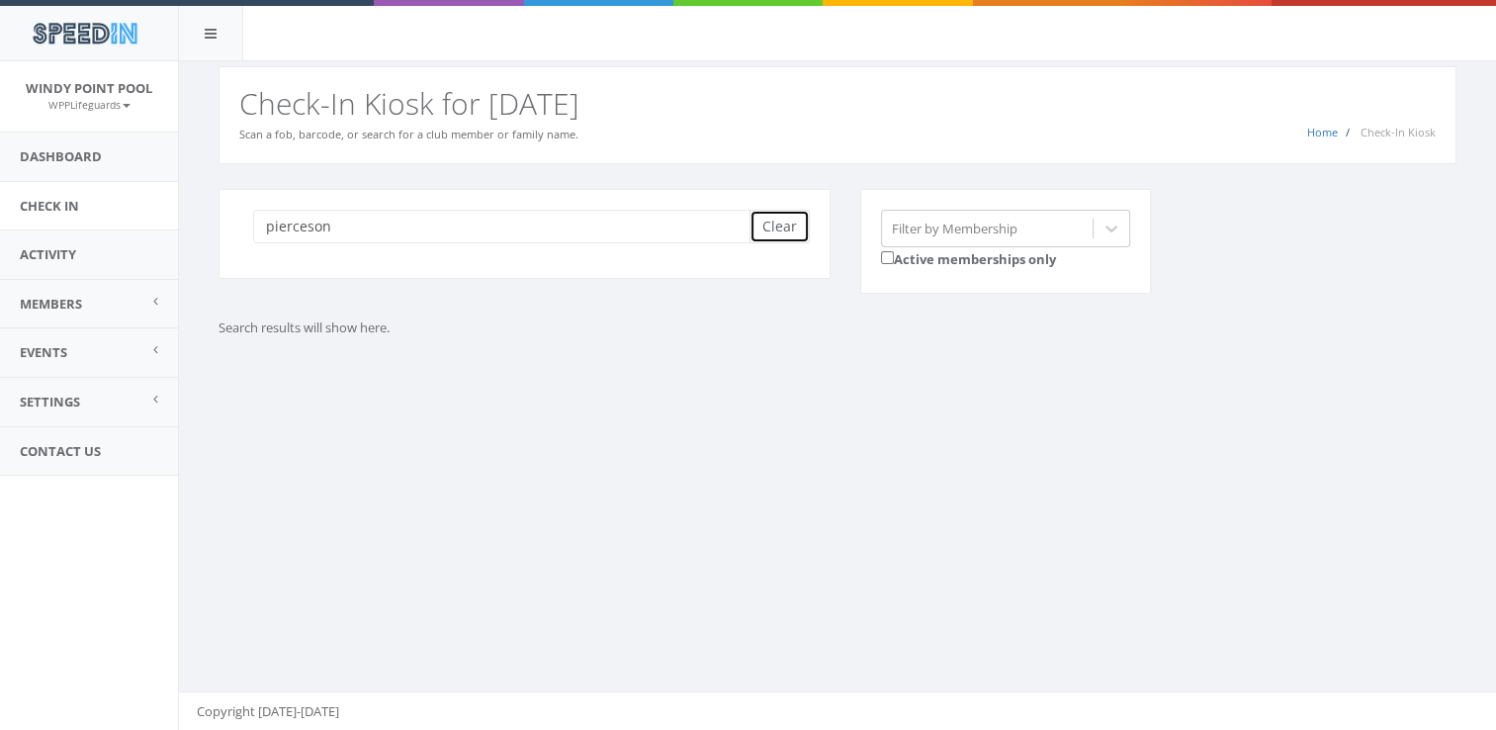
click at [787, 218] on button "Clear" at bounding box center [779, 227] width 60 height 34
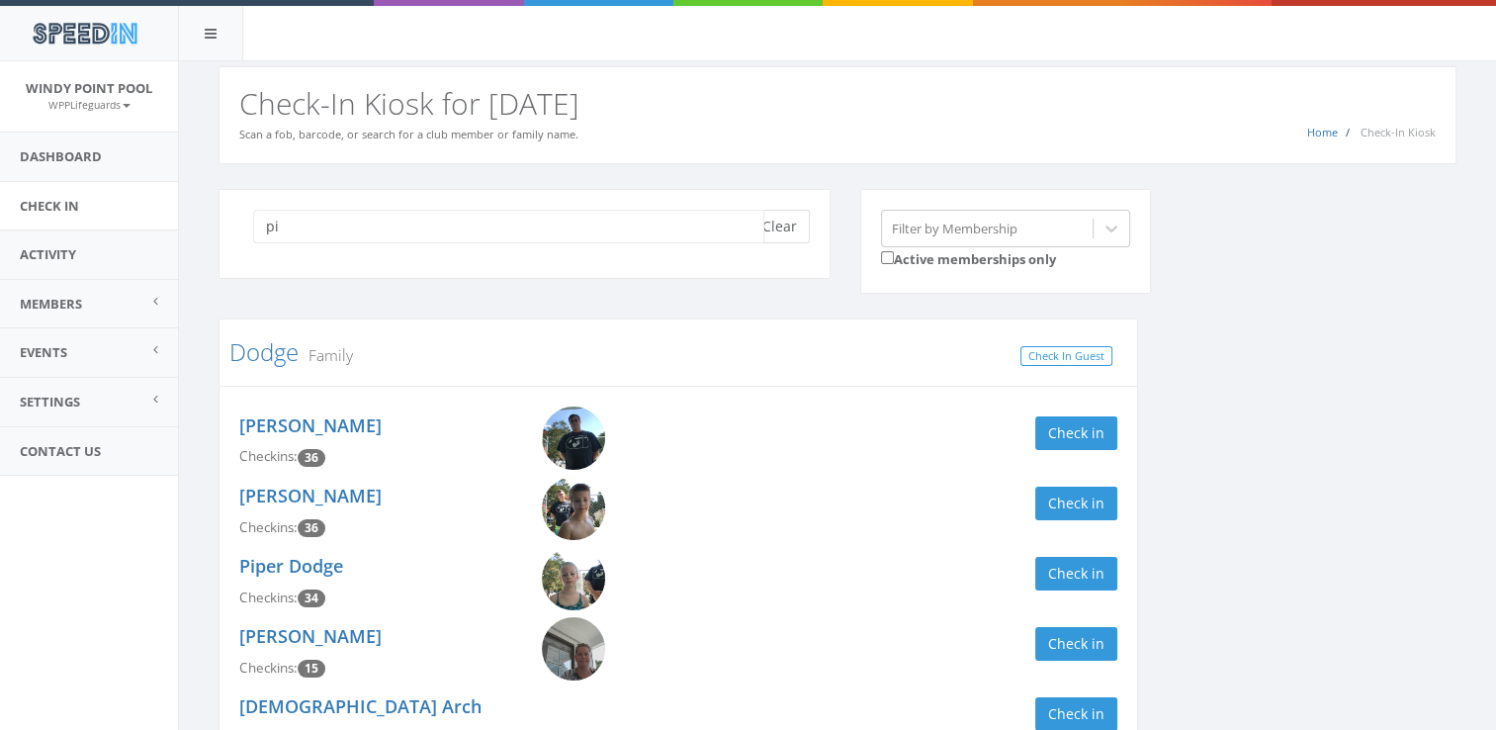
type input "p"
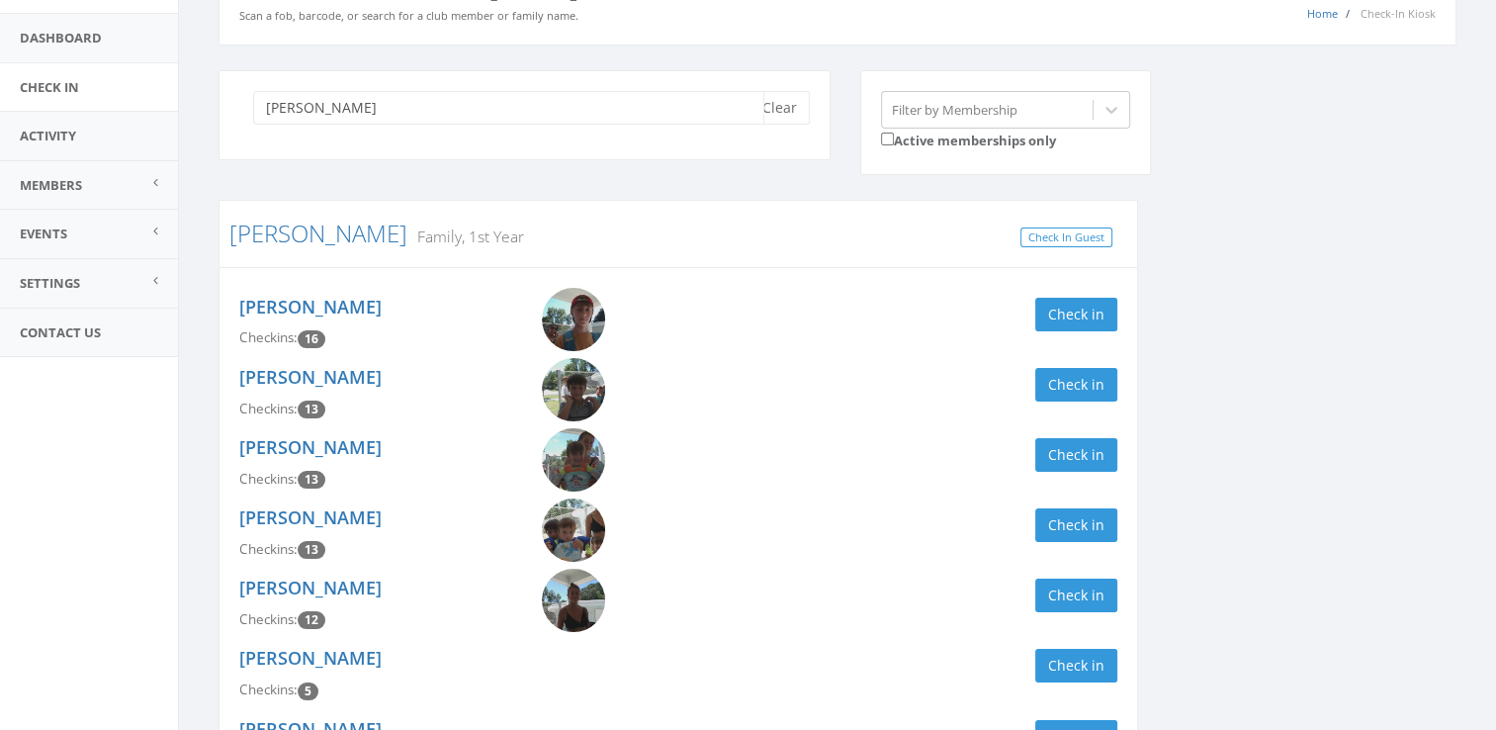
scroll to position [133, 0]
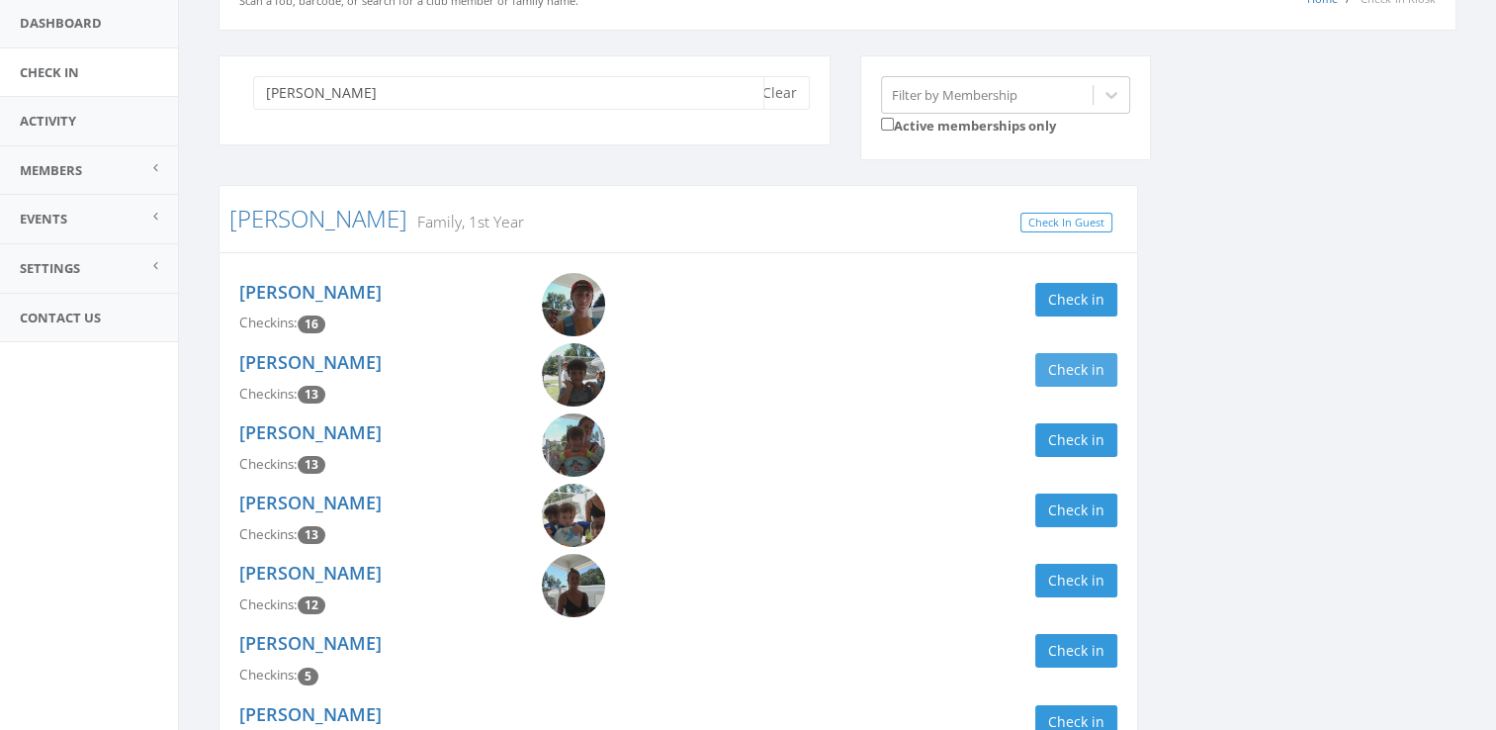
type input "[PERSON_NAME]"
click at [1053, 372] on button "Check in" at bounding box center [1076, 370] width 82 height 34
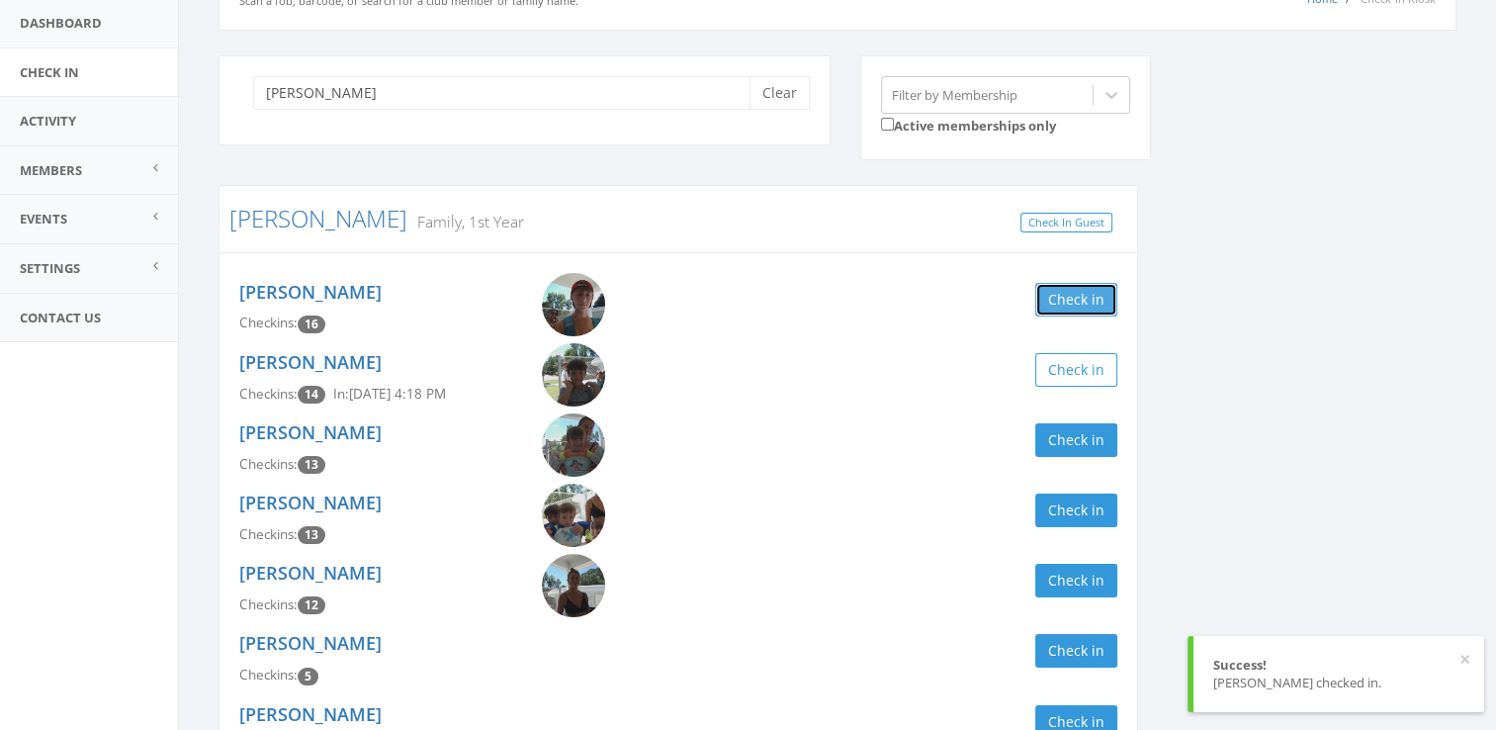
click at [1072, 297] on button "Check in" at bounding box center [1076, 300] width 82 height 34
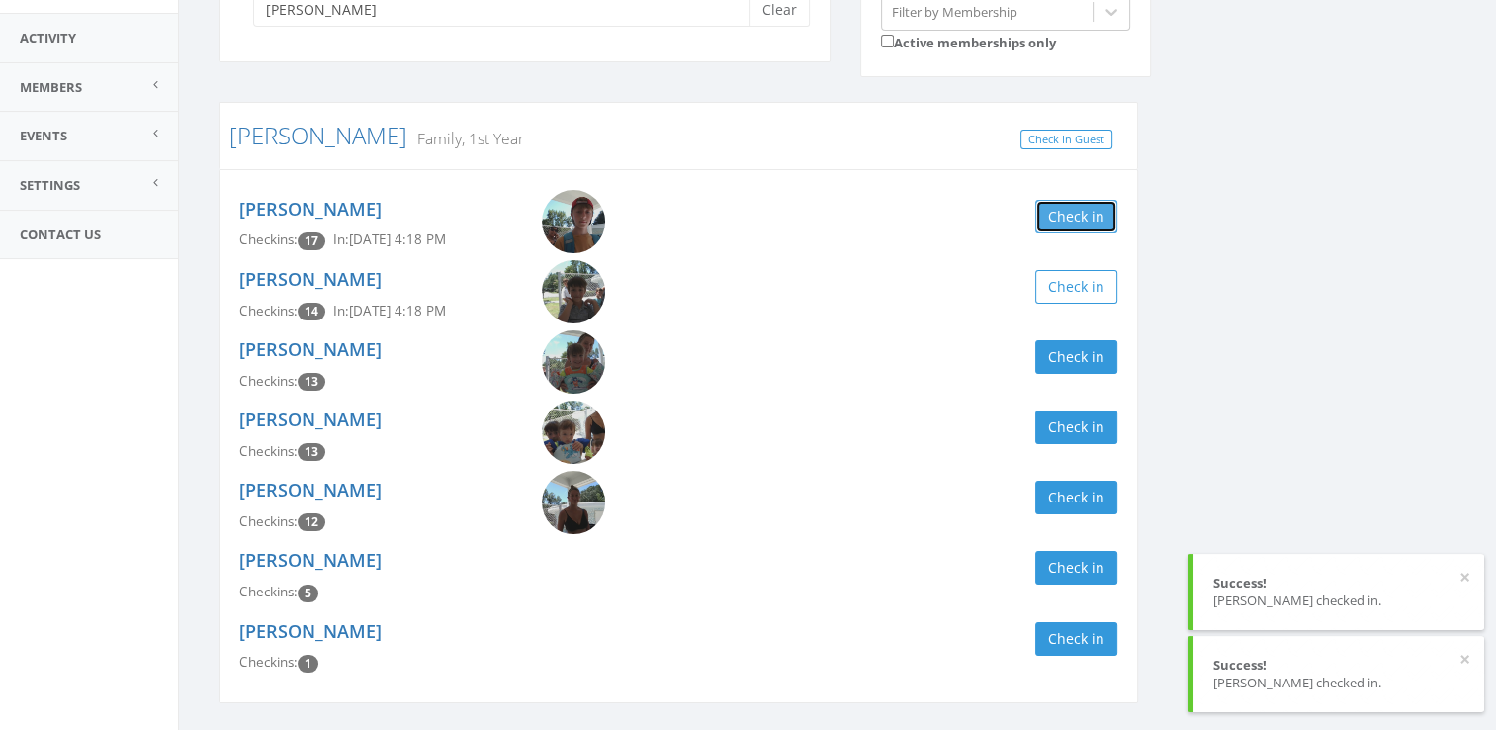
scroll to position [218, 0]
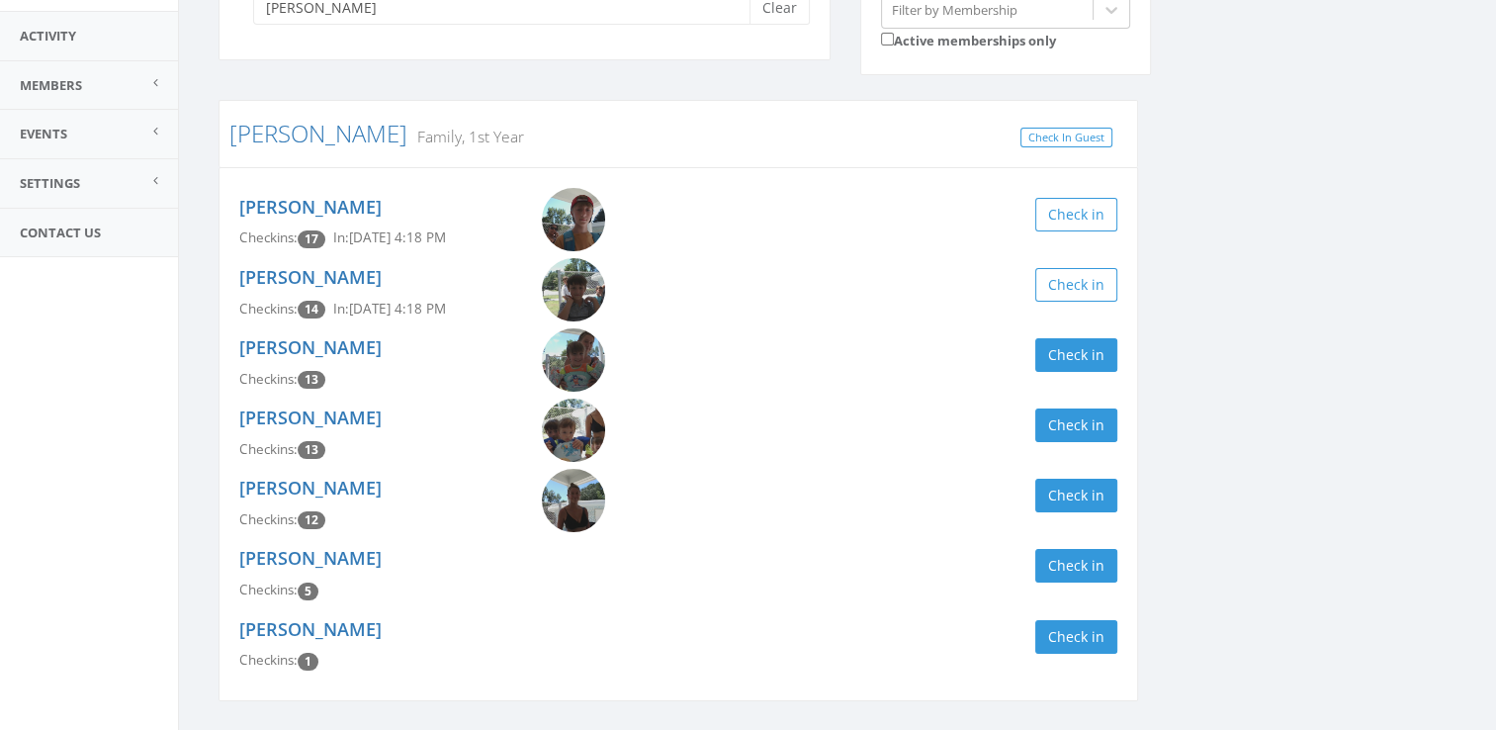
click at [595, 294] on img at bounding box center [573, 289] width 63 height 63
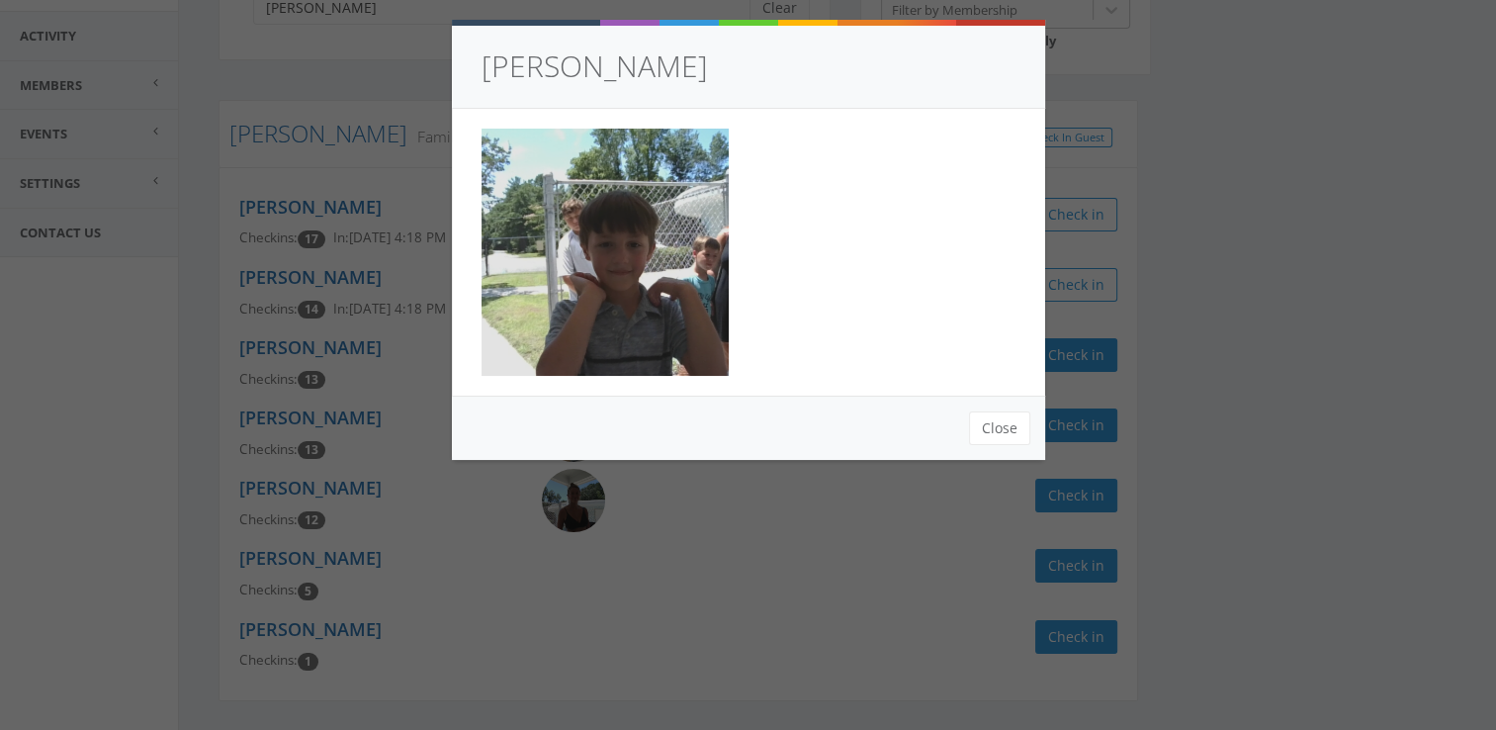
click at [1151, 261] on div "[PERSON_NAME] Close" at bounding box center [748, 365] width 1496 height 730
click at [1003, 431] on button "Close" at bounding box center [999, 428] width 61 height 34
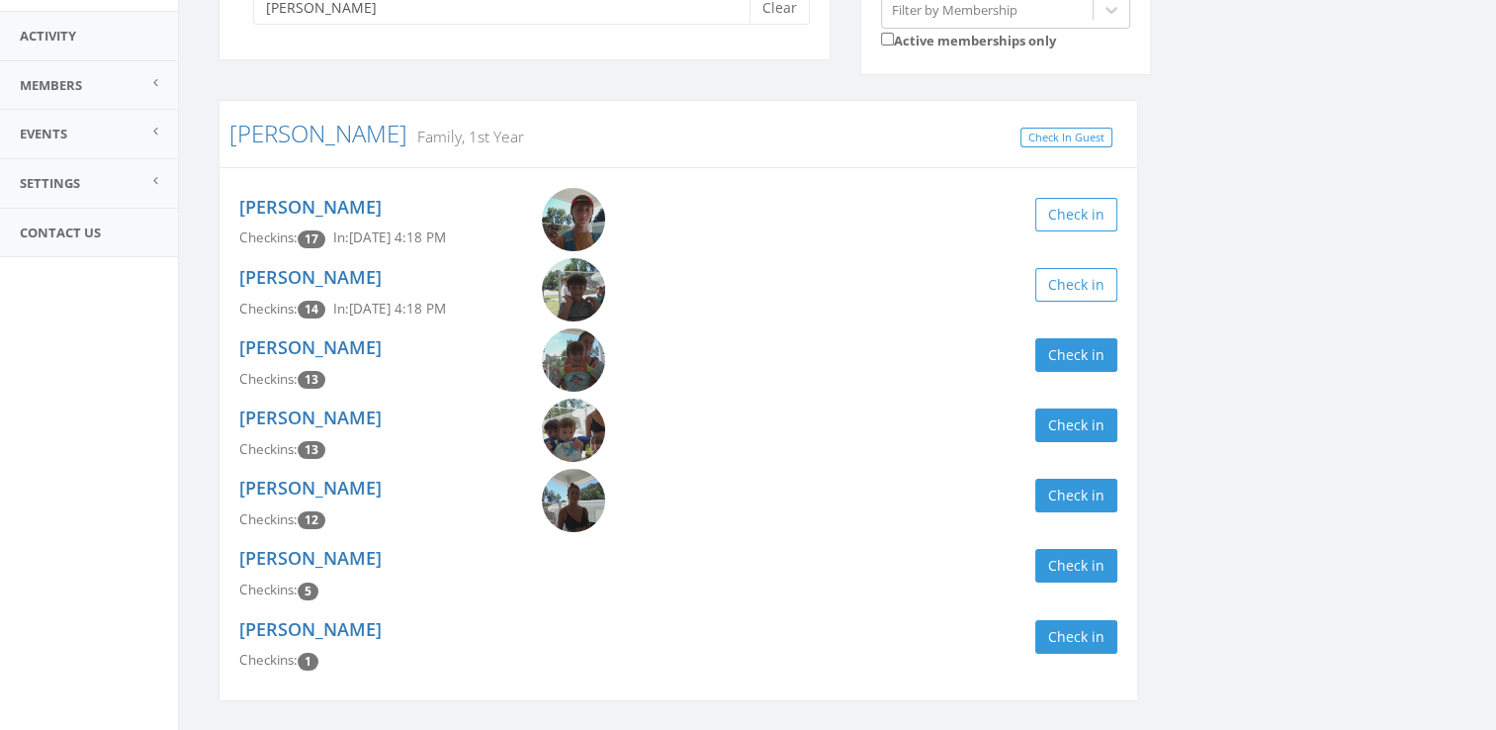
click at [1093, 441] on div "[PERSON_NAME] Checkins: 13 Check in" at bounding box center [678, 433] width 908 height 70
click at [1091, 441] on div "[PERSON_NAME] Checkins: 13 Check in" at bounding box center [678, 433] width 908 height 70
click at [1061, 428] on button "Check in" at bounding box center [1076, 425] width 82 height 34
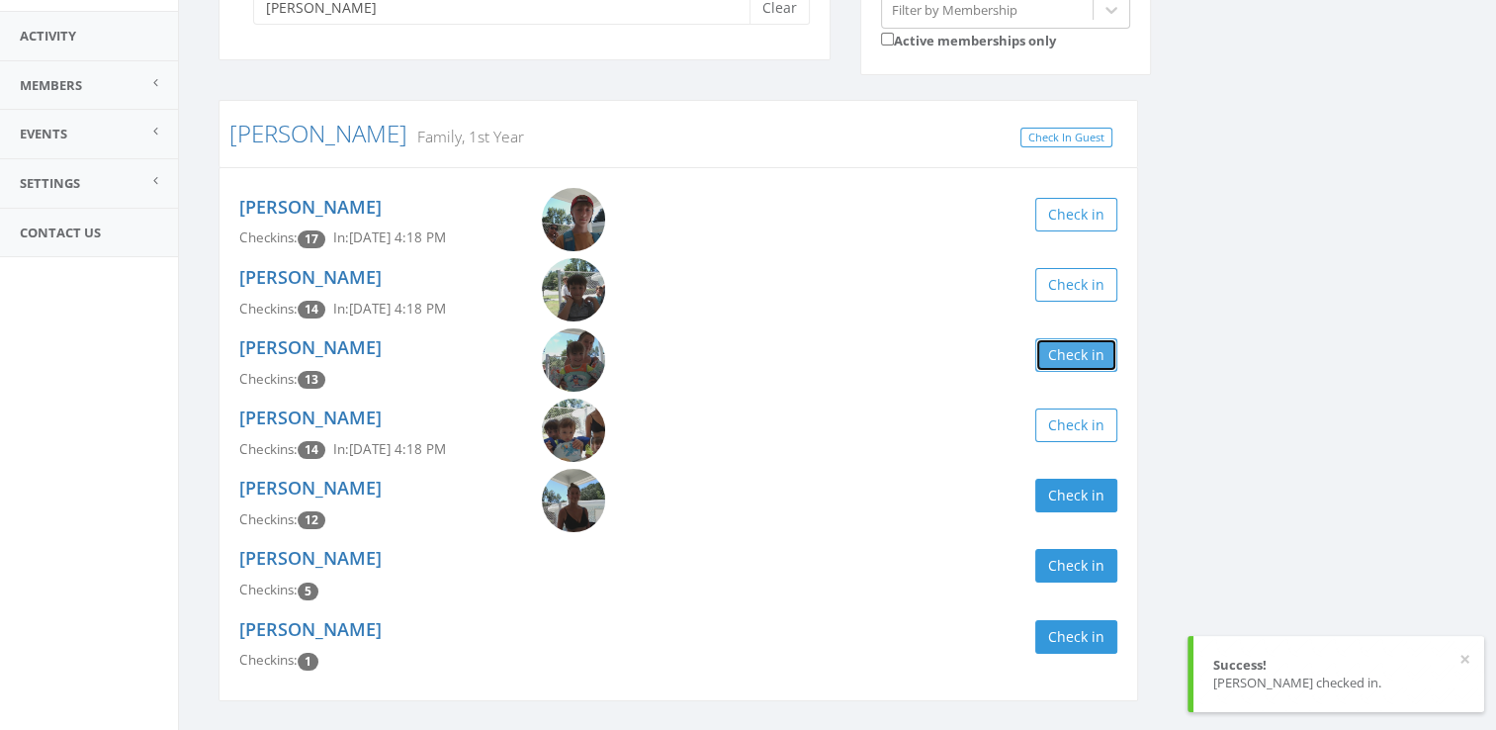
click at [1076, 347] on button "Check in" at bounding box center [1076, 355] width 82 height 34
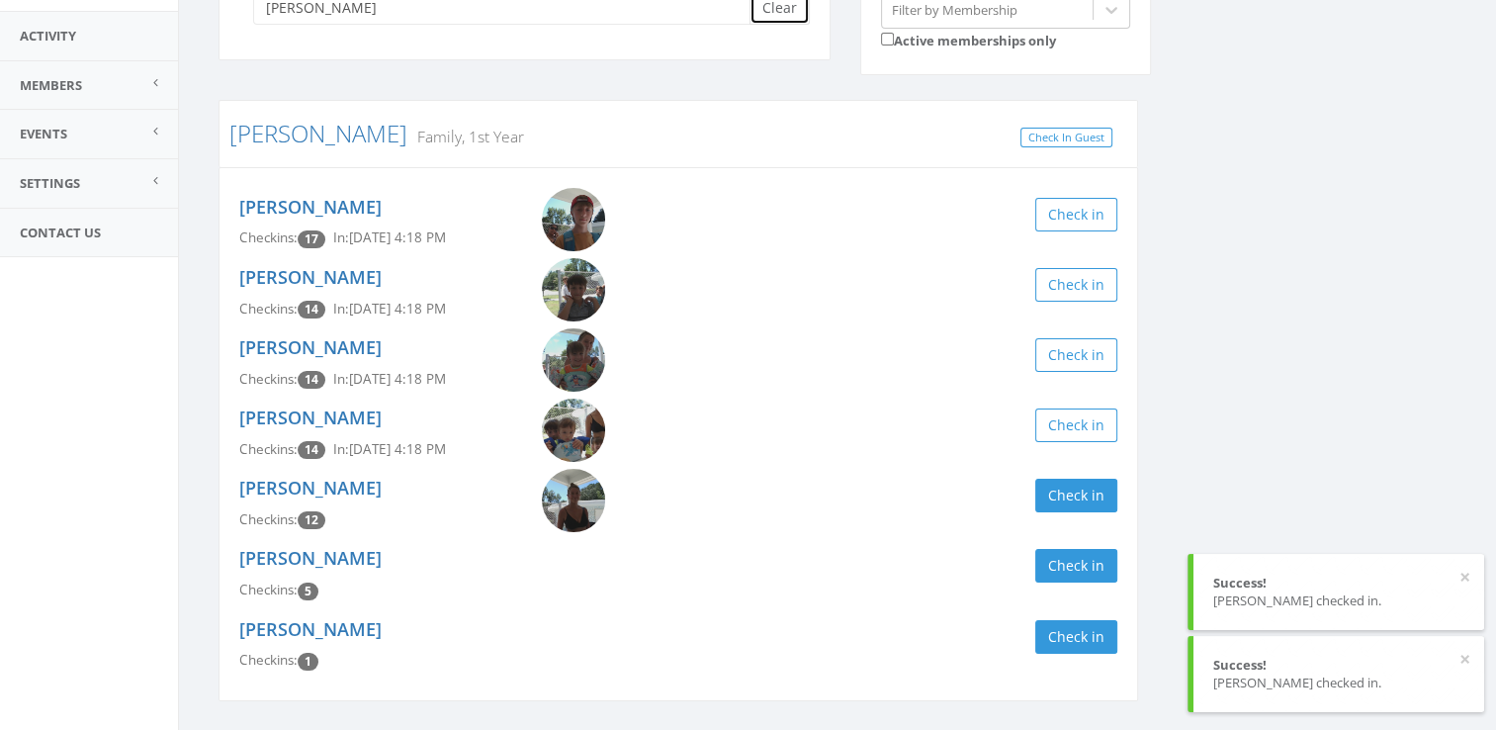
click at [766, 3] on button "Clear" at bounding box center [779, 8] width 60 height 34
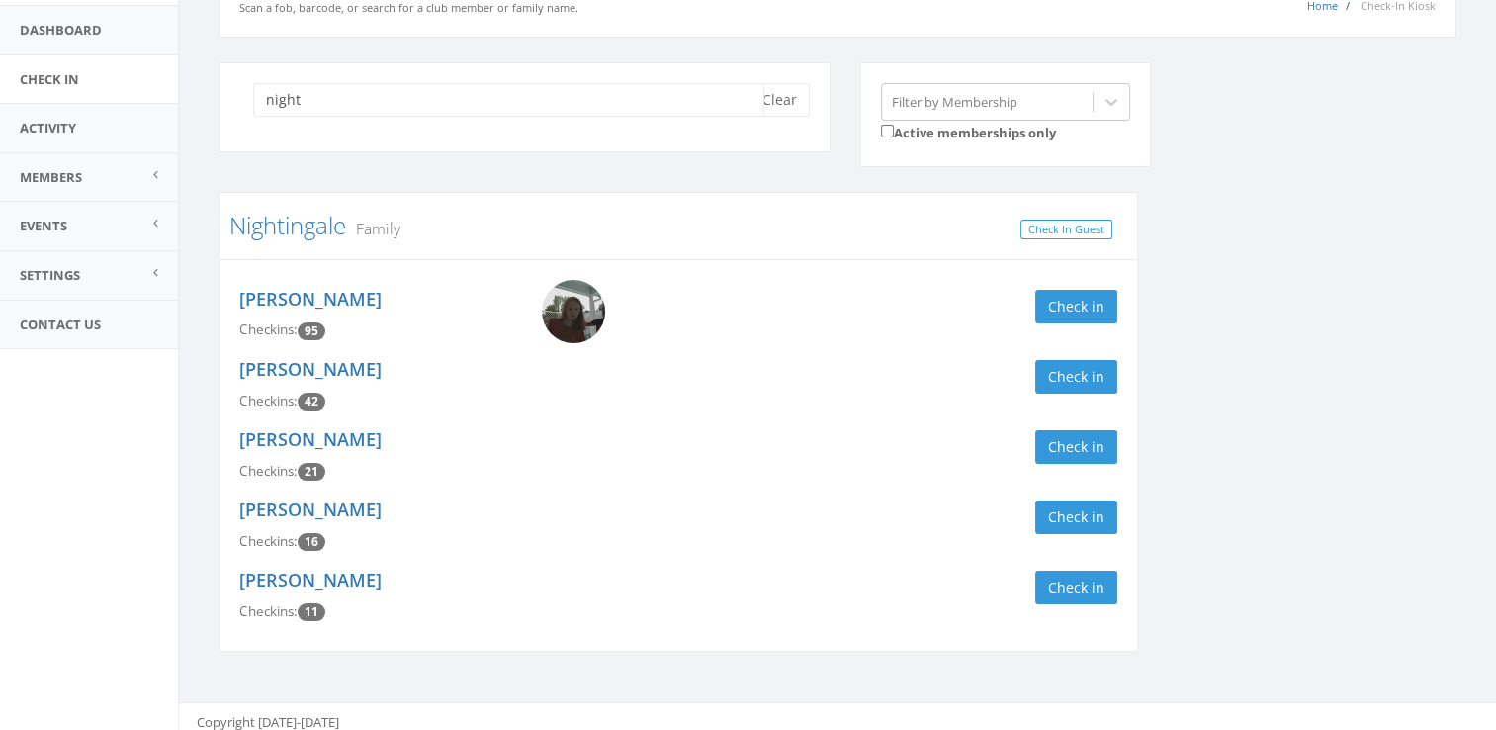
scroll to position [128, 0]
type input "night"
click at [1073, 312] on button "Check in" at bounding box center [1076, 306] width 82 height 34
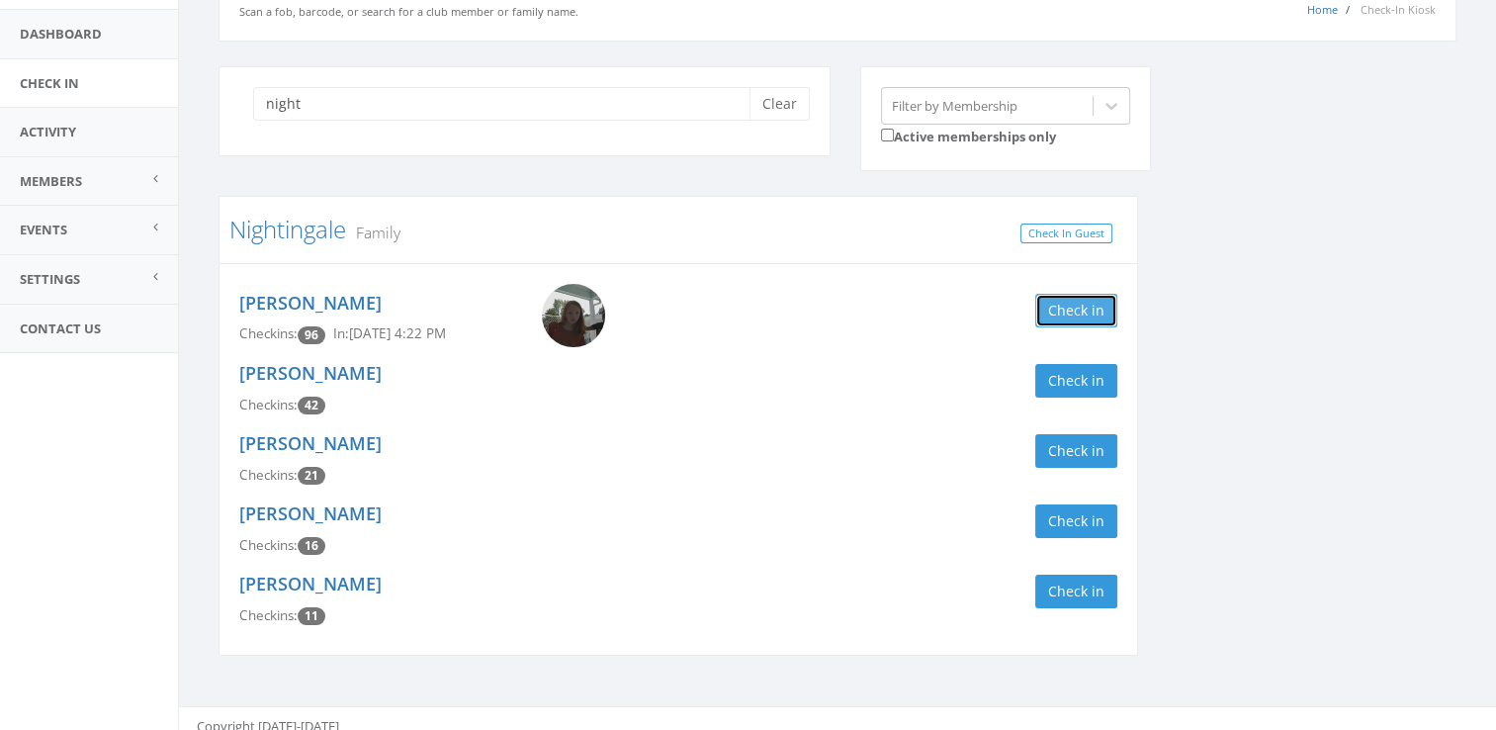
scroll to position [136, 0]
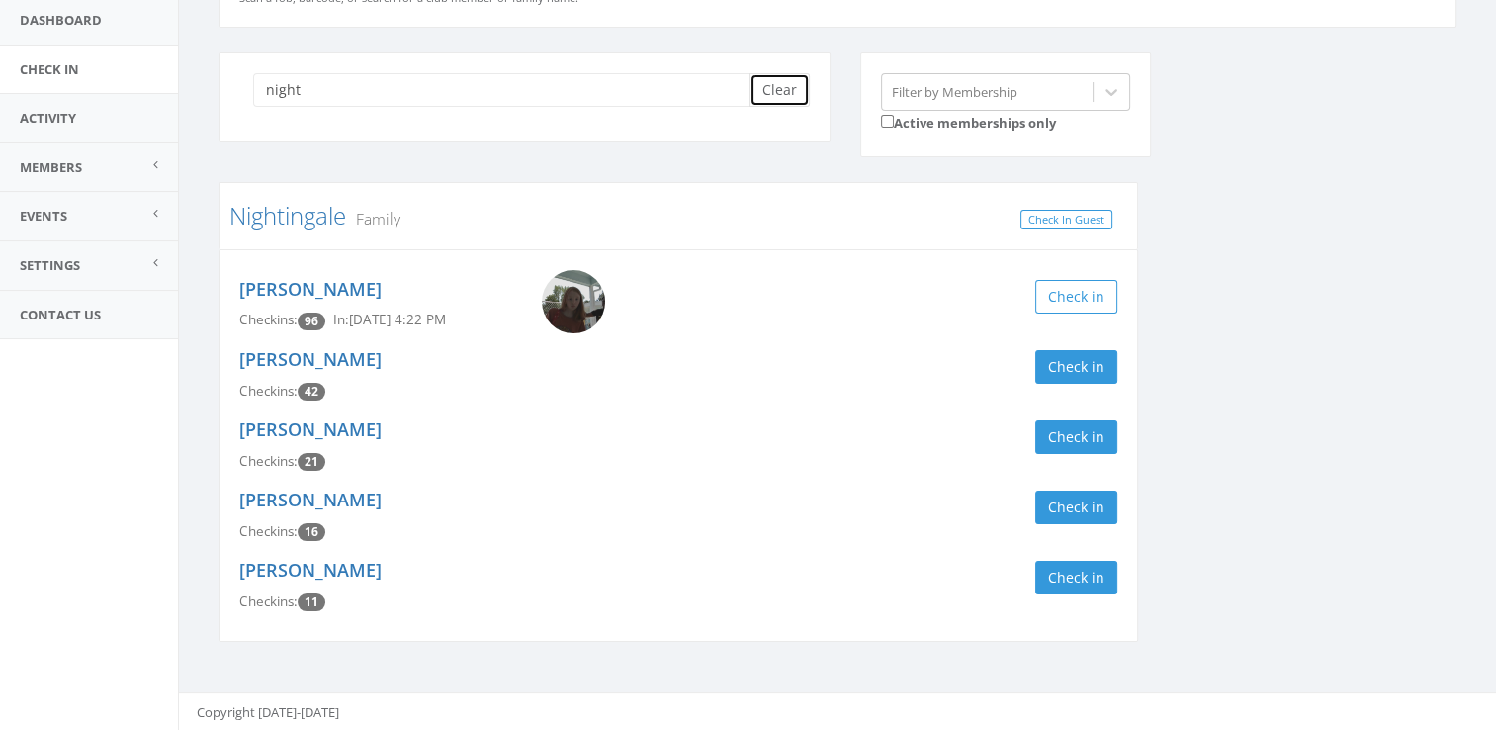
click at [770, 85] on button "Clear" at bounding box center [779, 90] width 60 height 34
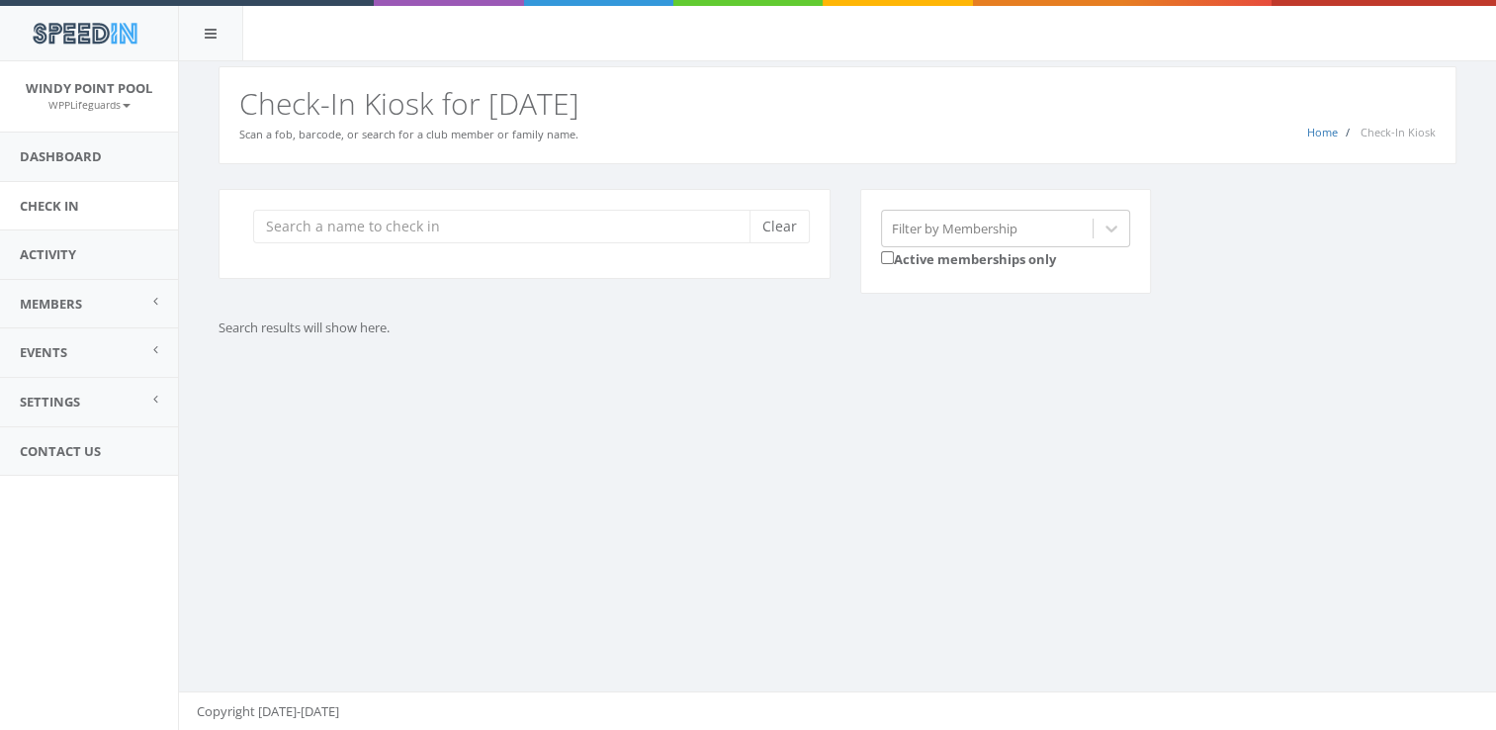
scroll to position [0, 0]
click at [637, 417] on div "You are using Internet Explorer, which is an old, insecure browser that does no…" at bounding box center [837, 395] width 1318 height 669
click at [455, 223] on input "search" at bounding box center [508, 227] width 511 height 34
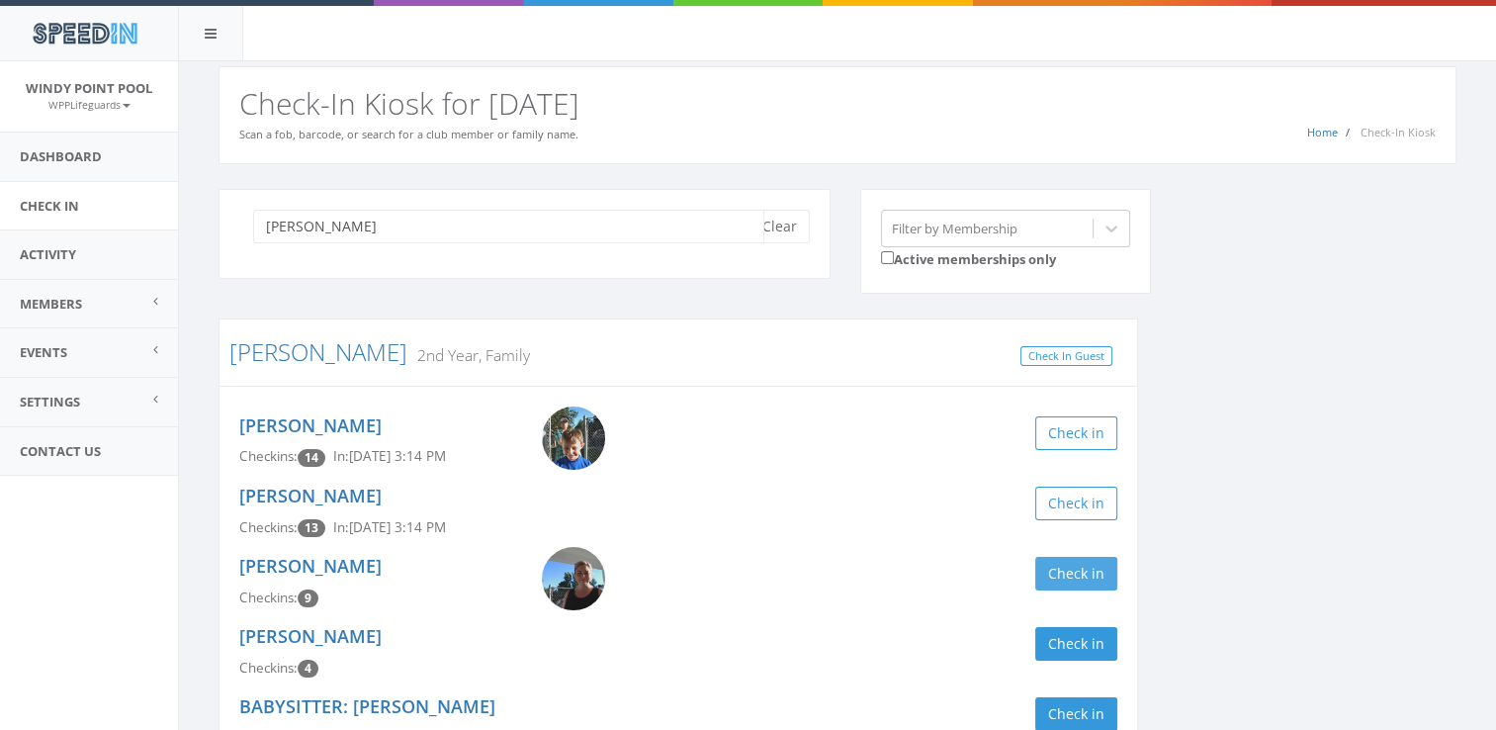
type input "[PERSON_NAME]"
drag, startPoint x: 1068, startPoint y: 567, endPoint x: 850, endPoint y: 164, distance: 458.3
click at [850, 164] on div "[PERSON_NAME] Clear Filter by Membership Active memberships only [PERSON_NAME] …" at bounding box center [837, 551] width 1317 height 774
click at [769, 239] on button "Clear" at bounding box center [779, 227] width 60 height 34
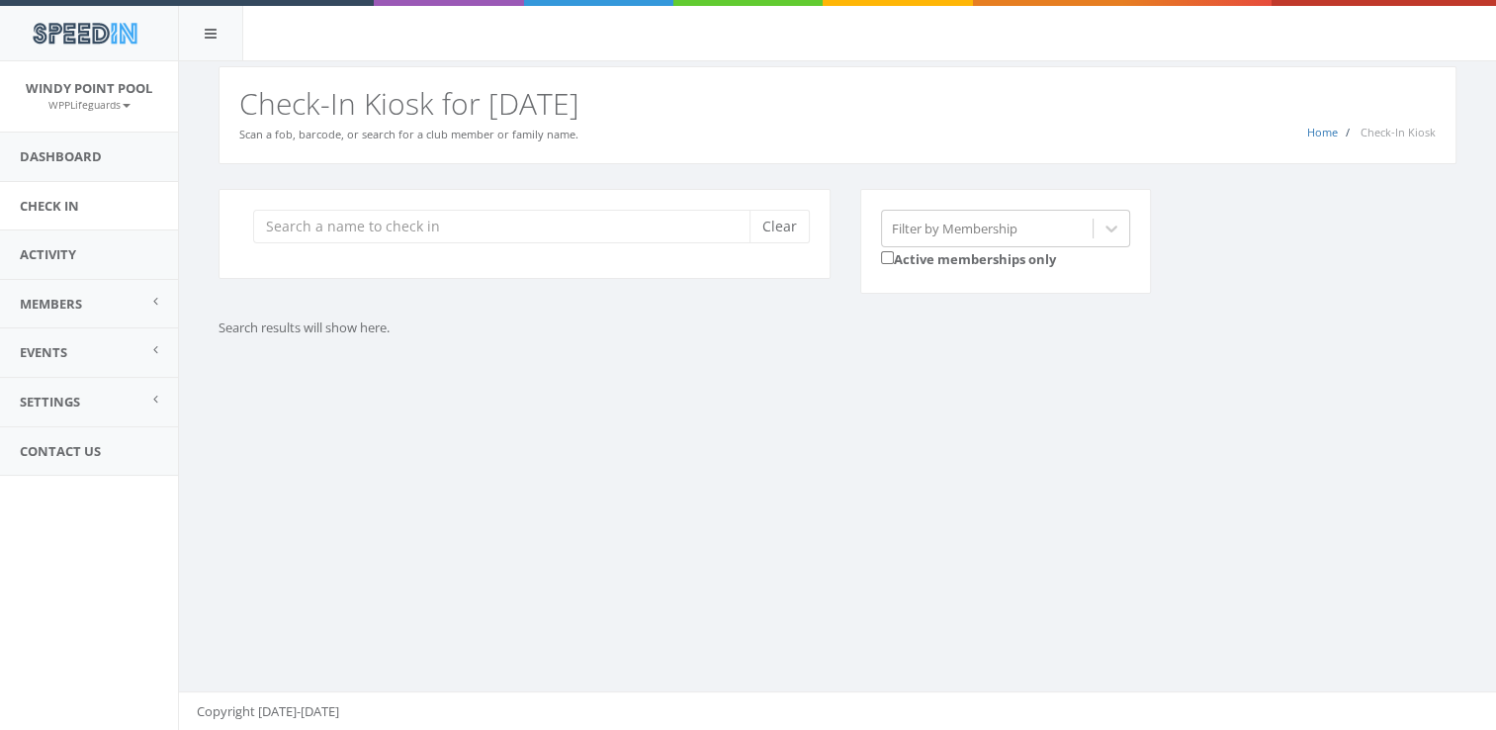
click at [669, 445] on div "You are using Internet Explorer, which is an old, insecure browser that does no…" at bounding box center [837, 395] width 1318 height 669
click at [436, 231] on input "search" at bounding box center [508, 227] width 511 height 34
click at [690, 222] on input "barns" at bounding box center [508, 227] width 511 height 34
type input "b"
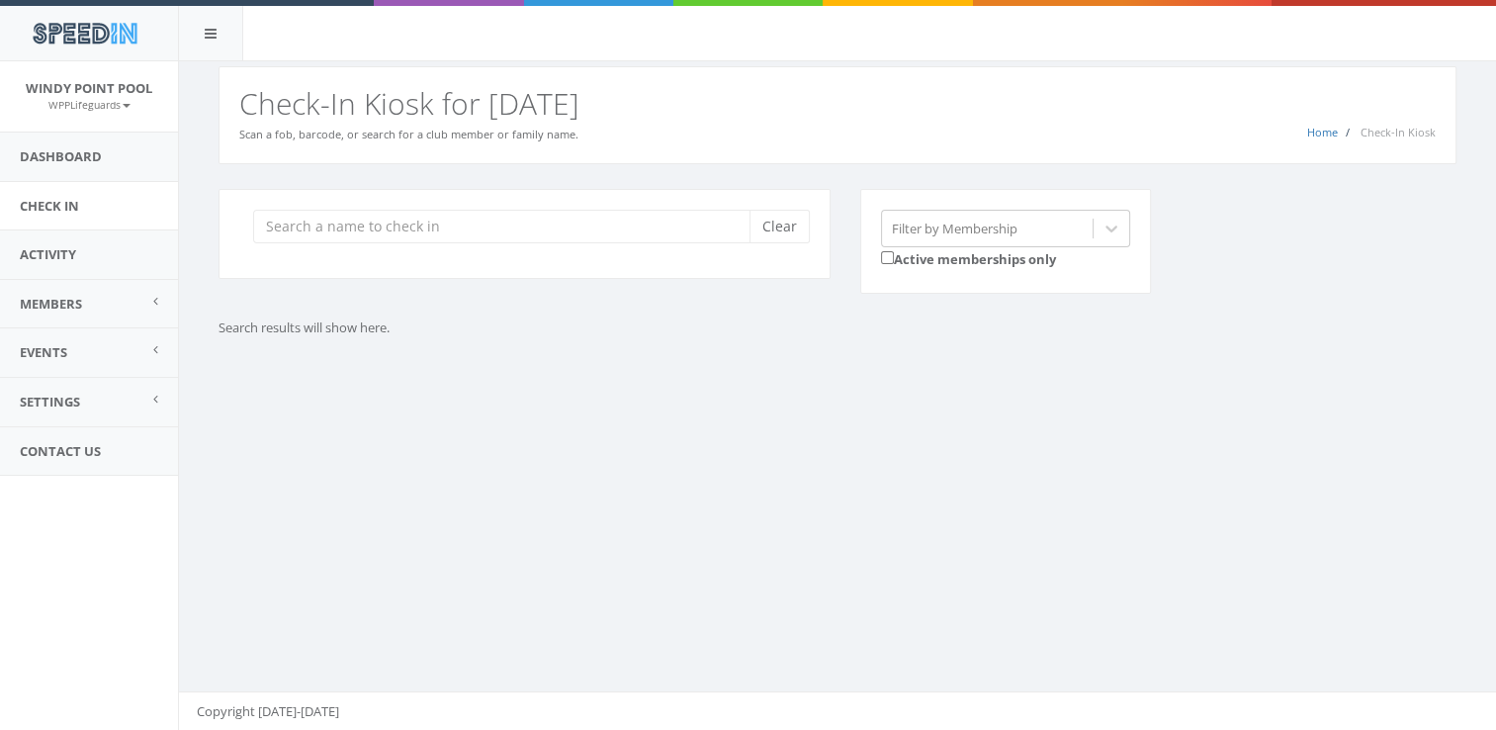
drag, startPoint x: 592, startPoint y: 234, endPoint x: 485, endPoint y: 307, distance: 129.4
click at [485, 307] on div "Clear Filter by Membership Active memberships only" at bounding box center [845, 254] width 1282 height 131
click at [404, 217] on input "search" at bounding box center [508, 227] width 511 height 34
click at [322, 220] on input "search" at bounding box center [508, 227] width 511 height 34
click at [313, 231] on input "search" at bounding box center [508, 227] width 511 height 34
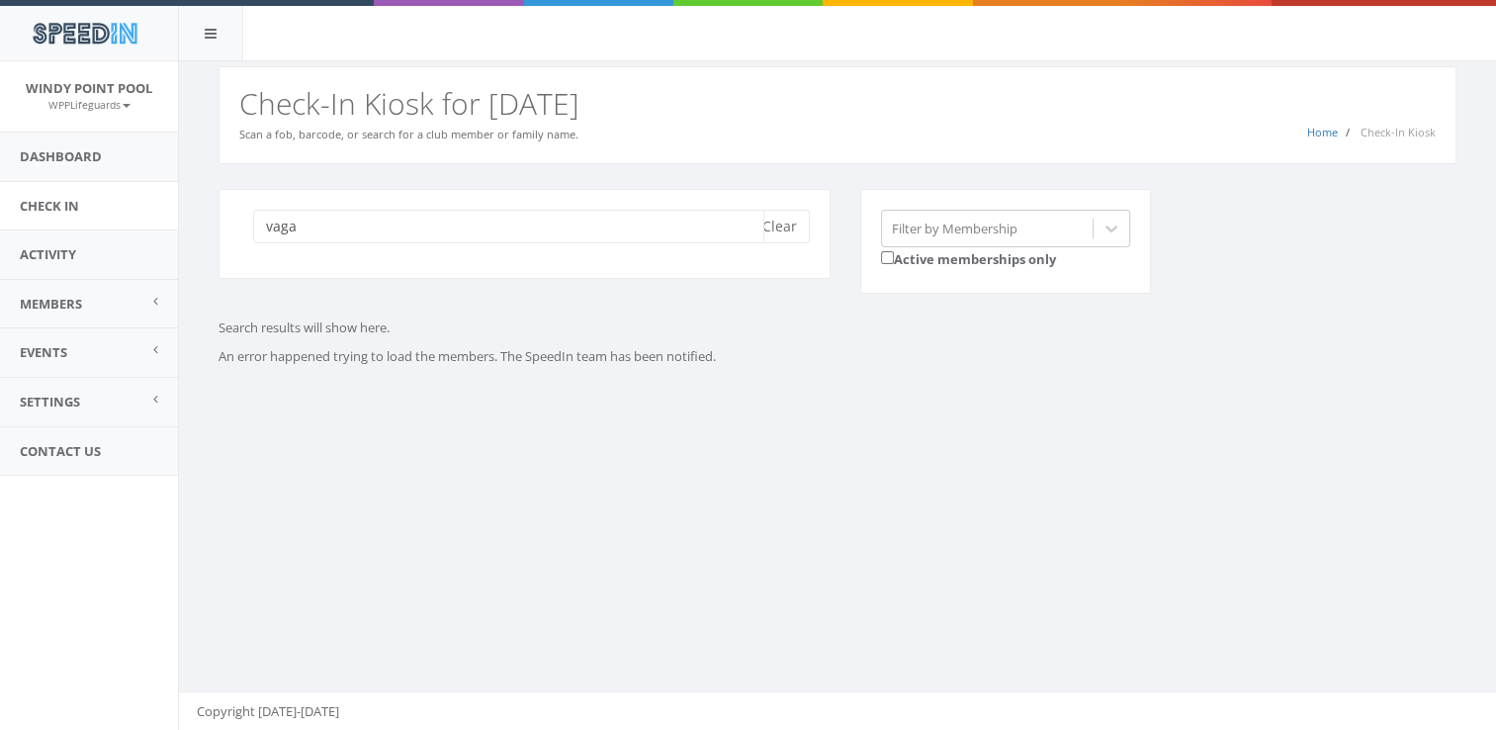
click at [442, 218] on input "vaga" at bounding box center [508, 227] width 511 height 34
type input "v"
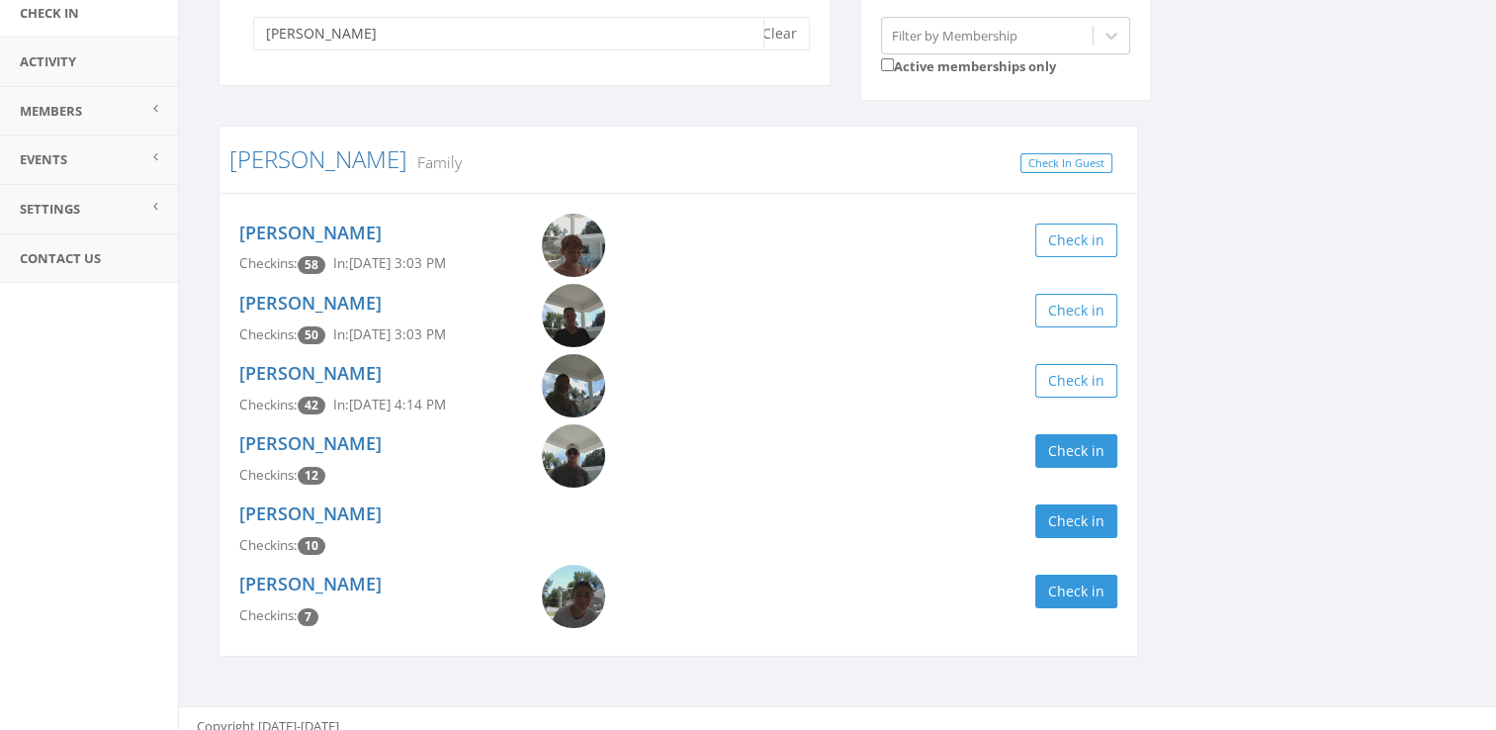
scroll to position [206, 0]
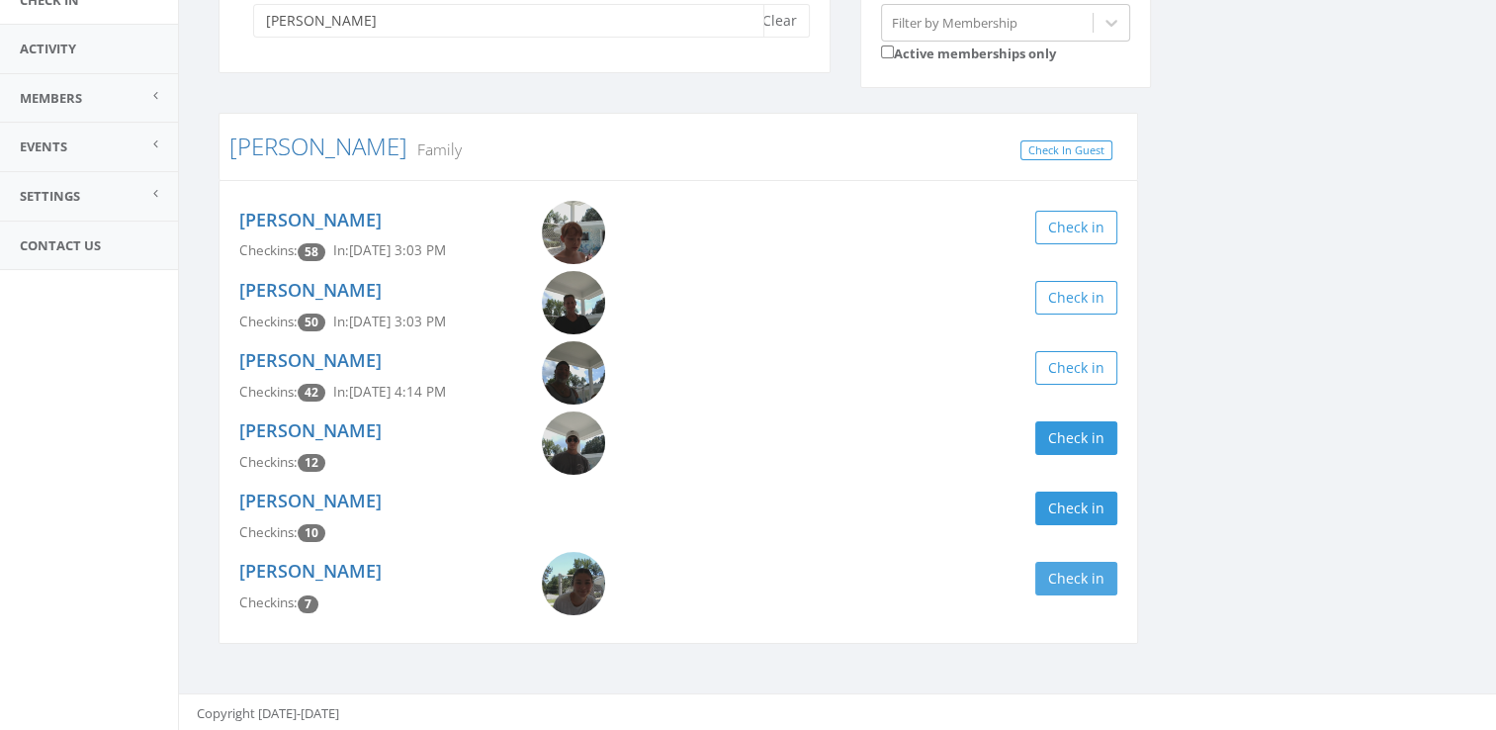
type input "[PERSON_NAME]"
click at [1083, 571] on button "Check in" at bounding box center [1076, 579] width 82 height 34
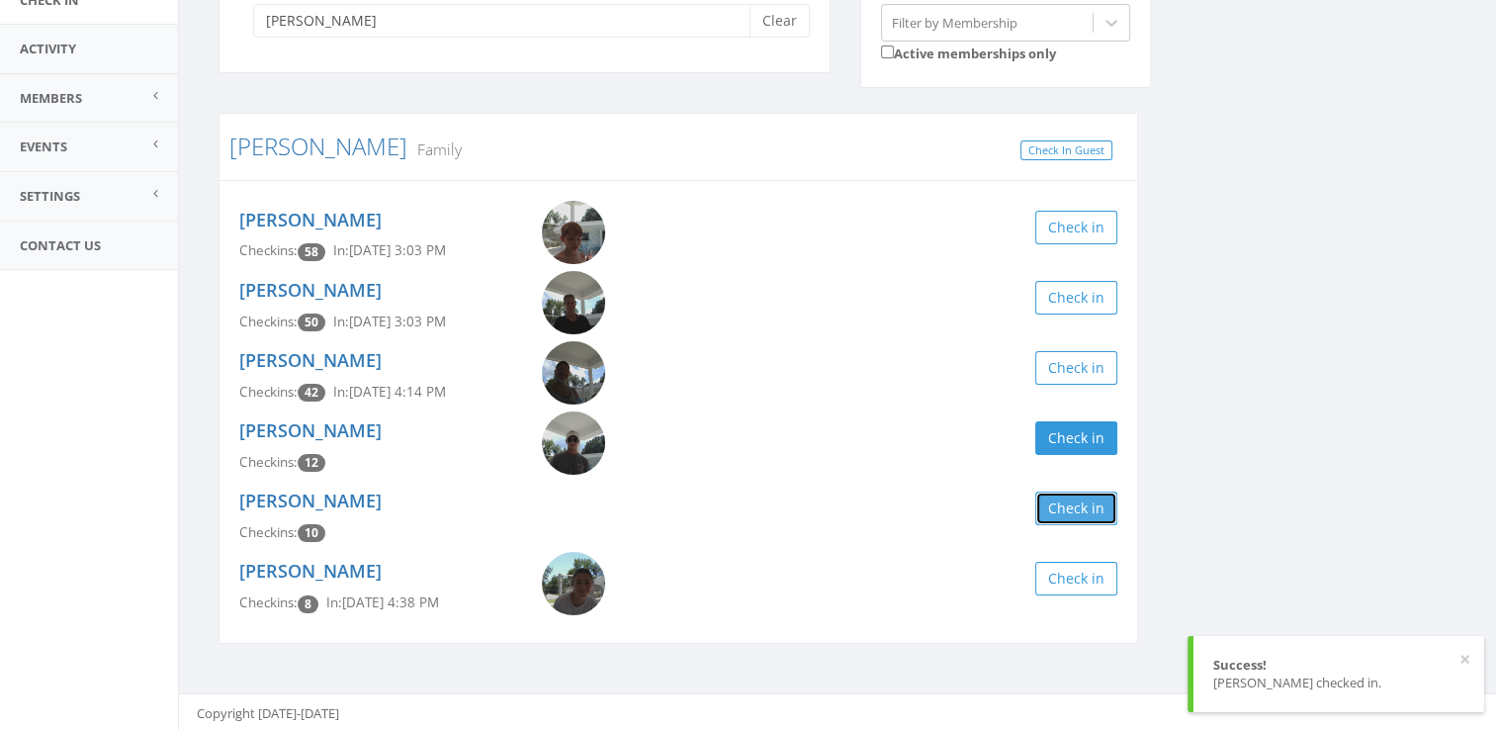
click at [1073, 492] on button "Check in" at bounding box center [1076, 508] width 82 height 34
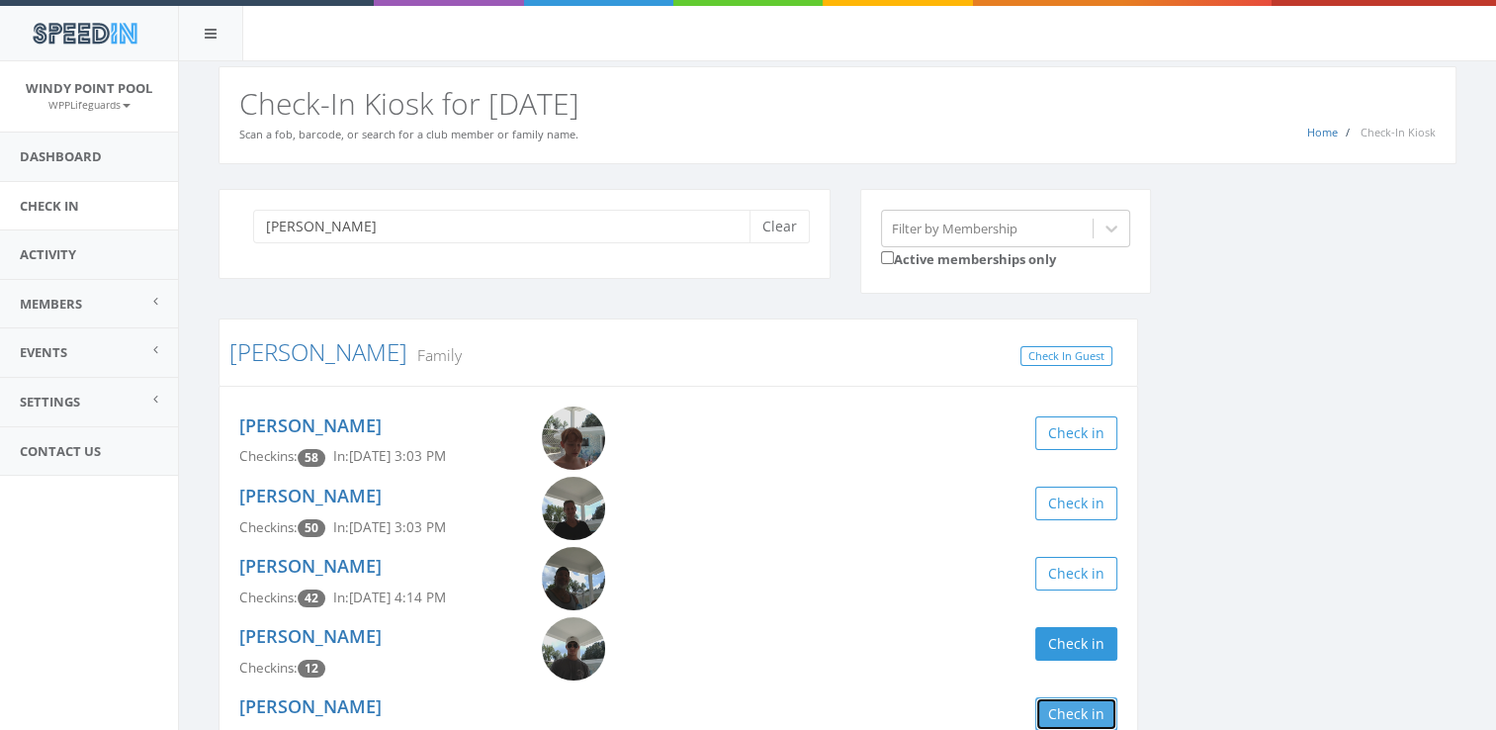
scroll to position [6, 0]
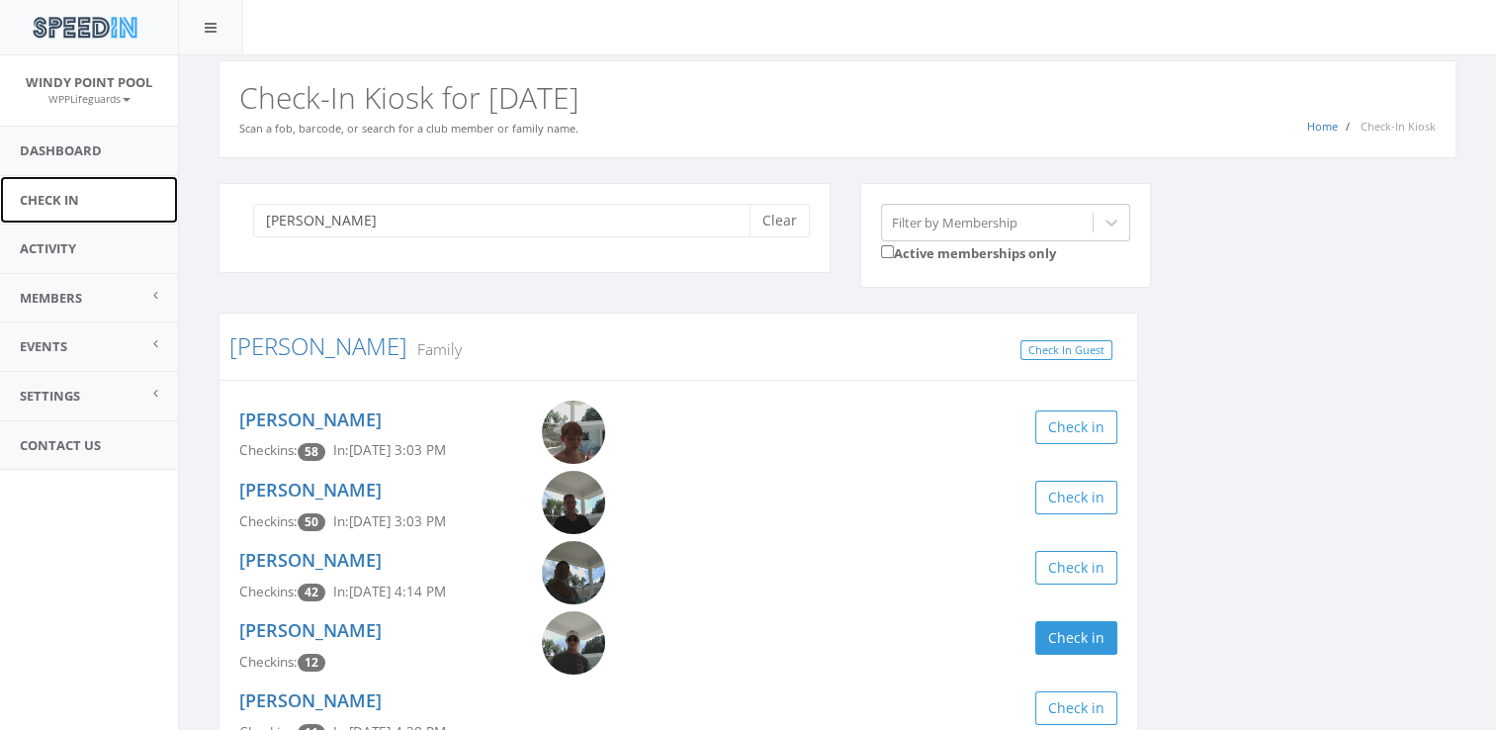
click at [44, 198] on link "Check In" at bounding box center [89, 200] width 178 height 48
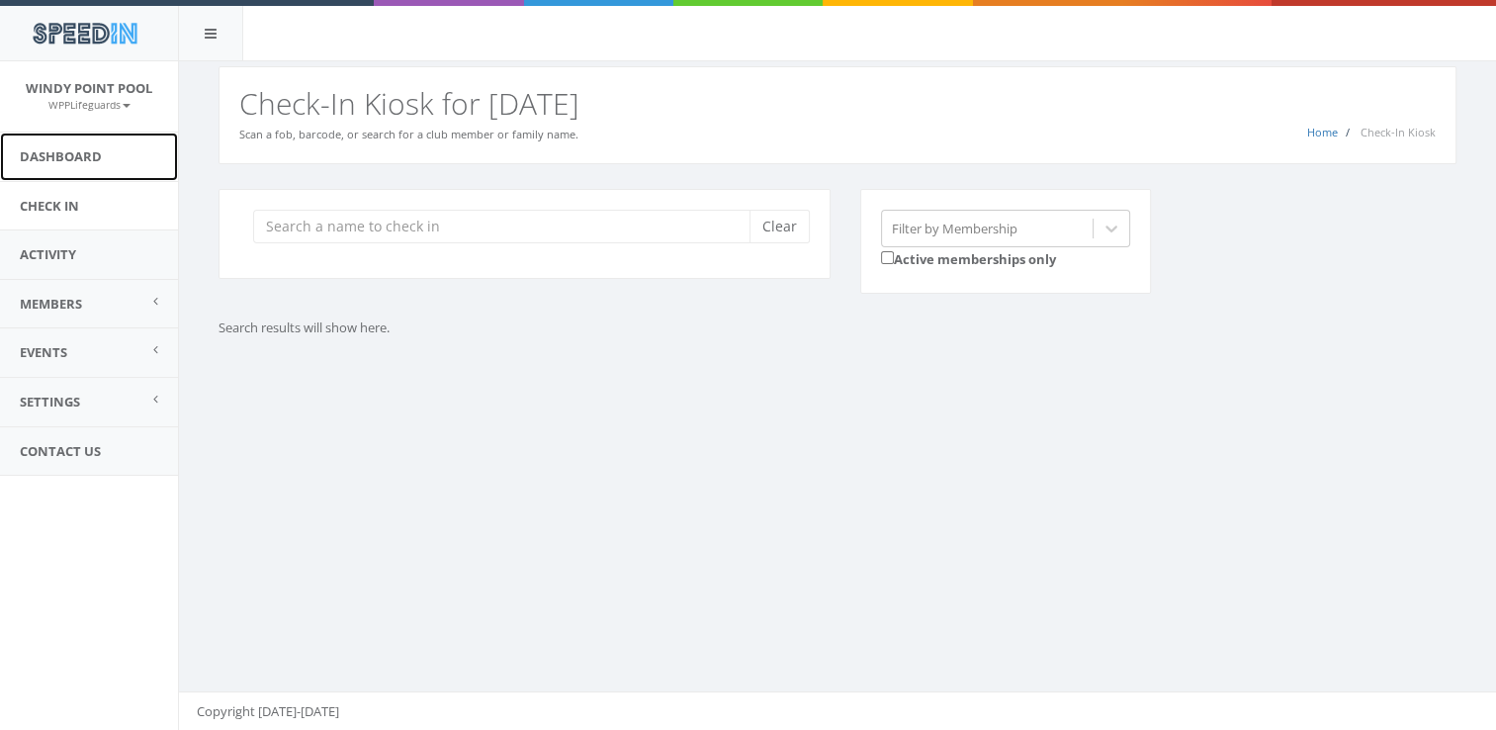
click at [83, 160] on link "Dashboard" at bounding box center [89, 156] width 178 height 48
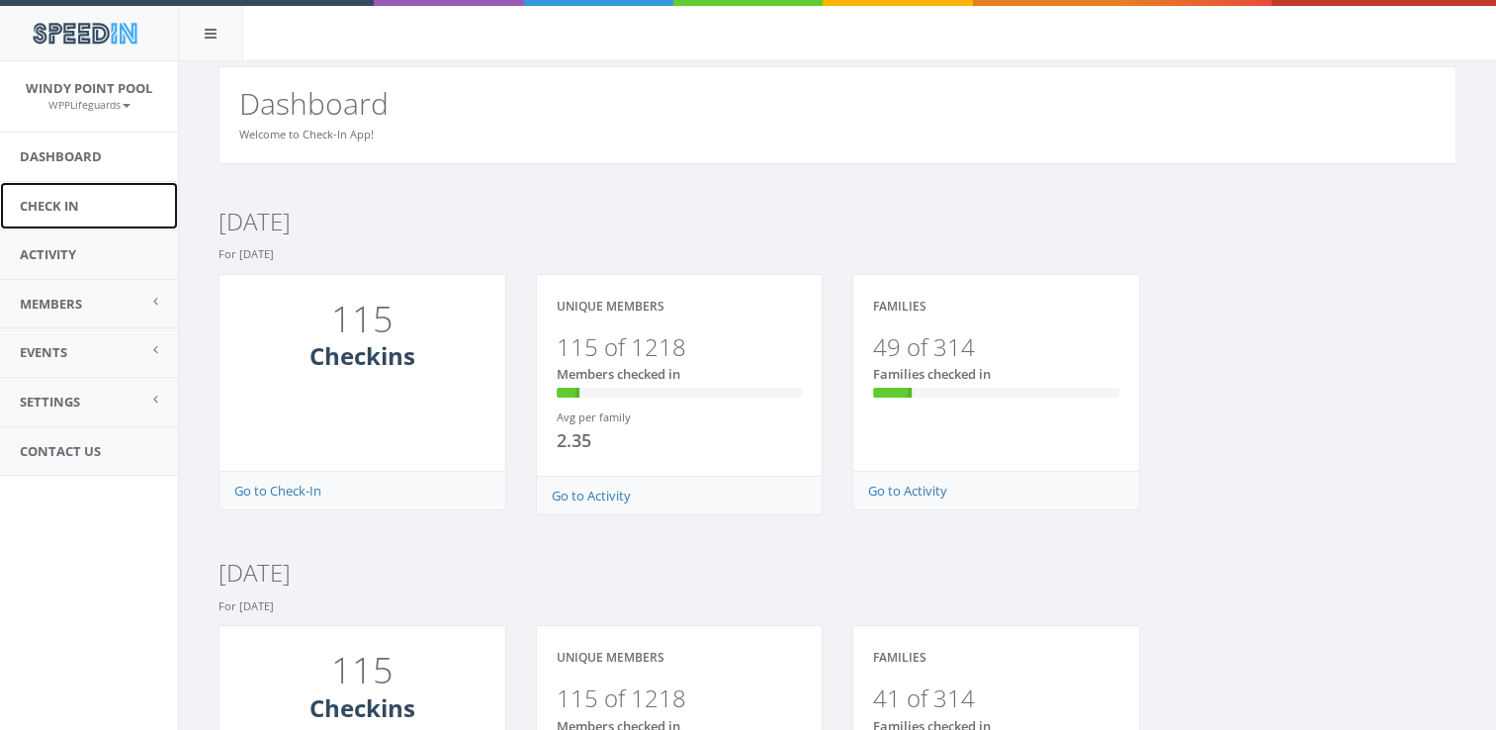
click at [61, 209] on link "Check In" at bounding box center [89, 206] width 178 height 48
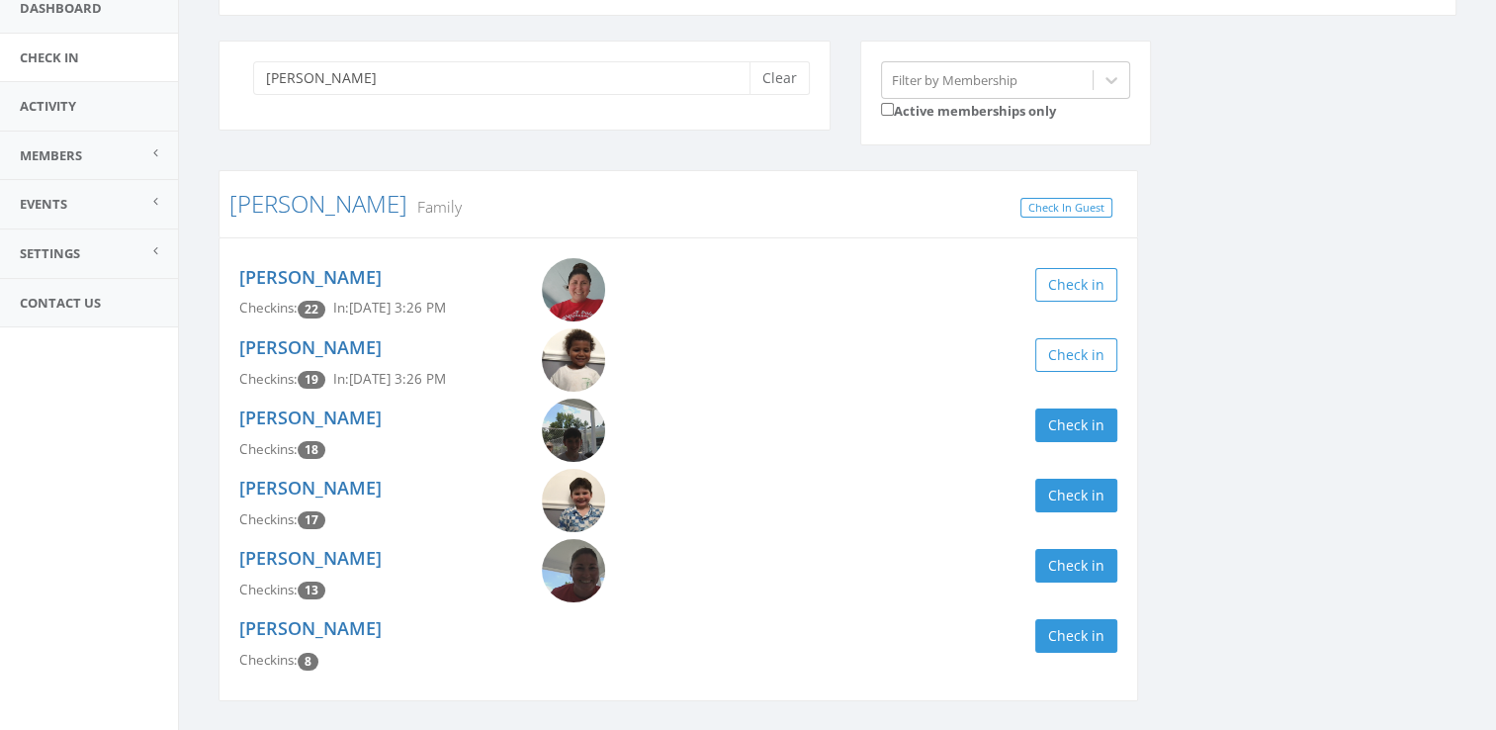
scroll to position [170, 0]
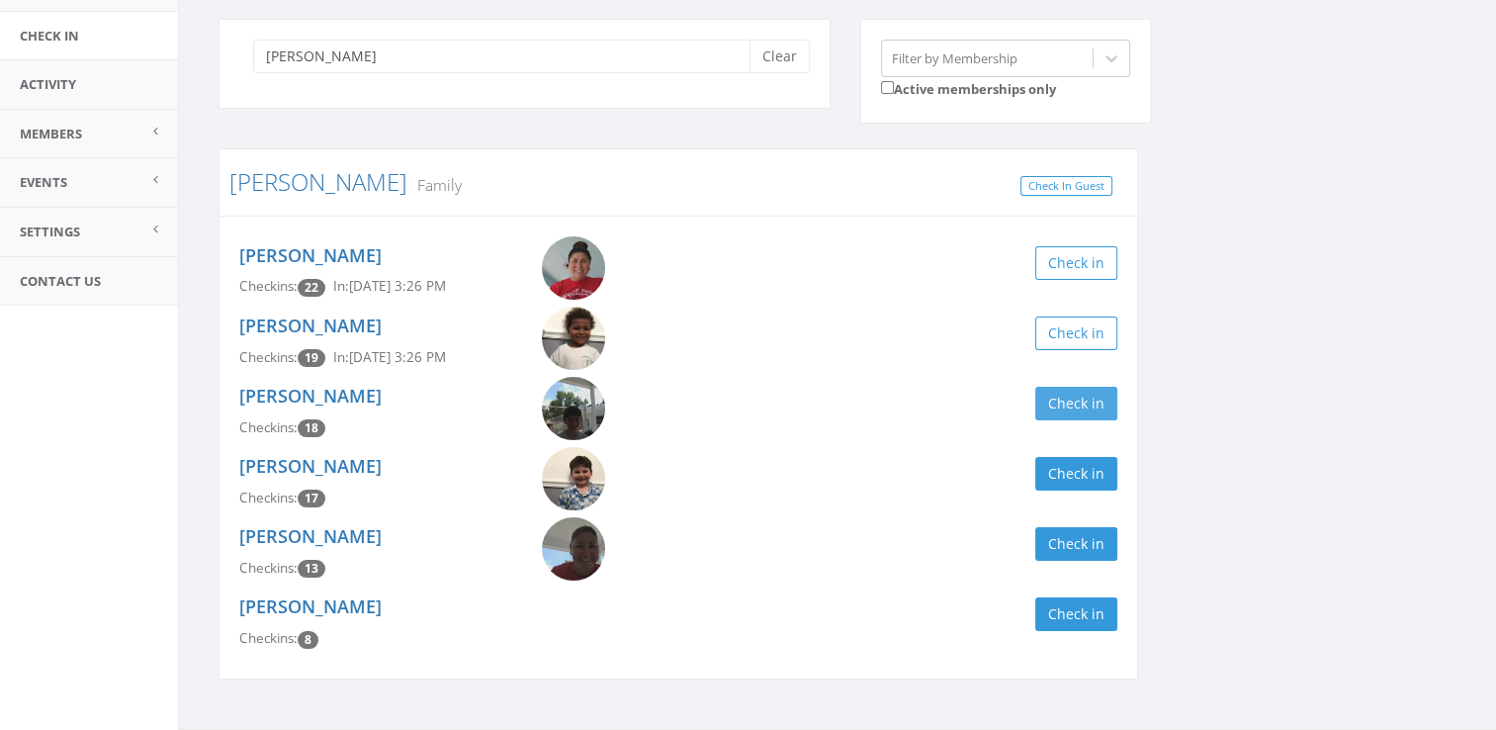
type input "[PERSON_NAME]"
click at [1068, 392] on button "Check in" at bounding box center [1076, 404] width 82 height 34
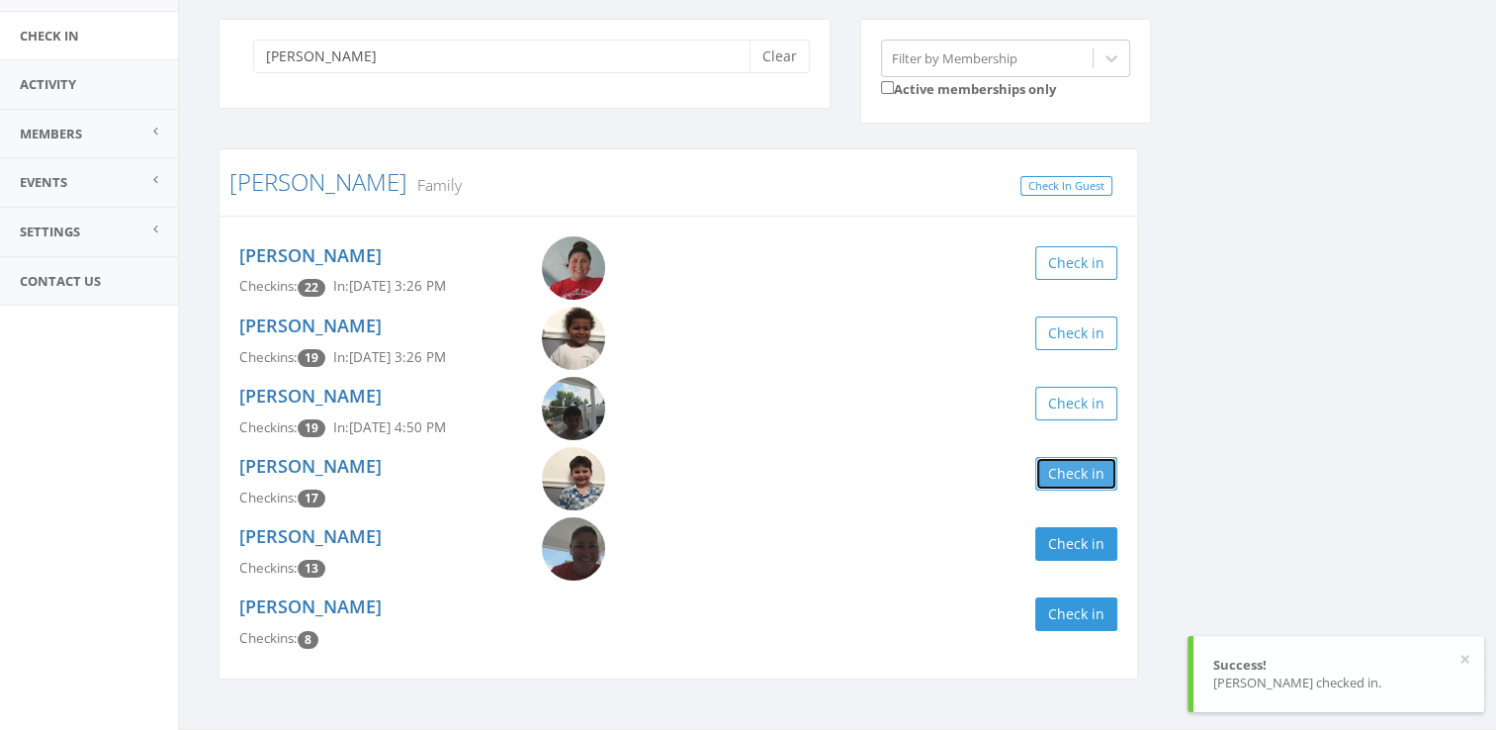
click at [1070, 477] on button "Check in" at bounding box center [1076, 474] width 82 height 34
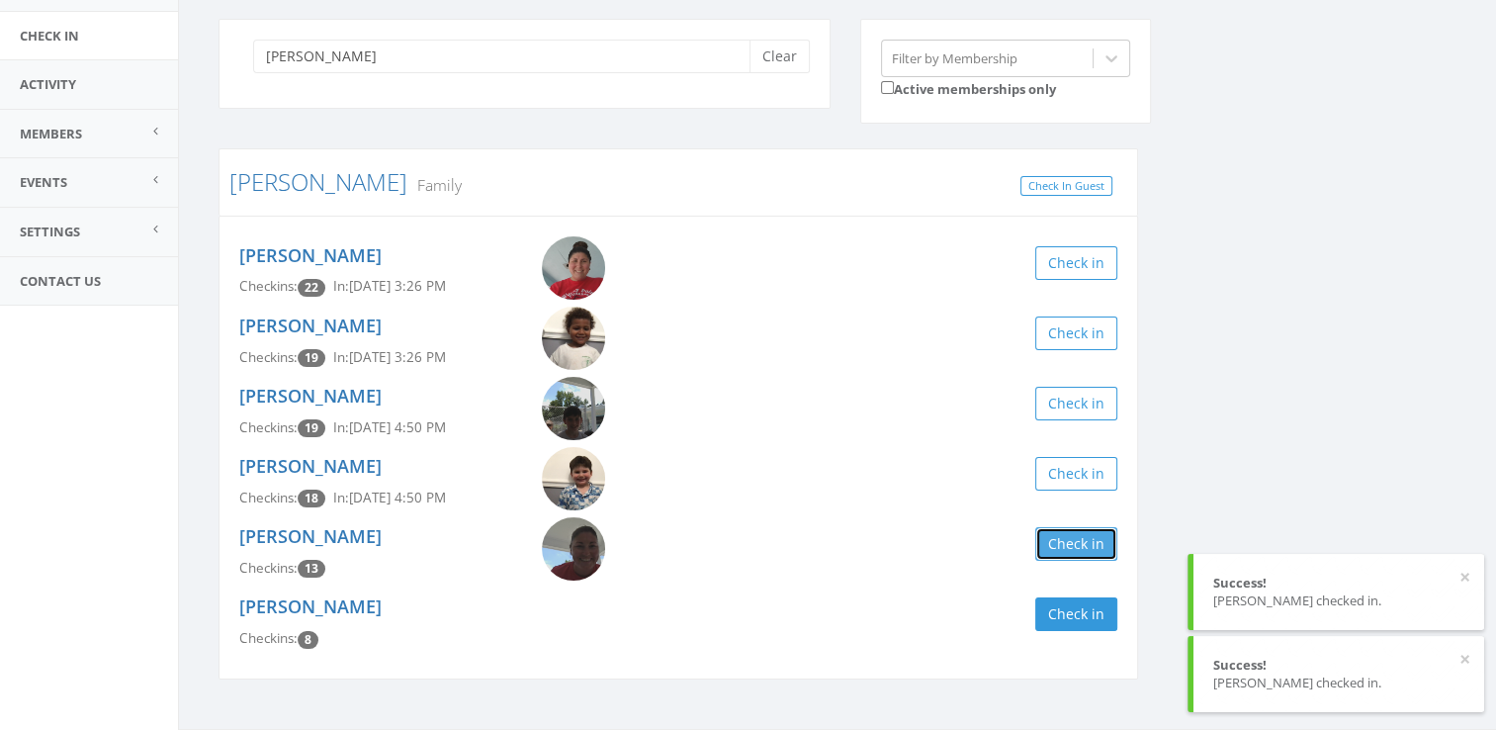
click at [1083, 527] on button "Check in" at bounding box center [1076, 544] width 82 height 34
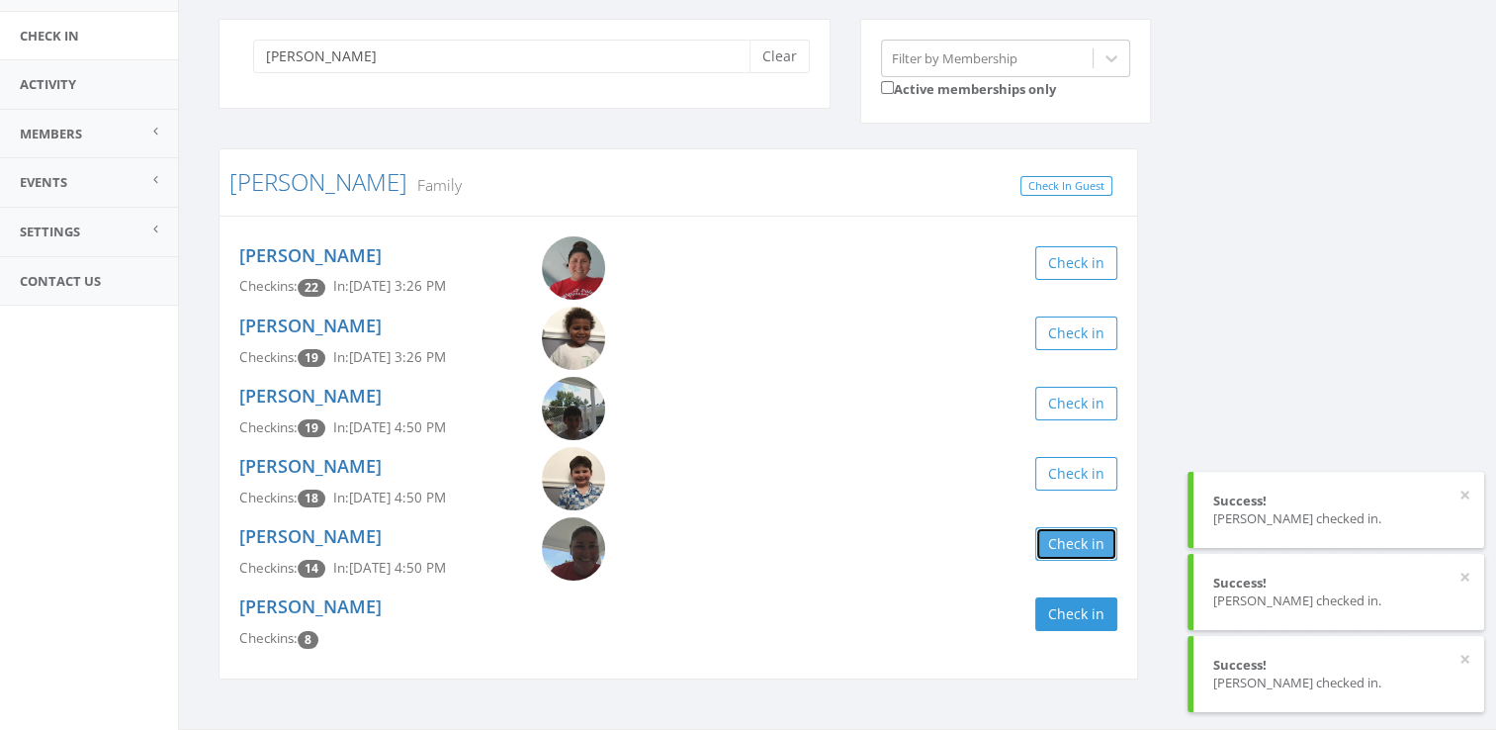
click at [1084, 544] on button "Check in" at bounding box center [1076, 544] width 82 height 34
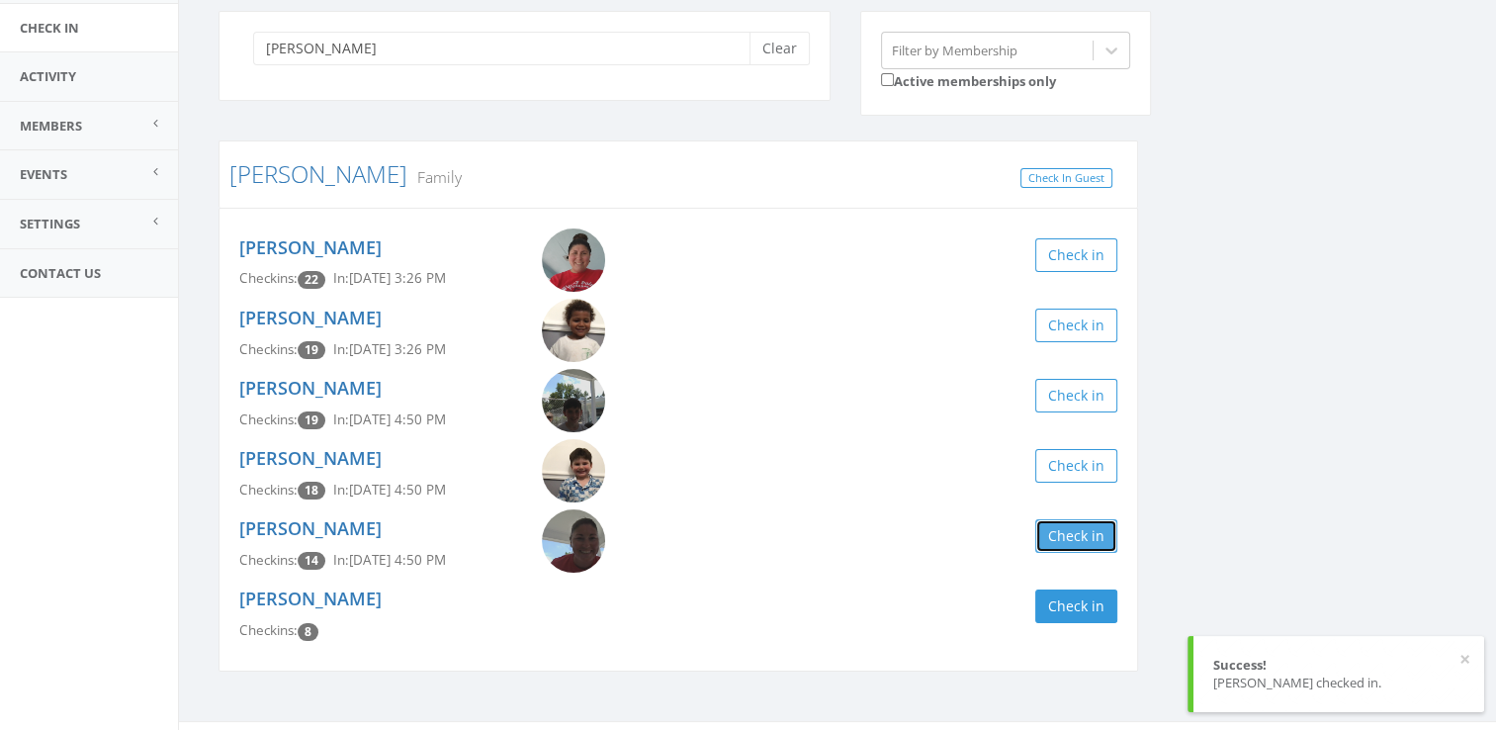
scroll to position [111, 0]
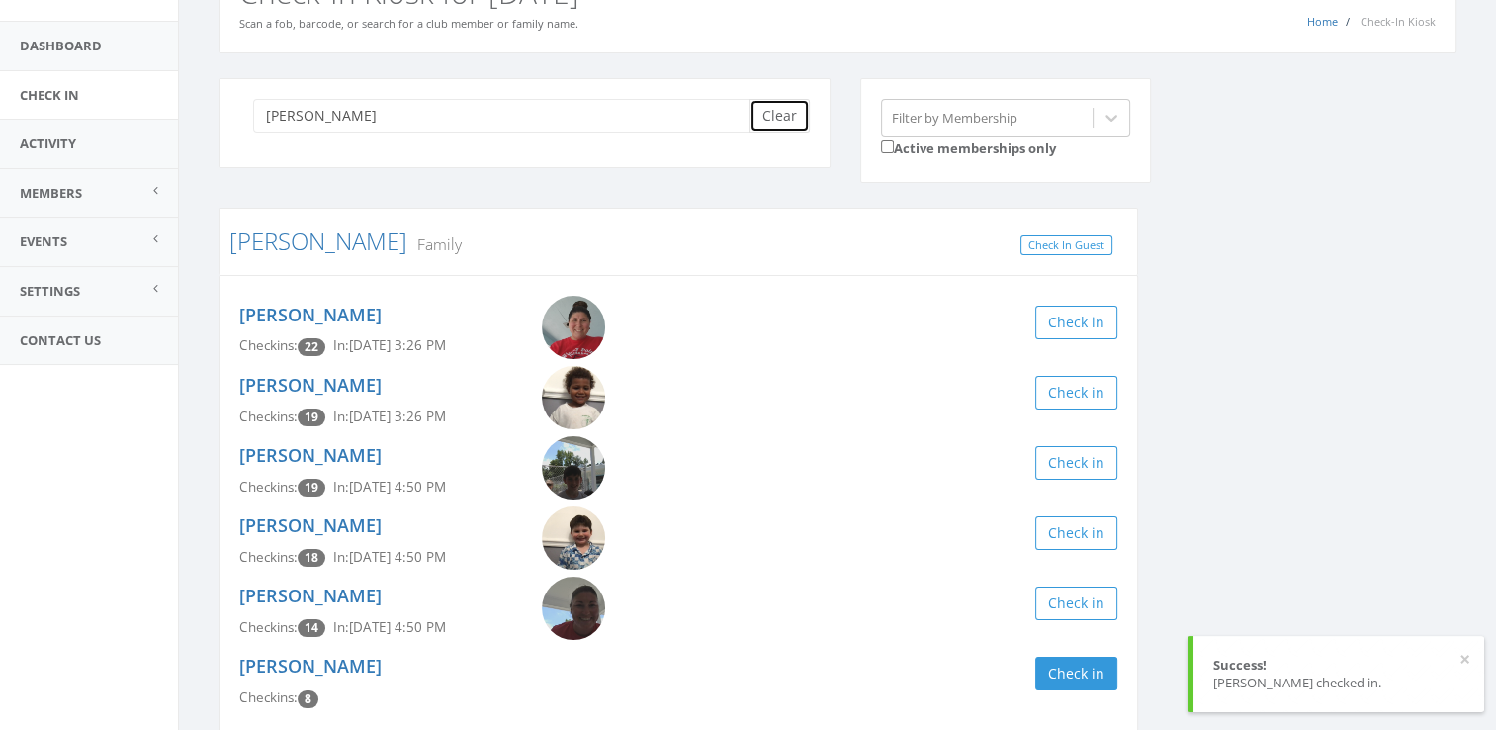
click at [779, 109] on button "Clear" at bounding box center [779, 116] width 60 height 34
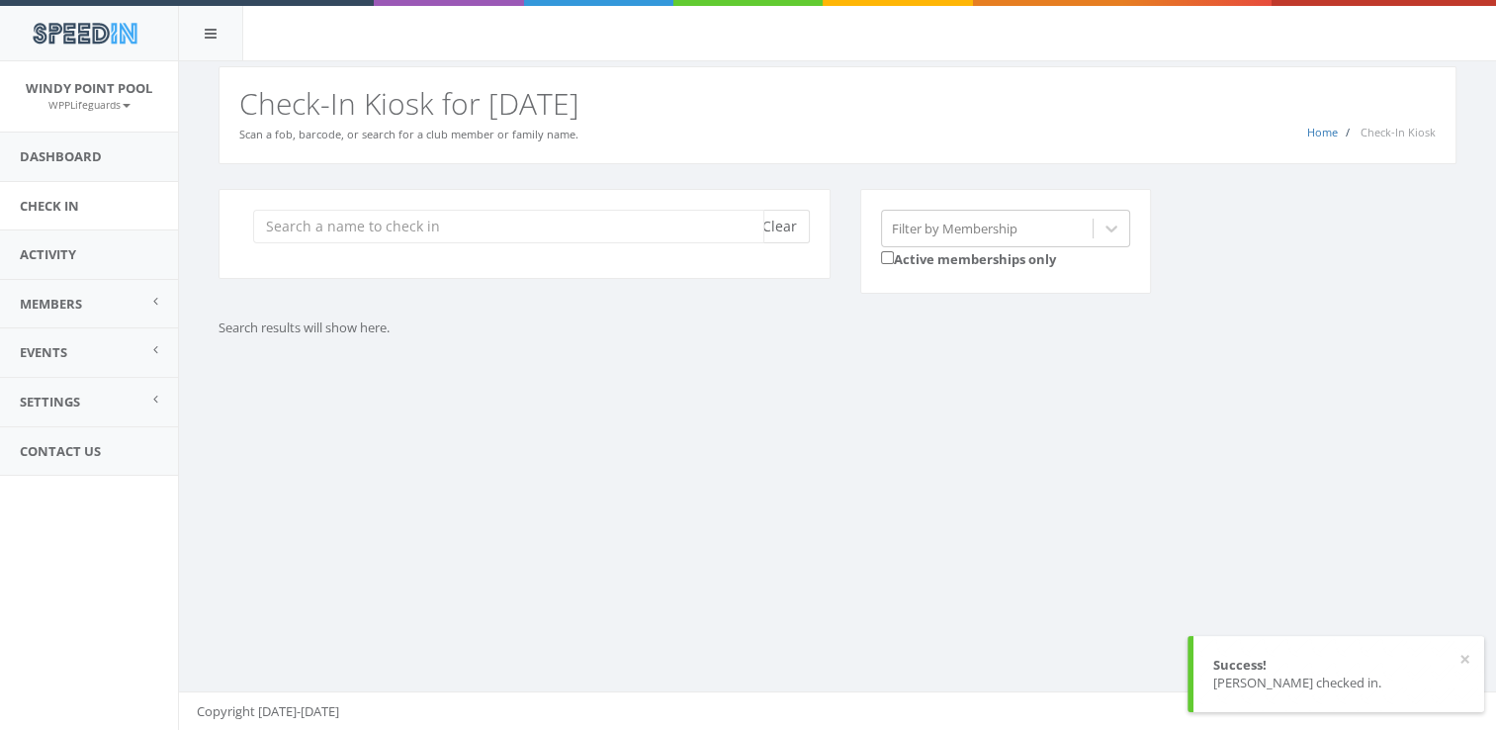
scroll to position [0, 0]
click at [350, 229] on input "search" at bounding box center [508, 227] width 511 height 34
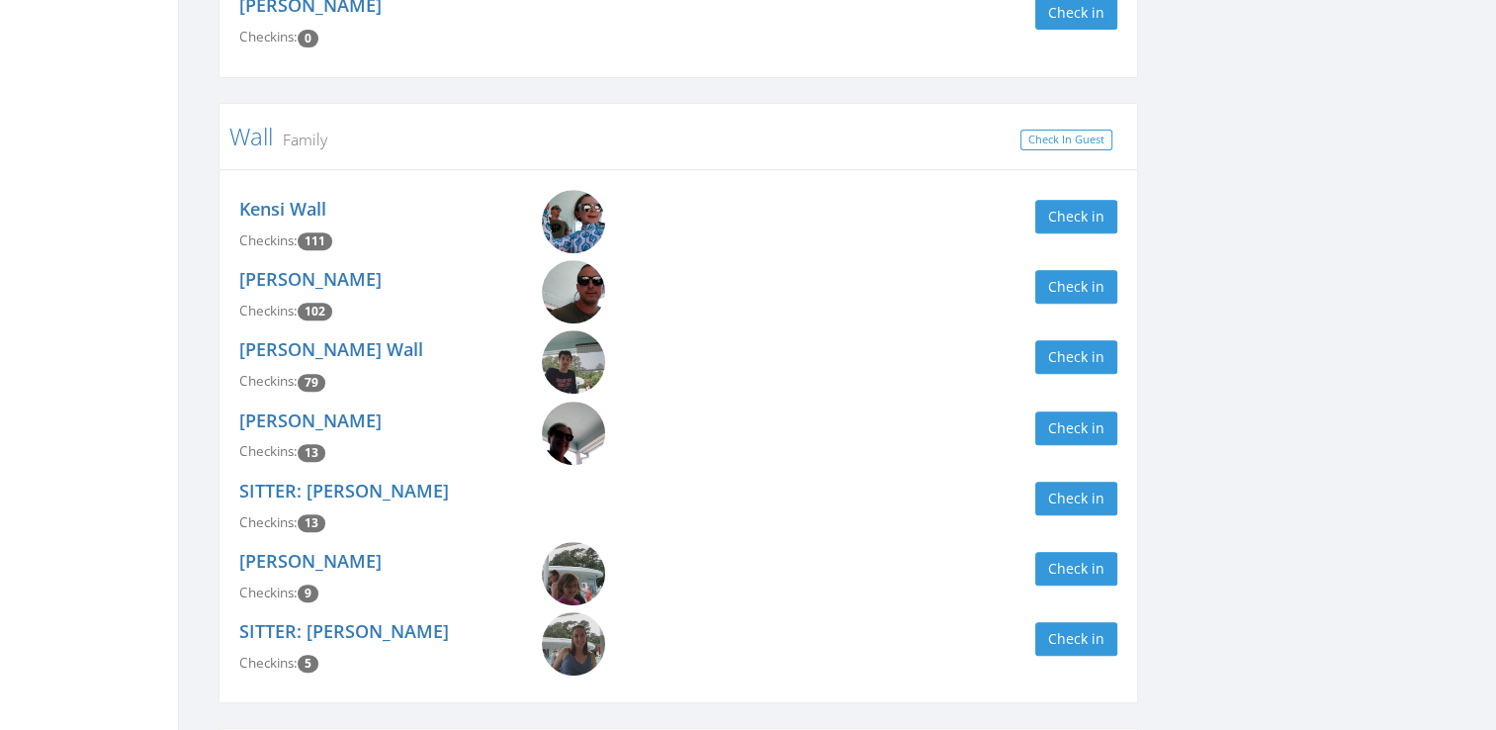
scroll to position [785, 0]
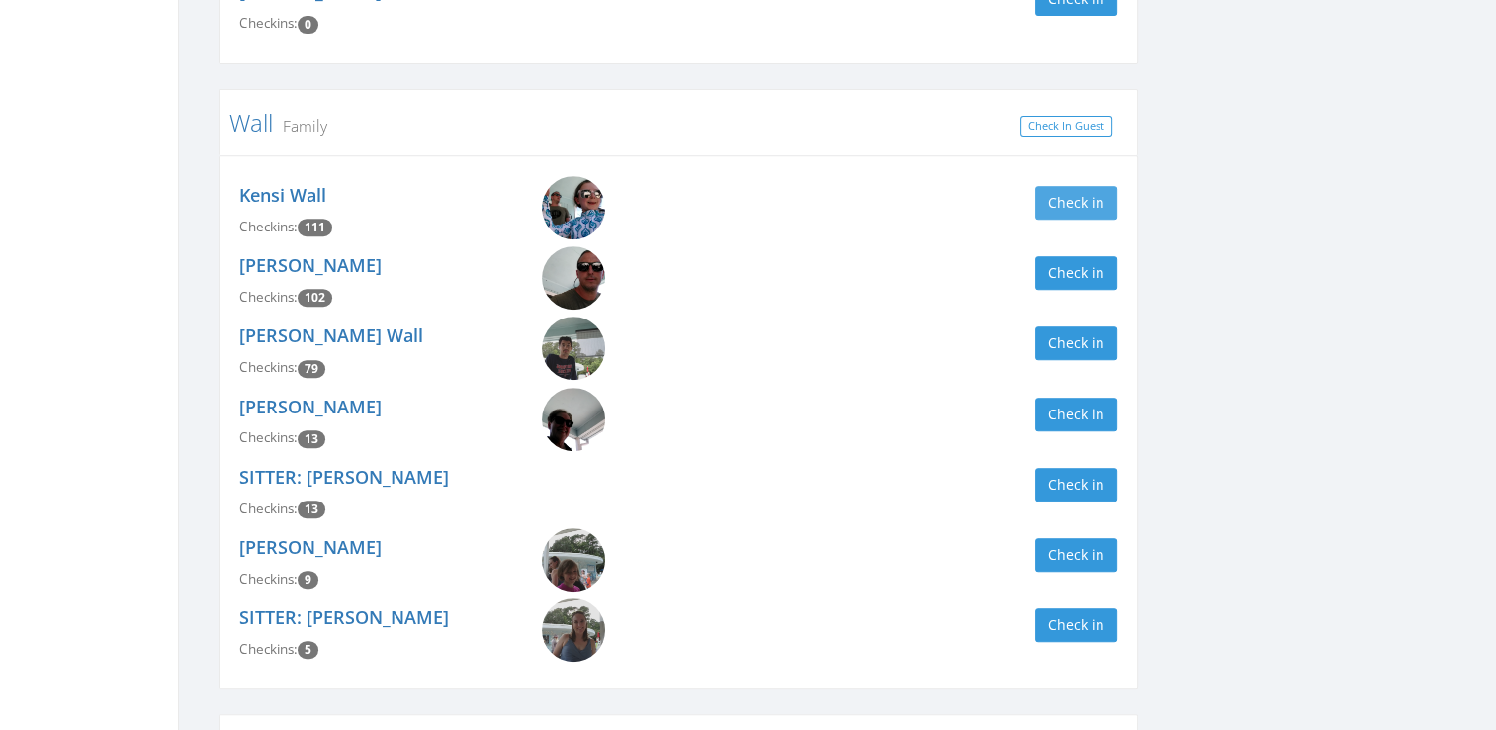
type input "wall"
click at [1050, 196] on button "Check in" at bounding box center [1076, 203] width 82 height 34
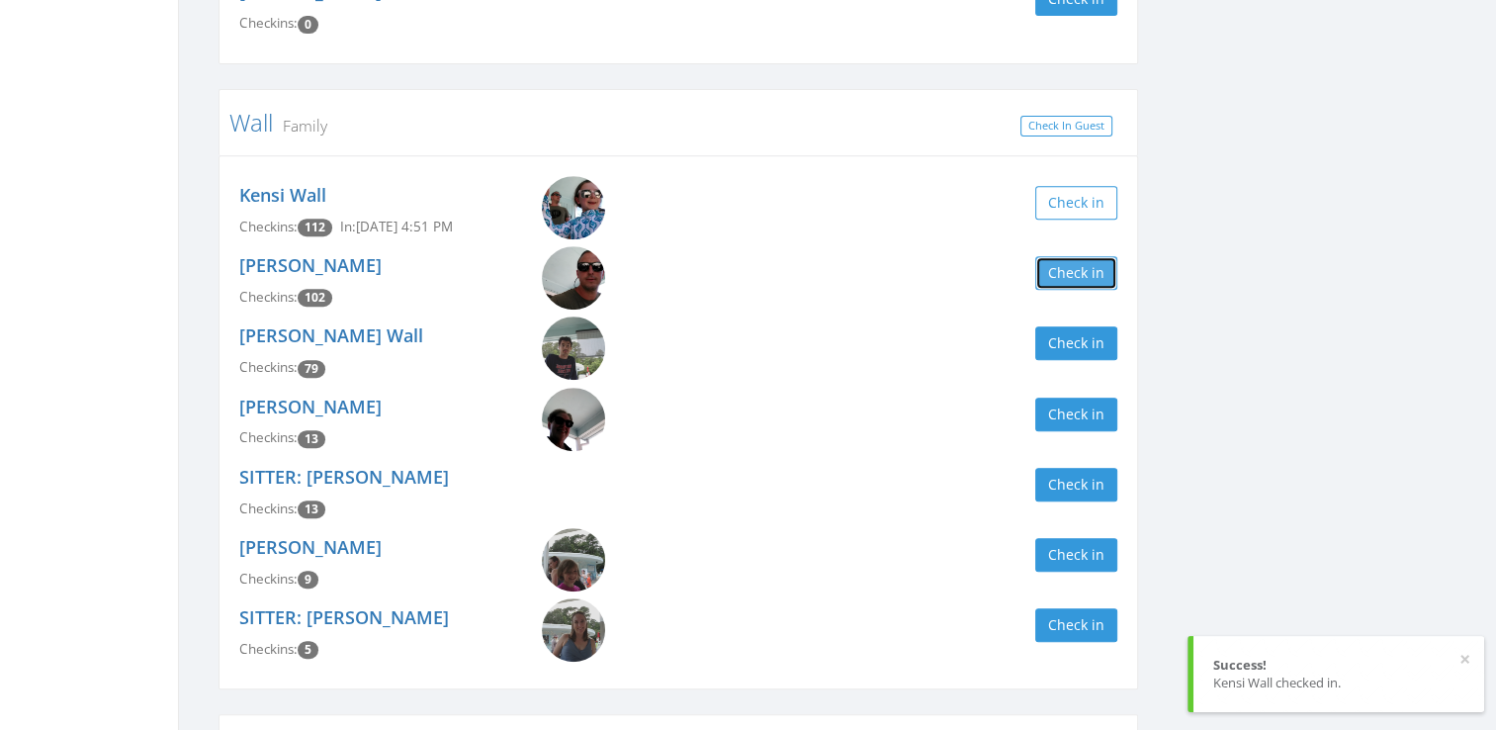
click at [1066, 272] on button "Check in" at bounding box center [1076, 273] width 82 height 34
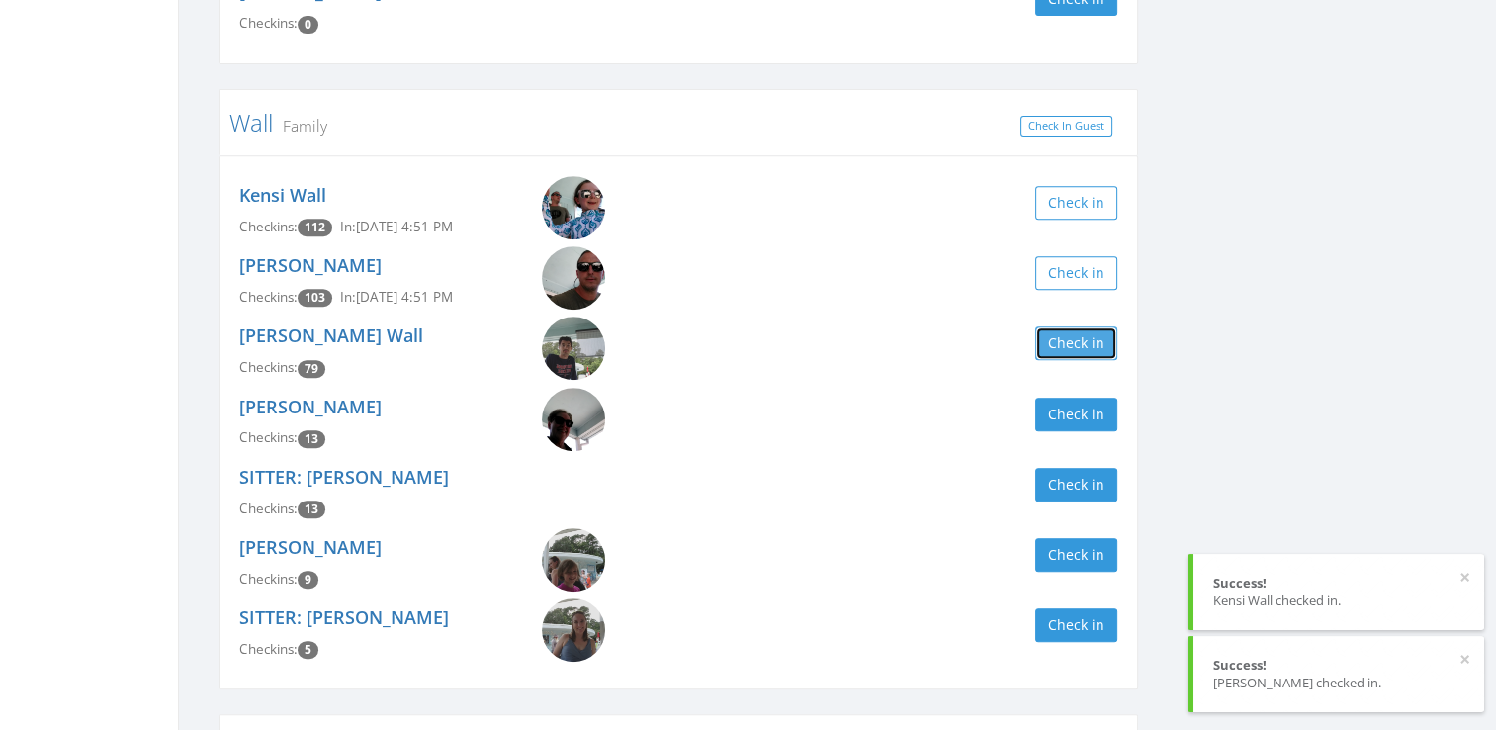
click at [1083, 338] on button "Check in" at bounding box center [1076, 343] width 82 height 34
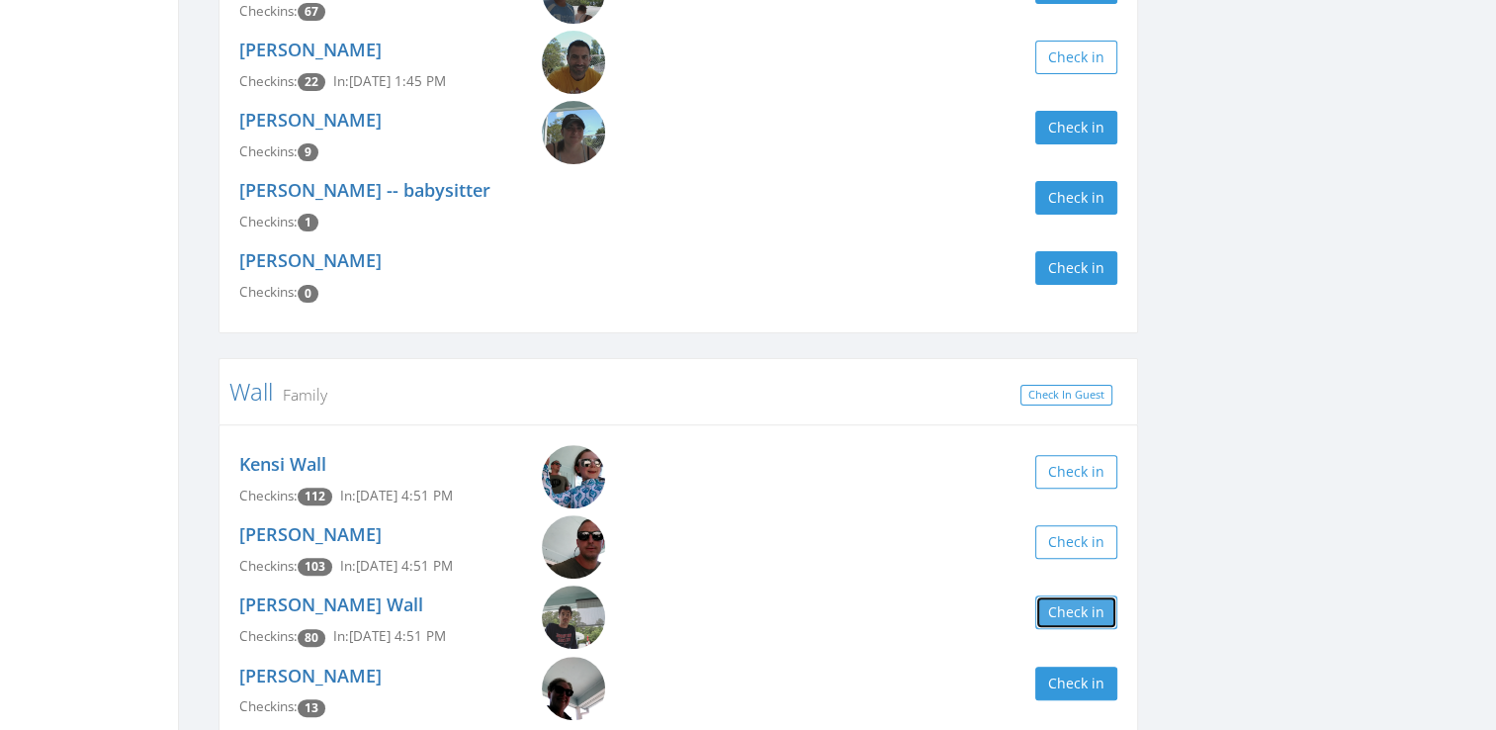
scroll to position [0, 0]
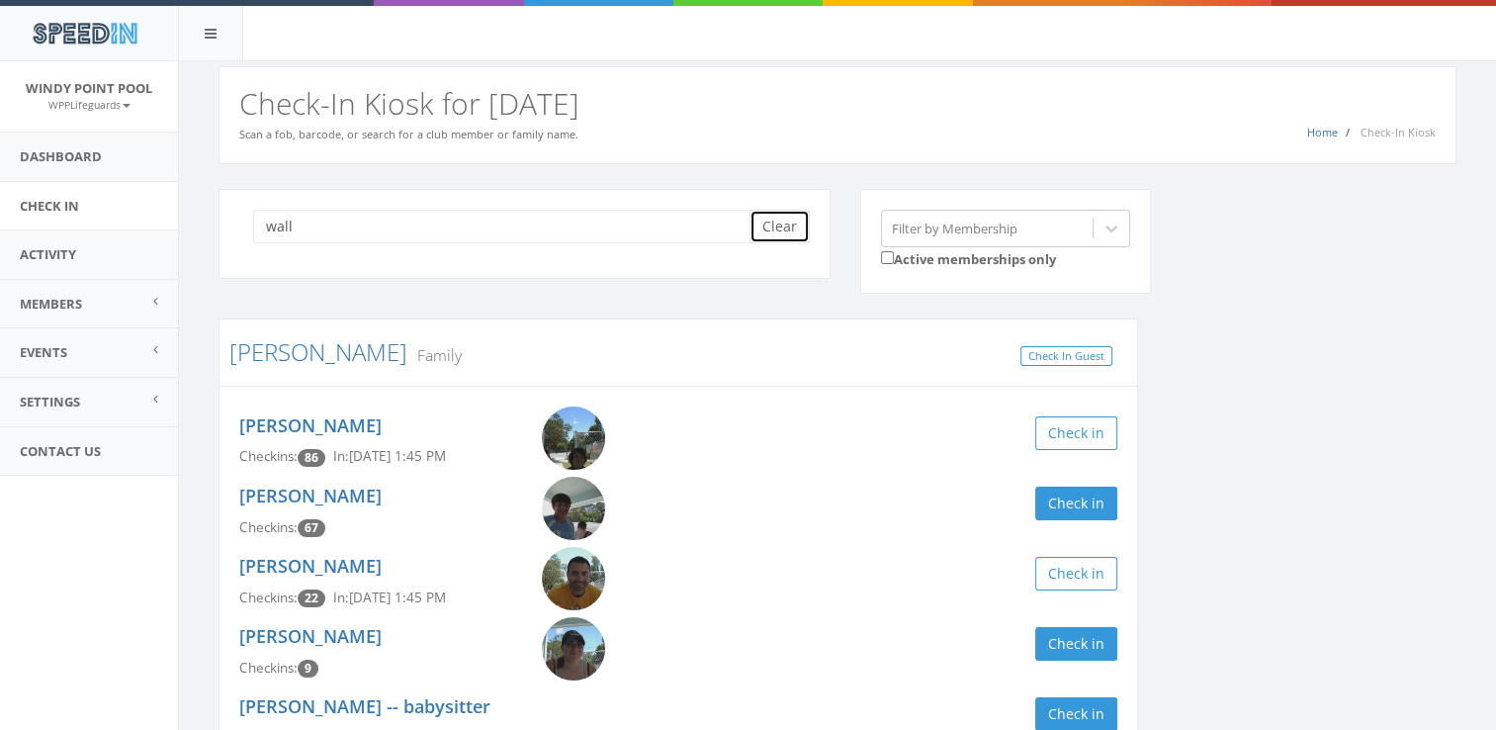
click at [782, 213] on button "Clear" at bounding box center [779, 227] width 60 height 34
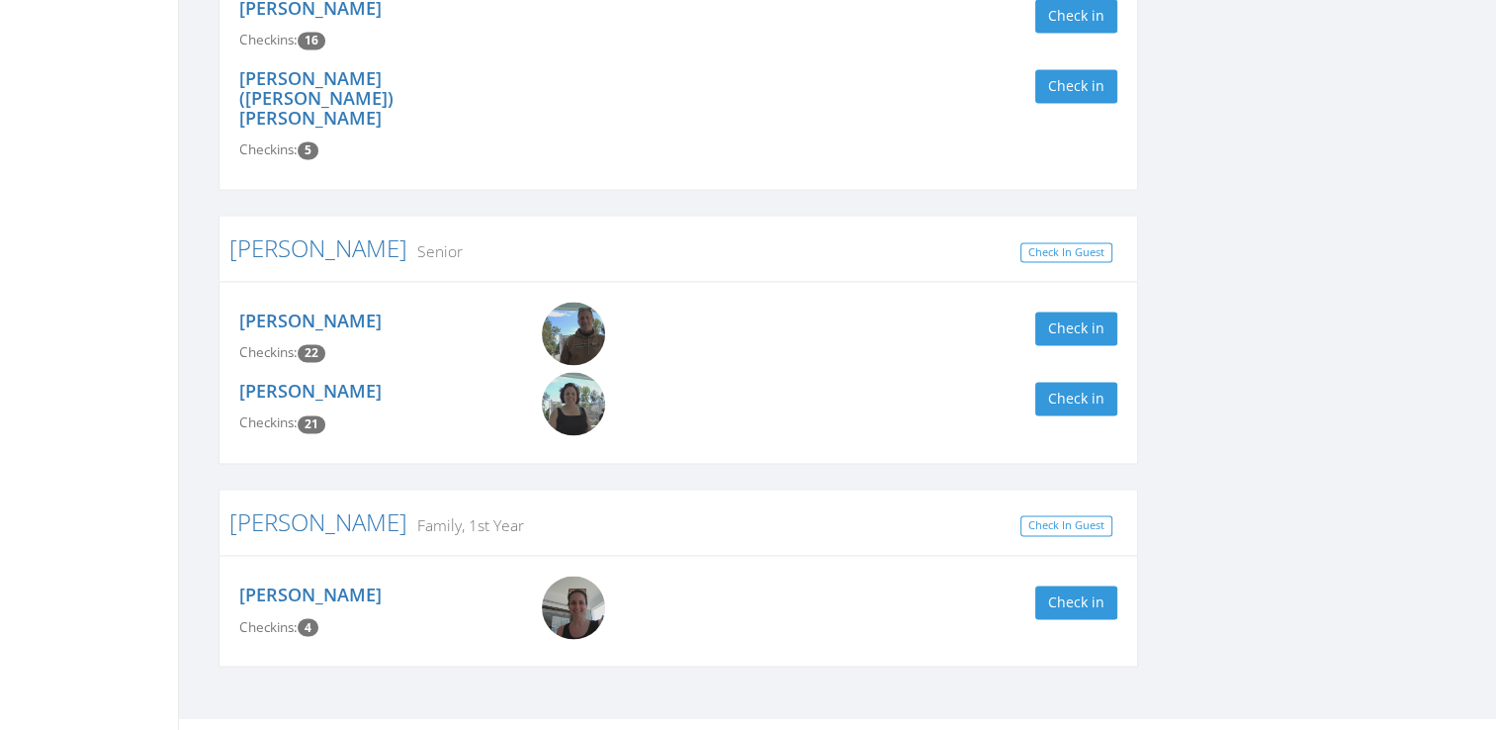
scroll to position [3114, 0]
type input "smi"
click at [1087, 311] on button "Check in" at bounding box center [1076, 328] width 82 height 34
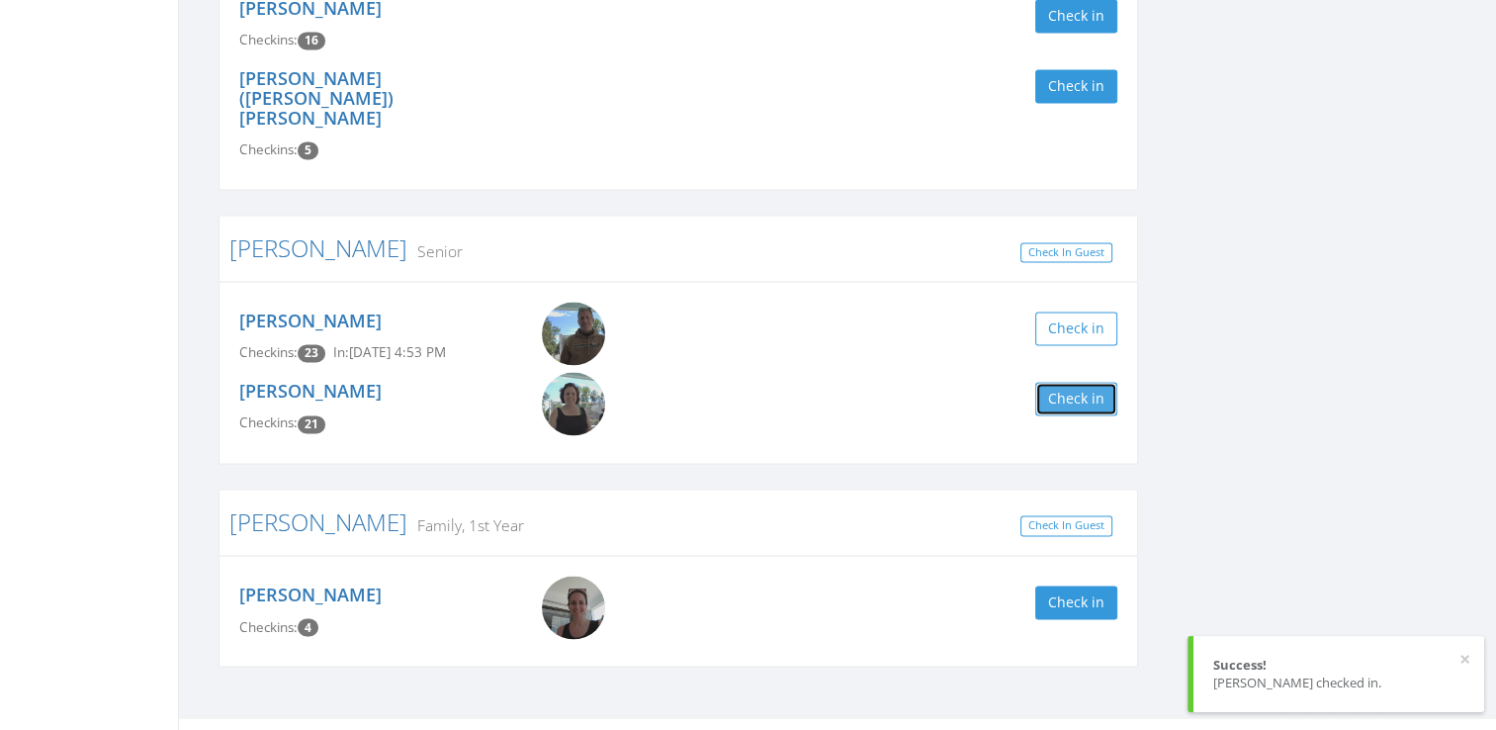
click at [1091, 382] on button "Check in" at bounding box center [1076, 399] width 82 height 34
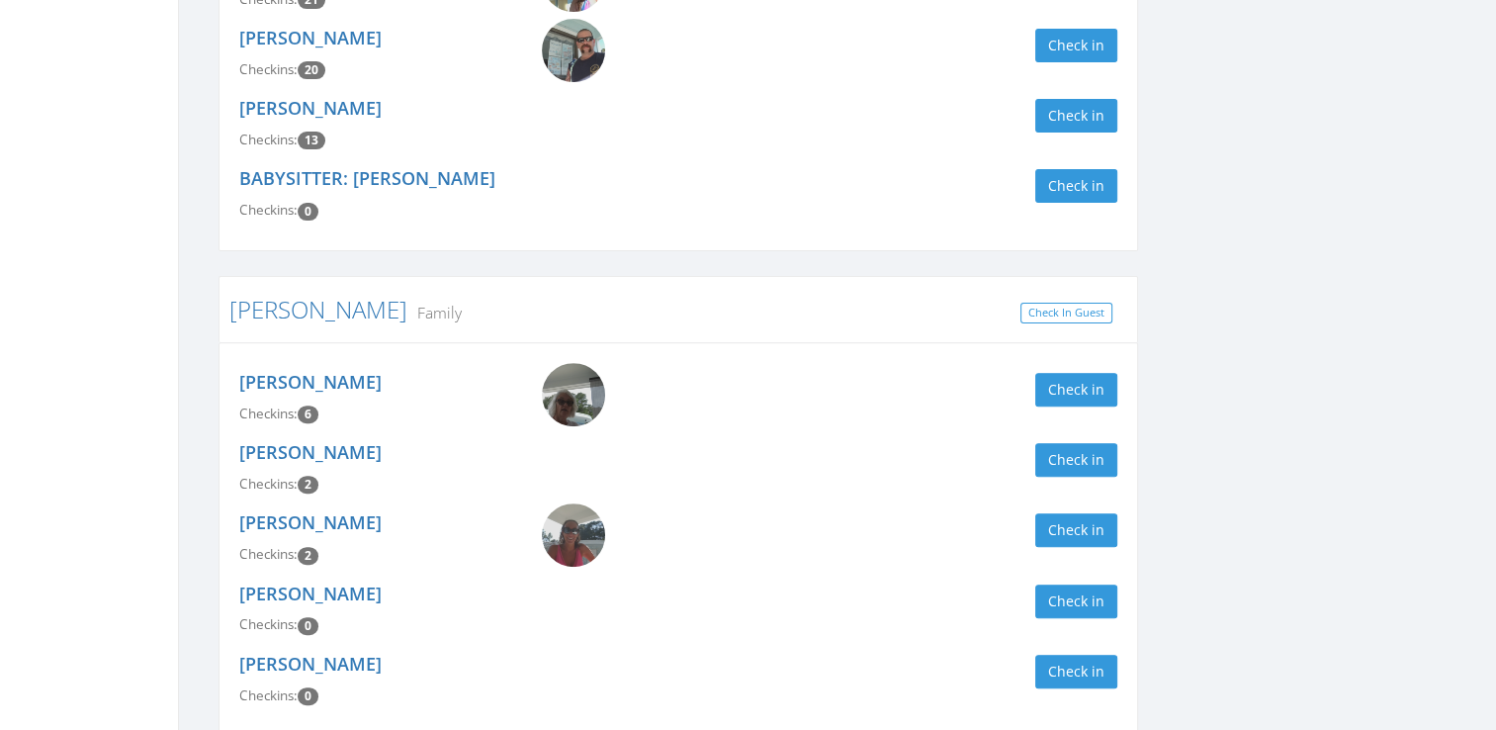
scroll to position [0, 0]
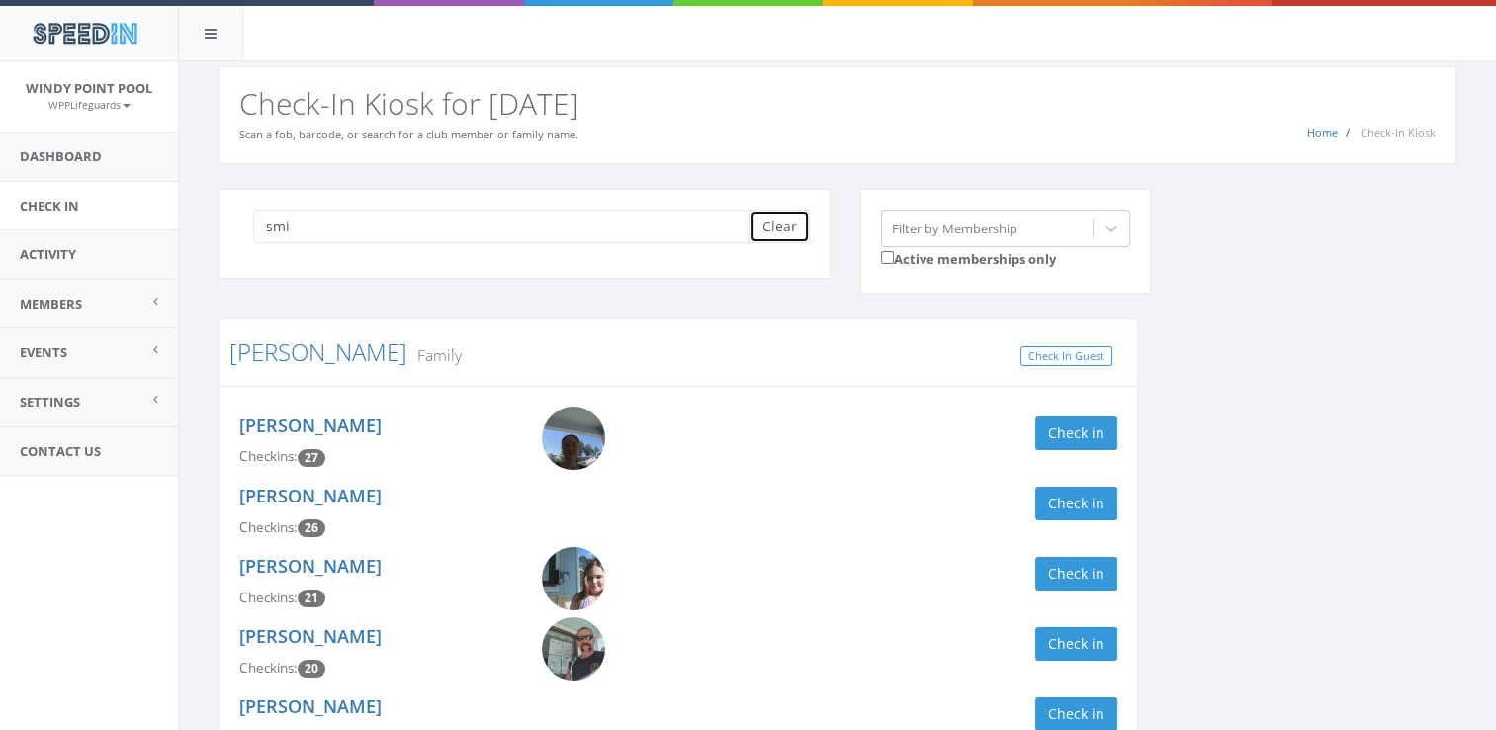
click at [767, 219] on button "Clear" at bounding box center [779, 227] width 60 height 34
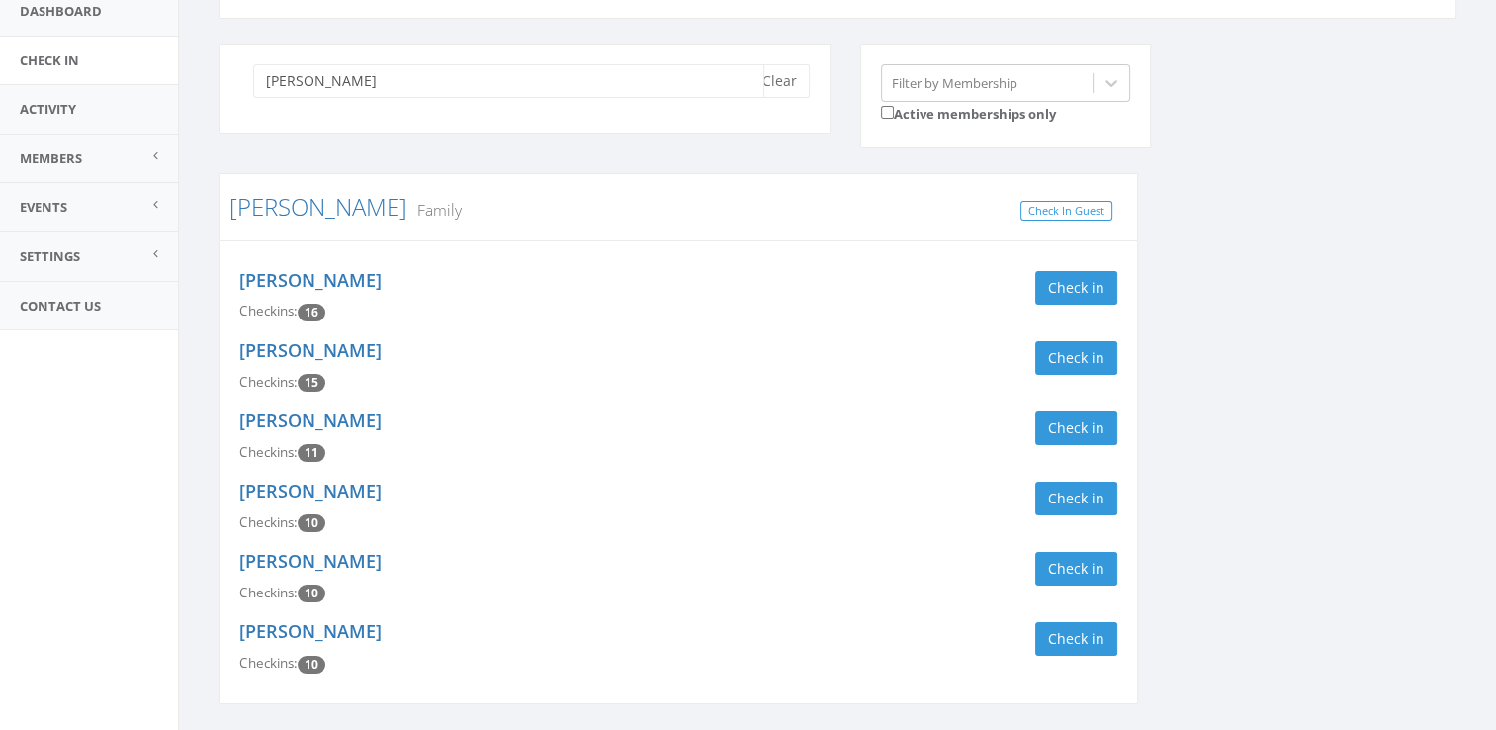
scroll to position [174, 0]
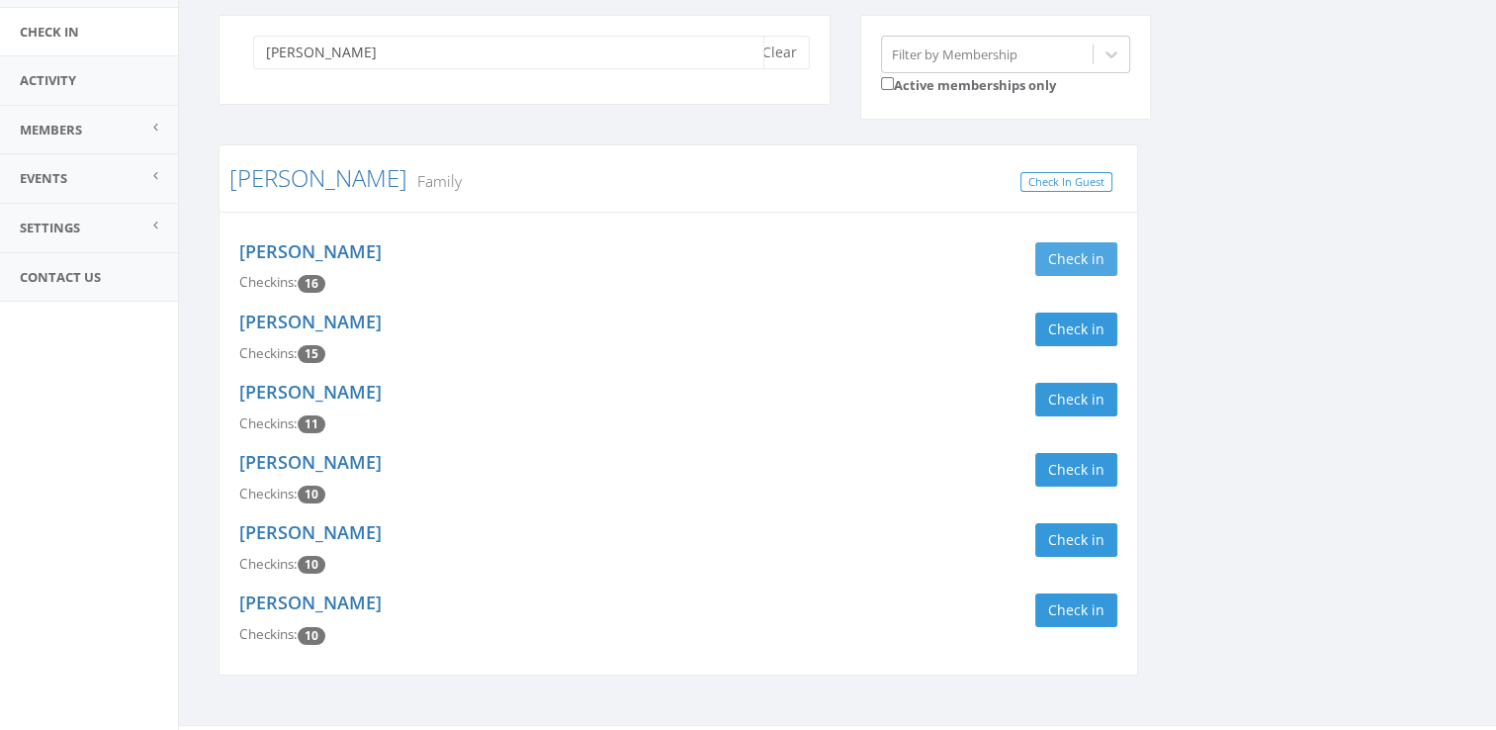
type input "winkel"
click at [1073, 259] on button "Check in" at bounding box center [1076, 259] width 82 height 34
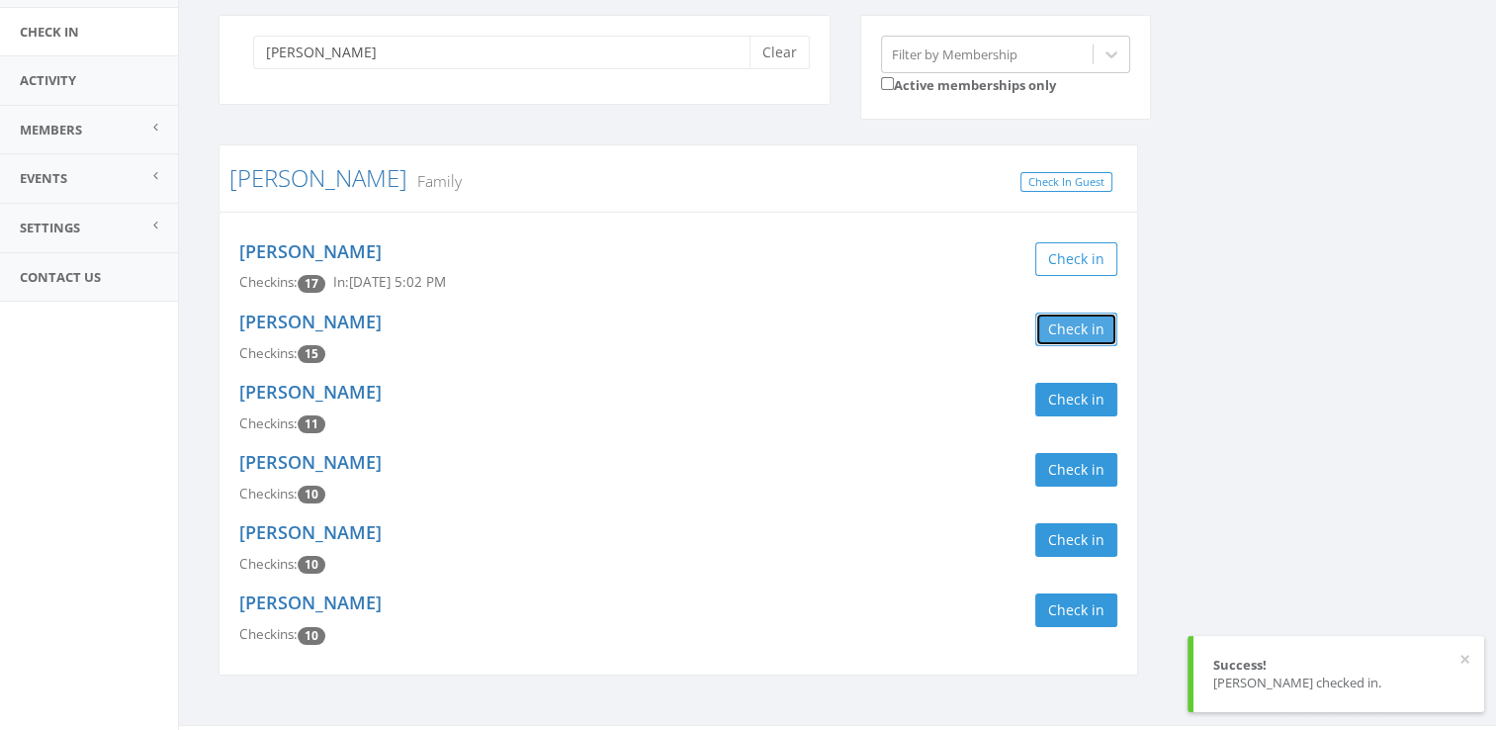
click at [1070, 324] on button "Check in" at bounding box center [1076, 329] width 82 height 34
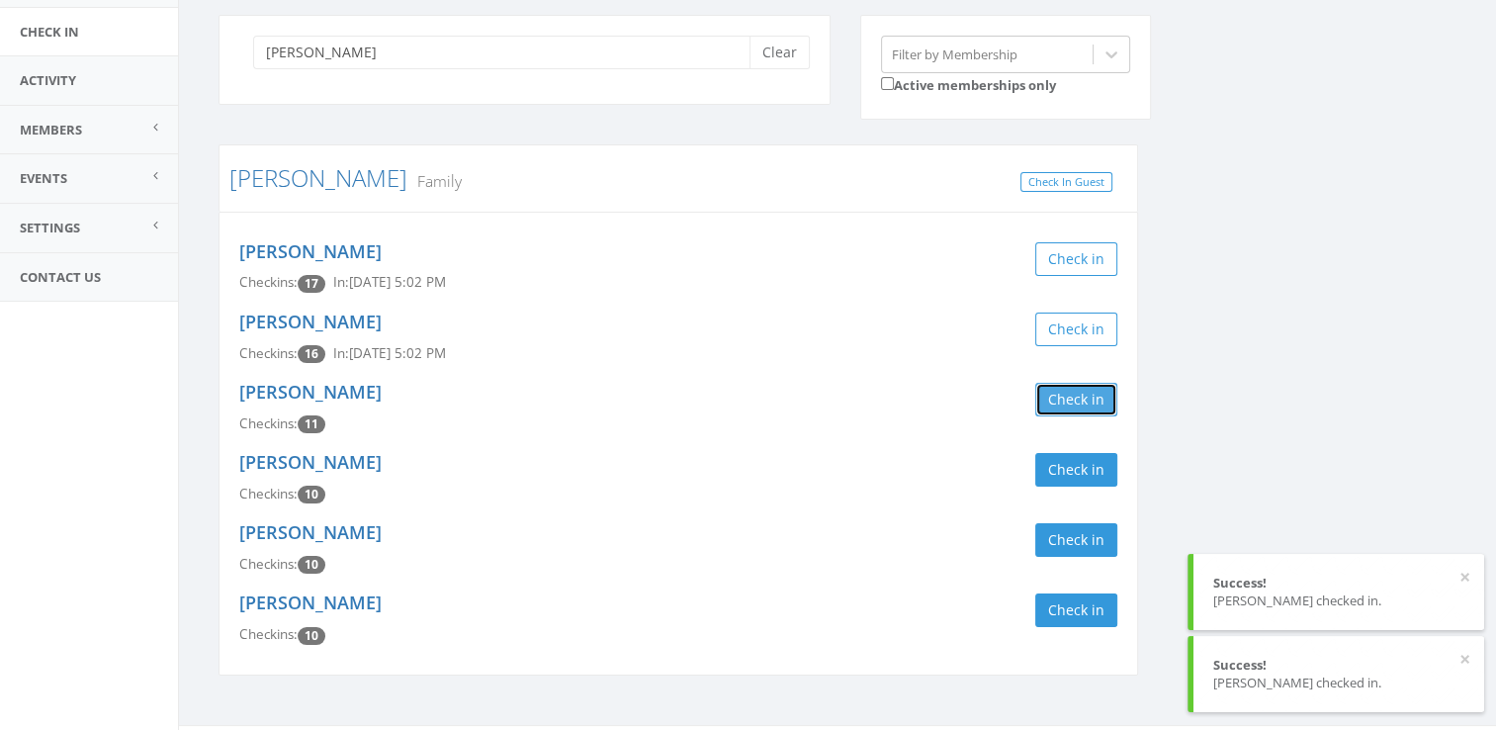
click at [1051, 401] on button "Check in" at bounding box center [1076, 400] width 82 height 34
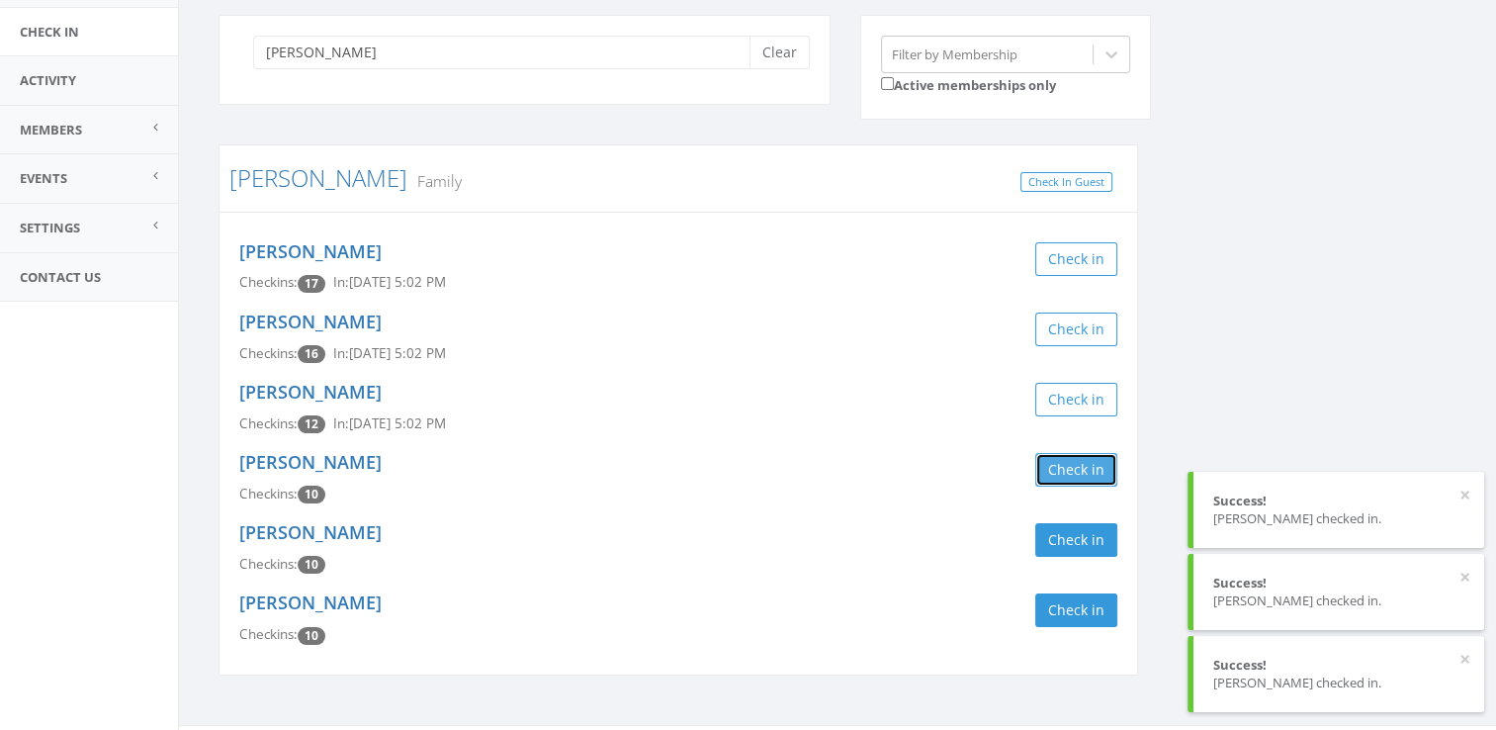
click at [1047, 474] on button "Check in" at bounding box center [1076, 470] width 82 height 34
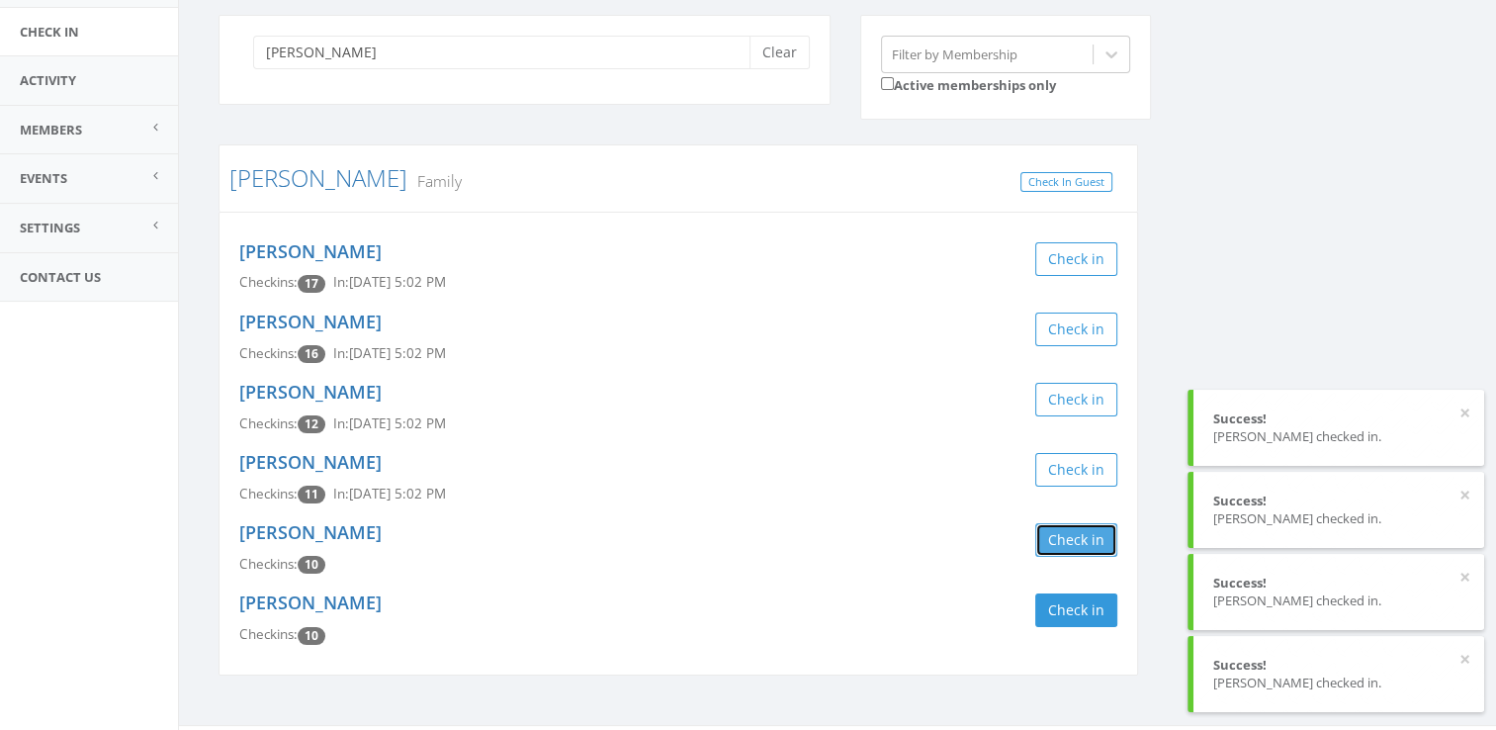
click at [1081, 548] on button "Check in" at bounding box center [1076, 540] width 82 height 34
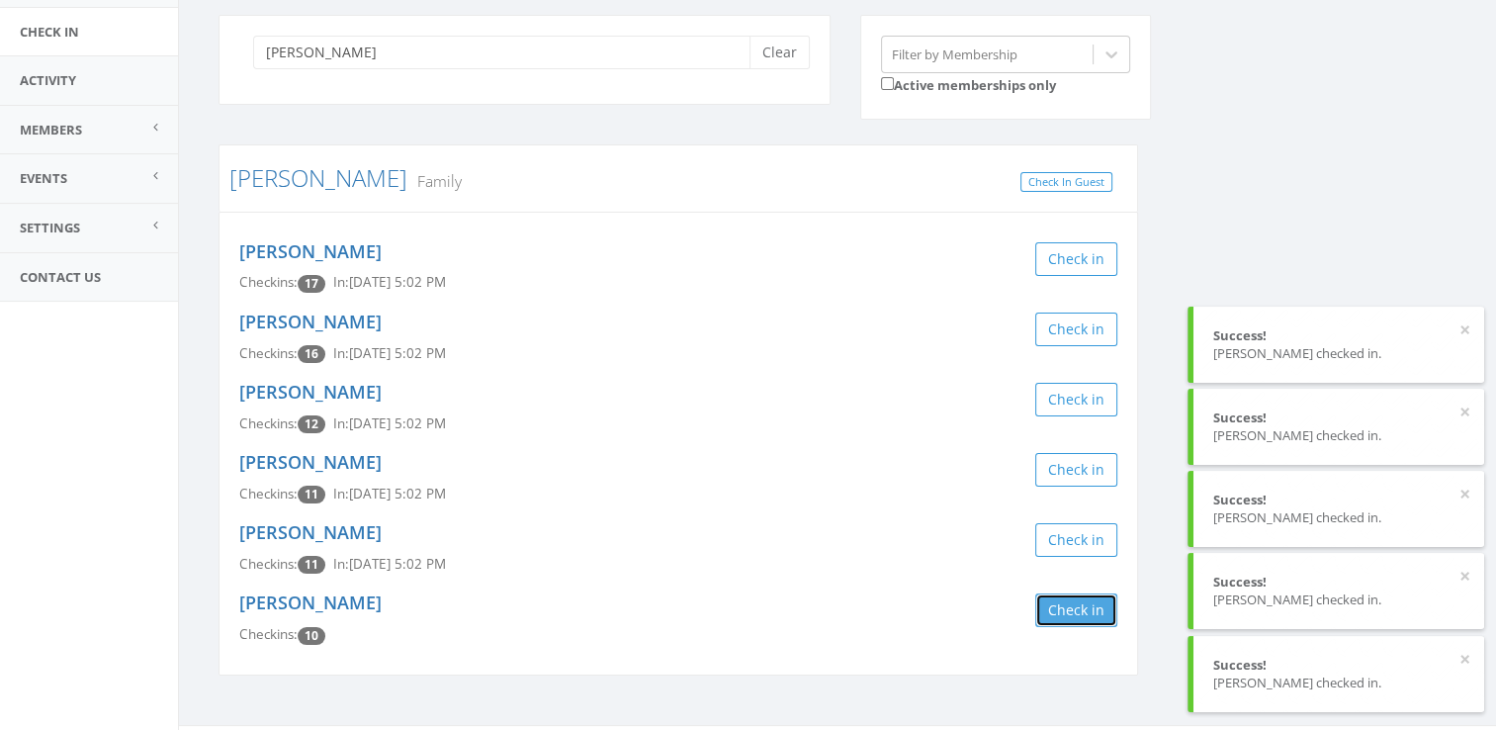
click at [1076, 616] on button "Check in" at bounding box center [1076, 610] width 82 height 34
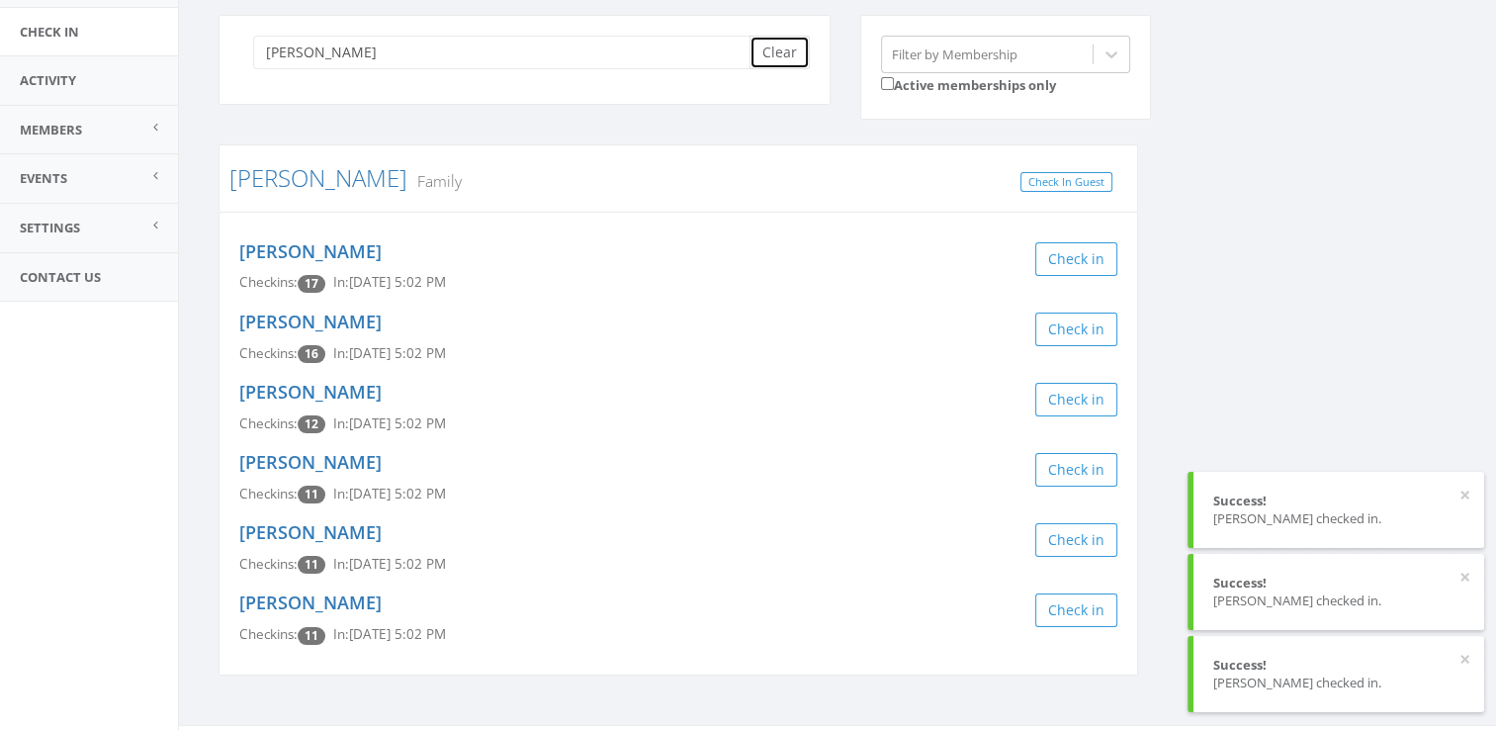
click at [793, 53] on button "Clear" at bounding box center [779, 53] width 60 height 34
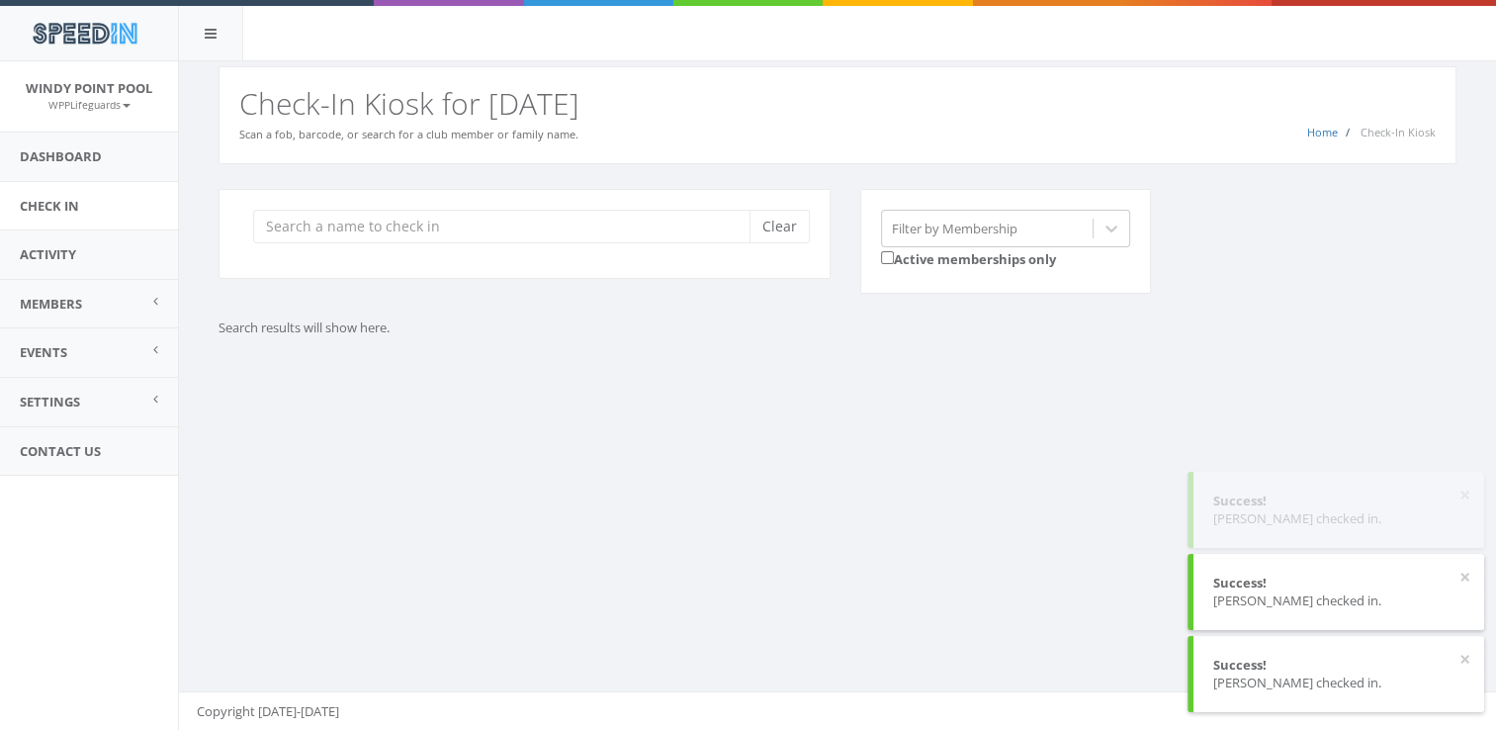
scroll to position [0, 0]
click at [627, 383] on div "Clear Filter by Membership Active memberships only Search results will show her…" at bounding box center [837, 287] width 1317 height 247
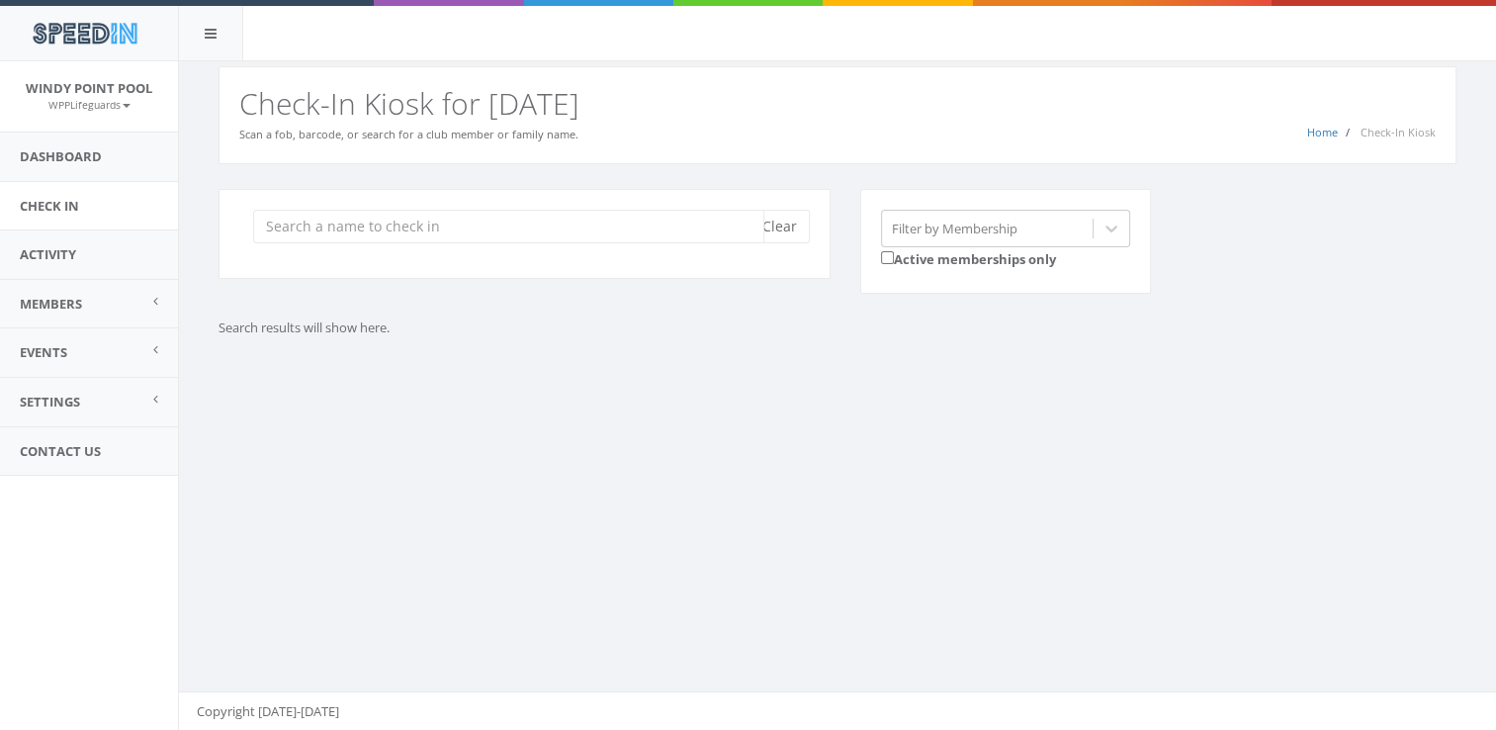
click at [350, 220] on input "search" at bounding box center [508, 227] width 511 height 34
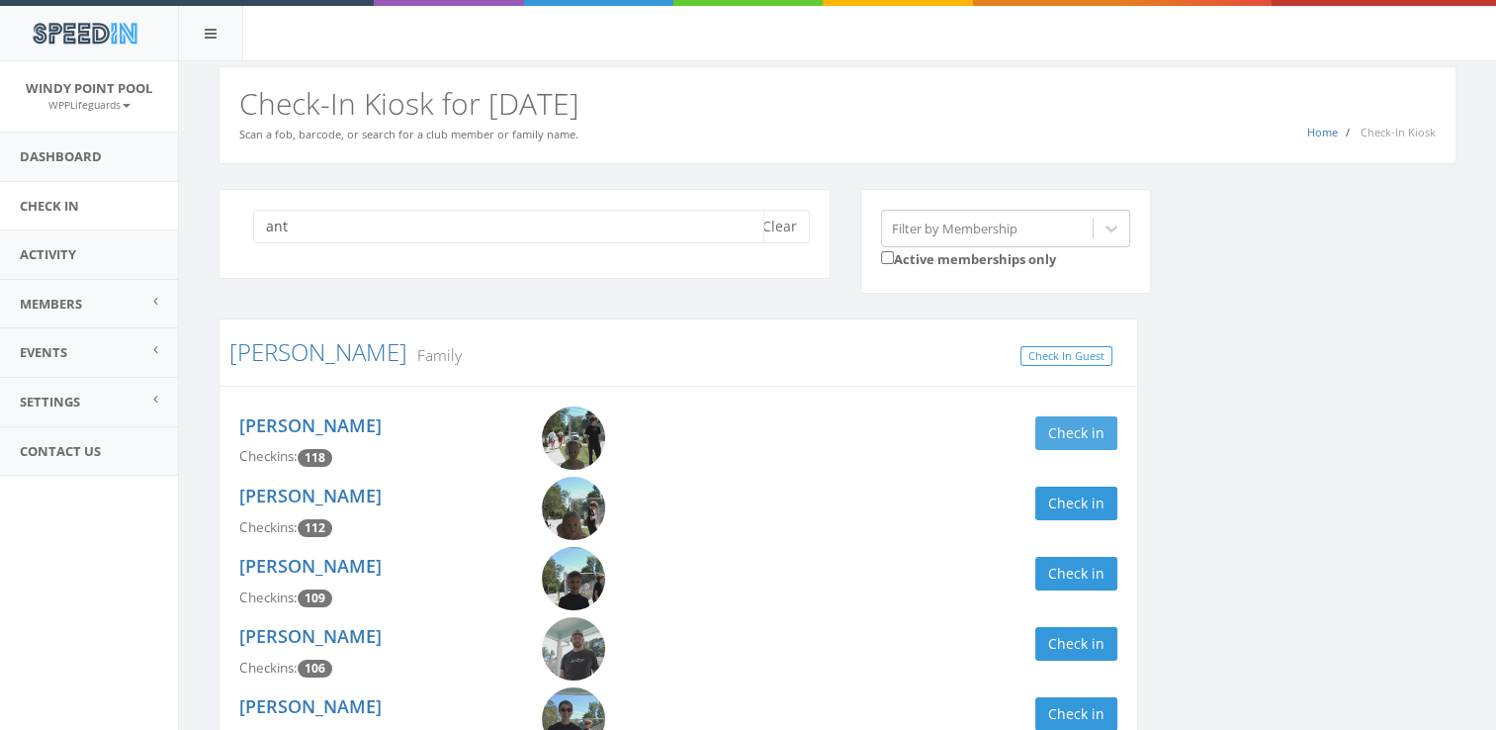
type input "ant"
click at [1080, 422] on button "Check in" at bounding box center [1076, 433] width 82 height 34
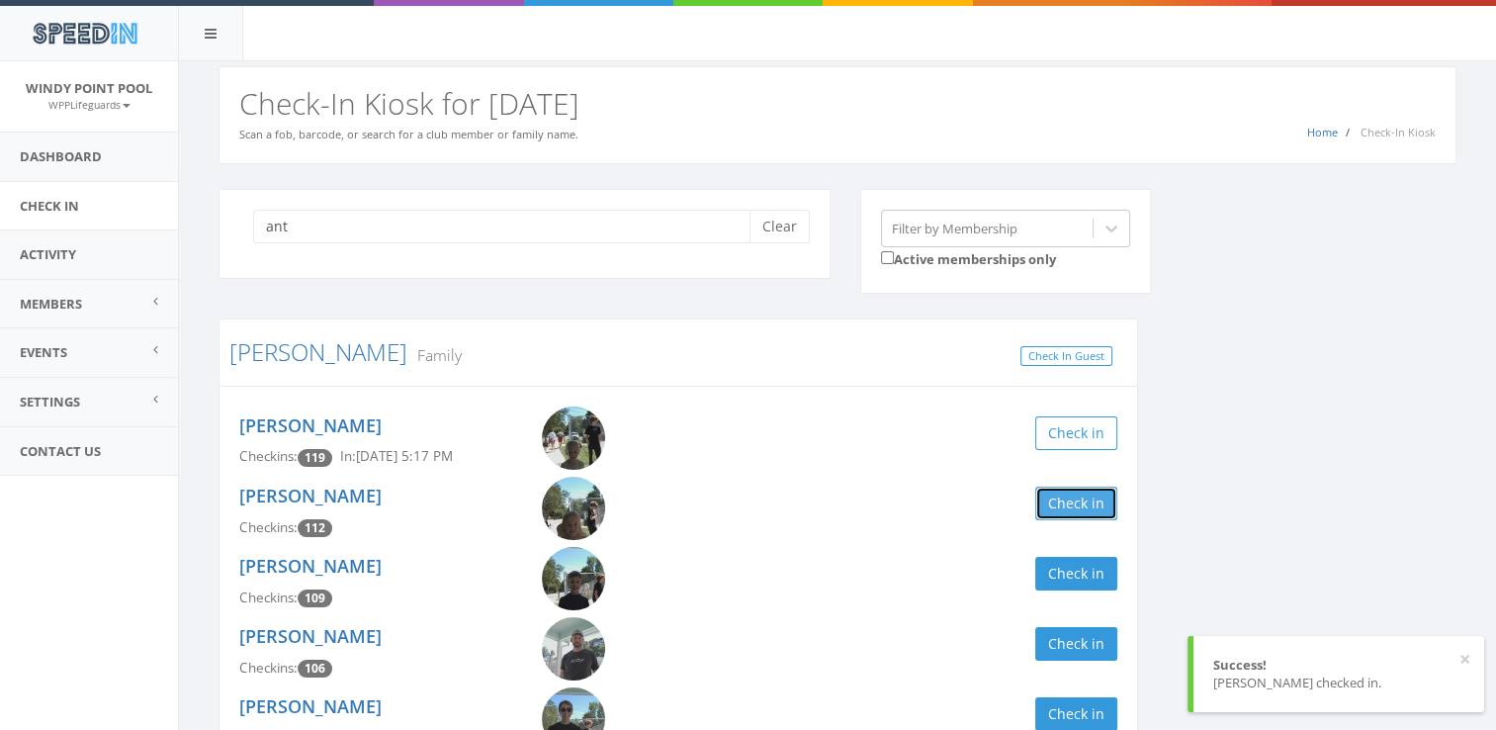
click at [1068, 504] on button "Check in" at bounding box center [1076, 503] width 82 height 34
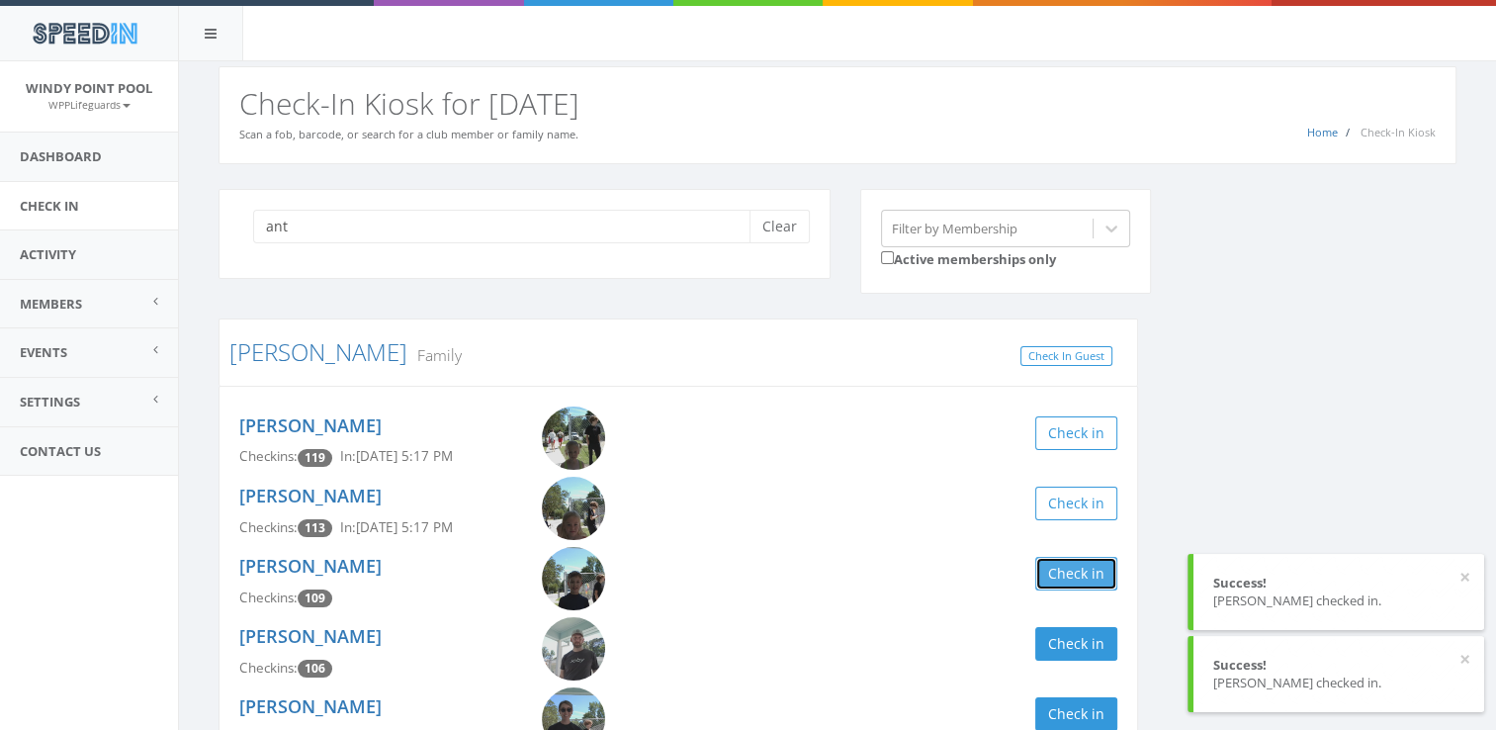
click at [1059, 586] on button "Check in" at bounding box center [1076, 574] width 82 height 34
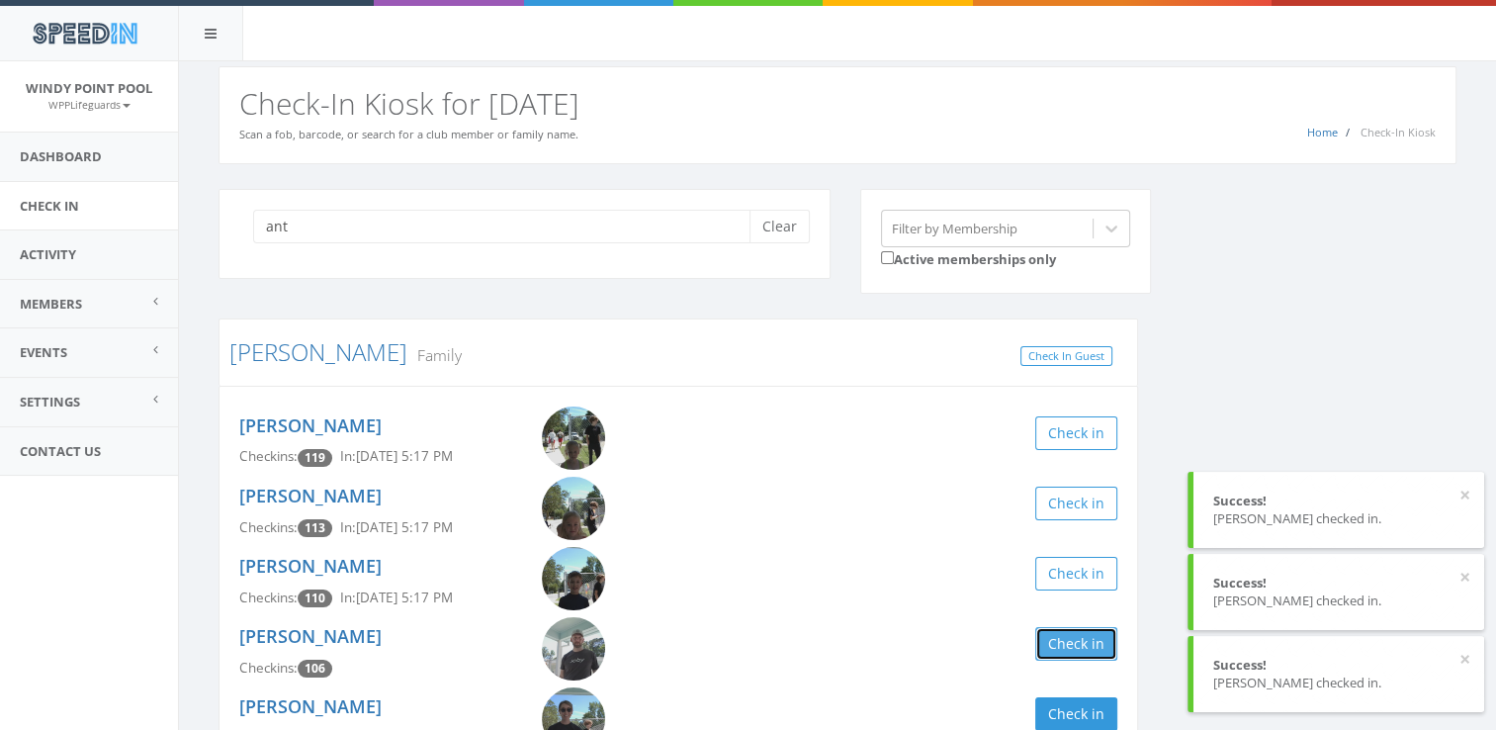
click at [1071, 642] on button "Check in" at bounding box center [1076, 644] width 82 height 34
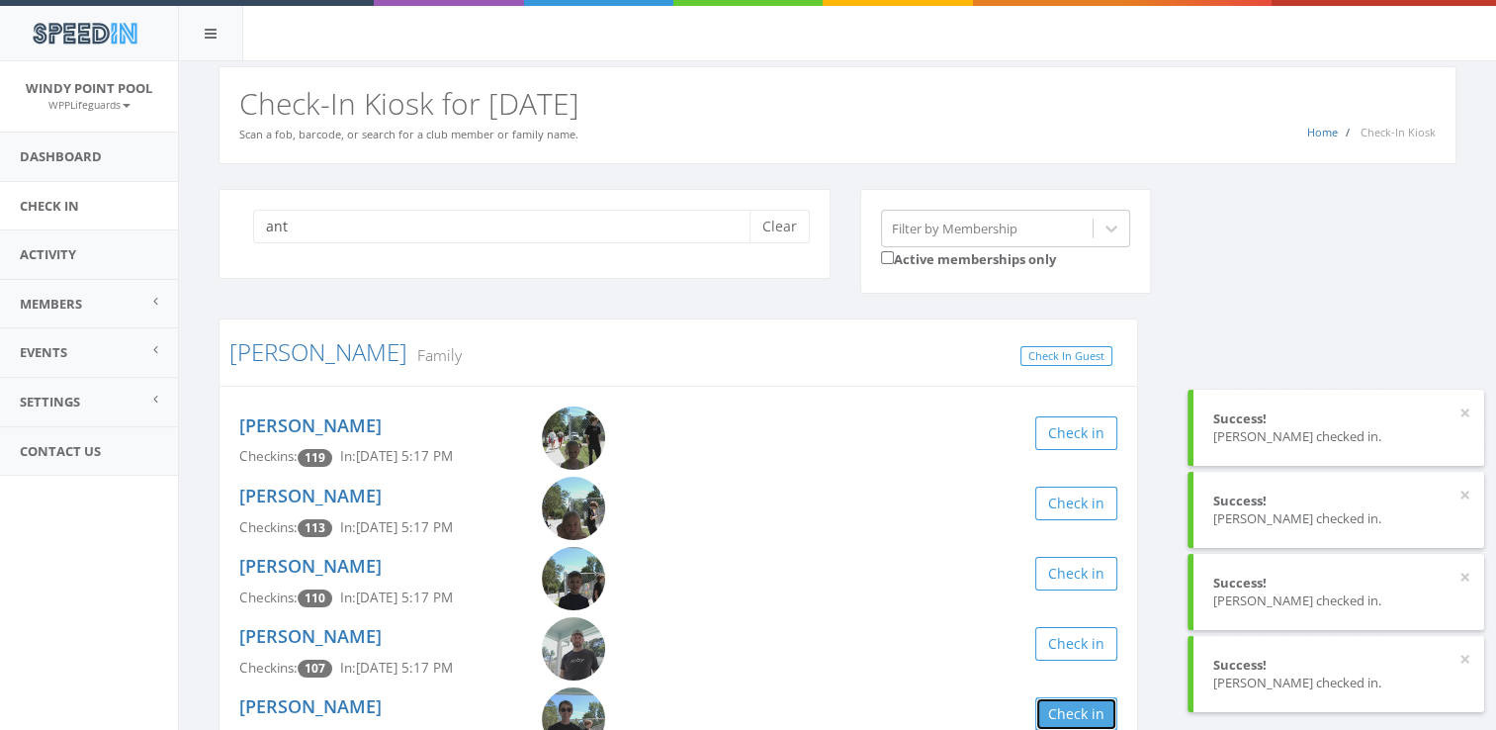
click at [1091, 712] on button "Check in" at bounding box center [1076, 714] width 82 height 34
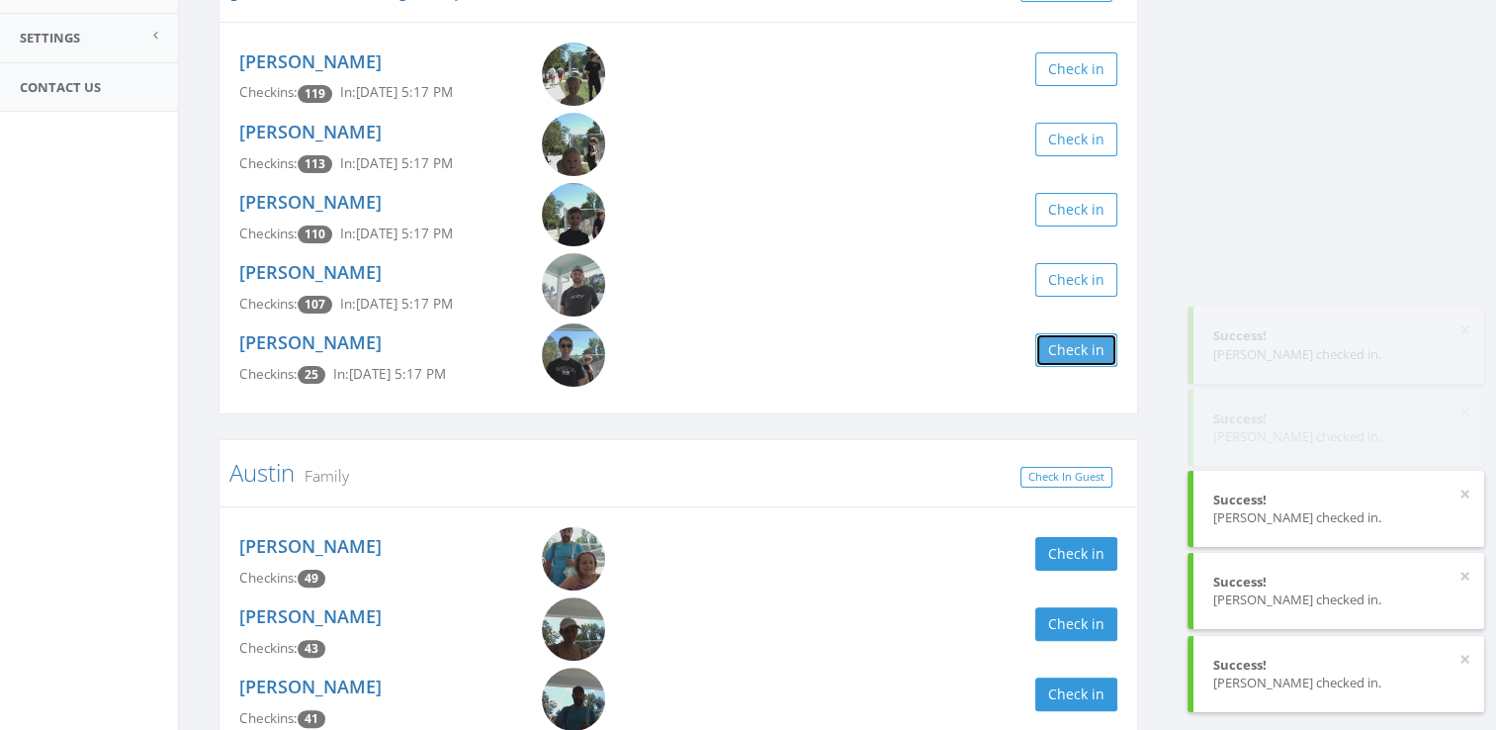
scroll to position [395, 0]
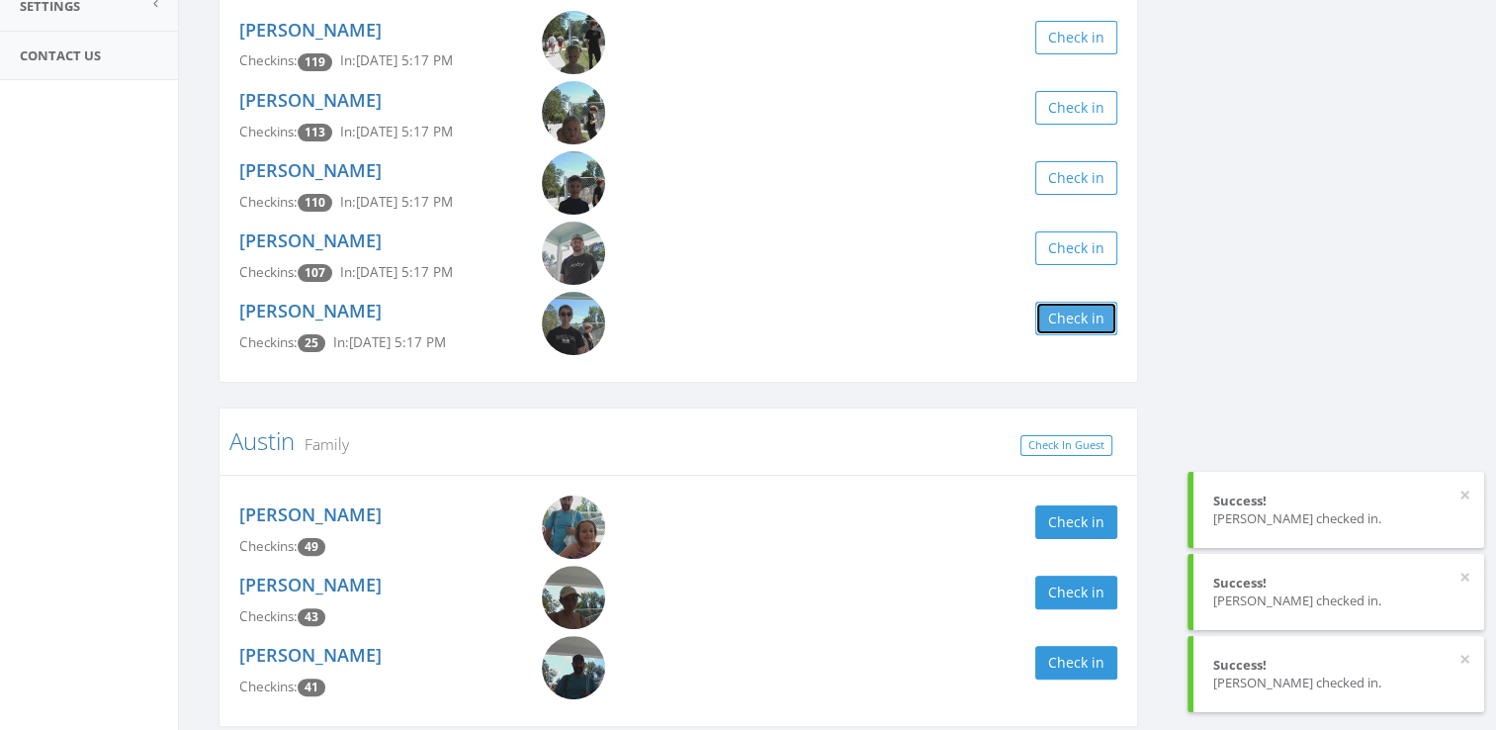
click at [1072, 314] on button "Check in" at bounding box center [1076, 319] width 82 height 34
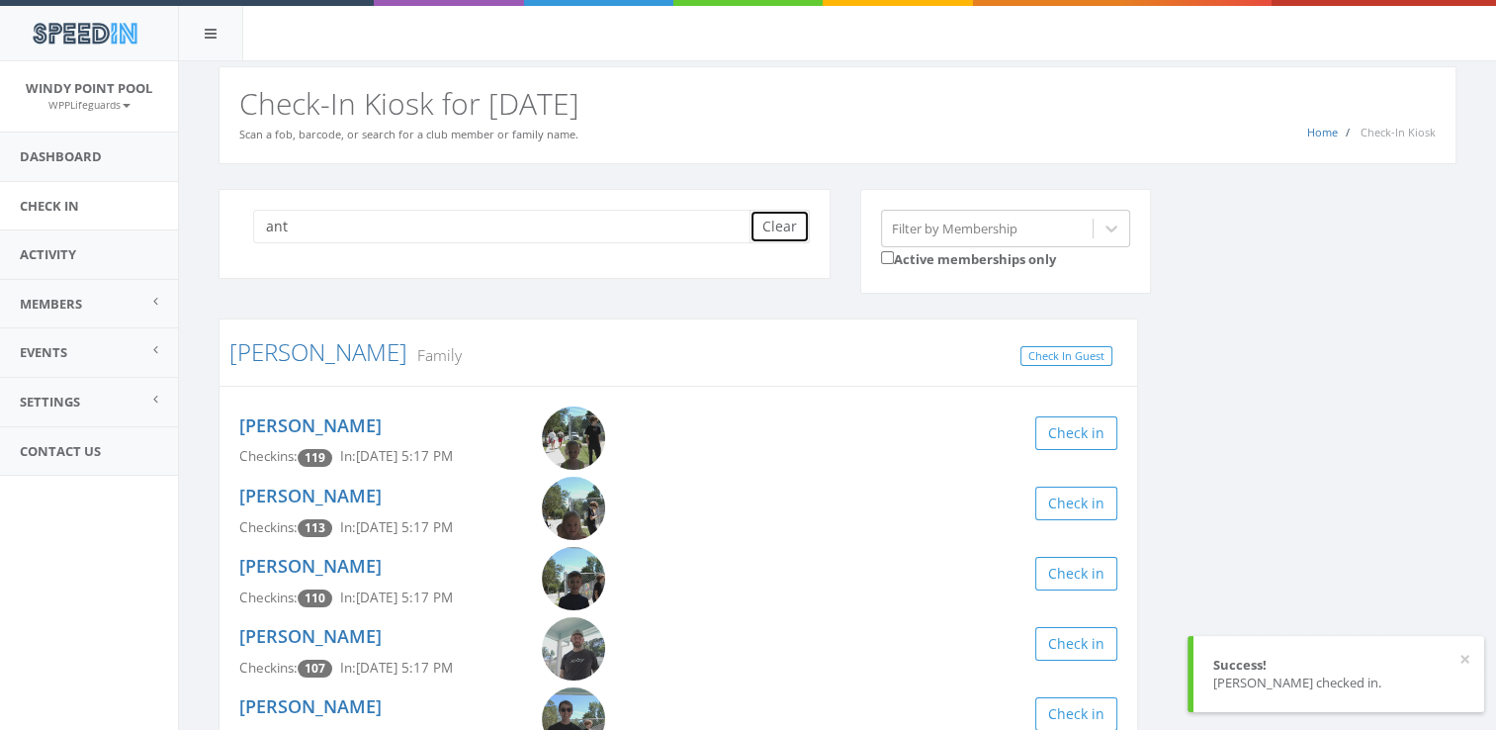
click at [767, 222] on button "Clear" at bounding box center [779, 227] width 60 height 34
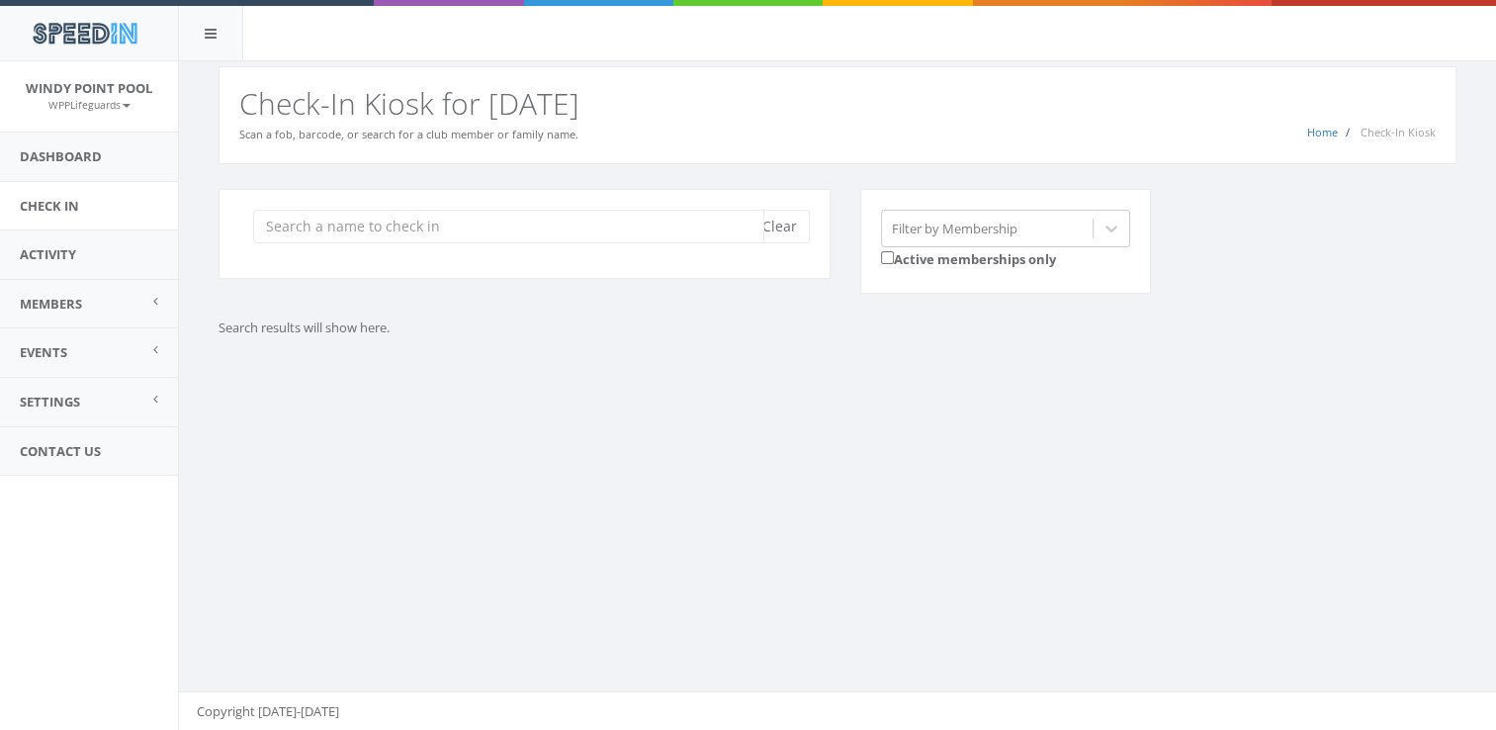
click at [684, 219] on input "search" at bounding box center [508, 227] width 511 height 34
click at [426, 221] on input "search" at bounding box center [508, 227] width 511 height 34
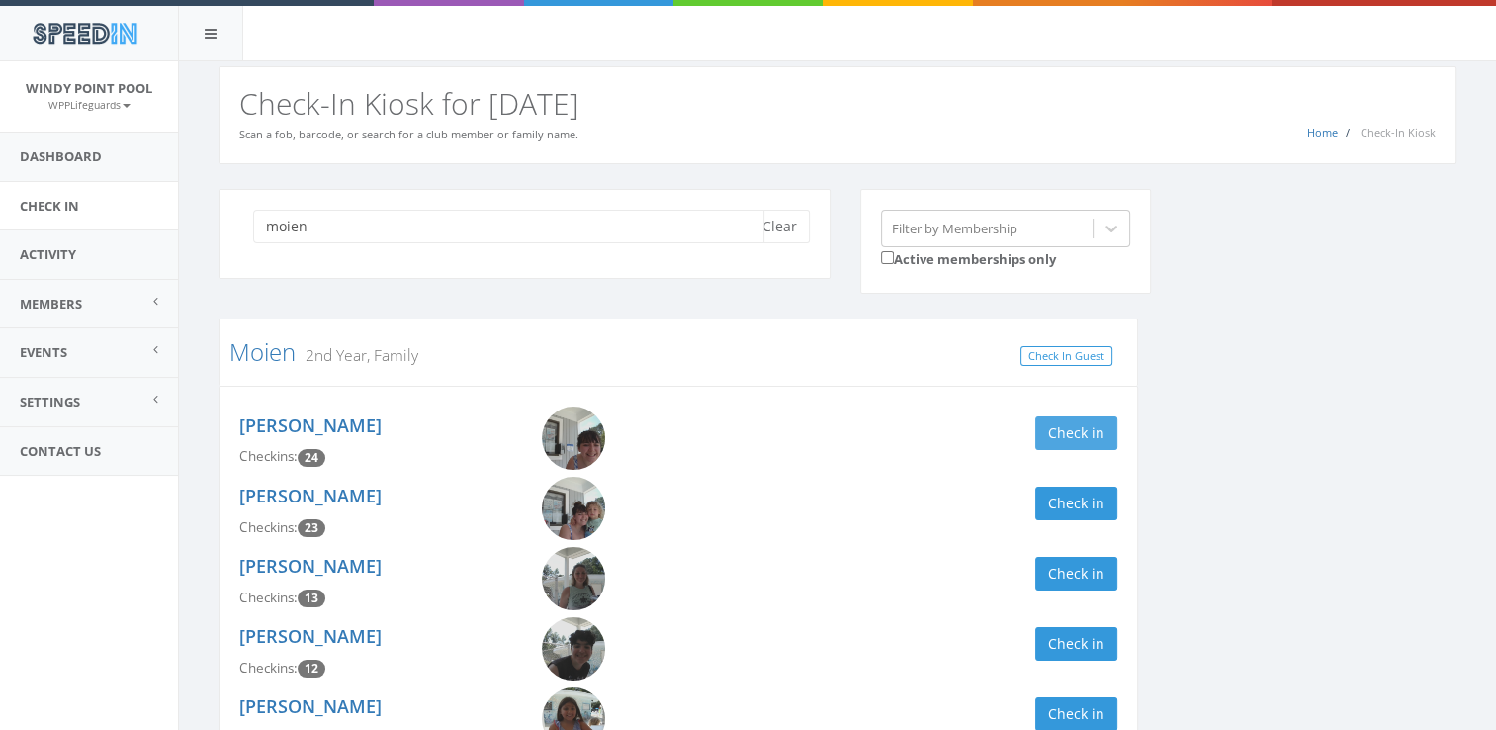
type input "moien"
click at [1047, 436] on button "Check in" at bounding box center [1076, 433] width 82 height 34
click at [774, 235] on button "Clear" at bounding box center [779, 227] width 60 height 34
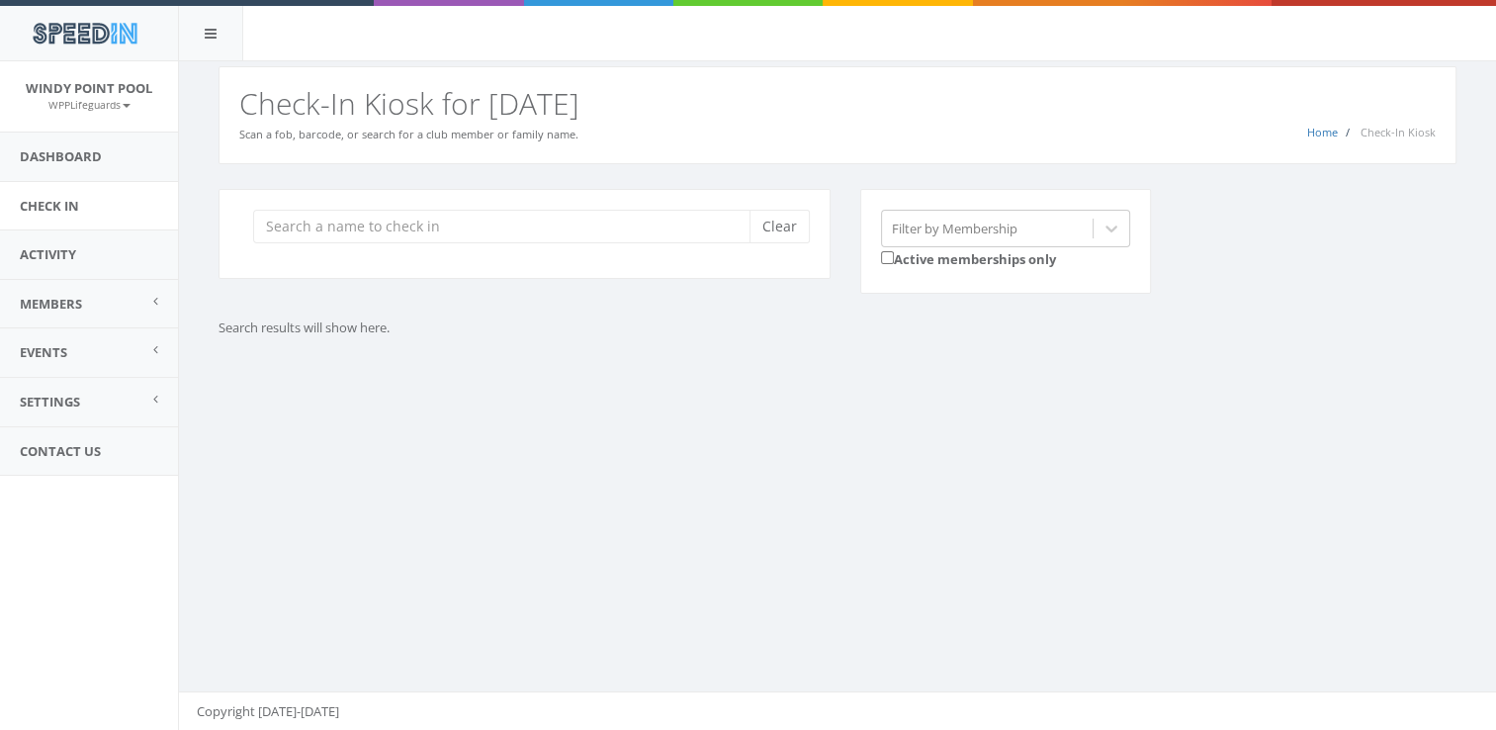
click at [850, 451] on div "You are using Internet Explorer, which is an old, insecure browser that does no…" at bounding box center [837, 395] width 1318 height 669
click at [569, 223] on input "search" at bounding box center [508, 227] width 511 height 34
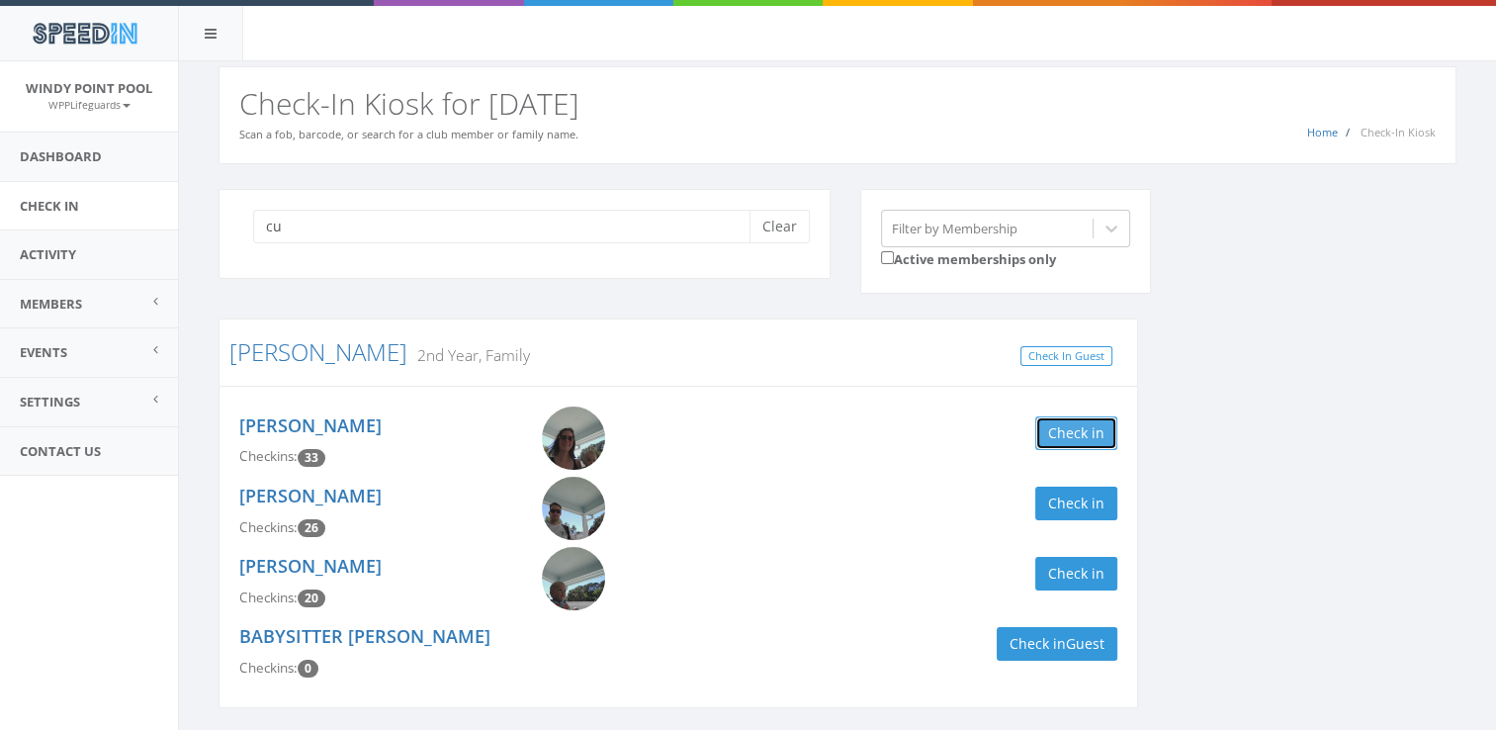
click at [1065, 423] on button "Check in" at bounding box center [1076, 433] width 82 height 34
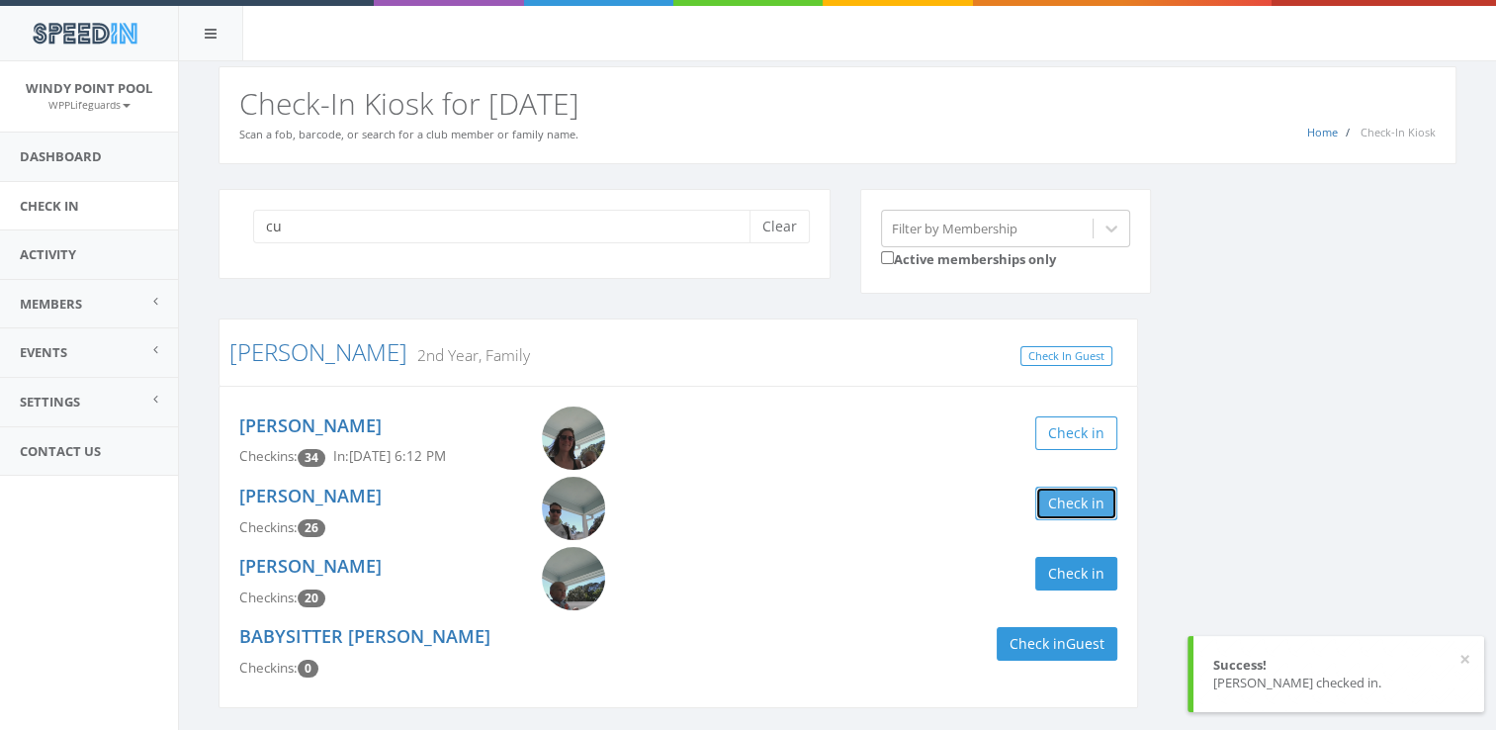
click at [1084, 500] on button "Check in" at bounding box center [1076, 503] width 82 height 34
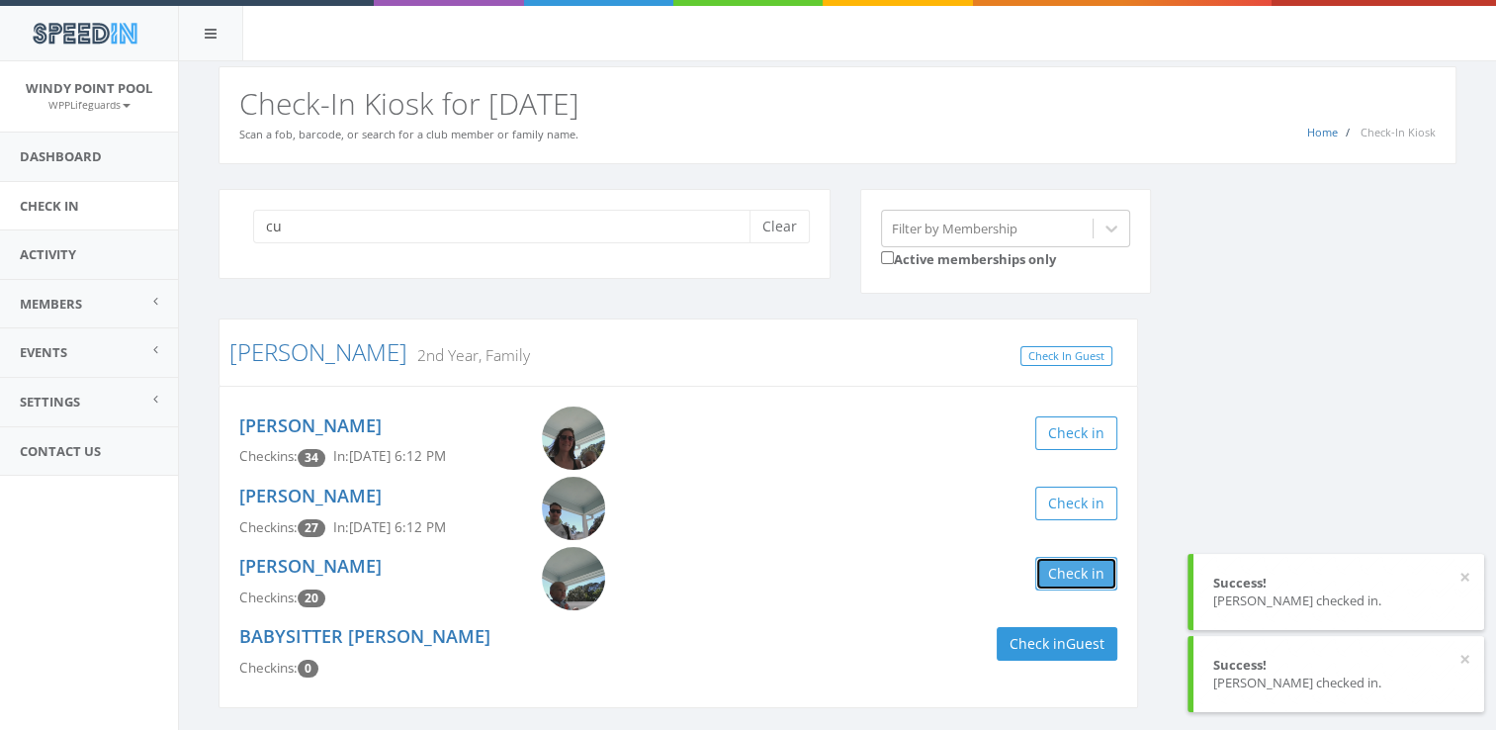
click at [1063, 564] on button "Check in" at bounding box center [1076, 574] width 82 height 34
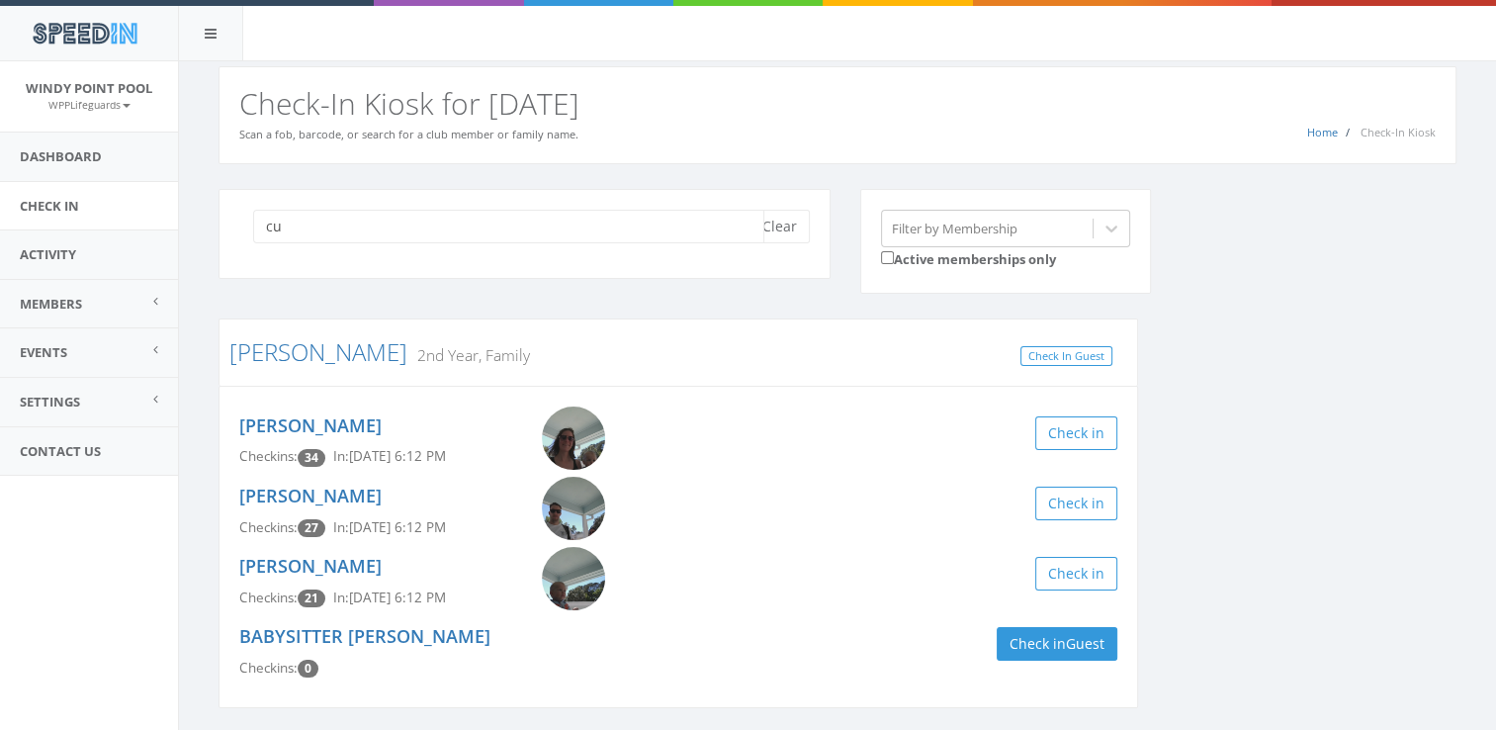
click at [419, 224] on input "cu" at bounding box center [508, 227] width 511 height 34
click at [337, 235] on input "cu" at bounding box center [508, 227] width 511 height 34
type input "c"
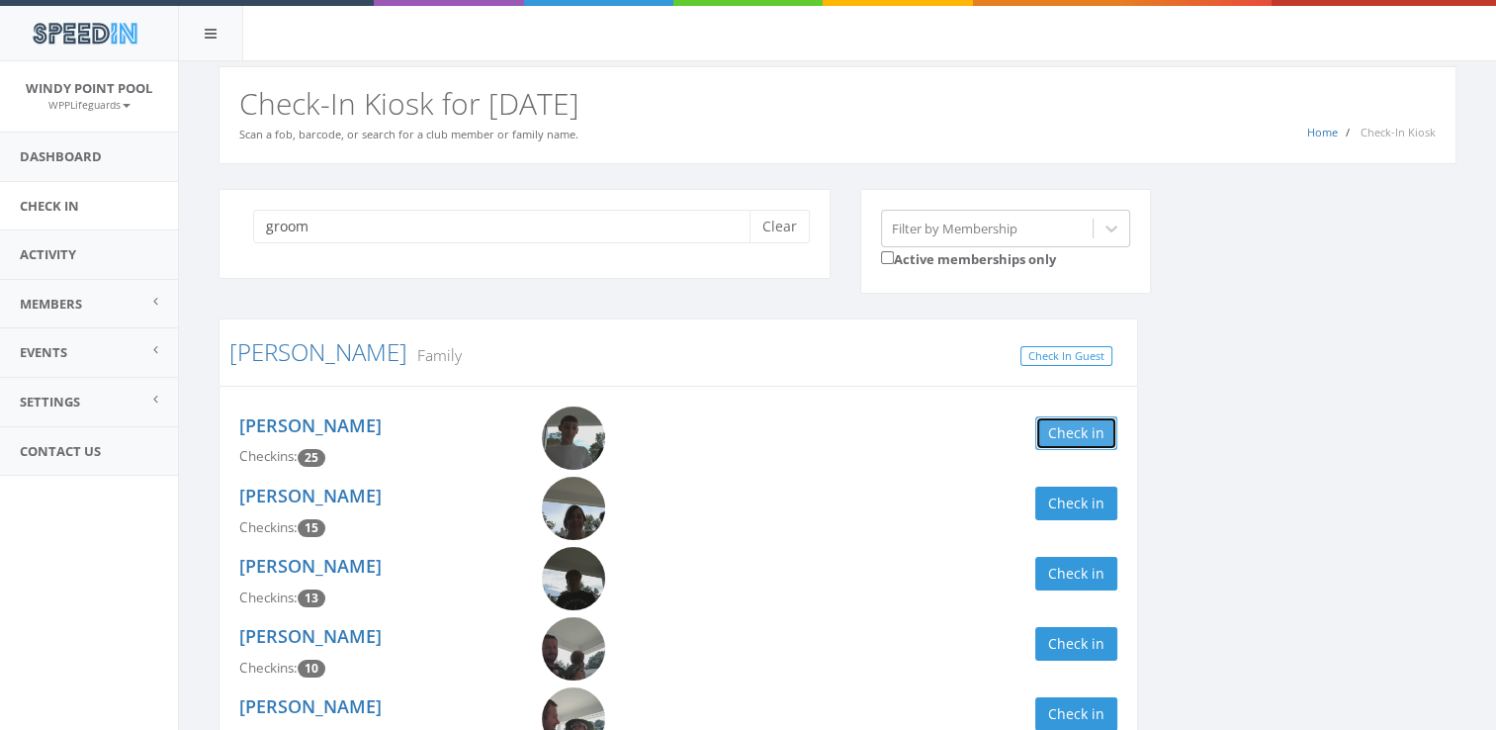
click at [1052, 425] on button "Check in" at bounding box center [1076, 433] width 82 height 34
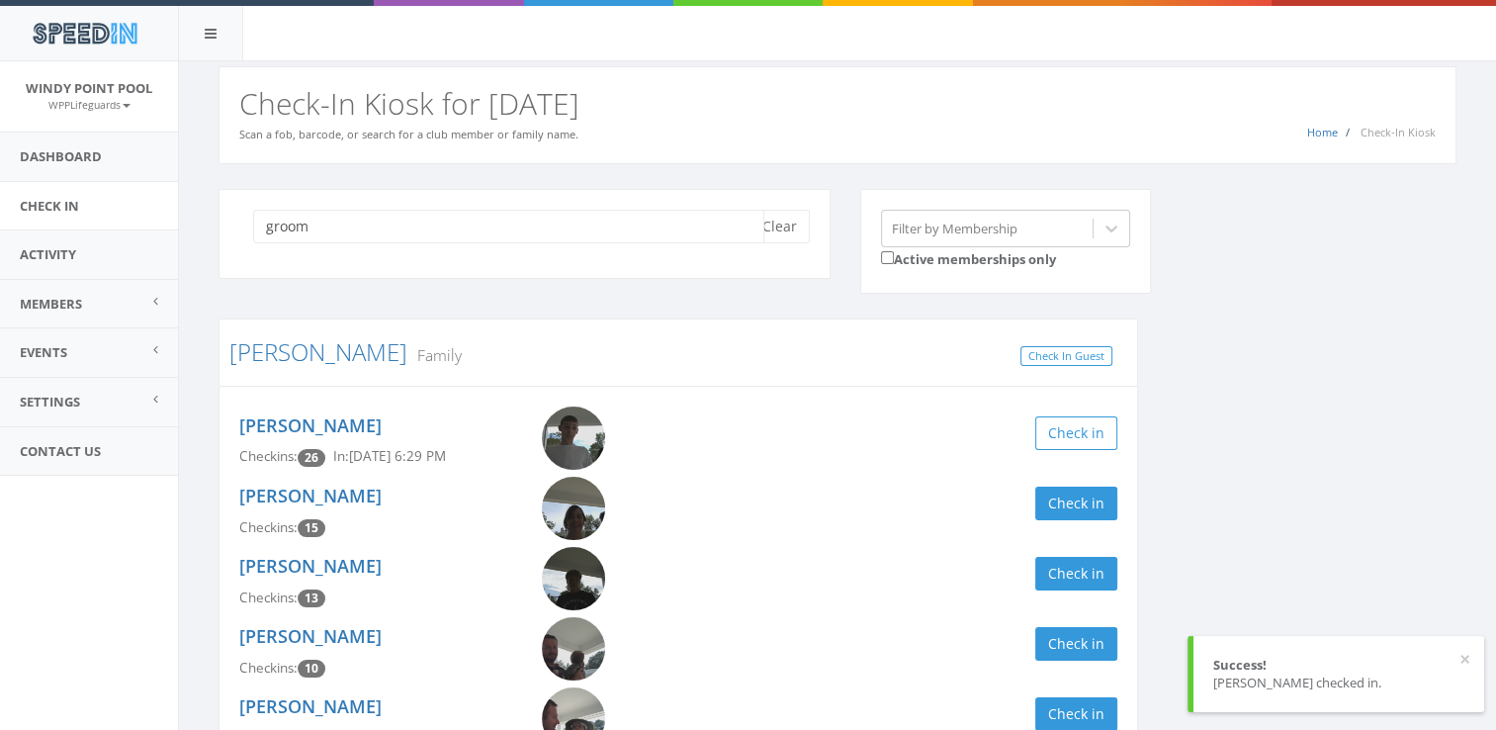
click at [683, 219] on input "groom" at bounding box center [508, 227] width 511 height 34
type input "g"
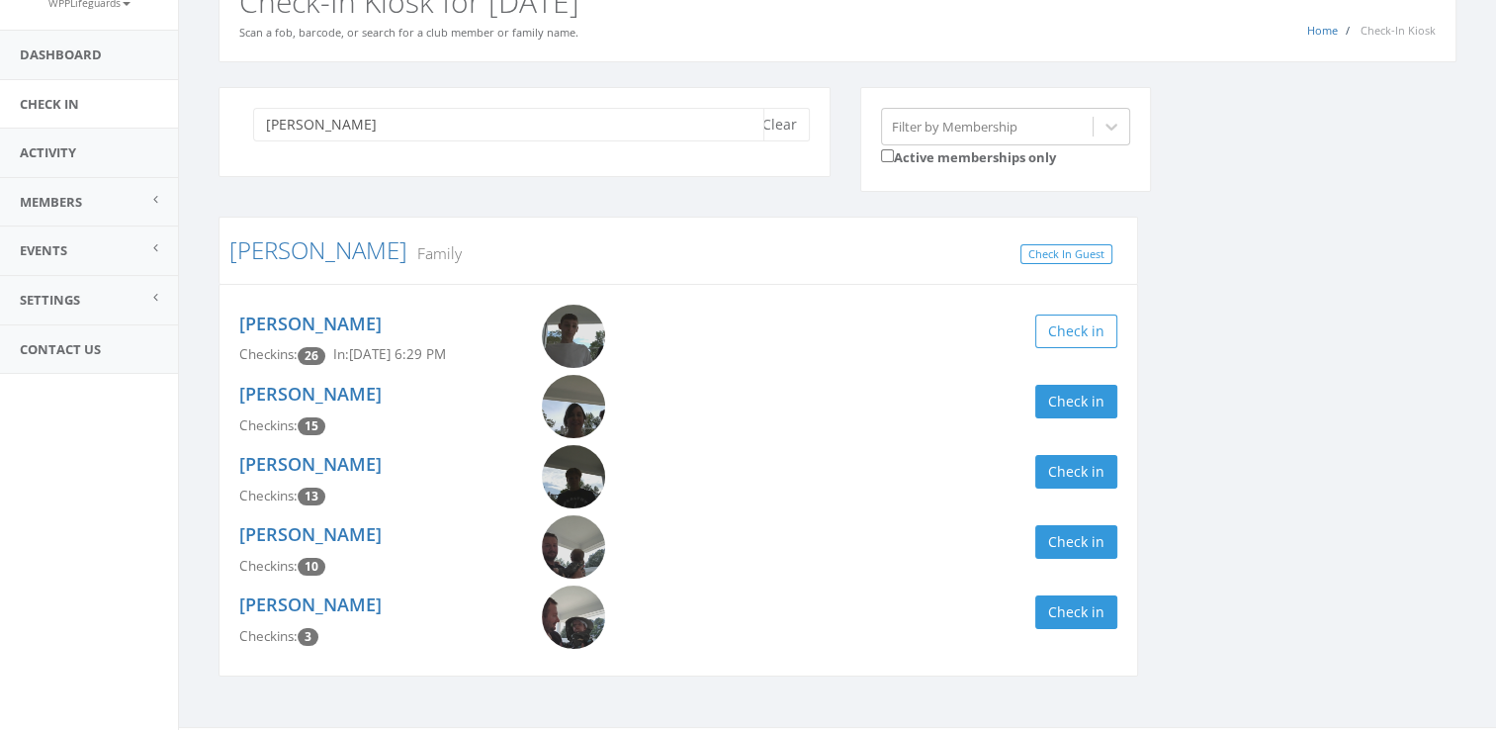
scroll to position [103, 0]
type input "stockman"
click at [1068, 553] on button "Check in" at bounding box center [1076, 541] width 82 height 34
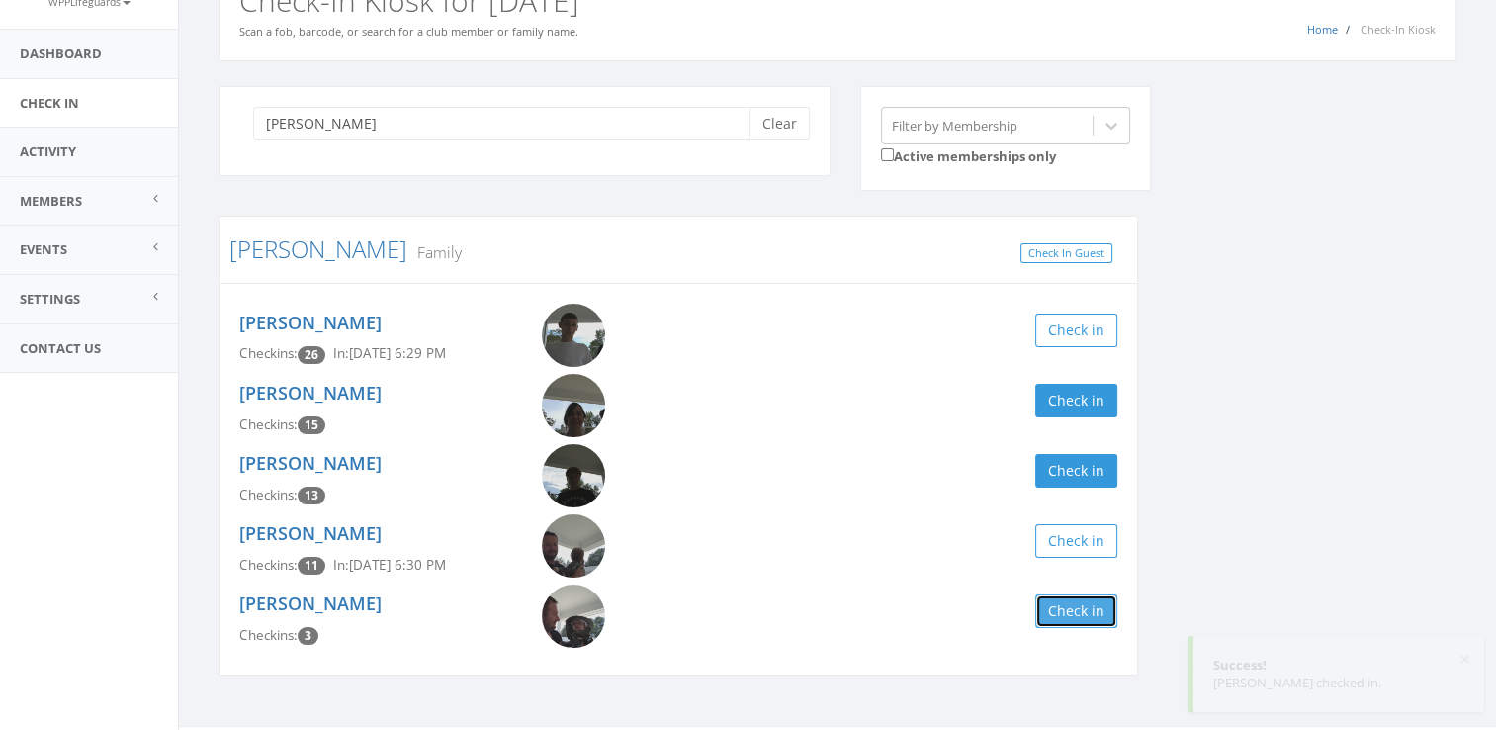
click at [1065, 607] on button "Check in" at bounding box center [1076, 611] width 82 height 34
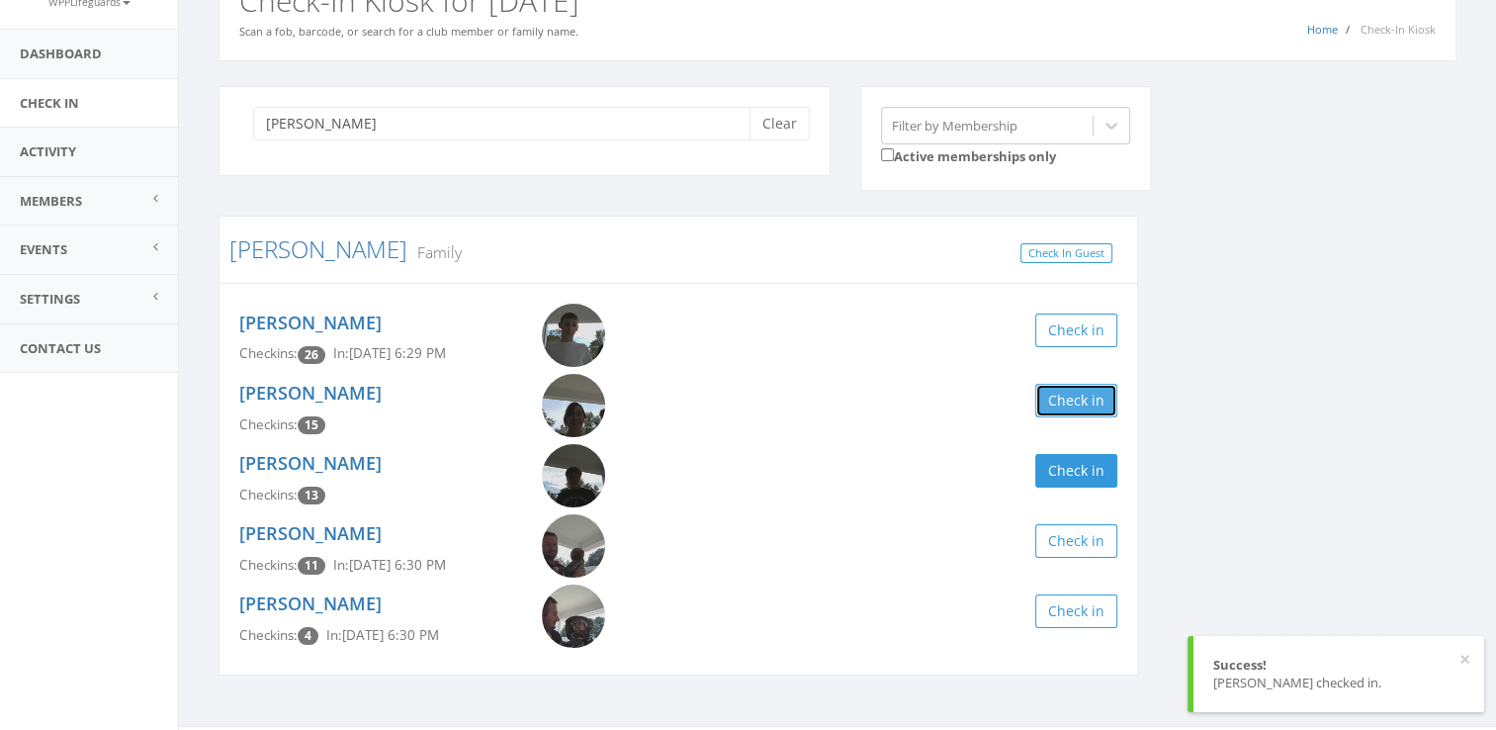
click at [1052, 402] on button "Check in" at bounding box center [1076, 401] width 82 height 34
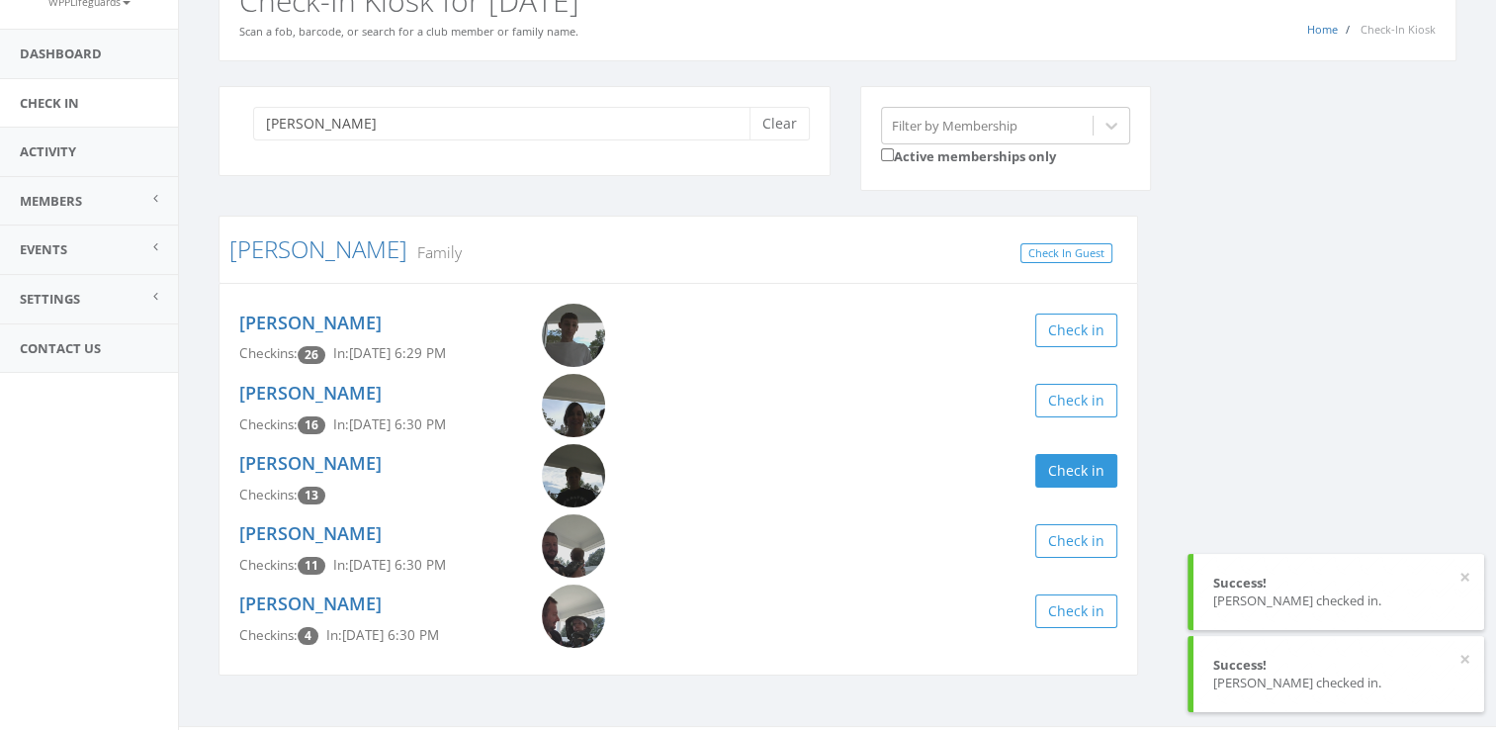
click at [1246, 377] on div "stockman Clear Filter by Membership Active memberships only Stockman Family Che…" at bounding box center [837, 393] width 1267 height 615
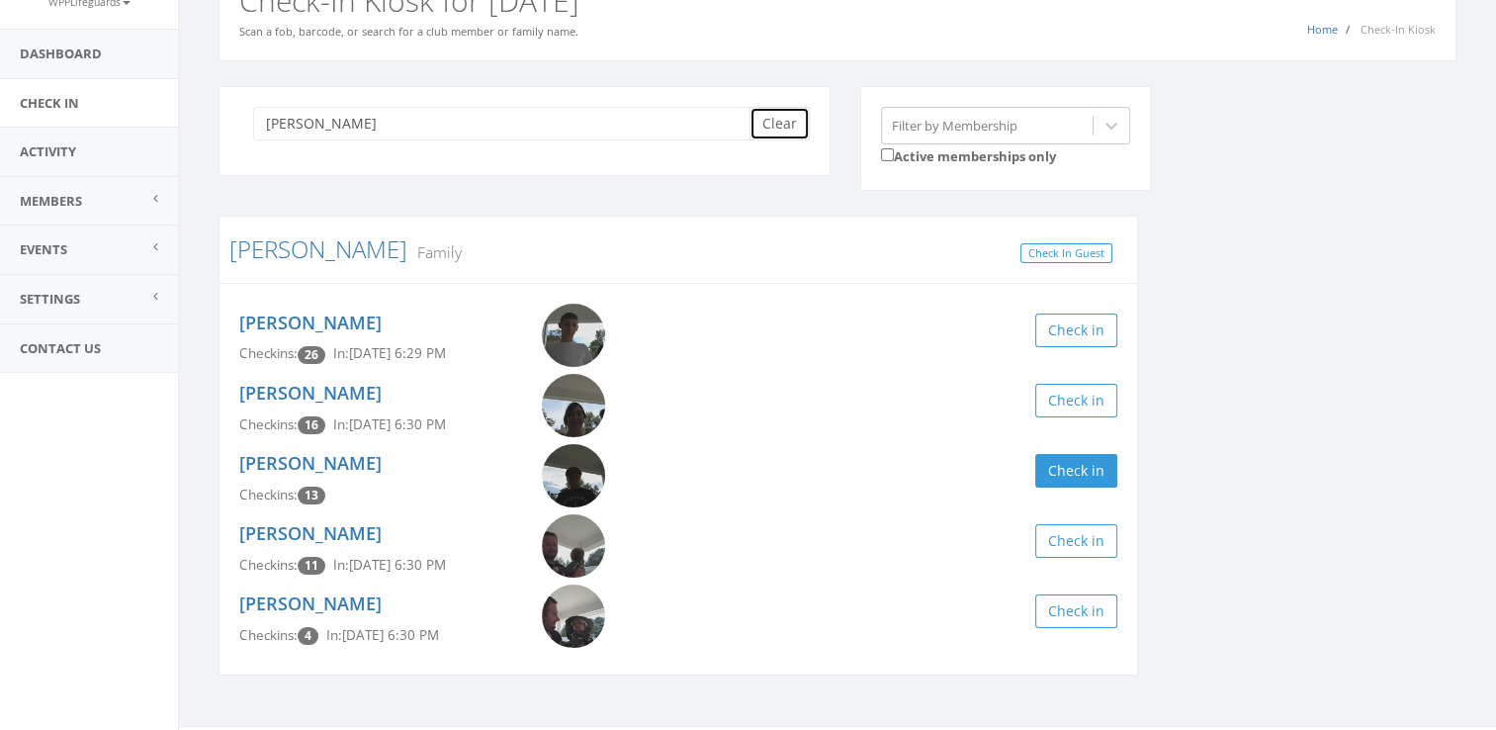
click at [777, 117] on button "Clear" at bounding box center [779, 124] width 60 height 34
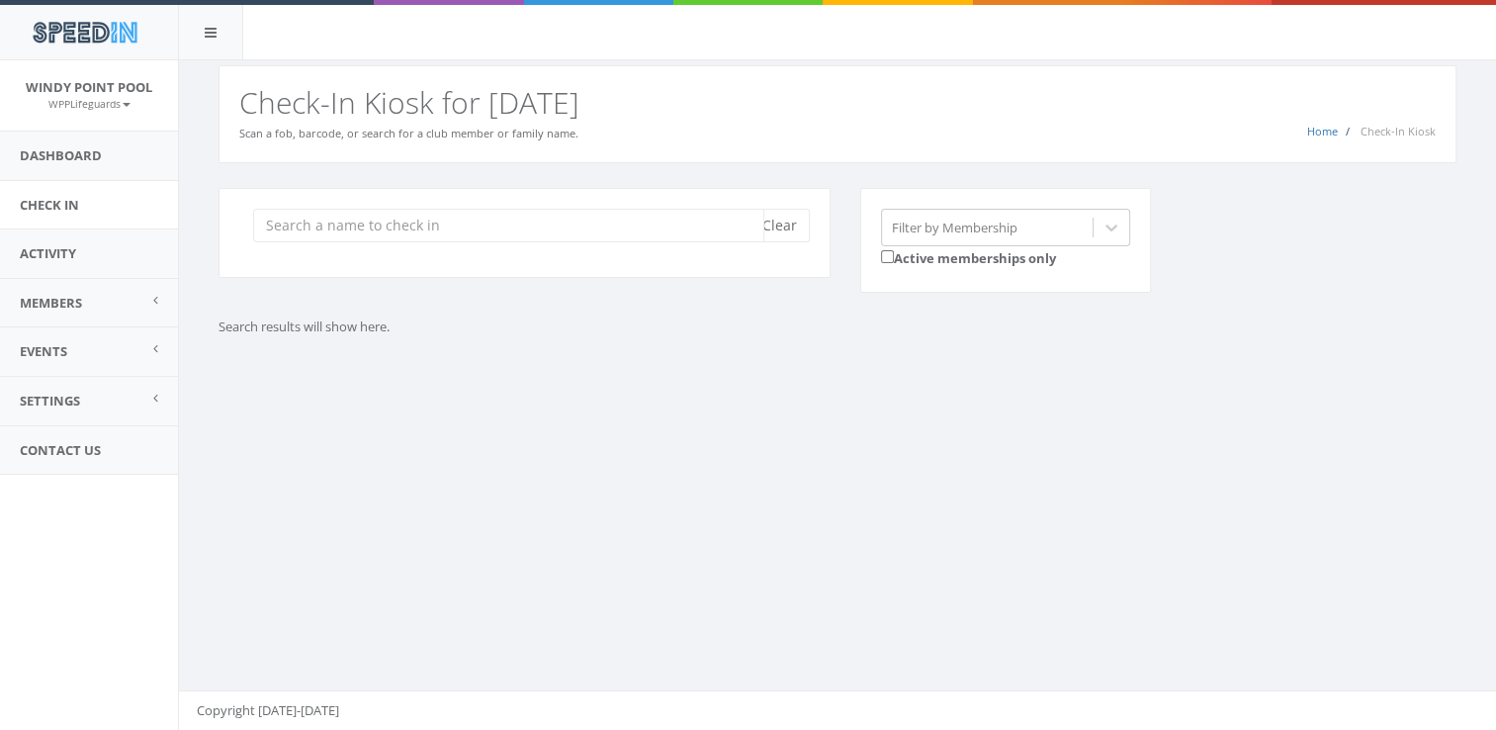
scroll to position [0, 0]
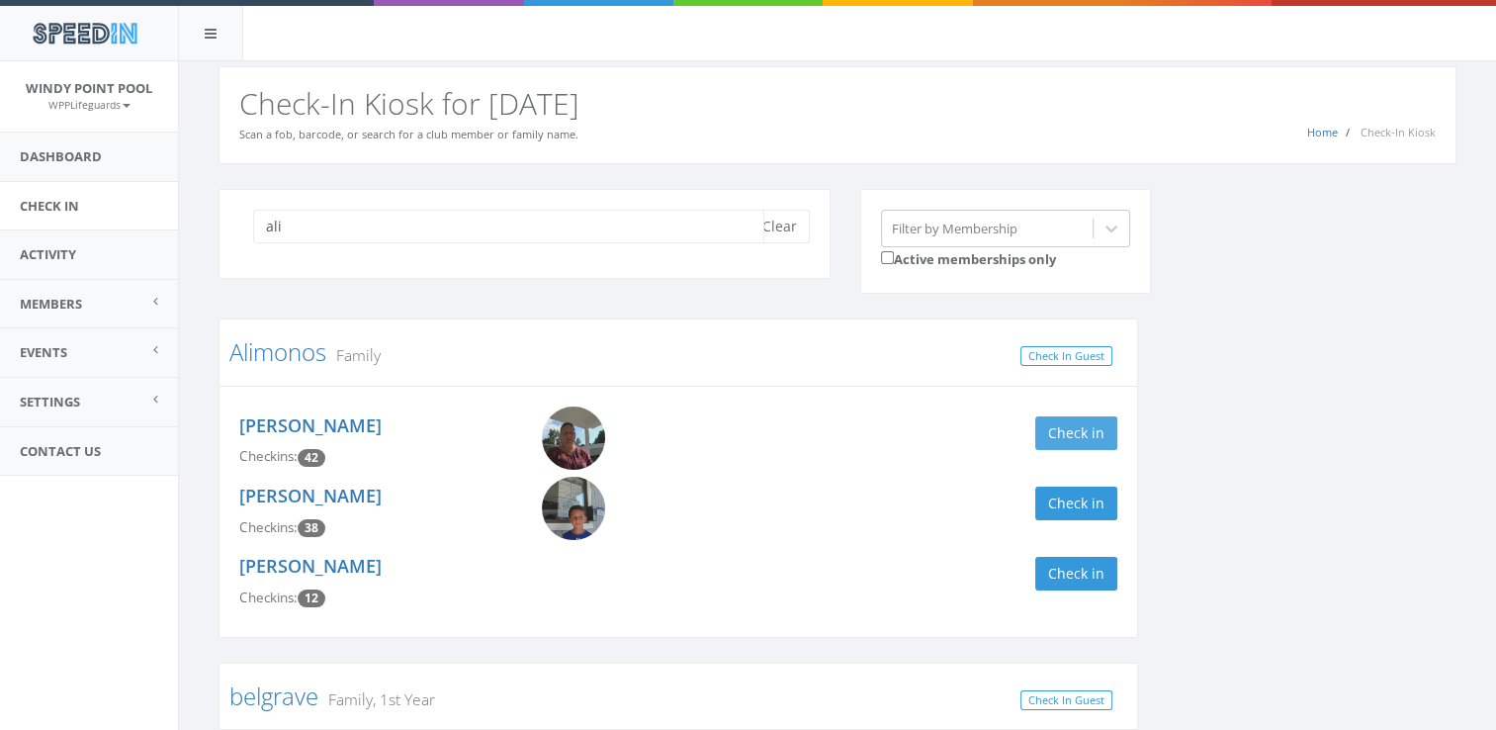
type input "ali"
click at [1089, 428] on button "Check in" at bounding box center [1076, 433] width 82 height 34
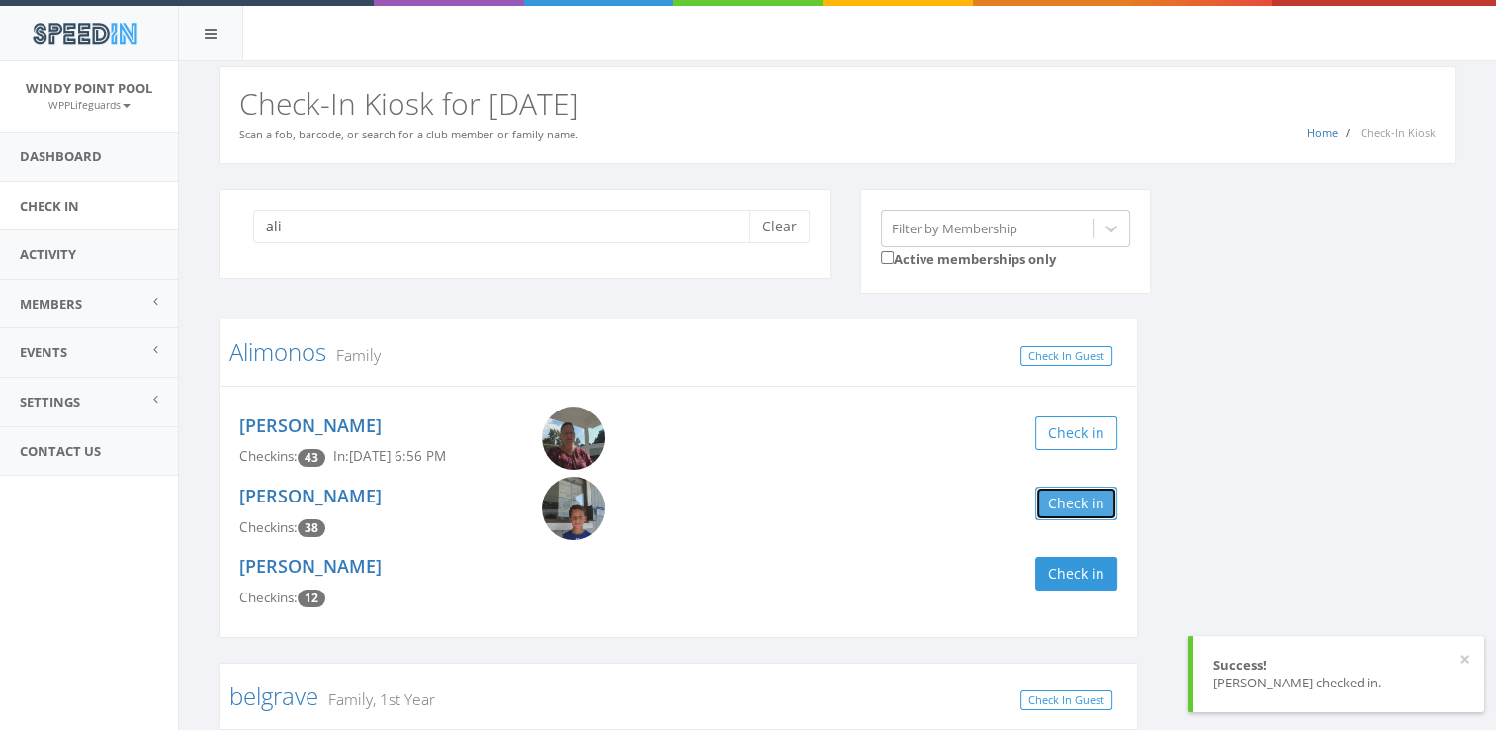
click at [1063, 496] on button "Check in" at bounding box center [1076, 503] width 82 height 34
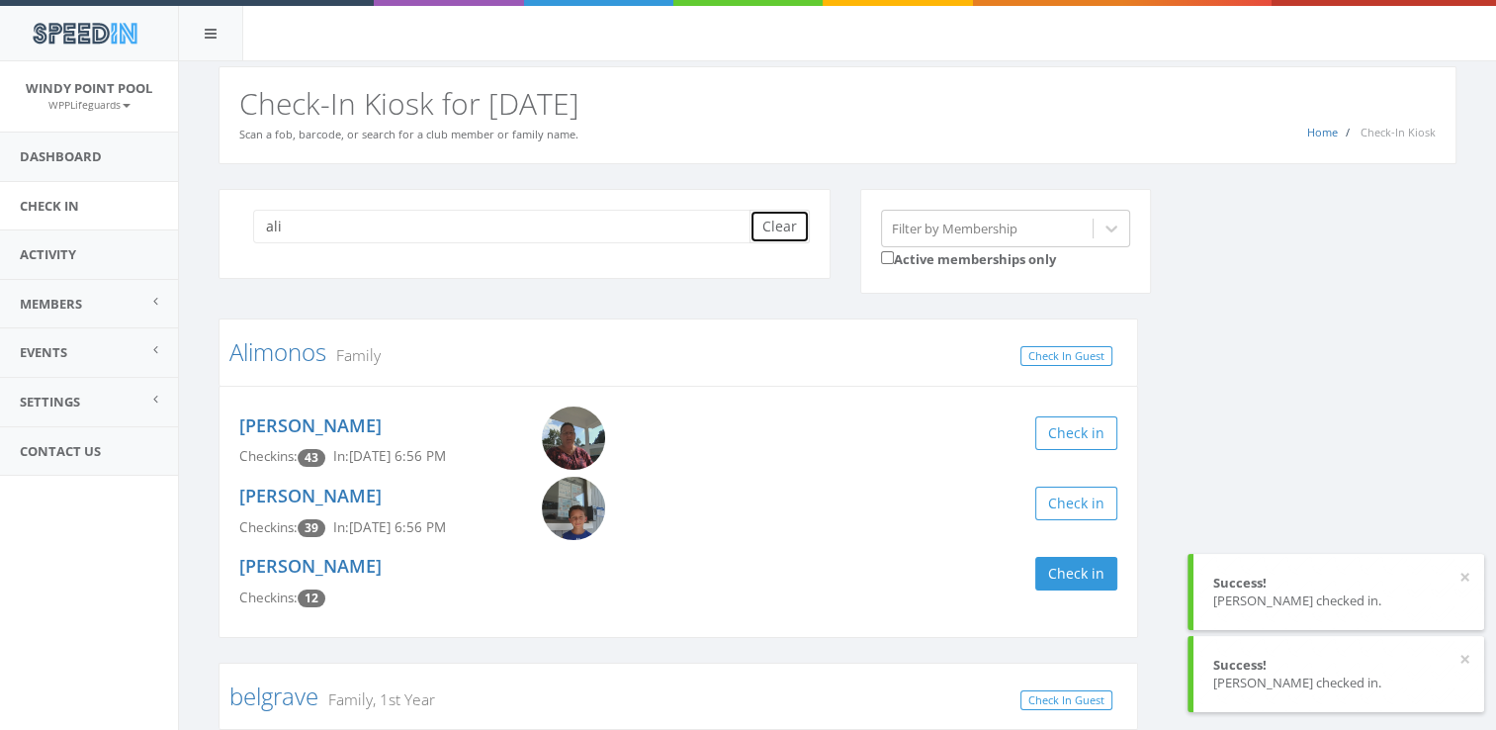
click at [767, 232] on button "Clear" at bounding box center [779, 227] width 60 height 34
